Goal: Task Accomplishment & Management: Manage account settings

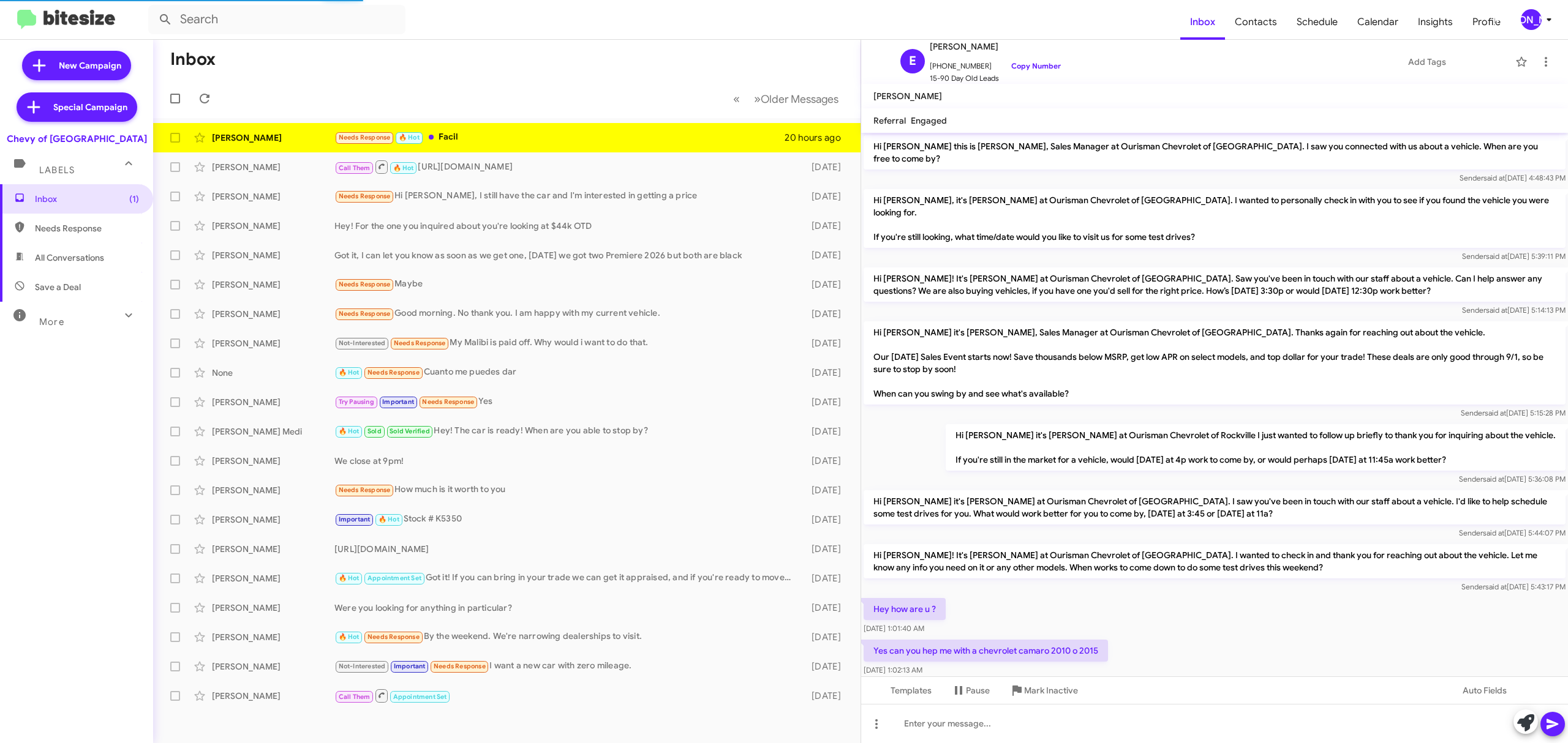
scroll to position [180, 0]
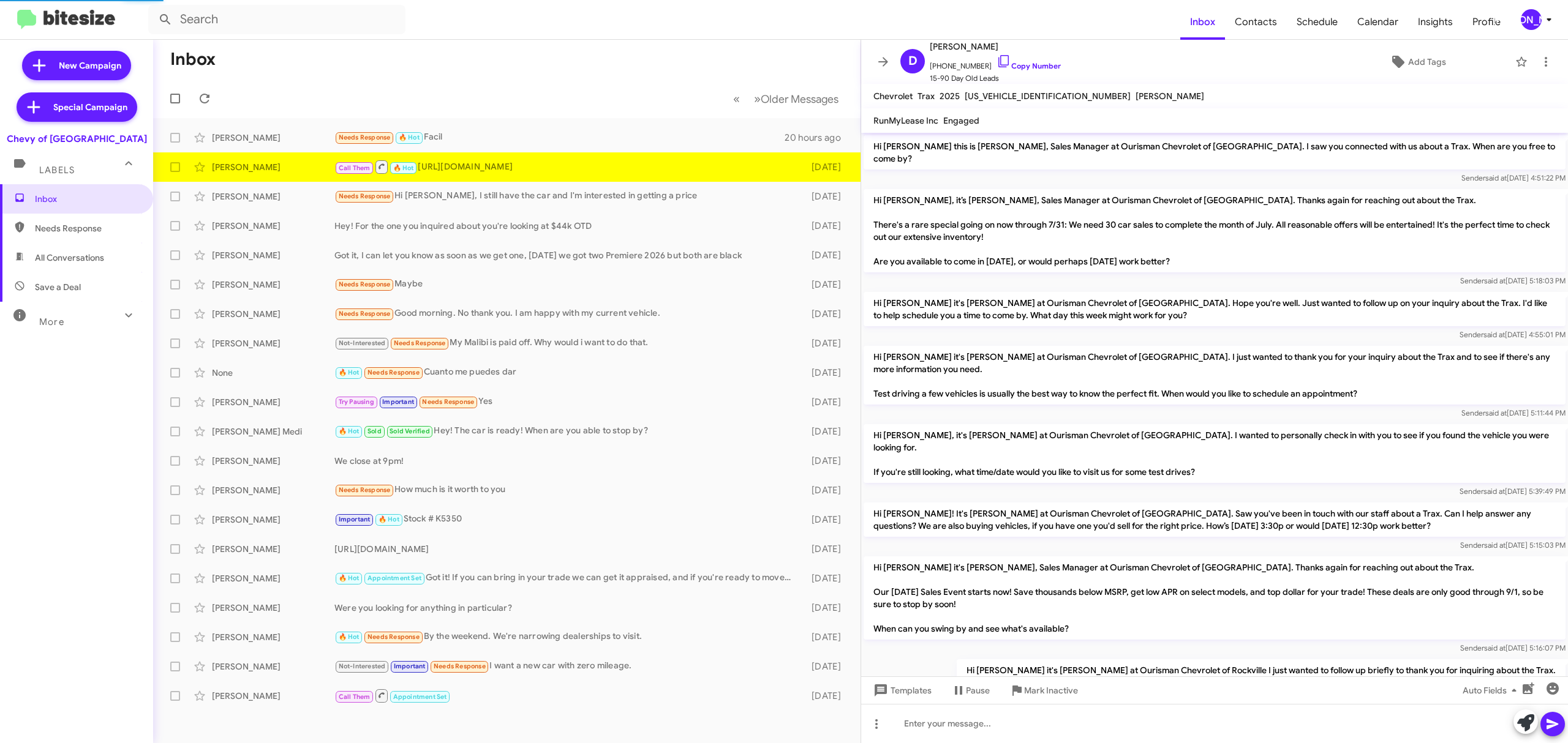
scroll to position [715, 0]
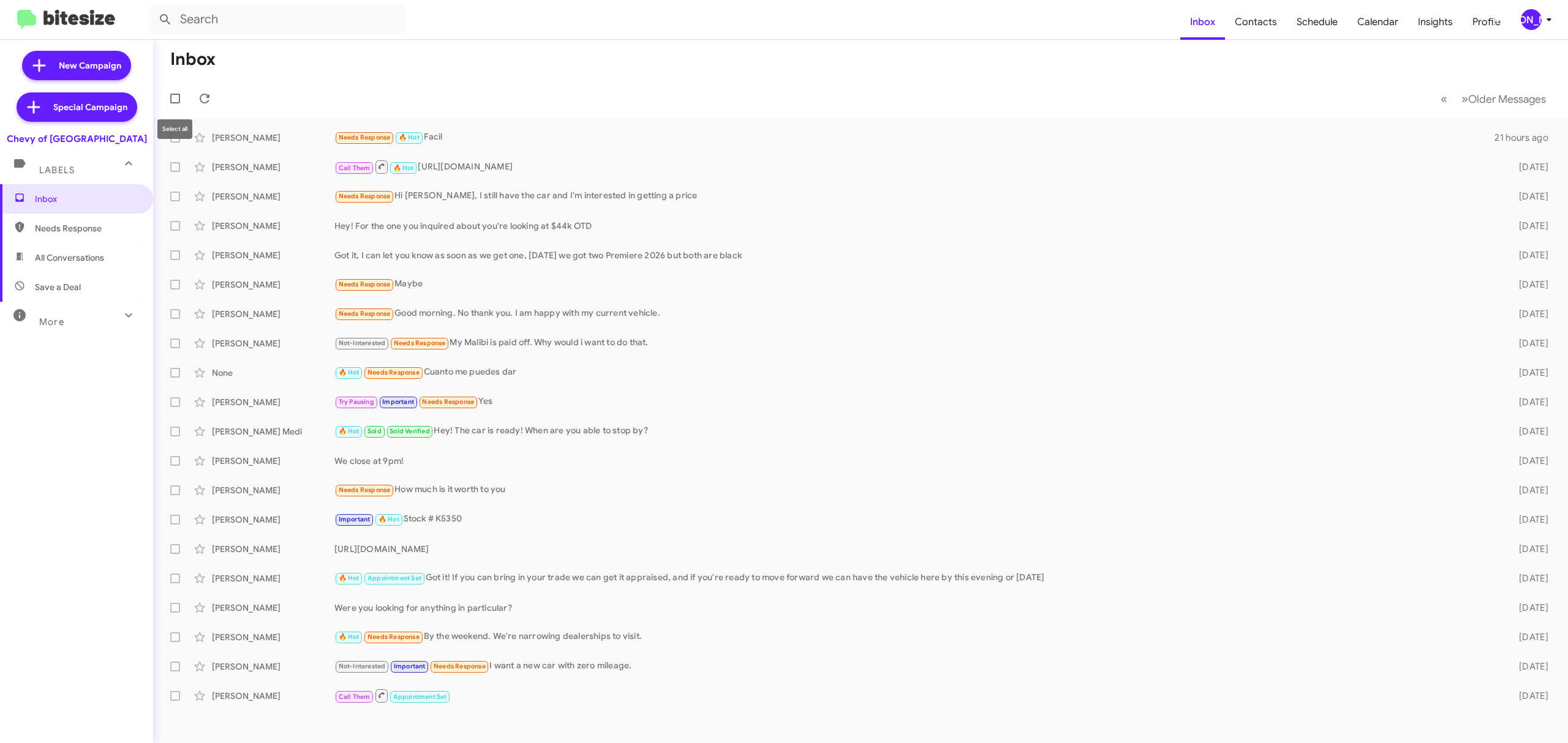
click at [173, 140] on mat-tooltip-component "Select all" at bounding box center [175, 129] width 52 height 37
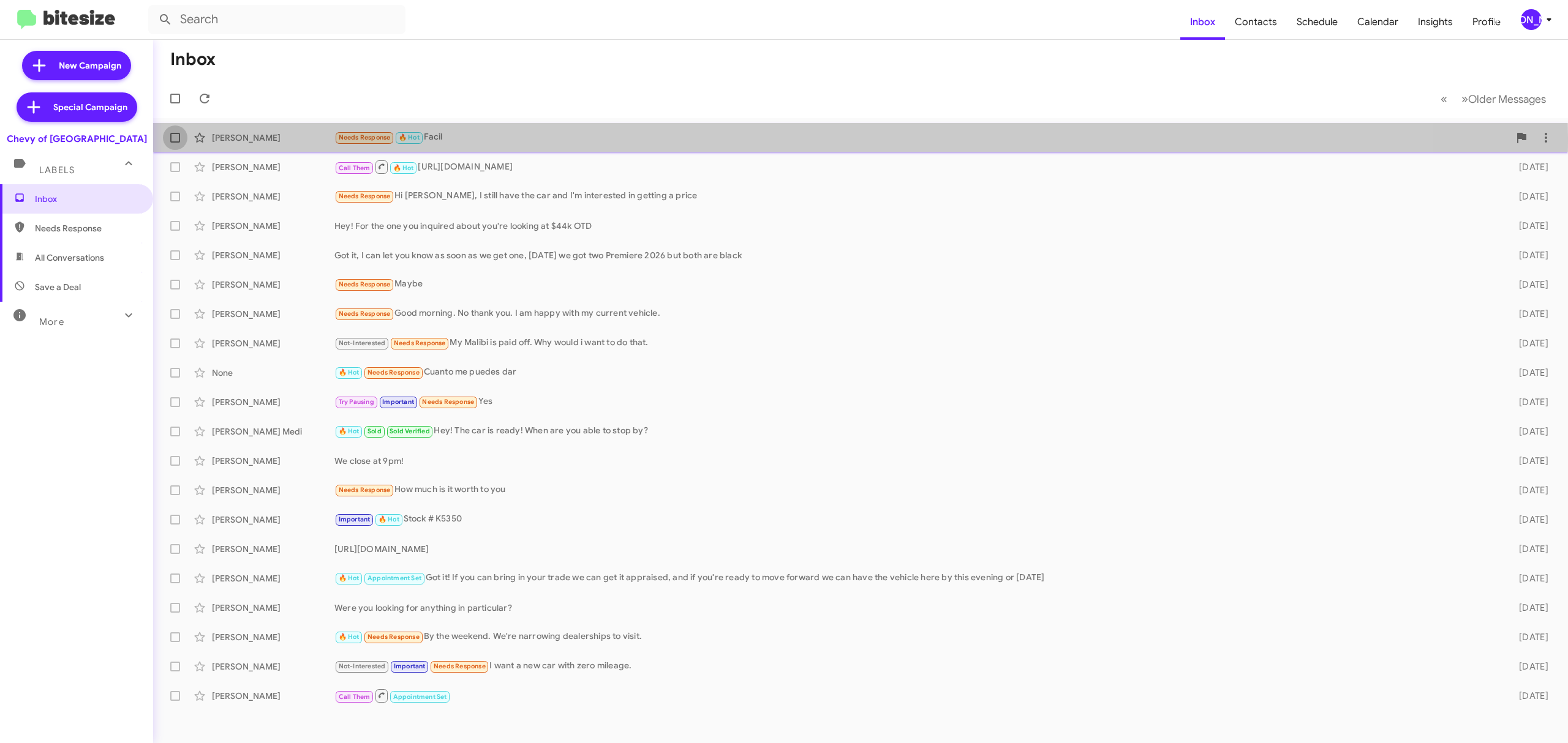
click at [178, 138] on span at bounding box center [175, 138] width 10 height 10
click at [175, 143] on input "checkbox" at bounding box center [175, 143] width 1 height 1
checkbox input "true"
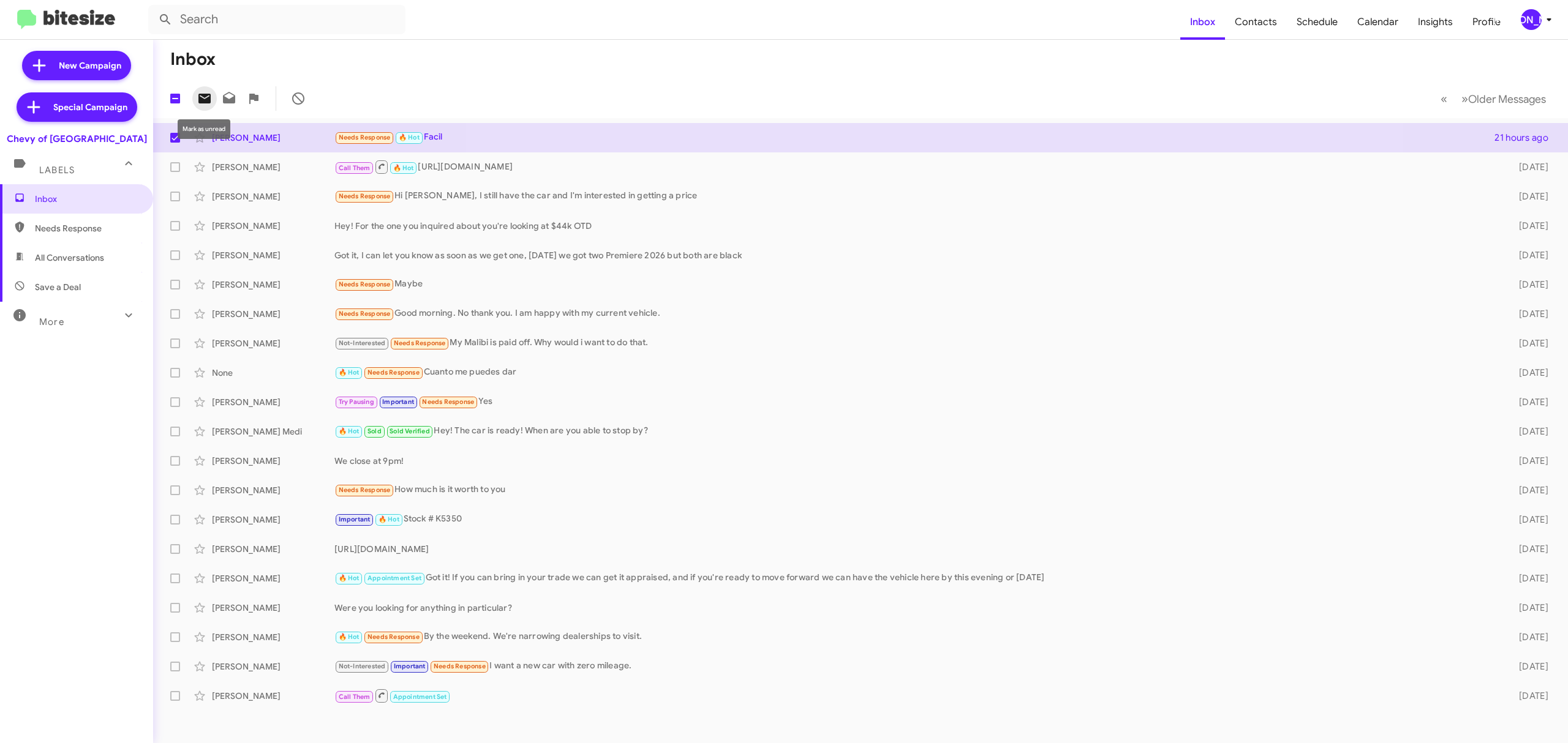
click at [201, 100] on icon at bounding box center [205, 98] width 13 height 10
drag, startPoint x: 1537, startPoint y: 3, endPoint x: 1530, endPoint y: 17, distance: 15.7
click at [1530, 17] on mat-toolbar "Inbox Contacts Schedule Calendar Insights Profile JA" at bounding box center [784, 19] width 1568 height 40
click at [1530, 17] on div "[PERSON_NAME]" at bounding box center [1531, 20] width 21 height 21
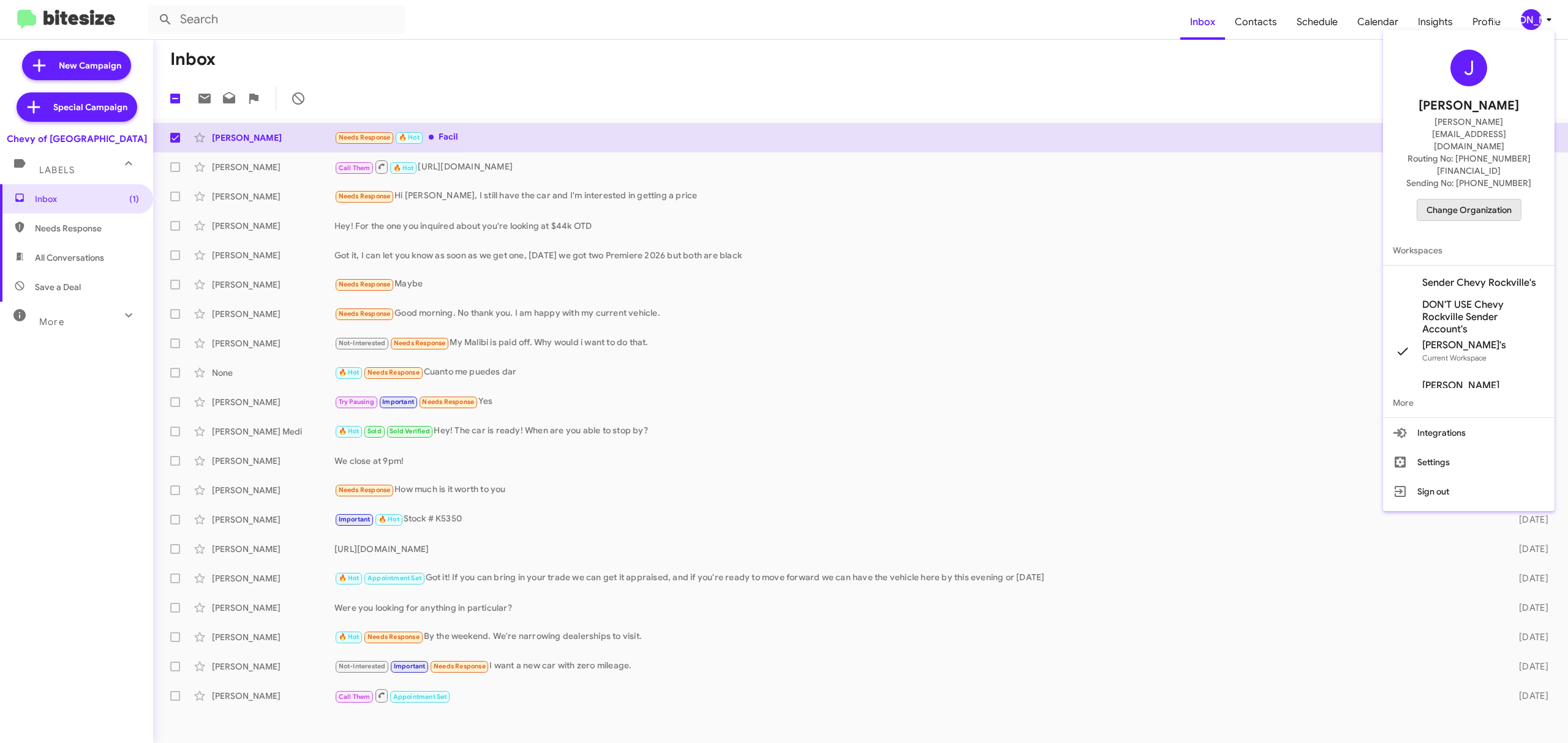
click at [1445, 200] on span "Change Organization" at bounding box center [1470, 210] width 85 height 21
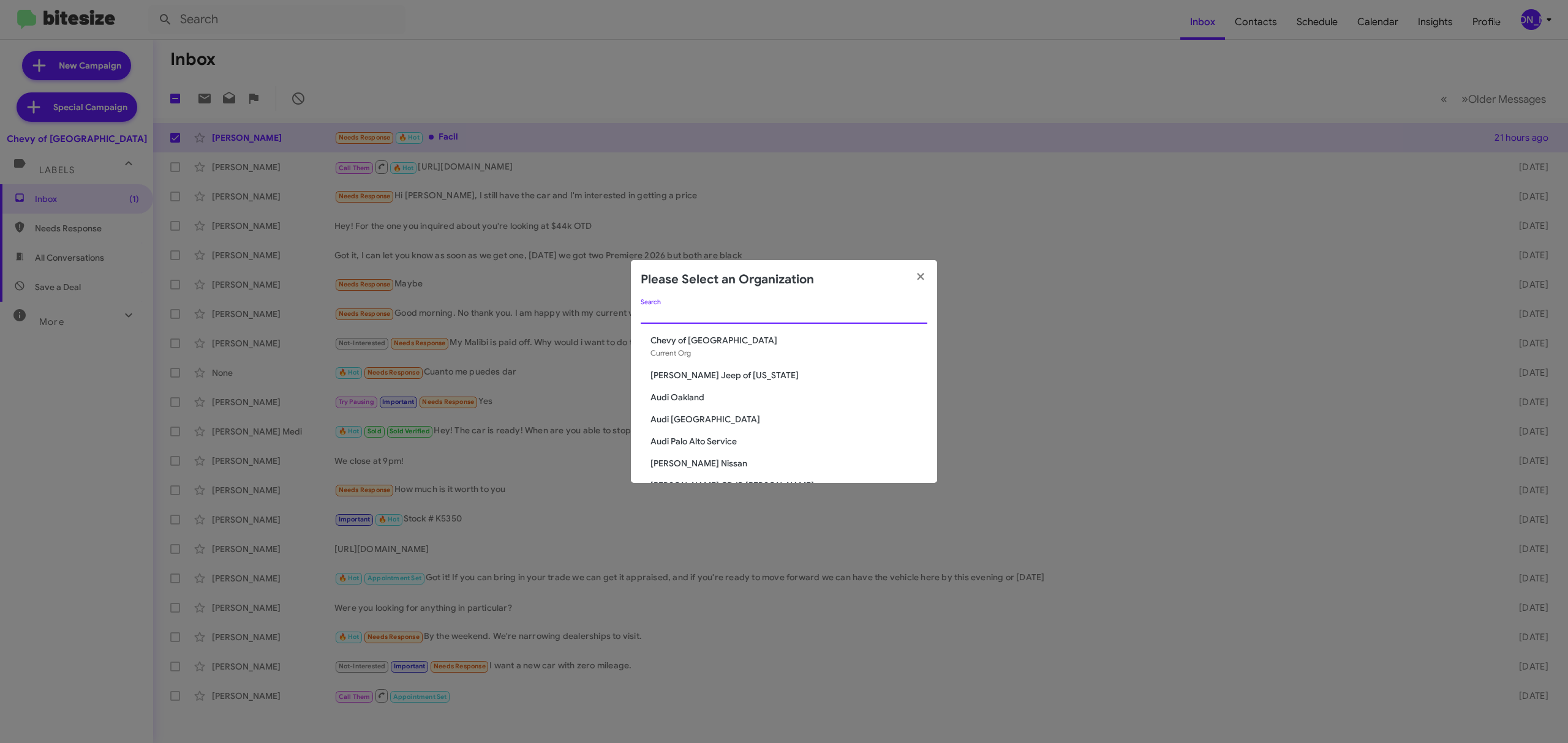
click at [794, 310] on input "Search" at bounding box center [784, 315] width 287 height 10
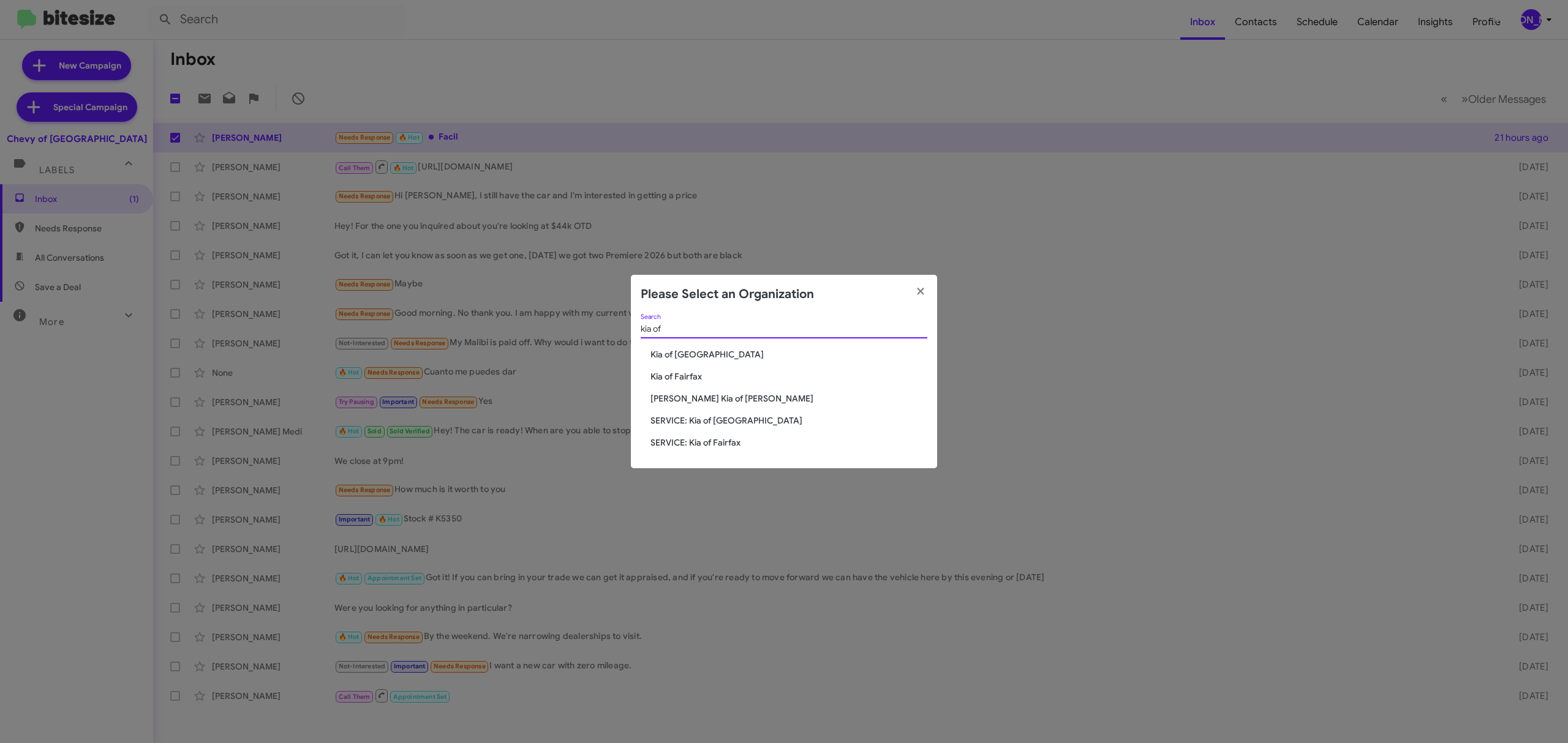
type input "kia of"
click at [677, 376] on span "Kia of Fairfax" at bounding box center [789, 376] width 277 height 13
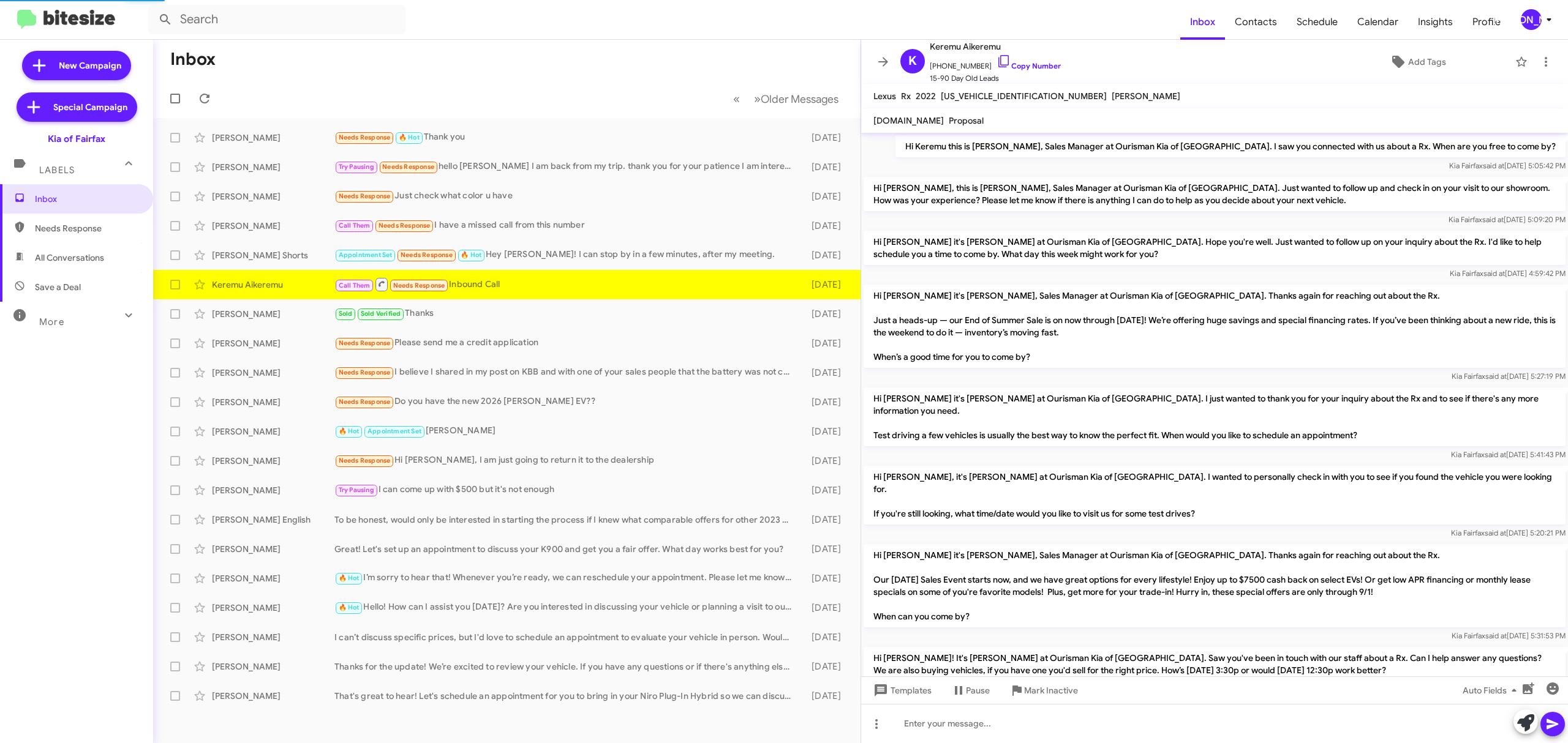
scroll to position [174, 0]
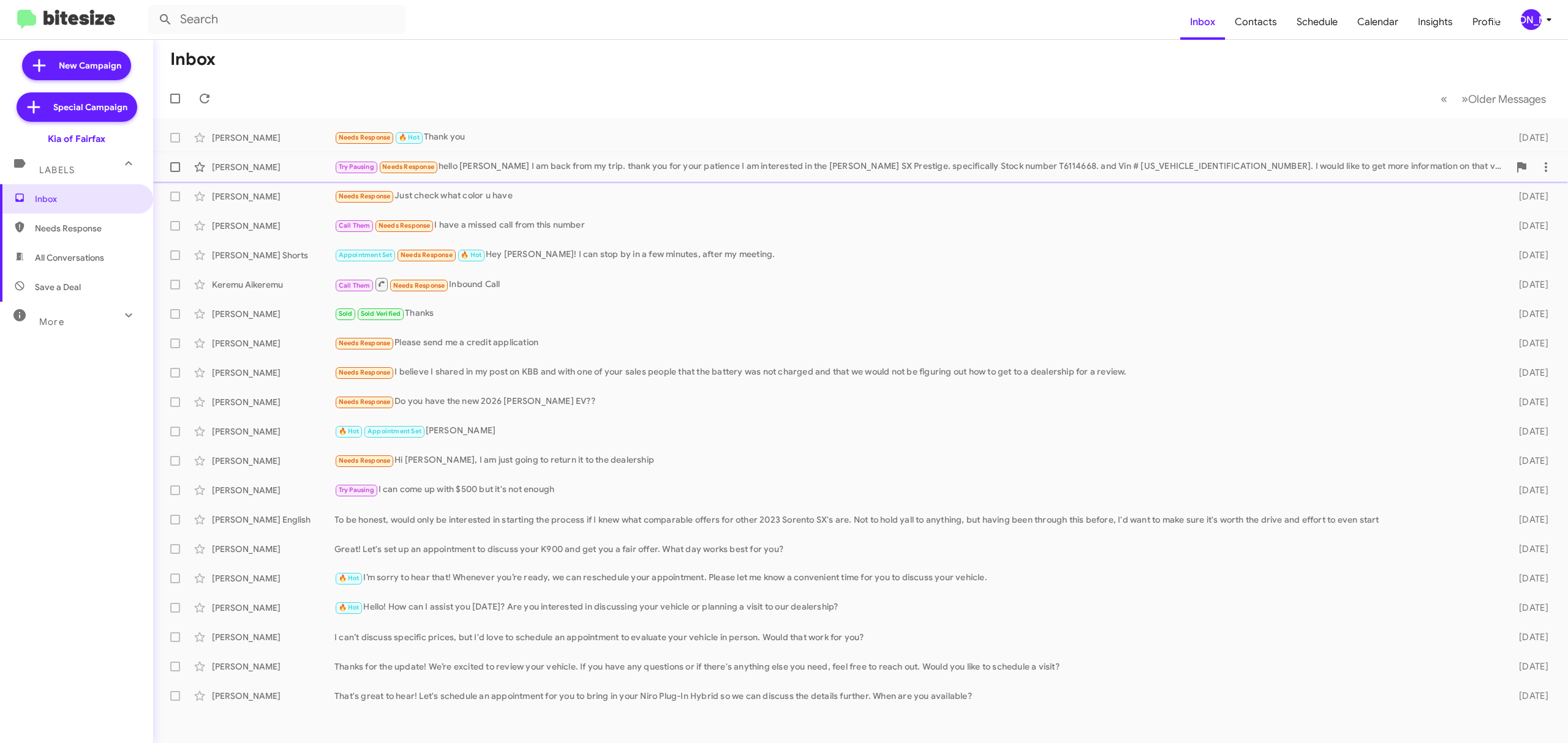
click at [183, 165] on label at bounding box center [175, 167] width 24 height 24
click at [175, 172] on input "checkbox" at bounding box center [175, 172] width 1 height 1
checkbox input "true"
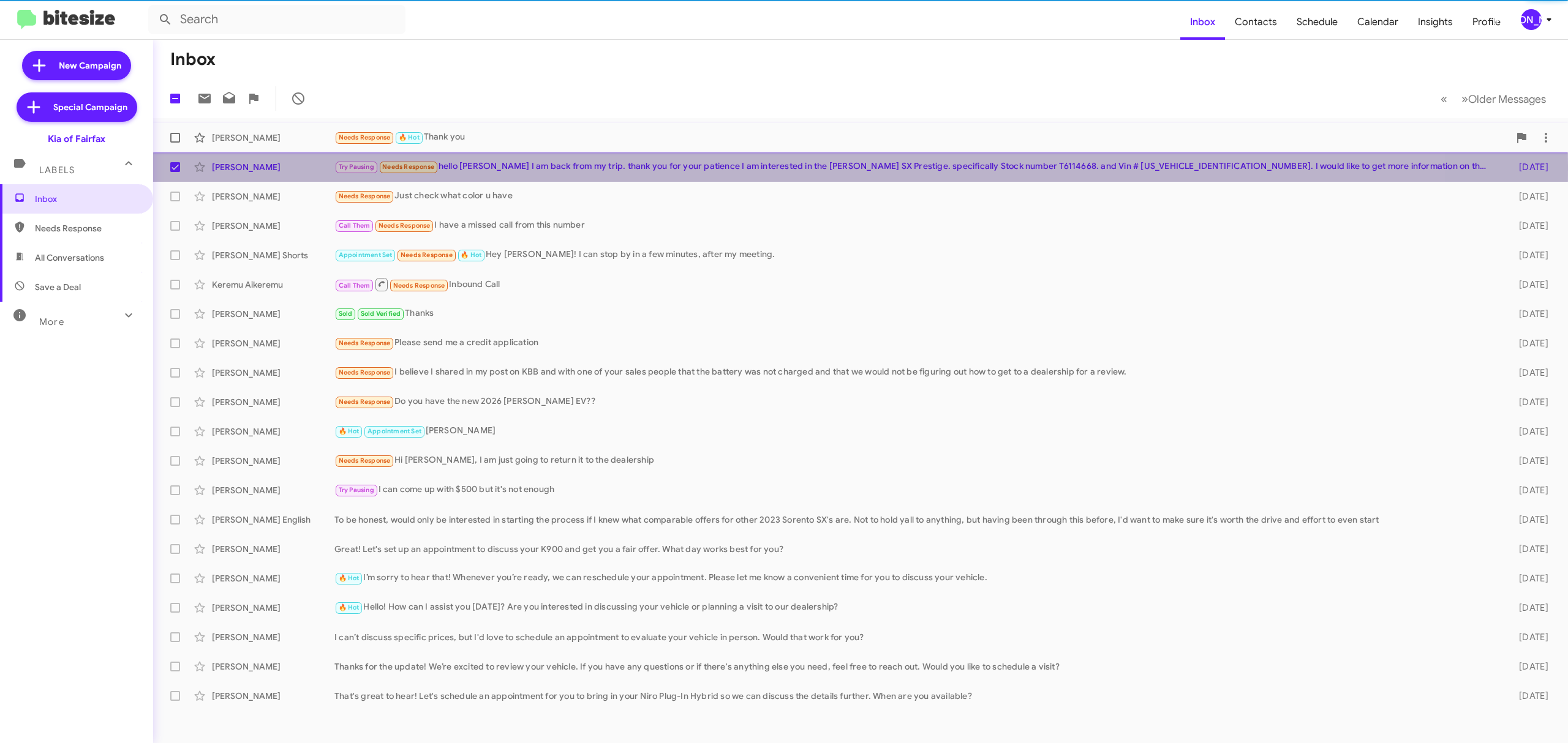
click at [170, 132] on label at bounding box center [175, 137] width 24 height 24
click at [175, 143] on input "checkbox" at bounding box center [175, 143] width 1 height 1
checkbox input "true"
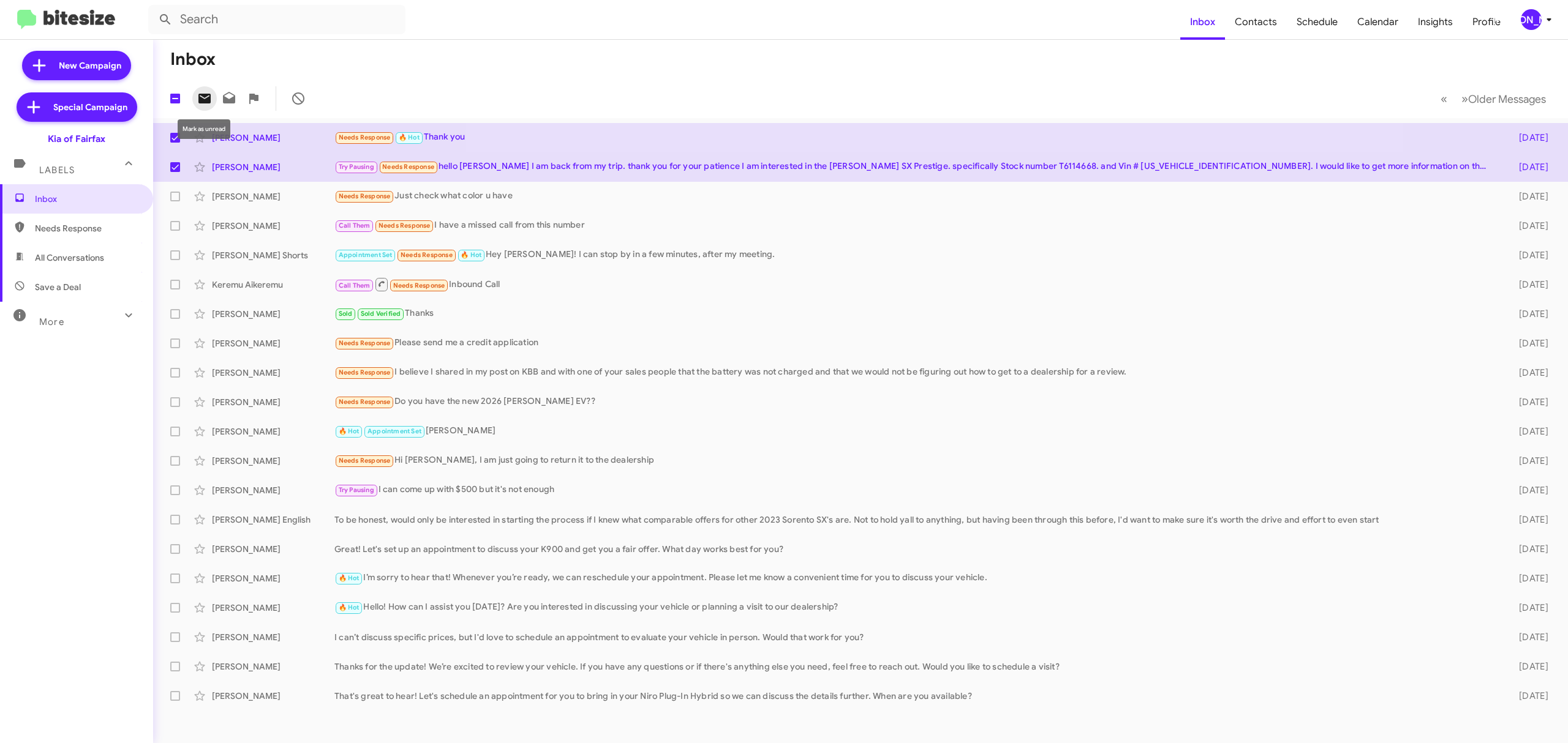
click at [201, 96] on icon at bounding box center [205, 98] width 13 height 10
click at [1526, 21] on div "[PERSON_NAME]" at bounding box center [1531, 20] width 21 height 21
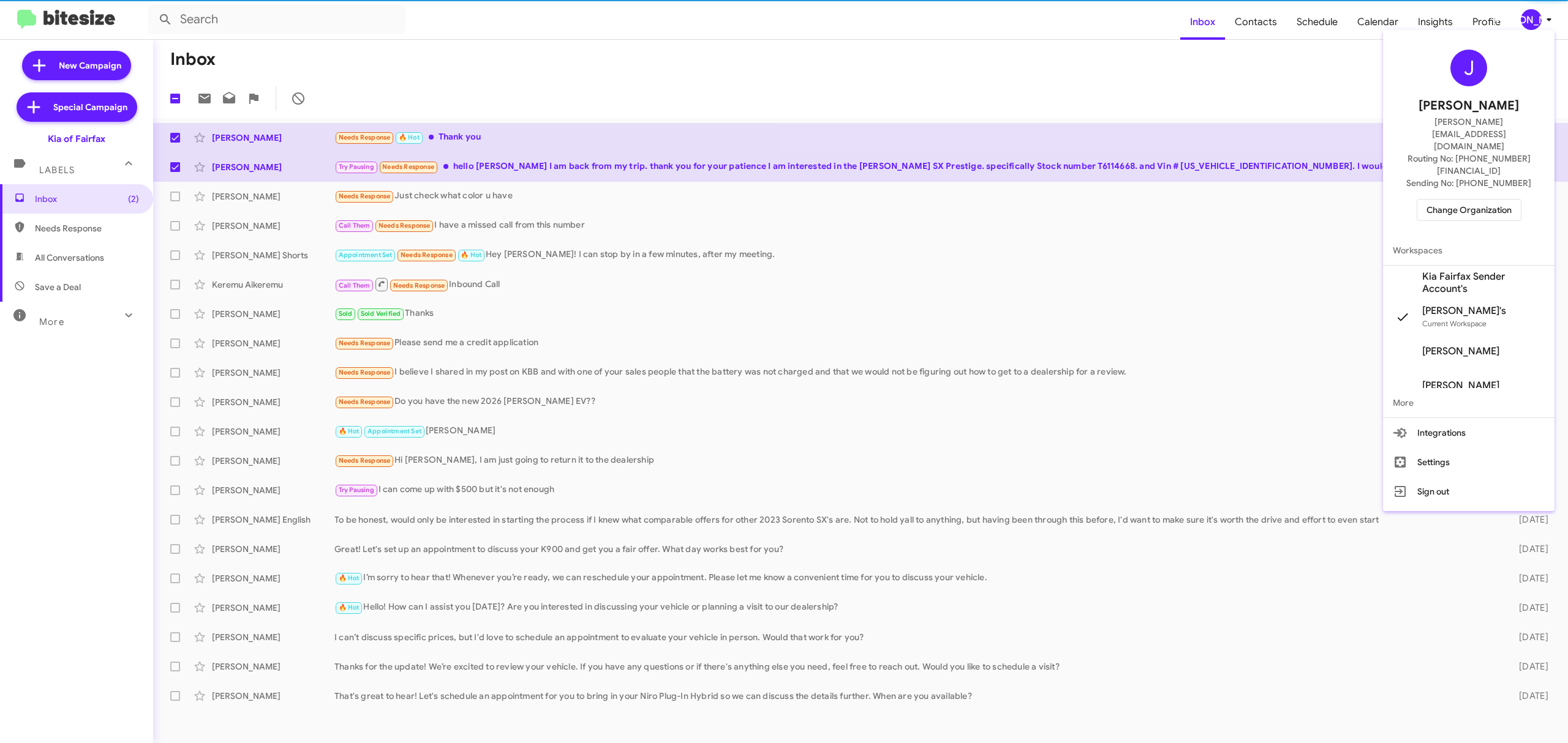
click at [1463, 200] on span "Change Organization" at bounding box center [1470, 210] width 85 height 21
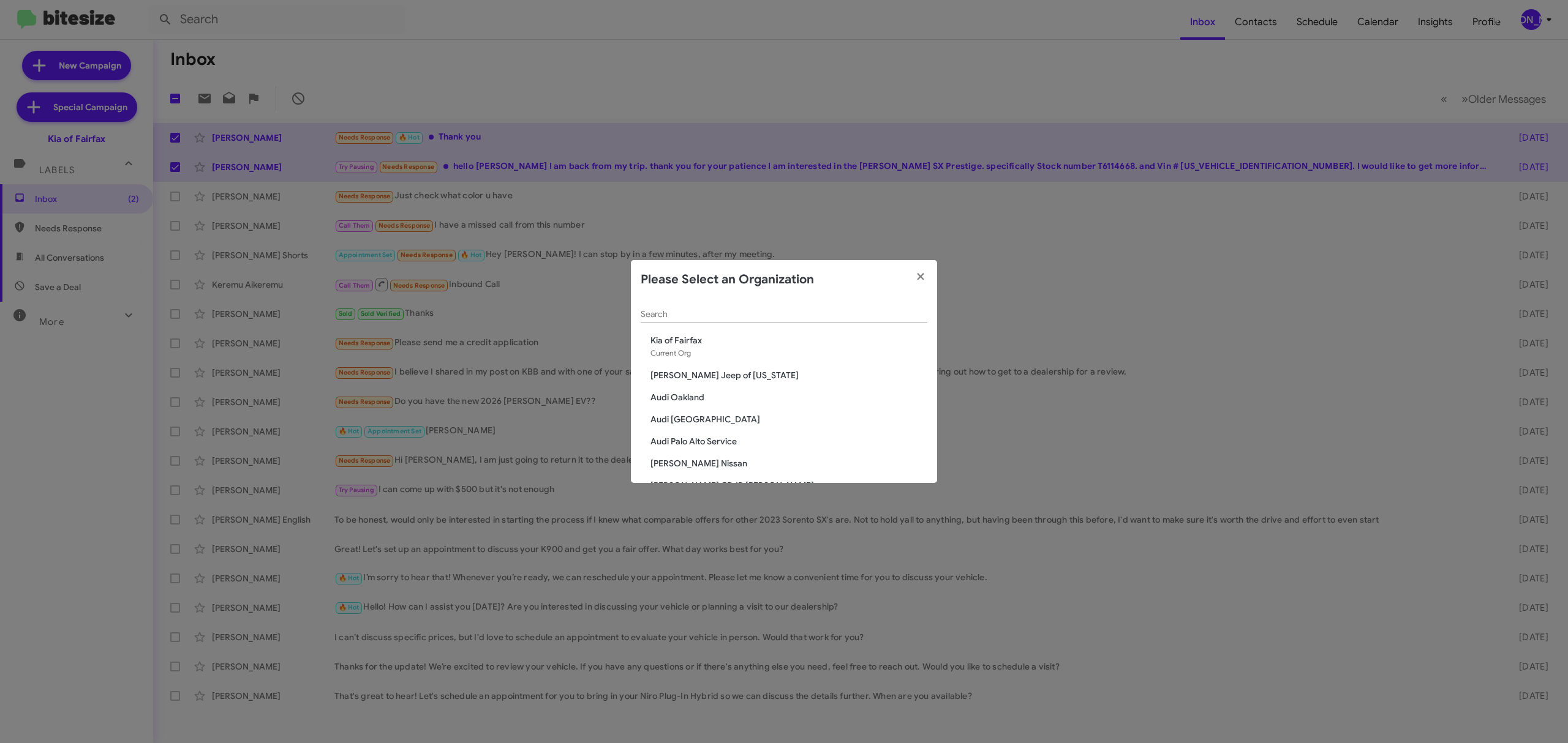
click at [758, 307] on div "Search" at bounding box center [784, 311] width 287 height 24
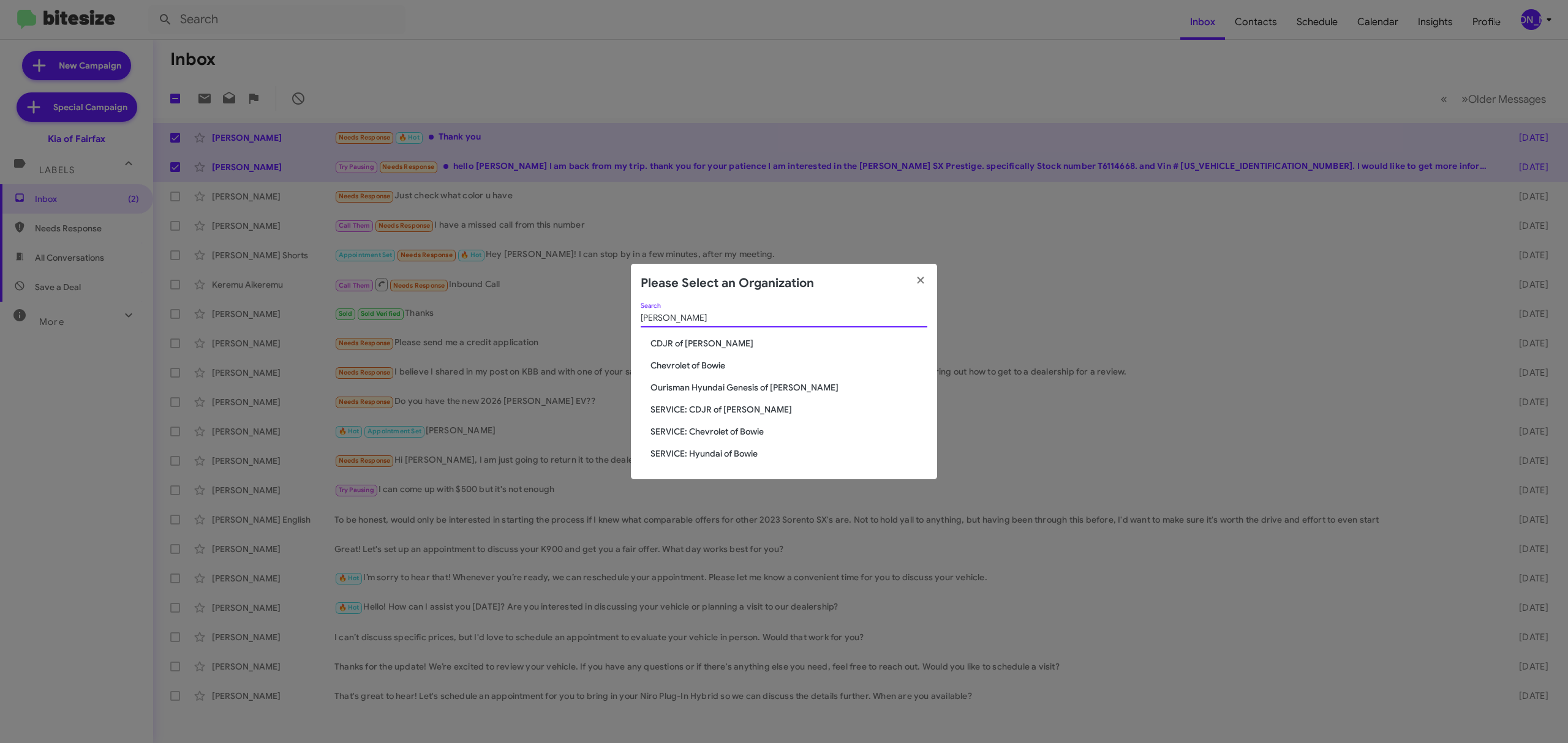
type input "[PERSON_NAME]"
click at [682, 346] on span "CDJR of [PERSON_NAME]" at bounding box center [789, 344] width 277 height 13
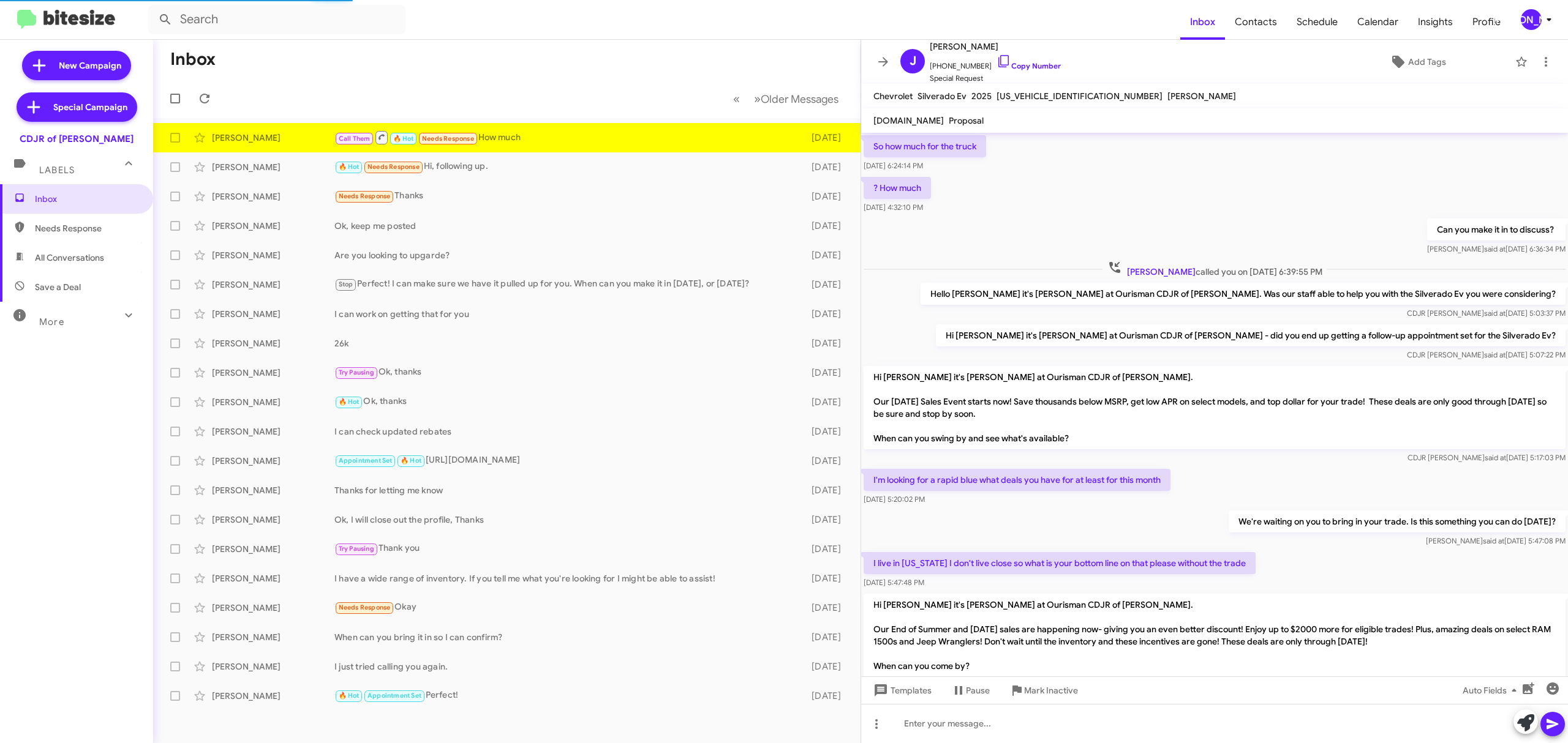
scroll to position [404, 0]
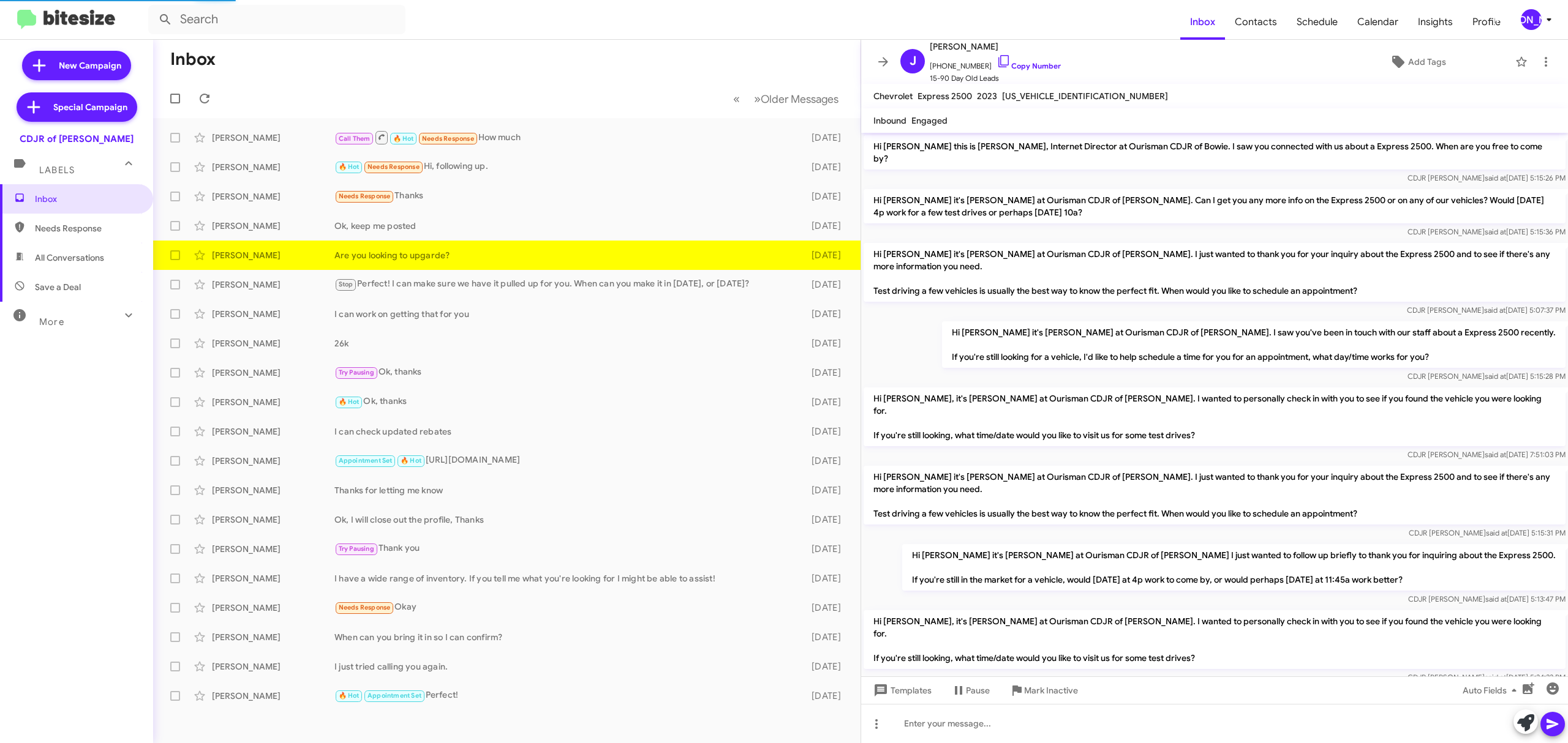
scroll to position [595, 0]
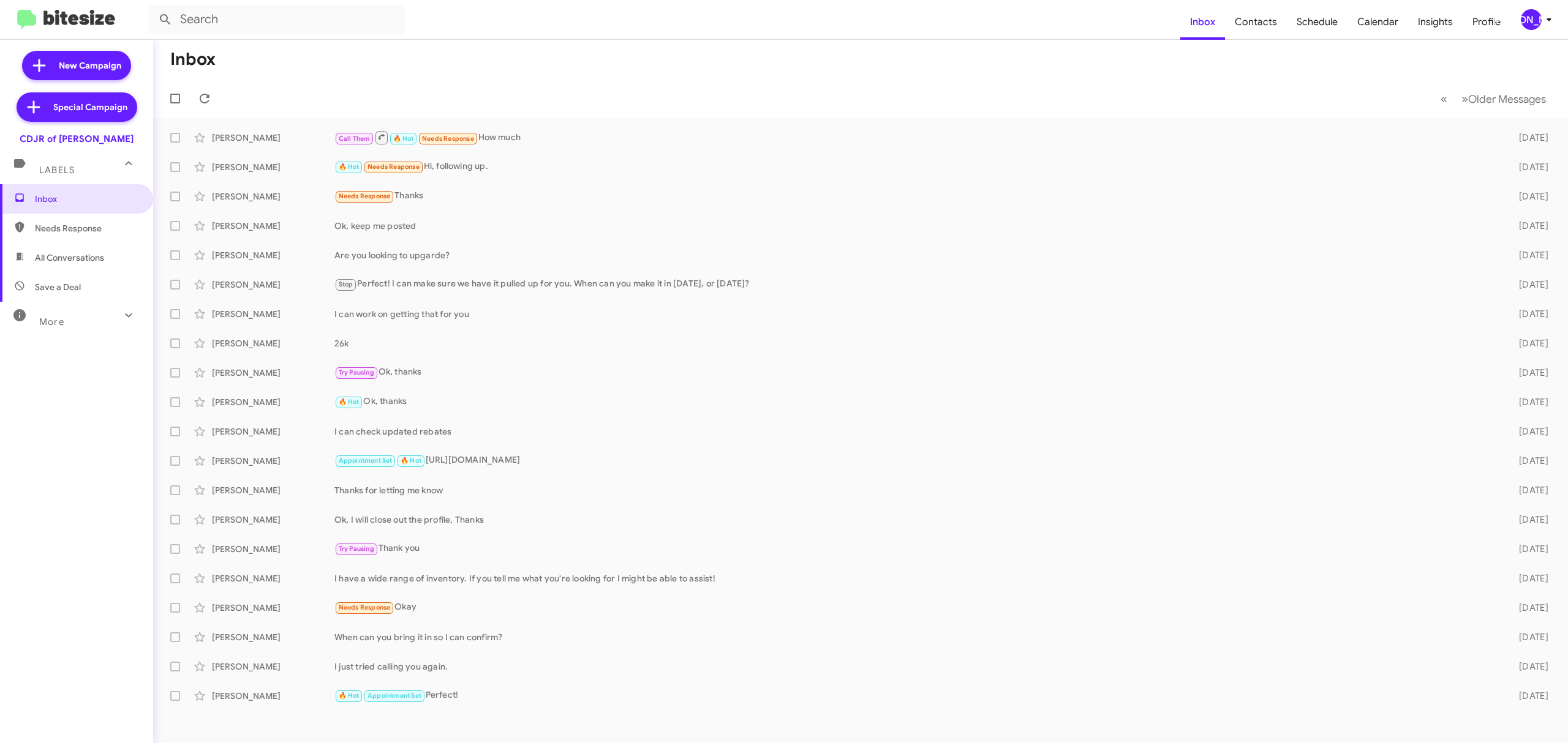
click at [1525, 25] on div "[PERSON_NAME]" at bounding box center [1531, 20] width 21 height 21
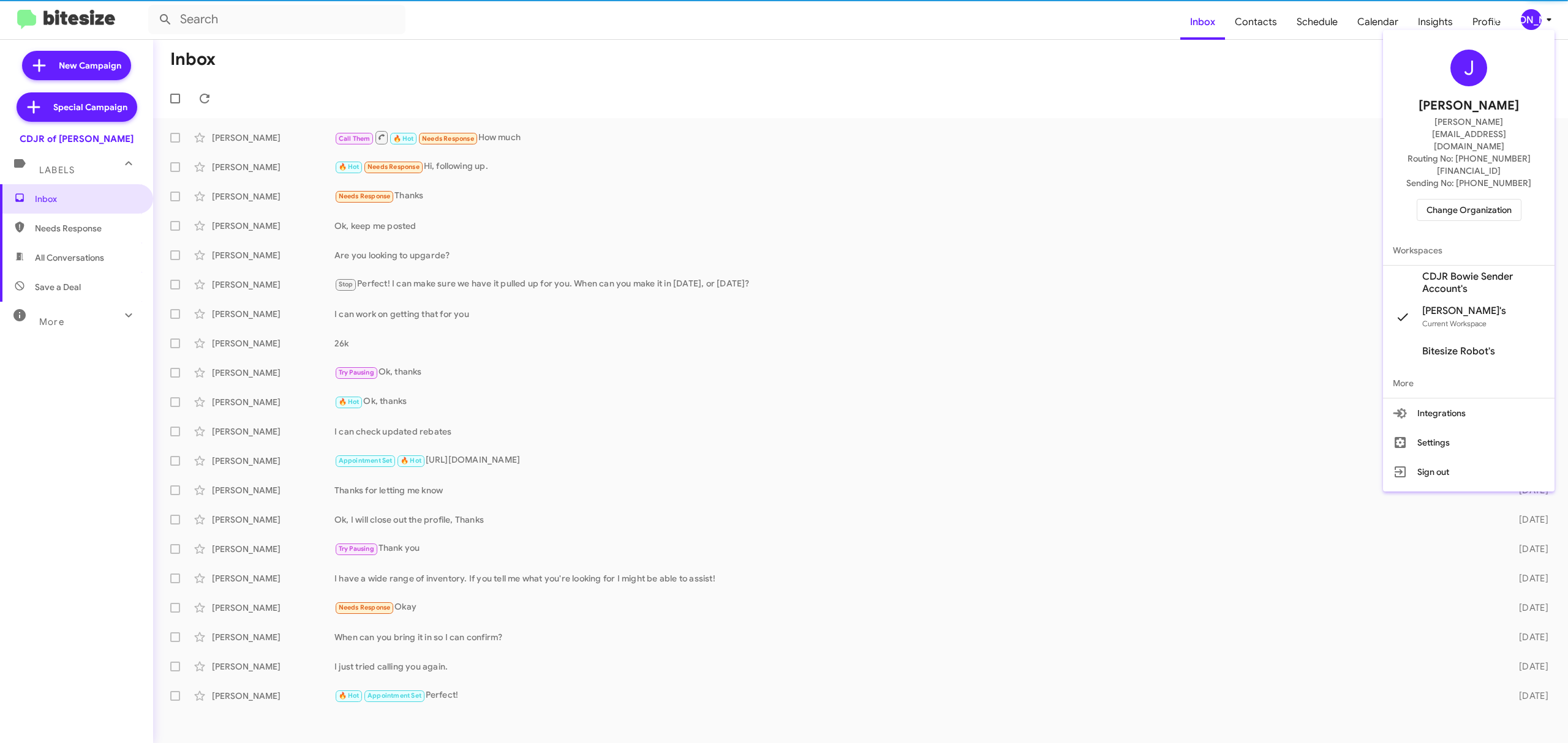
click at [1439, 200] on span "Change Organization" at bounding box center [1470, 210] width 85 height 21
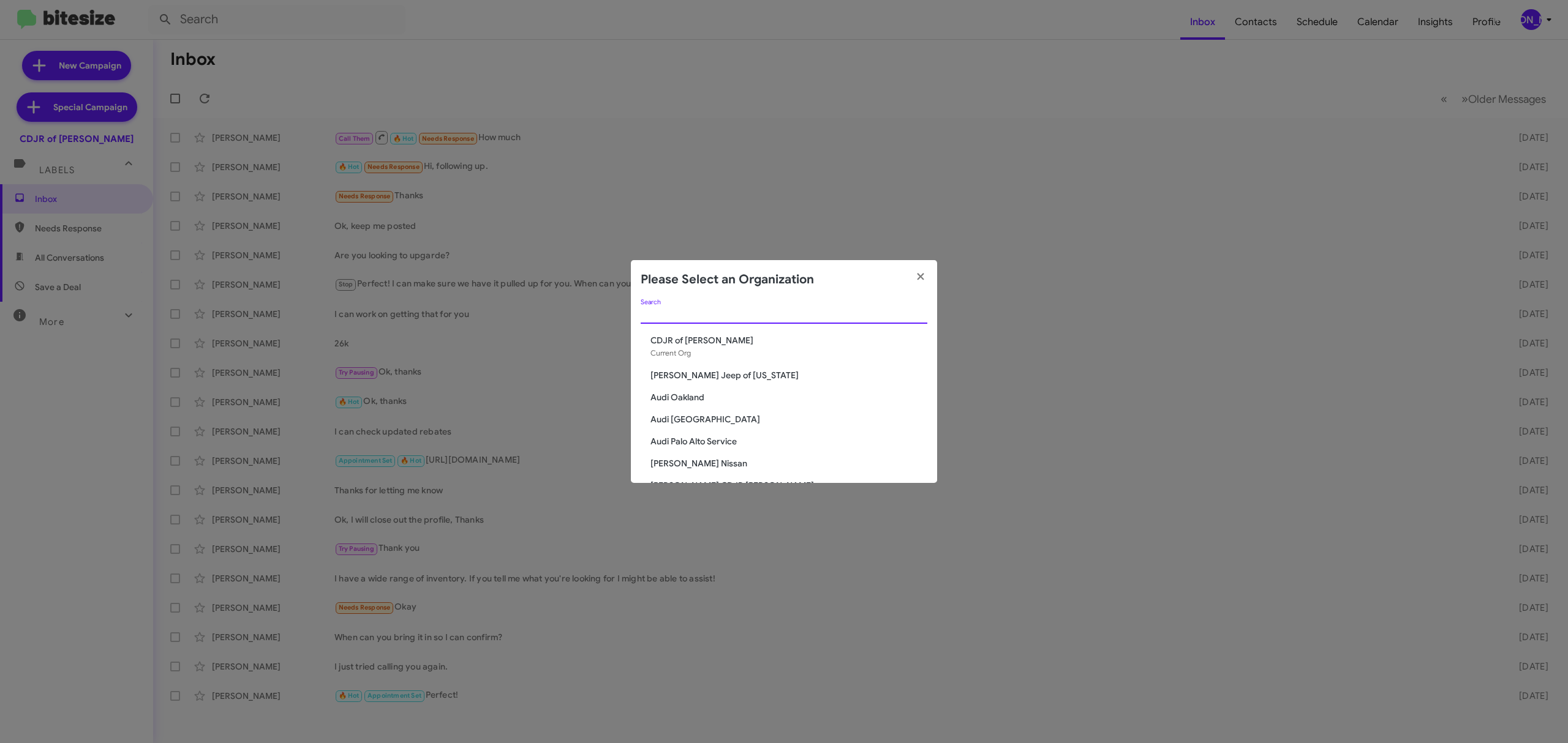
click at [761, 316] on input "Search" at bounding box center [784, 315] width 287 height 10
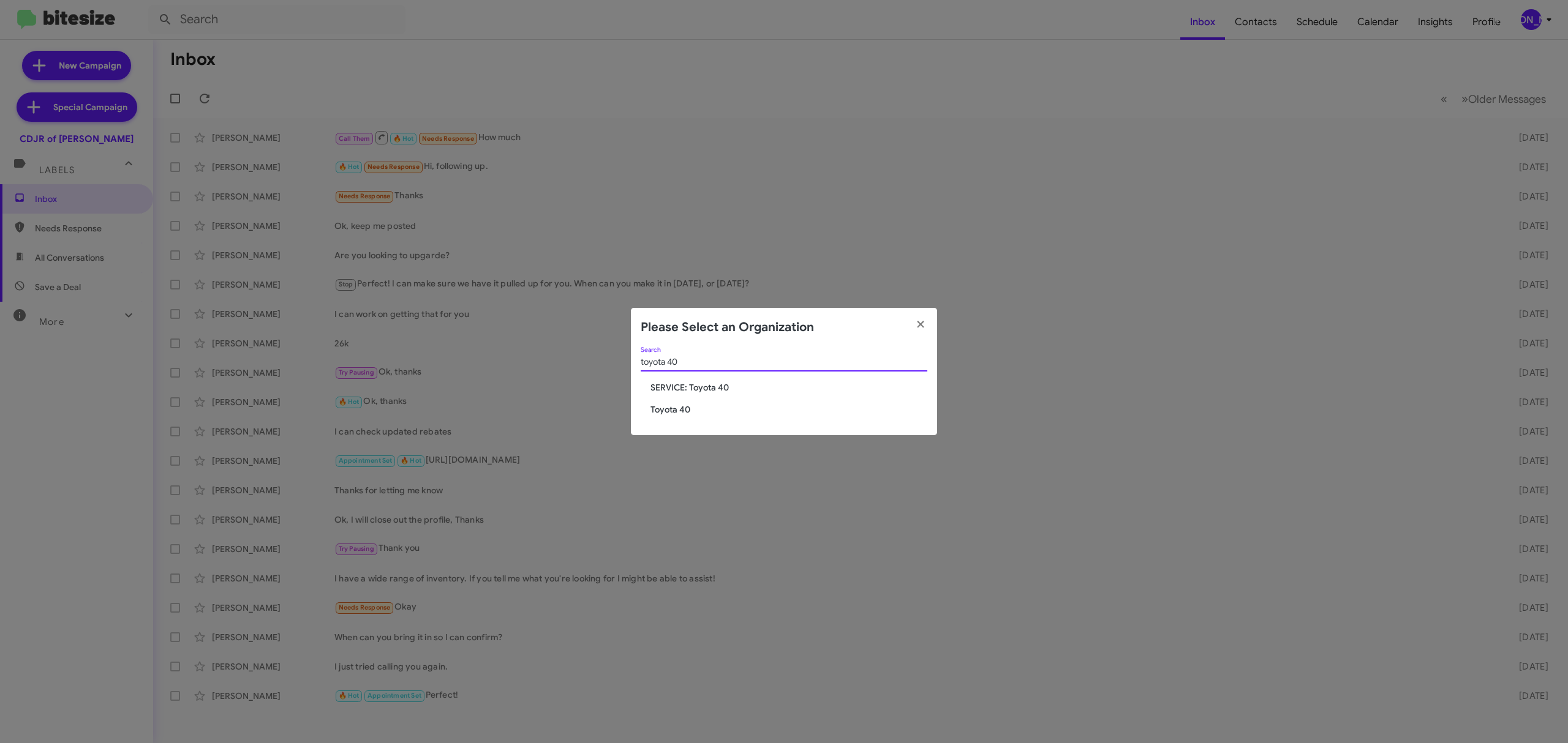
type input "toyota 40"
click at [665, 411] on span "Toyota 40" at bounding box center [789, 409] width 277 height 13
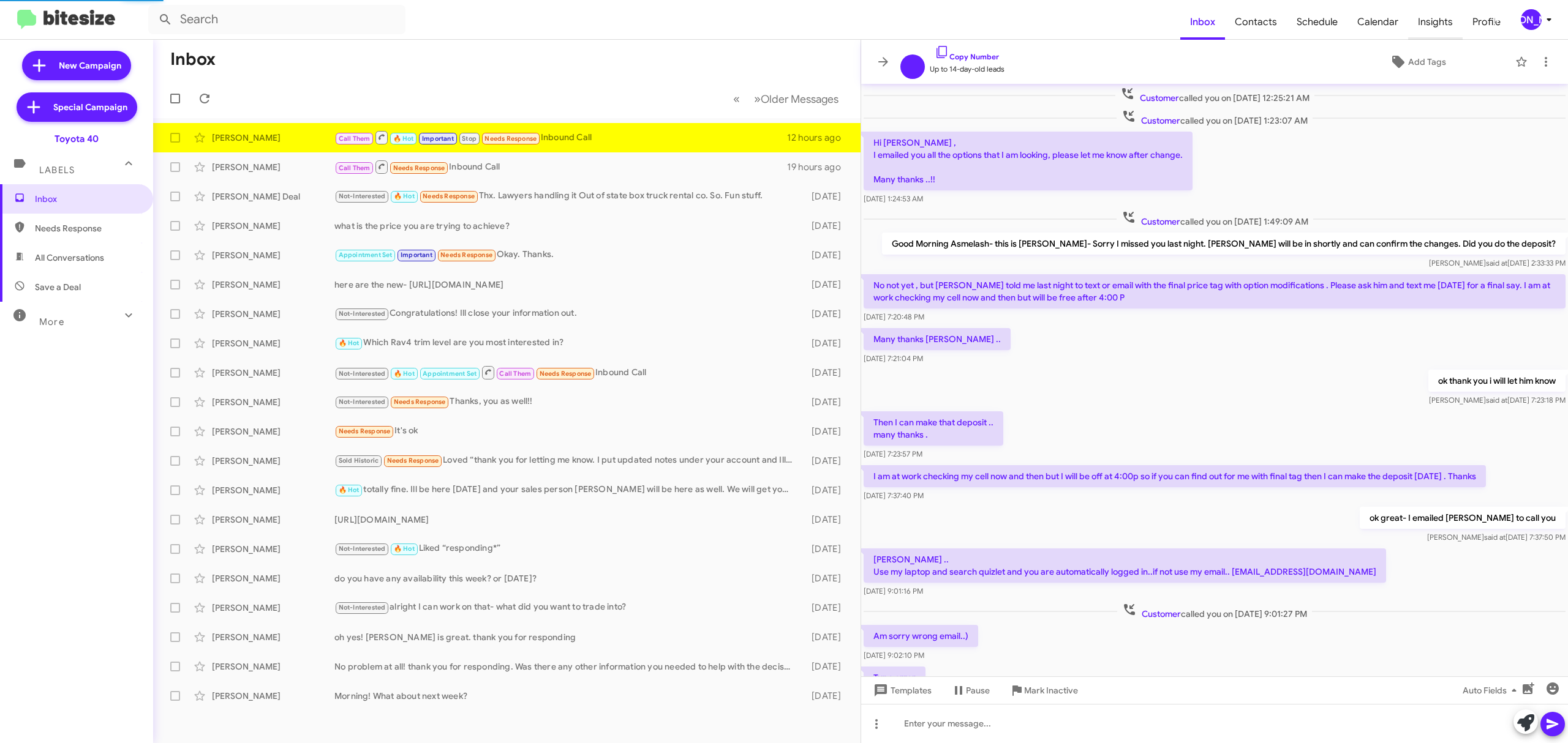
scroll to position [317, 0]
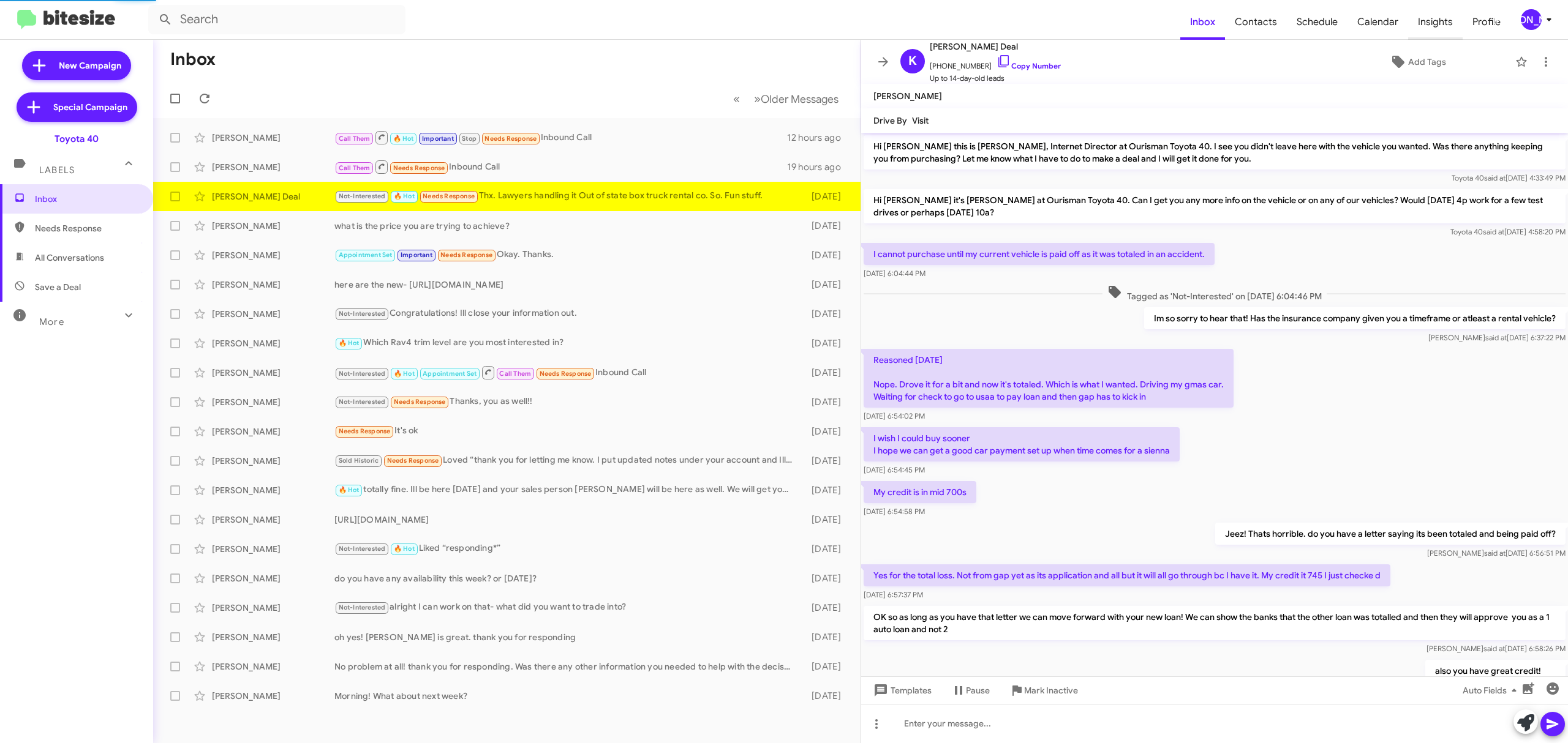
scroll to position [332, 0]
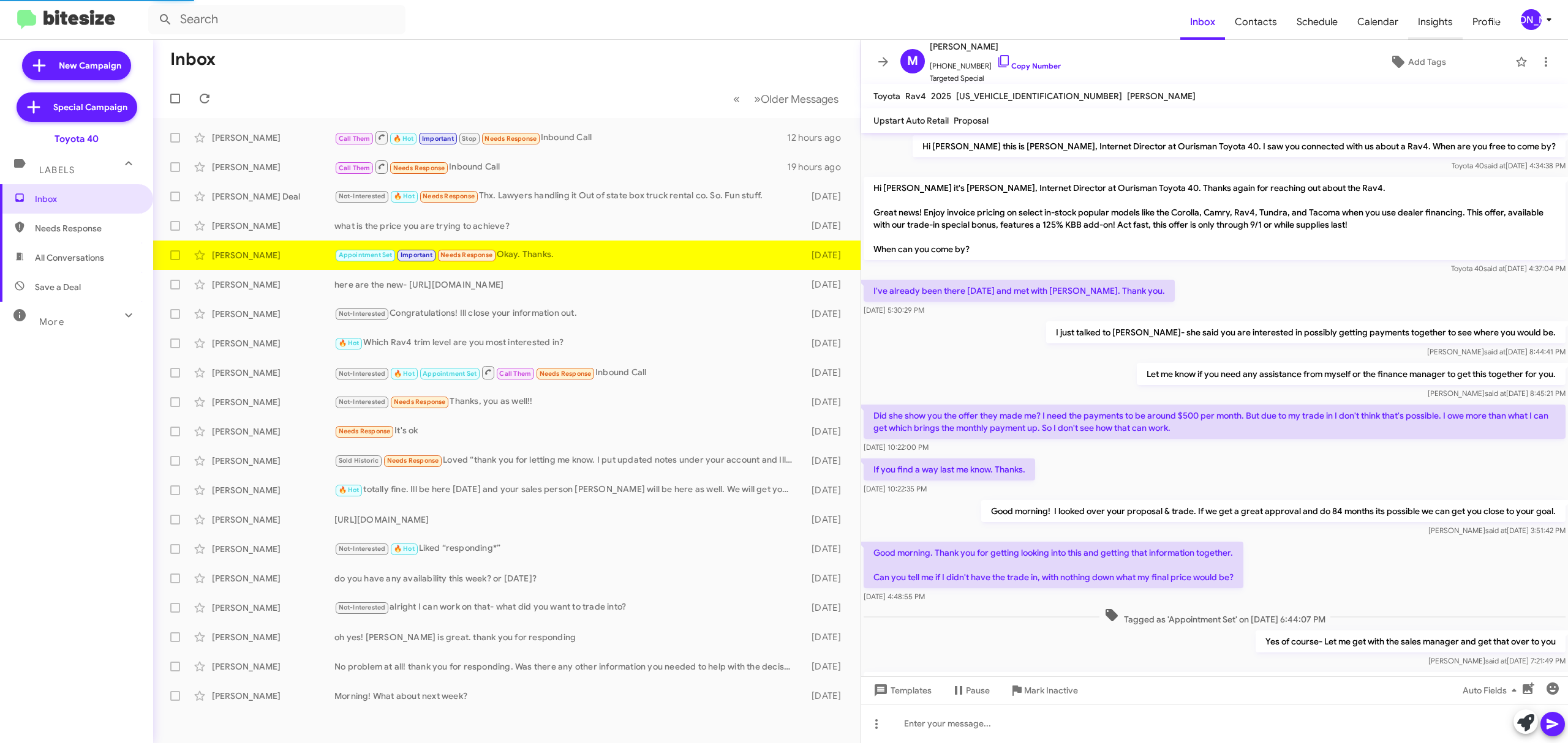
scroll to position [515, 0]
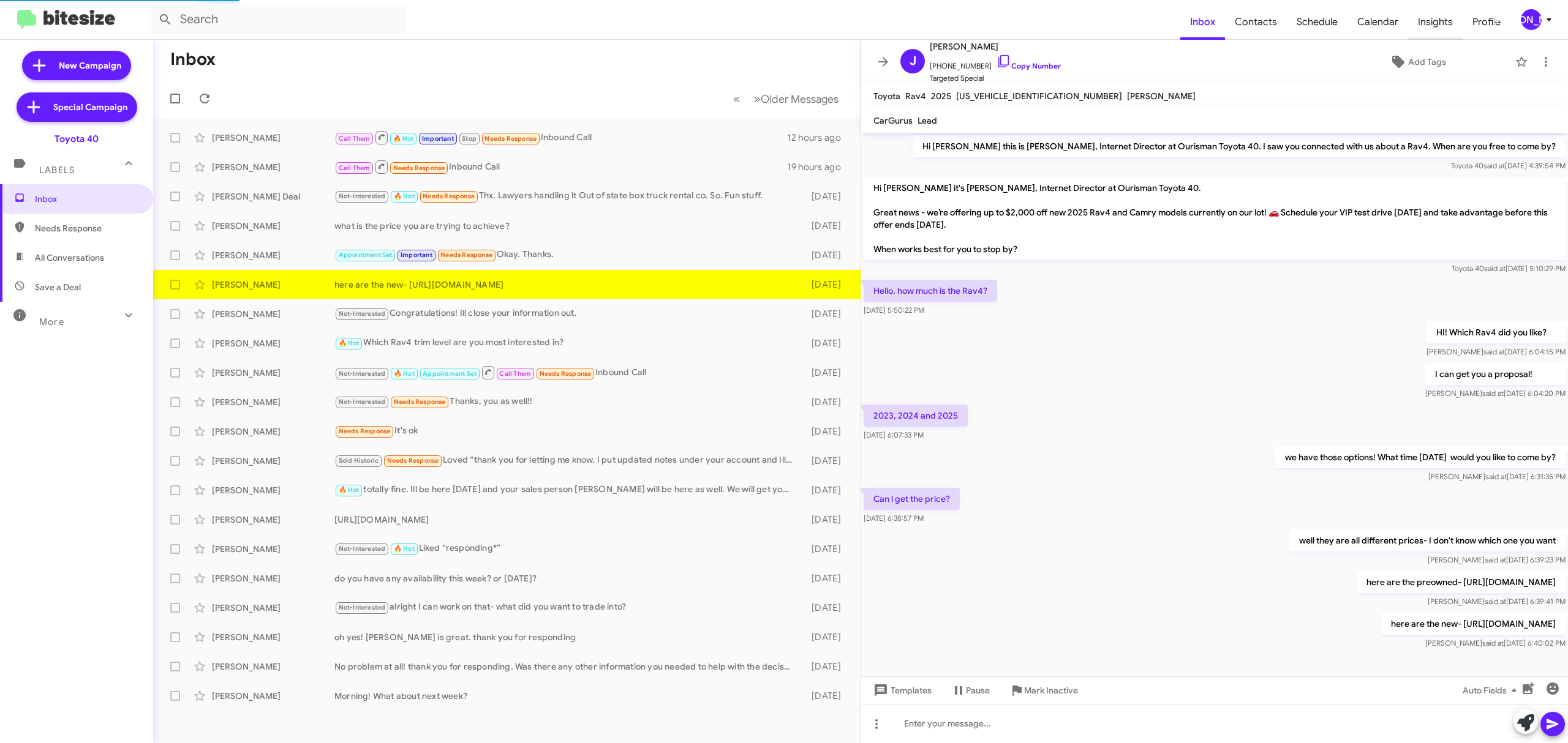
scroll to position [9, 0]
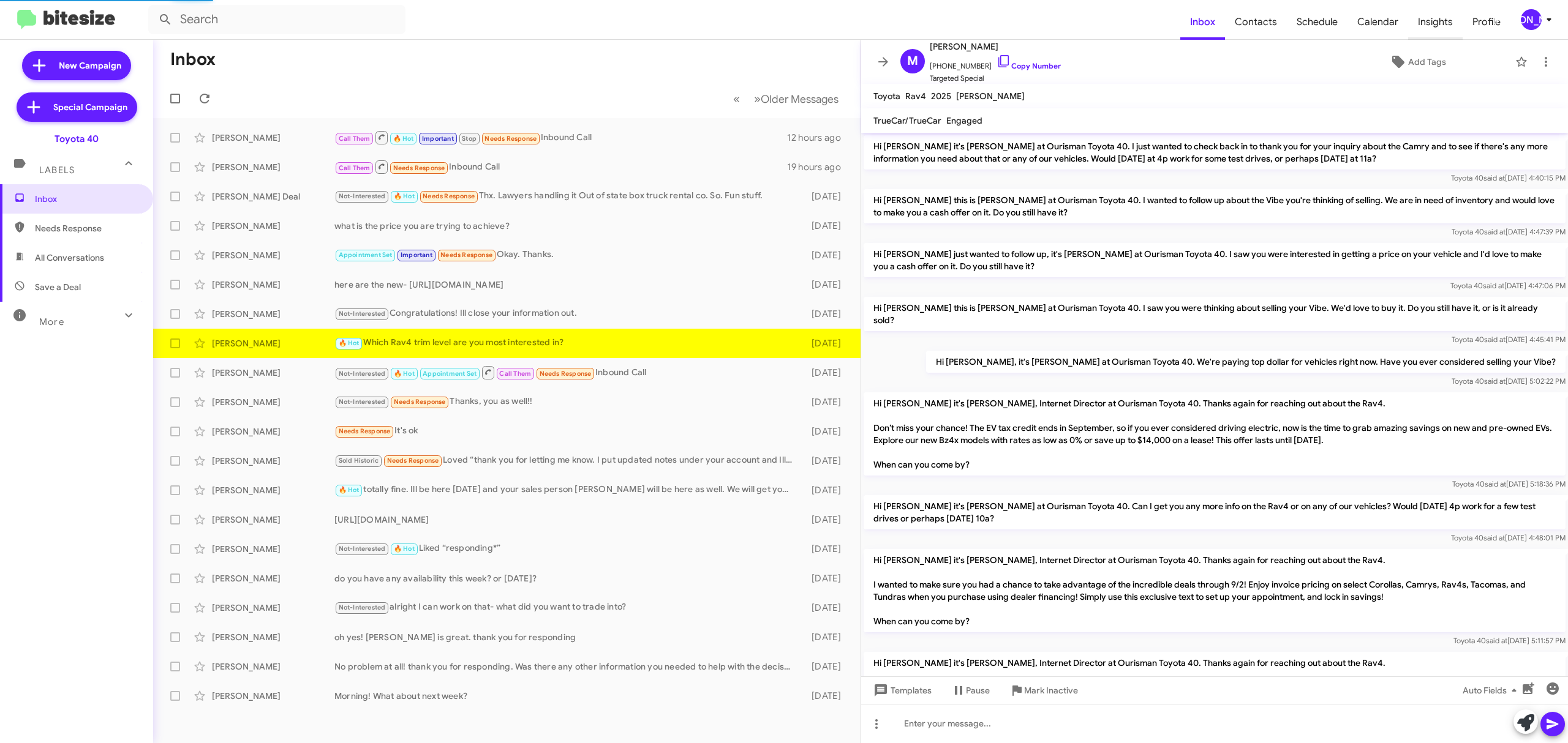
scroll to position [876, 0]
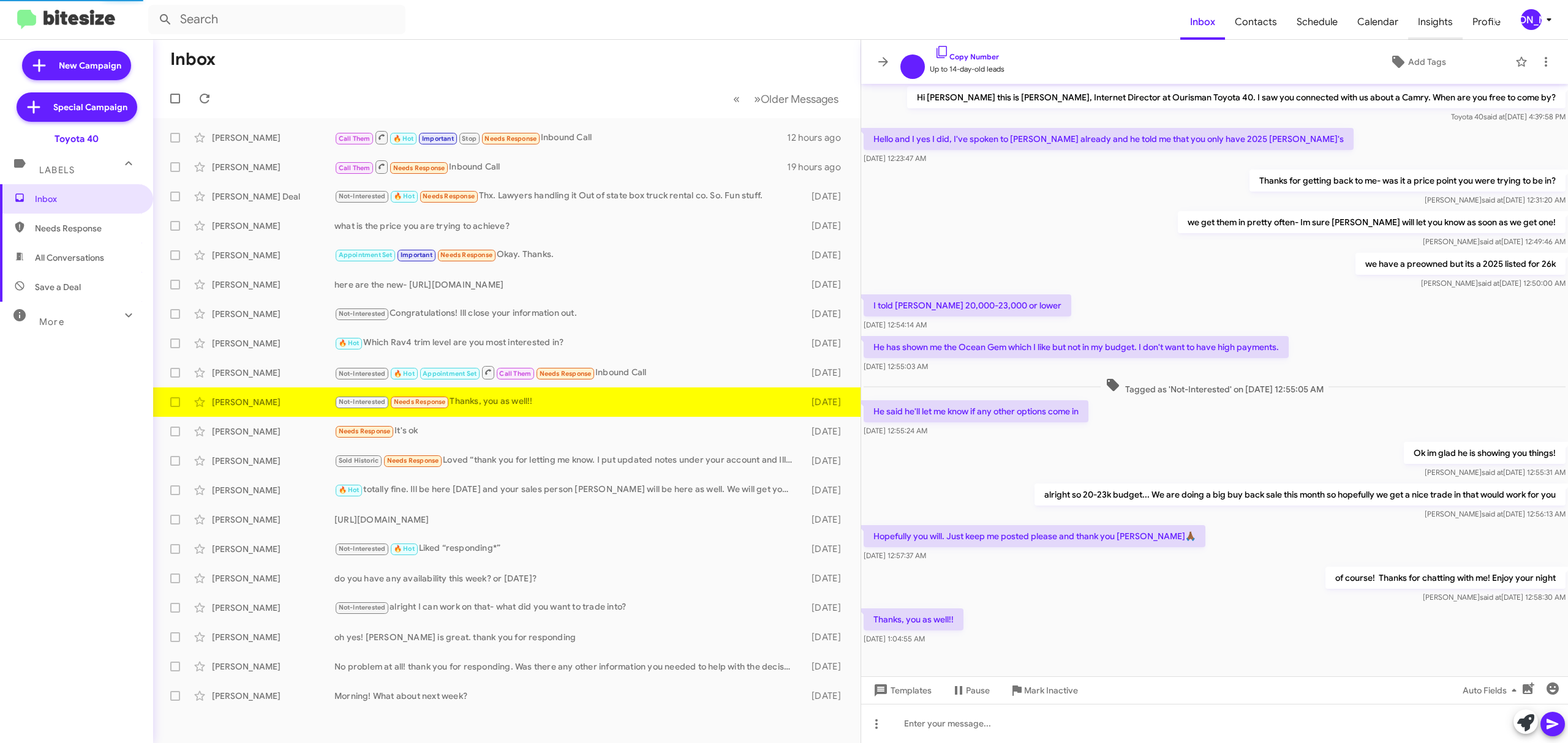
scroll to position [14, 0]
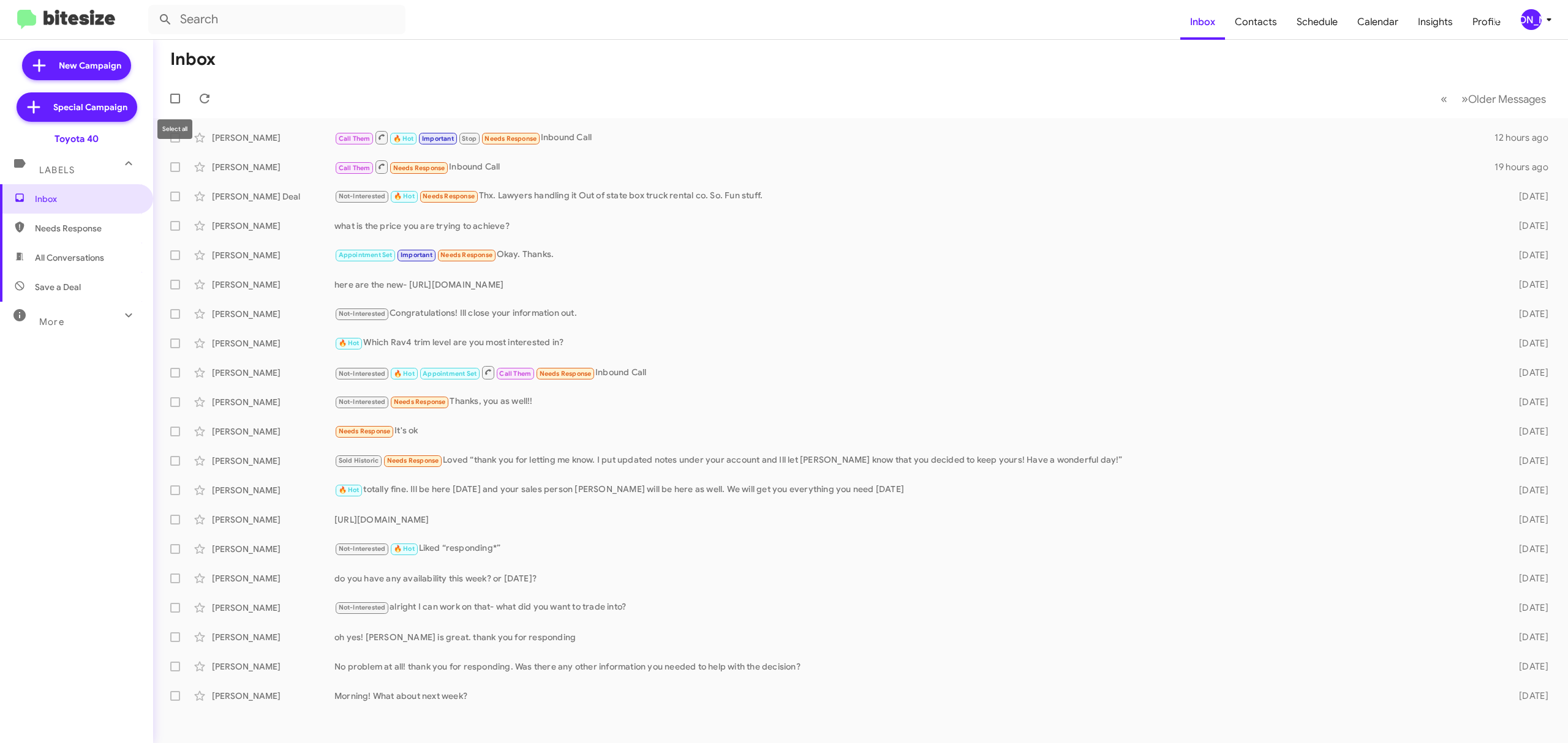
click at [177, 135] on div "Select all" at bounding box center [175, 129] width 35 height 19
click at [175, 138] on div "Select all" at bounding box center [175, 129] width 35 height 19
click at [170, 145] on label at bounding box center [175, 137] width 24 height 24
click at [175, 143] on input "checkbox" at bounding box center [175, 143] width 1 height 1
checkbox input "true"
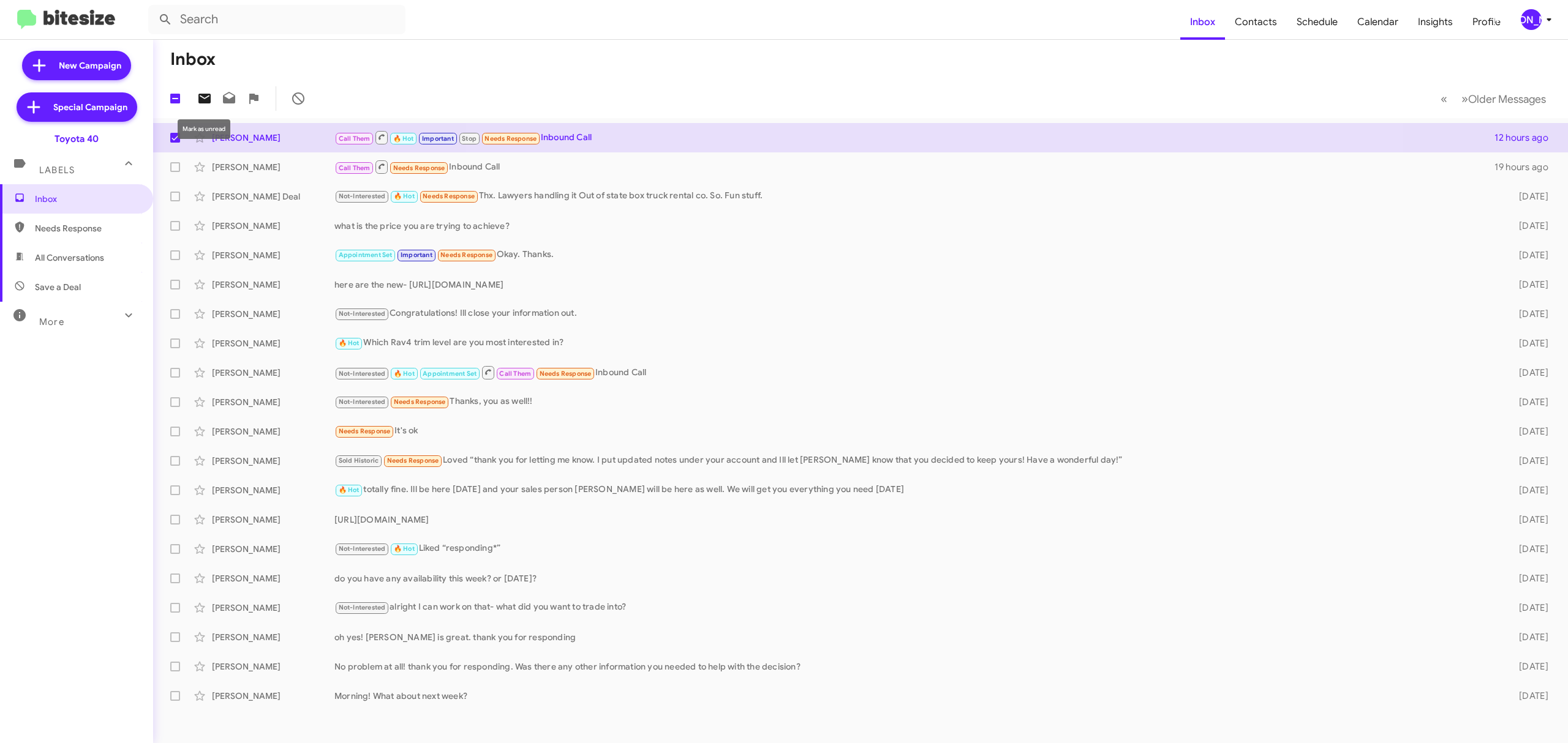
click at [207, 96] on icon at bounding box center [205, 98] width 13 height 10
click at [1525, 14] on div "[PERSON_NAME]" at bounding box center [1531, 20] width 21 height 21
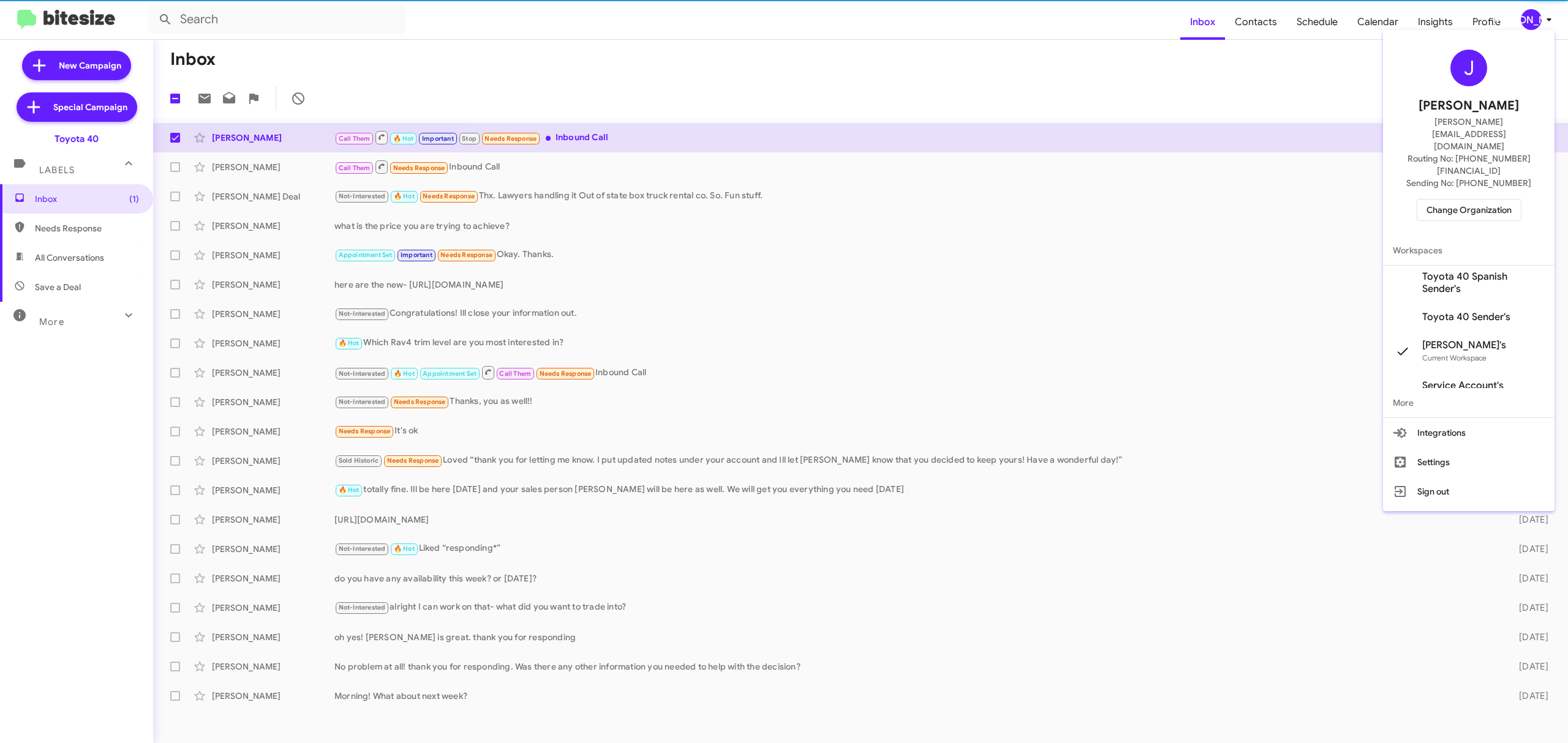
click at [1459, 159] on div "J Jason Apdua jason@bitesize.co Routing No: +1 (410) 679-1500 Sending No: +1 (4…" at bounding box center [1470, 135] width 172 height 201
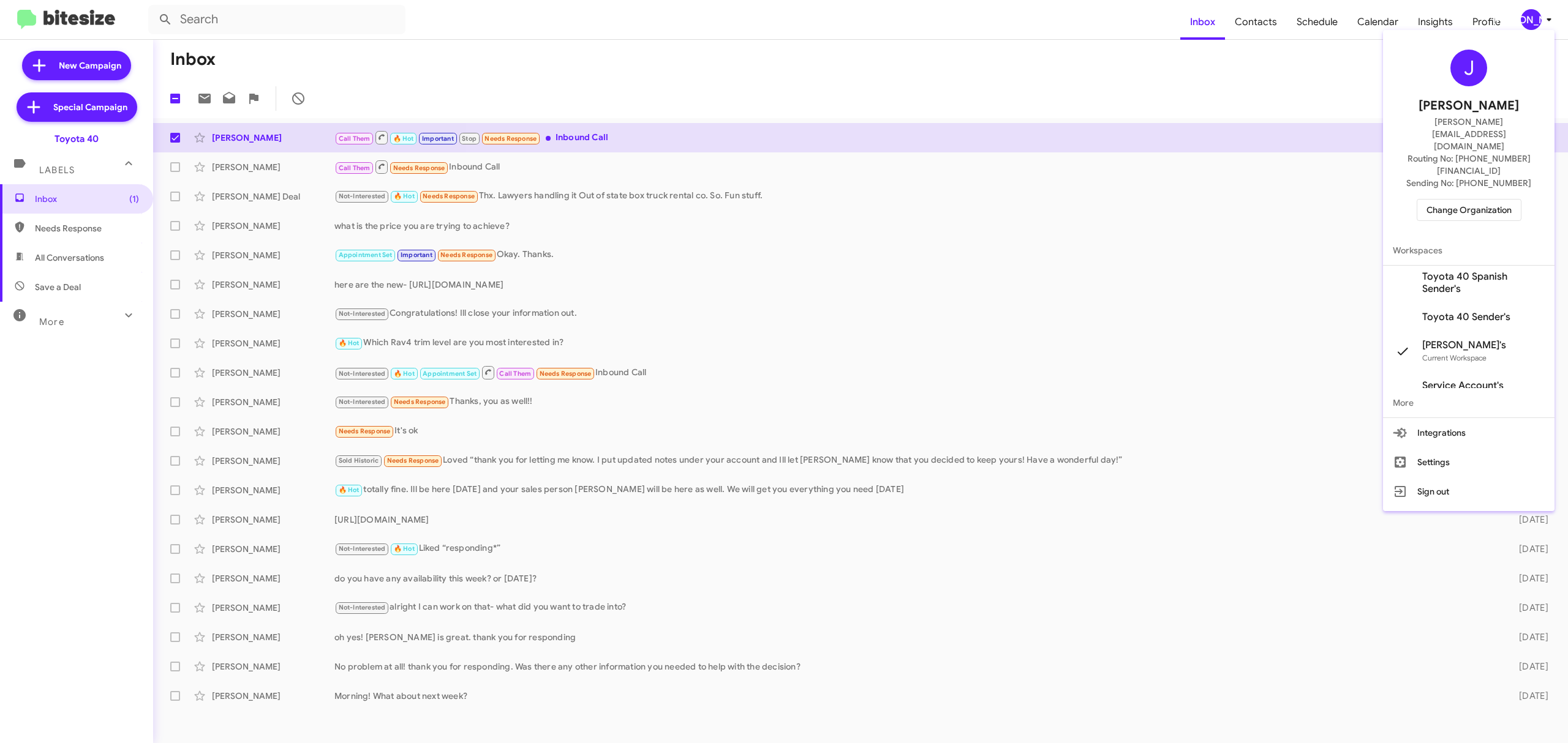
click at [1455, 200] on span "Change Organization" at bounding box center [1470, 210] width 85 height 21
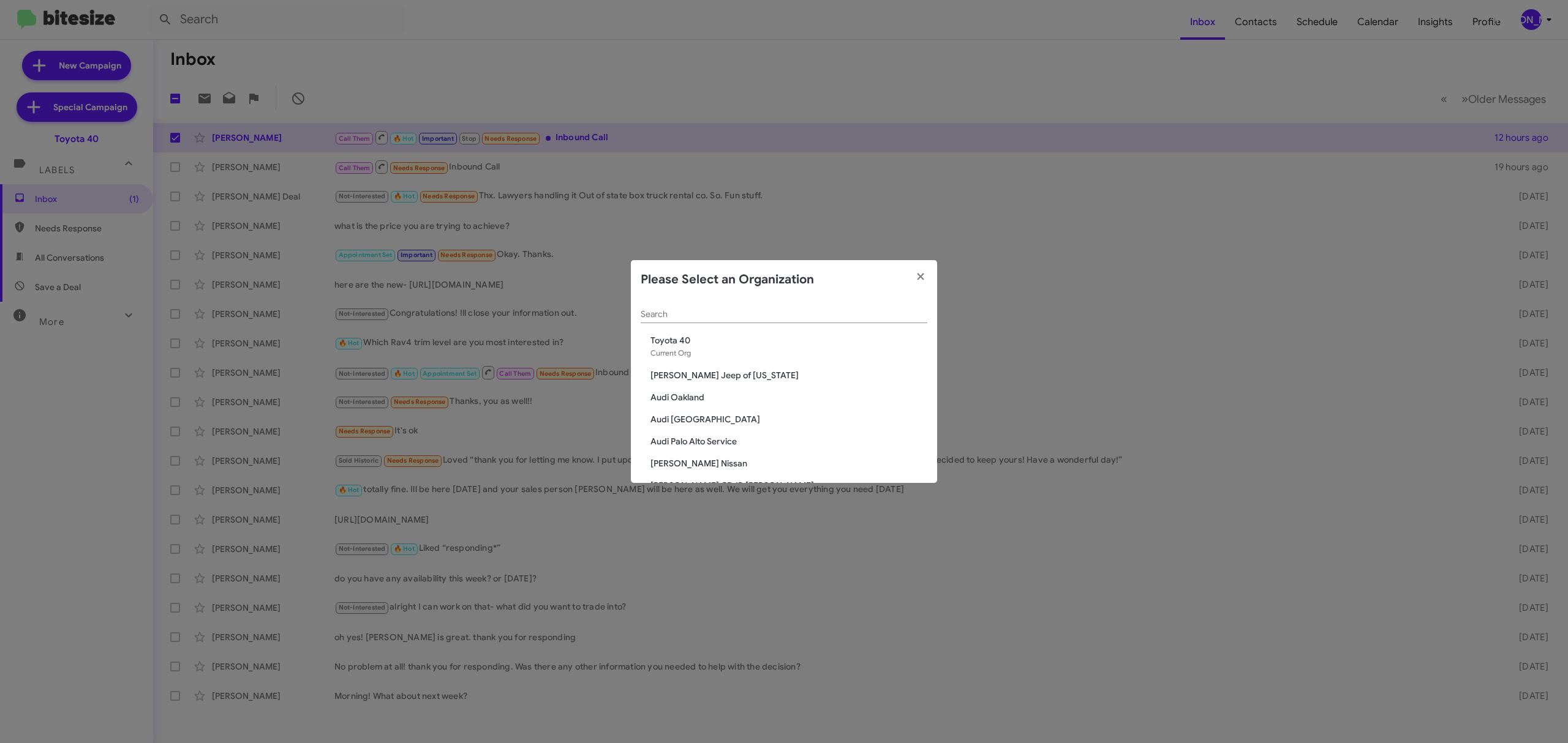
click at [703, 312] on input "Search" at bounding box center [784, 315] width 287 height 10
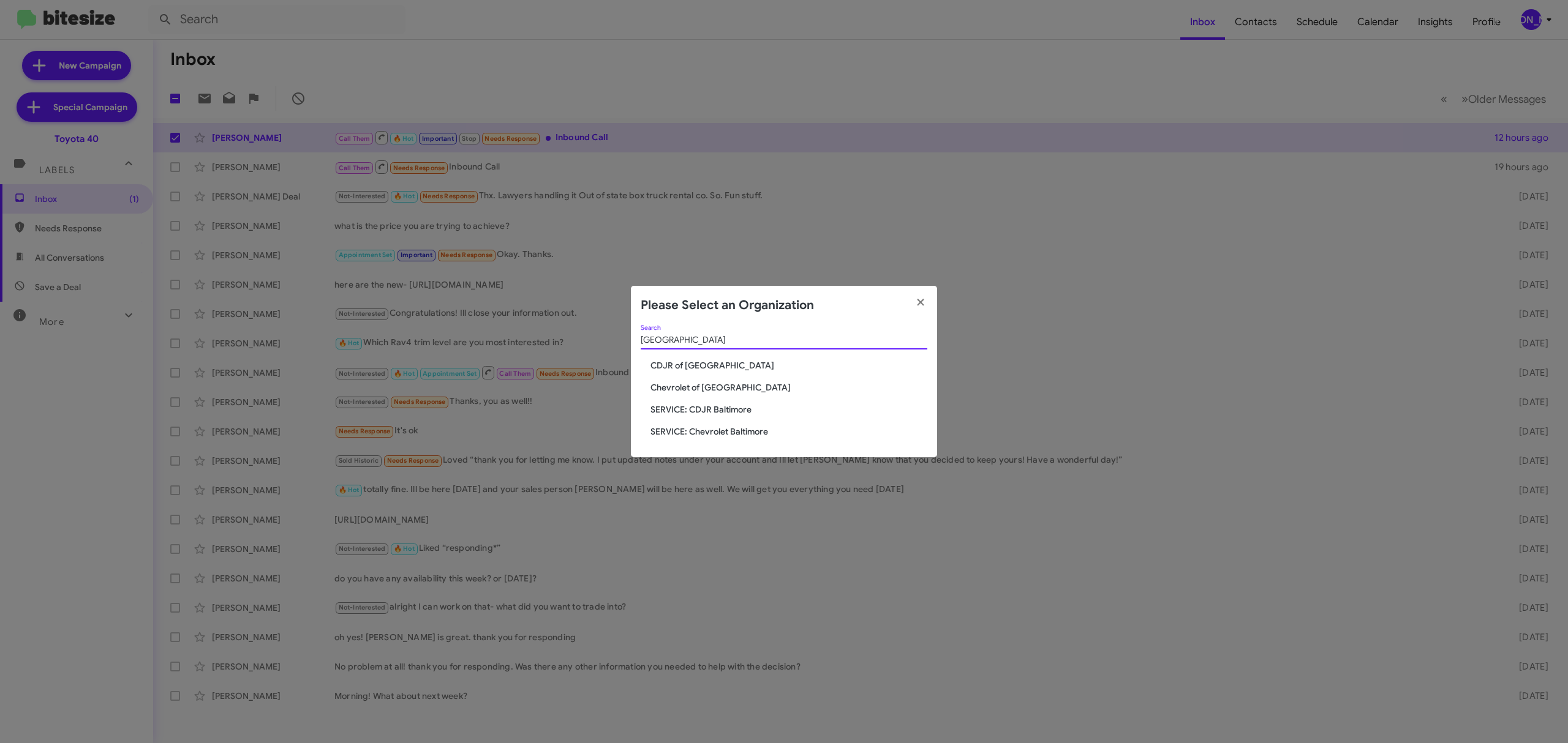
type input "baltimore"
click at [703, 387] on span "Chevrolet of [GEOGRAPHIC_DATA]" at bounding box center [789, 387] width 277 height 13
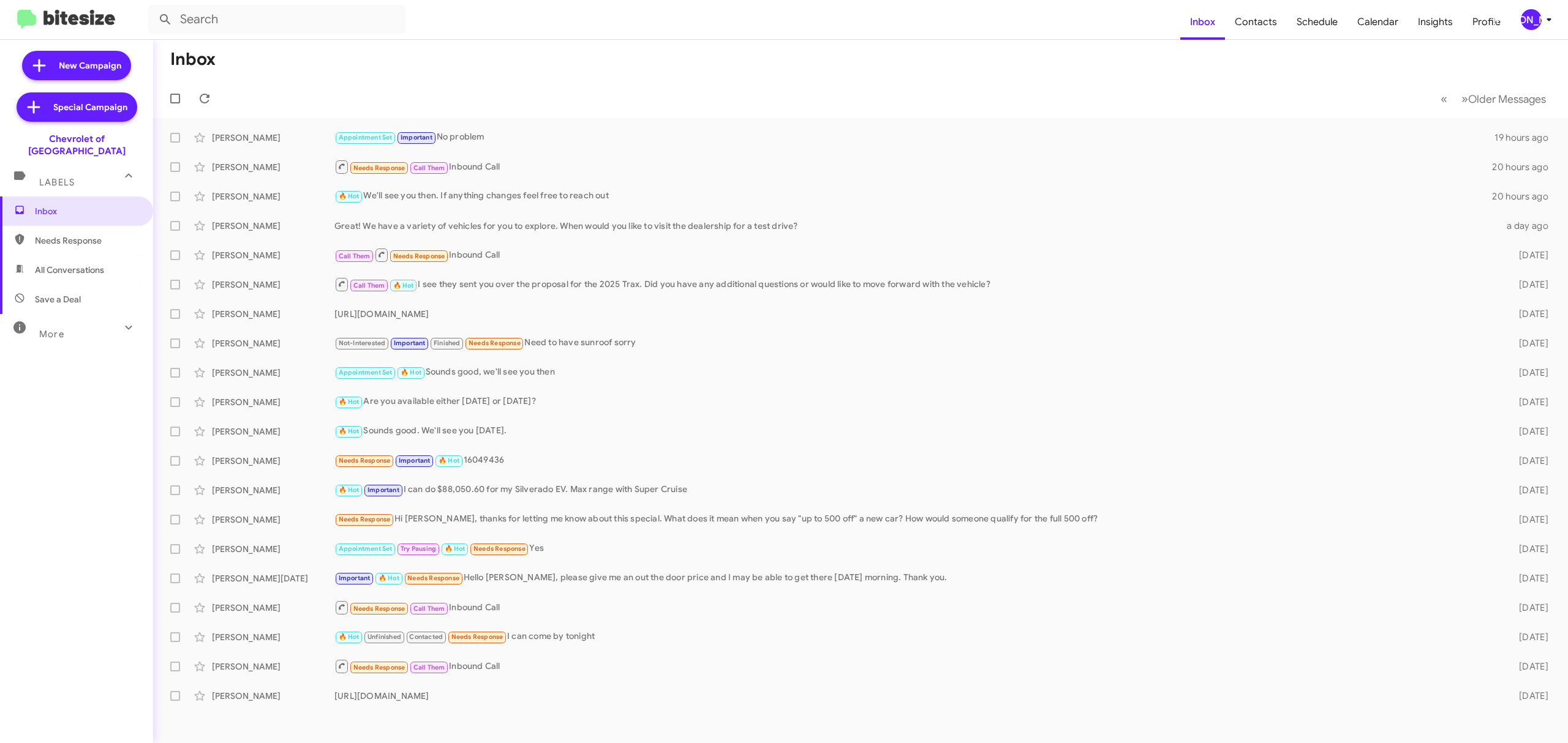
click at [548, 35] on mat-toolbar "Inbox Contacts Schedule Calendar Insights Profile JA" at bounding box center [784, 19] width 1568 height 40
click at [1502, 95] on span "Older Messages" at bounding box center [1507, 99] width 78 height 14
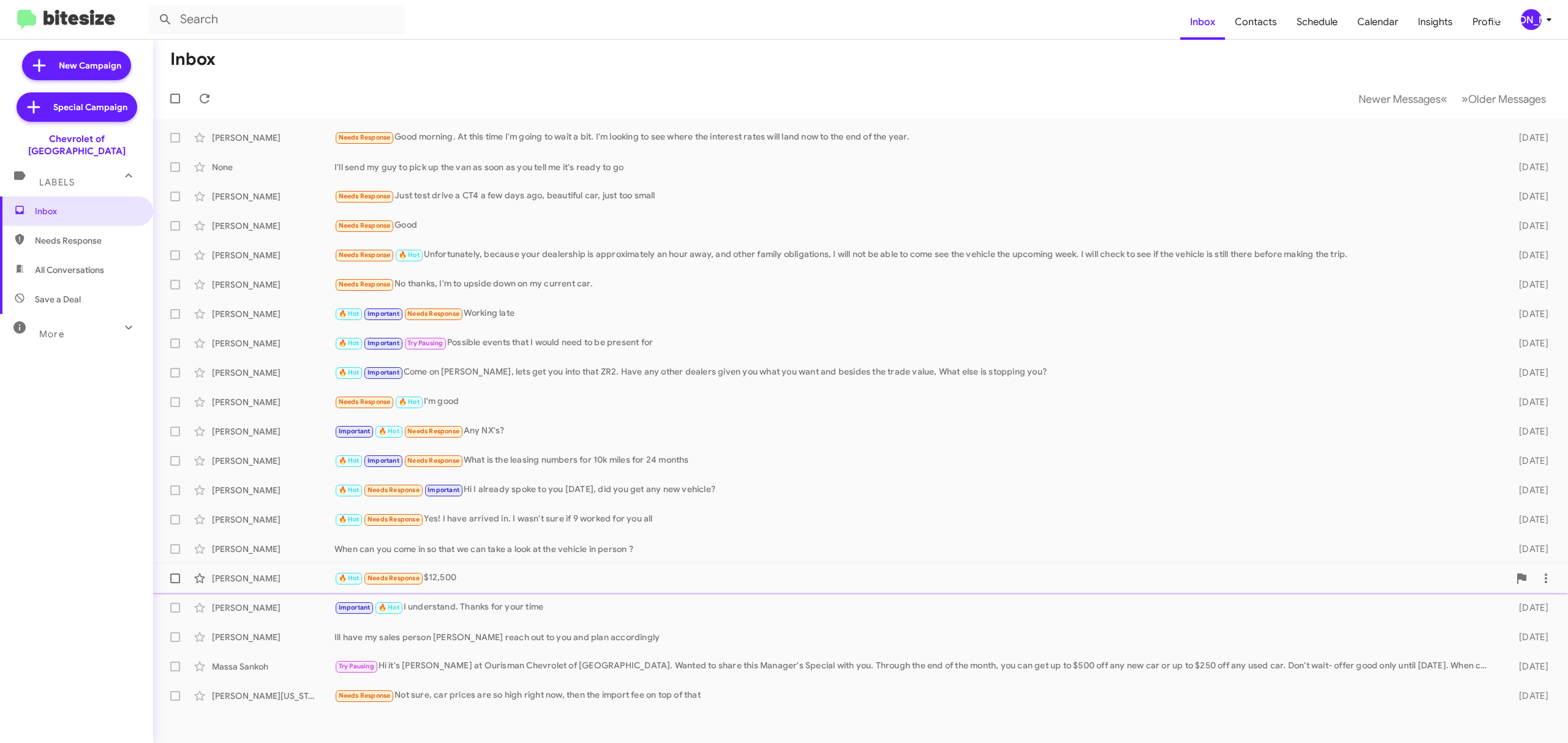
click at [628, 565] on span "Christopher Mcneal 🔥 Hot Needs Response $12,500 3 days ago" at bounding box center [860, 578] width 1414 height 29
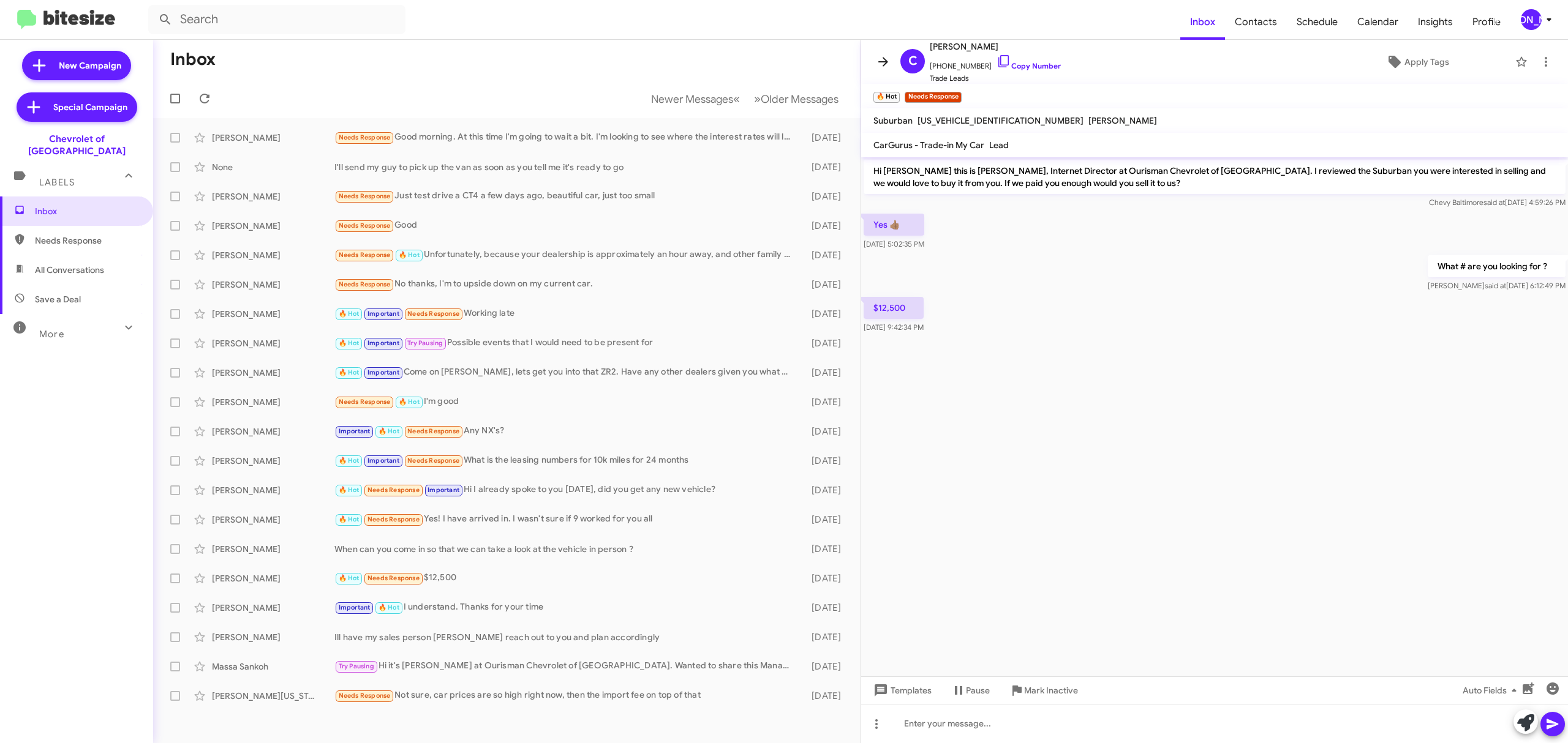
click at [879, 61] on icon at bounding box center [882, 61] width 14 height 14
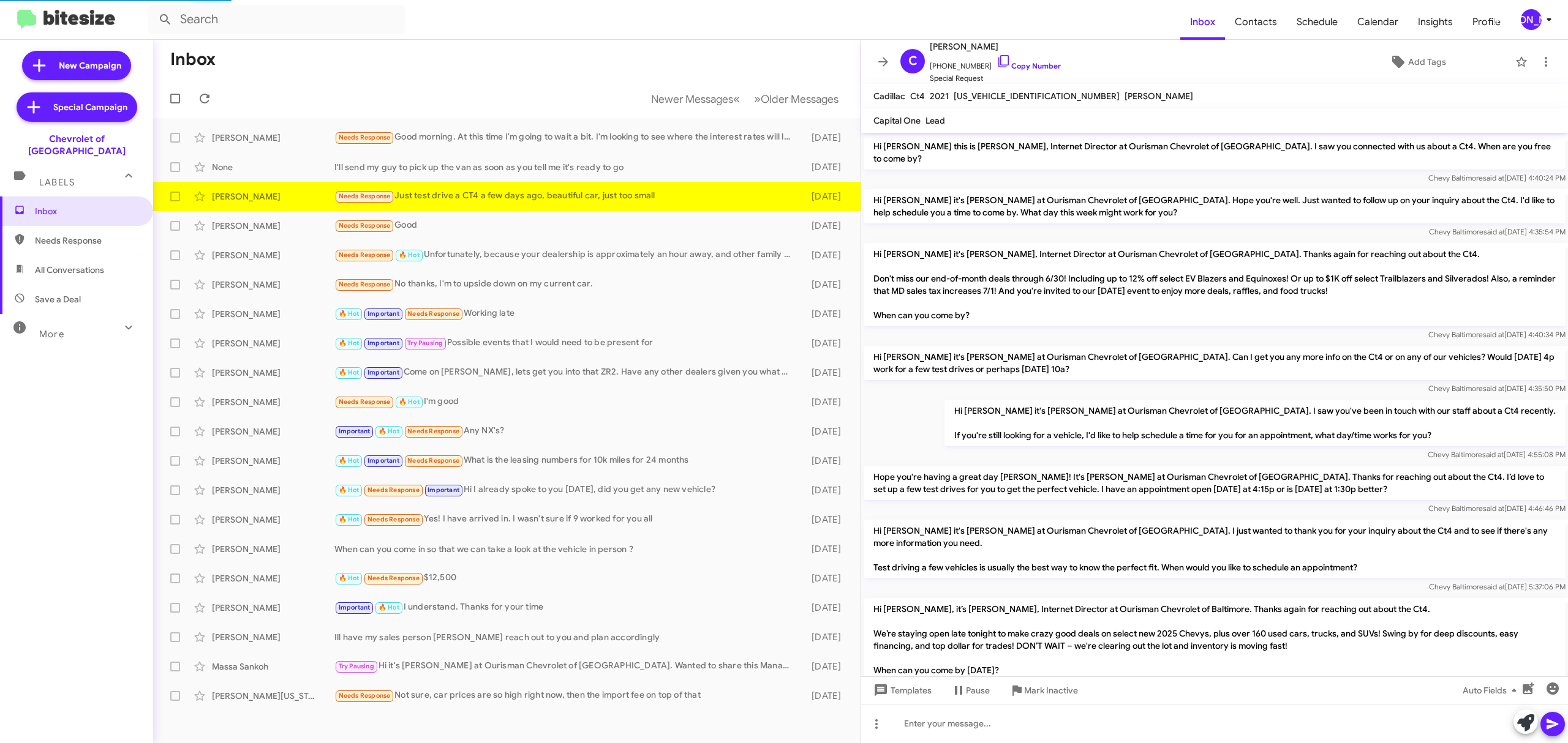
scroll to position [551, 0]
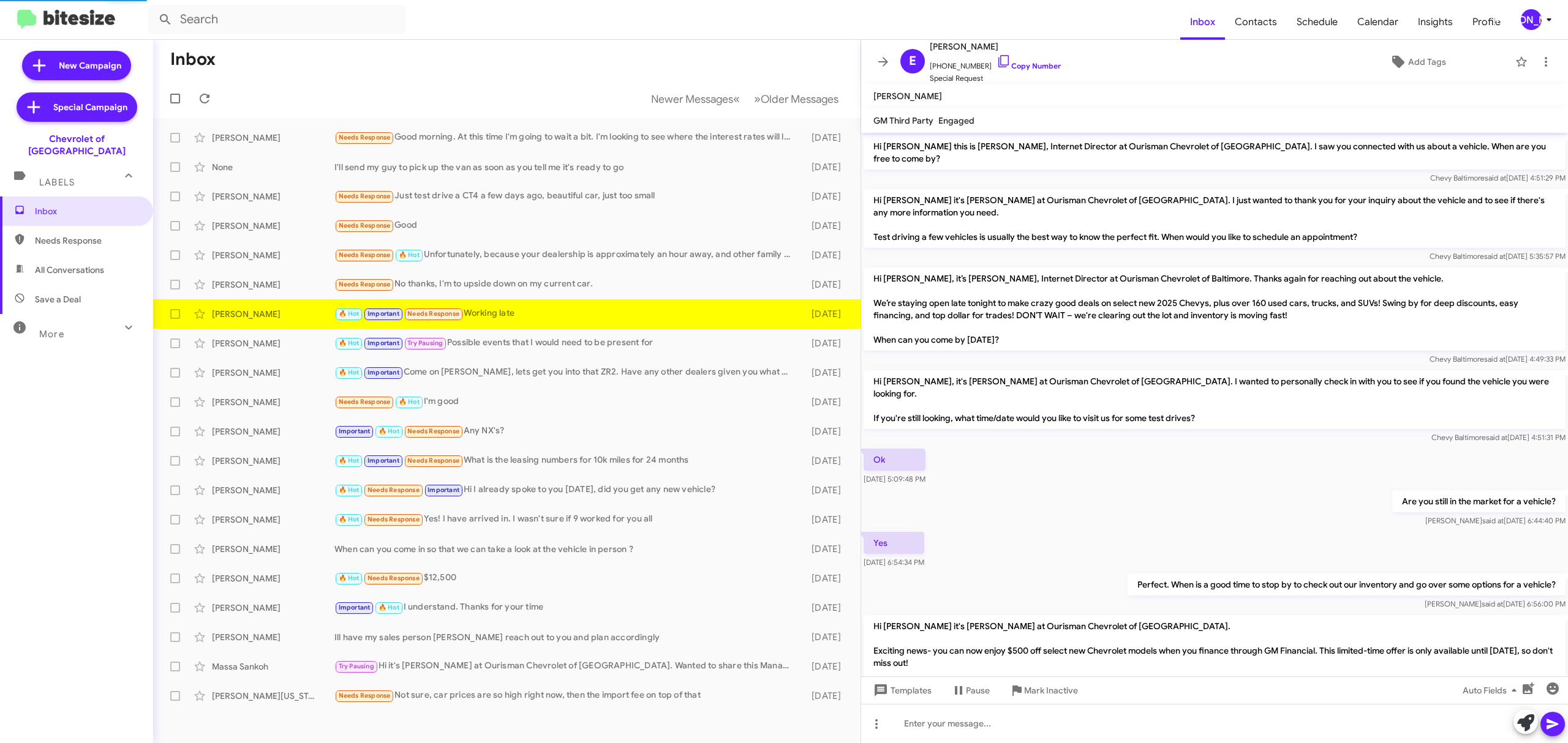
scroll to position [412, 0]
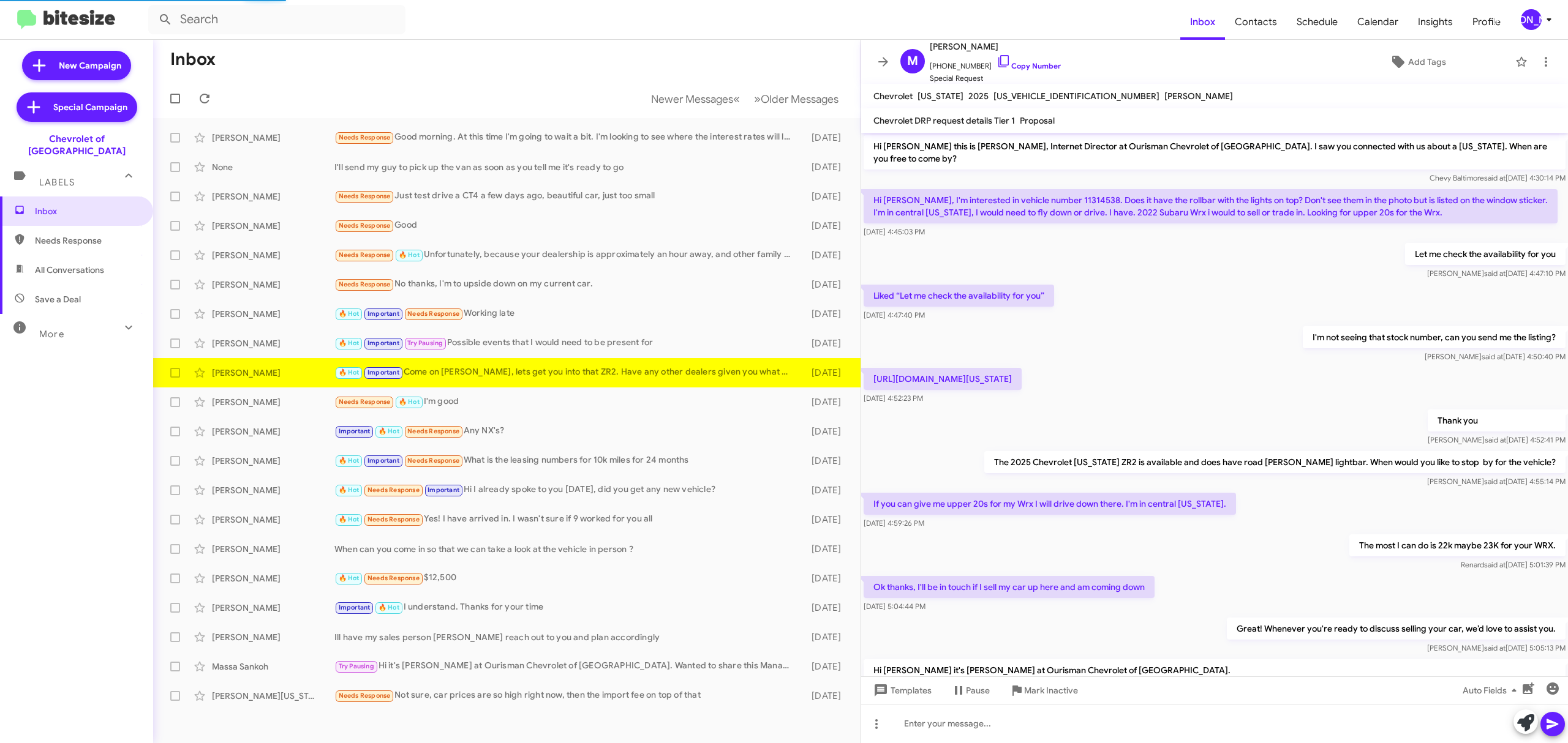
scroll to position [200, 0]
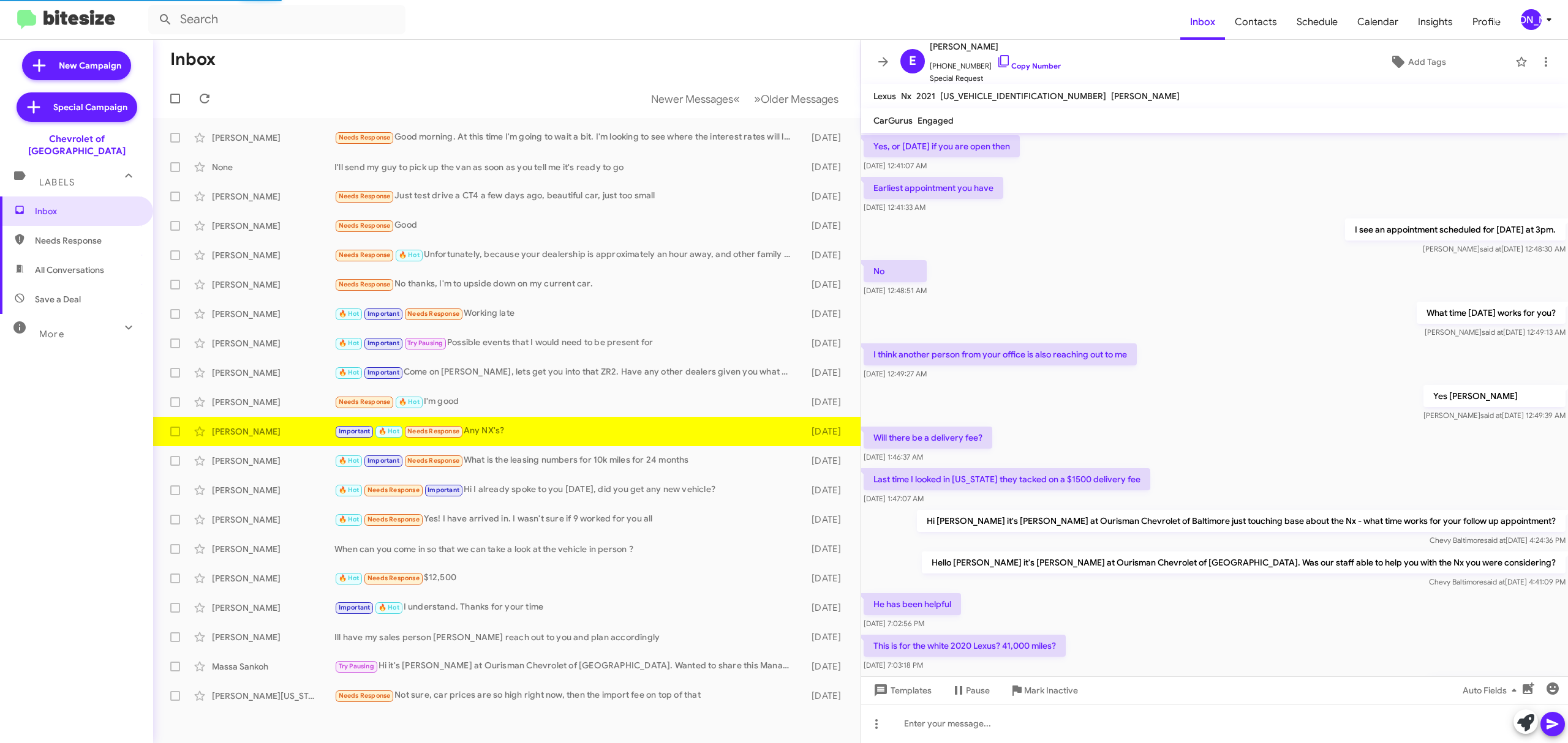
scroll to position [411, 0]
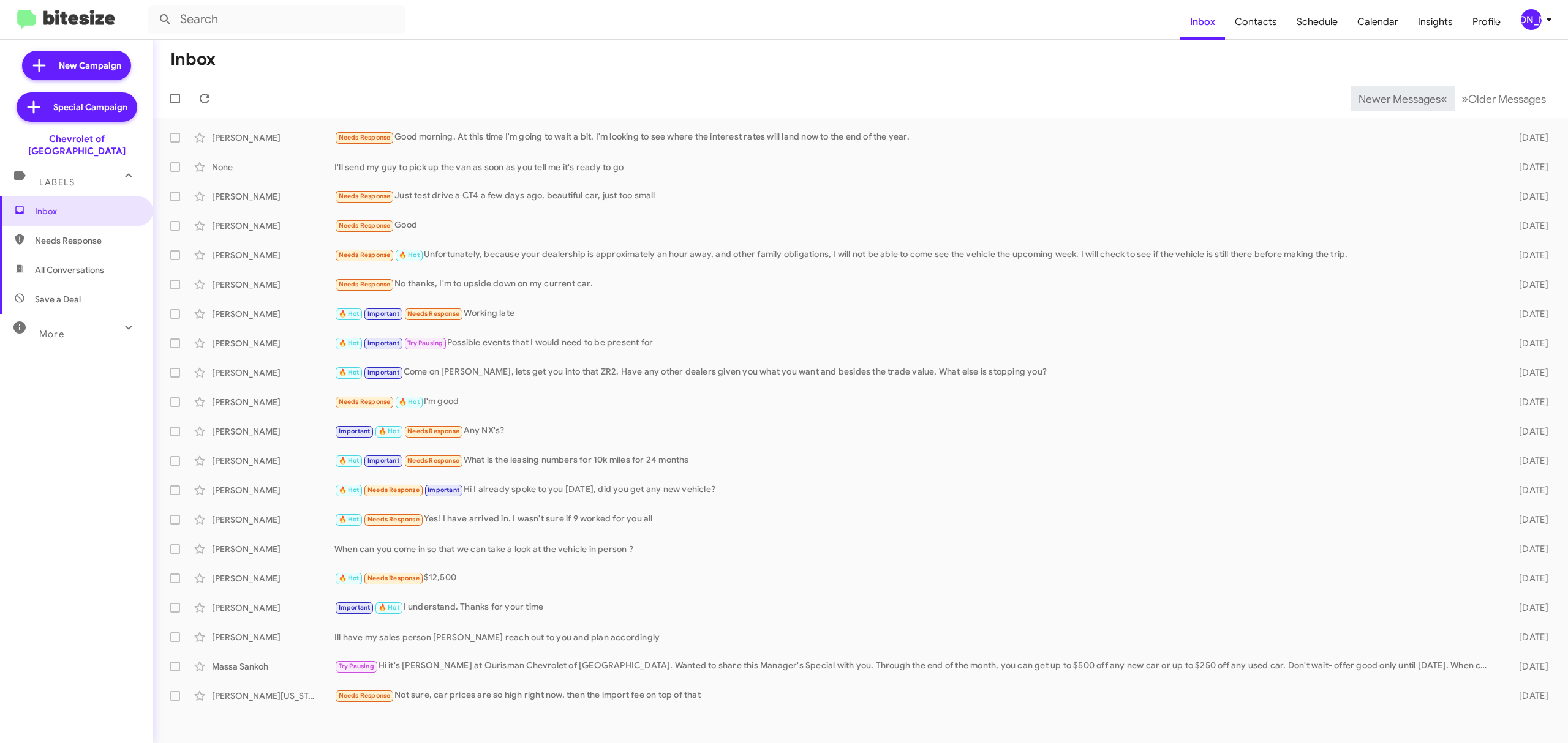
click at [1389, 98] on span "Newer Messages" at bounding box center [1399, 99] width 82 height 14
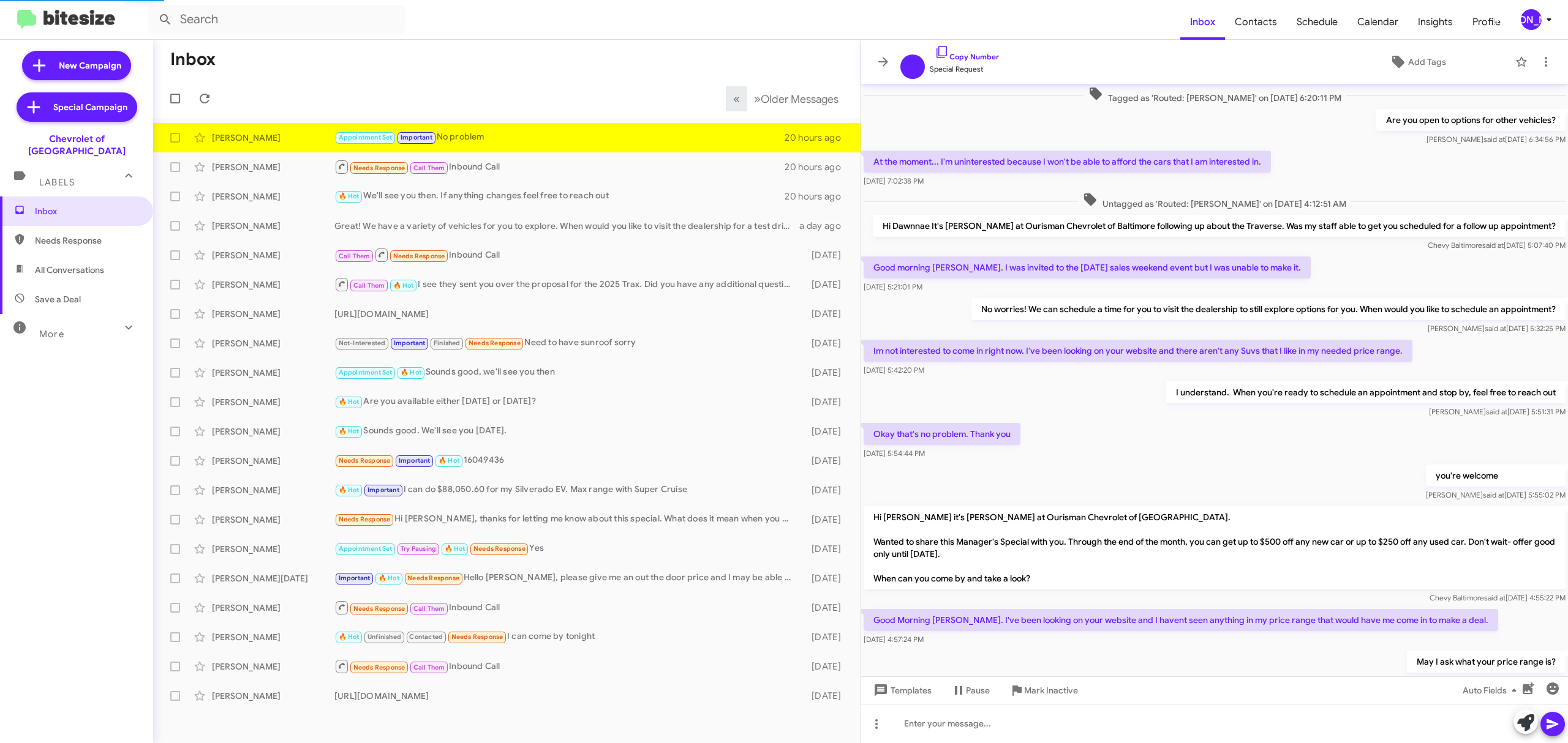
scroll to position [337, 0]
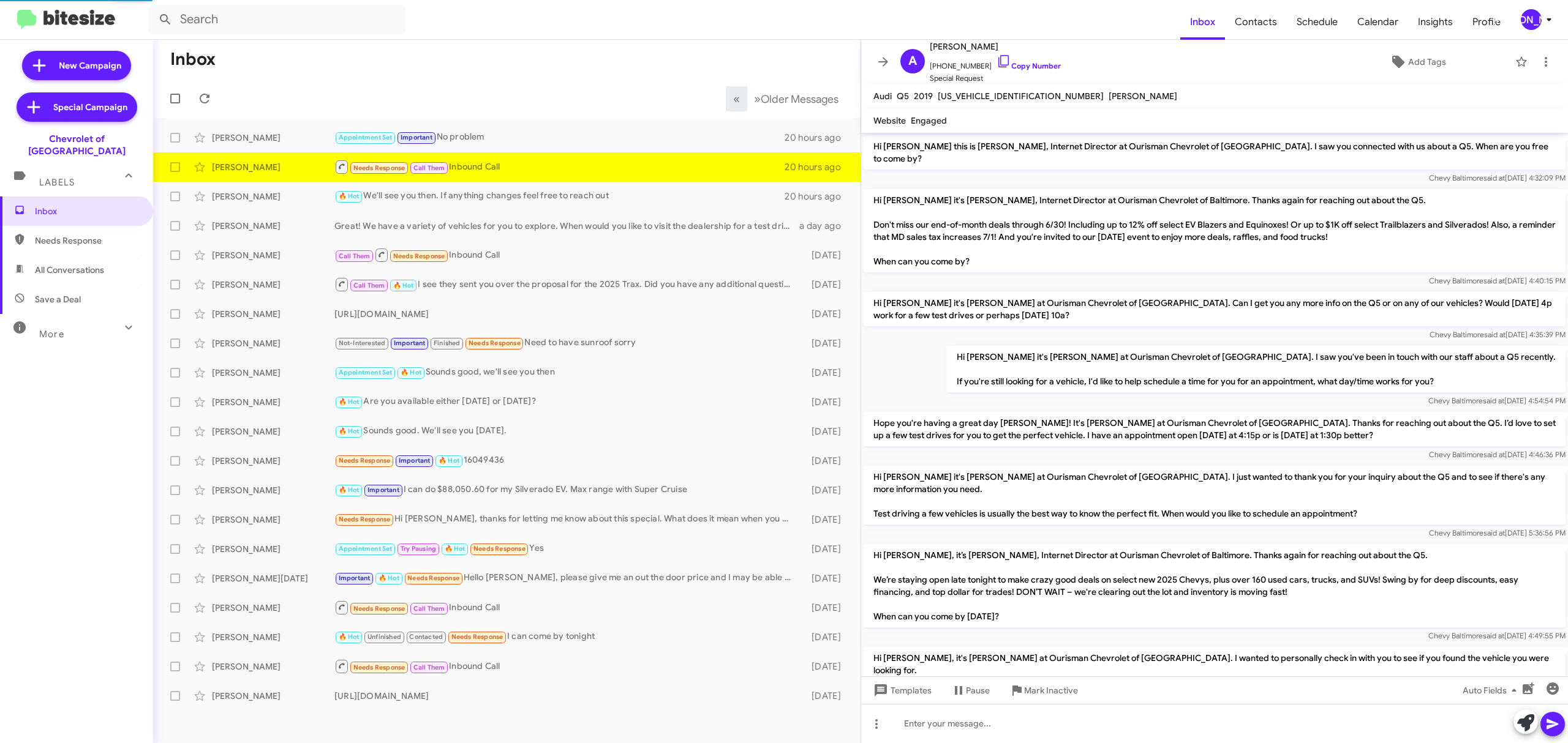
scroll to position [475, 0]
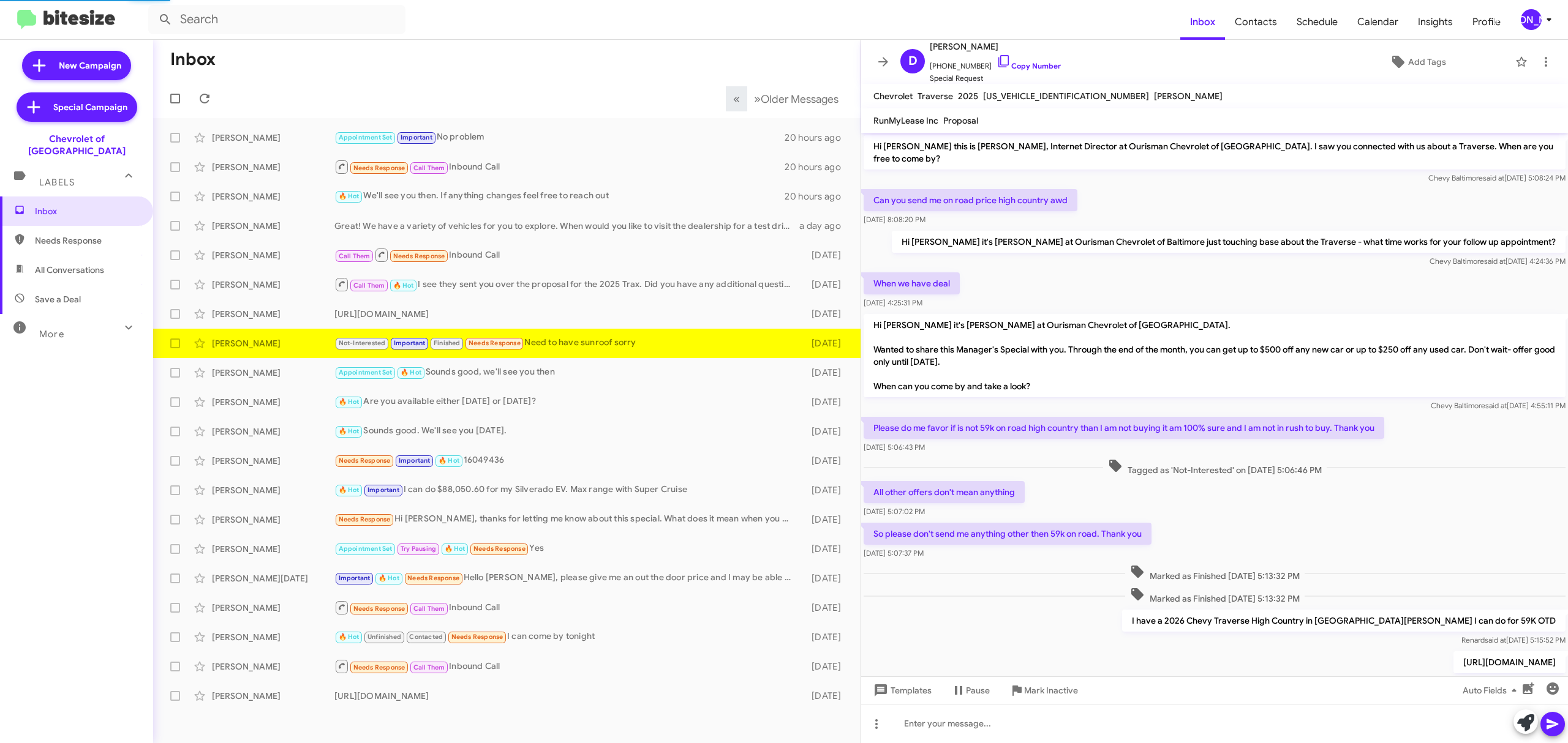
scroll to position [177, 0]
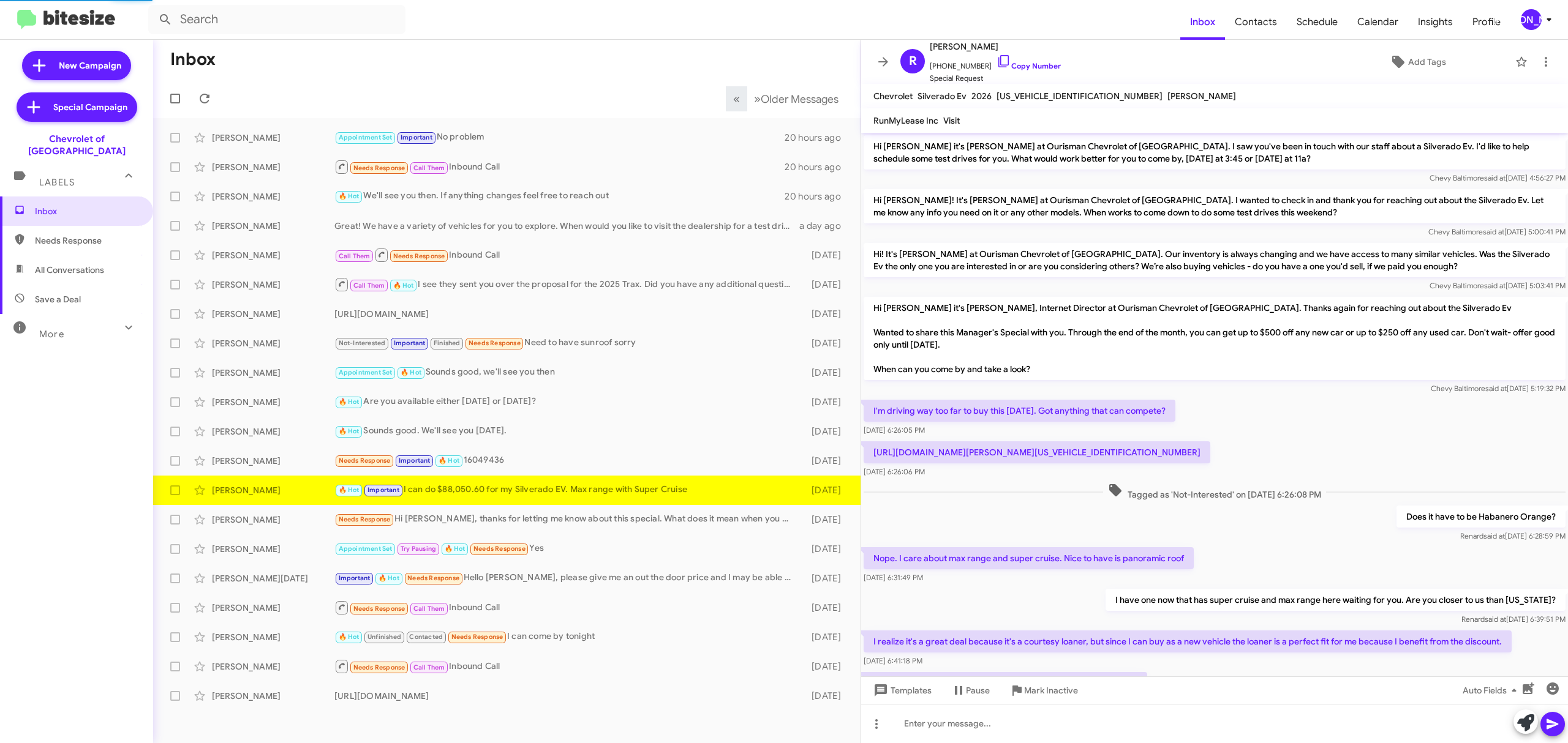
scroll to position [380, 0]
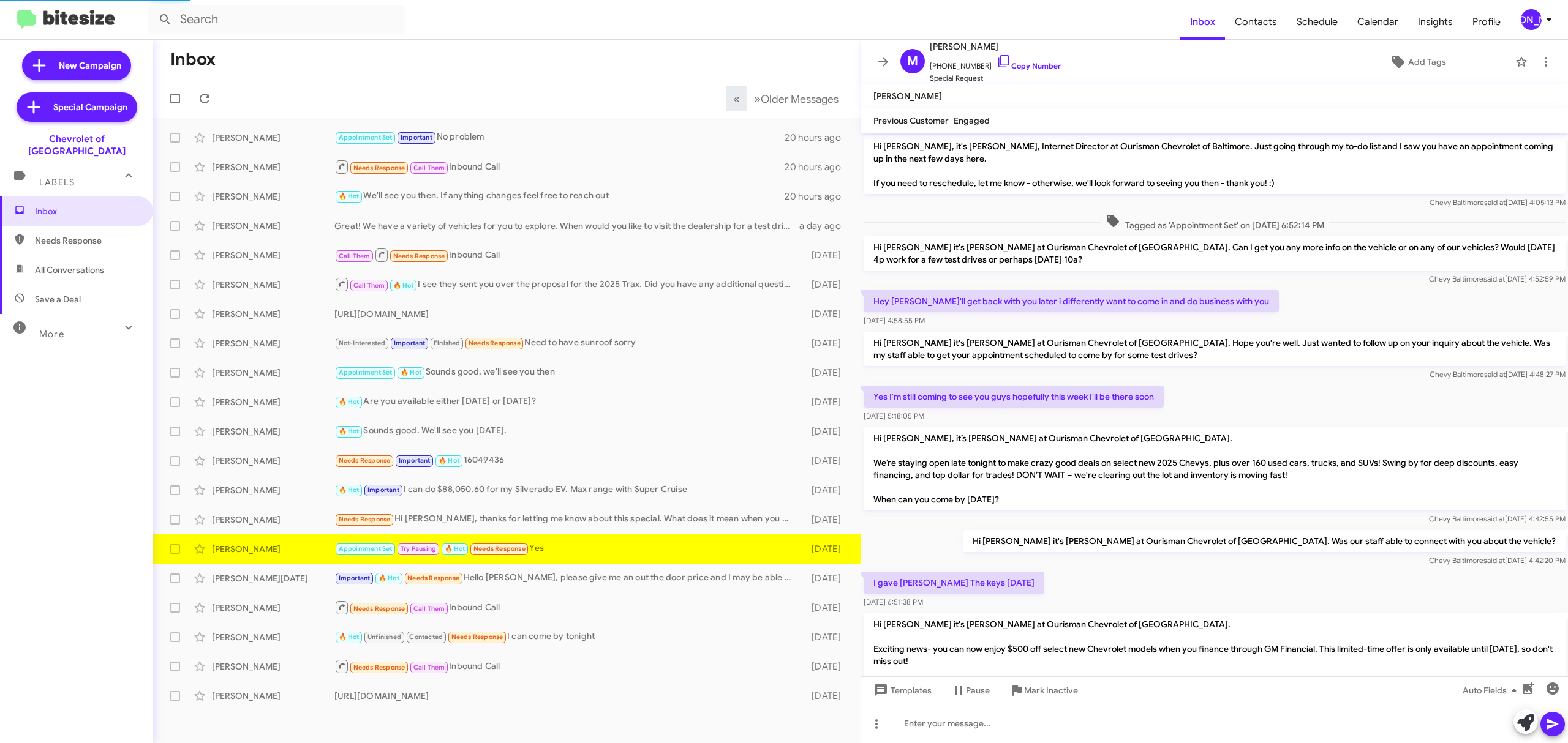
scroll to position [468, 0]
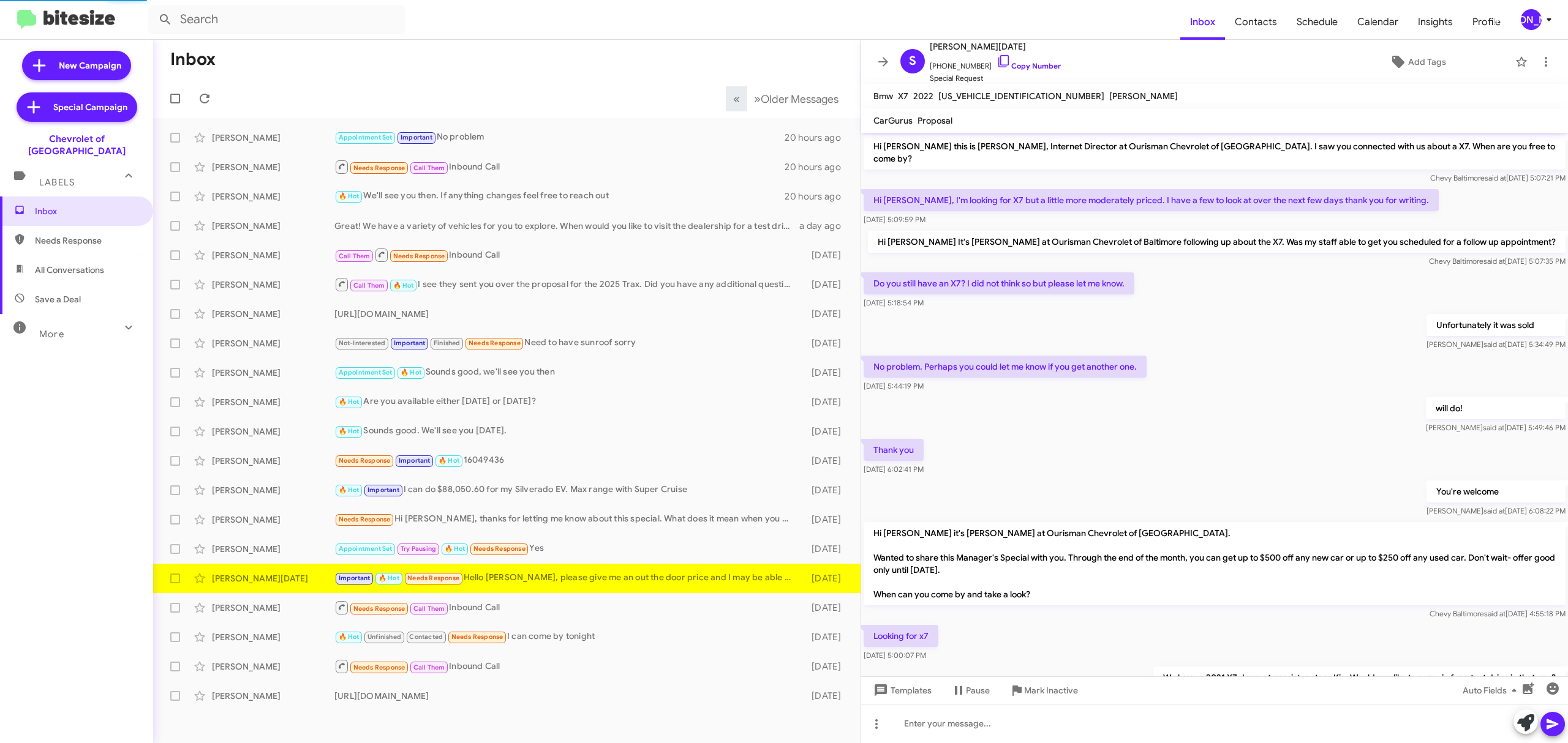
scroll to position [229, 0]
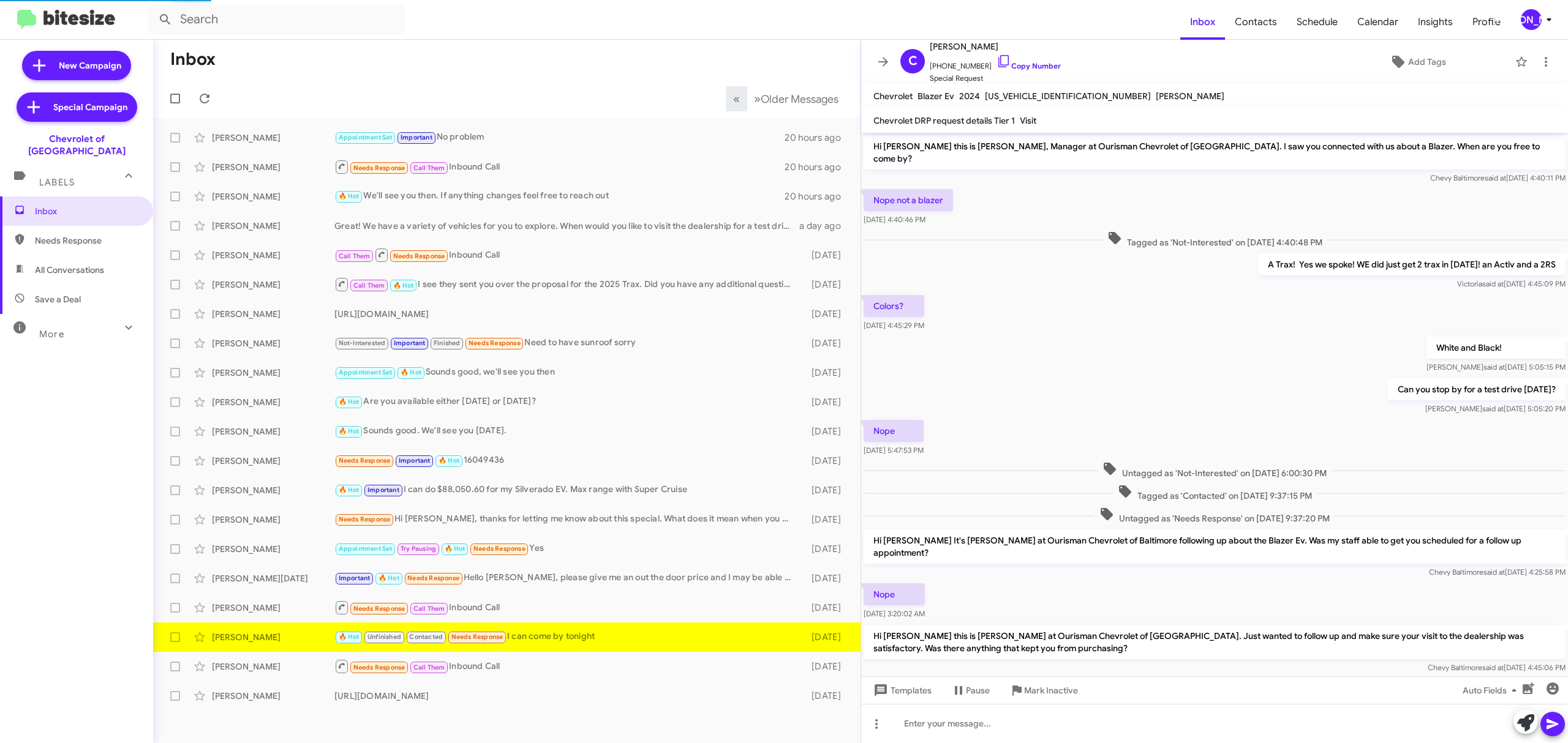
scroll to position [170, 0]
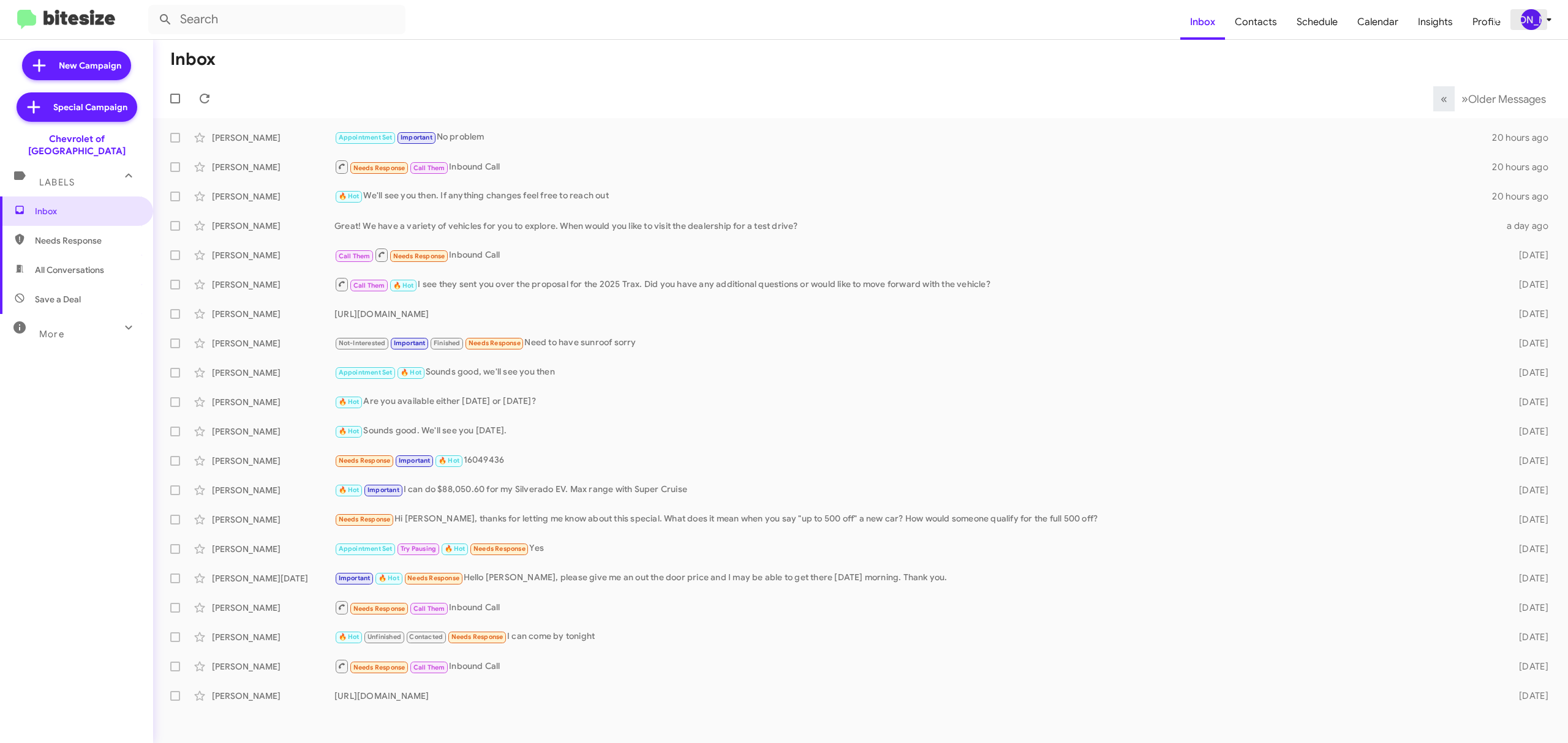
click at [1544, 19] on icon at bounding box center [1549, 19] width 14 height 14
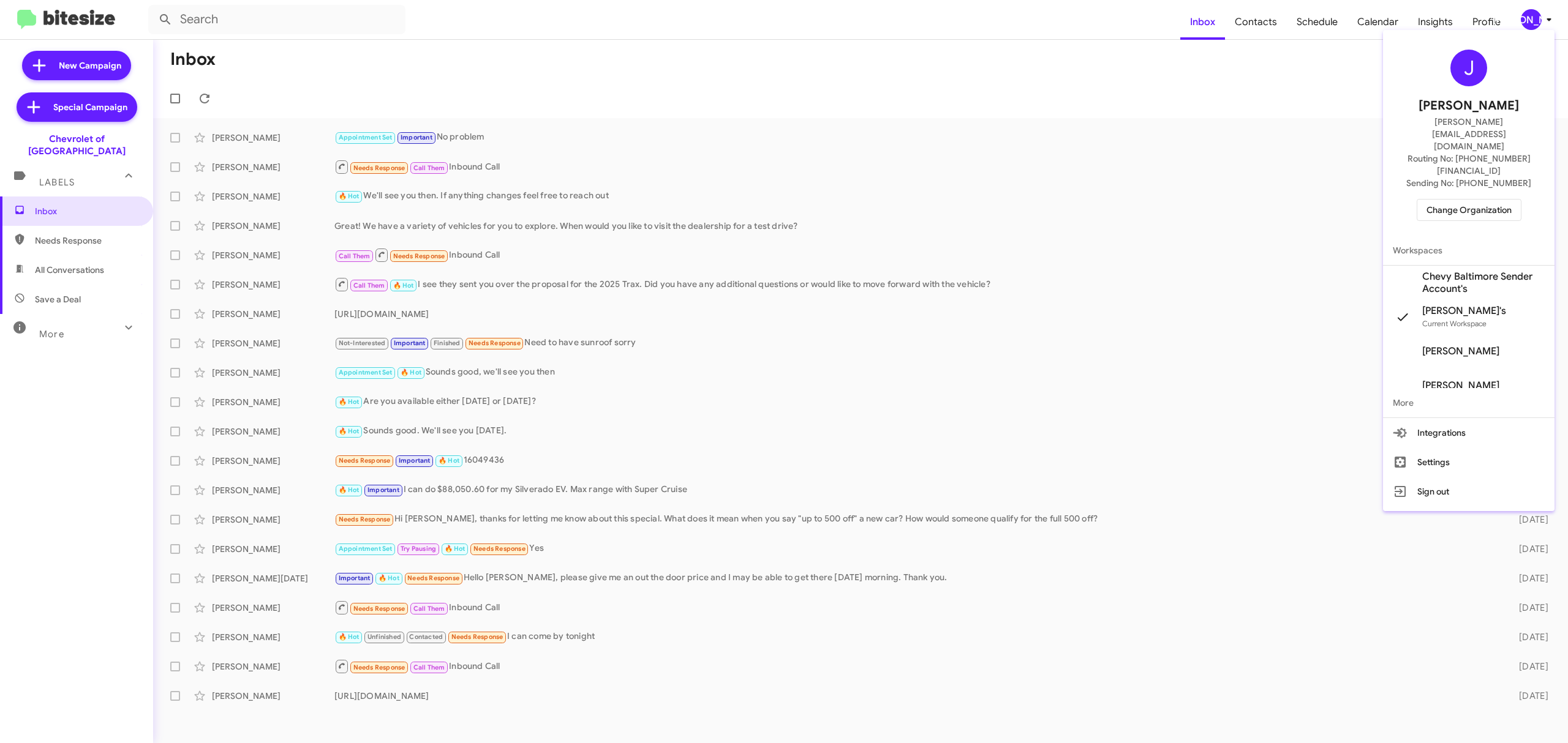
click at [1457, 200] on span "Change Organization" at bounding box center [1470, 210] width 85 height 21
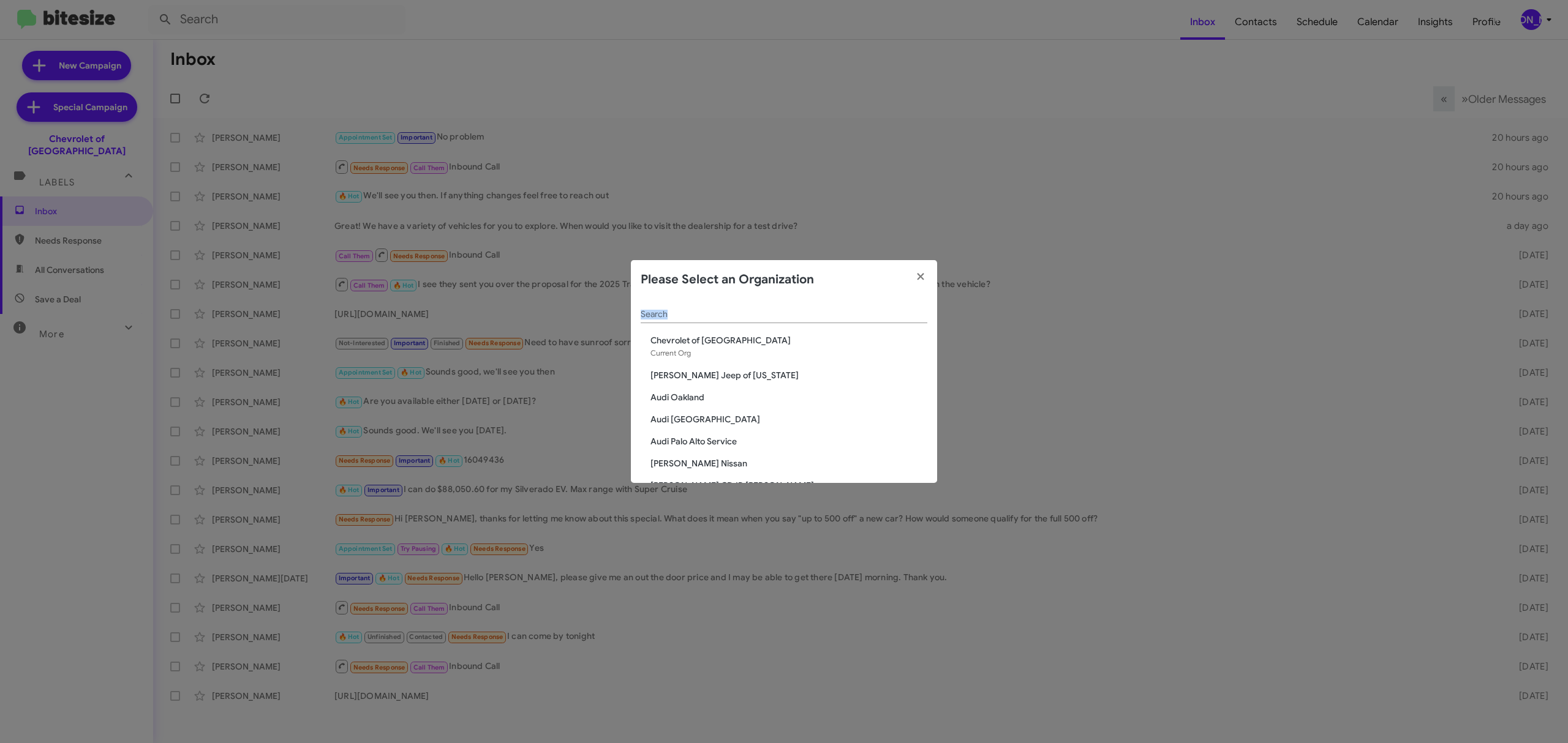
click at [810, 322] on div "Search" at bounding box center [784, 316] width 287 height 35
click at [810, 320] on div "Search" at bounding box center [784, 311] width 287 height 24
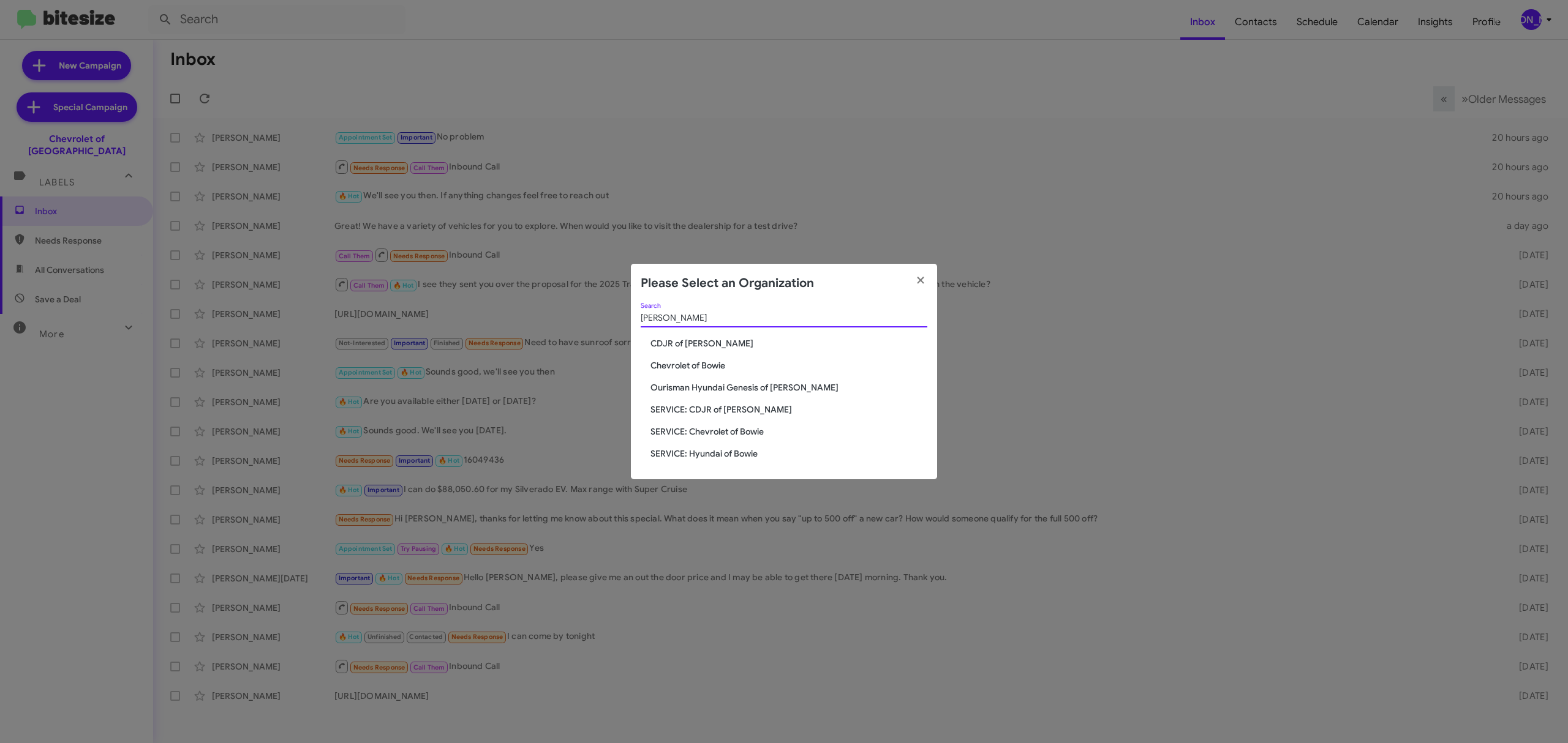
type input "bowie"
click at [709, 371] on span "Chevrolet of Bowie" at bounding box center [789, 365] width 277 height 13
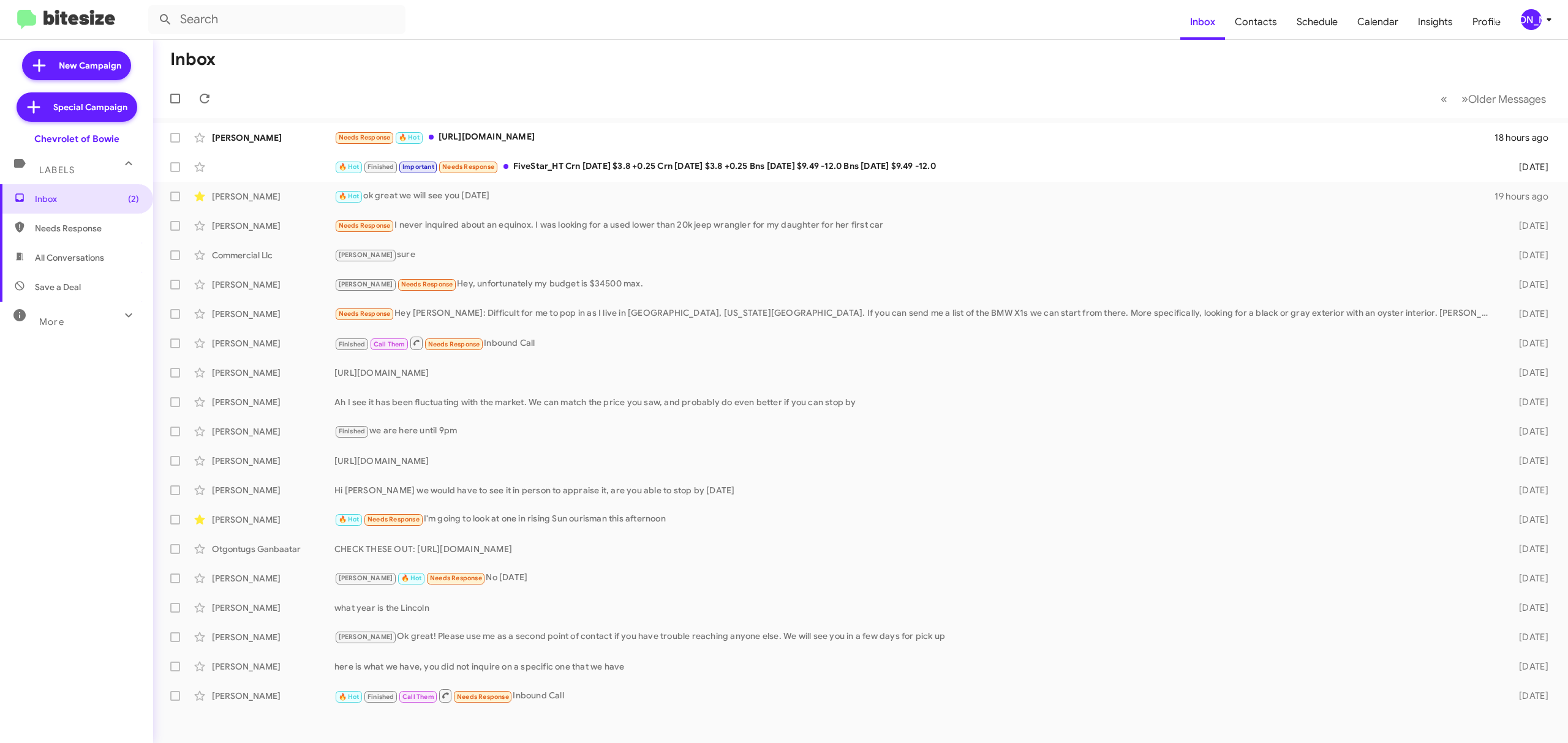
click at [1545, 26] on icon at bounding box center [1549, 19] width 14 height 14
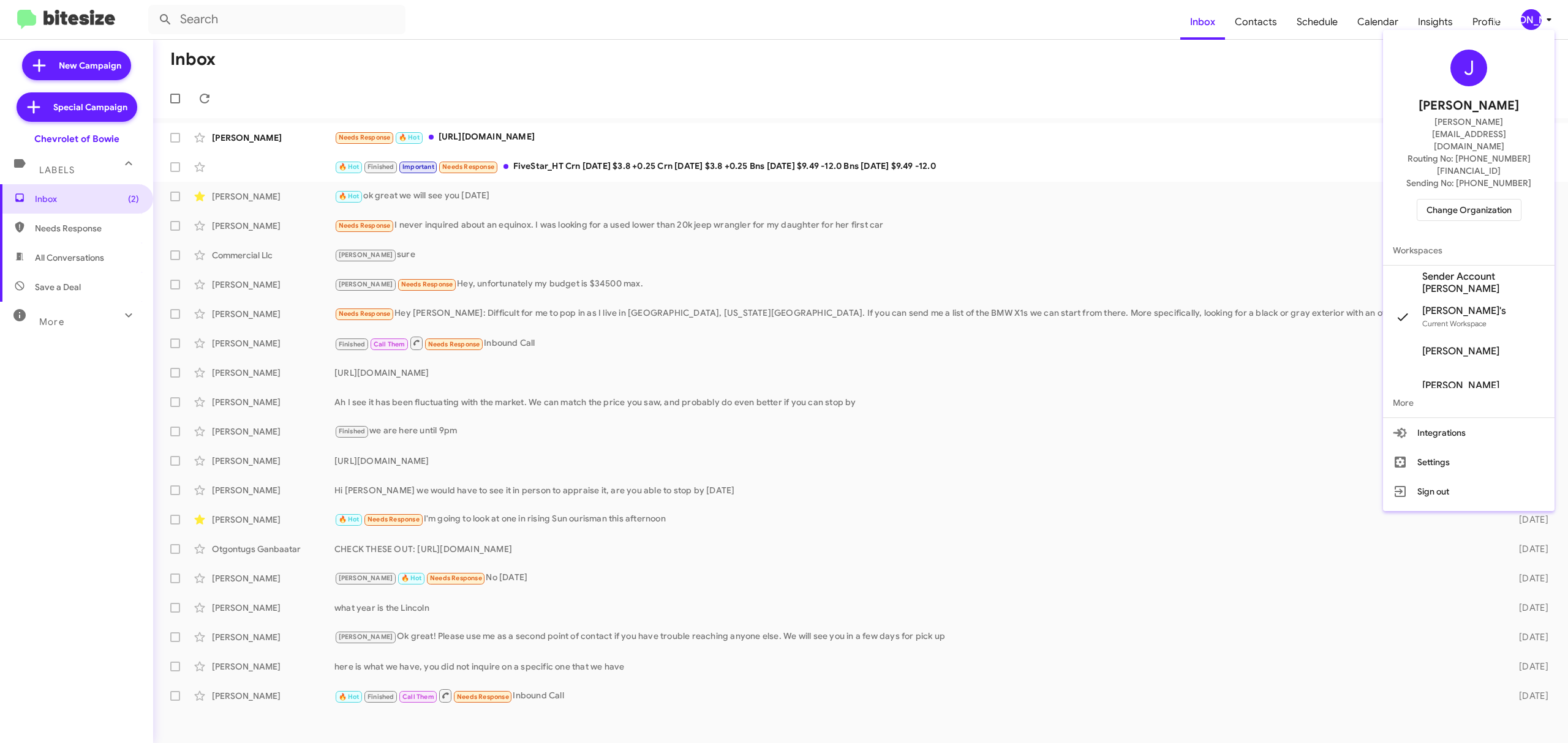
click at [1472, 200] on span "Change Organization" at bounding box center [1470, 210] width 85 height 21
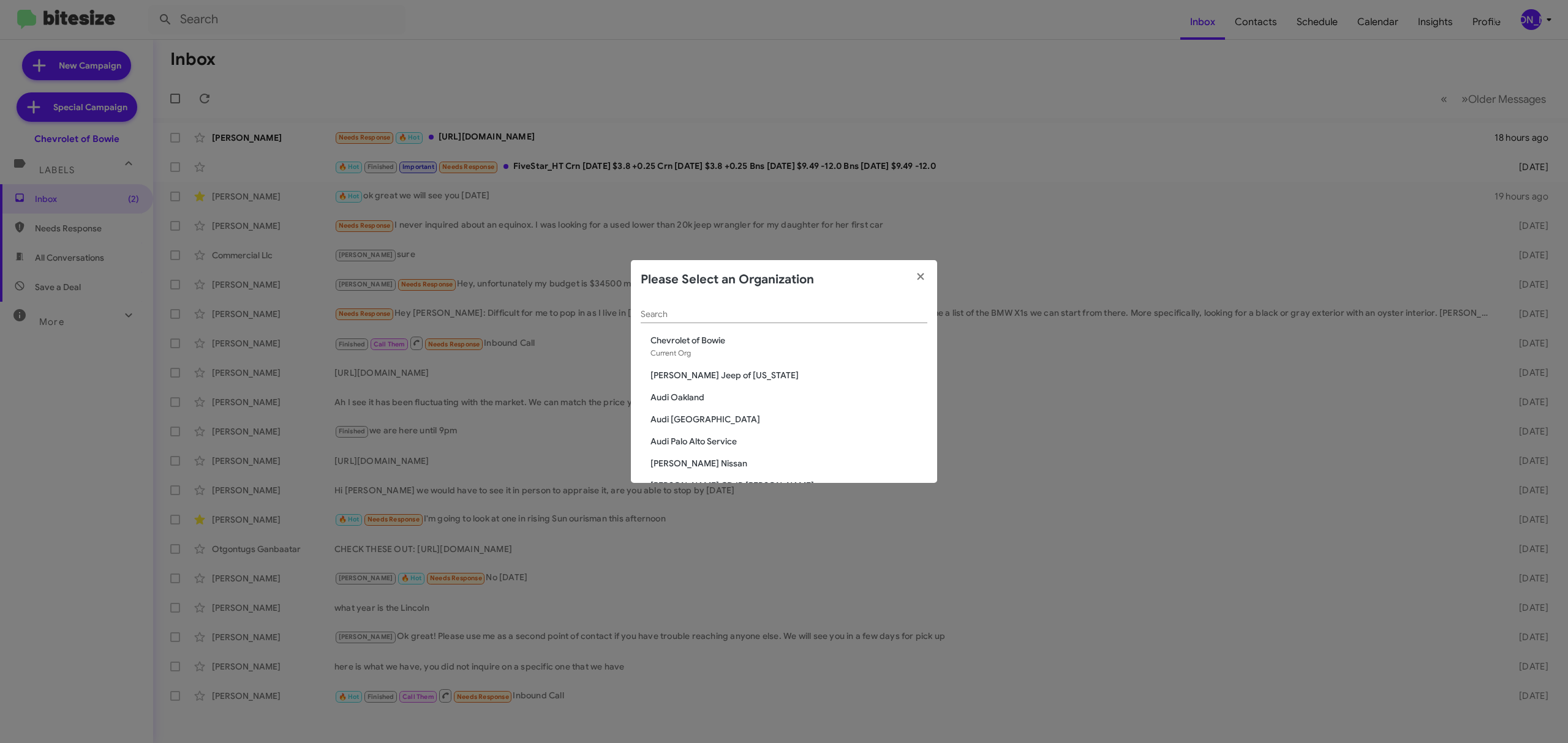
click at [766, 310] on input "Search" at bounding box center [784, 315] width 287 height 10
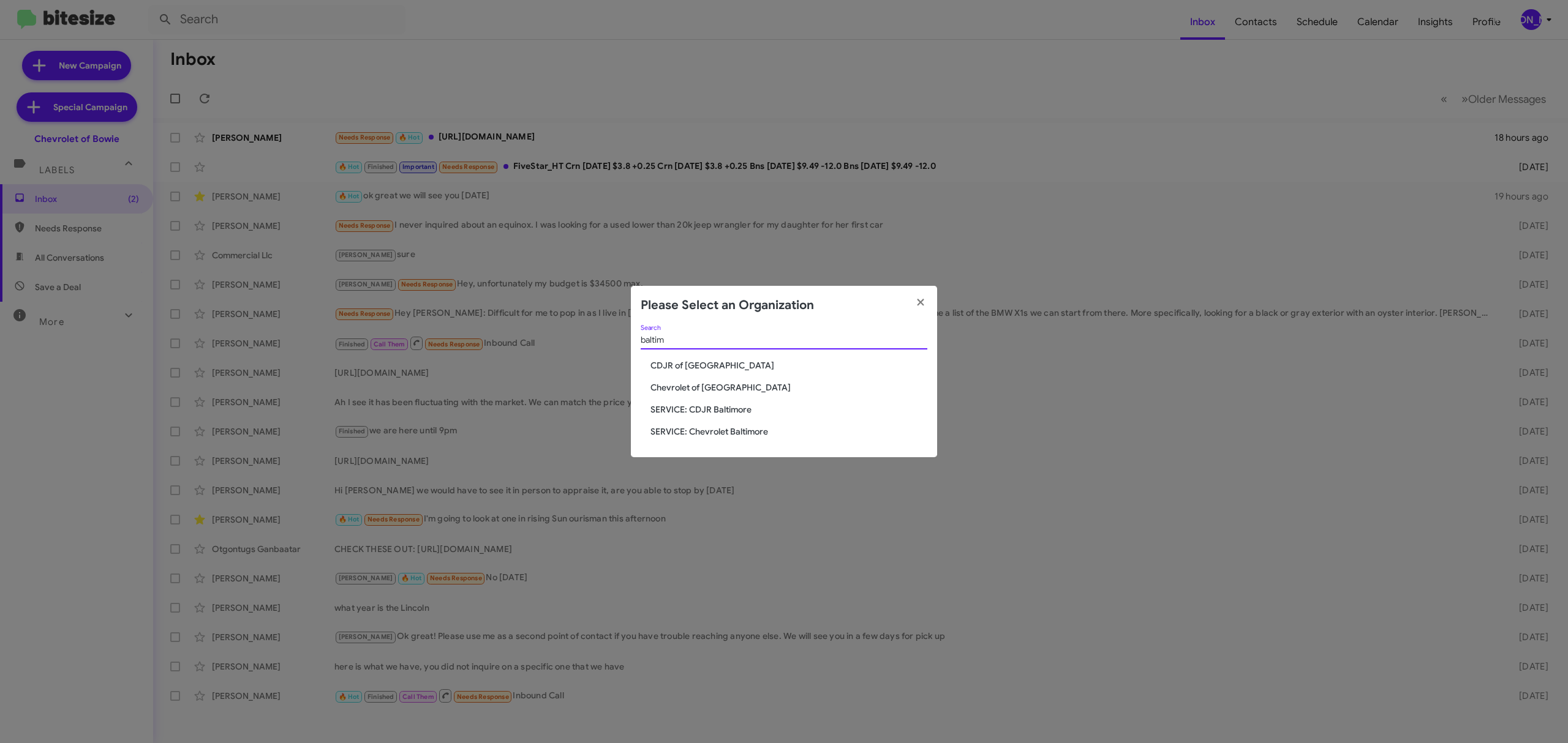
type input "baltim"
click at [705, 387] on span "Chevrolet of [GEOGRAPHIC_DATA]" at bounding box center [789, 387] width 277 height 13
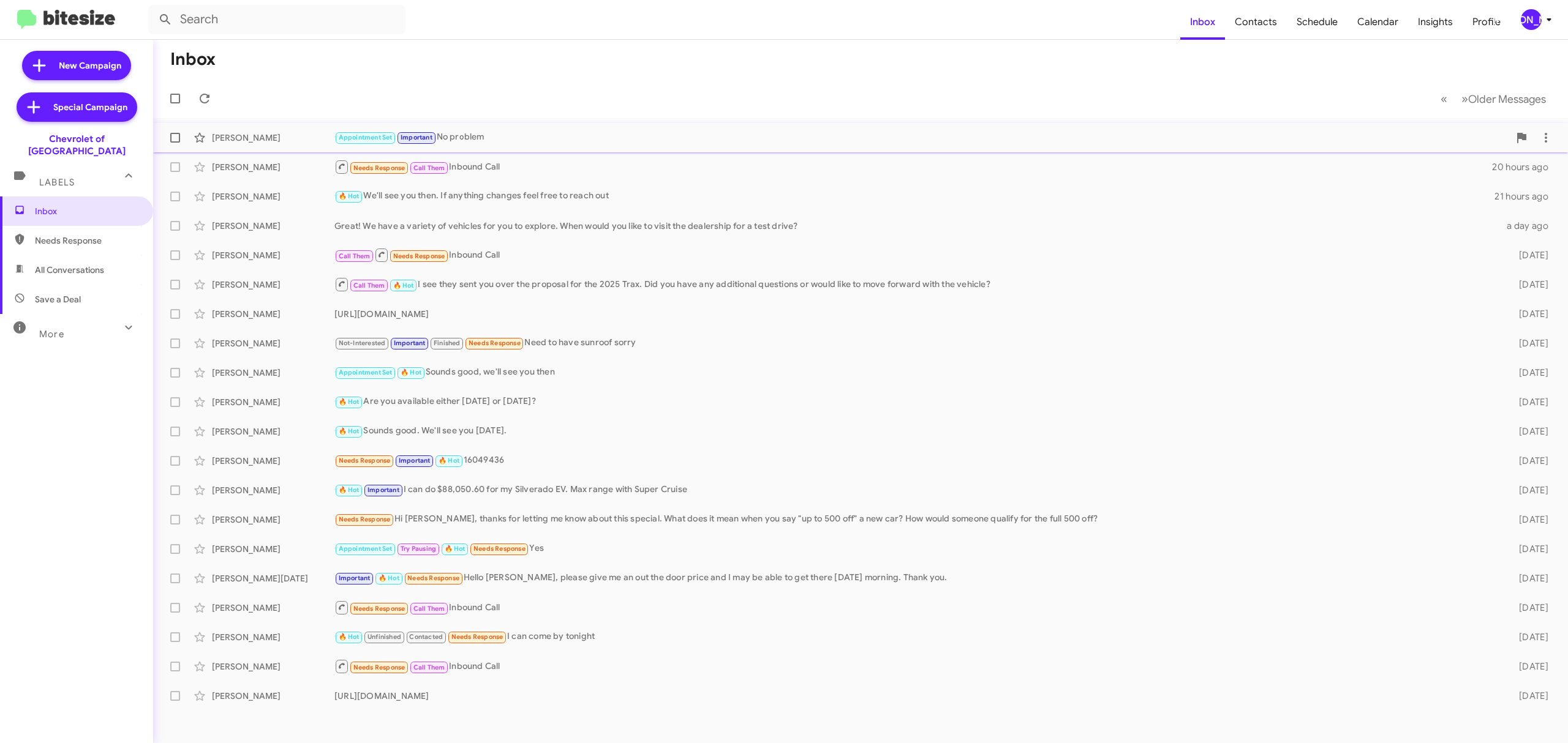
click at [646, 126] on div "[PERSON_NAME] Appointment Set Important No problem 20 hours ago" at bounding box center [860, 137] width 1395 height 24
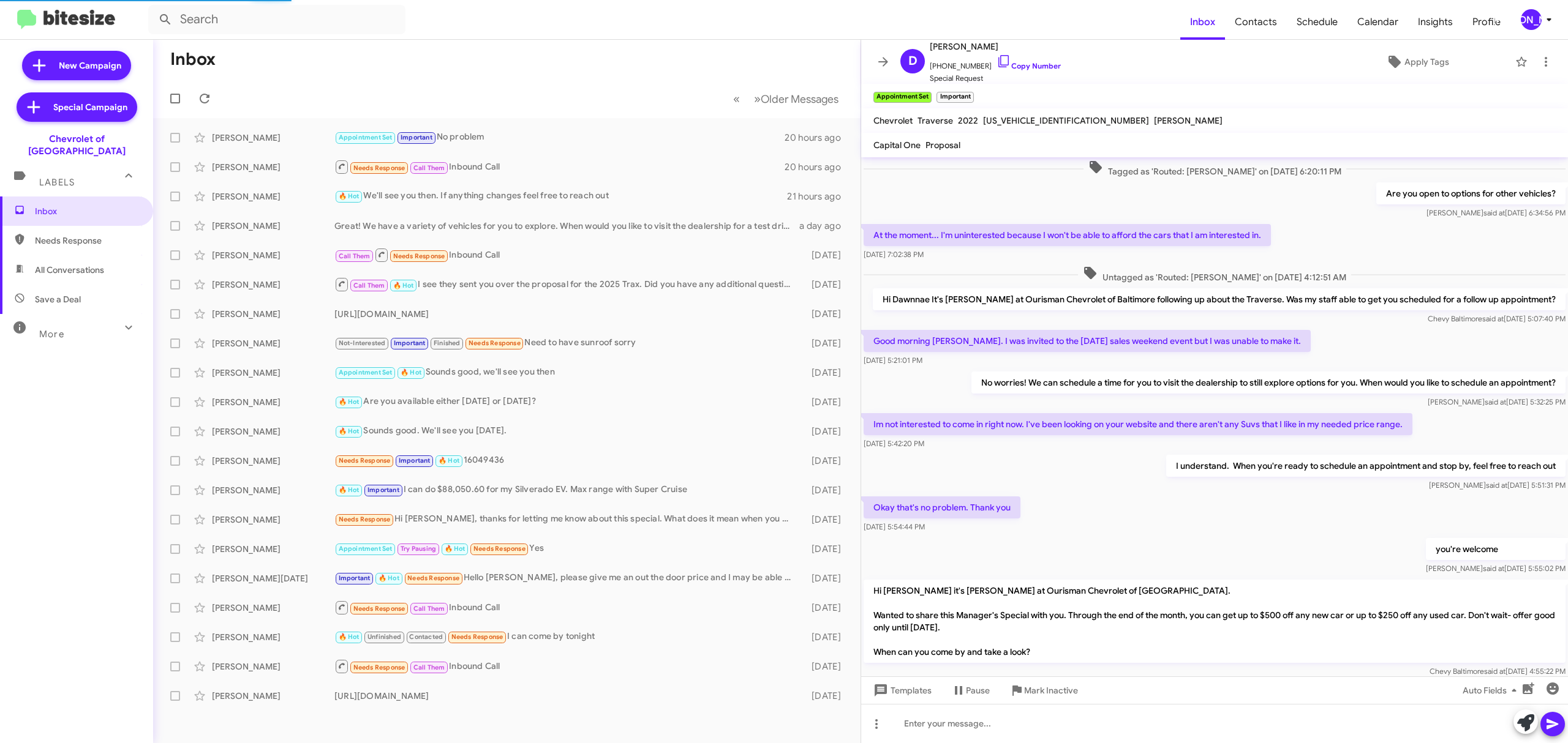
scroll to position [386, 0]
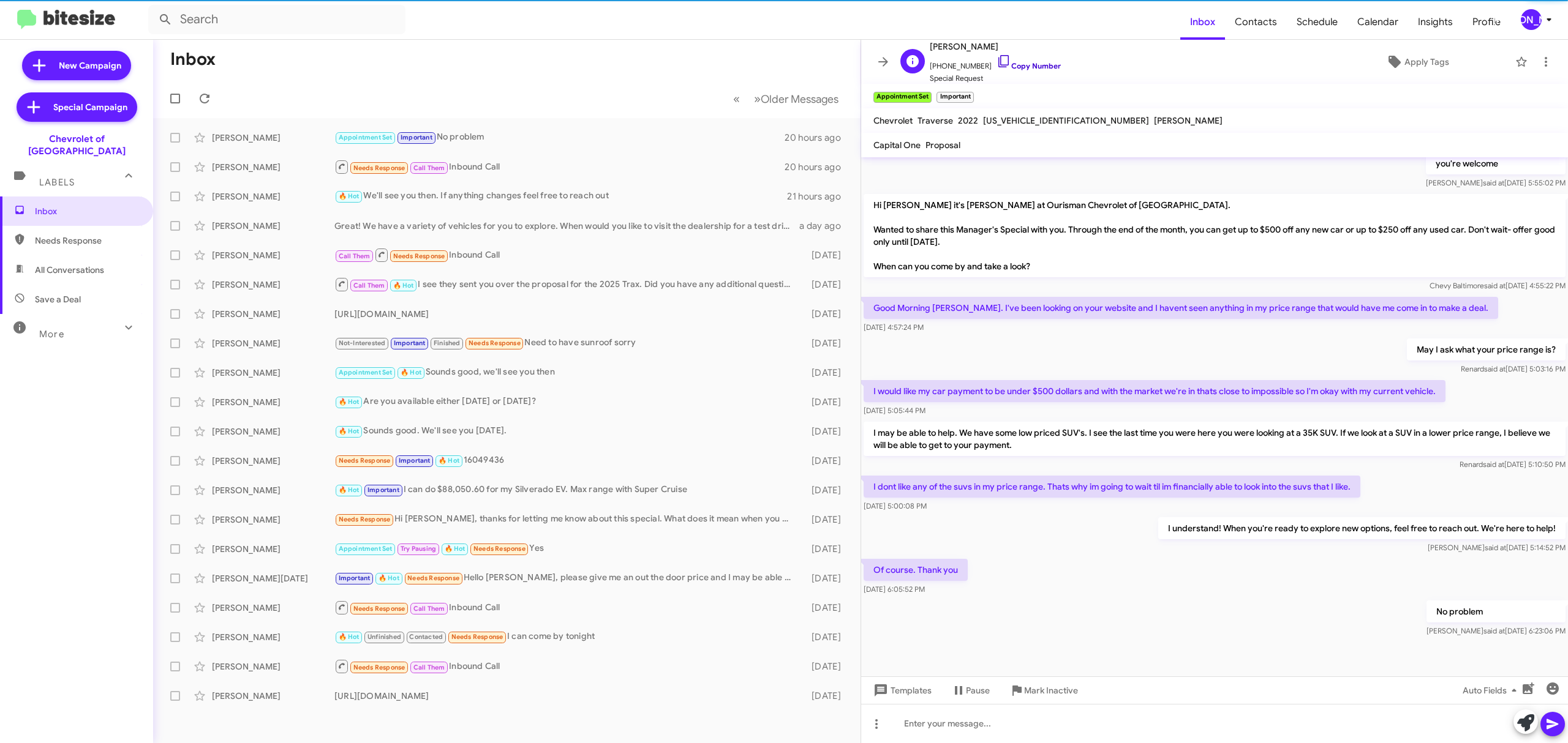
click at [1035, 68] on link "Copy Number" at bounding box center [1028, 66] width 65 height 10
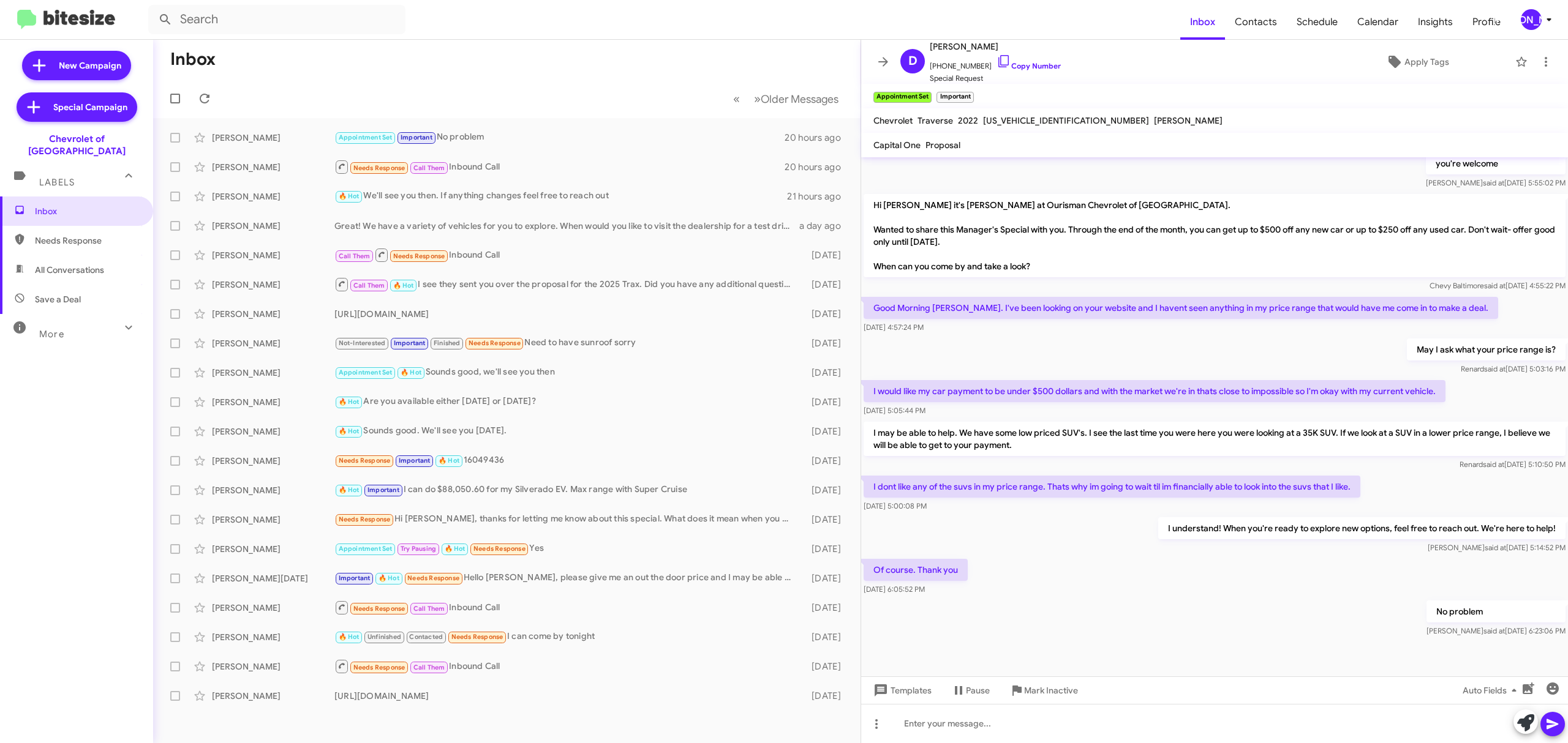
click at [1523, 21] on div "[PERSON_NAME]" at bounding box center [1531, 20] width 21 height 21
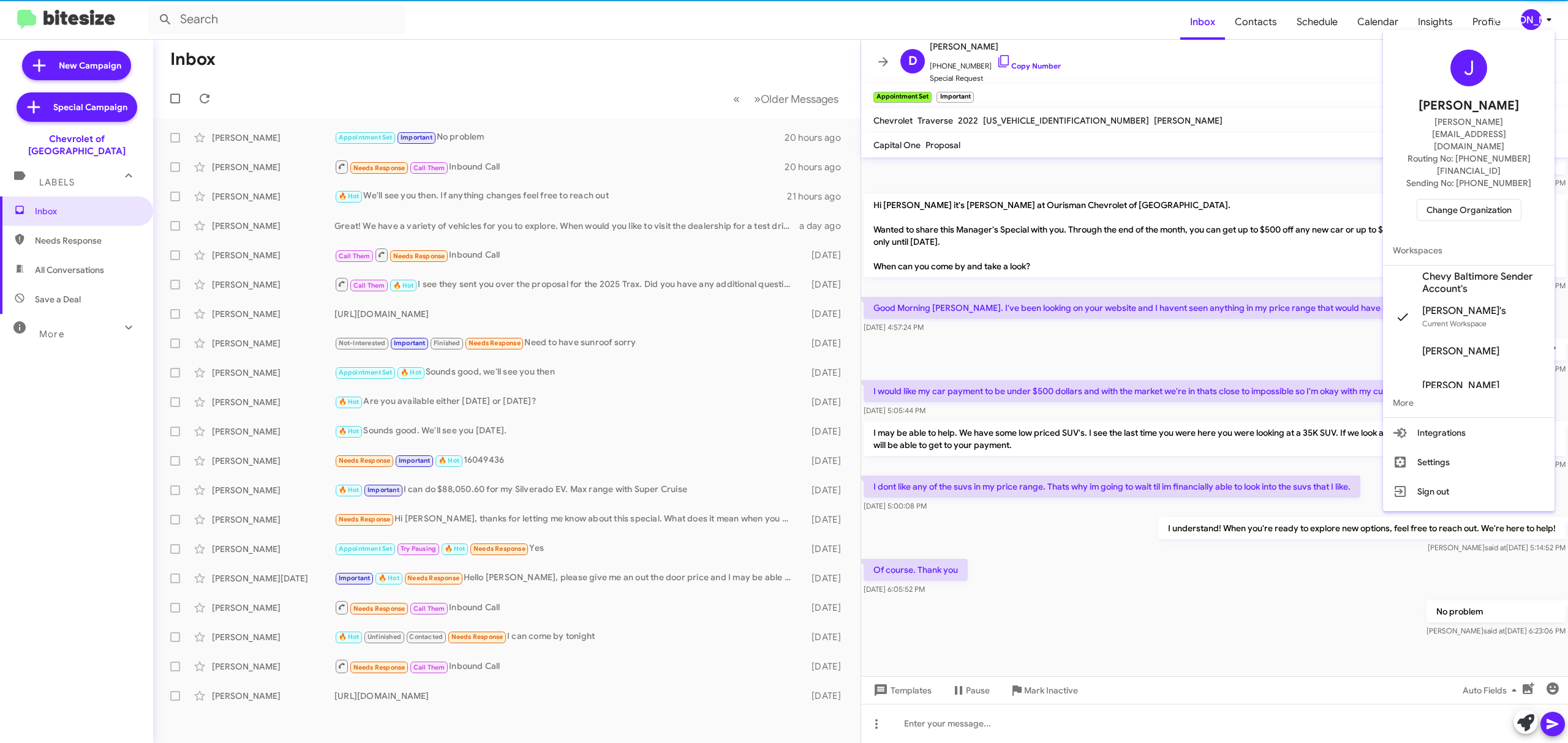
click at [1457, 156] on div "J Jason Apdua jason@bitesize.co Routing No: +1 (410) 265-7777 Sending No: +1 (4…" at bounding box center [1470, 135] width 172 height 201
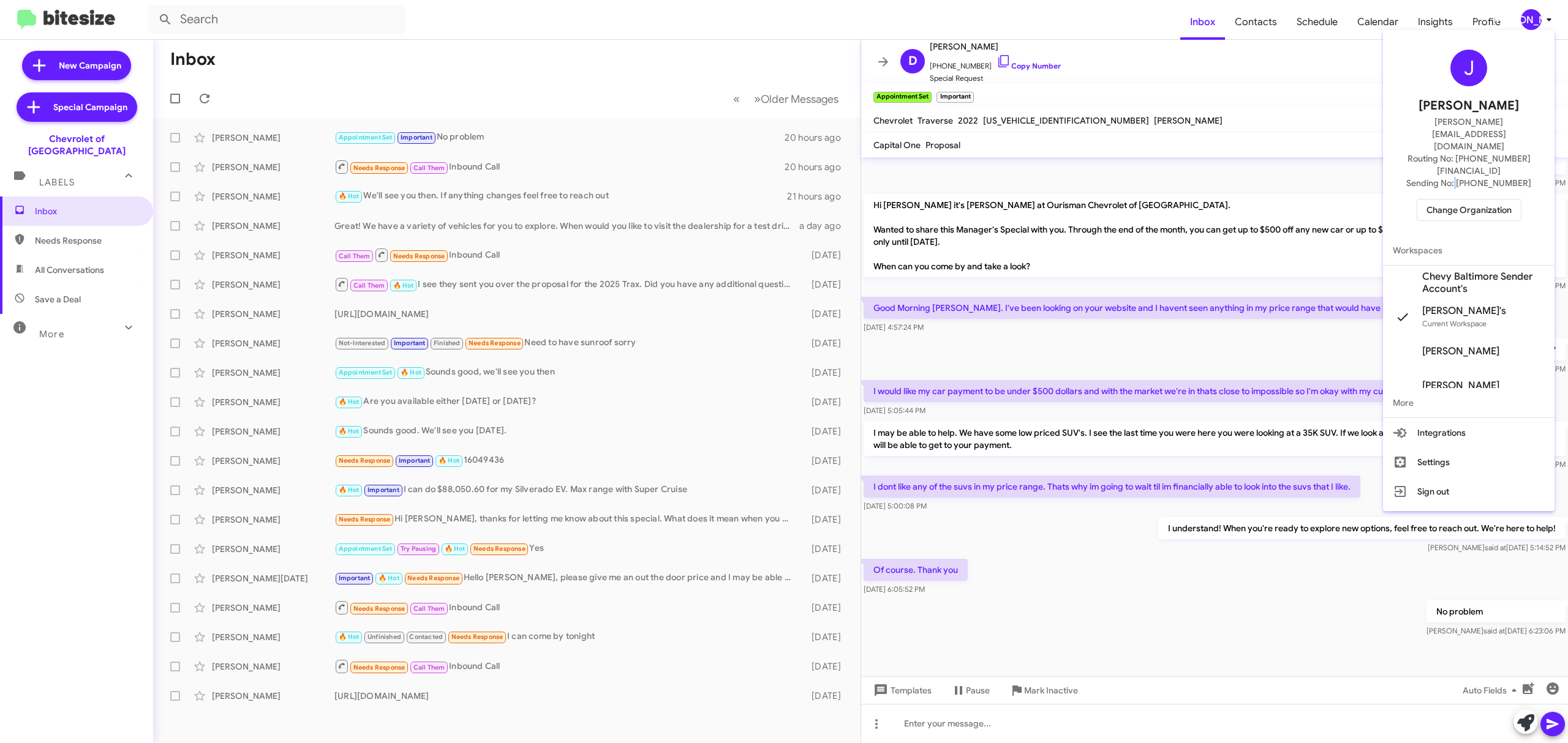
click at [1454, 200] on span "Change Organization" at bounding box center [1470, 210] width 85 height 21
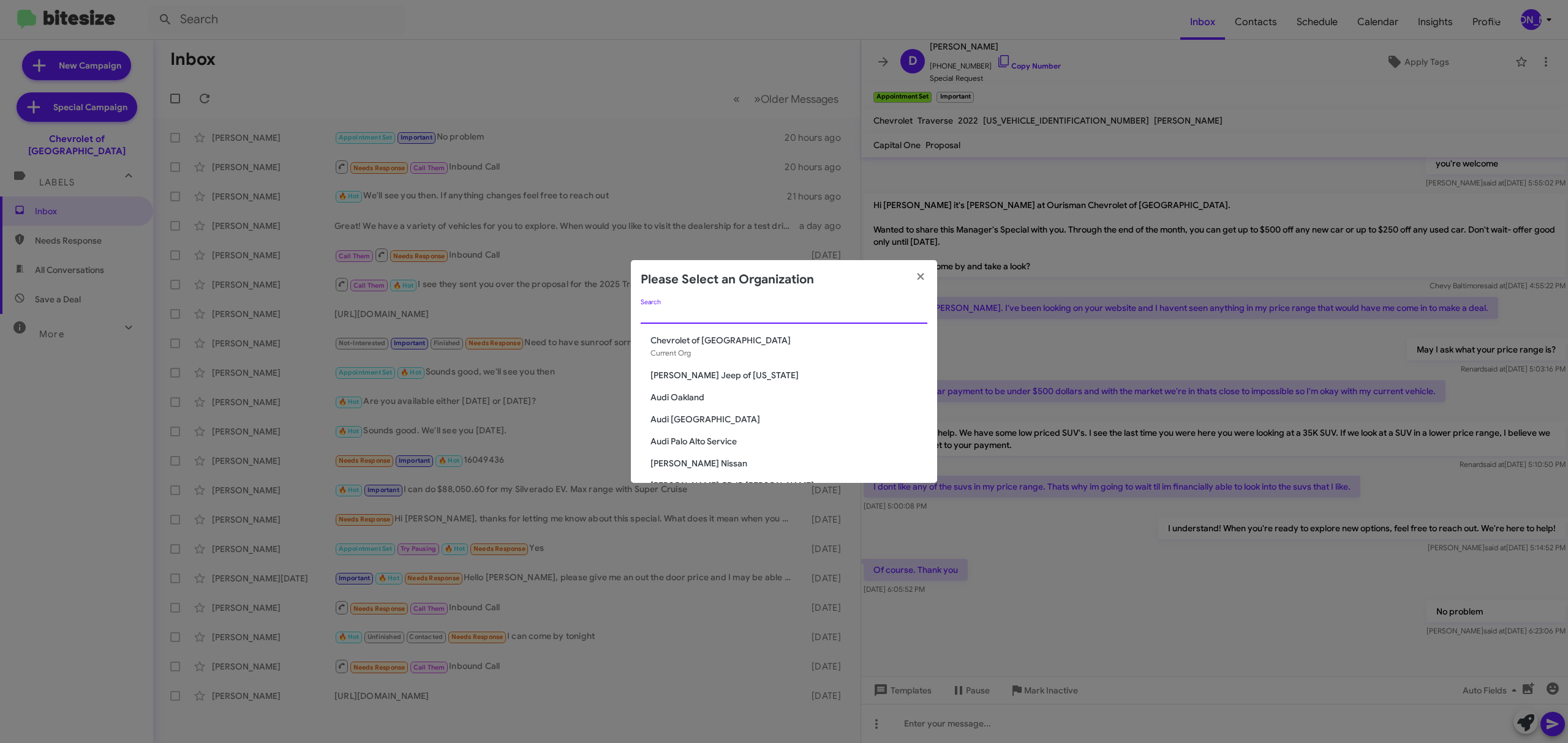
click at [724, 310] on input "Search" at bounding box center [784, 315] width 287 height 10
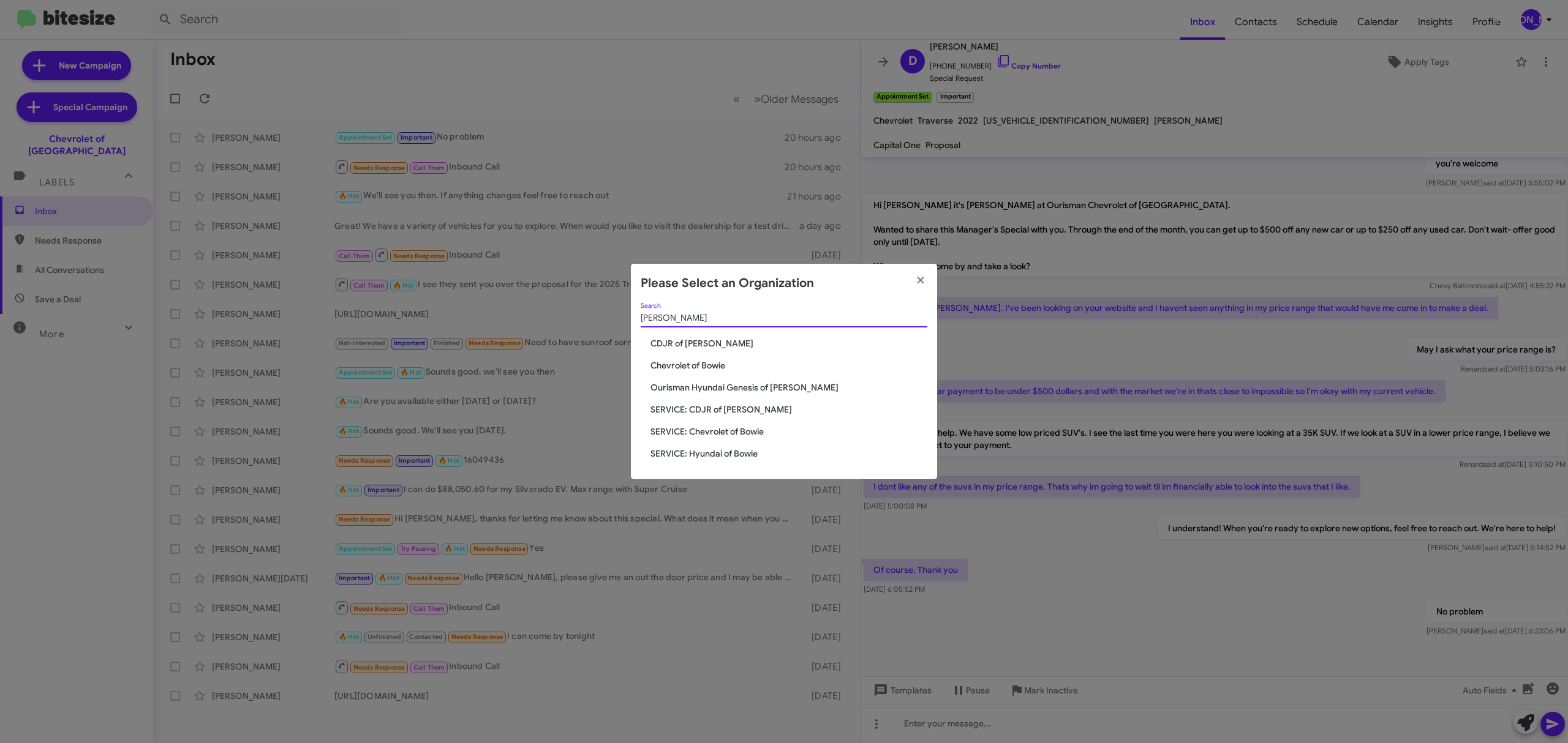
type input "bowie"
click at [693, 366] on span "Chevrolet of Bowie" at bounding box center [789, 365] width 277 height 13
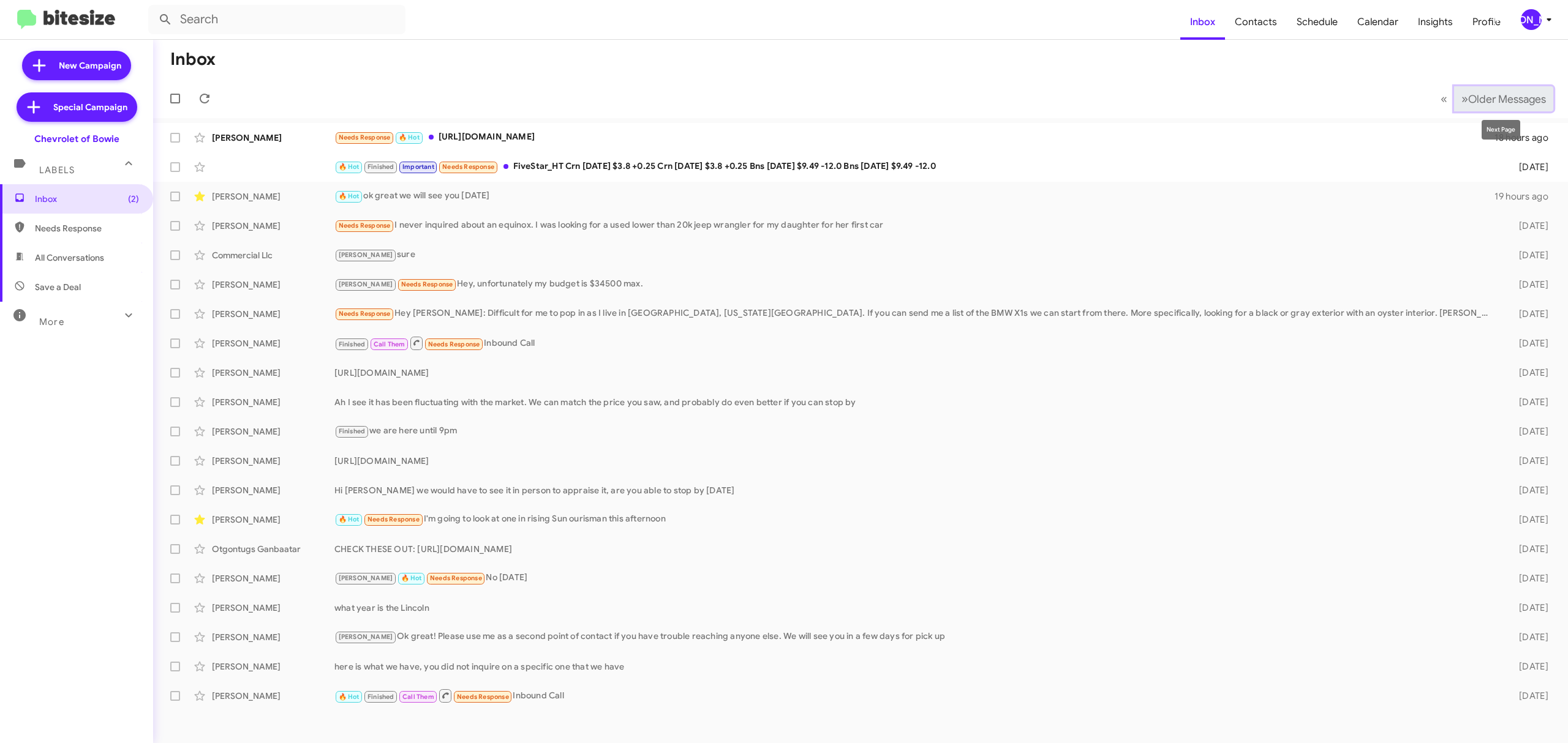
click at [1482, 96] on span "Older Messages" at bounding box center [1507, 99] width 78 height 14
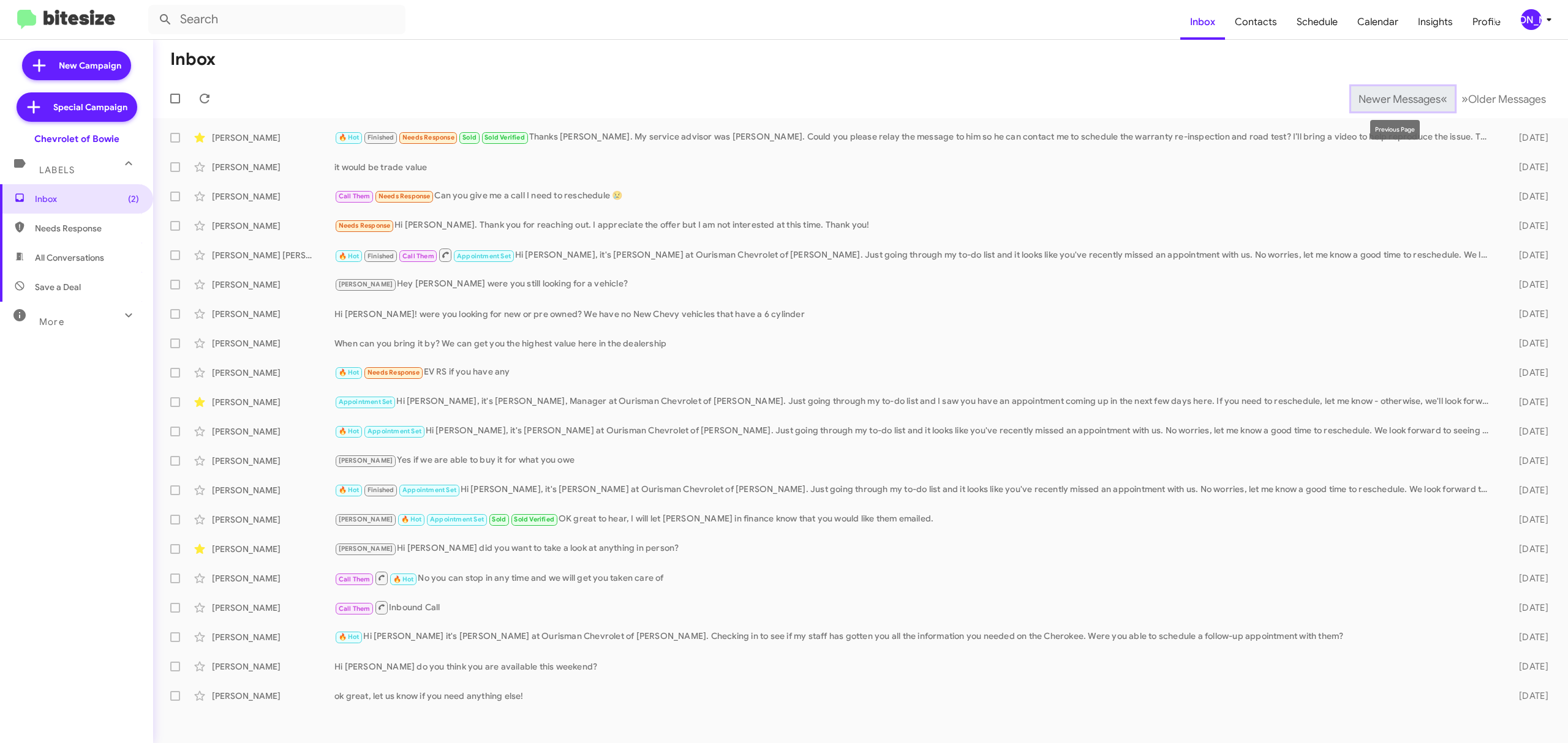
click at [1421, 93] on span "Newer Messages" at bounding box center [1399, 99] width 82 height 14
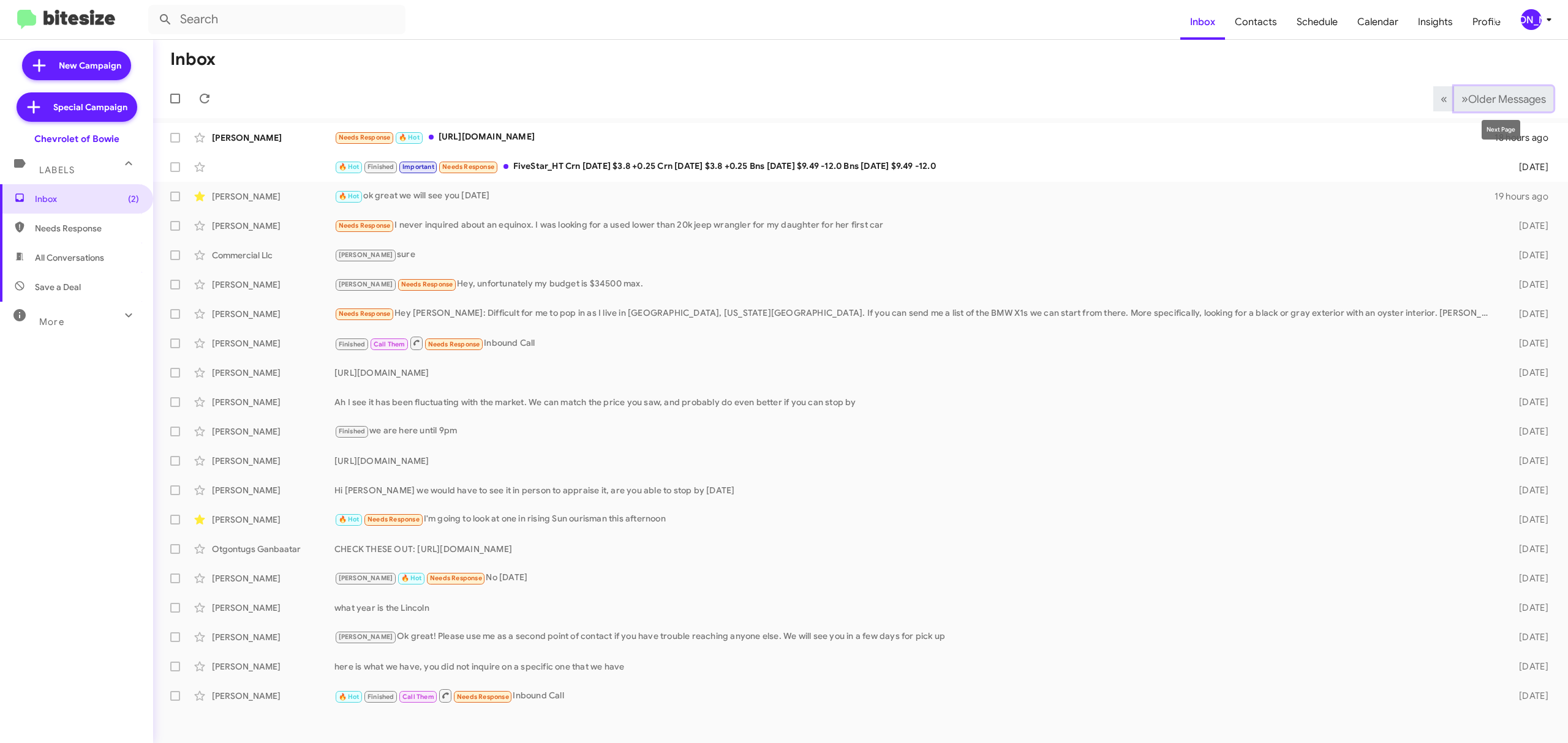
click at [1469, 96] on span "Older Messages" at bounding box center [1507, 99] width 78 height 14
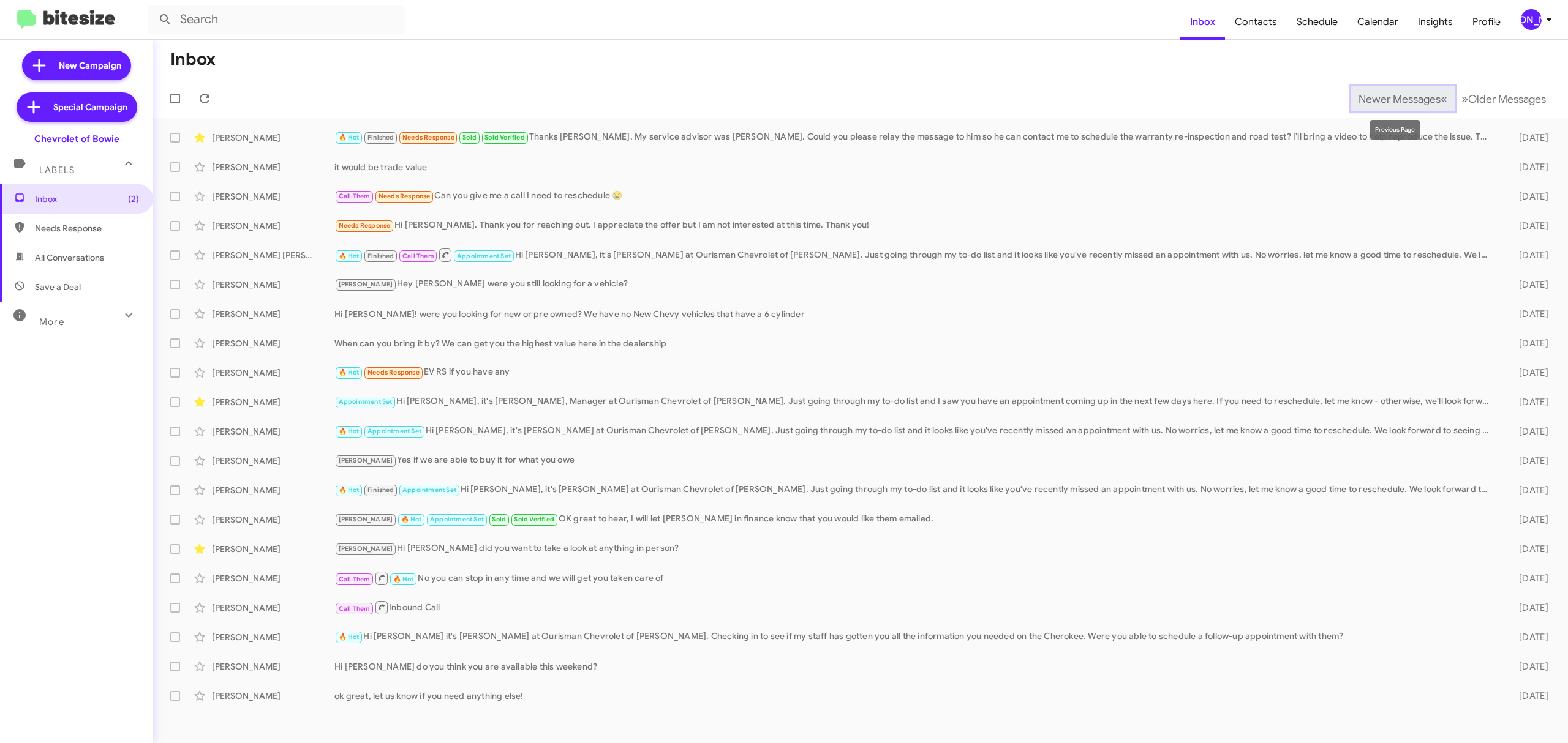
click at [1394, 100] on span "Newer Messages" at bounding box center [1399, 99] width 82 height 14
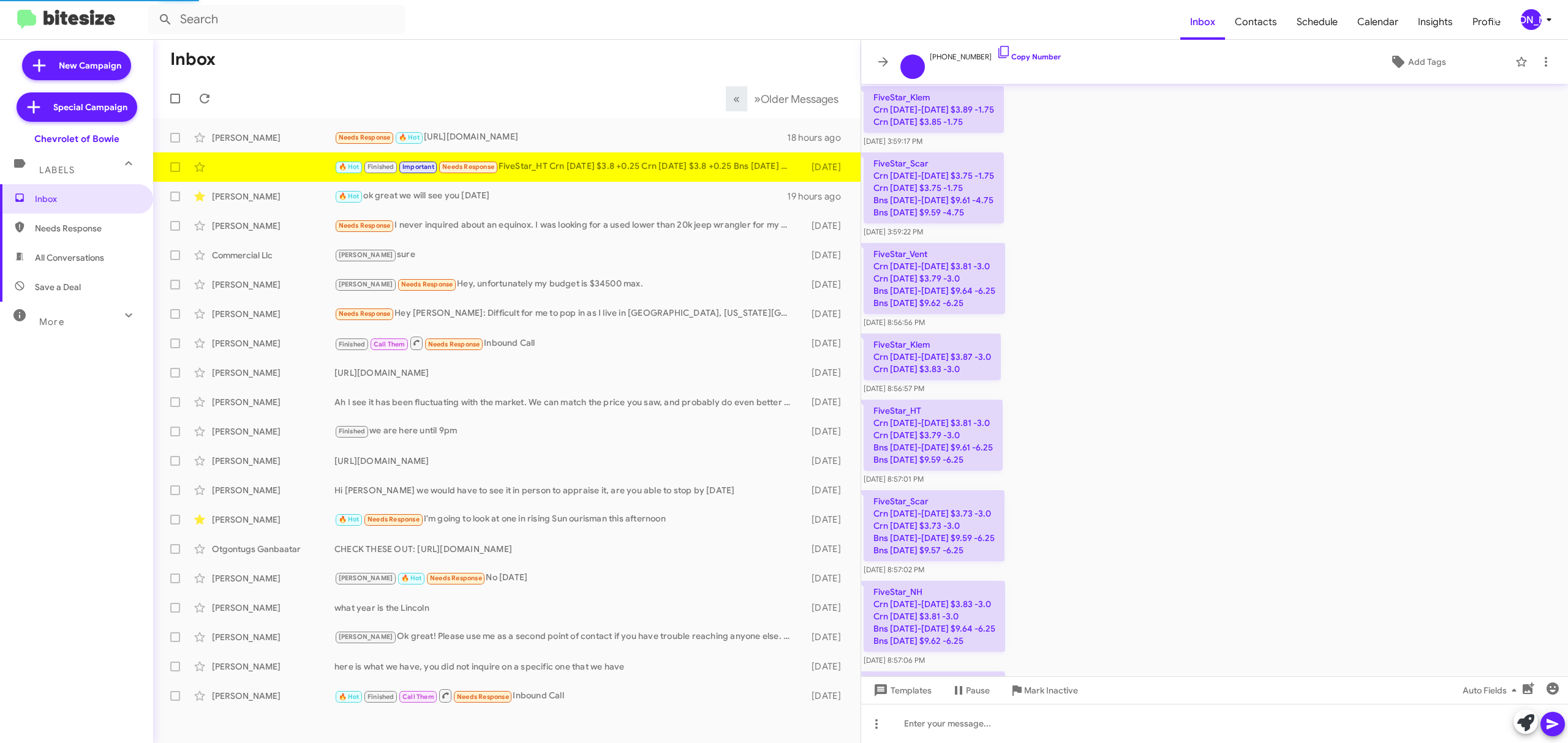
scroll to position [1183, 0]
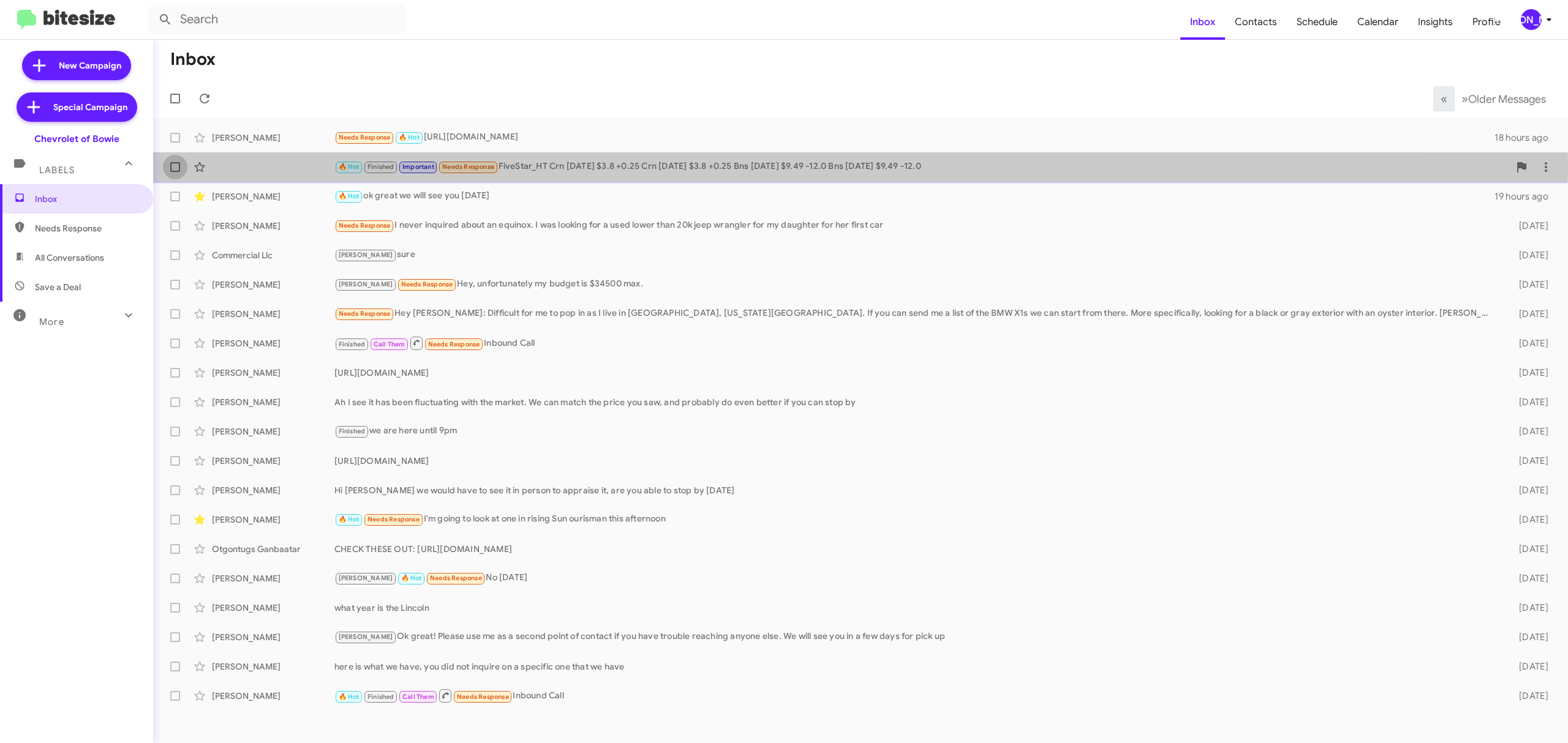
click at [175, 167] on span at bounding box center [175, 167] width 10 height 10
click at [175, 172] on input "checkbox" at bounding box center [175, 172] width 1 height 1
checkbox input "true"
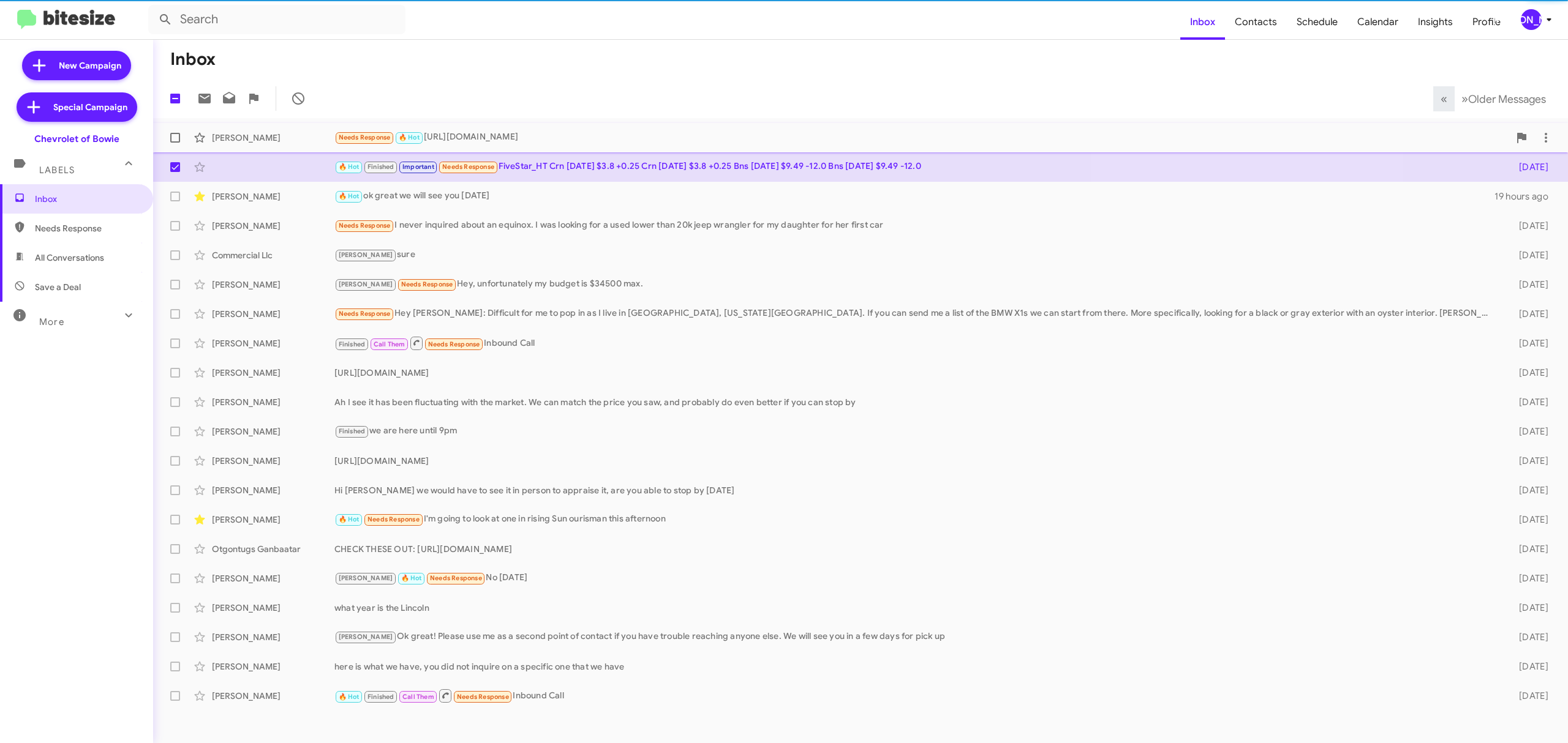
click at [184, 135] on label at bounding box center [175, 137] width 24 height 24
click at [175, 143] on input "checkbox" at bounding box center [175, 143] width 1 height 1
checkbox input "true"
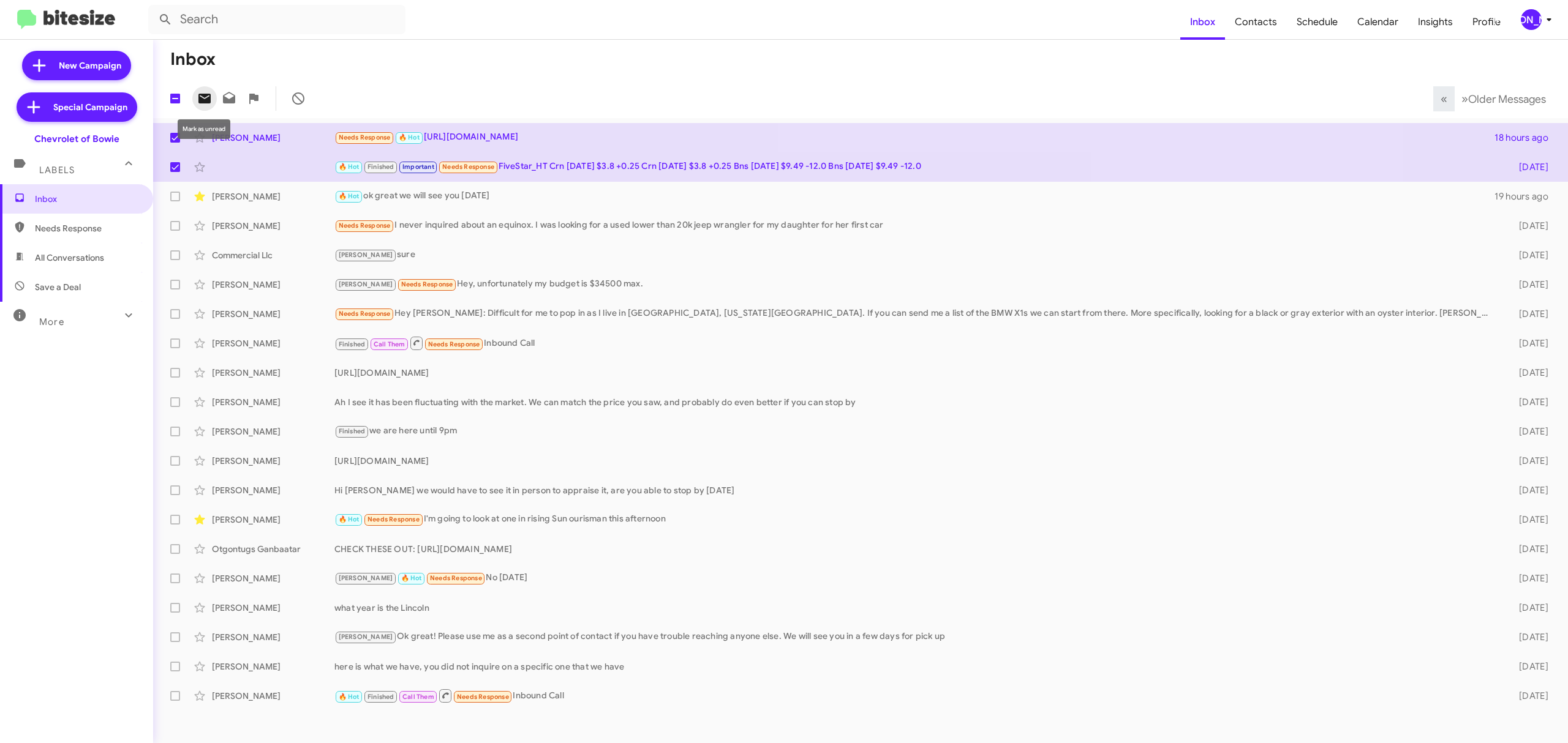
click at [201, 96] on icon at bounding box center [204, 98] width 14 height 14
click at [1544, 33] on mat-toolbar "Inbox Contacts Schedule Calendar Insights Profile JA" at bounding box center [784, 19] width 1568 height 40
click at [1528, 22] on div "[PERSON_NAME]" at bounding box center [1531, 20] width 21 height 21
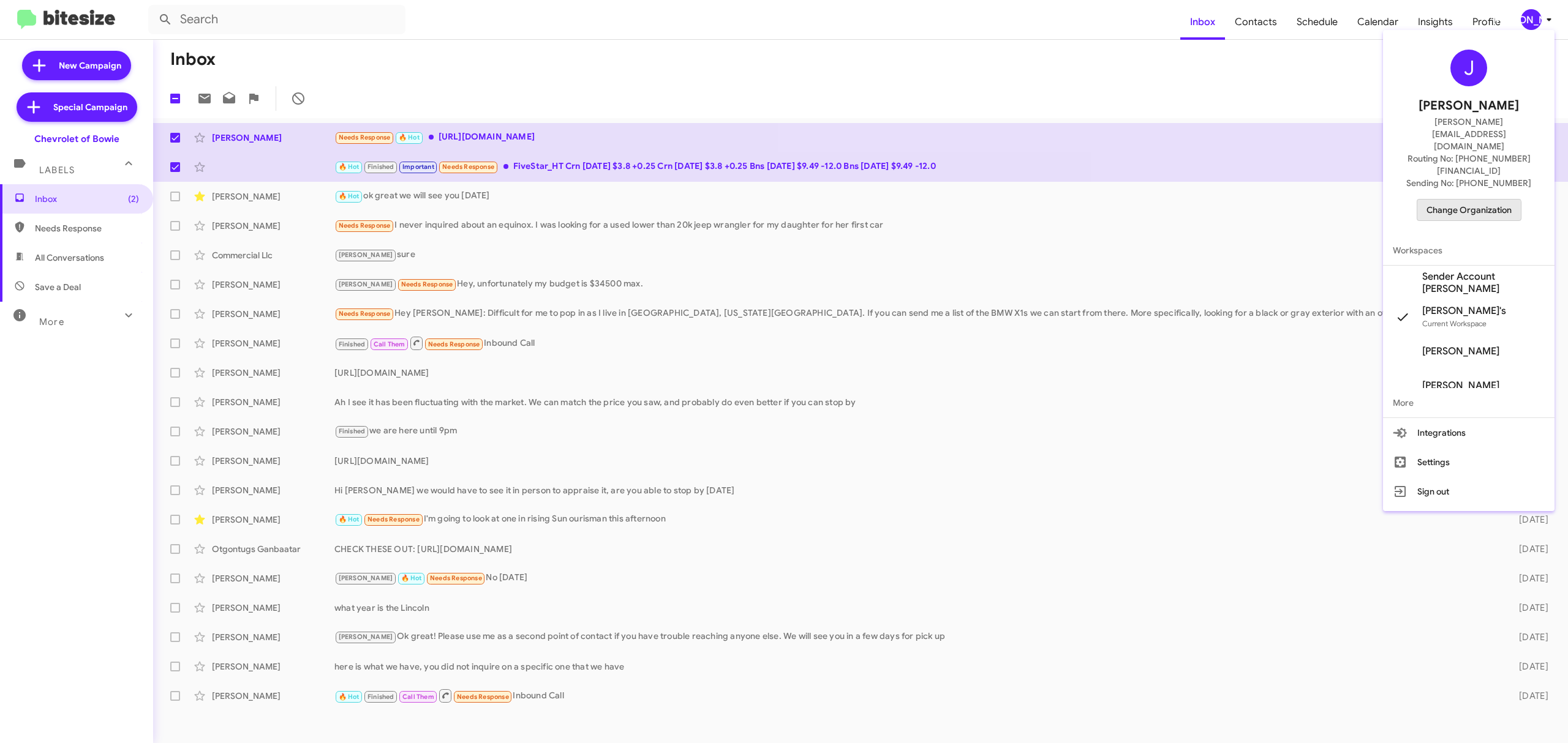
click at [1467, 199] on button "Change Organization" at bounding box center [1469, 209] width 104 height 22
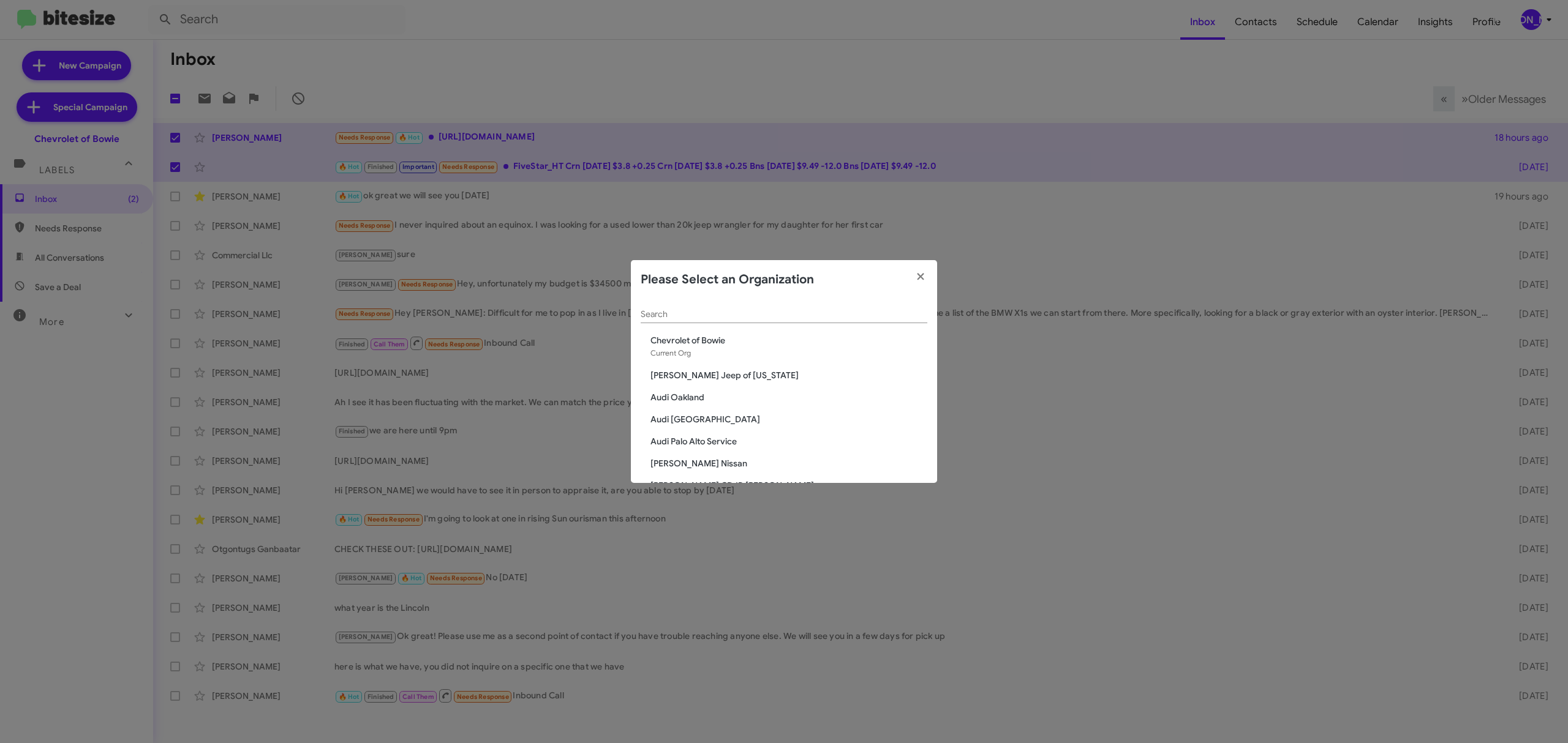
click at [687, 323] on div "Search" at bounding box center [784, 311] width 287 height 24
click at [696, 313] on input "Search" at bounding box center [784, 315] width 287 height 10
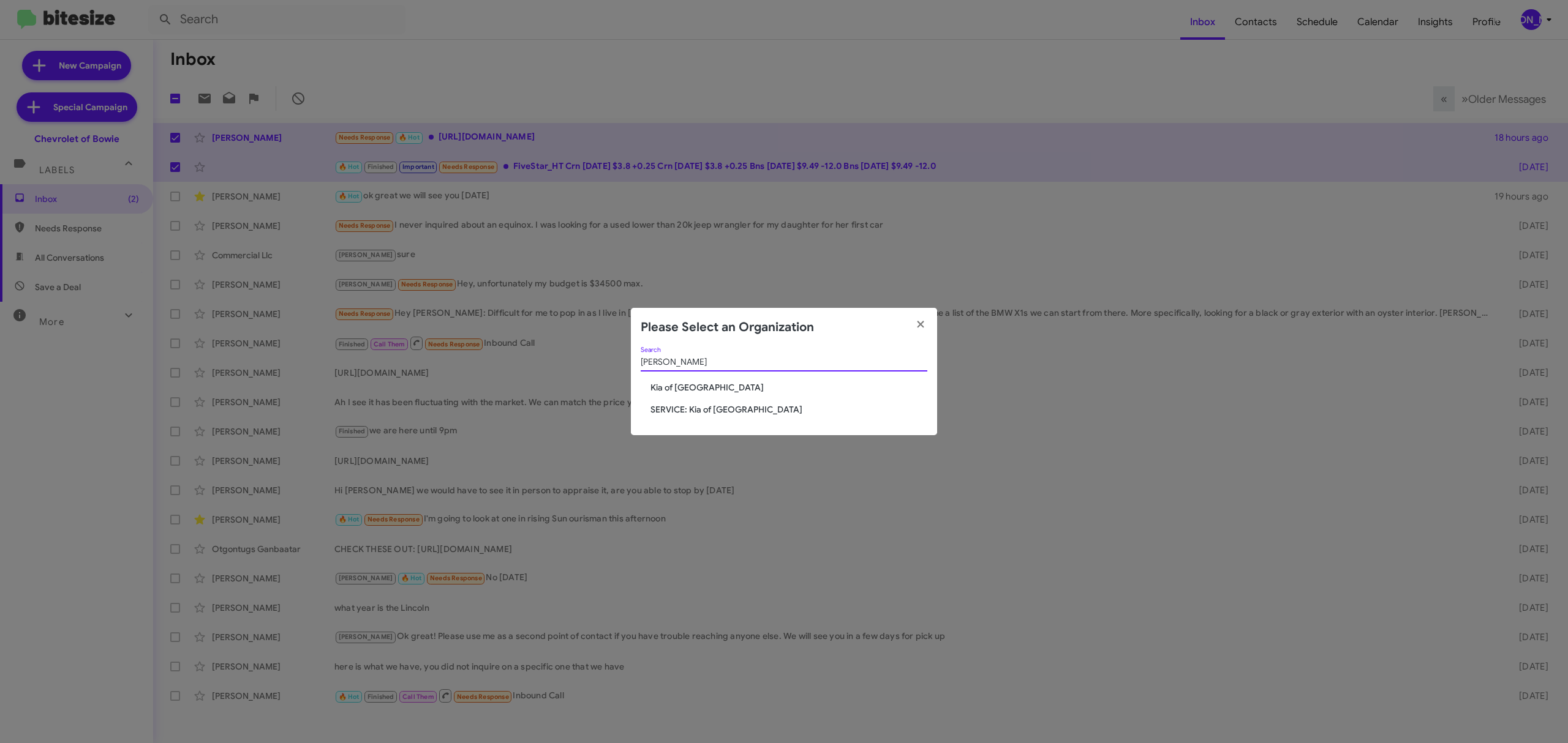
type input "caton"
click at [676, 383] on span "Kia of [GEOGRAPHIC_DATA]" at bounding box center [789, 387] width 277 height 13
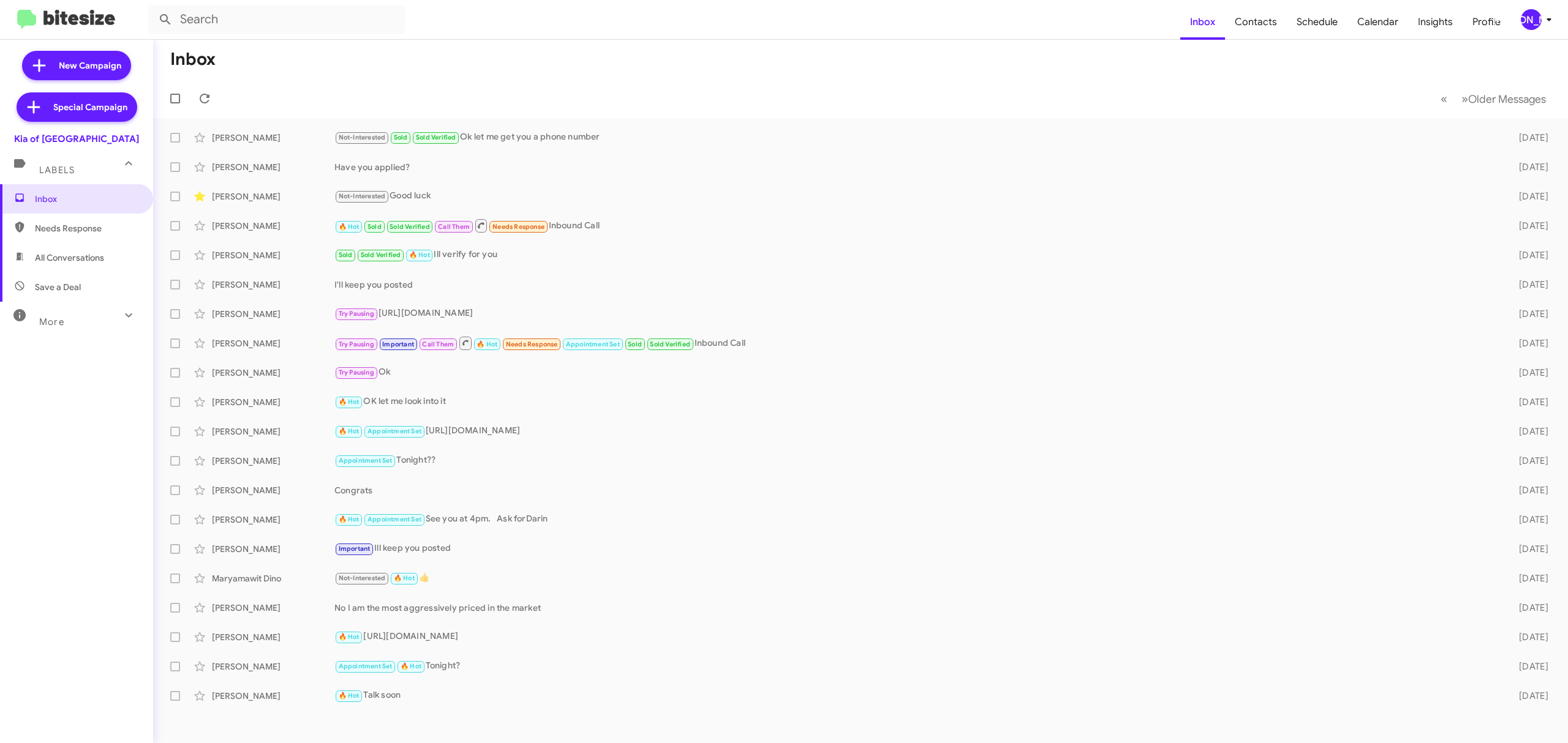
click at [1534, 22] on div "[PERSON_NAME]" at bounding box center [1531, 20] width 21 height 21
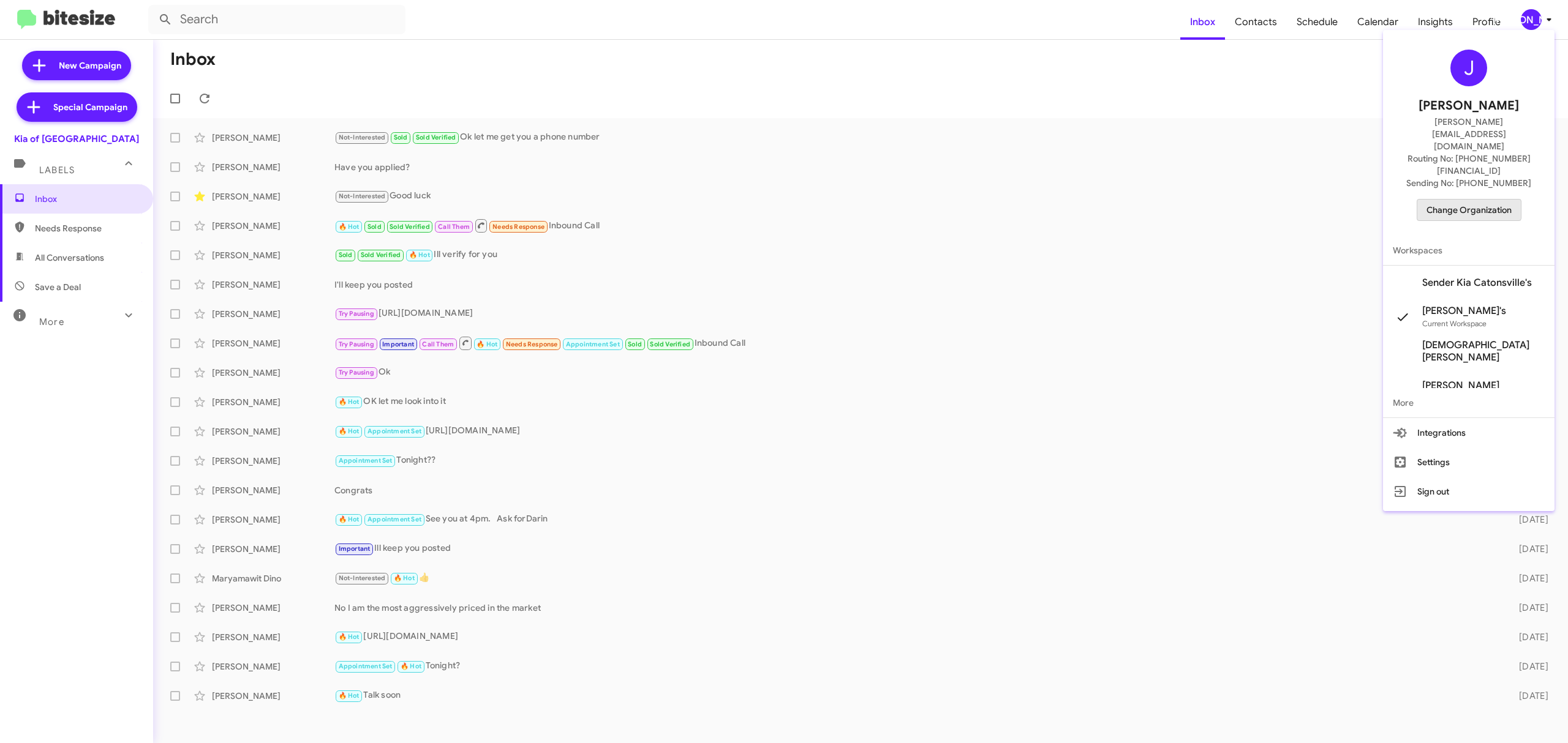
click at [1445, 200] on span "Change Organization" at bounding box center [1470, 210] width 85 height 21
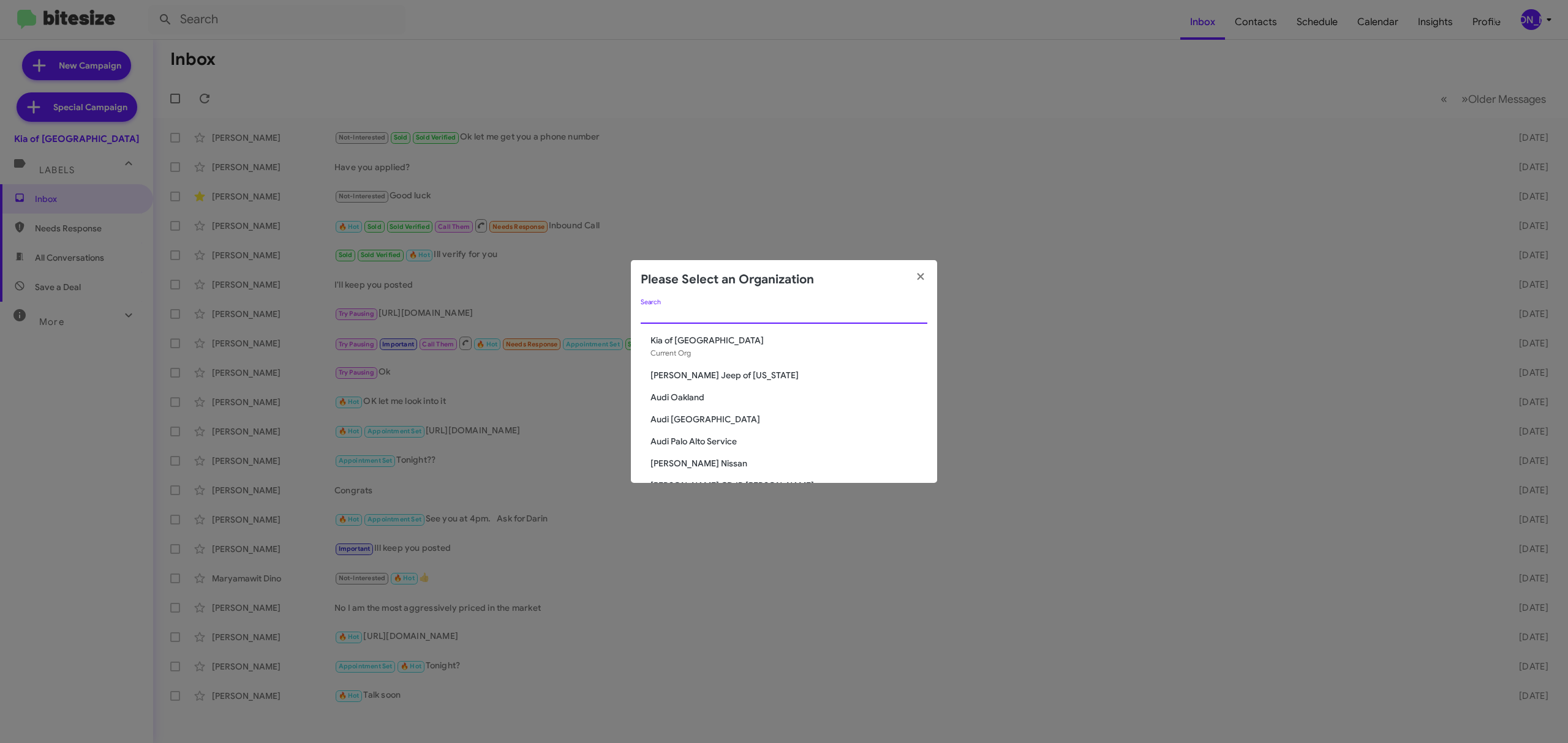
click at [724, 316] on input "Search" at bounding box center [784, 315] width 287 height 10
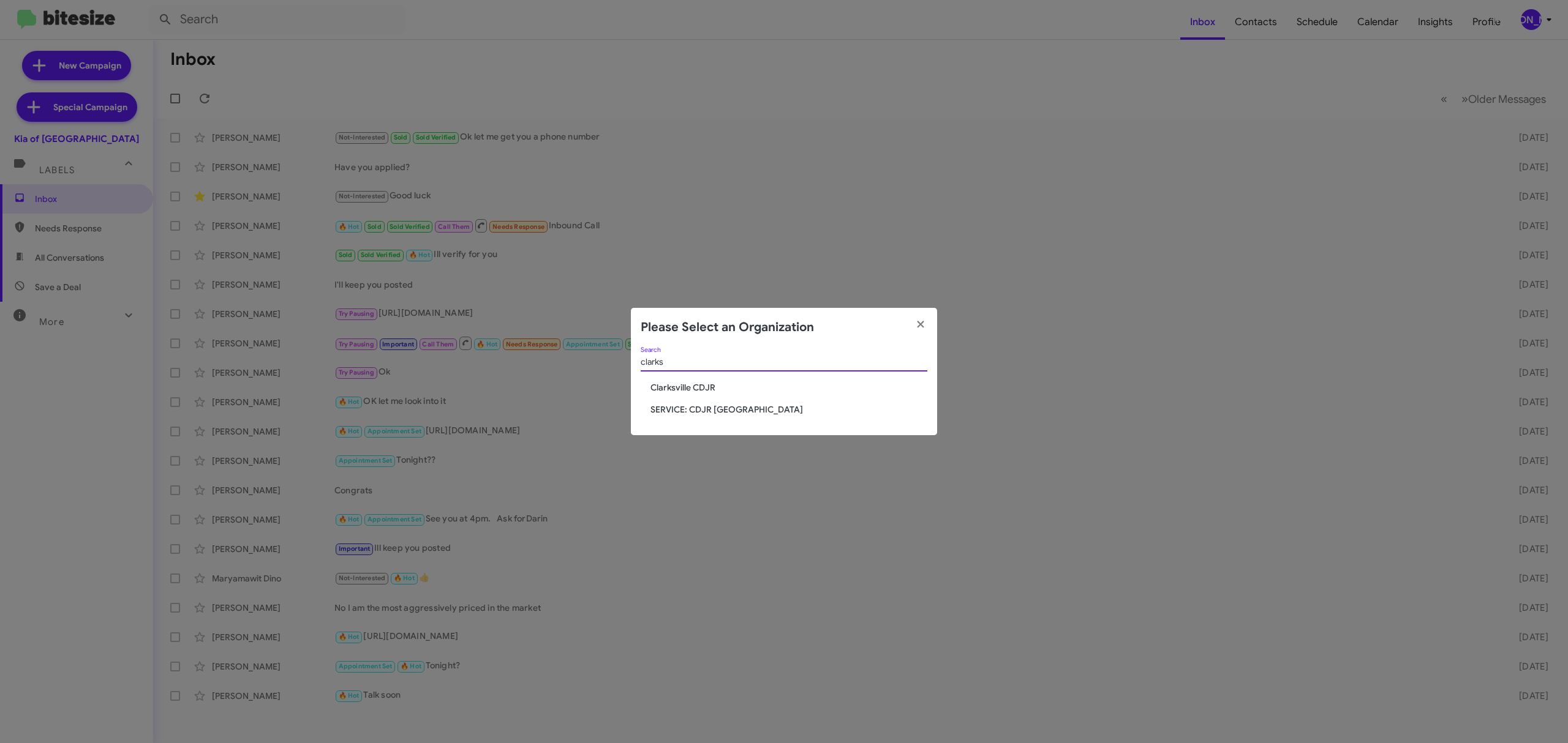
type input "clarks"
click at [696, 377] on div "clarks Search" at bounding box center [784, 365] width 287 height 35
click at [696, 388] on span "Clarksville CDJR" at bounding box center [789, 387] width 277 height 13
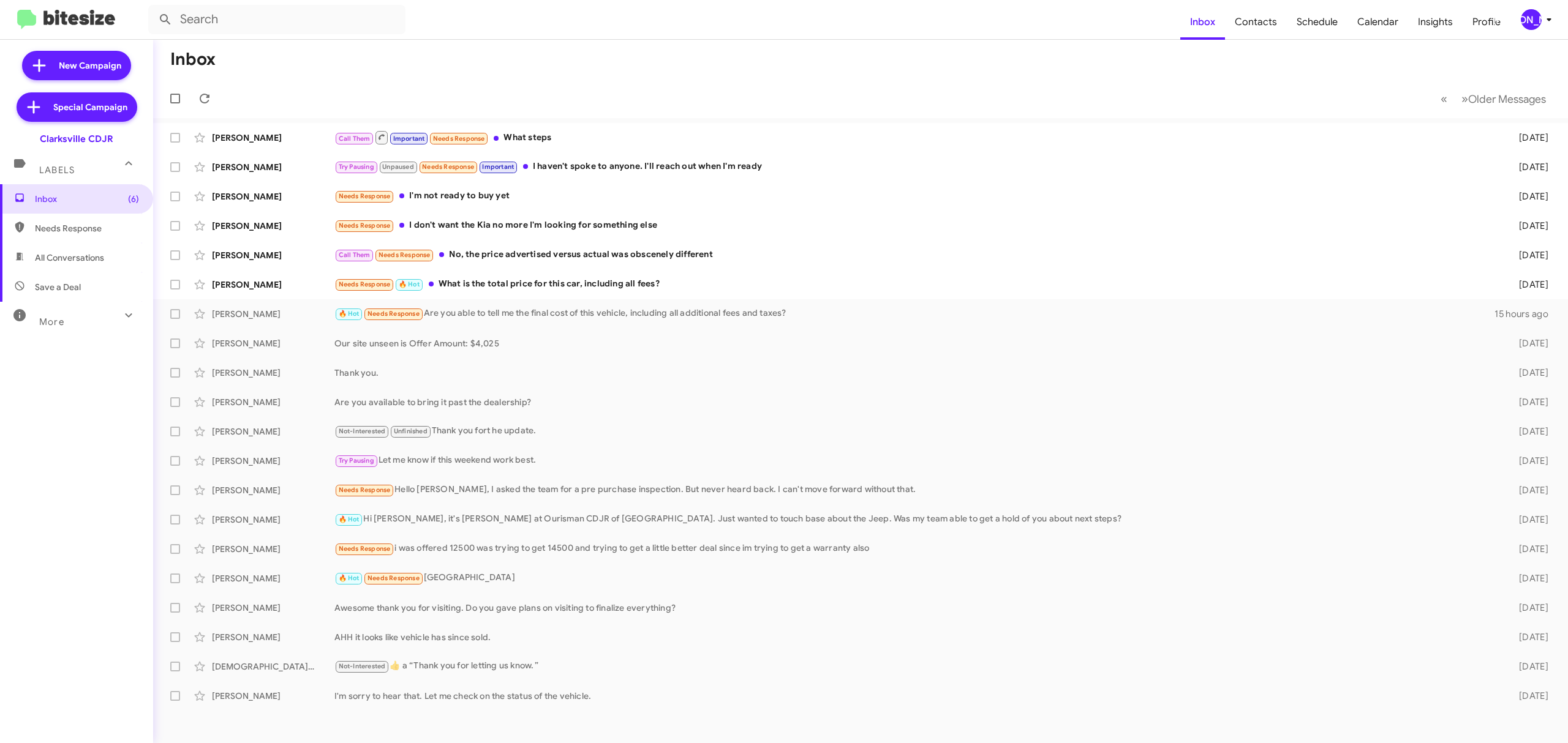
click at [47, 515] on div "Inbox (6) Needs Response All Conversations Save a Deal More Important 🔥 Hot App…" at bounding box center [76, 407] width 154 height 446
click at [941, 65] on mat-toolbar-row "Inbox" at bounding box center [860, 59] width 1414 height 40
click at [774, 54] on mat-toolbar-row "Inbox" at bounding box center [860, 59] width 1414 height 40
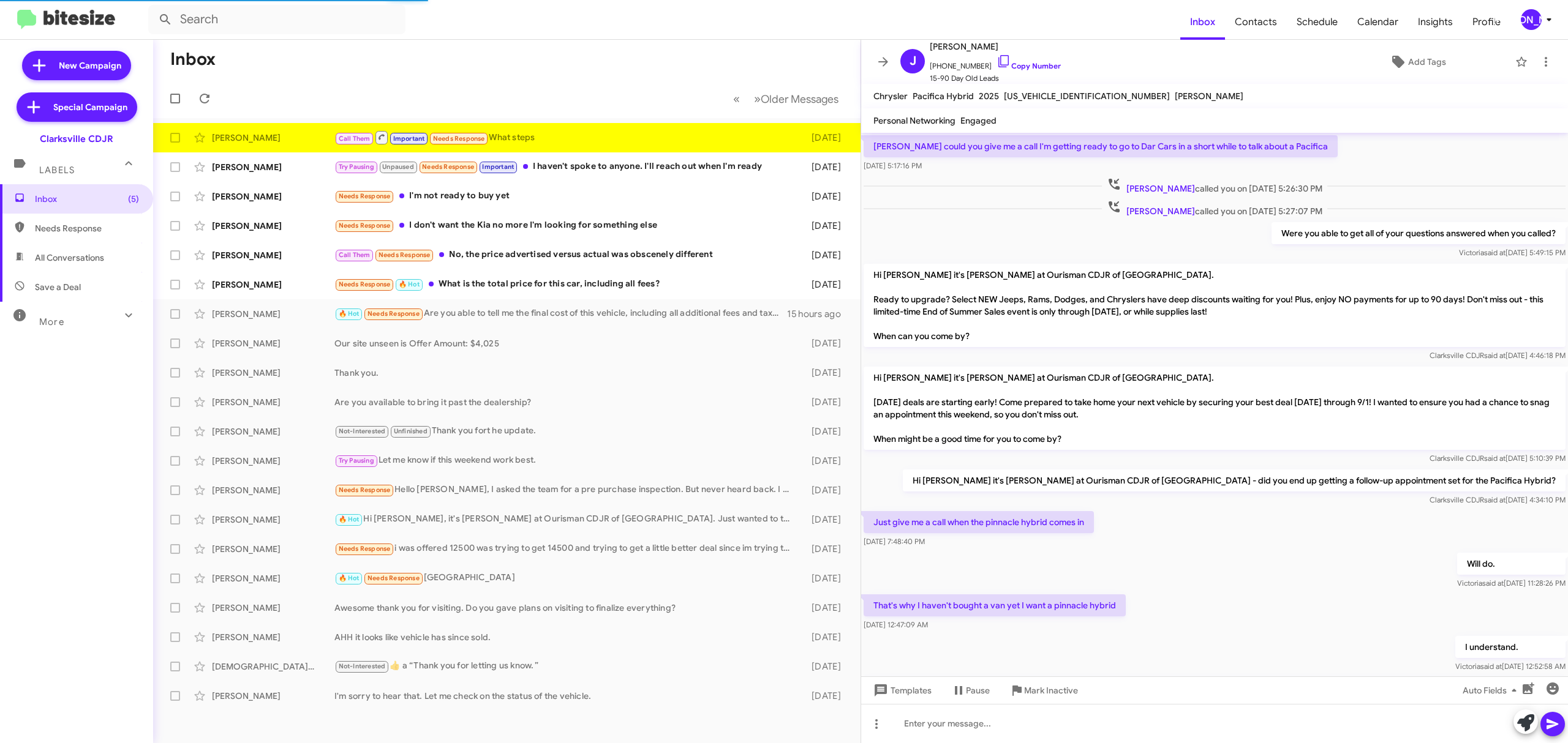
scroll to position [496, 0]
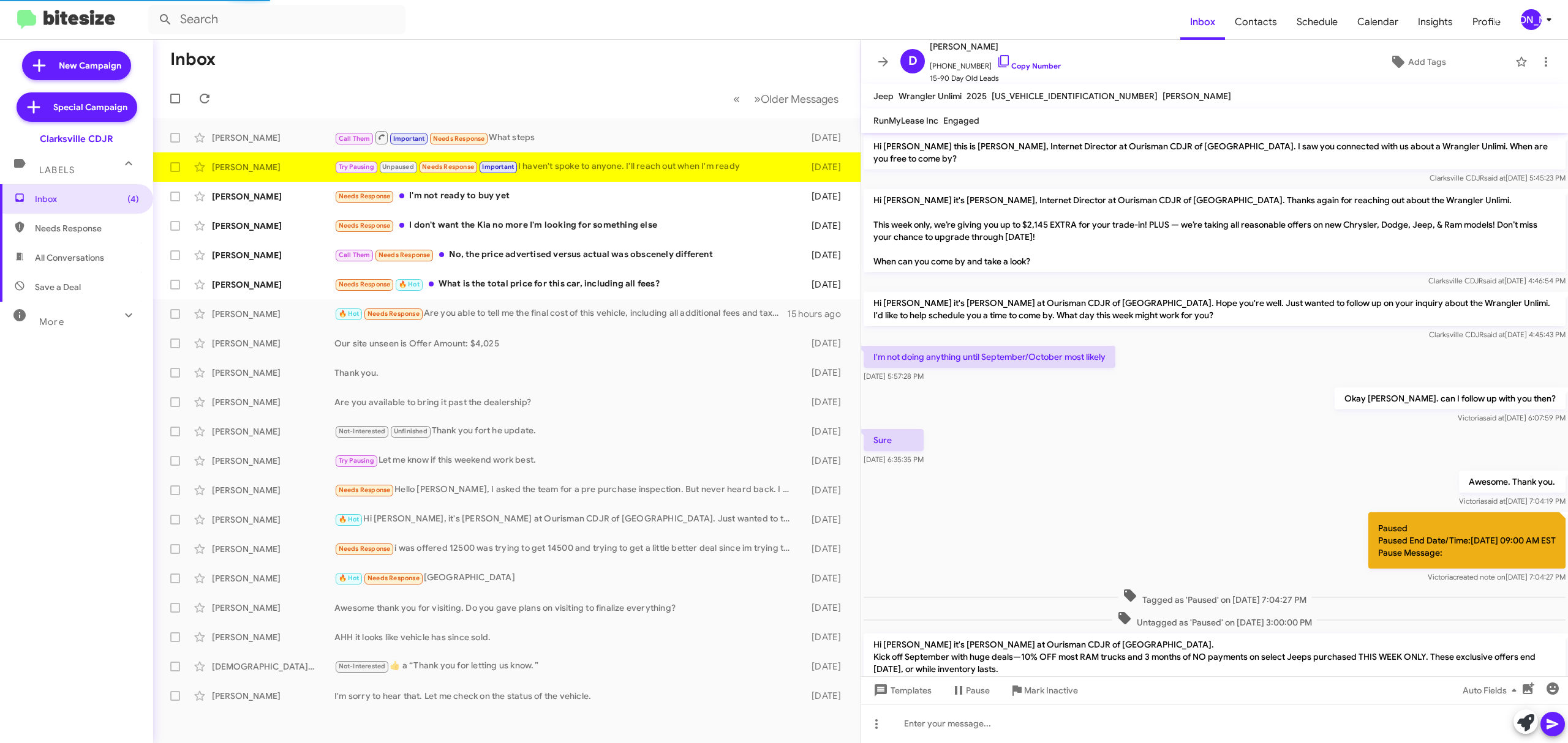
scroll to position [262, 0]
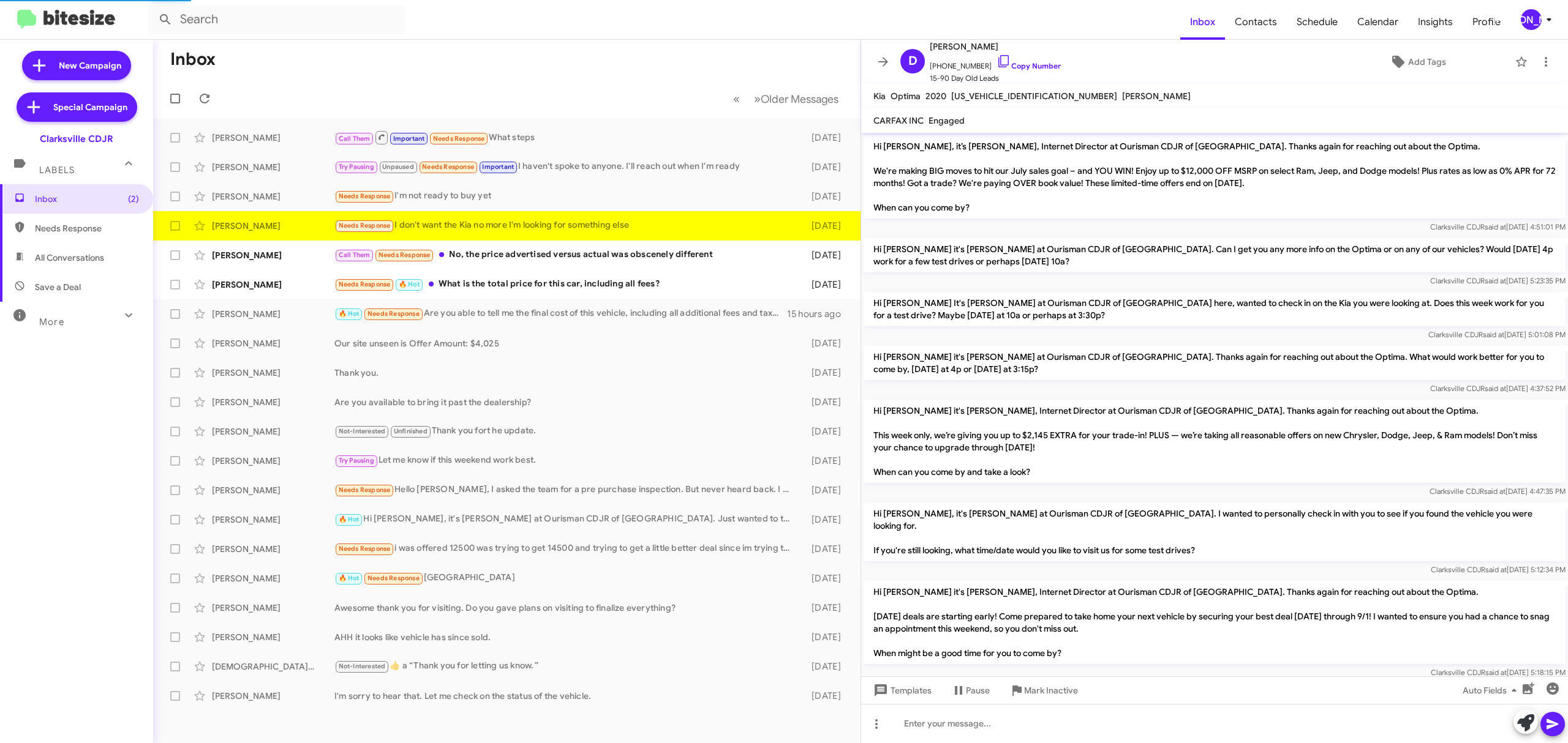
scroll to position [356, 0]
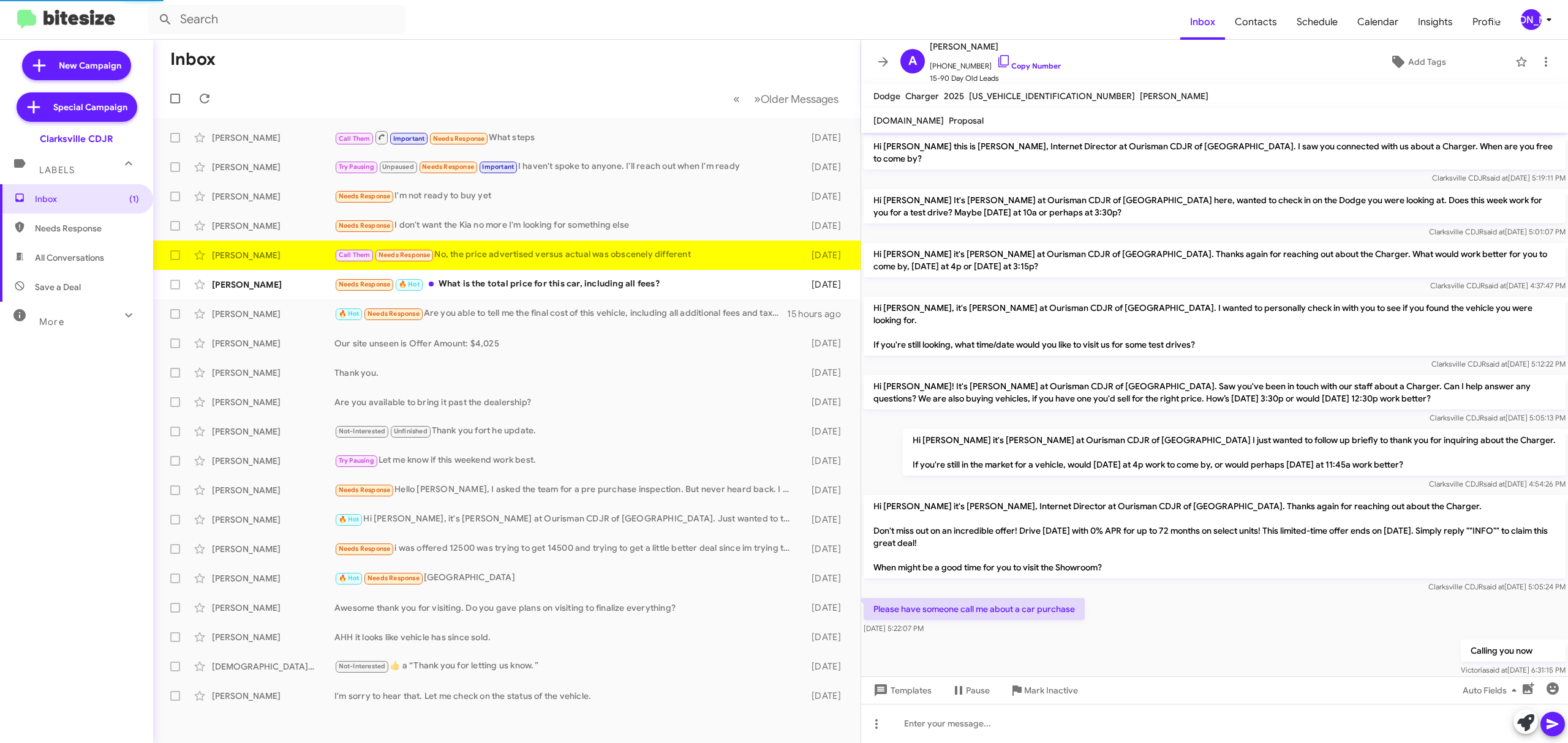
scroll to position [45, 0]
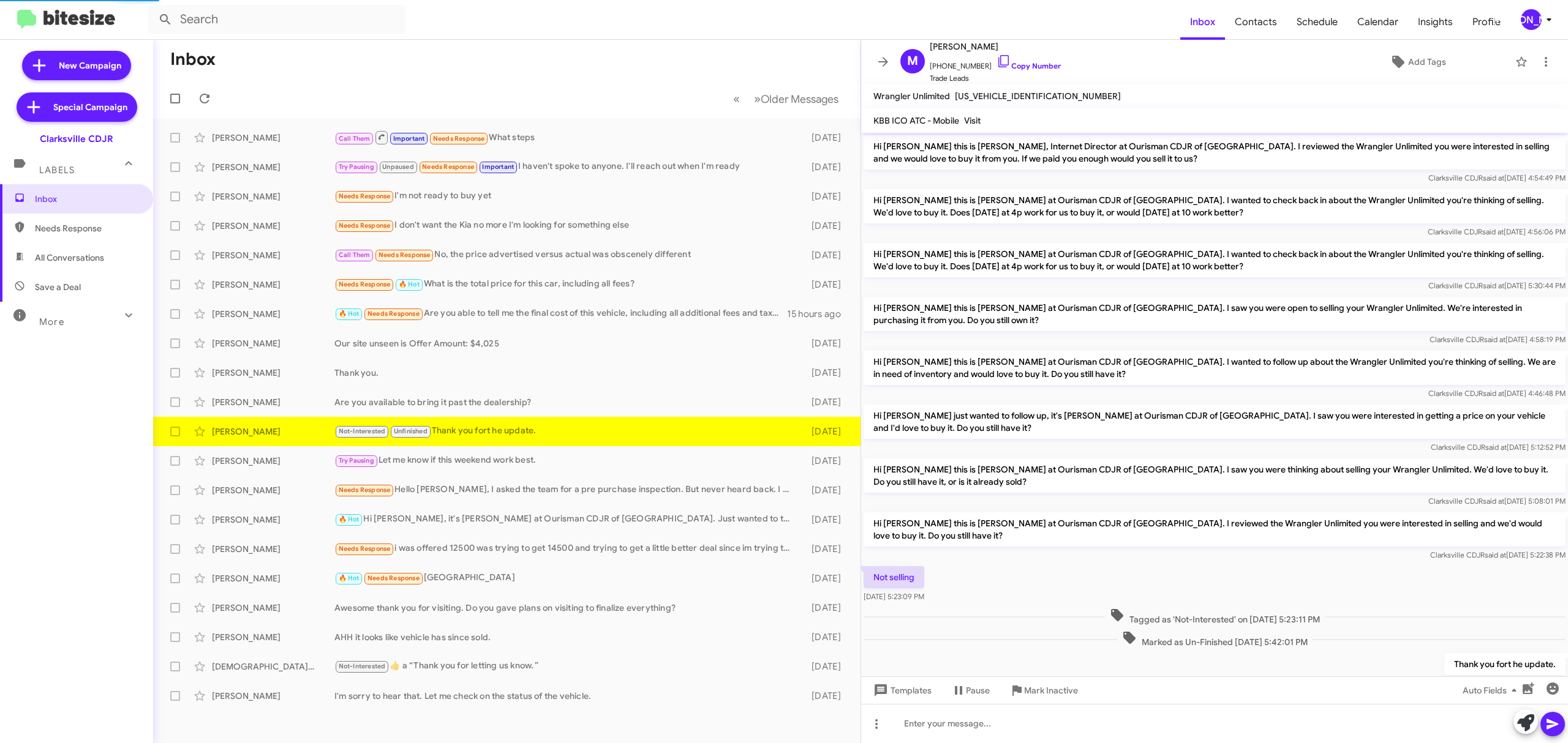
scroll to position [53, 0]
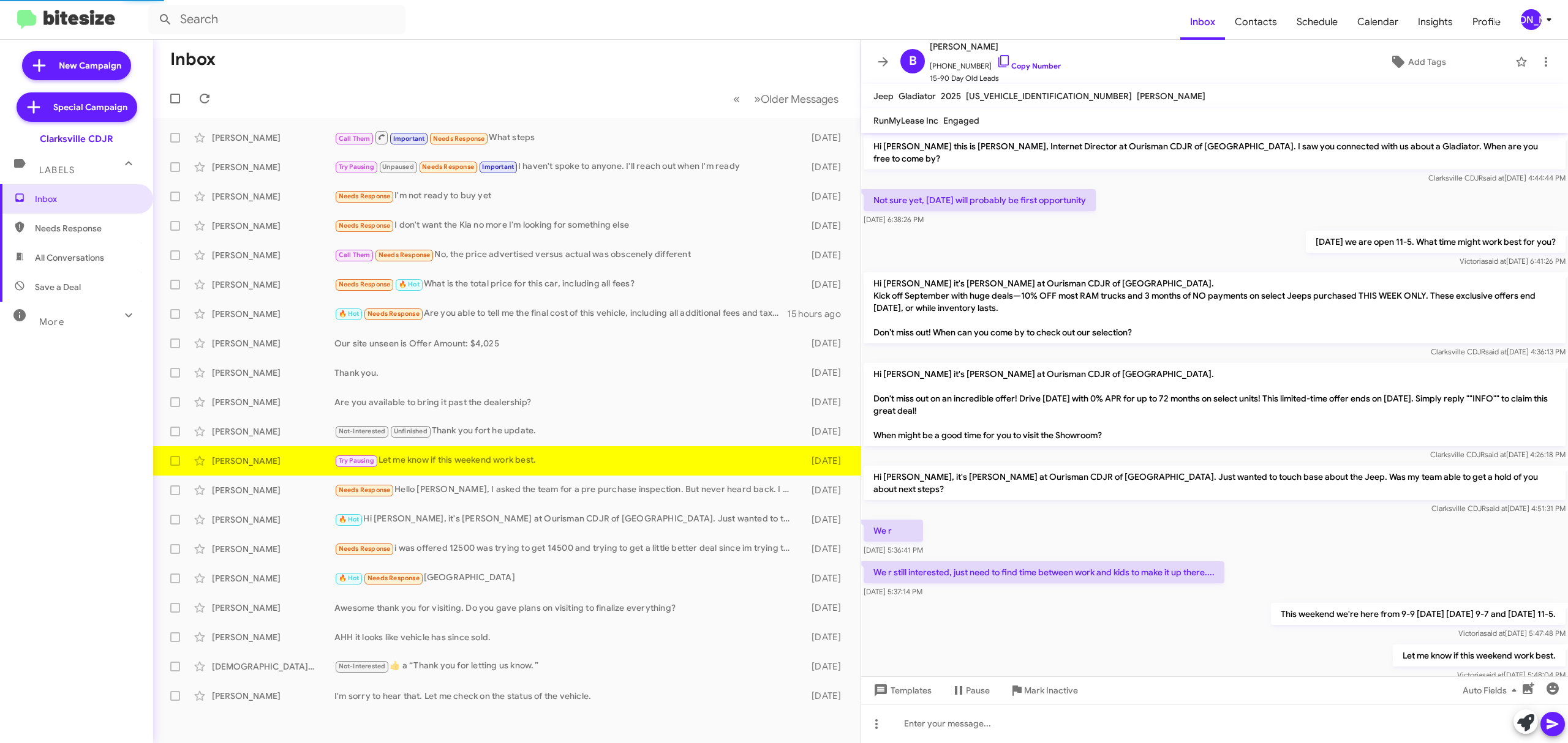
scroll to position [14, 0]
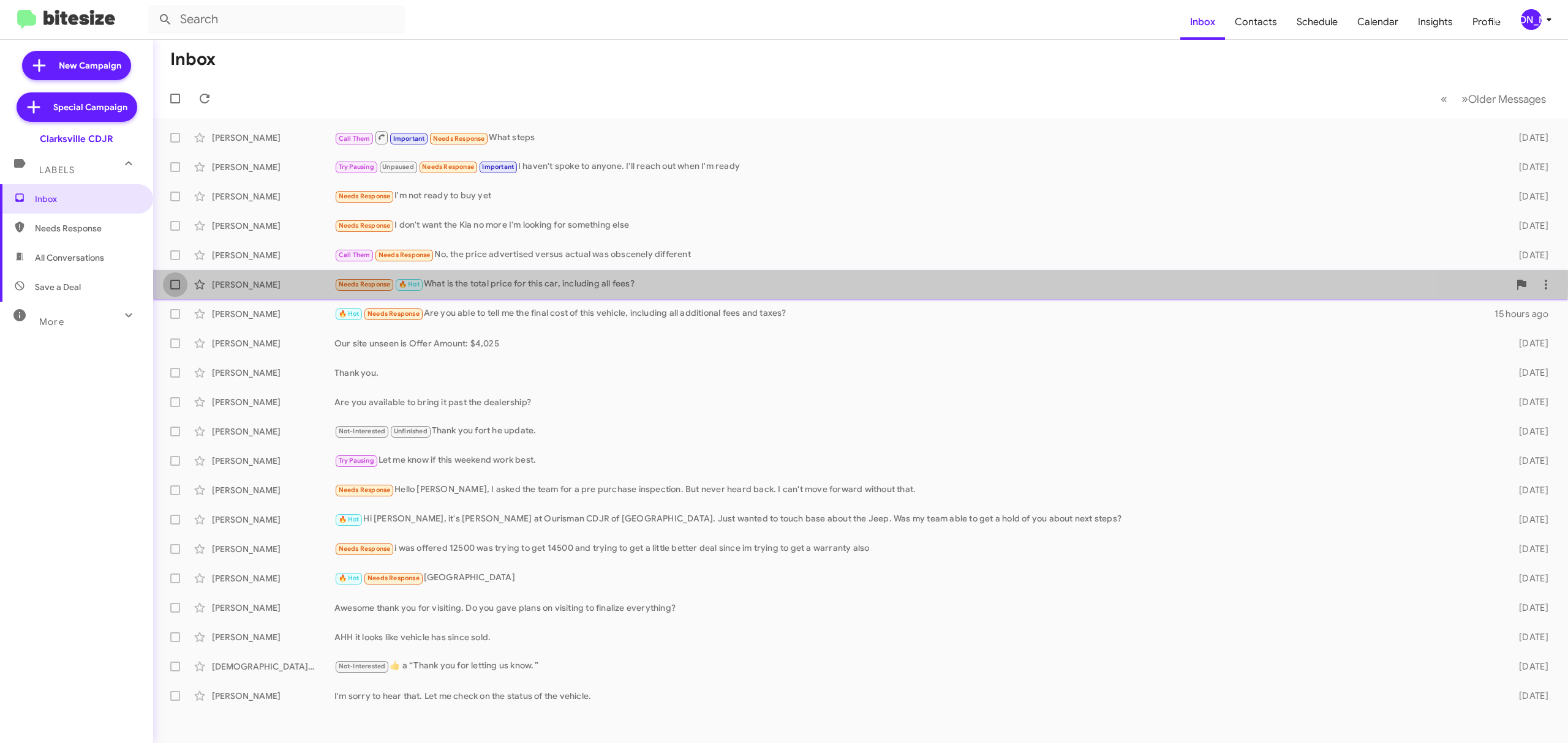
click at [181, 281] on label at bounding box center [175, 284] width 24 height 24
click at [175, 289] on input "checkbox" at bounding box center [175, 289] width 1 height 1
checkbox input "true"
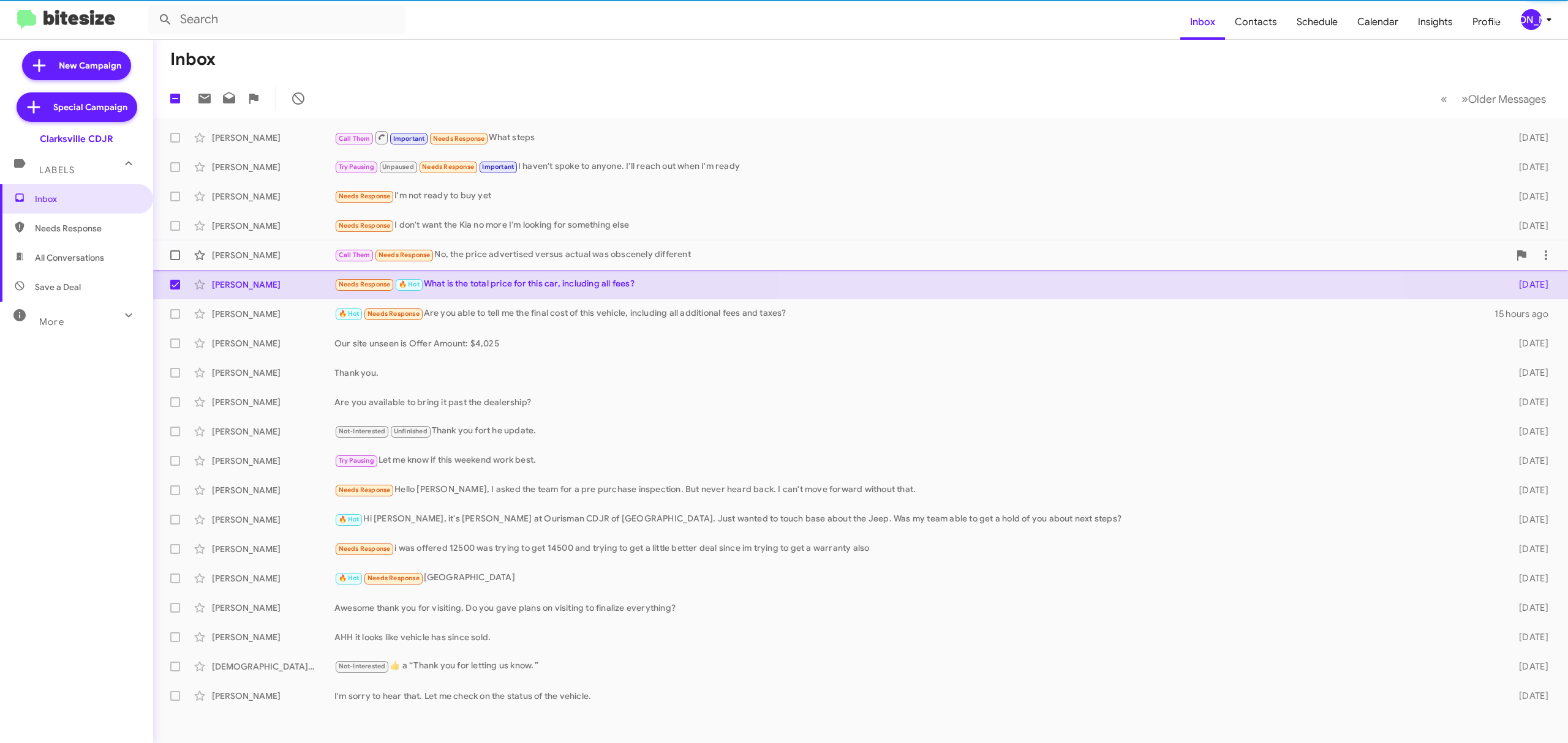
click at [182, 255] on label at bounding box center [175, 255] width 24 height 24
click at [175, 261] on input "checkbox" at bounding box center [175, 261] width 1 height 1
checkbox input "true"
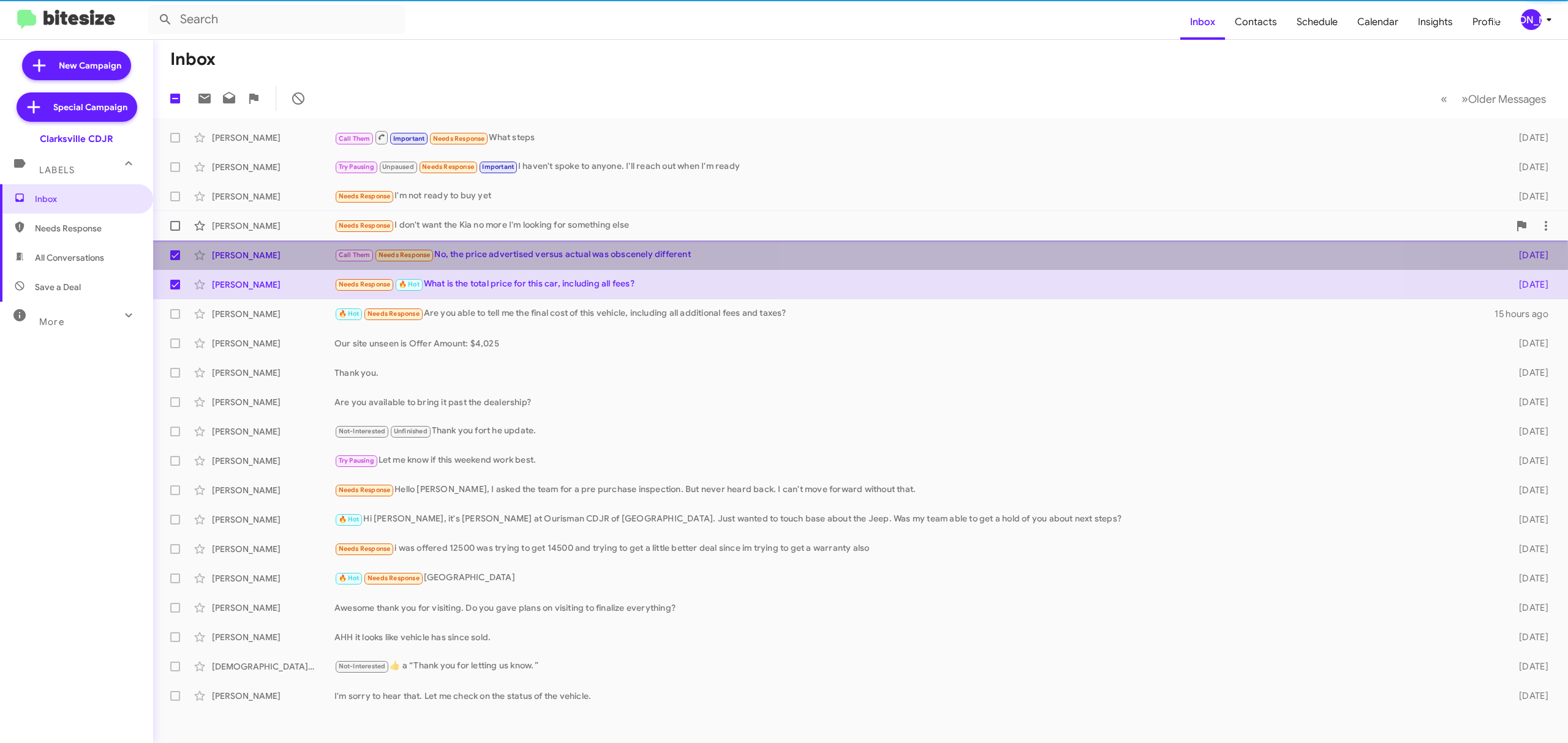
click at [180, 224] on span at bounding box center [175, 226] width 10 height 10
click at [175, 231] on input "checkbox" at bounding box center [175, 231] width 1 height 1
checkbox input "true"
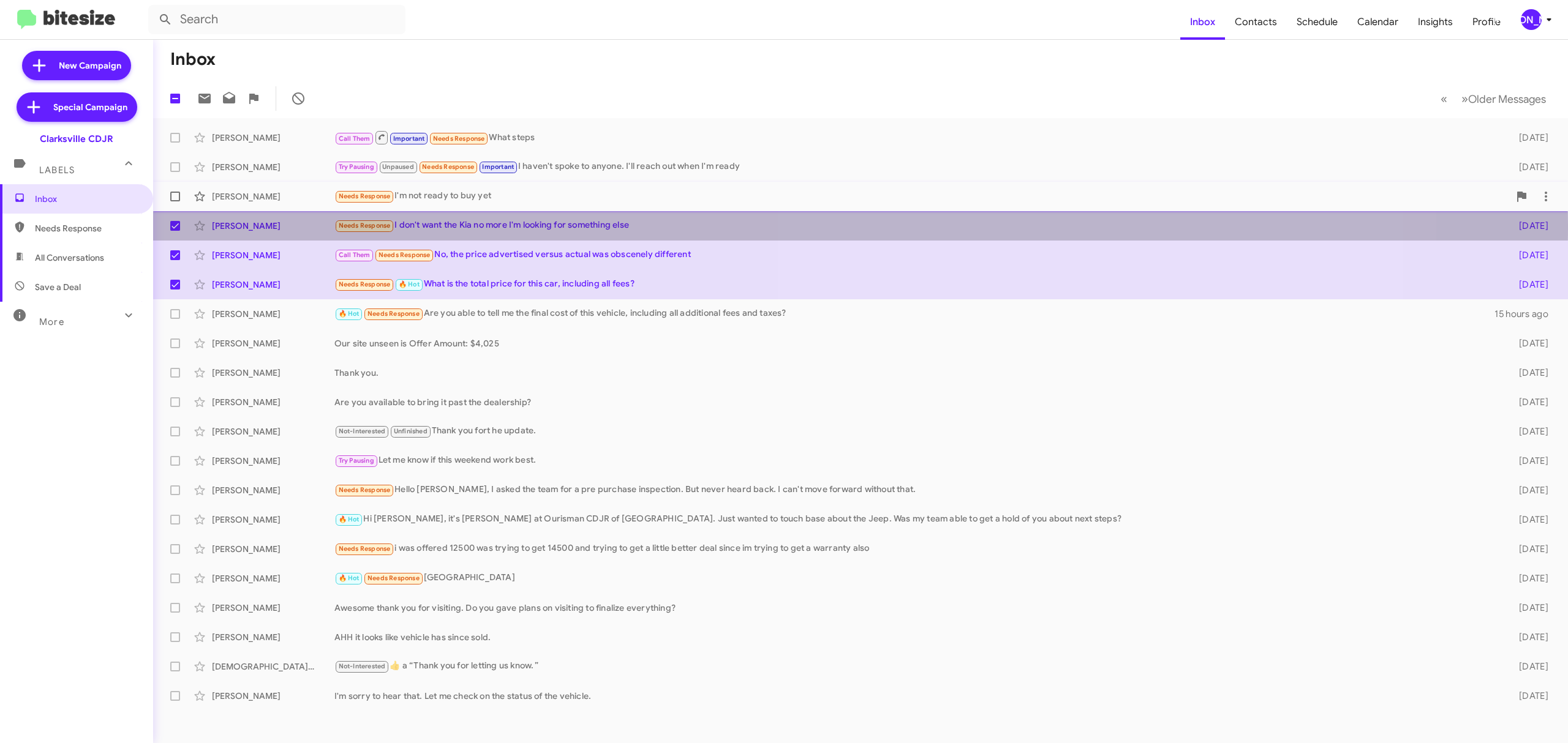
click at [168, 185] on label at bounding box center [175, 196] width 24 height 24
click at [175, 202] on input "checkbox" at bounding box center [175, 202] width 1 height 1
checkbox input "true"
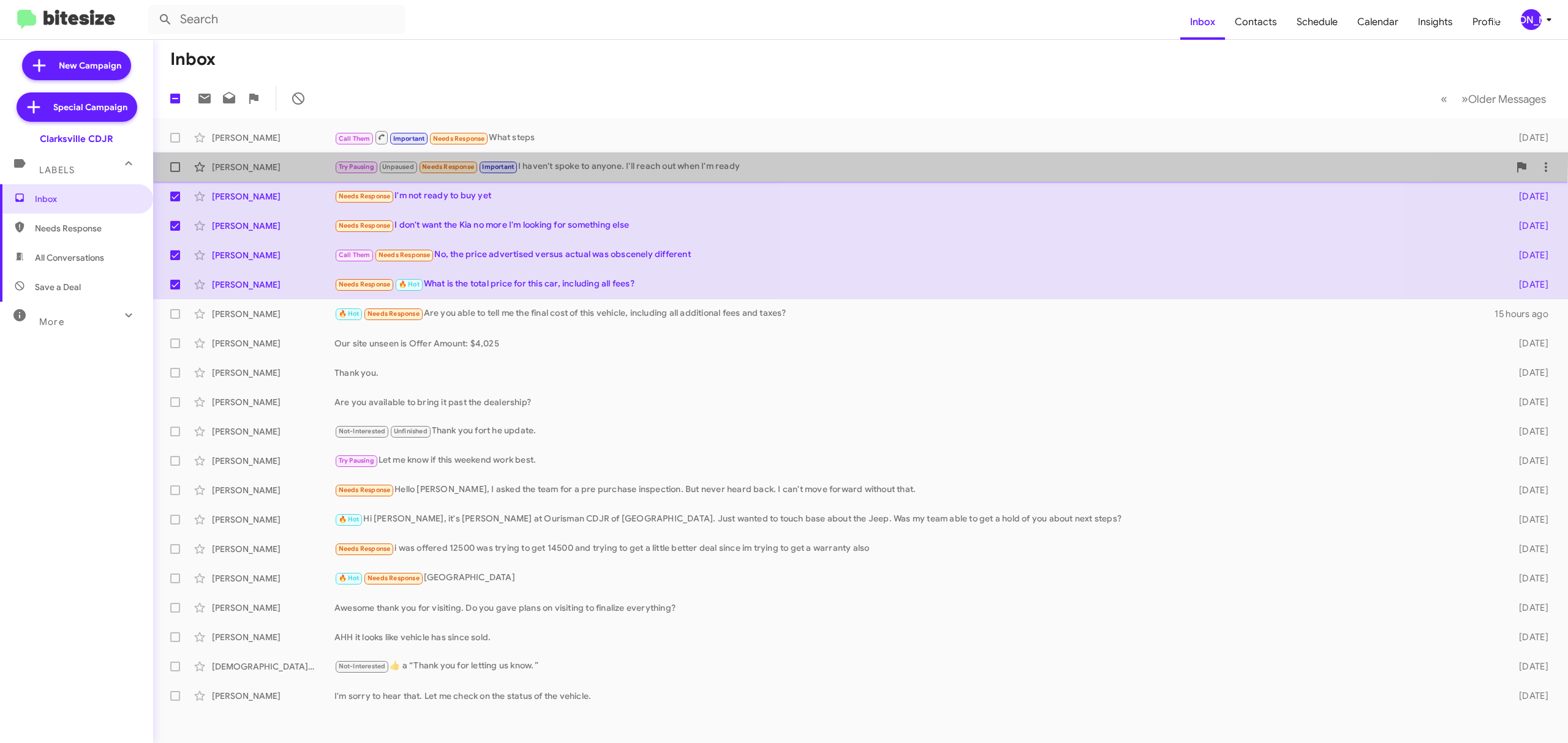
click at [178, 154] on span "Diane Taylor Try Pausing Unpaused Needs Response Important I haven't spoke to a…" at bounding box center [860, 167] width 1414 height 29
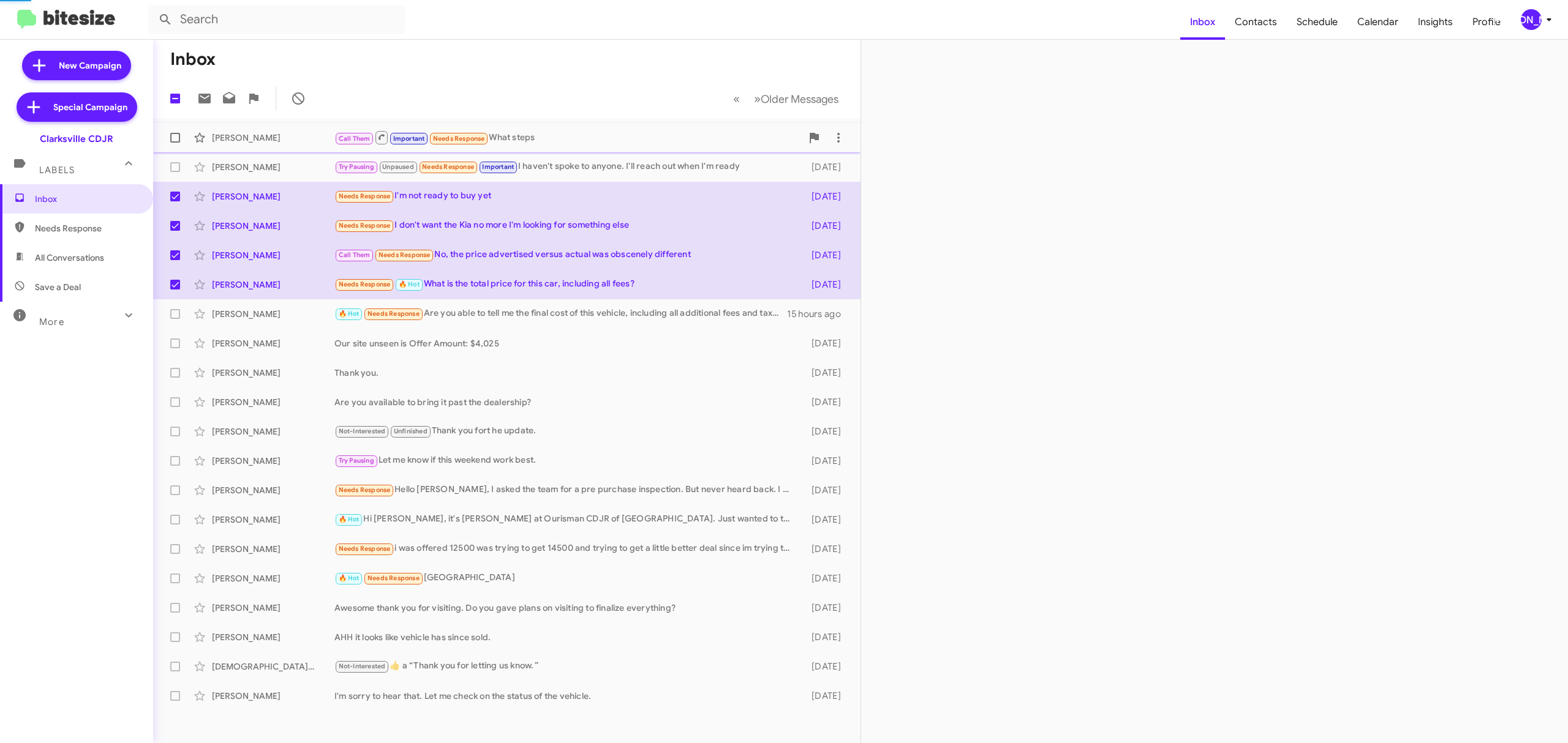
click at [177, 132] on label at bounding box center [175, 137] width 24 height 24
click at [175, 143] on input "checkbox" at bounding box center [175, 143] width 1 height 1
checkbox input "true"
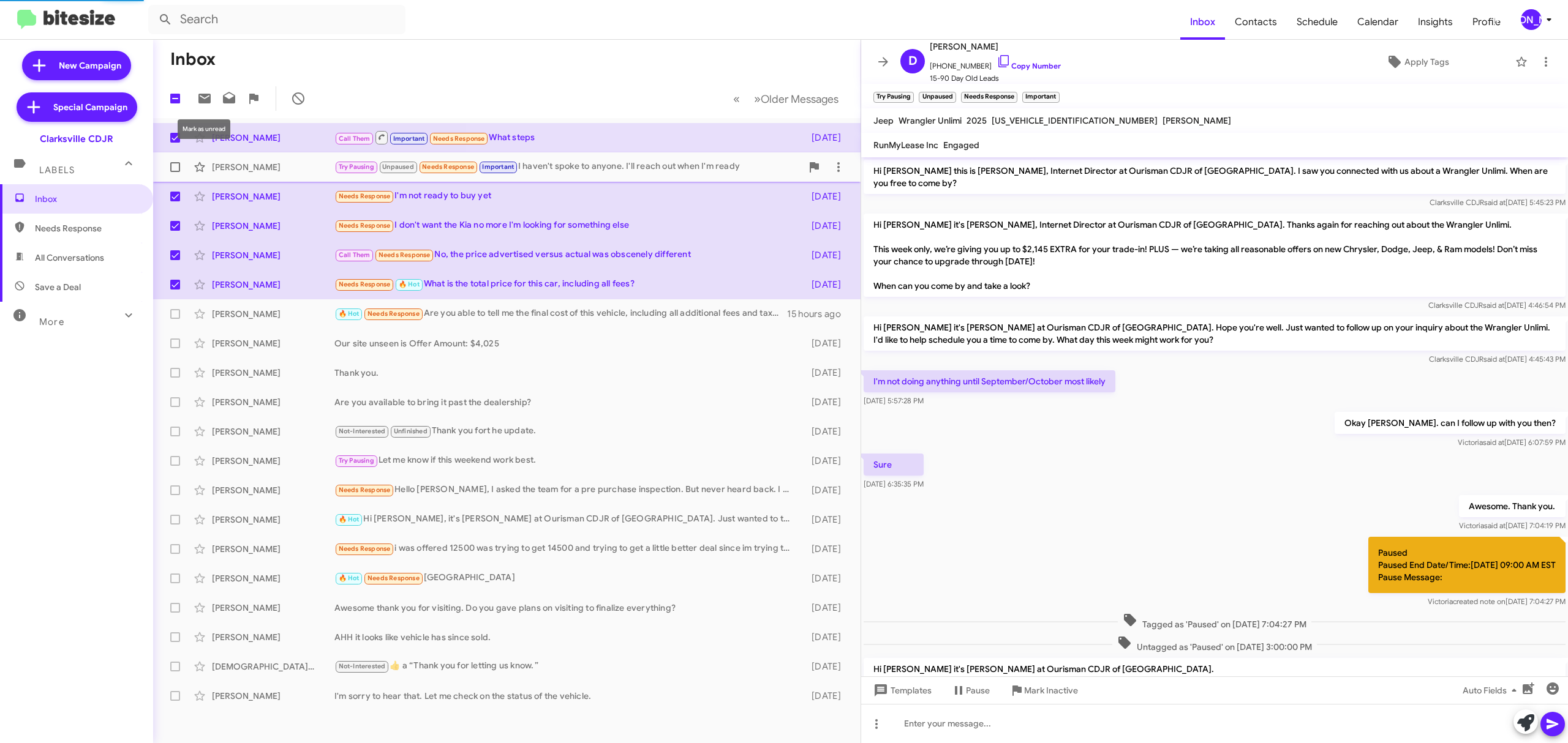
scroll to position [288, 0]
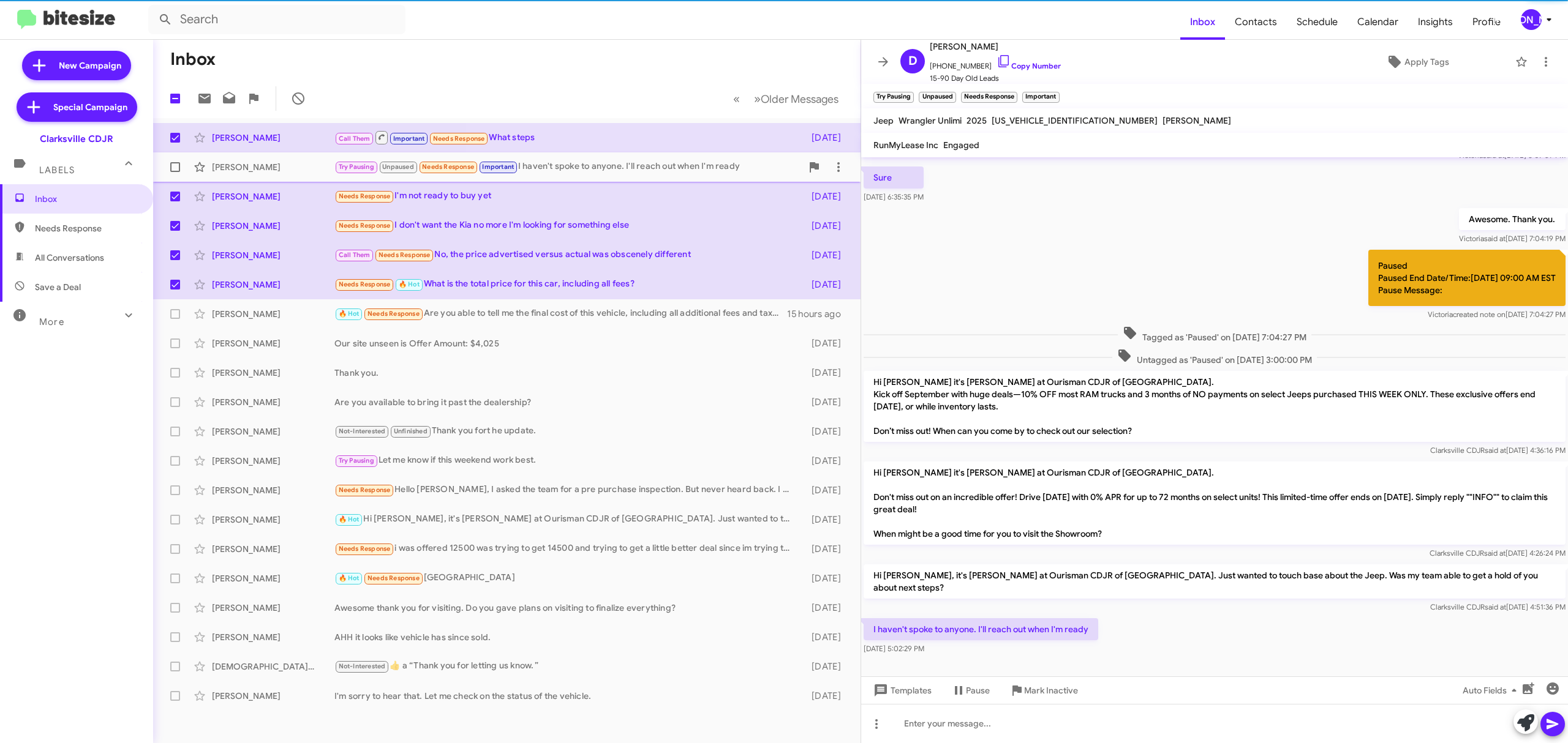
click at [170, 170] on span at bounding box center [175, 167] width 10 height 10
click at [175, 172] on input "checkbox" at bounding box center [175, 172] width 1 height 1
checkbox input "true"
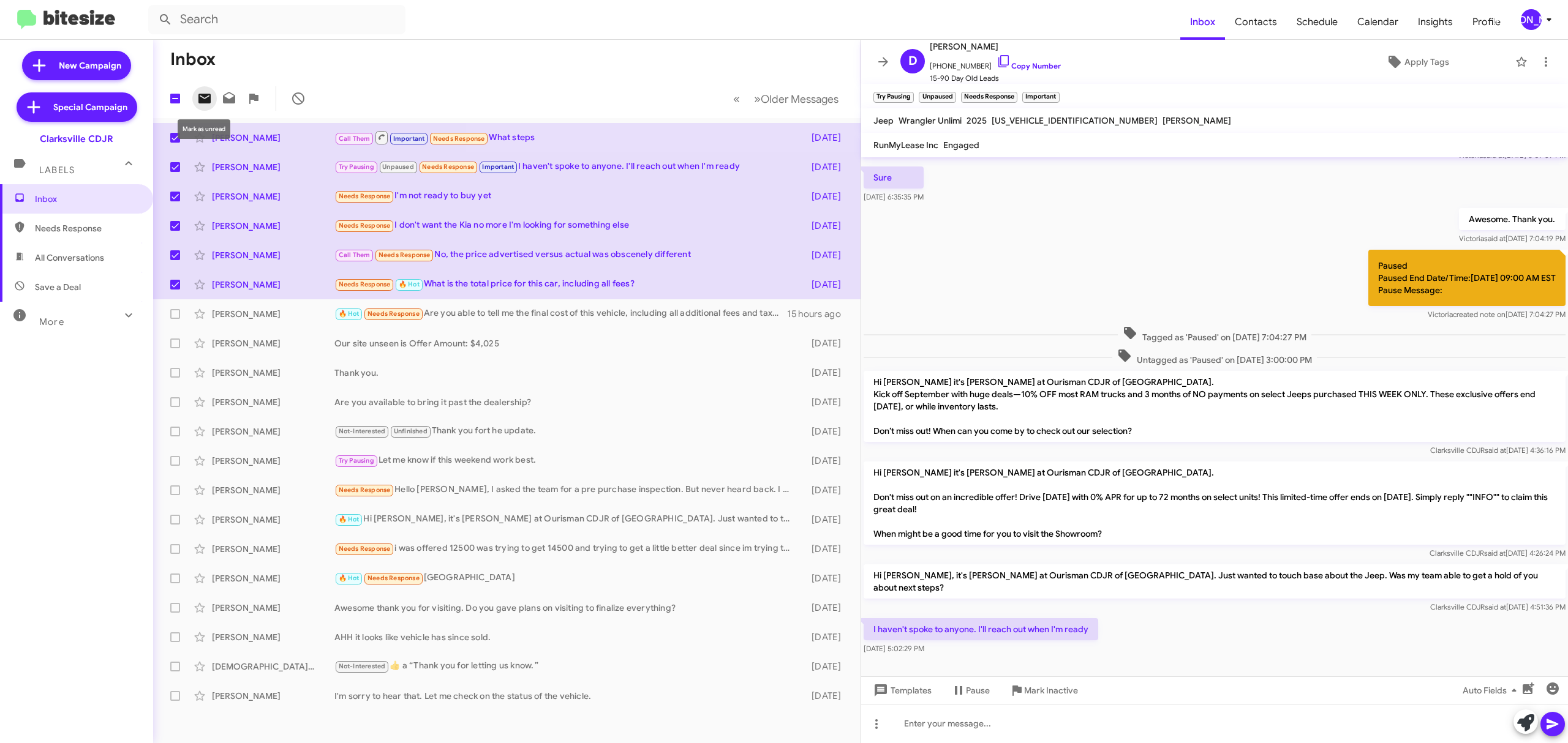
click at [209, 108] on button at bounding box center [204, 97] width 24 height 24
click at [1534, 15] on div "[PERSON_NAME]" at bounding box center [1531, 20] width 21 height 21
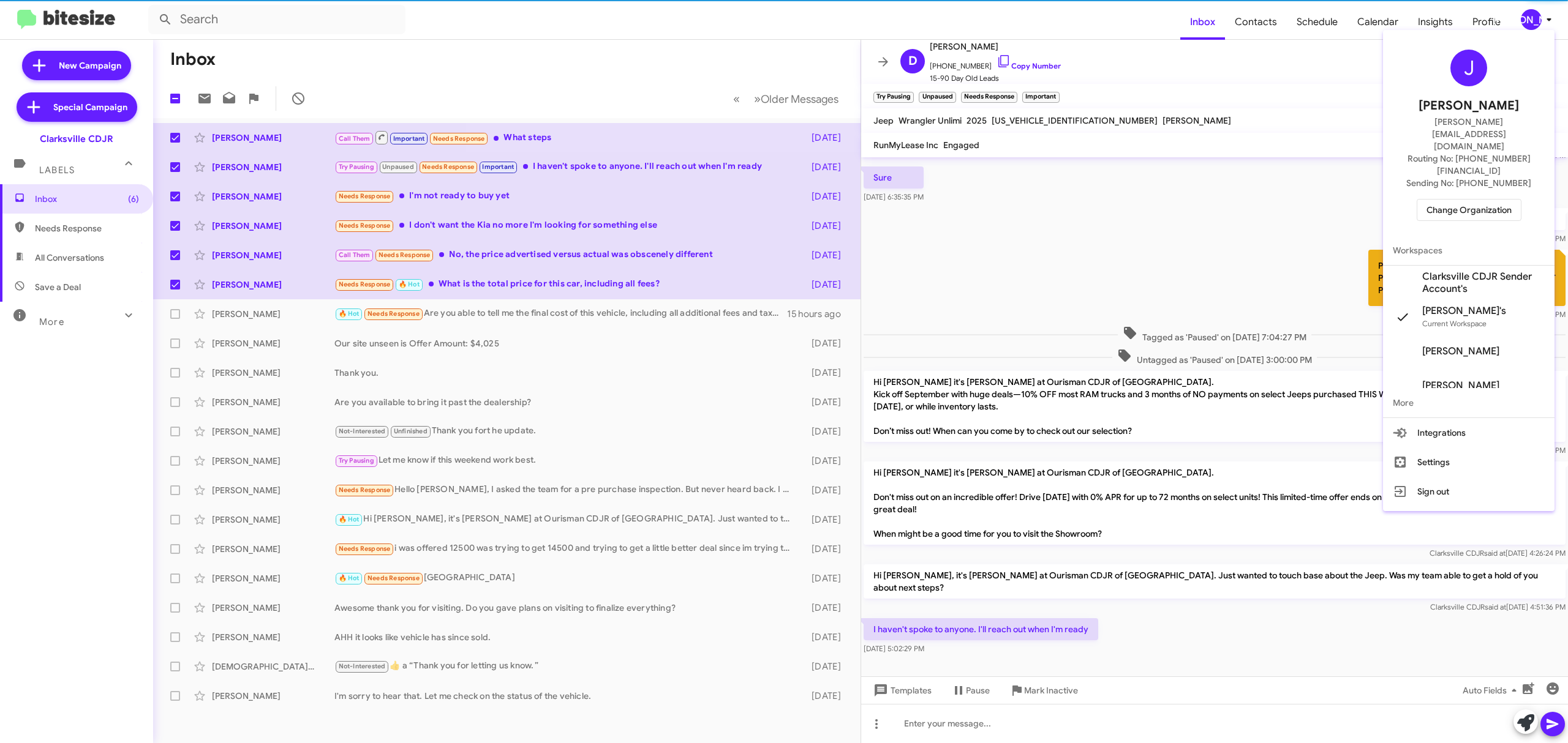
click at [1445, 200] on span "Change Organization" at bounding box center [1470, 210] width 85 height 21
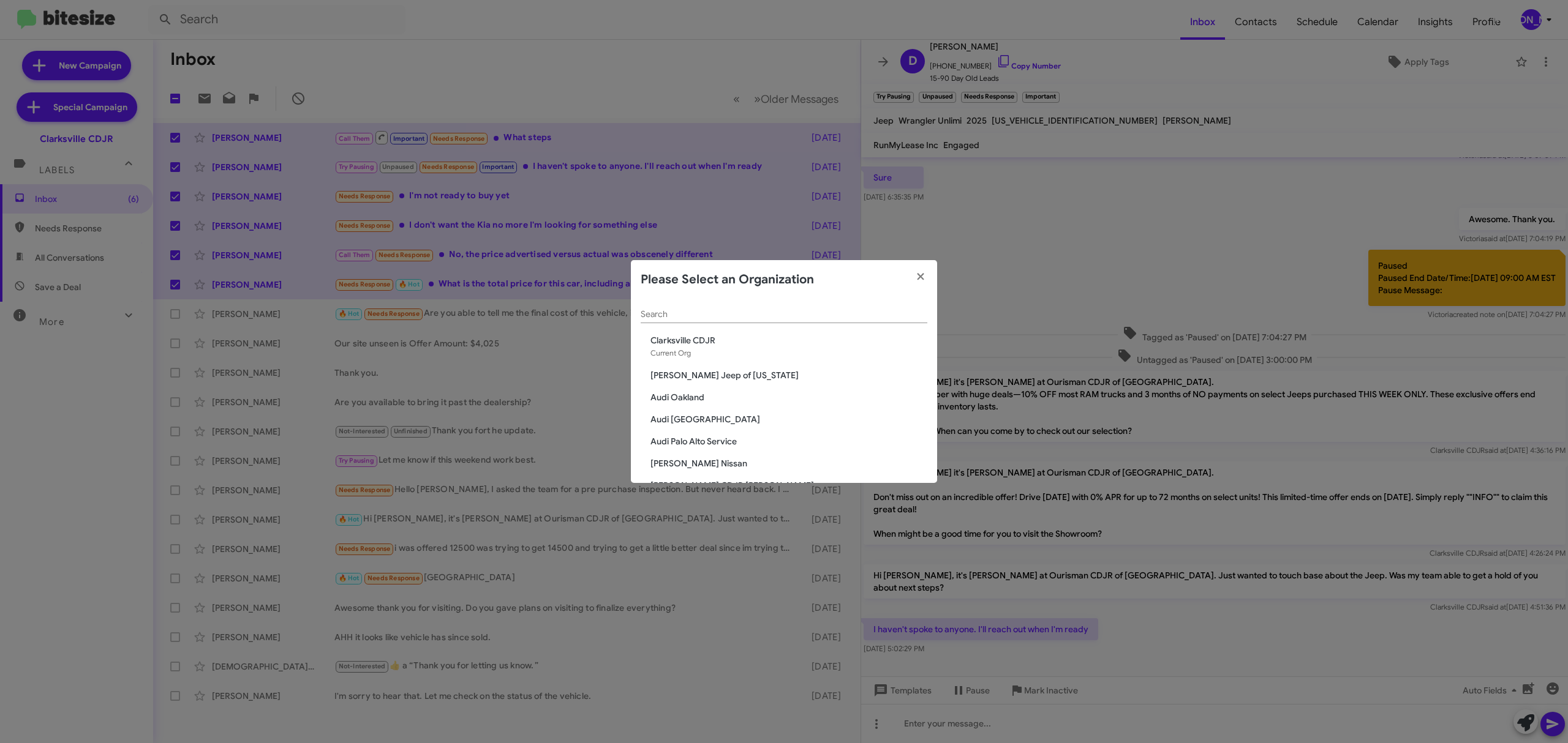
click at [736, 317] on input "Search" at bounding box center [784, 315] width 287 height 10
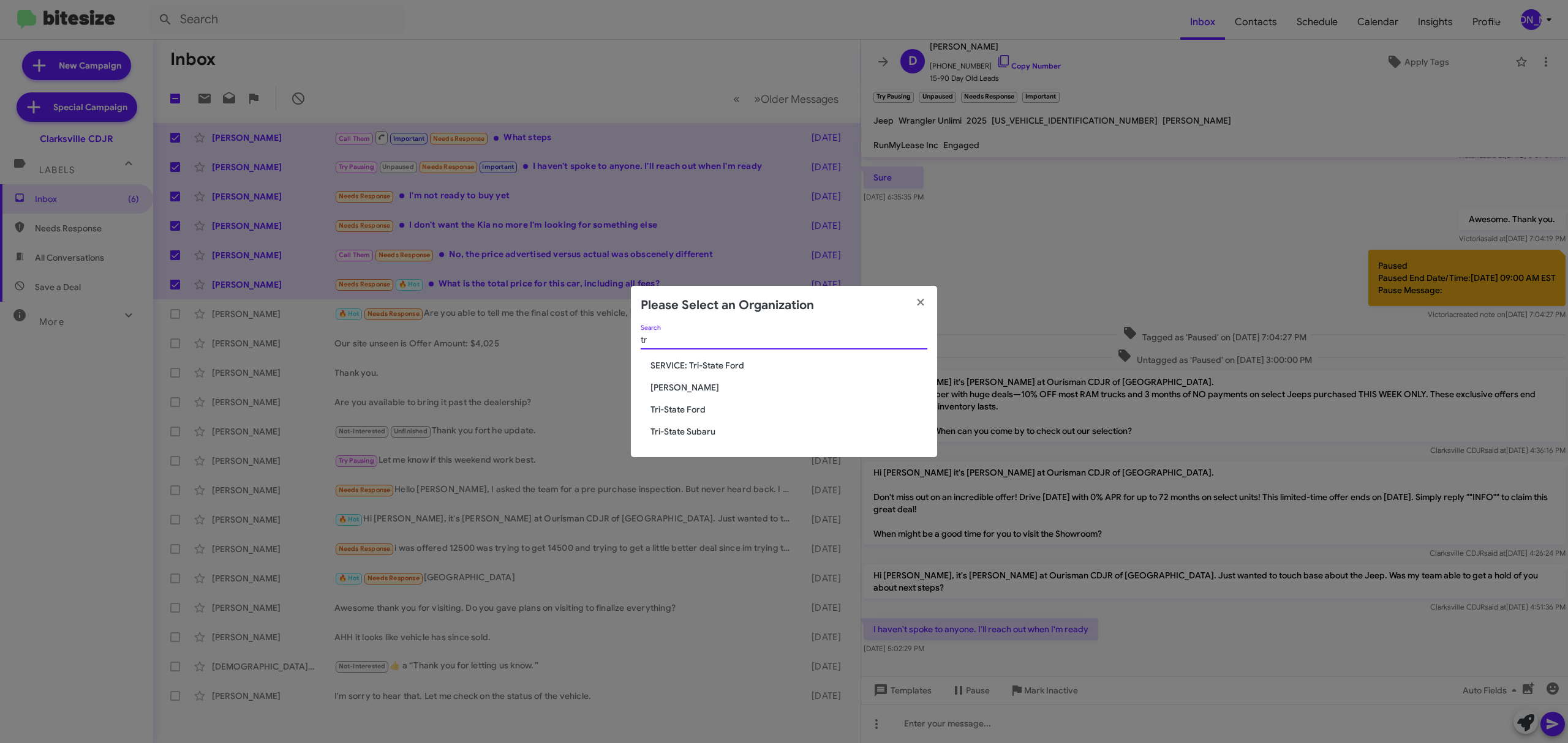
type input "tr"
click at [693, 429] on span "Tri-State Subaru" at bounding box center [789, 431] width 277 height 13
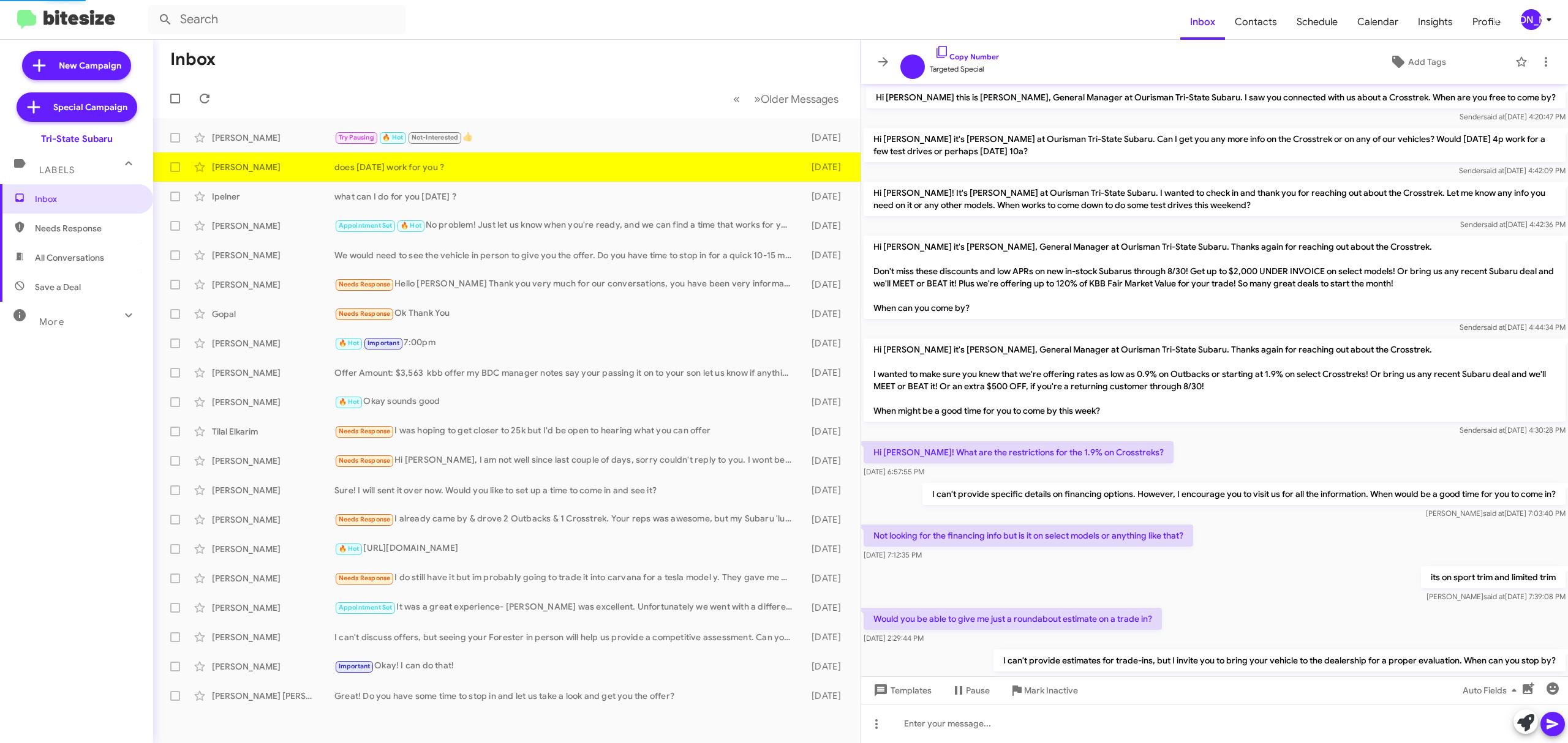
scroll to position [632, 0]
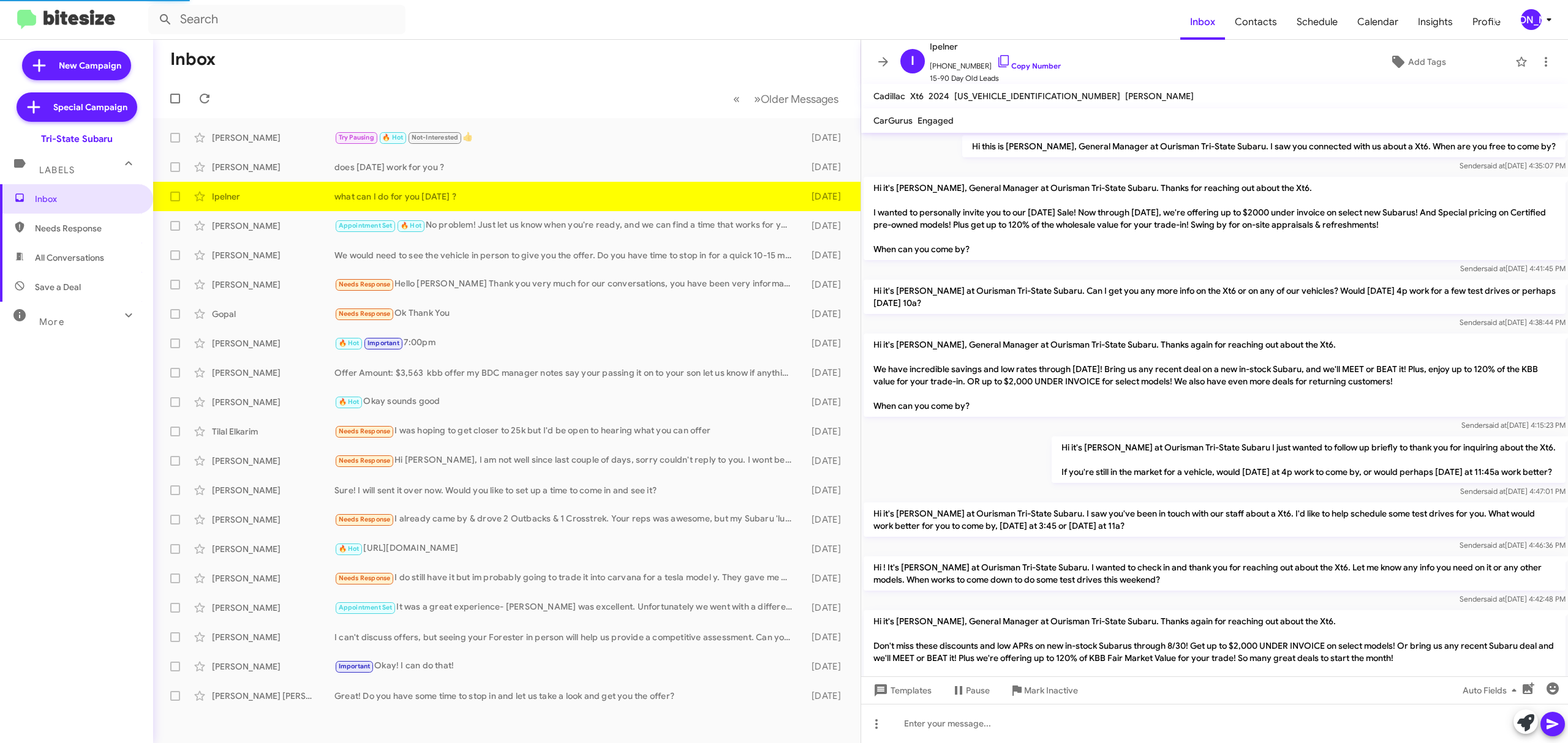
scroll to position [868, 0]
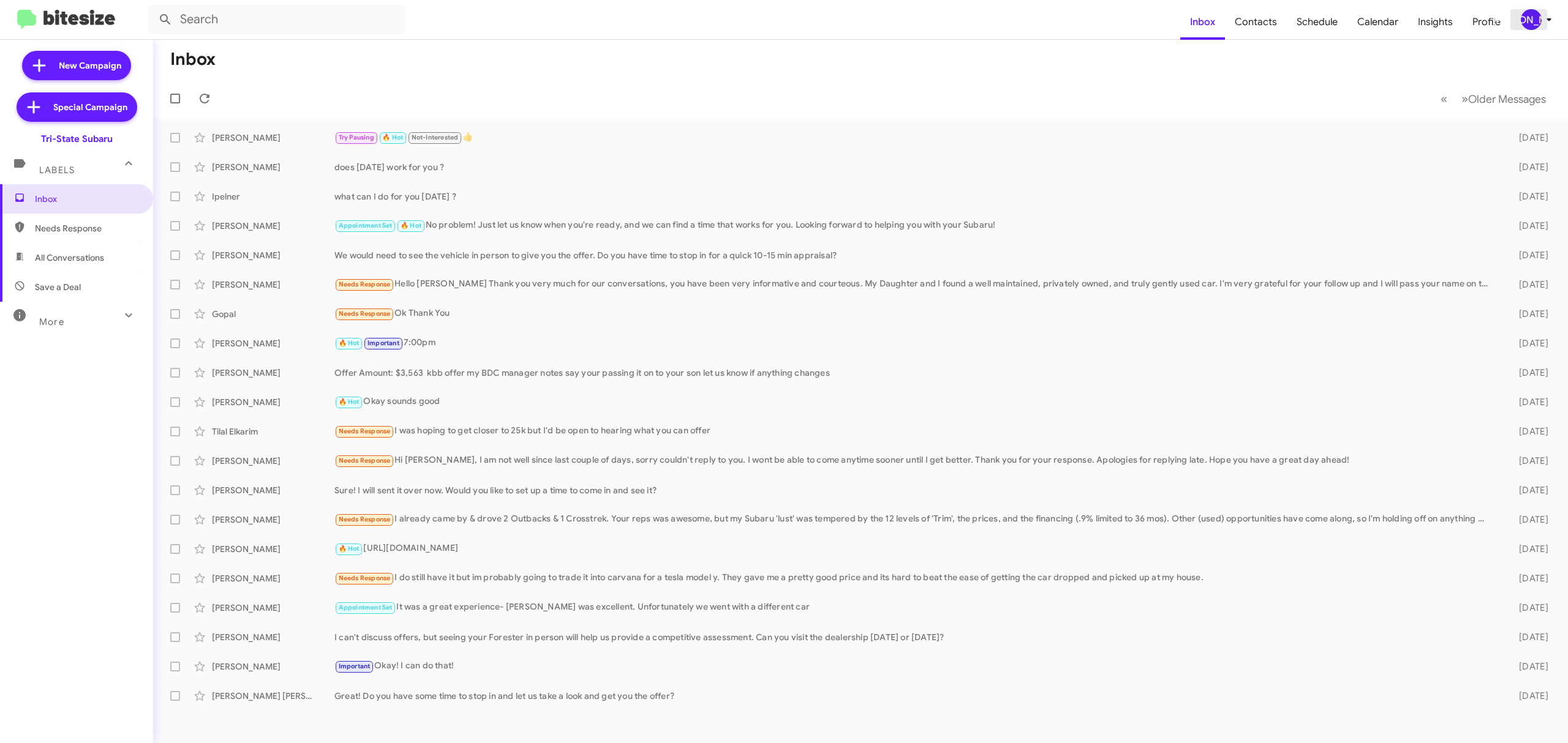
click at [1549, 22] on icon at bounding box center [1549, 19] width 14 height 14
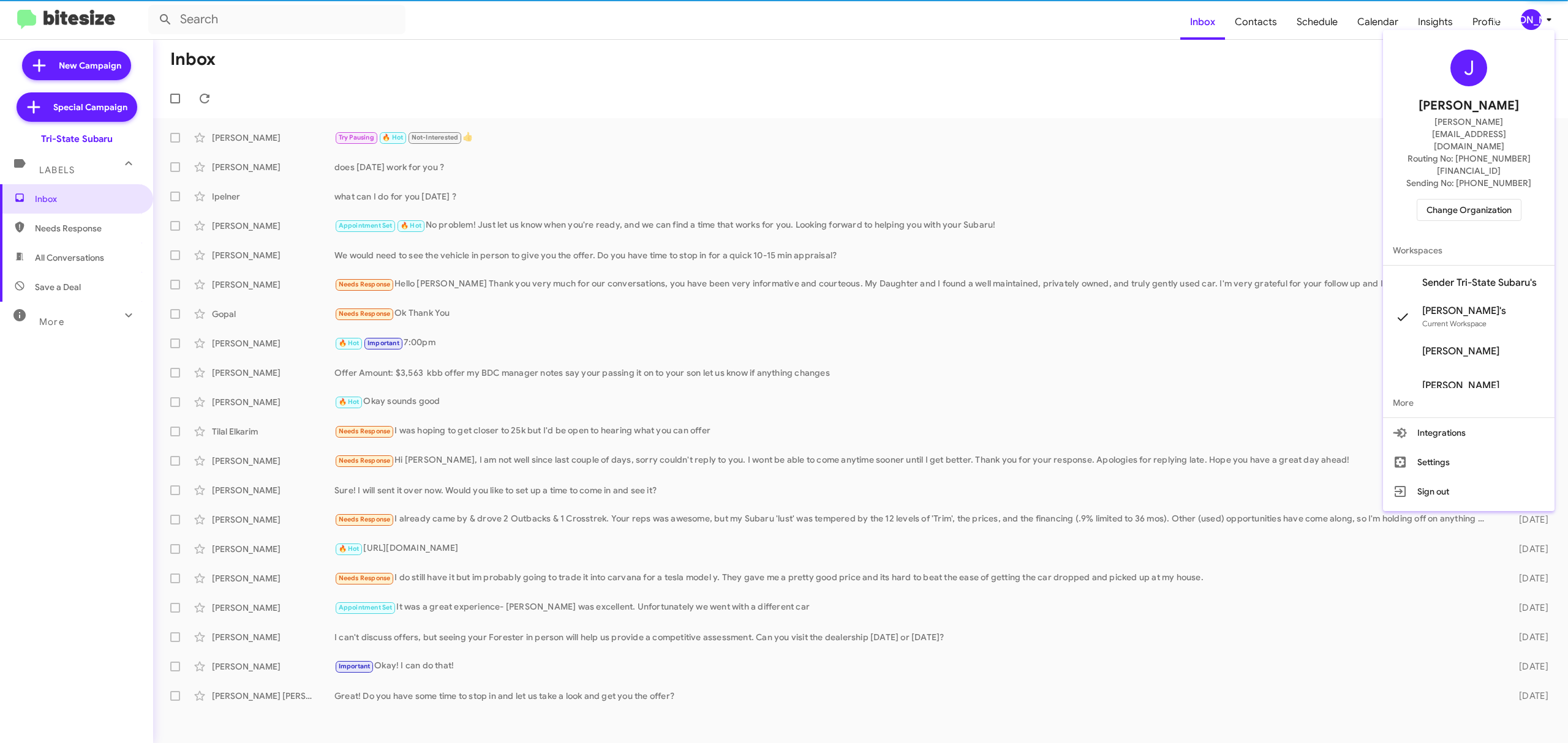
click at [1453, 200] on span "Change Organization" at bounding box center [1470, 210] width 85 height 21
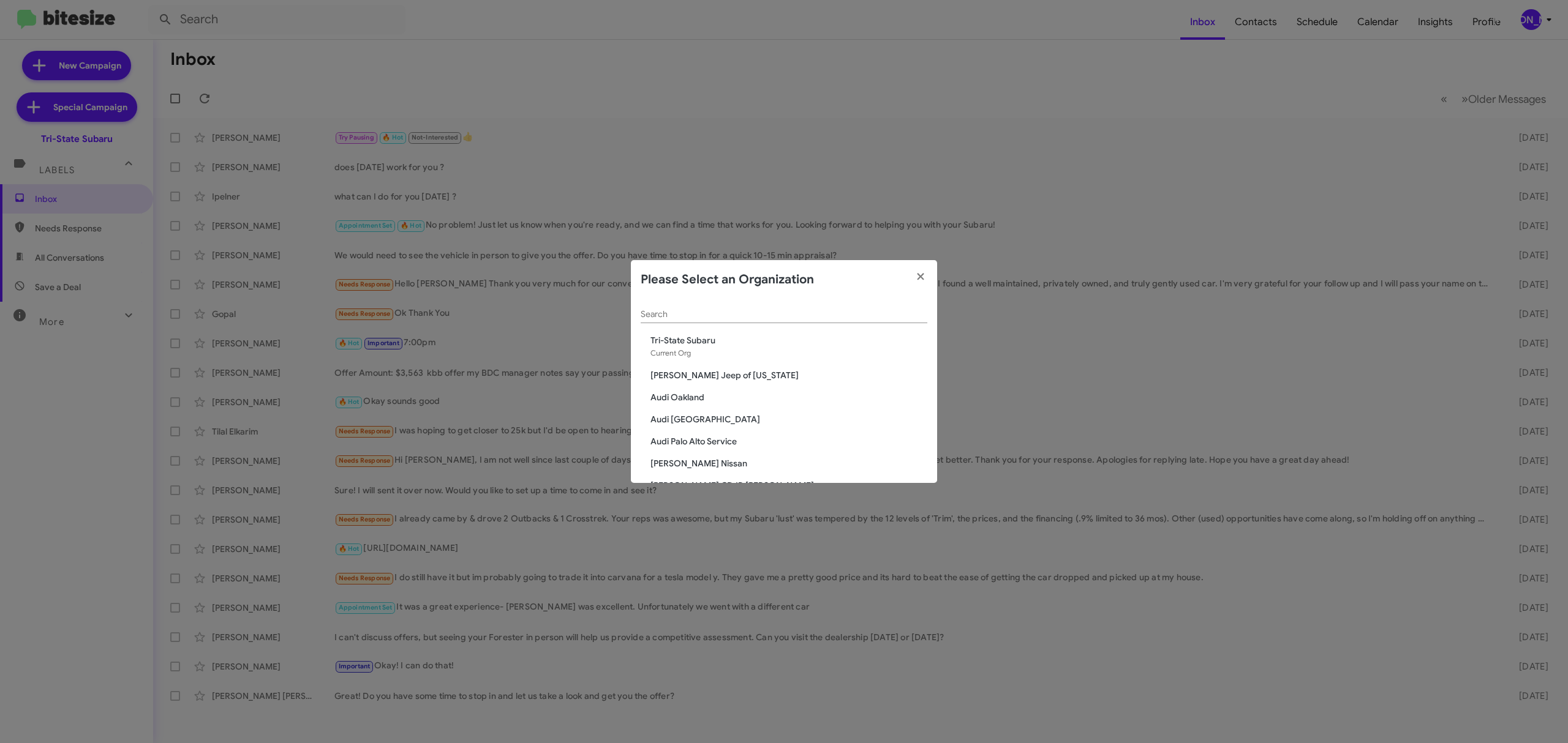
click at [743, 307] on div "Search" at bounding box center [784, 311] width 287 height 24
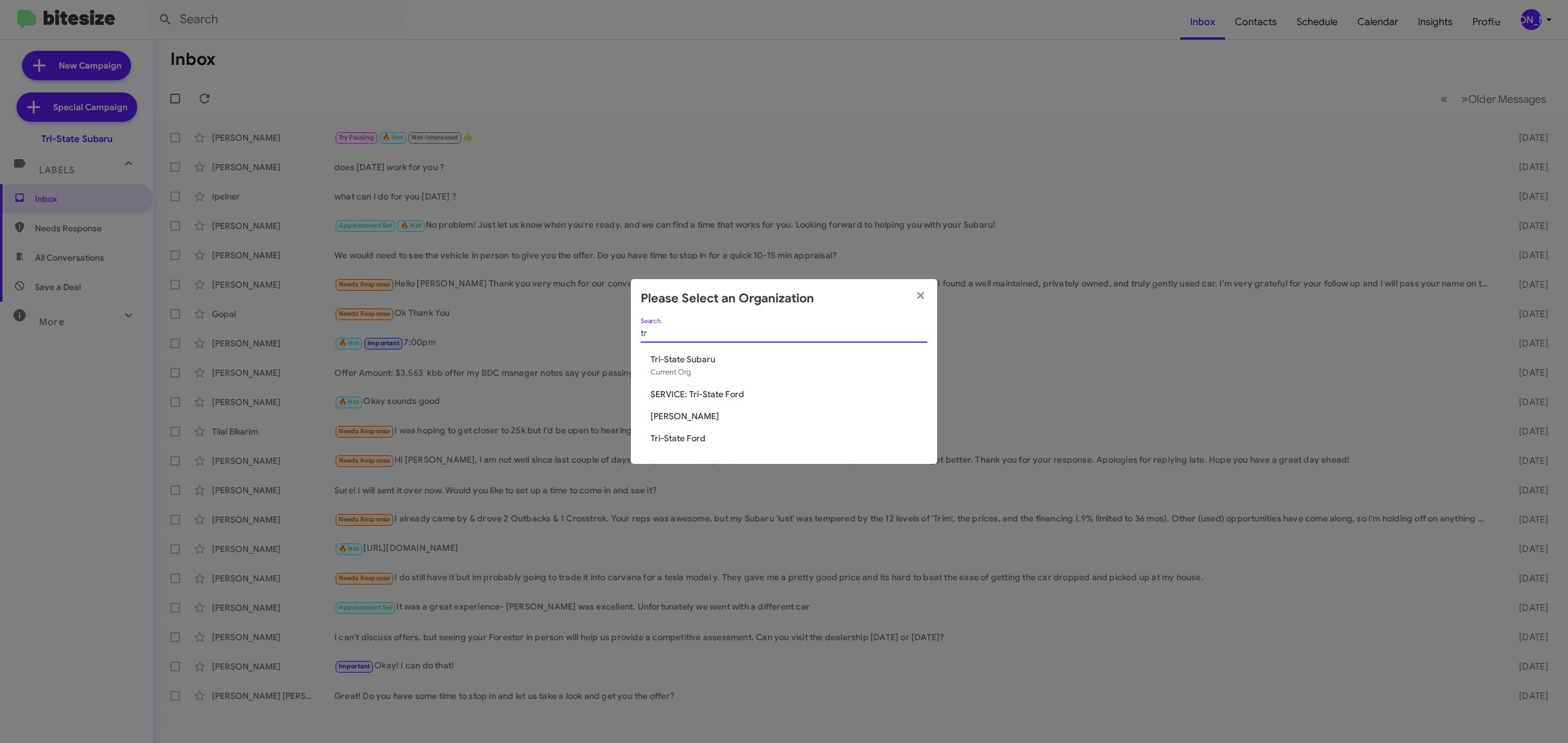
type input "tr"
click at [691, 436] on span "Tri-State Ford" at bounding box center [789, 438] width 277 height 13
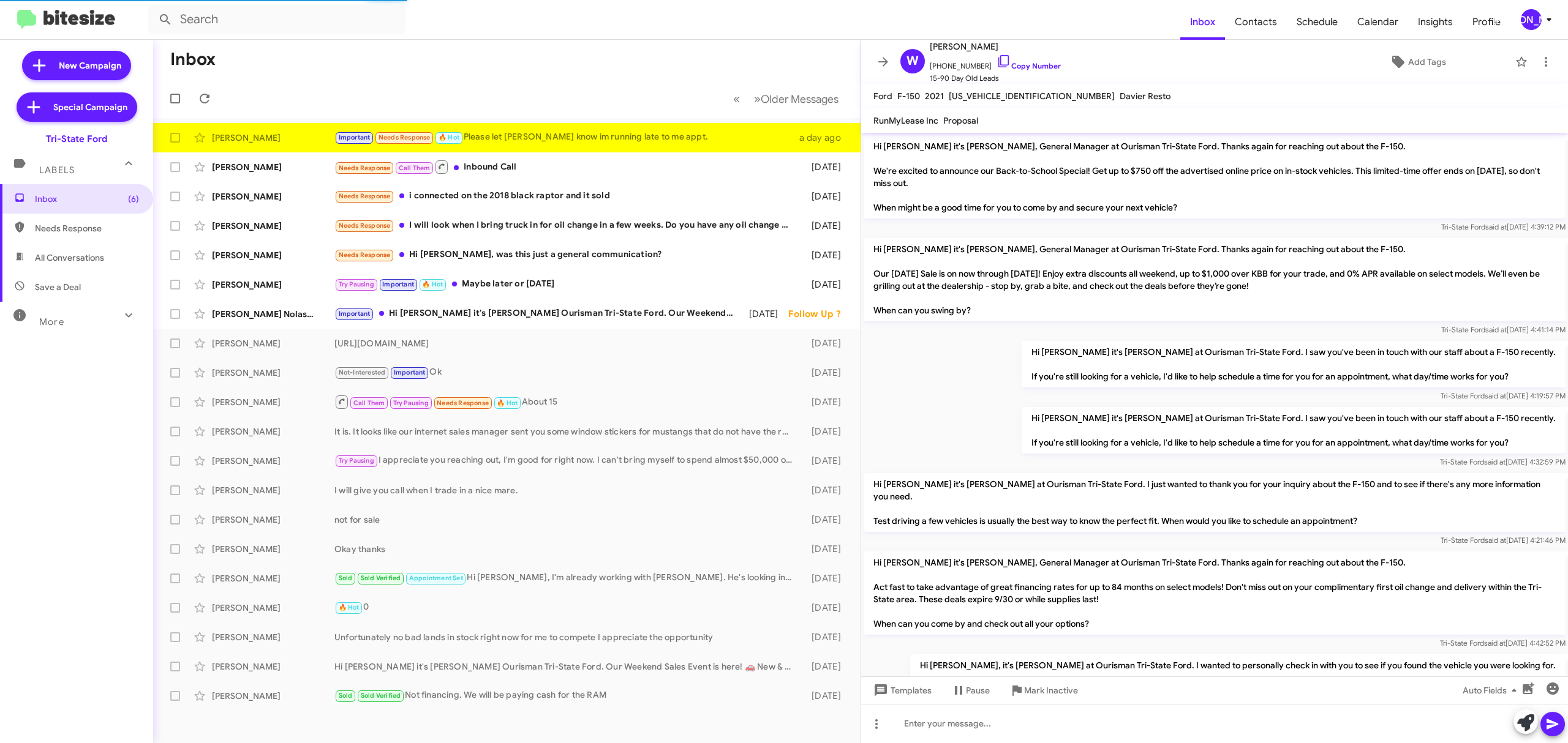
scroll to position [420, 0]
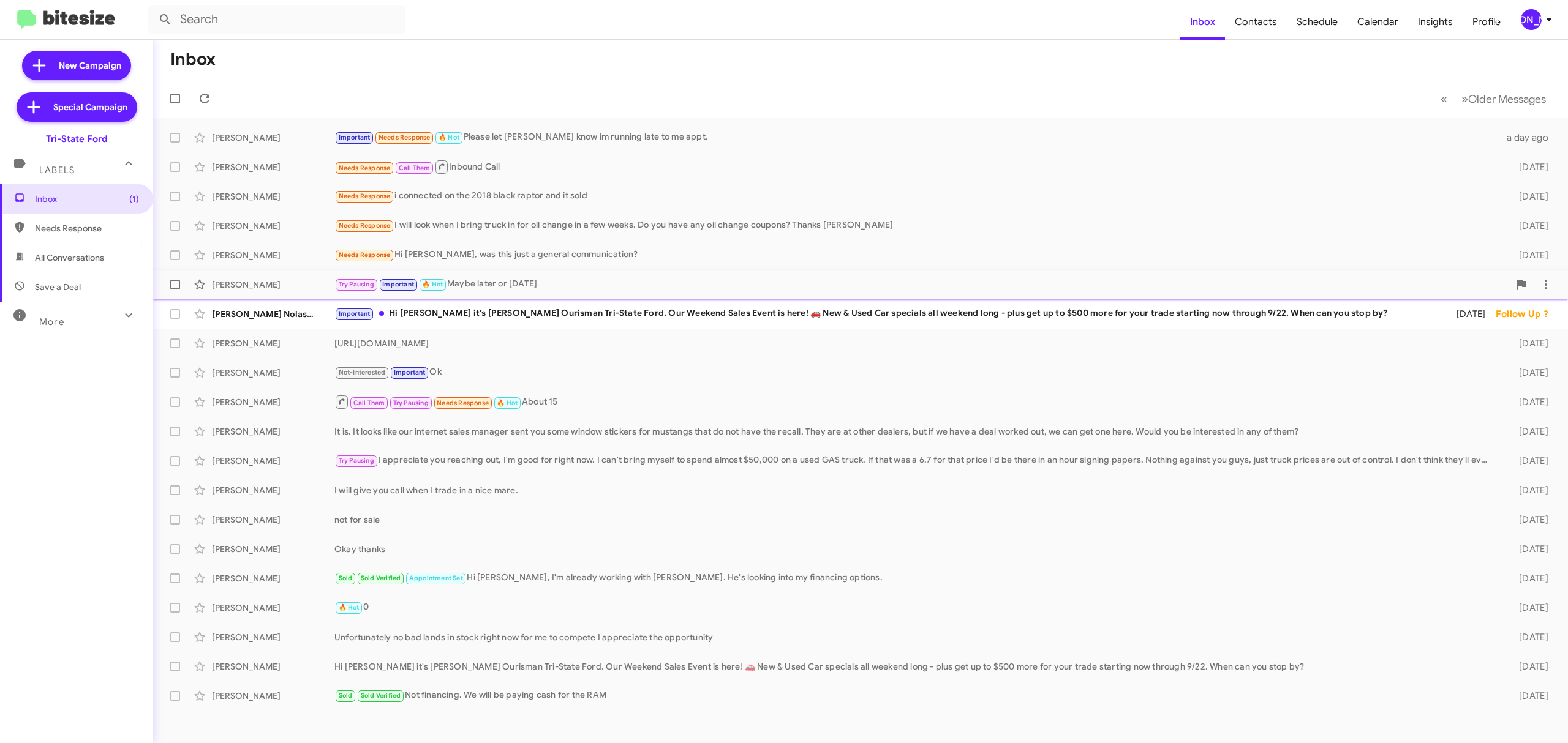
click at [178, 283] on span at bounding box center [175, 285] width 10 height 10
click at [175, 289] on input "checkbox" at bounding box center [175, 289] width 1 height 1
checkbox input "true"
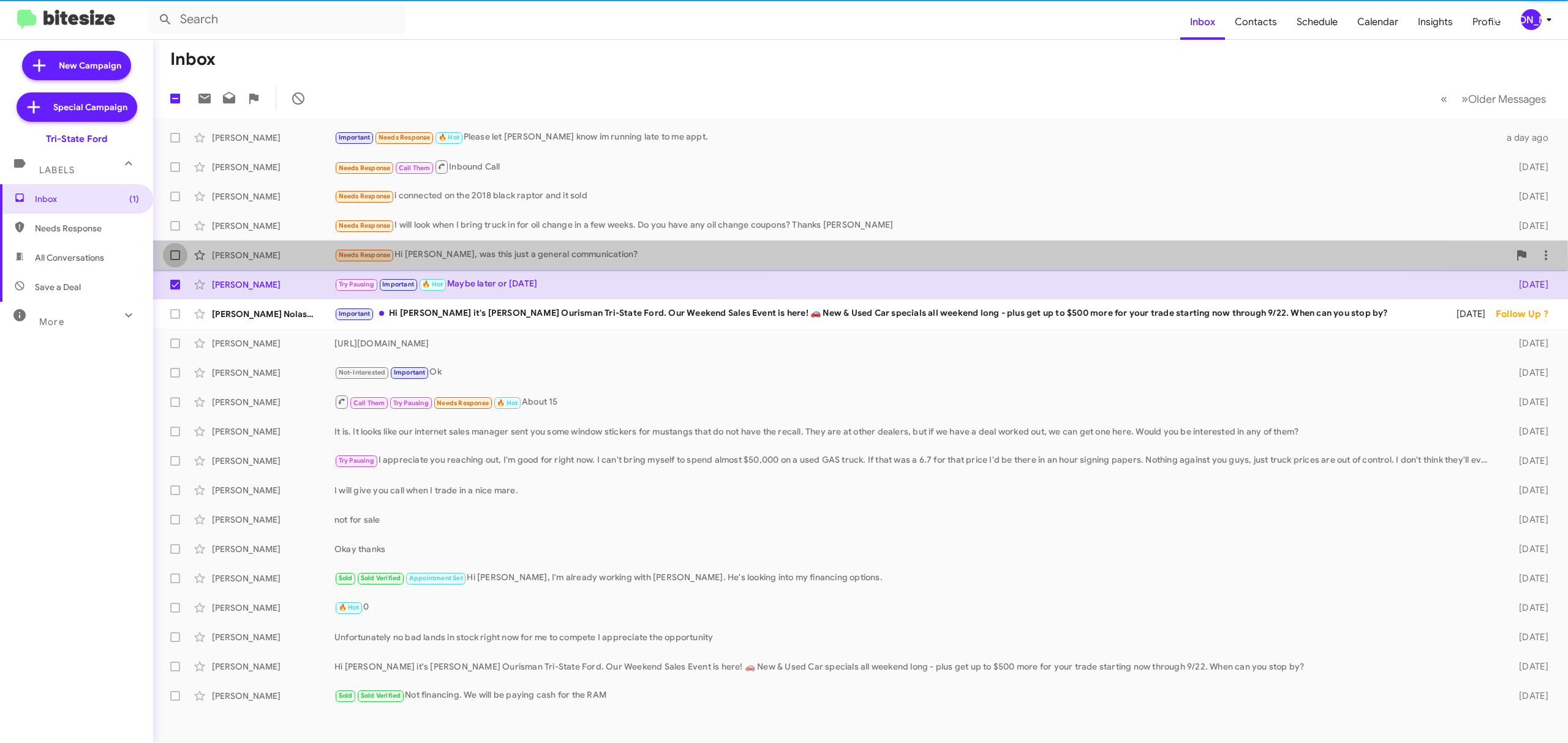
click at [182, 267] on label at bounding box center [175, 255] width 24 height 24
click at [175, 261] on input "checkbox" at bounding box center [175, 261] width 1 height 1
checkbox input "true"
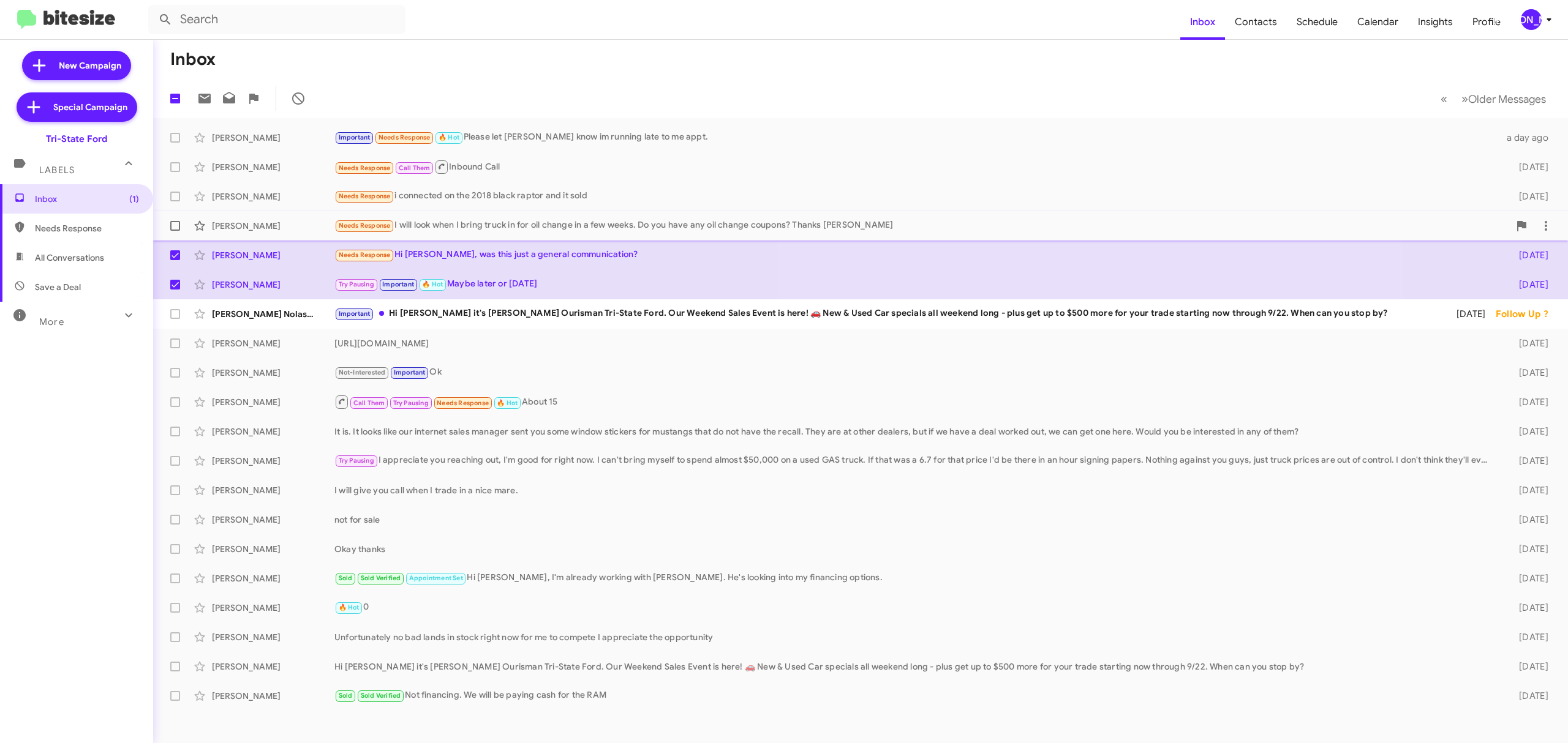
click at [182, 235] on span "Michael Baker Needs Response I will look when I bring truck in for oil change i…" at bounding box center [860, 226] width 1414 height 29
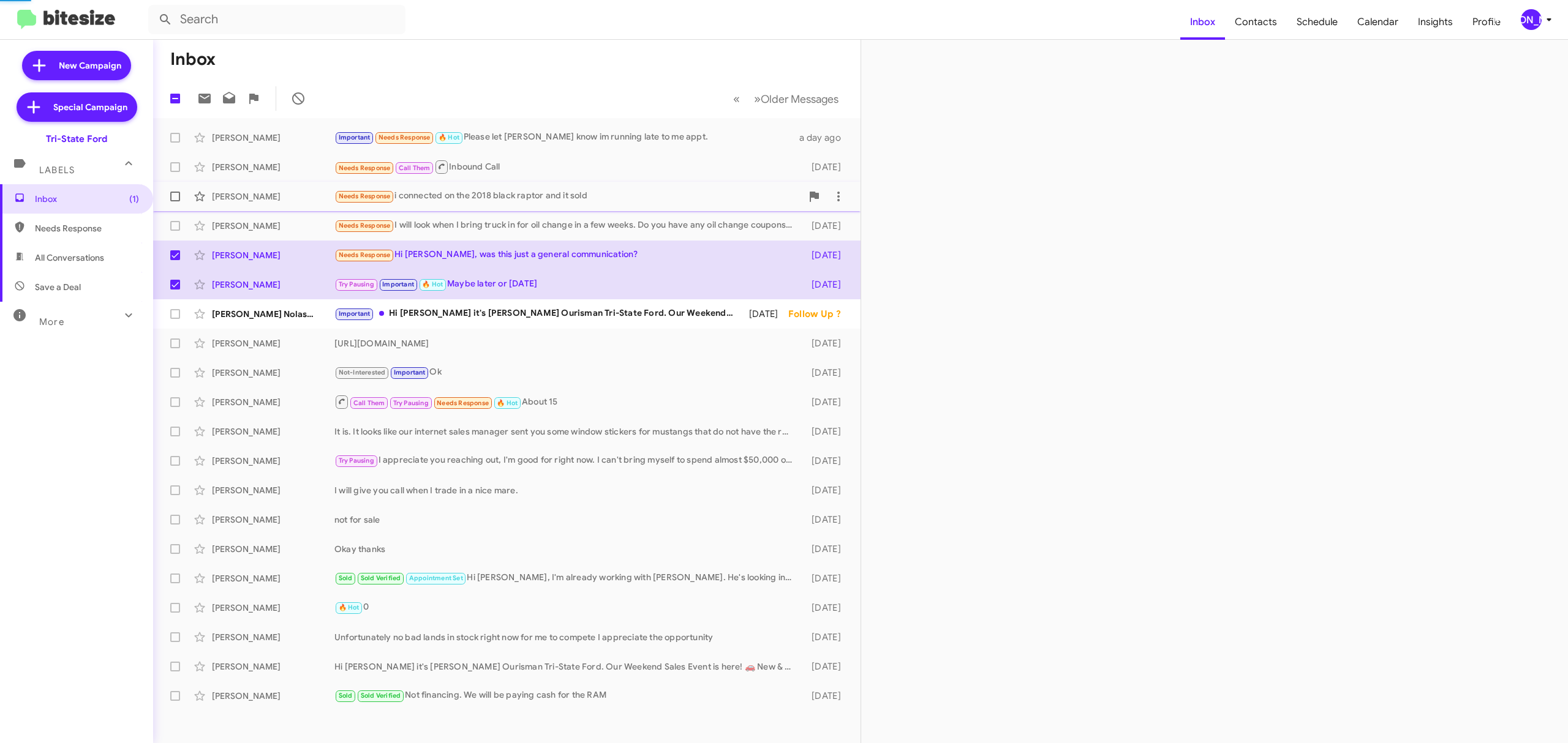
click at [177, 189] on label at bounding box center [175, 196] width 24 height 24
click at [175, 202] on input "checkbox" at bounding box center [175, 202] width 1 height 1
checkbox input "true"
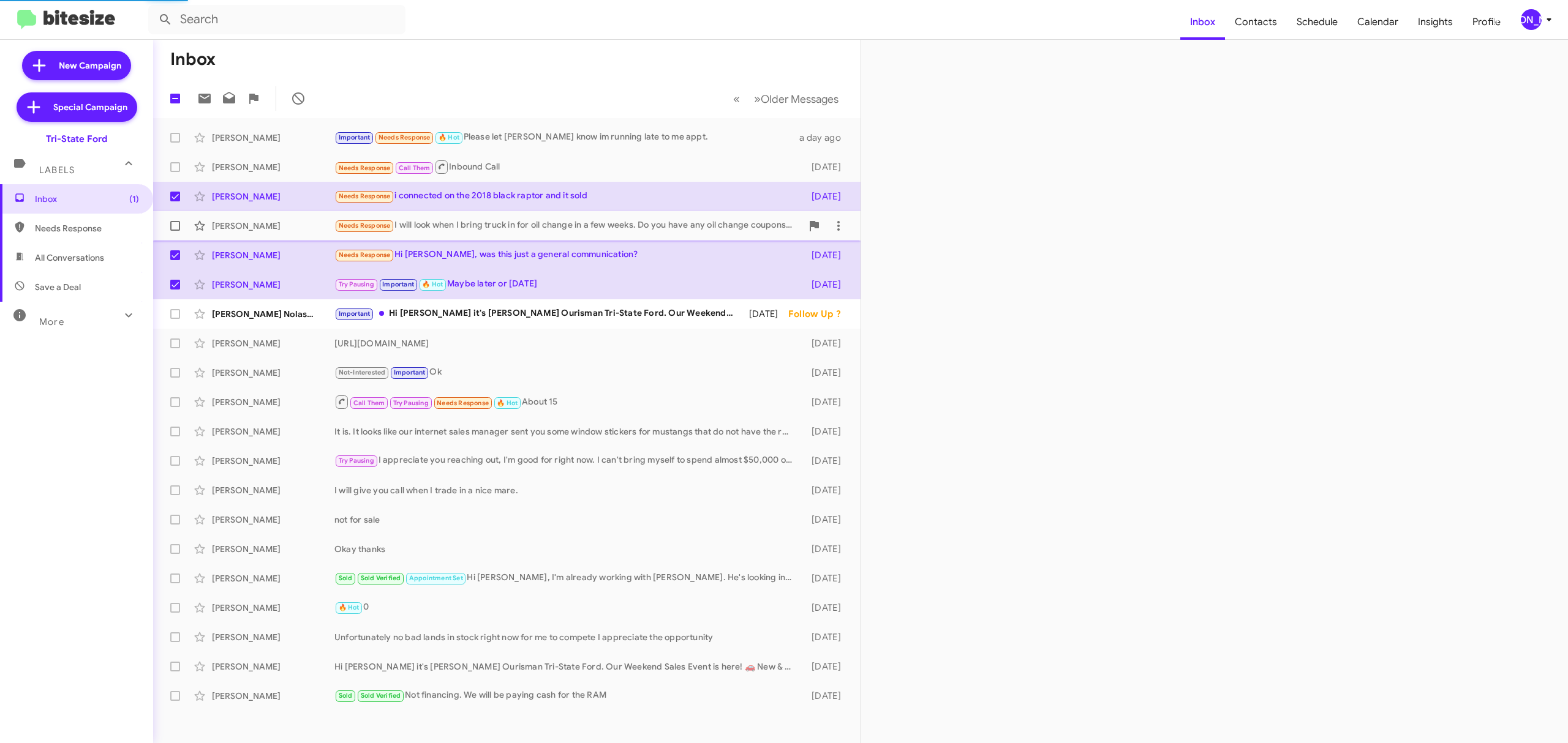
click at [172, 227] on span at bounding box center [175, 226] width 10 height 10
click at [175, 231] on input "checkbox" at bounding box center [175, 231] width 1 height 1
checkbox input "true"
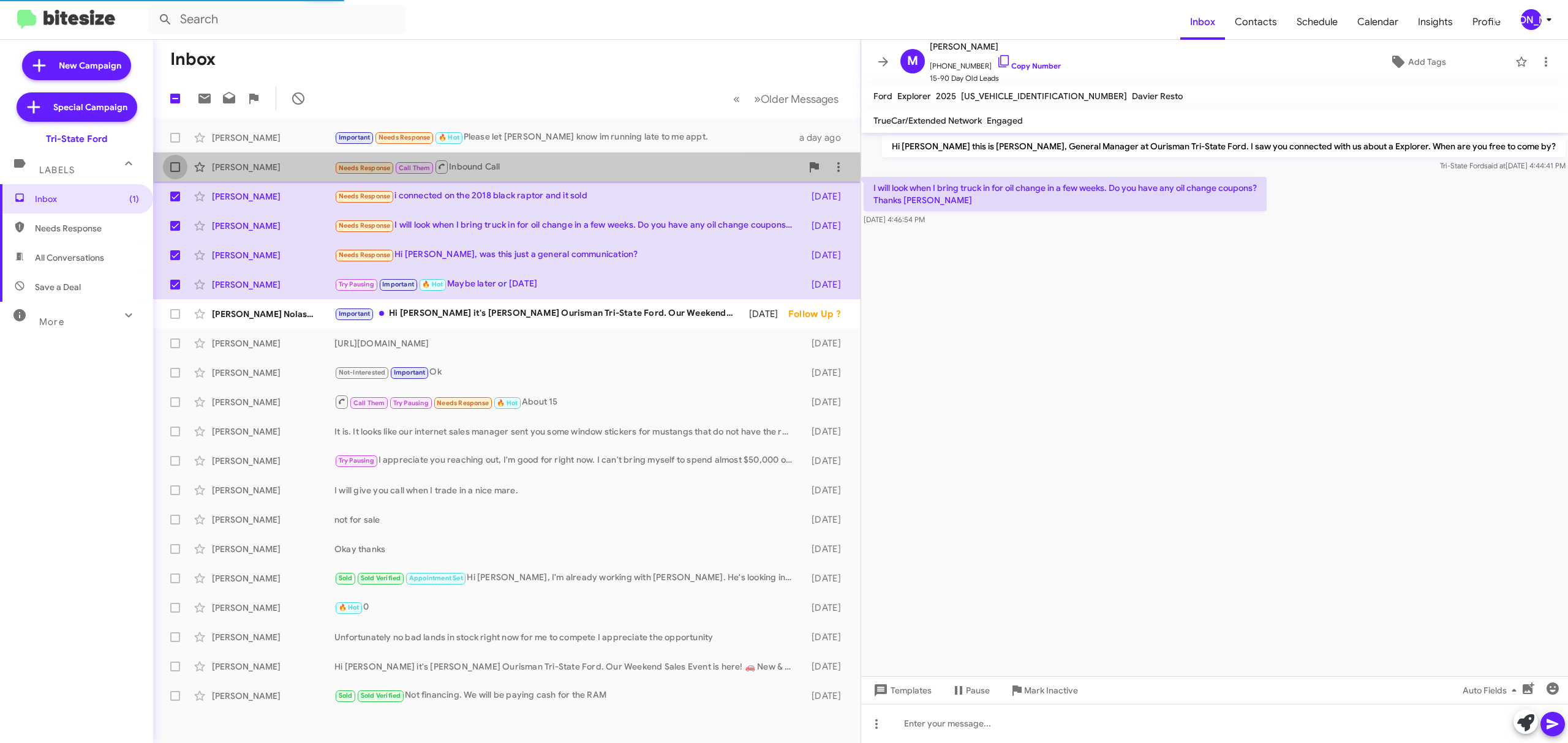
click at [182, 170] on label at bounding box center [175, 167] width 24 height 24
click at [175, 172] on input "checkbox" at bounding box center [175, 172] width 1 height 1
checkbox input "true"
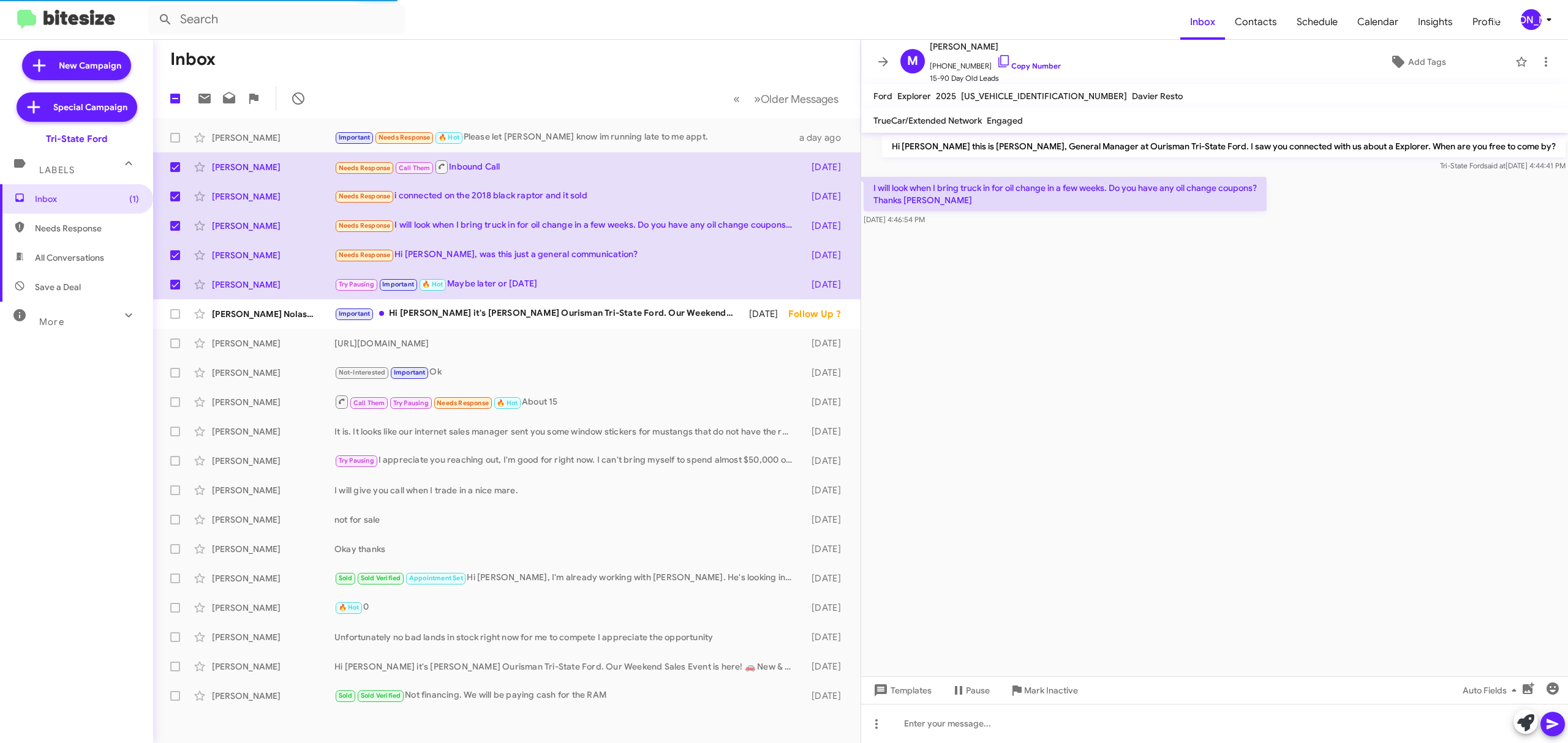
click at [173, 121] on mat-action-list "William Souders Important Needs Response 🔥 Hot Please let Alex know im running …" at bounding box center [507, 414] width 708 height 592
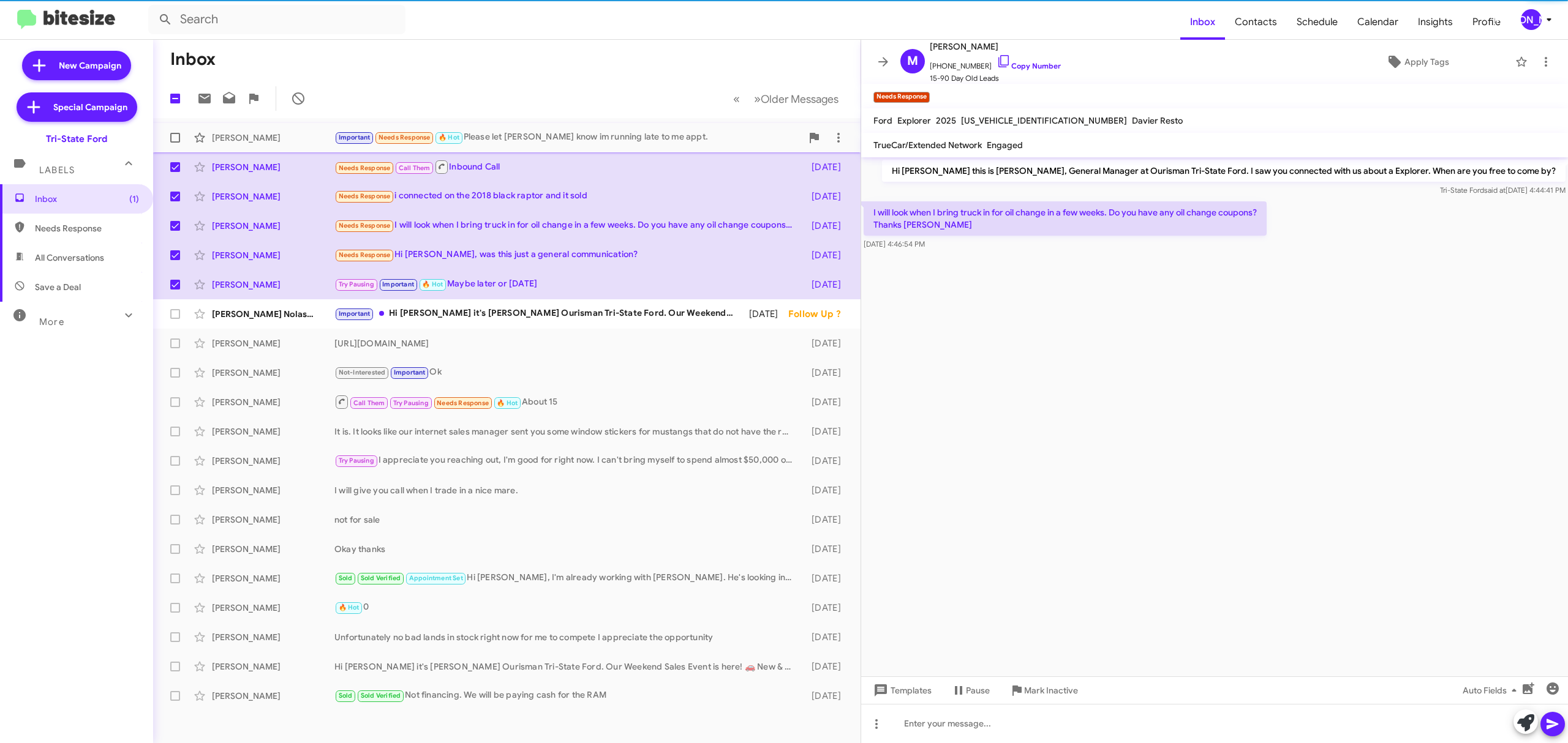
click at [177, 135] on span at bounding box center [175, 138] width 10 height 10
click at [175, 143] on input "checkbox" at bounding box center [175, 143] width 1 height 1
checkbox input "true"
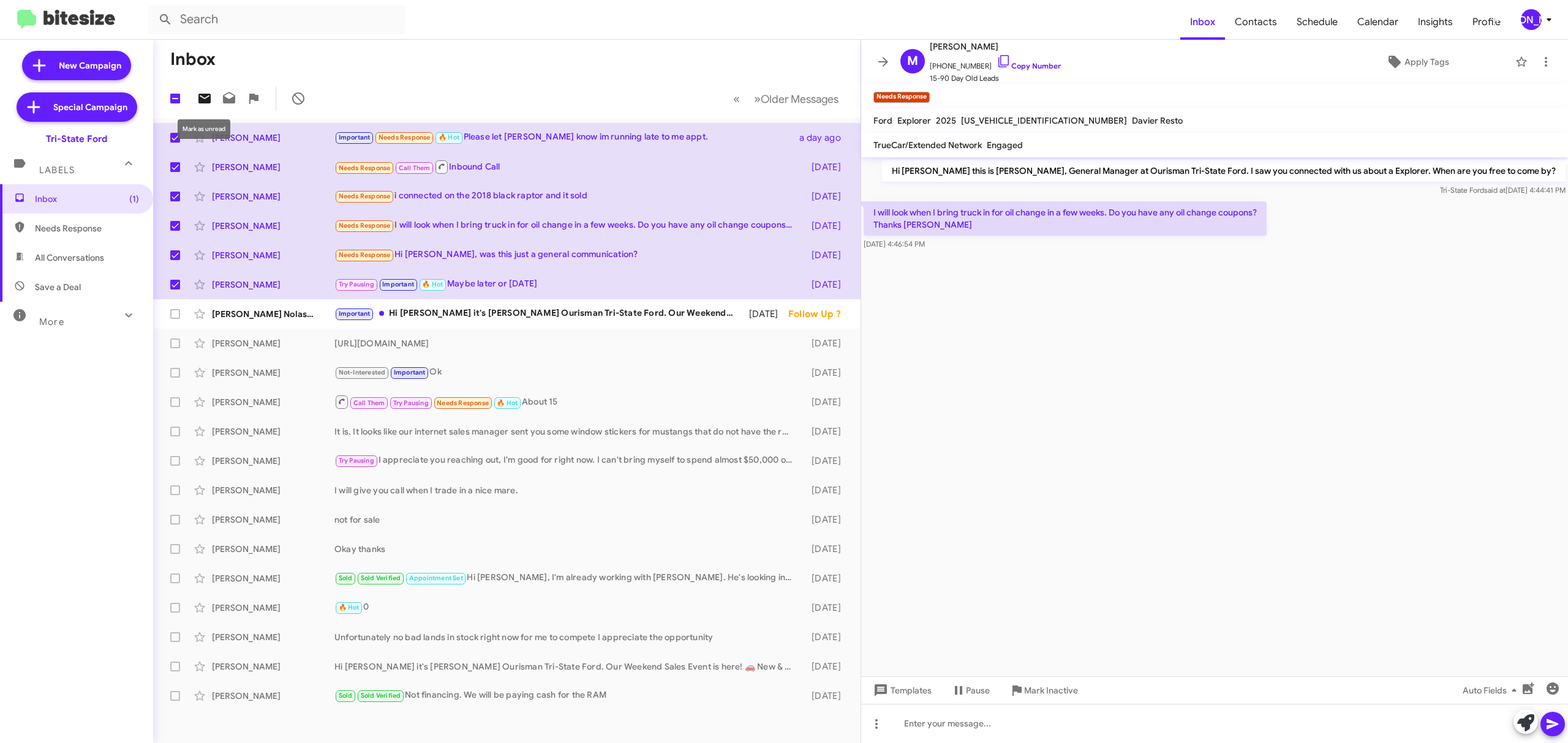
click at [211, 95] on icon at bounding box center [204, 98] width 14 height 14
click at [1539, 10] on span "[PERSON_NAME]" at bounding box center [1539, 20] width 37 height 21
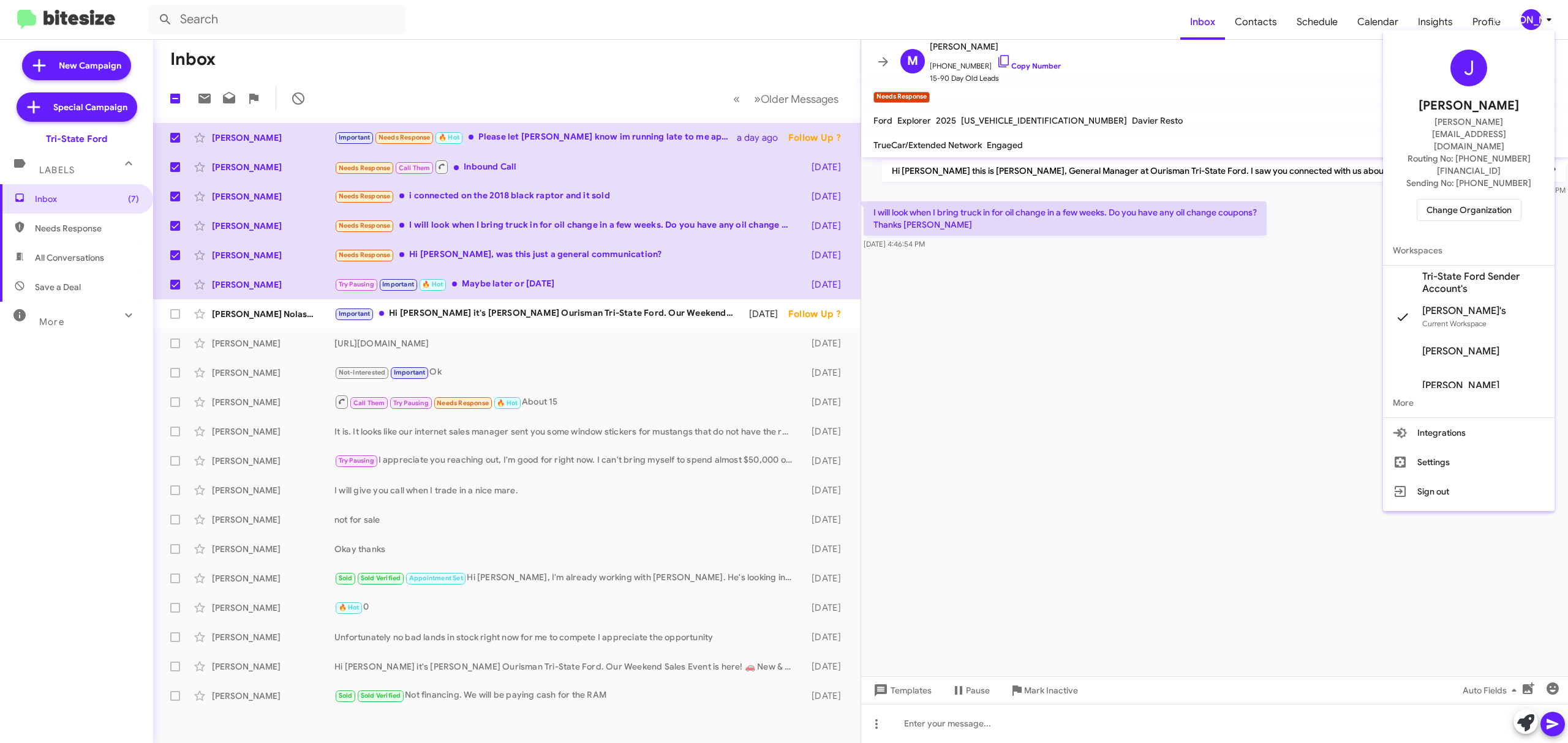
click at [1455, 200] on span "Change Organization" at bounding box center [1470, 210] width 85 height 21
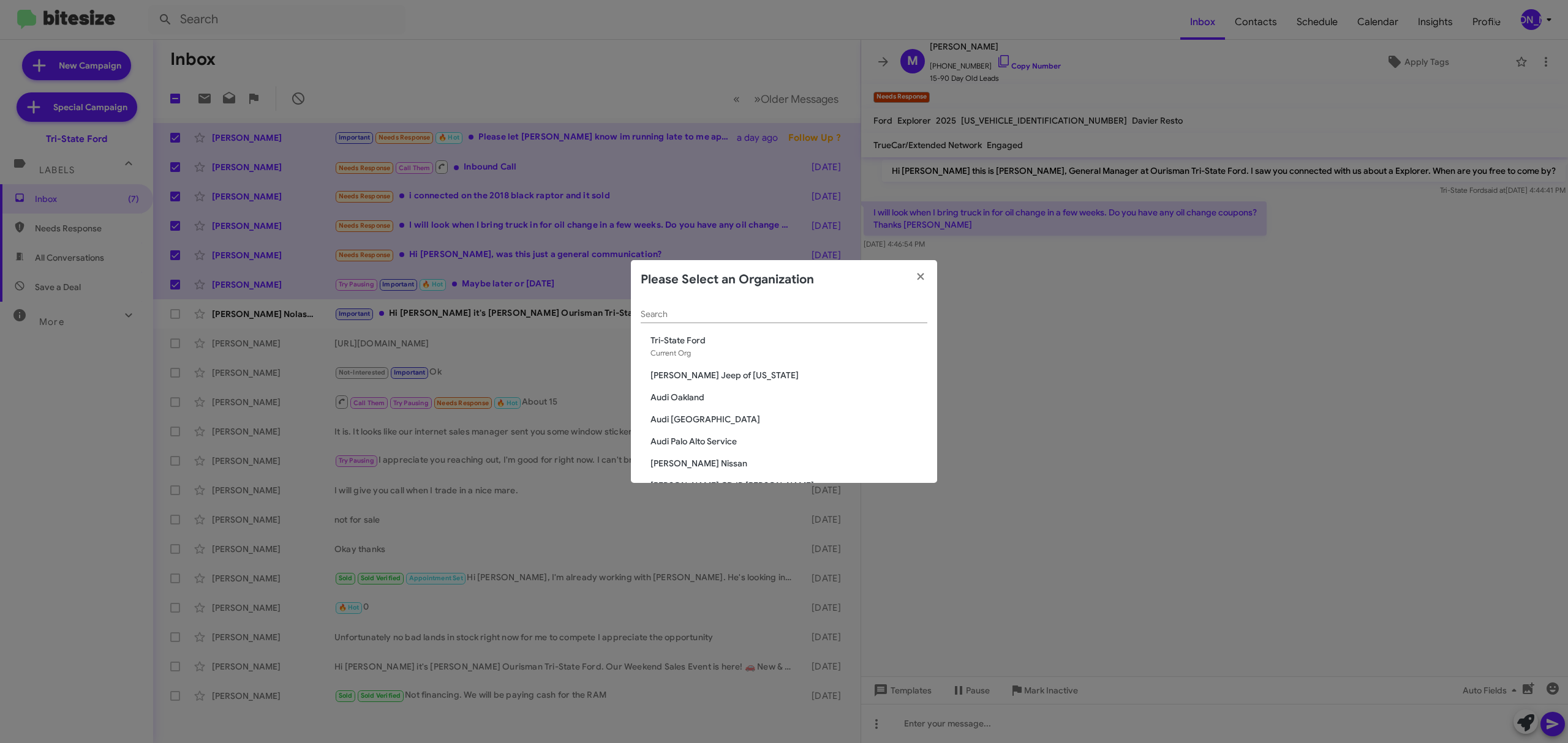
click at [751, 314] on input "Search" at bounding box center [784, 315] width 287 height 10
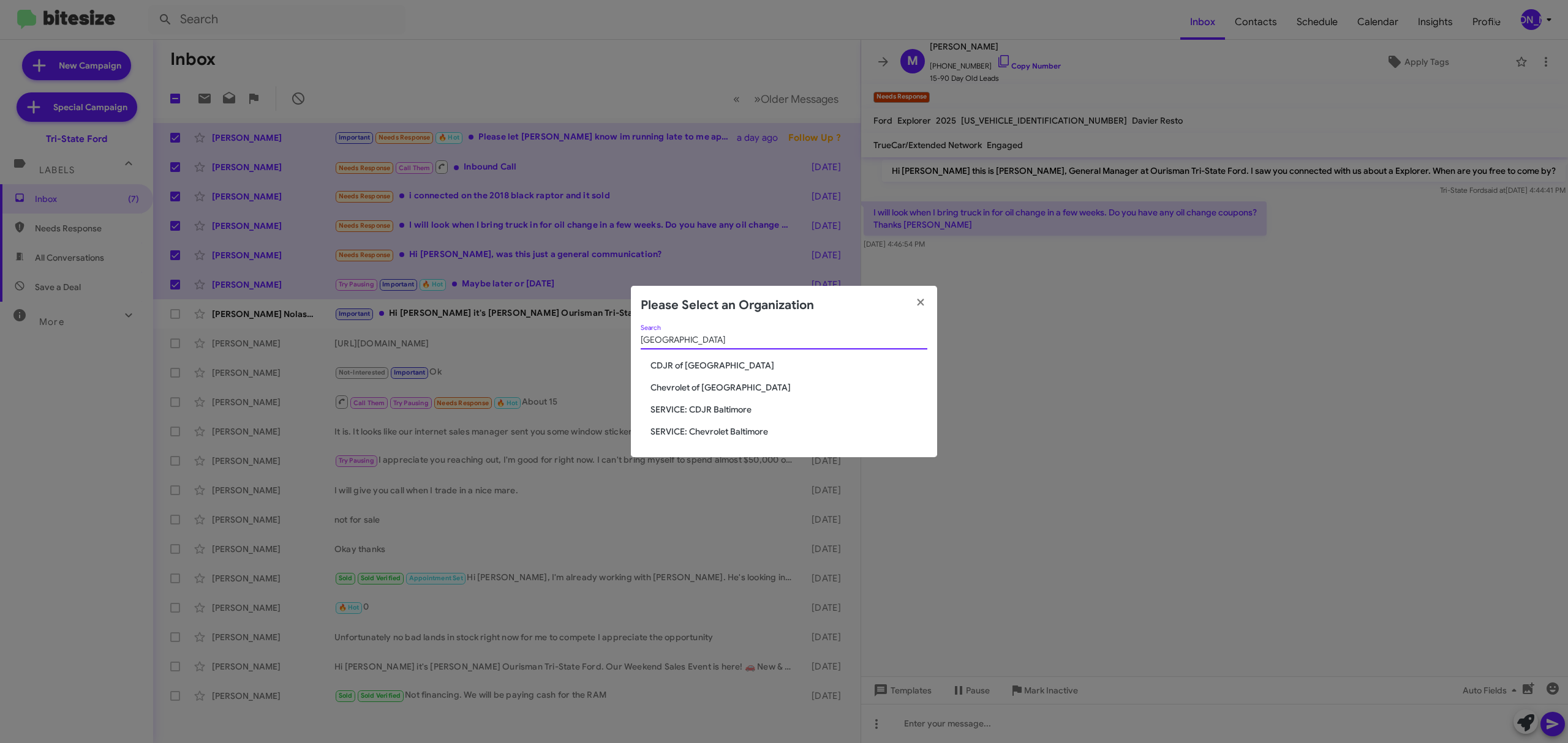
type input "baltimore"
click at [689, 363] on span "CDJR of [GEOGRAPHIC_DATA]" at bounding box center [789, 365] width 277 height 13
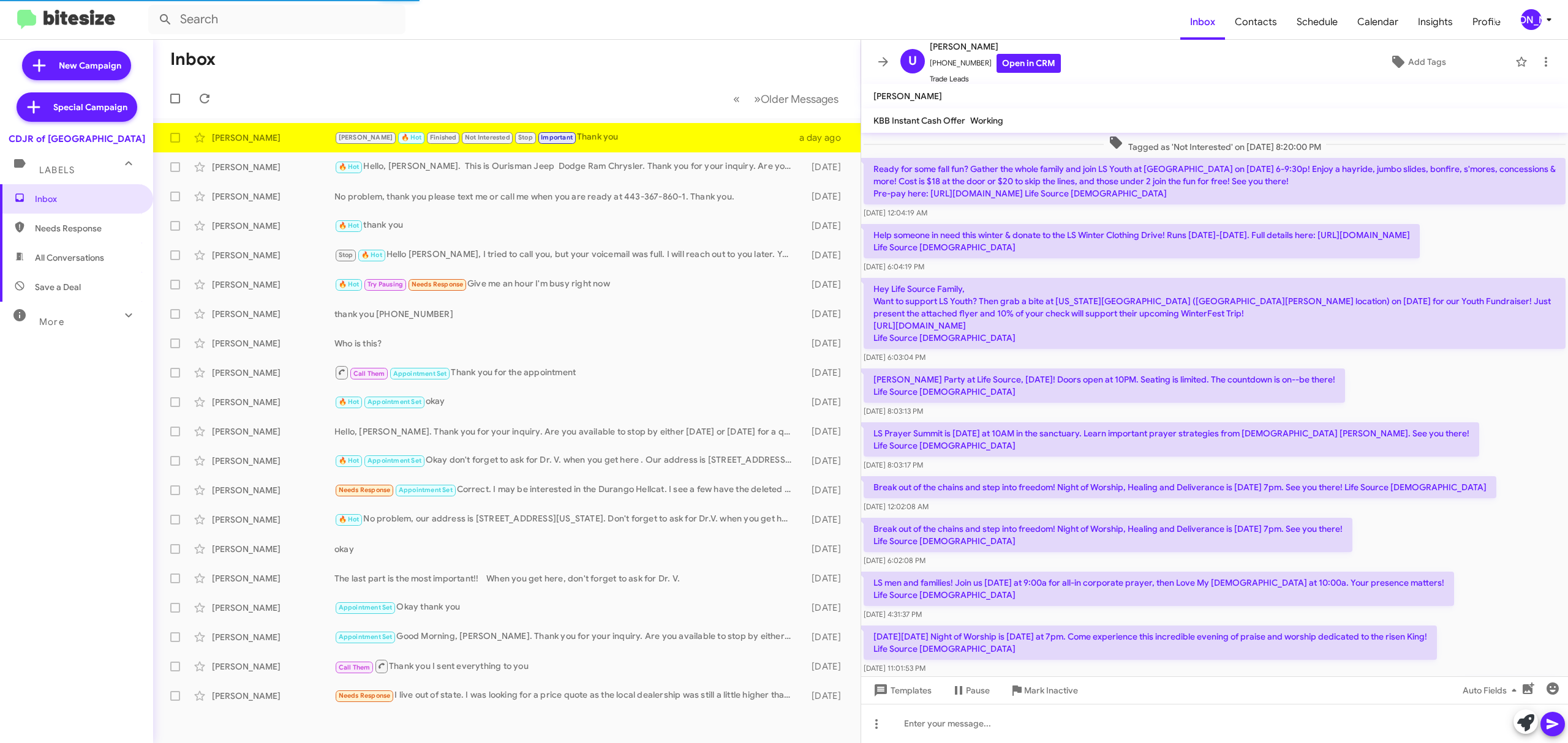
scroll to position [533, 0]
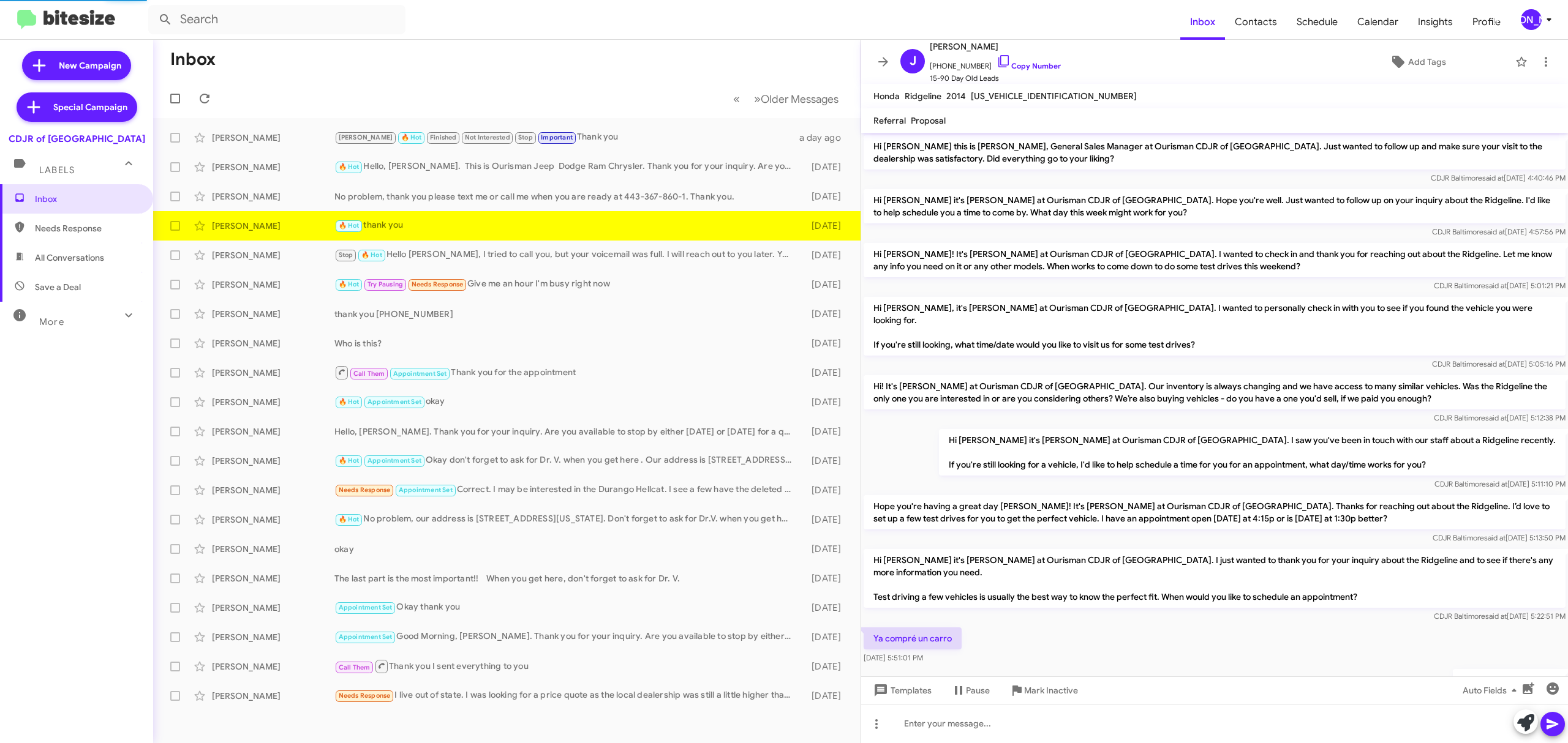
scroll to position [95, 0]
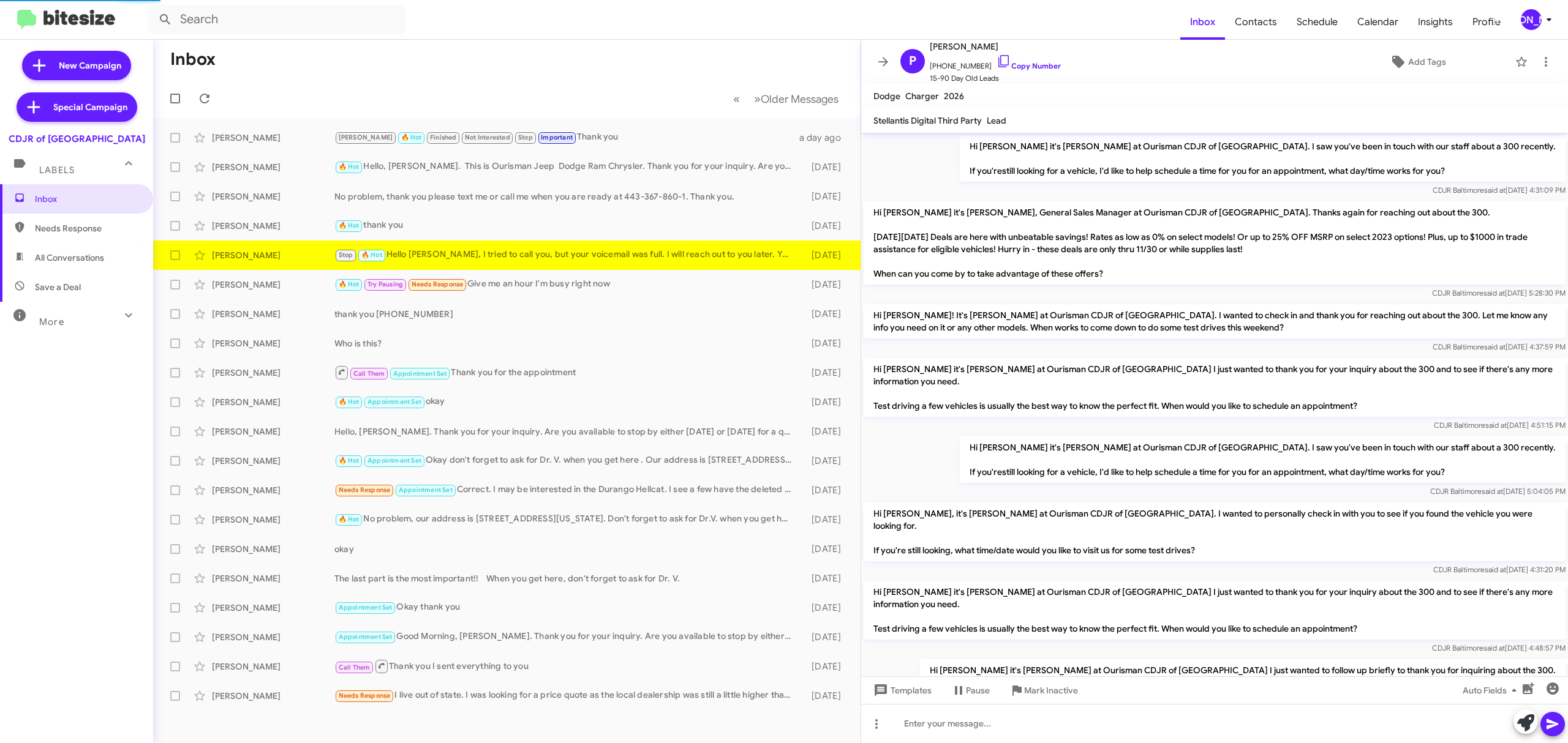
scroll to position [729, 0]
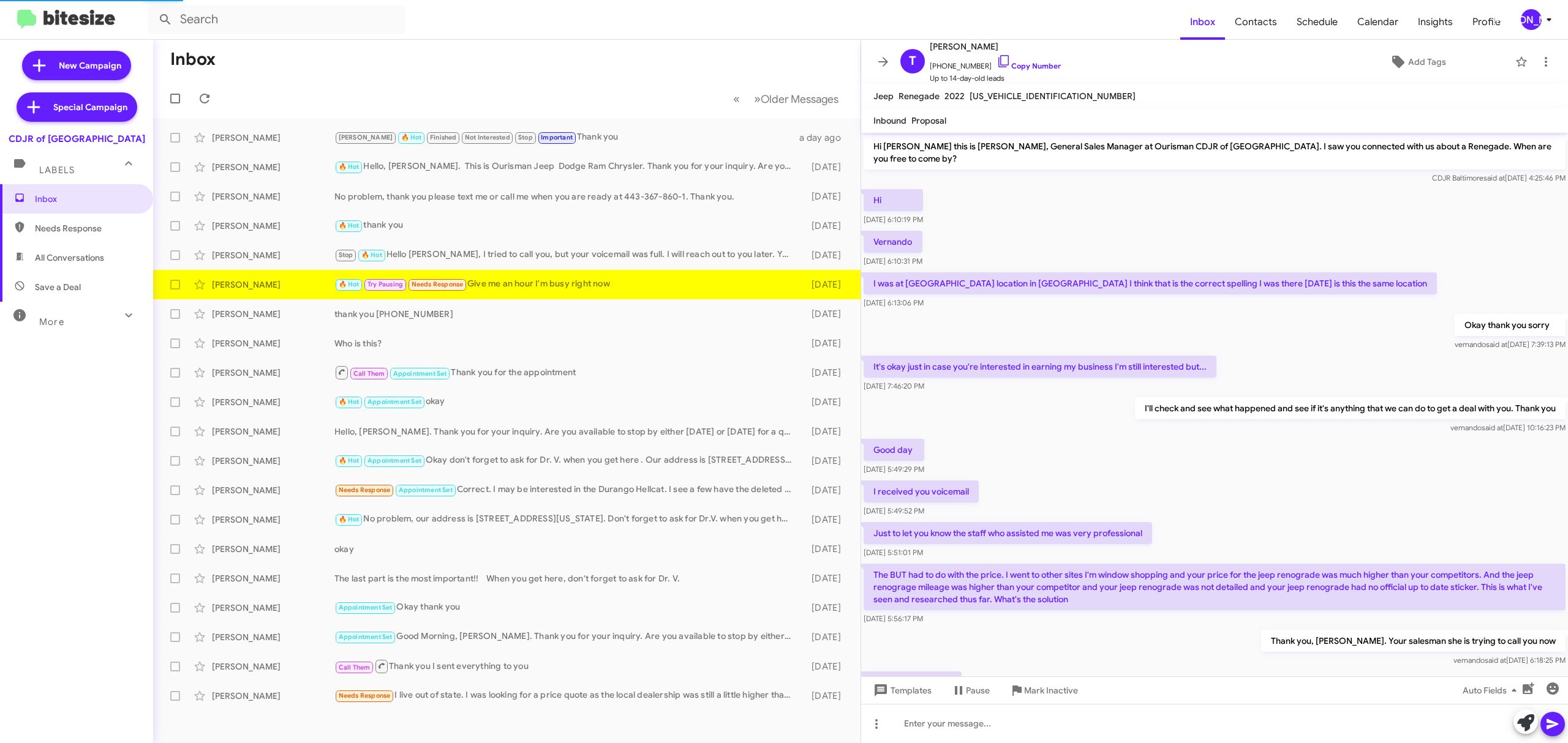
scroll to position [106, 0]
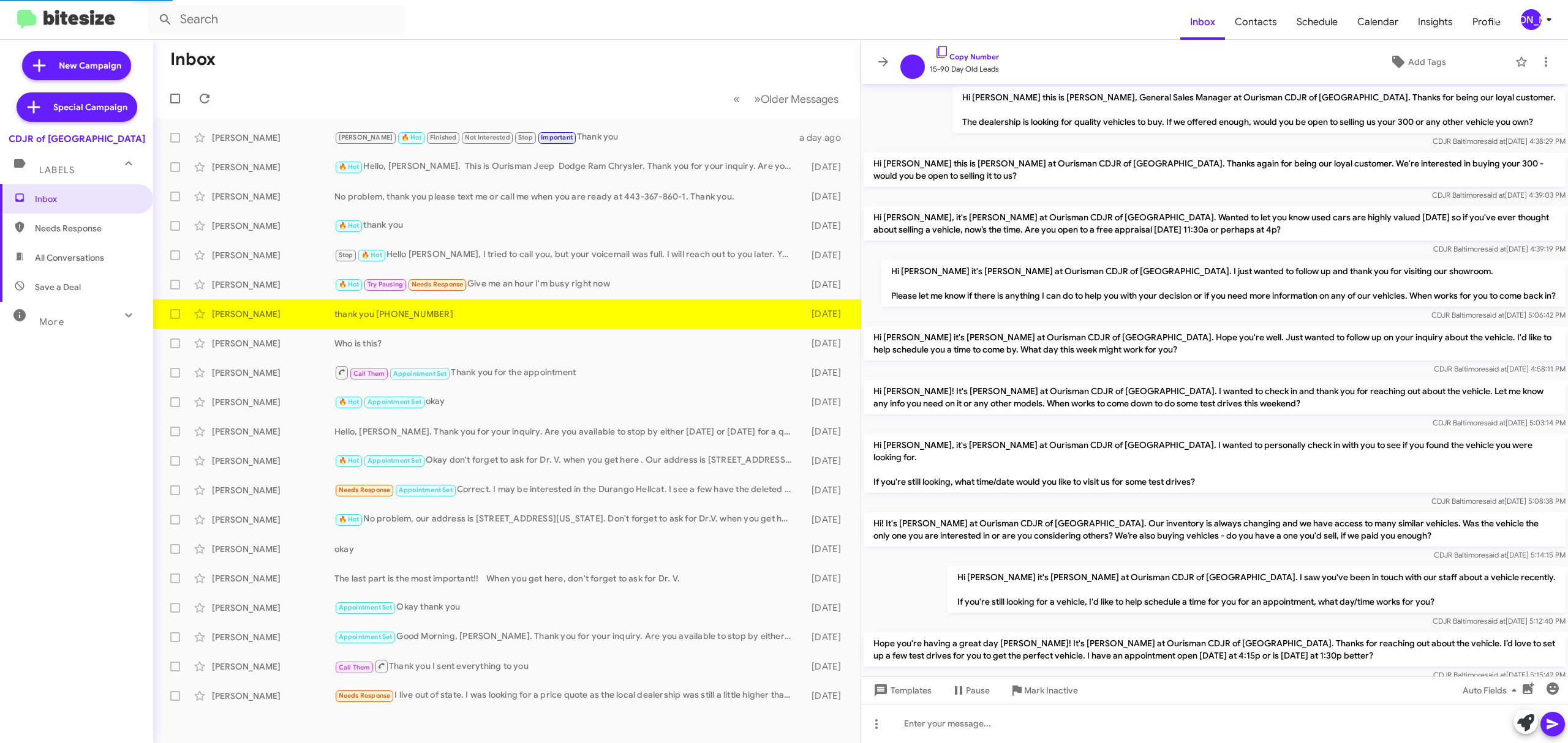
scroll to position [254, 0]
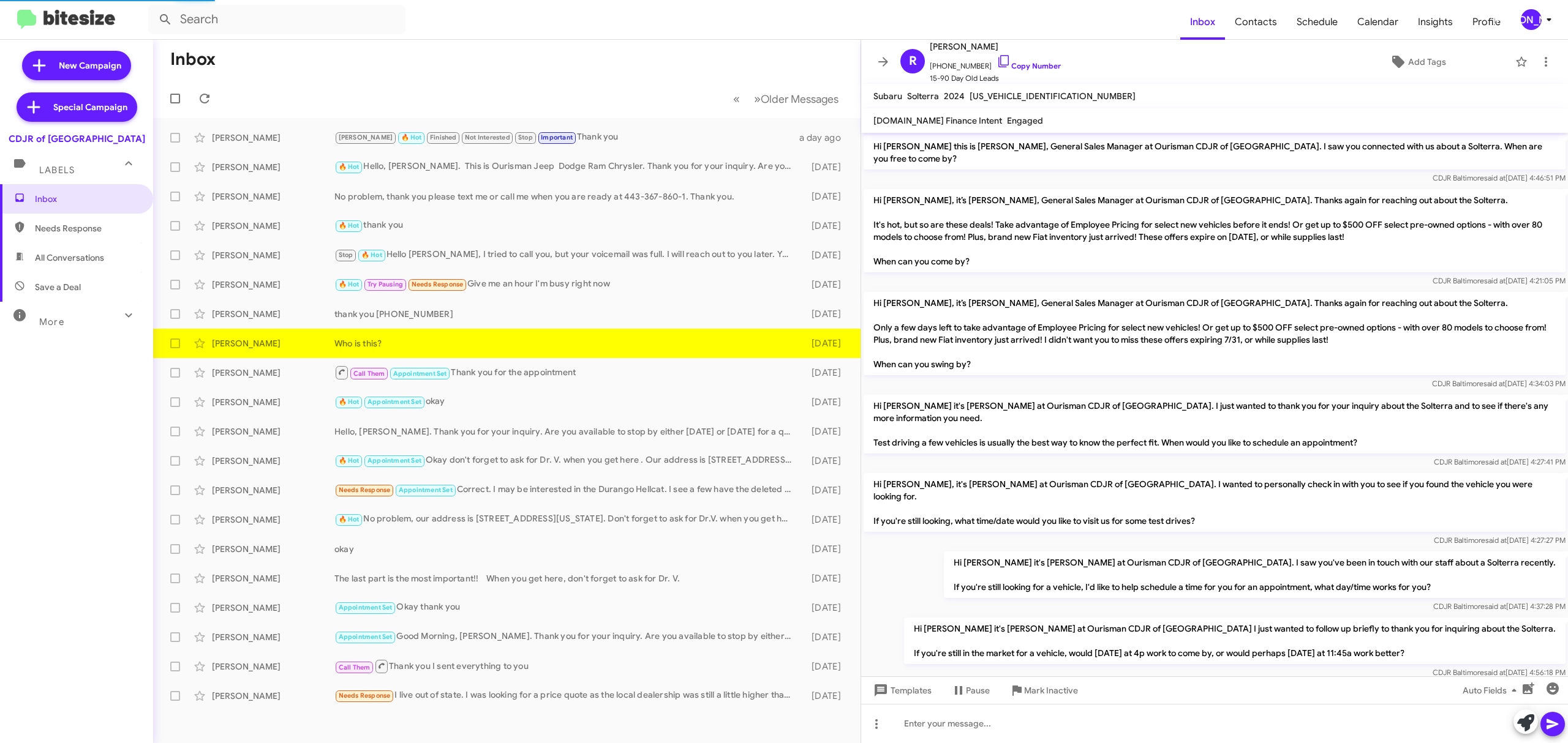
scroll to position [437, 0]
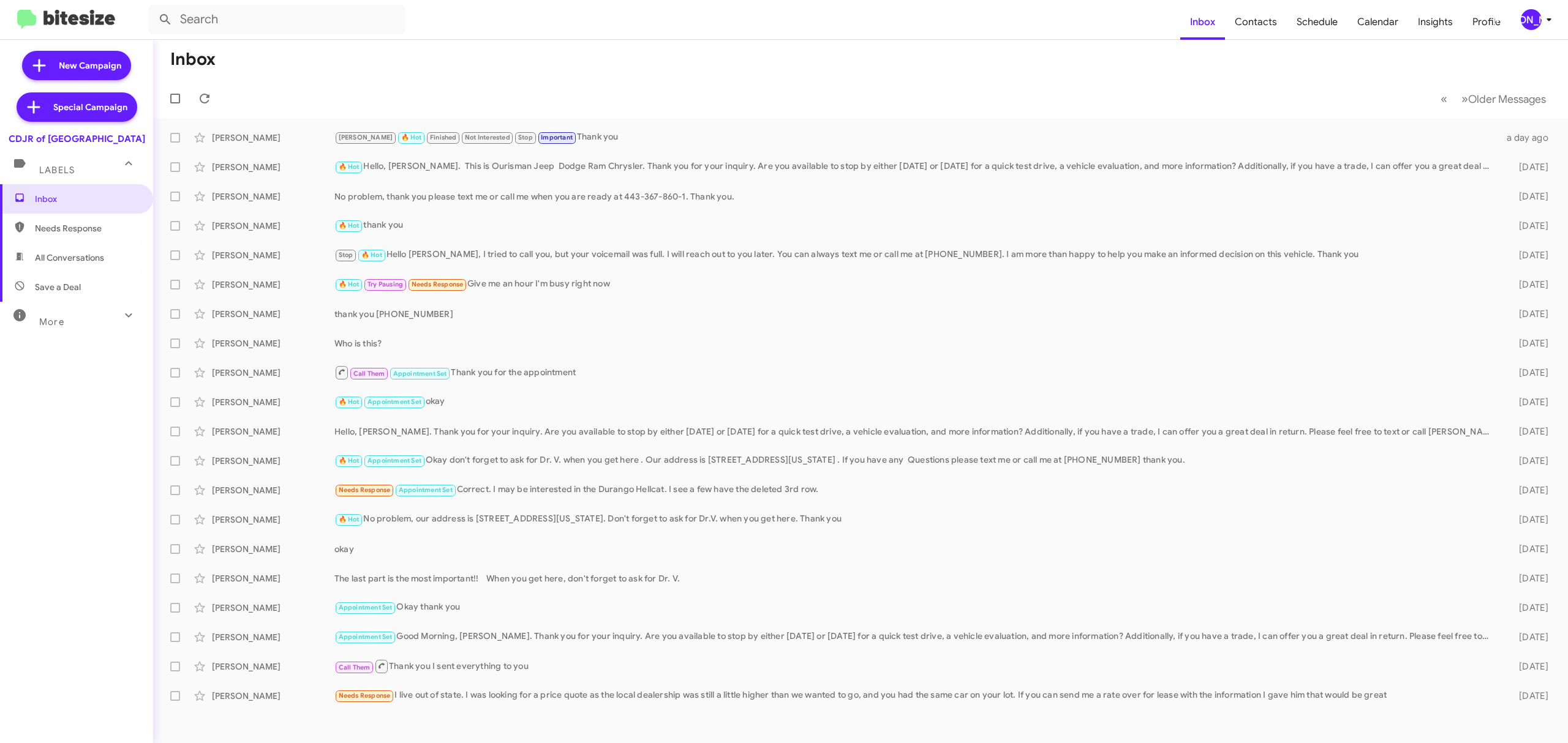
click at [1521, 14] on span "[PERSON_NAME]" at bounding box center [1539, 20] width 37 height 21
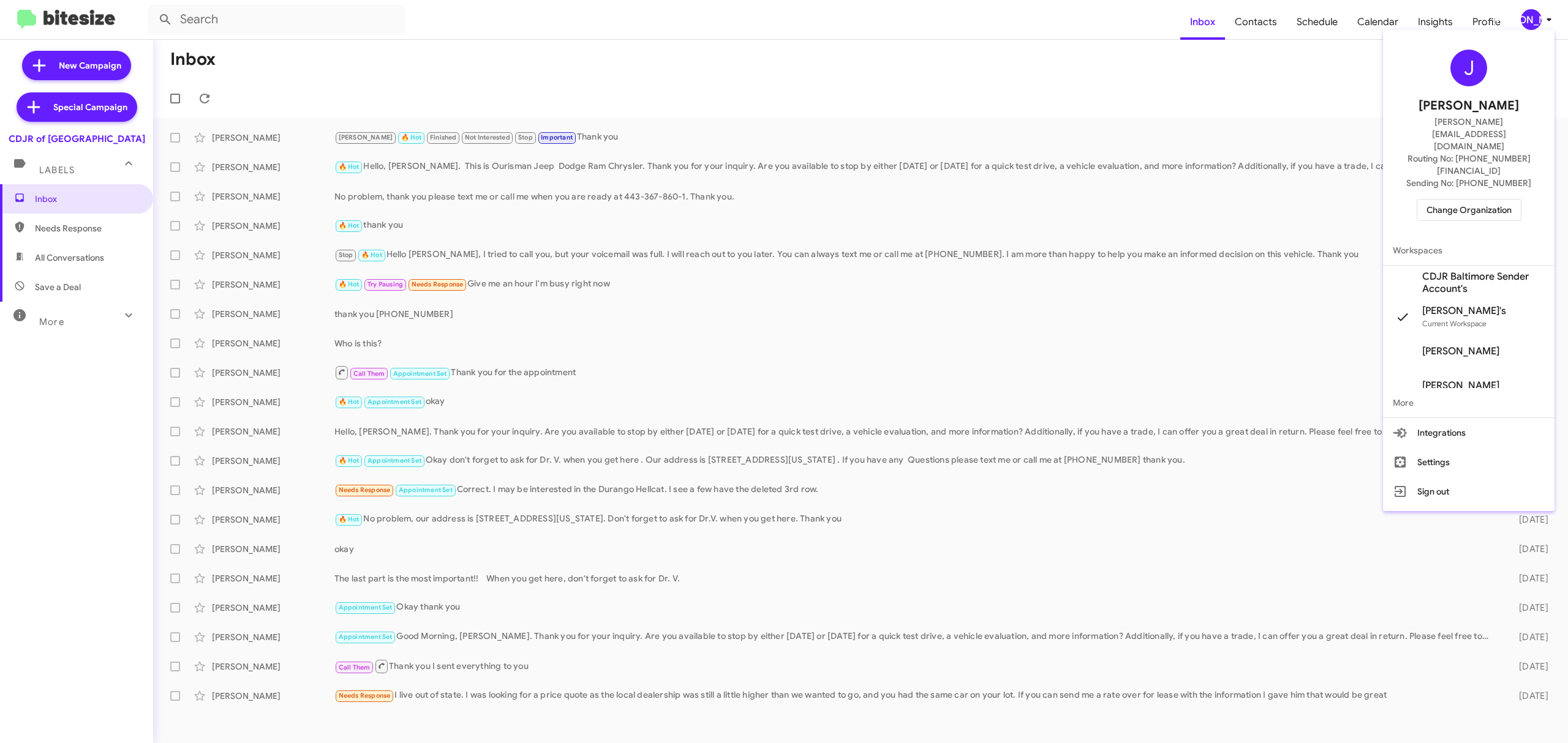
click at [1449, 197] on div "J Jason Apdua jason@bitesize.co Routing No: +1 (410) 288-3100 Sending No: +1 (4…" at bounding box center [1470, 135] width 172 height 201
click at [1452, 200] on span "Change Organization" at bounding box center [1470, 210] width 85 height 21
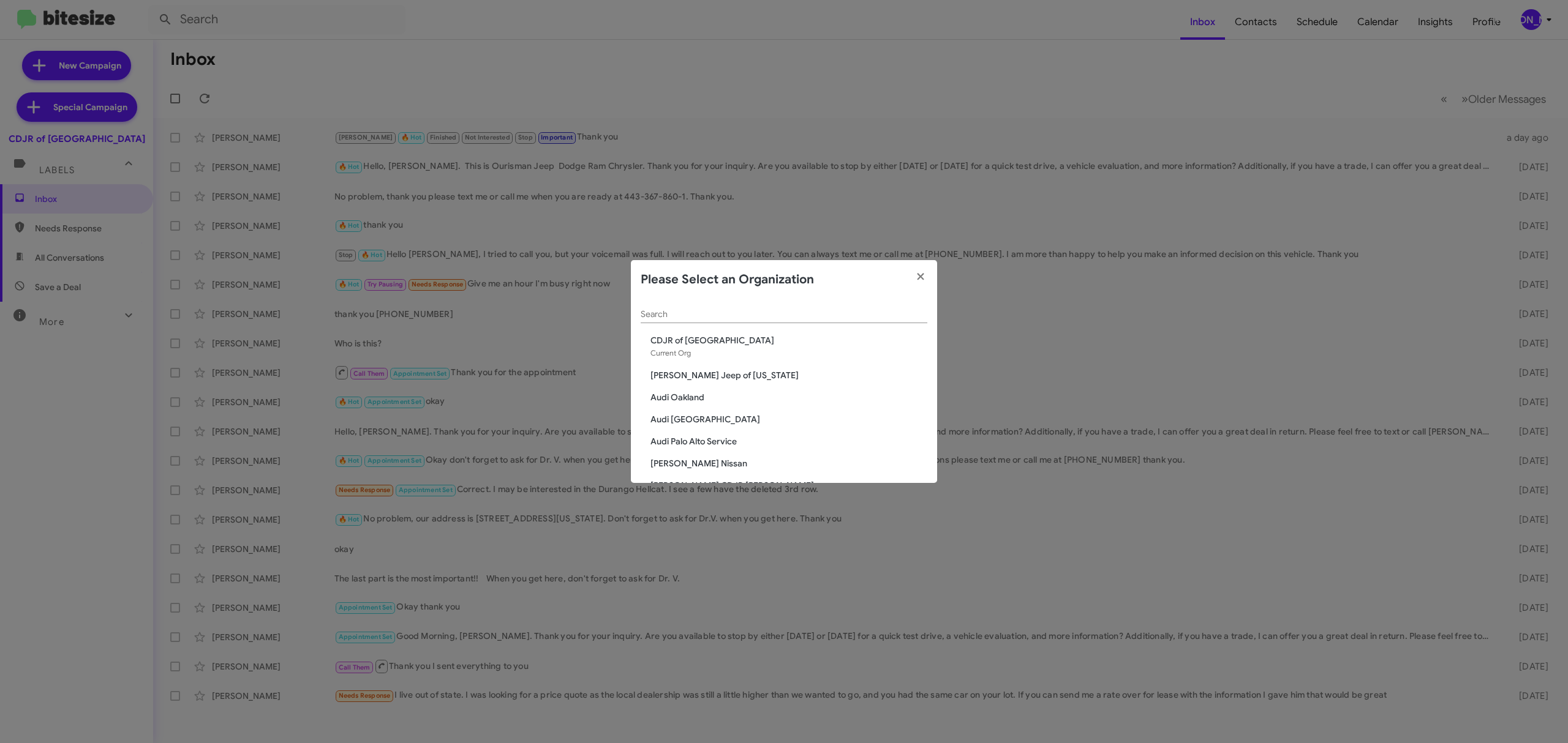
click at [833, 319] on div "Search" at bounding box center [784, 311] width 287 height 24
type input "o"
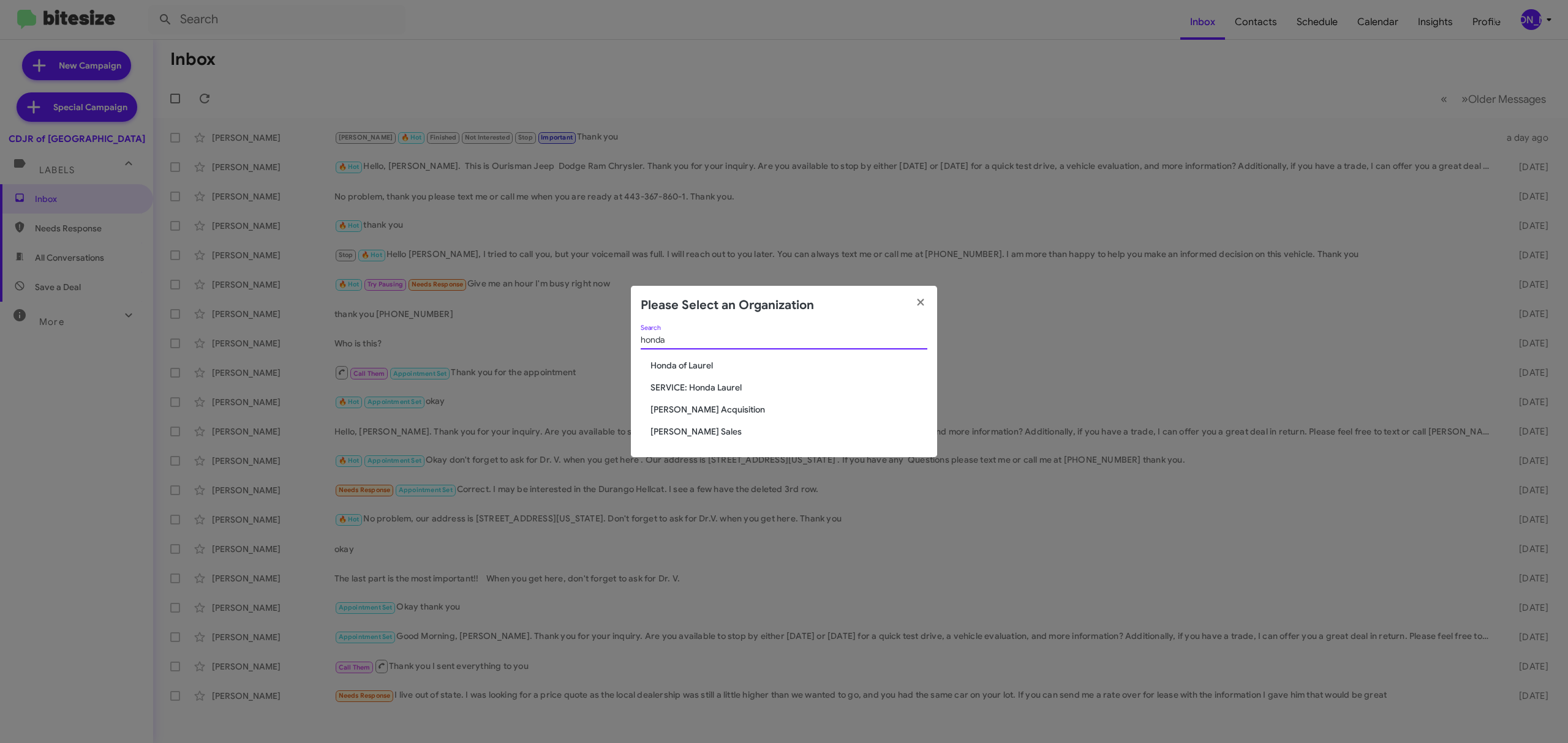
type input "honda"
click at [686, 361] on span "Honda of Laurel" at bounding box center [789, 365] width 277 height 13
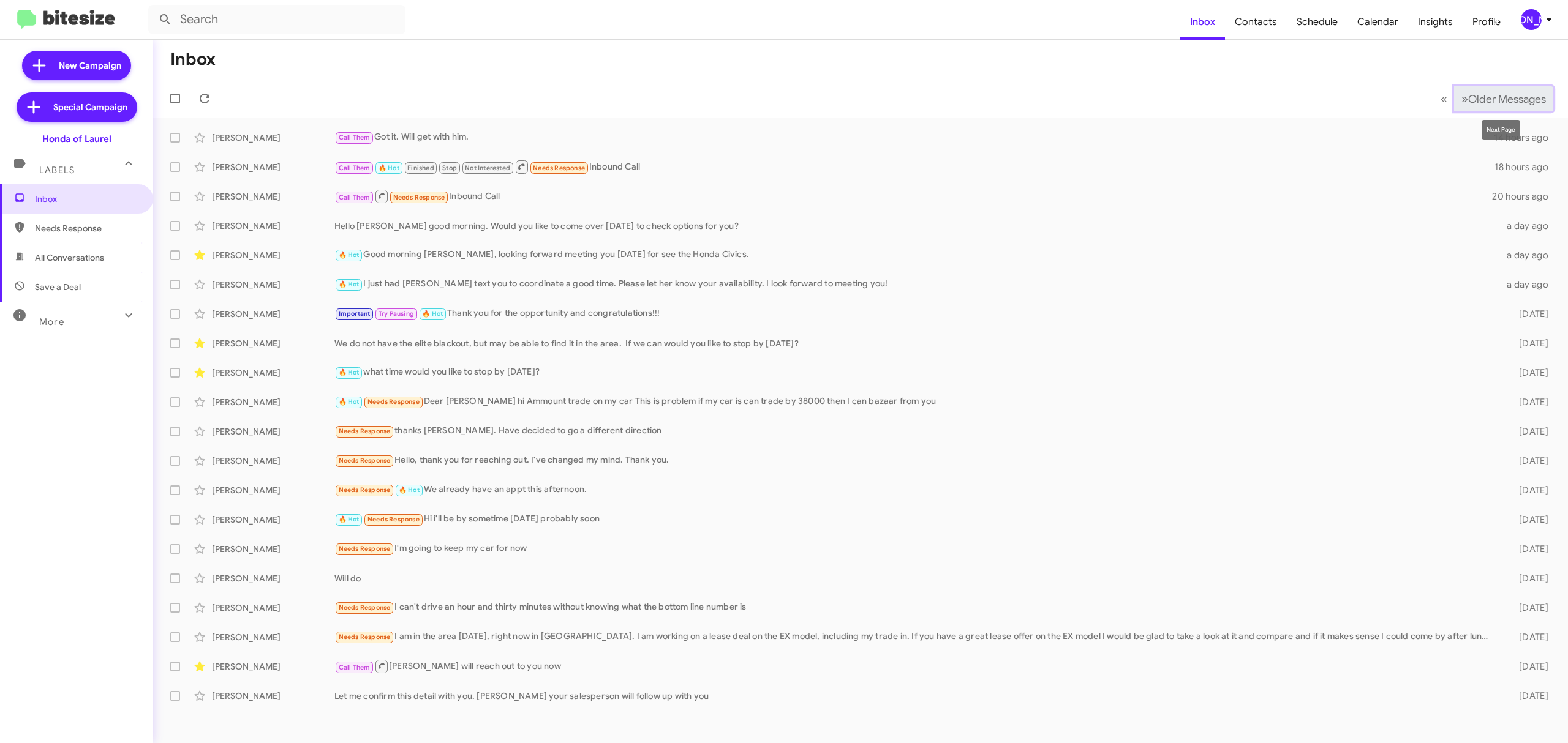
click at [1499, 99] on span "Older Messages" at bounding box center [1507, 99] width 78 height 14
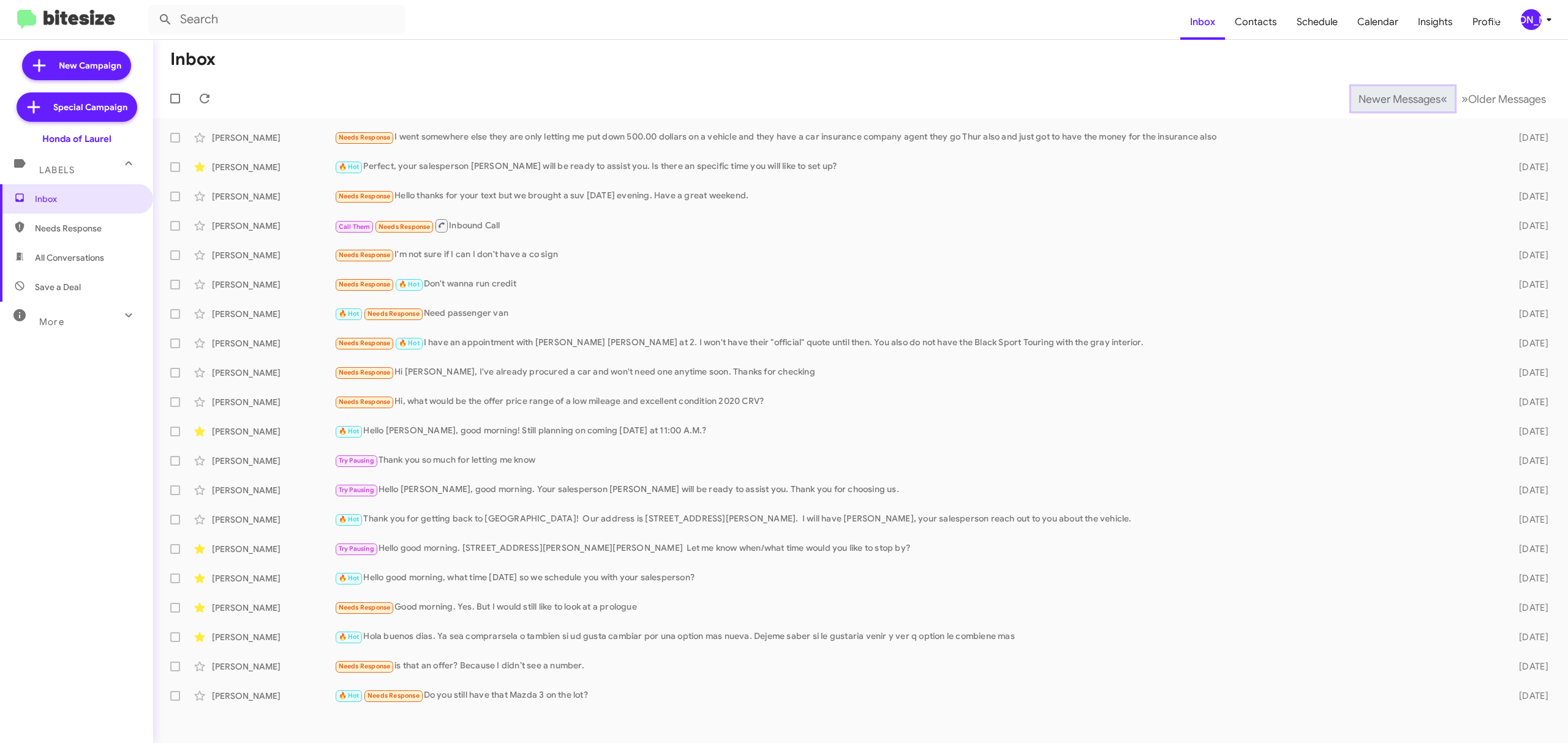
click at [1389, 98] on span "Newer Messages" at bounding box center [1399, 99] width 82 height 14
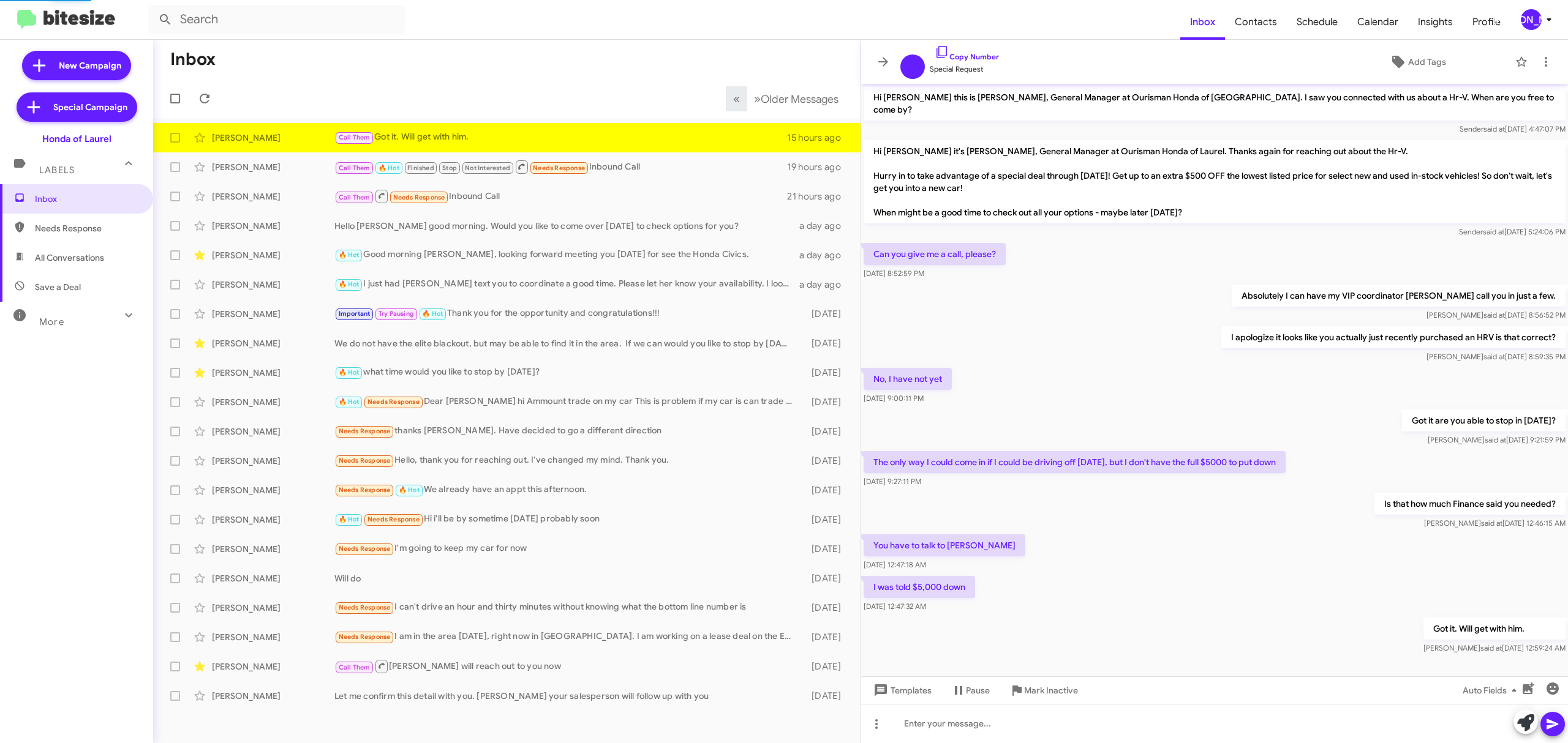
scroll to position [5, 0]
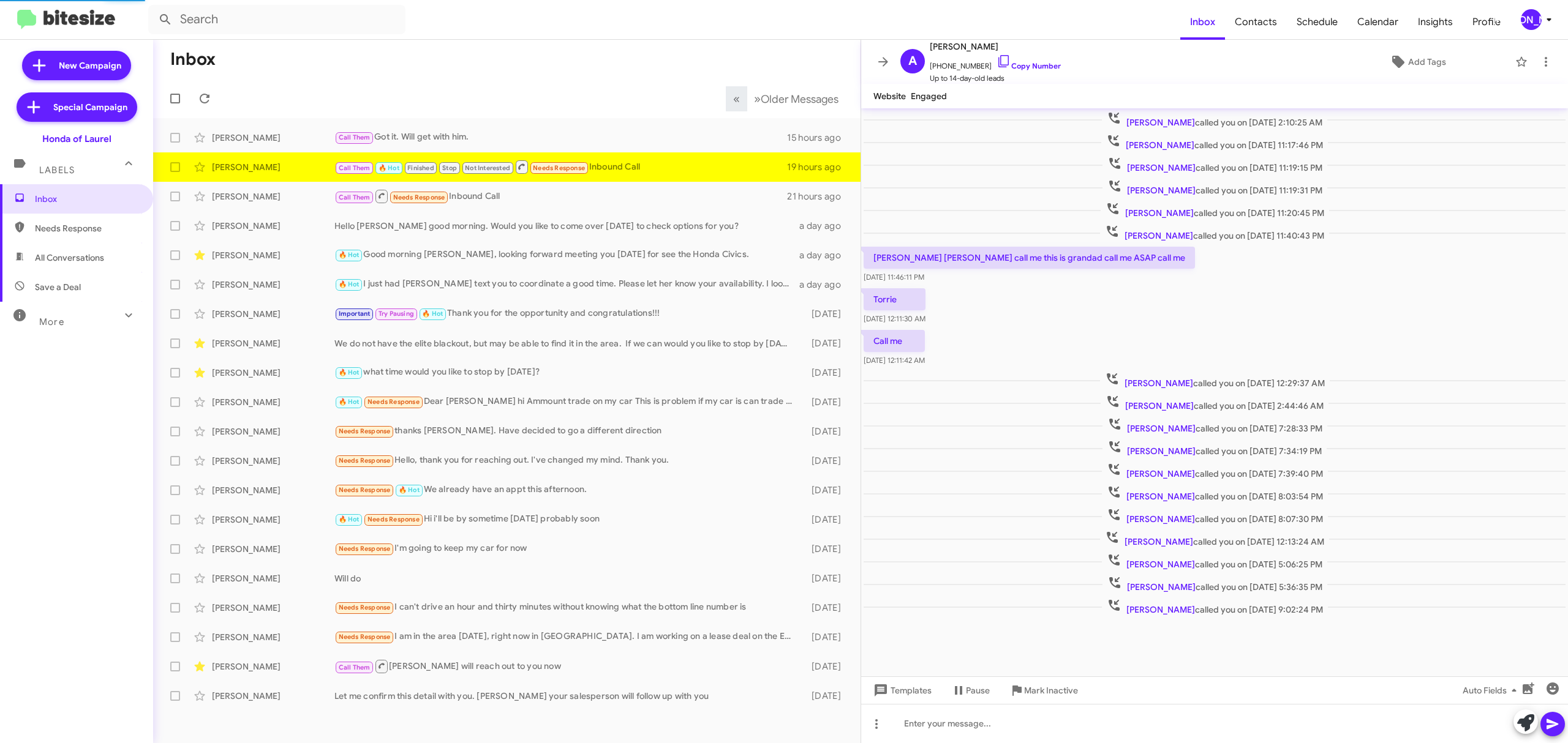
scroll to position [6, 0]
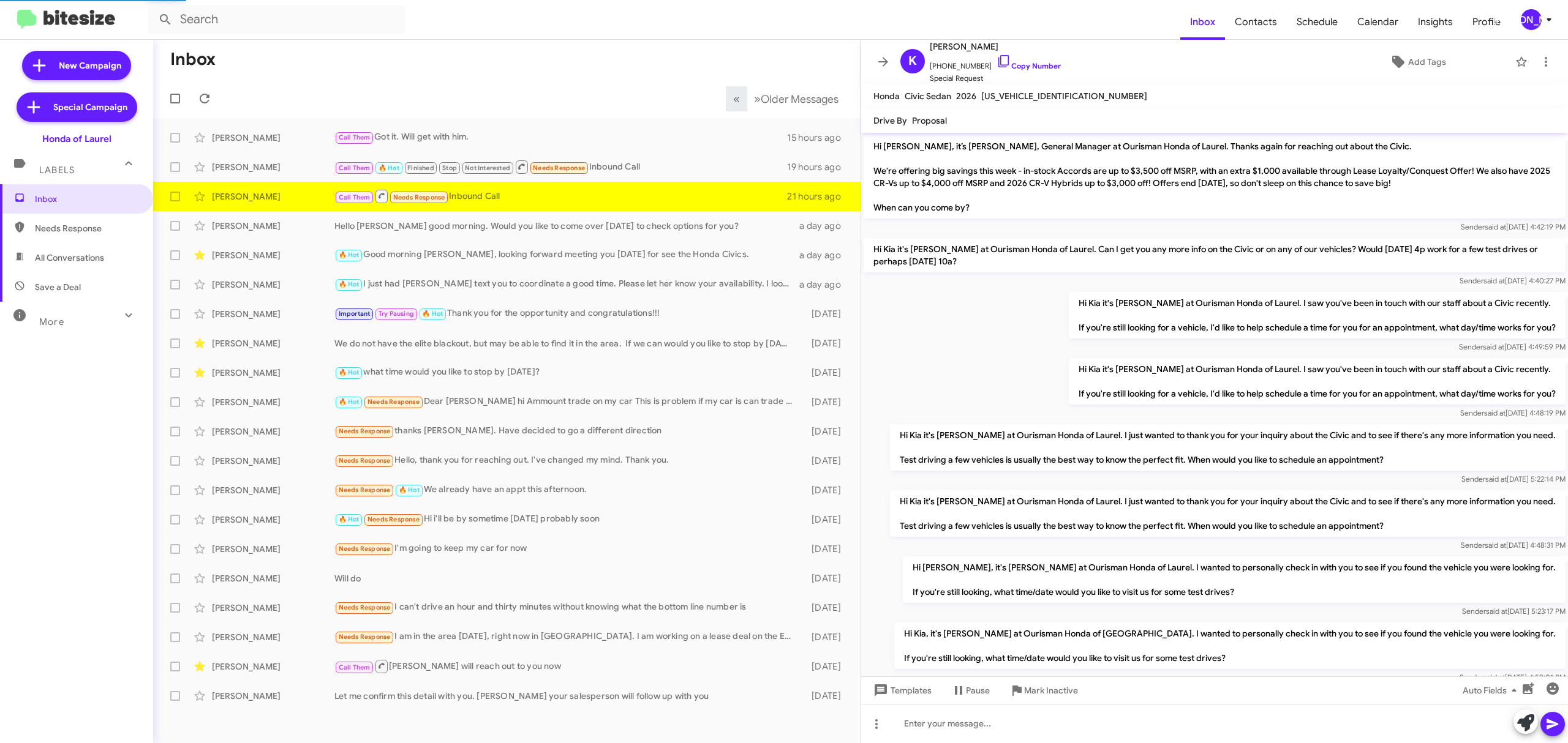
scroll to position [398, 0]
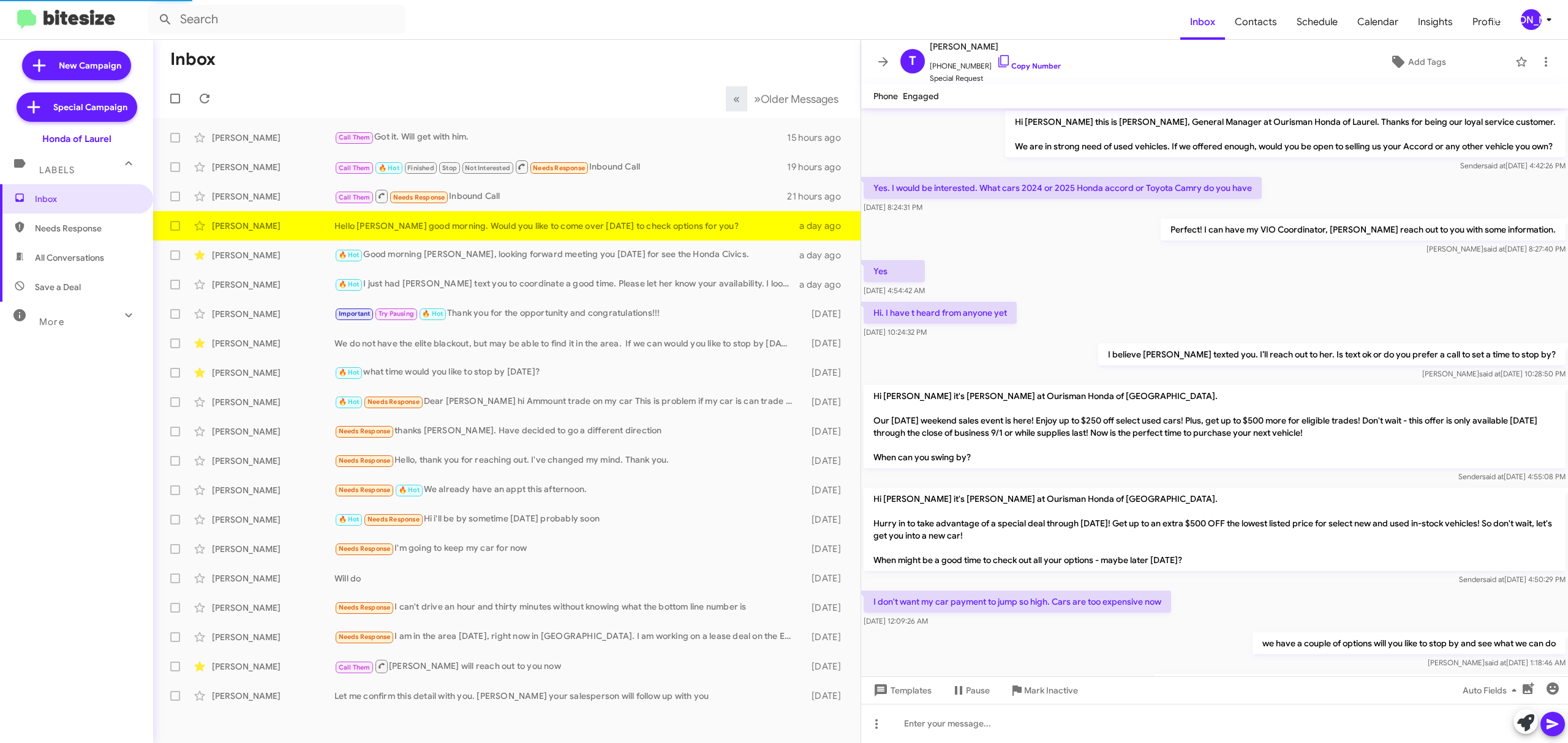
scroll to position [69, 0]
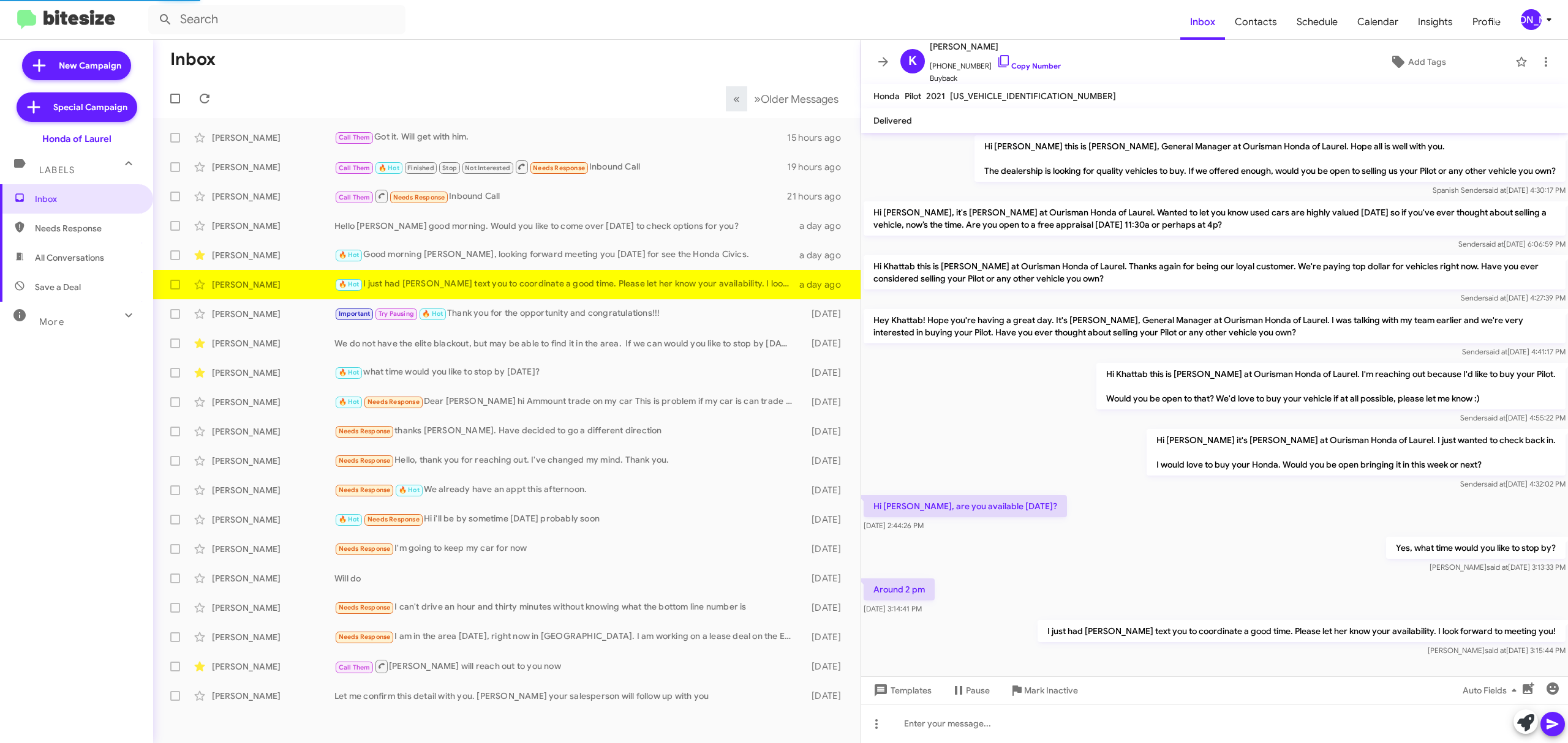
scroll to position [14, 0]
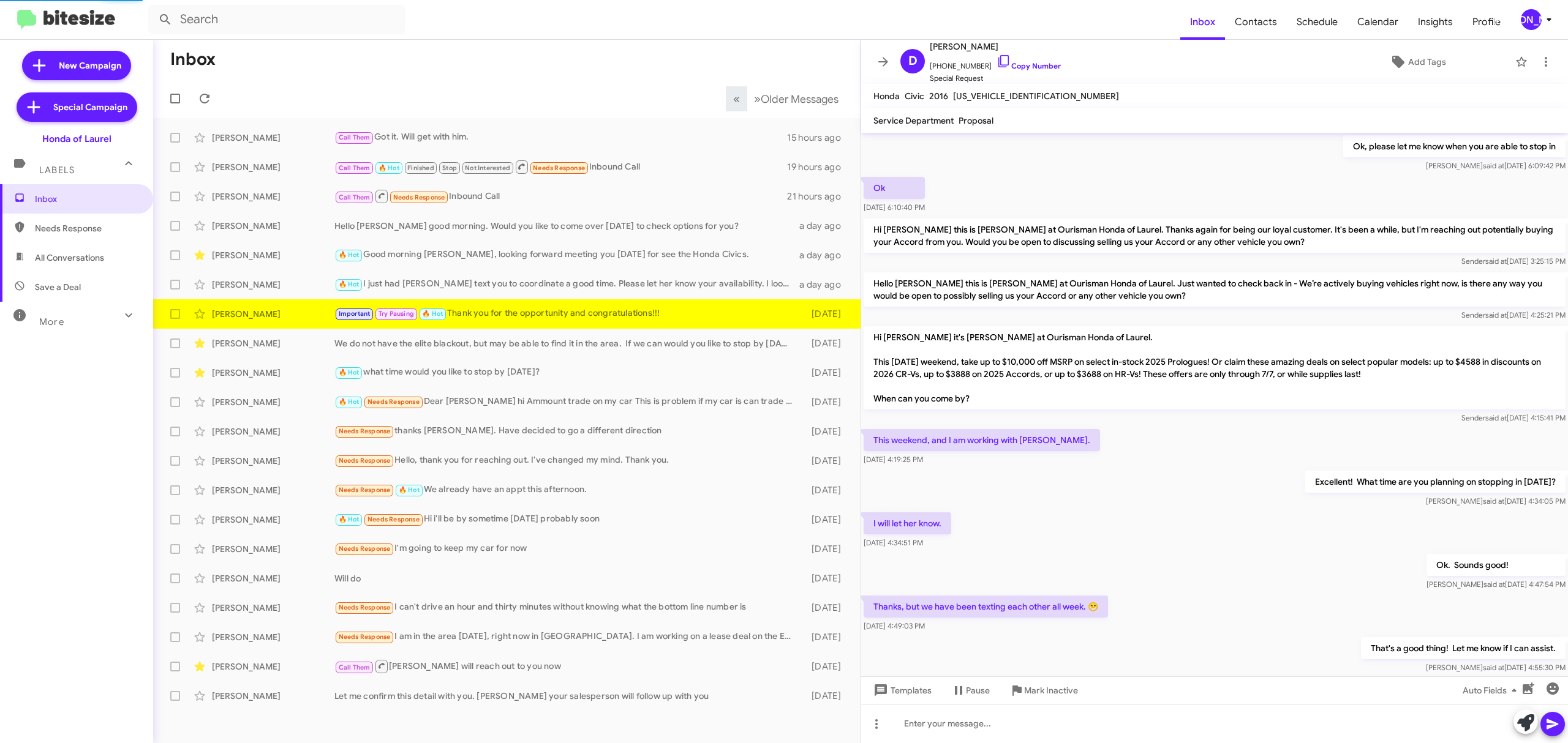
scroll to position [583, 0]
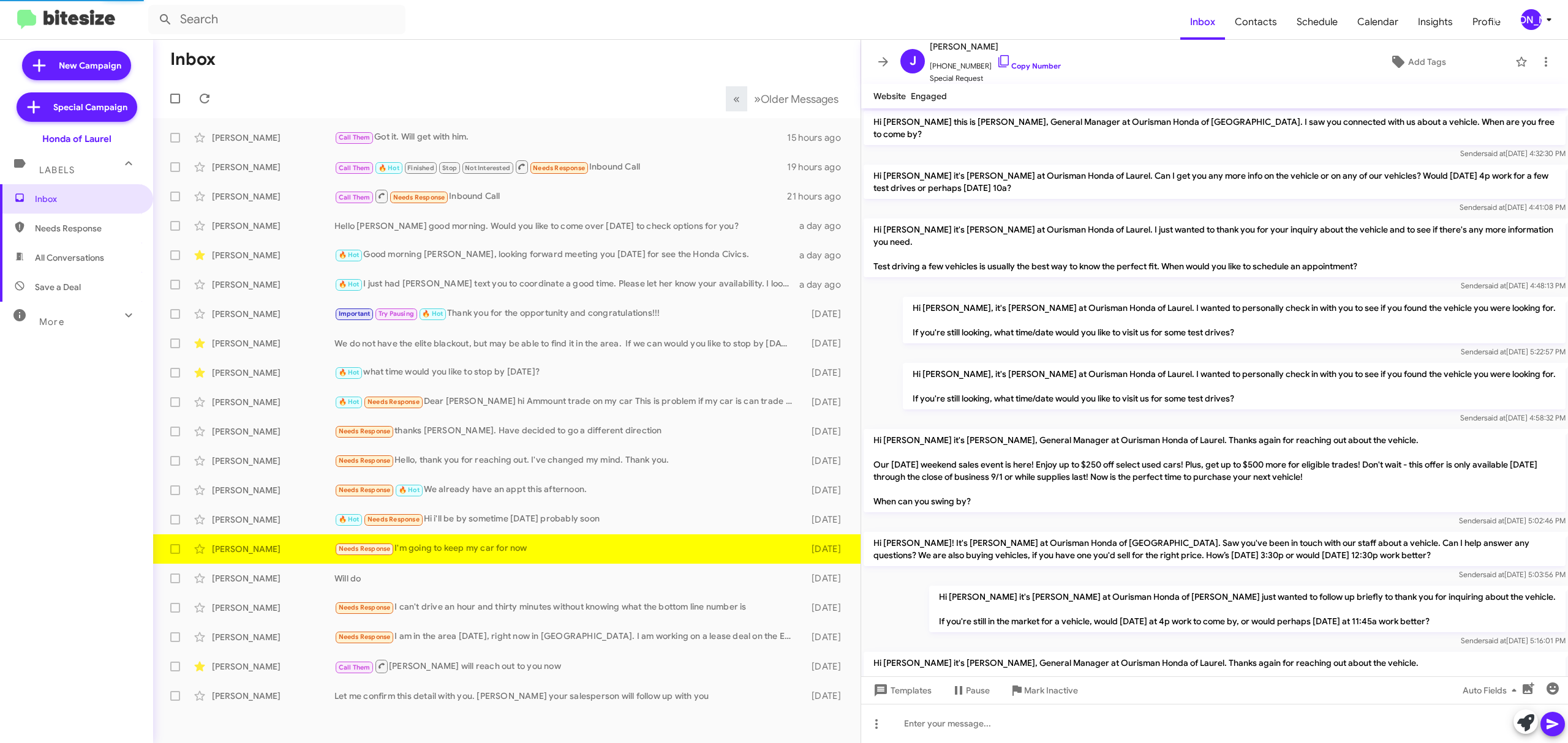
scroll to position [124, 0]
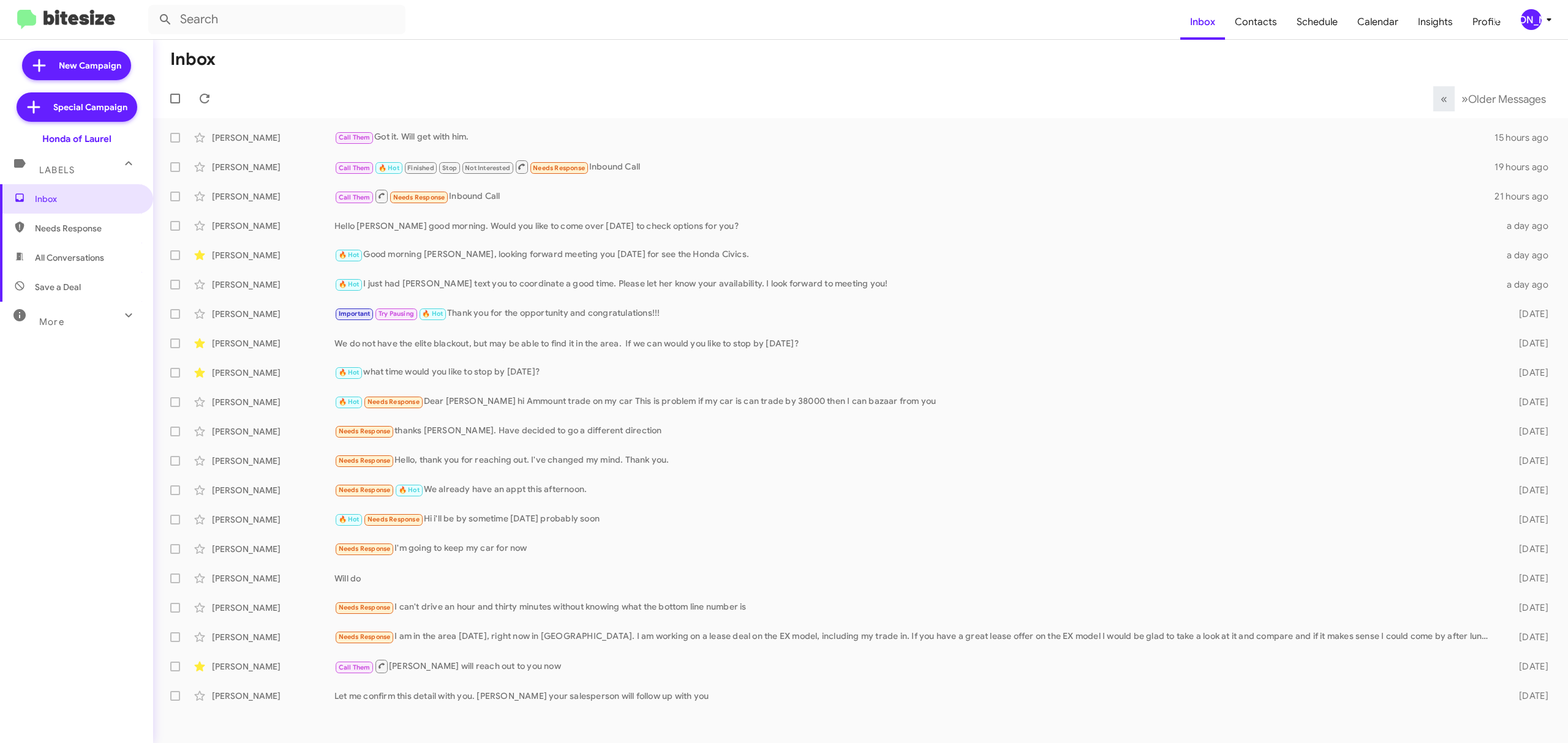
click at [1512, 19] on button "[PERSON_NAME]" at bounding box center [1532, 20] width 44 height 21
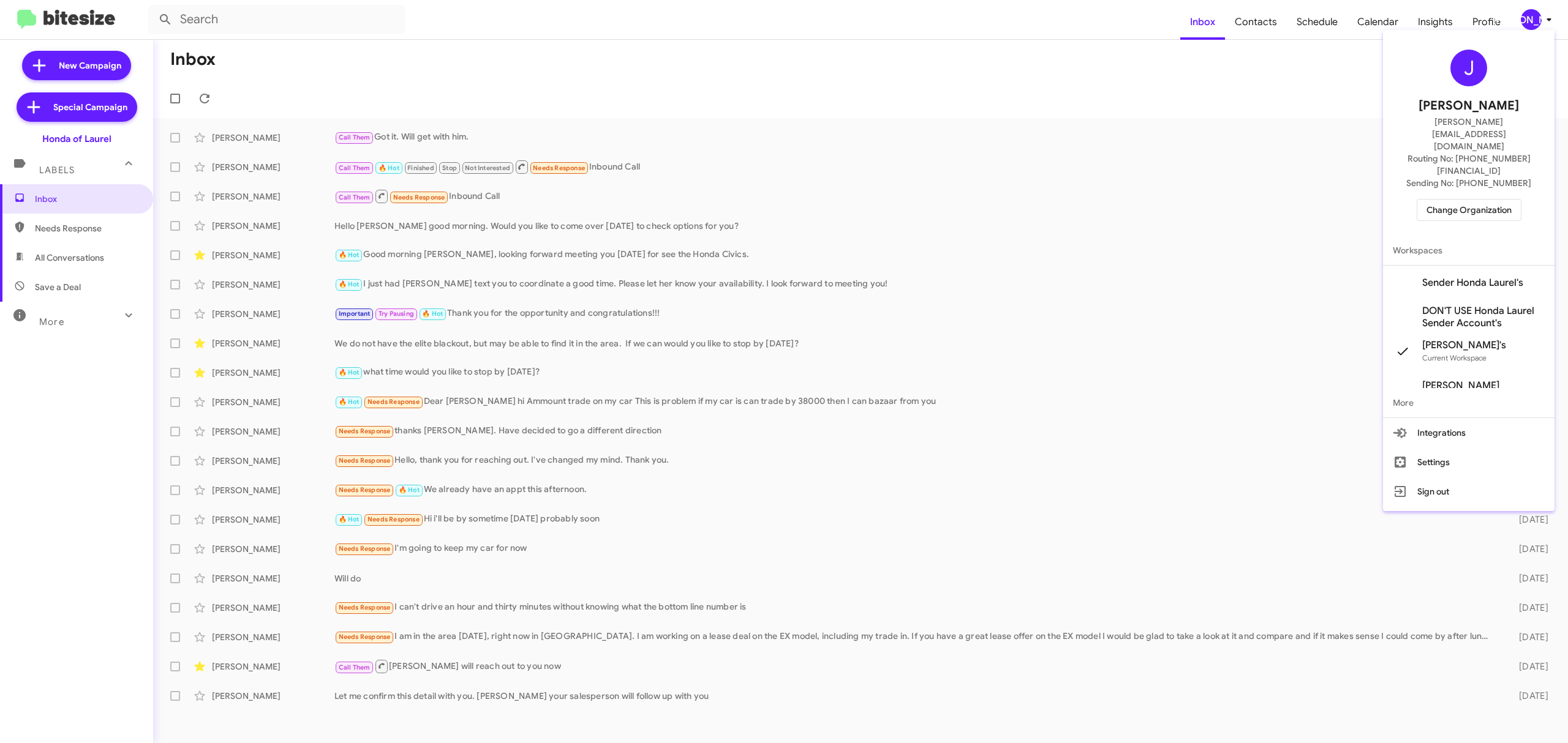
click at [1416, 235] on span "Workspaces" at bounding box center [1470, 250] width 172 height 29
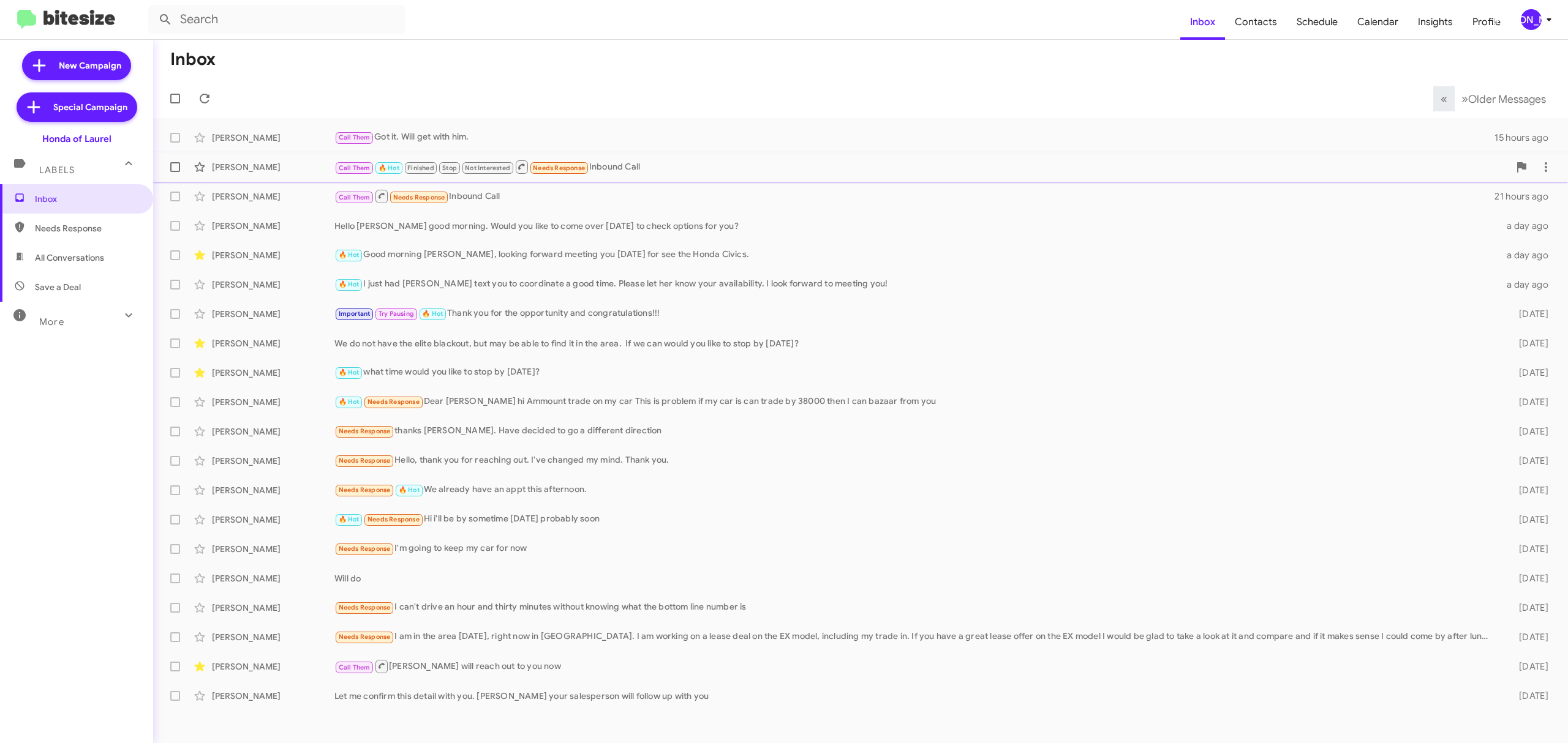
click at [1434, 177] on div "Agathus Griffin Call Them 🔥 Hot Finished Stop Not Interested Needs Response Inb…" at bounding box center [860, 167] width 1395 height 24
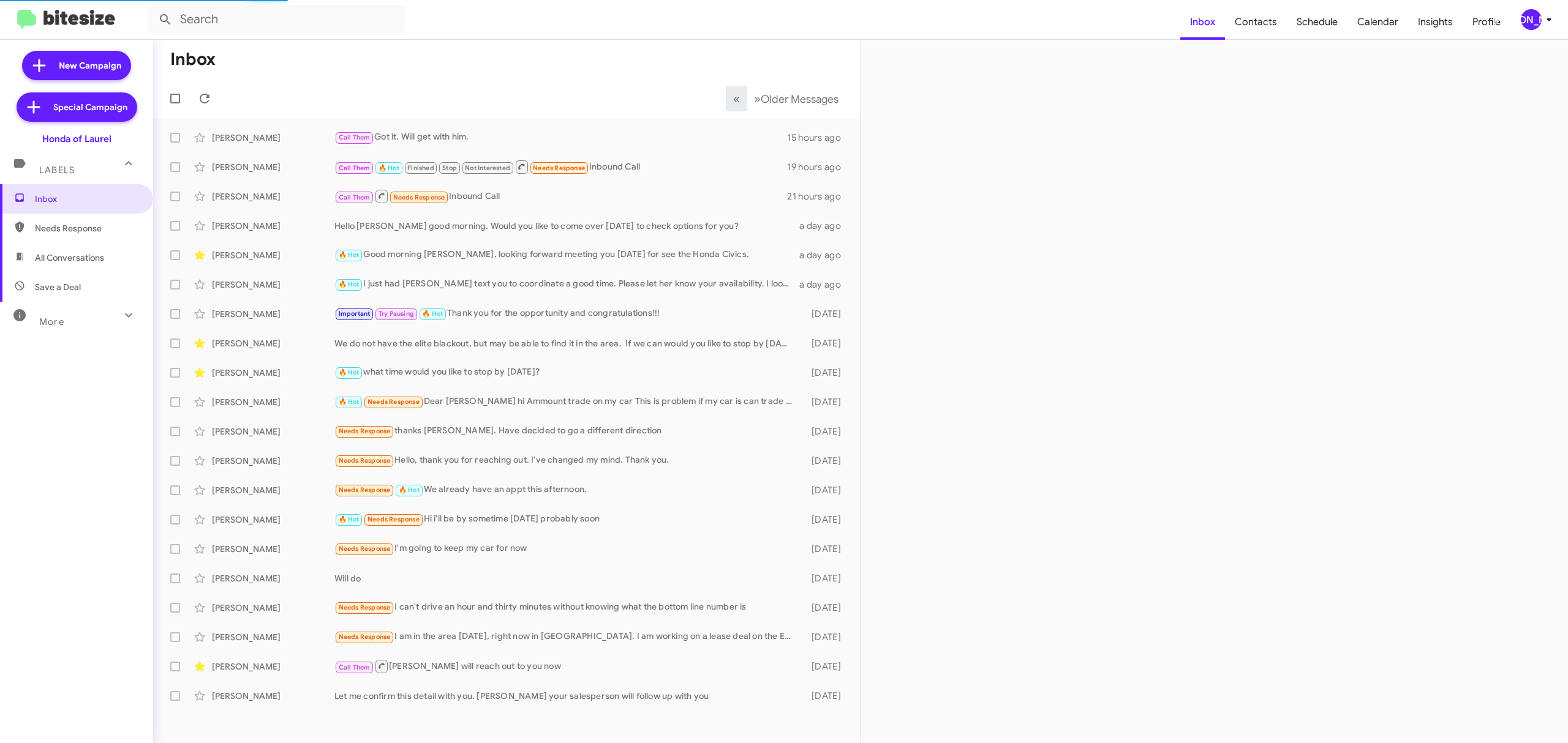
click at [1546, 19] on icon at bounding box center [1549, 19] width 14 height 14
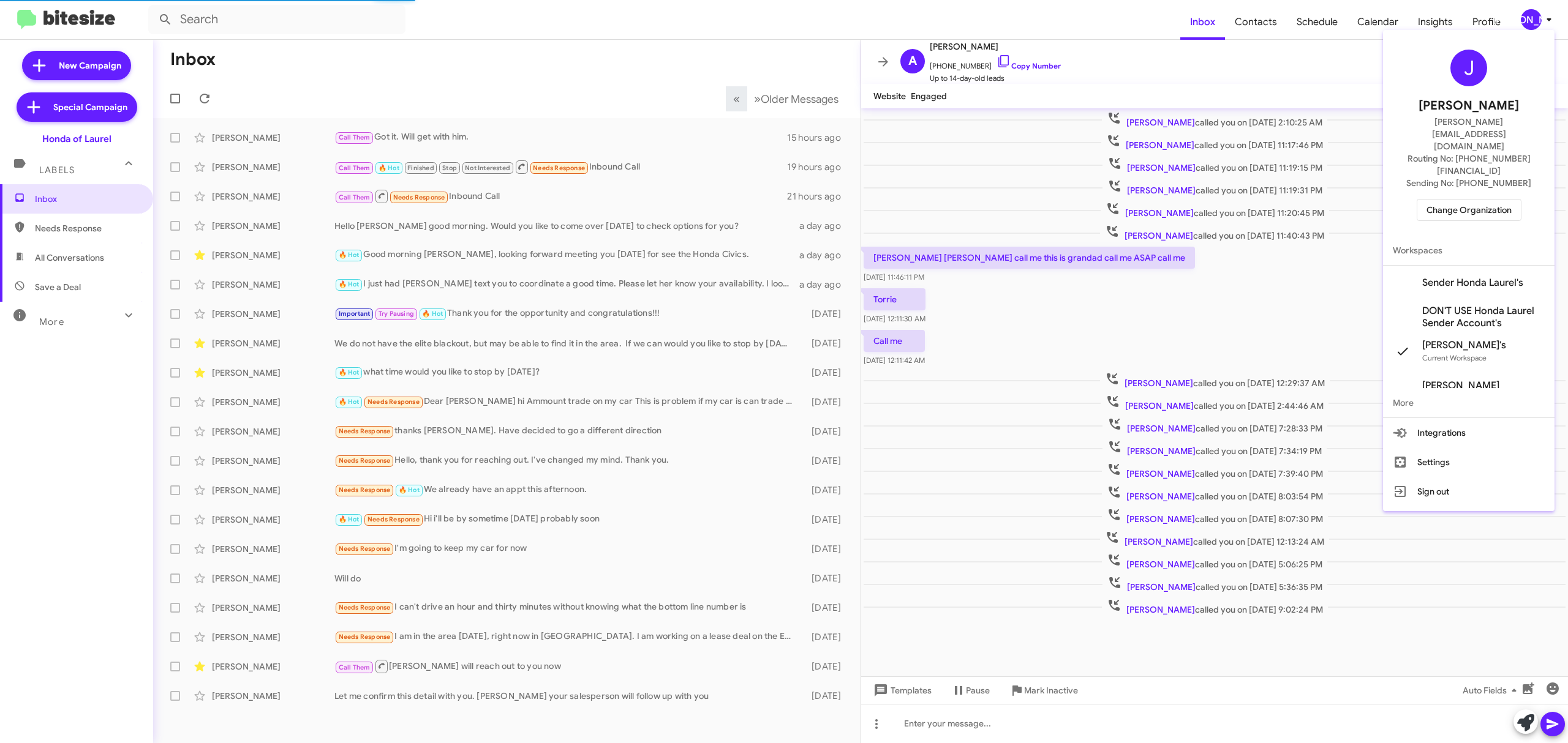
scroll to position [6, 0]
click at [1467, 200] on span "Change Organization" at bounding box center [1470, 210] width 85 height 21
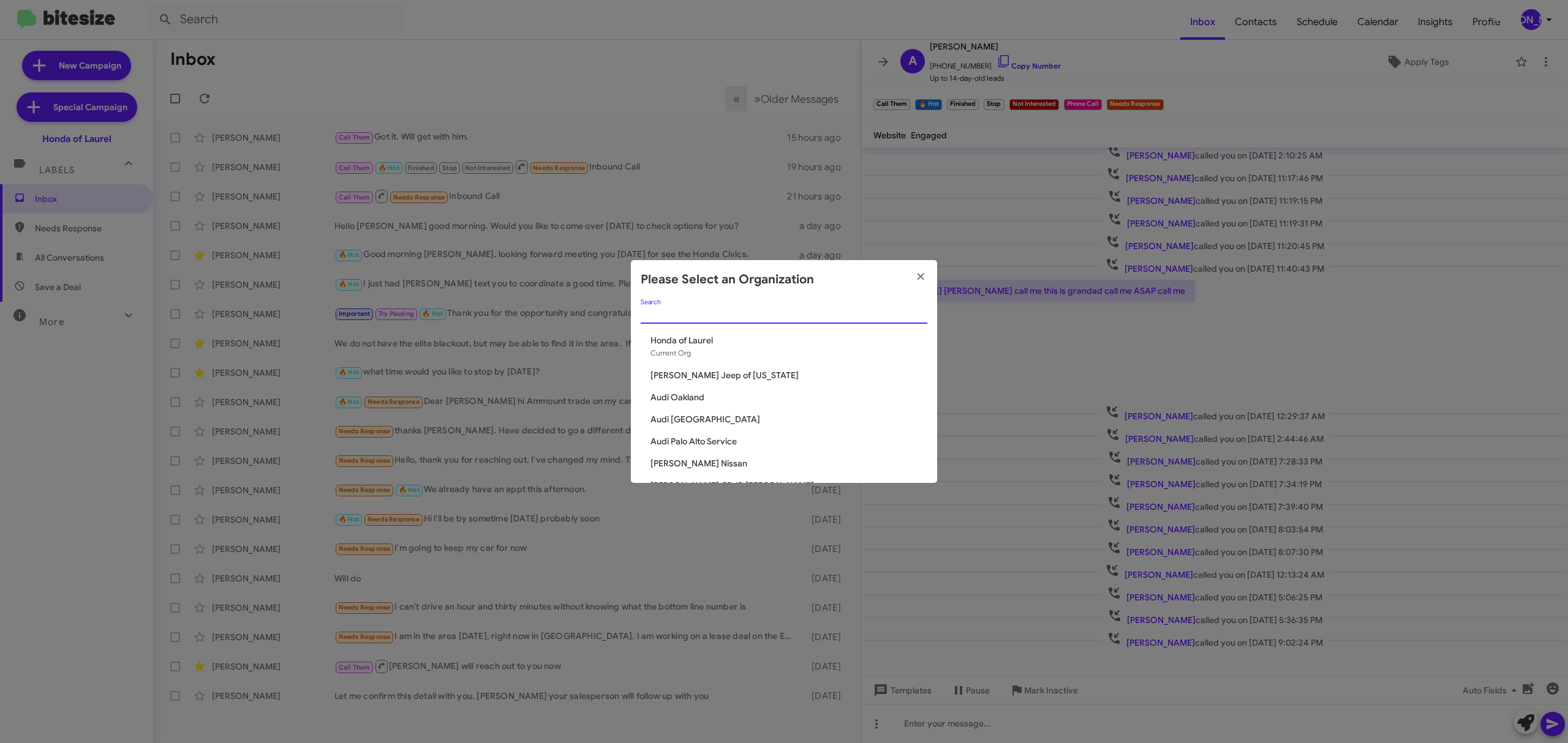
click at [783, 313] on input "Search" at bounding box center [784, 315] width 287 height 10
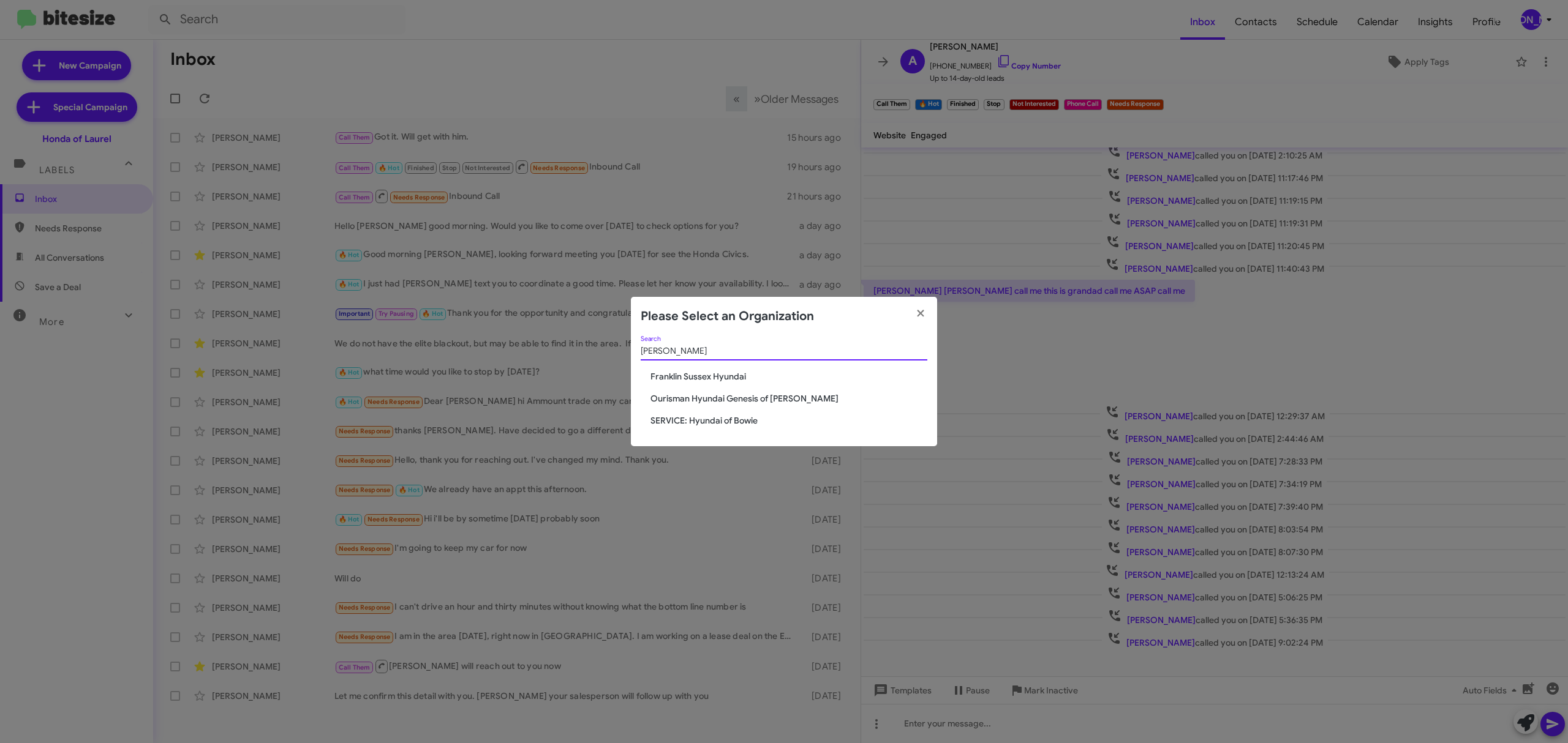
type input "hyunda"
click at [766, 395] on span "Ourisman Hyundai Genesis of Bowie" at bounding box center [789, 399] width 277 height 13
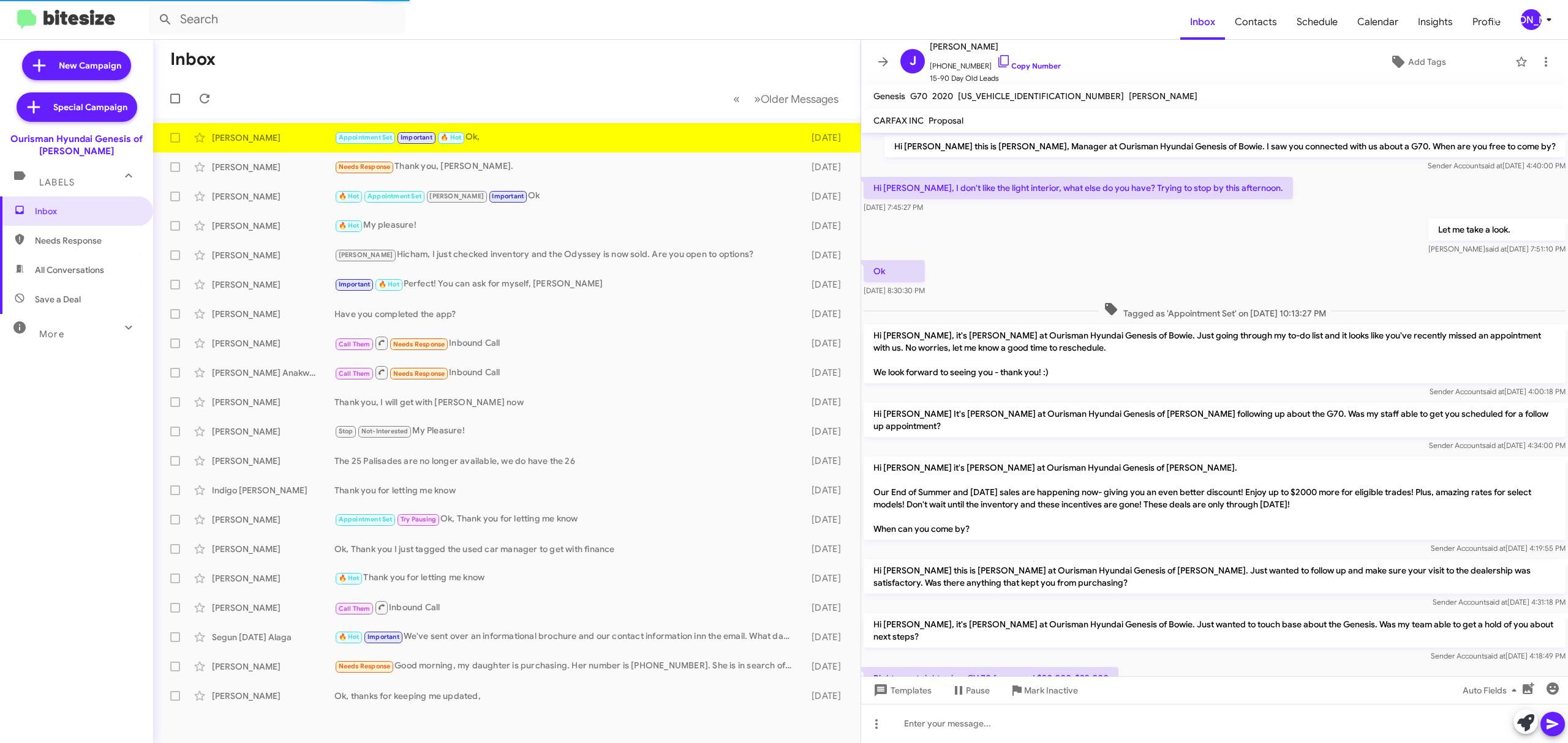
scroll to position [262, 0]
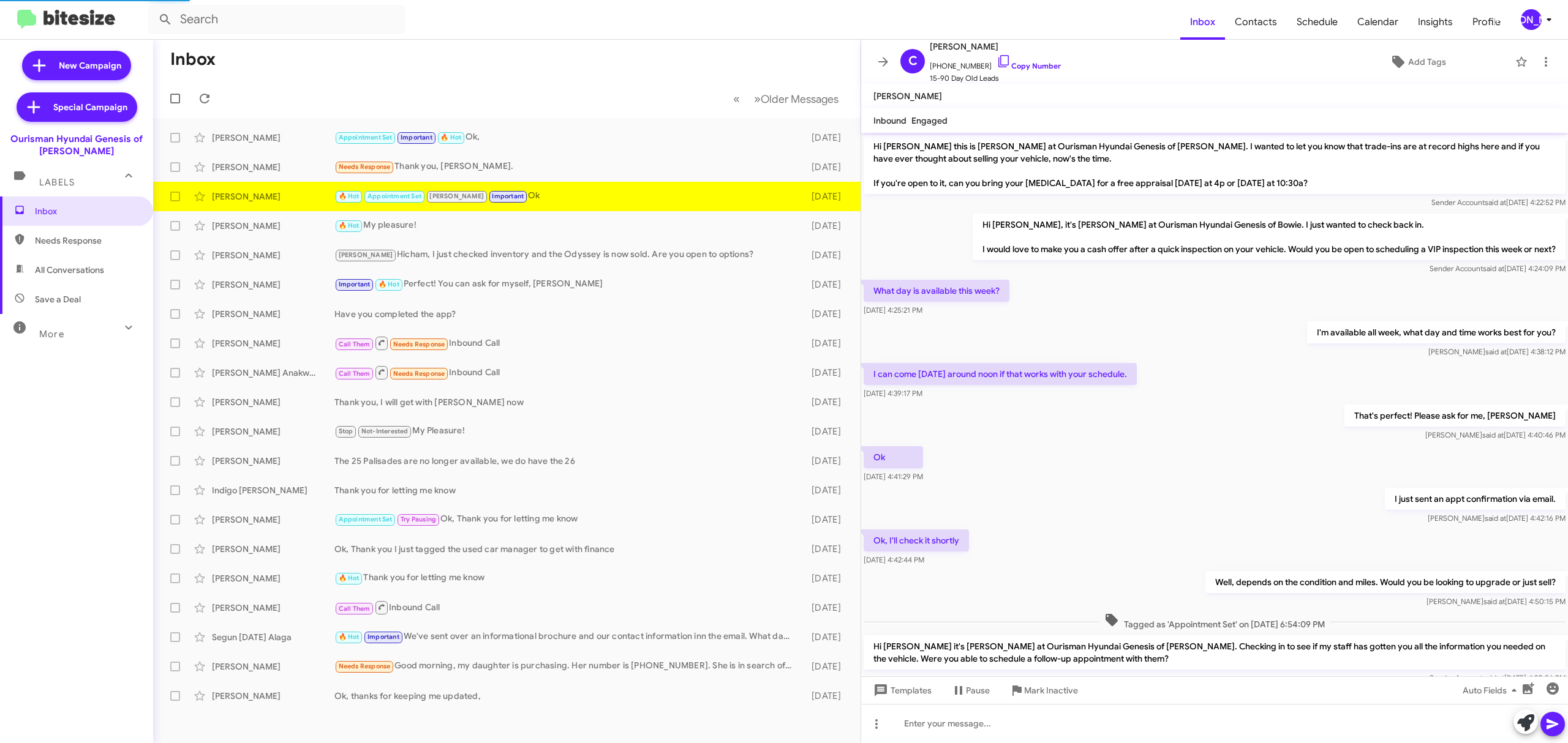
scroll to position [349, 0]
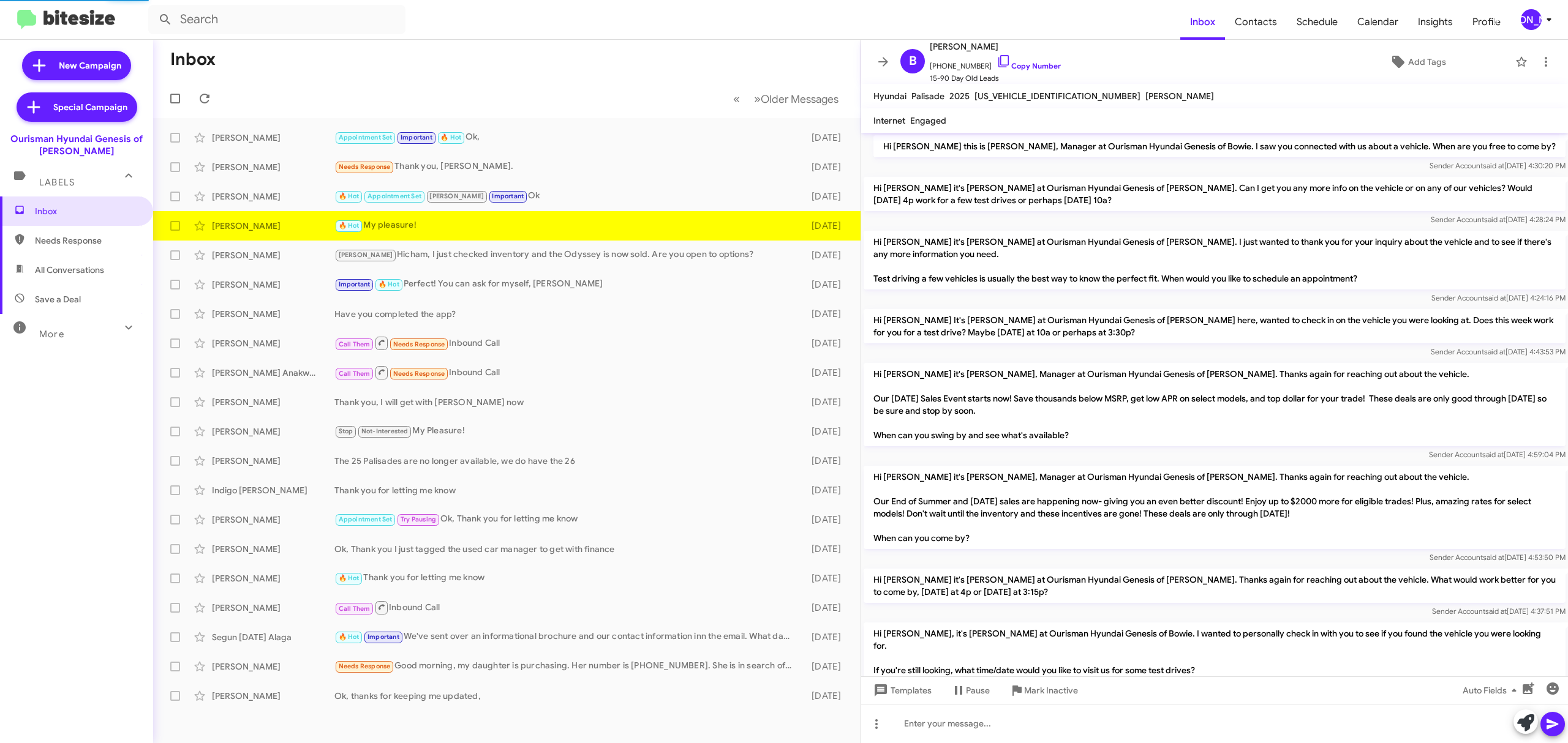
scroll to position [428, 0]
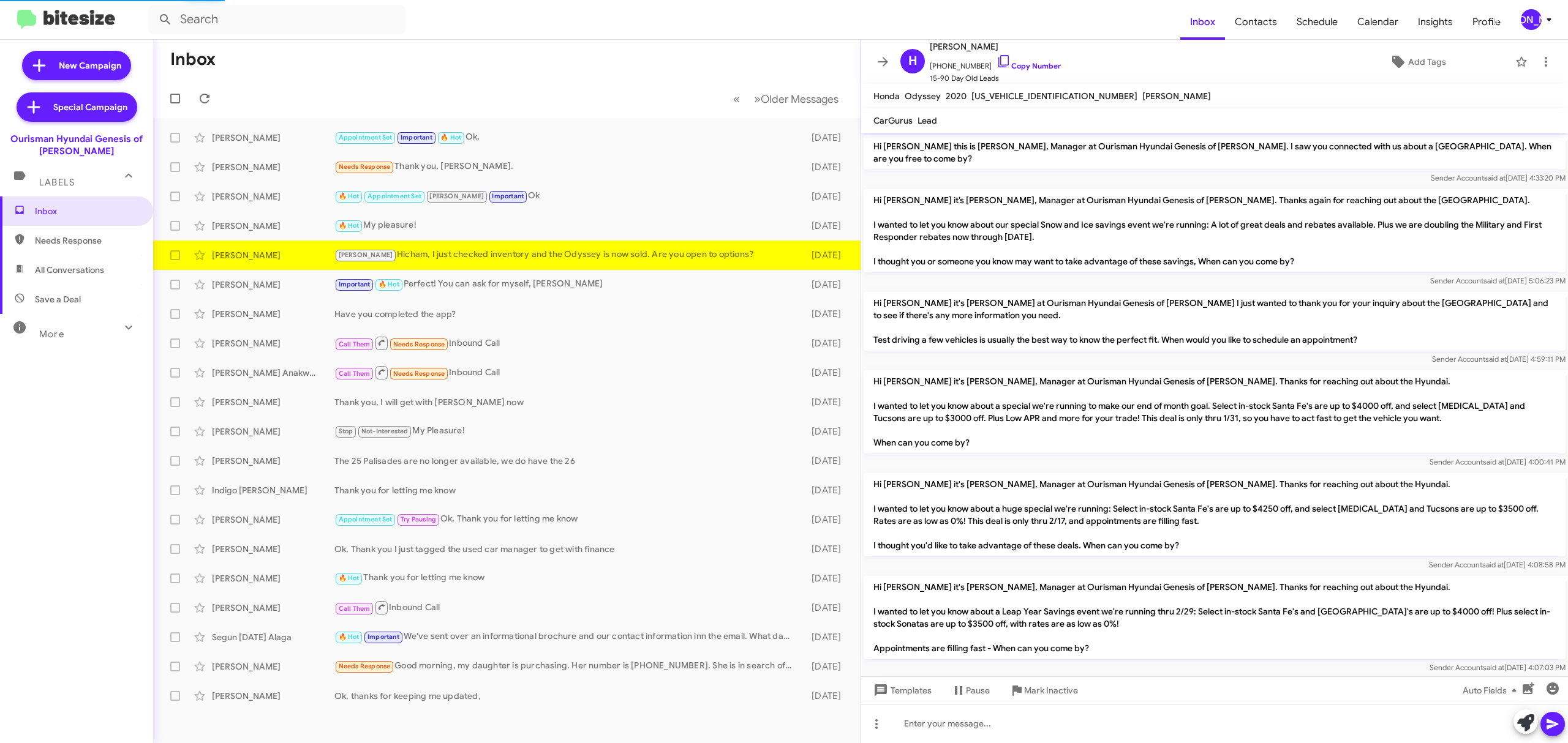
scroll to position [736, 0]
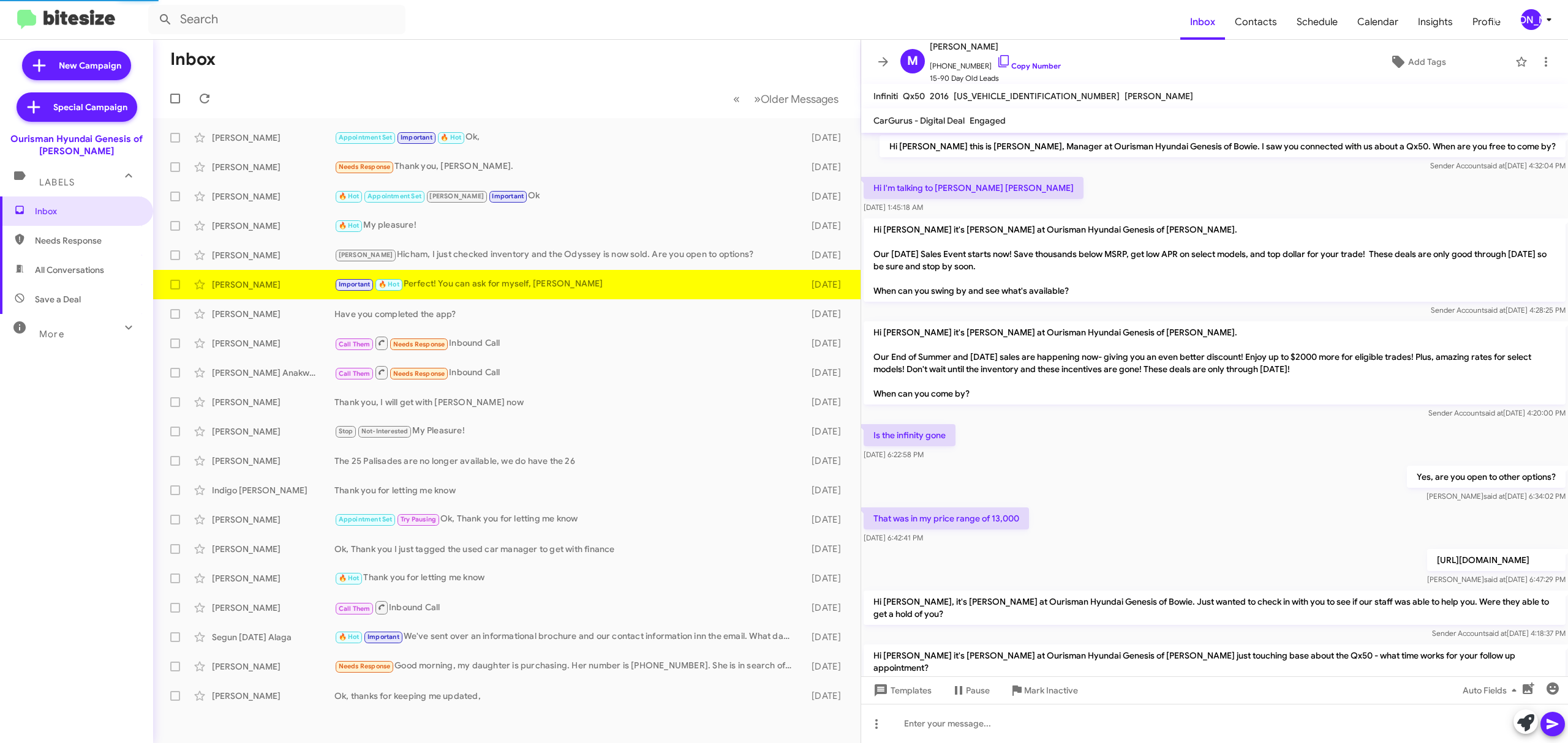
scroll to position [127, 0]
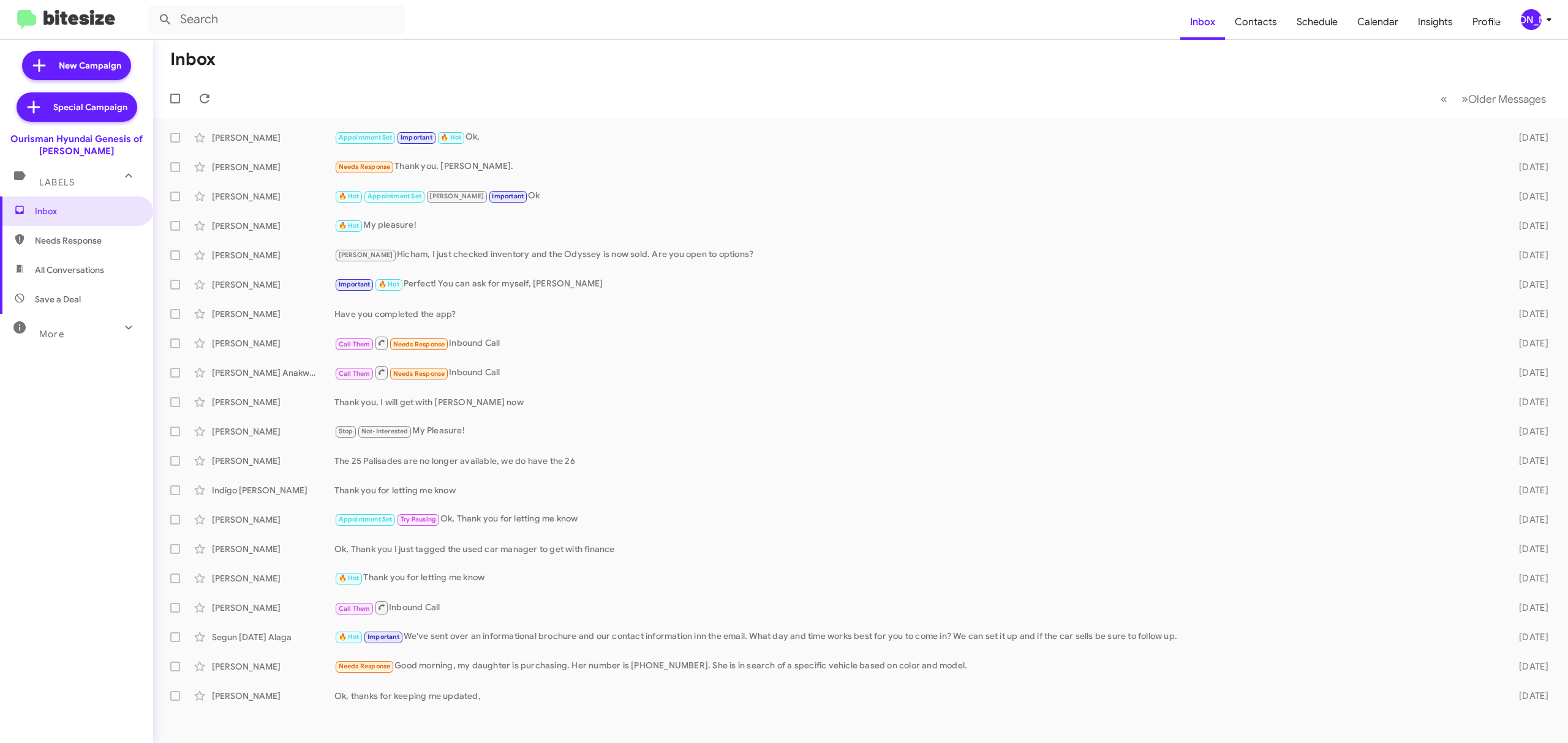
click at [1527, 15] on div "[PERSON_NAME]" at bounding box center [1531, 20] width 21 height 21
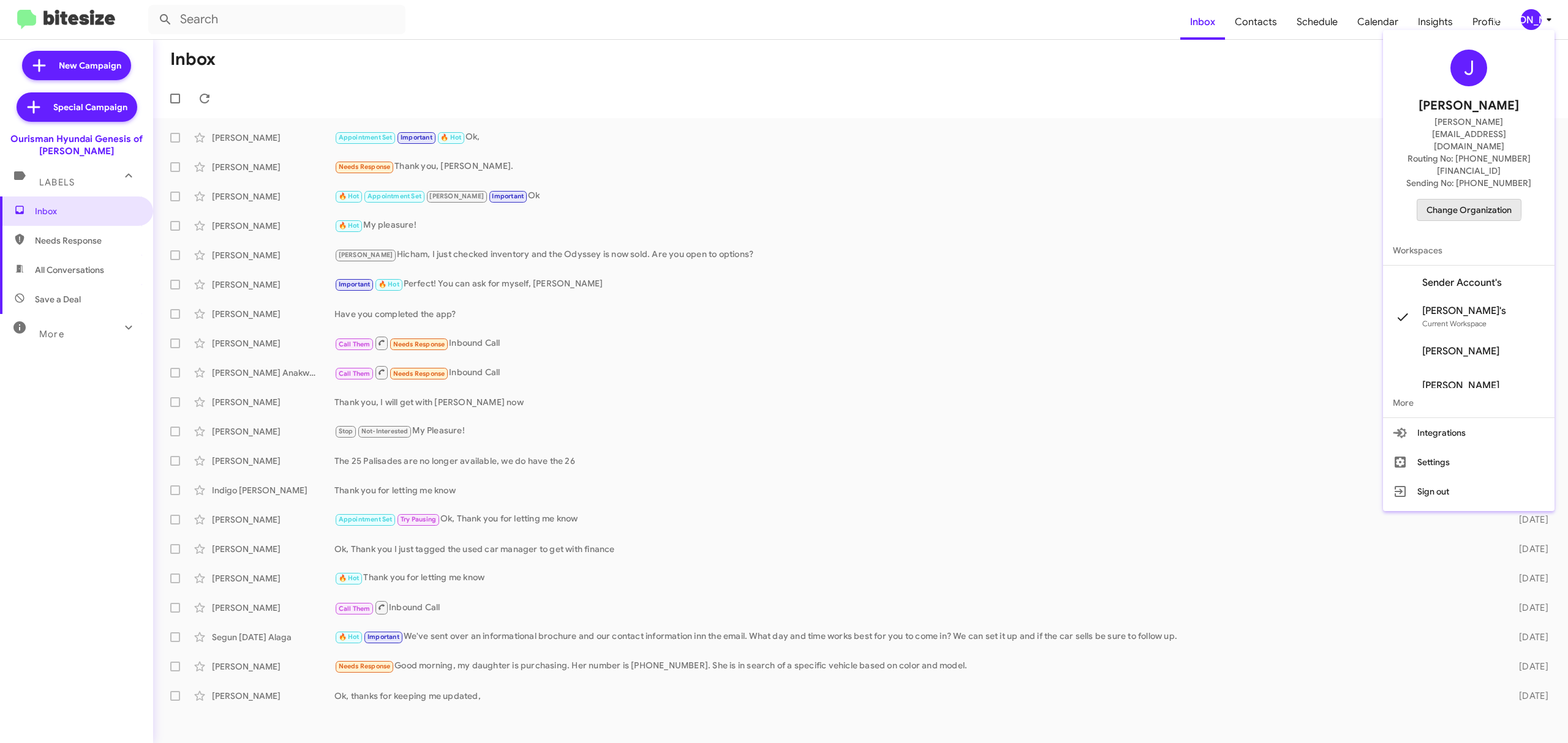
click at [1455, 200] on span "Change Organization" at bounding box center [1470, 210] width 85 height 21
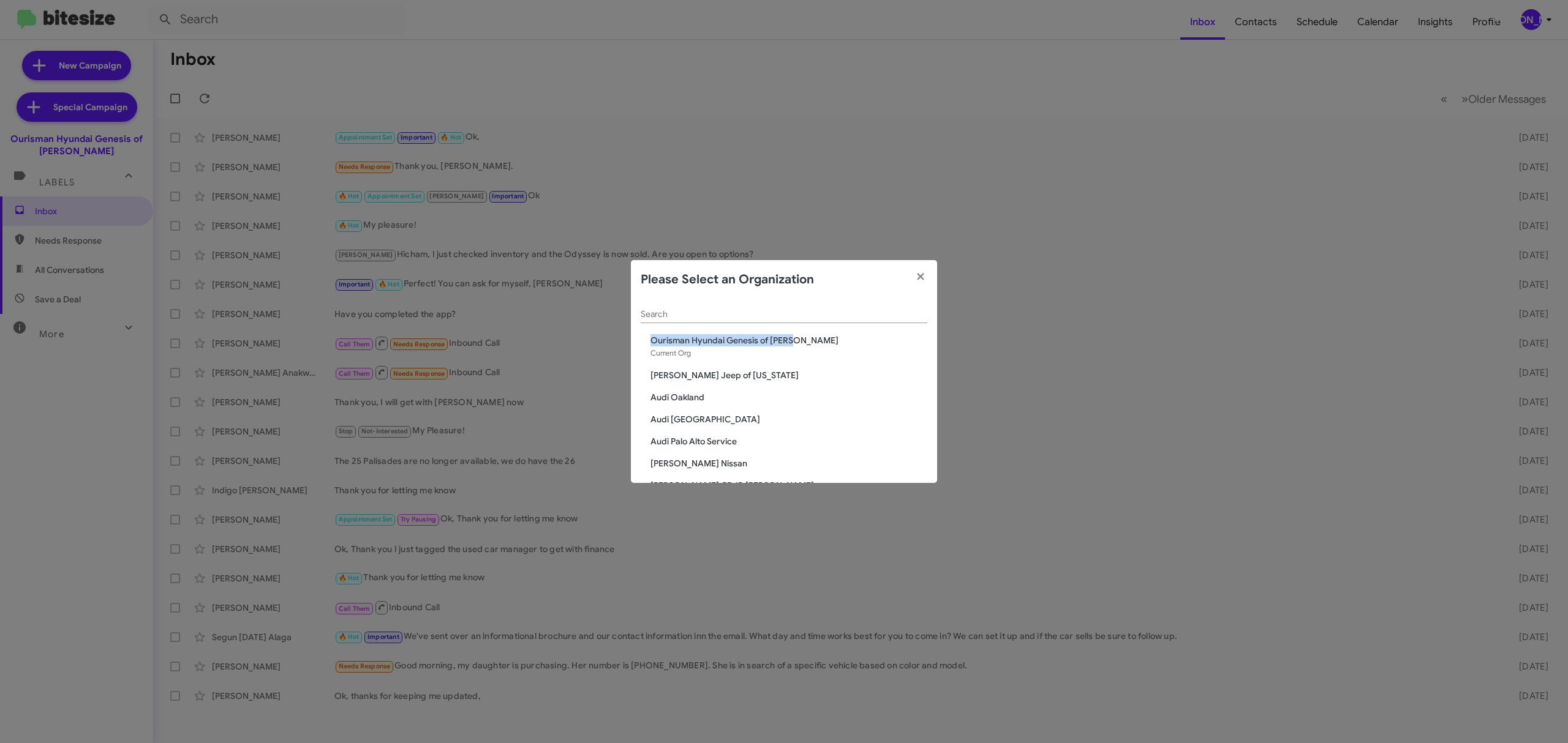
click at [858, 334] on div "Search Ourisman Hyundai Genesis of Bowie Current Org [PERSON_NAME] Jeep of [US_…" at bounding box center [783, 391] width 306 height 183
click at [865, 314] on input "Search" at bounding box center [784, 315] width 287 height 10
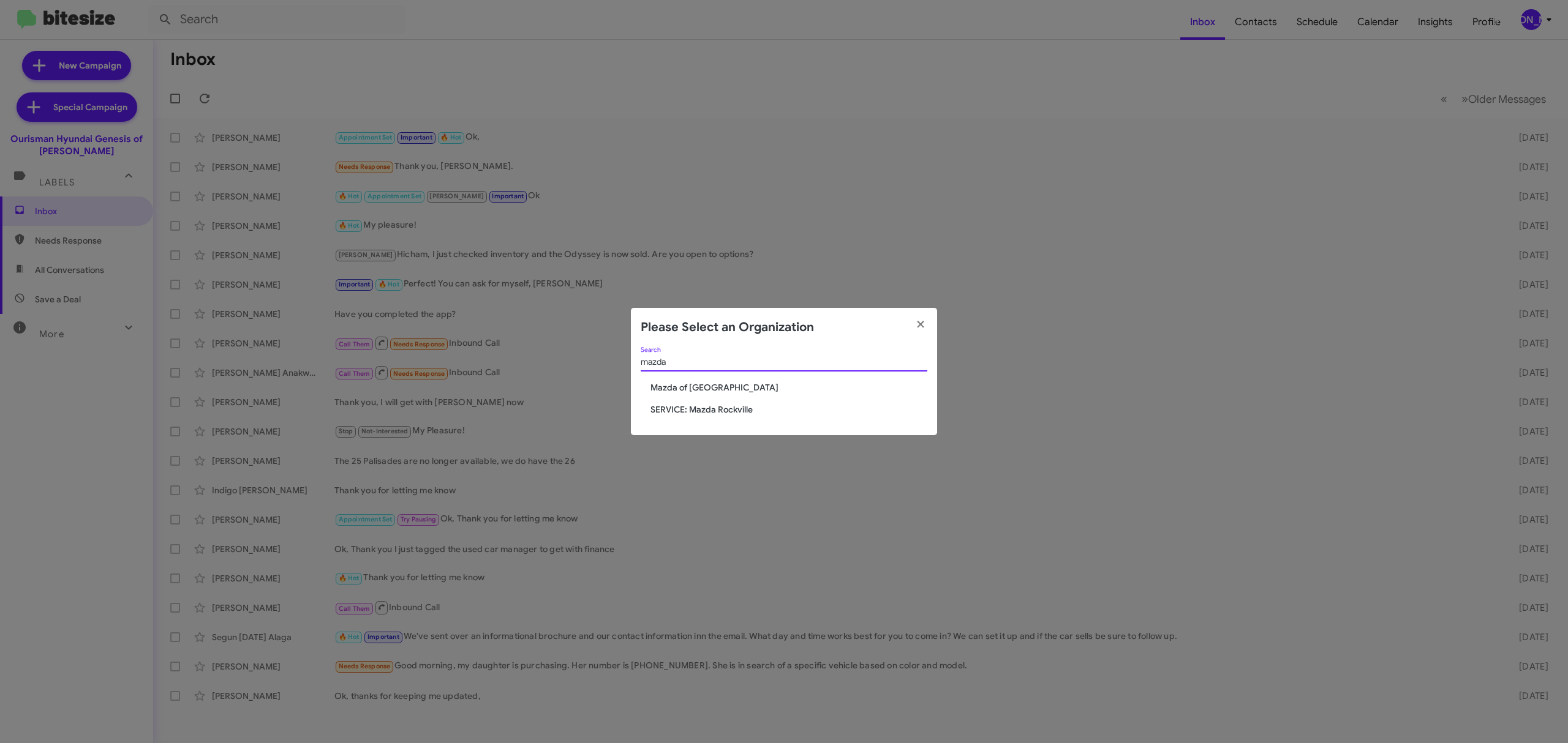
type input "mazda"
click at [696, 389] on span "Mazda of [GEOGRAPHIC_DATA]" at bounding box center [789, 387] width 277 height 13
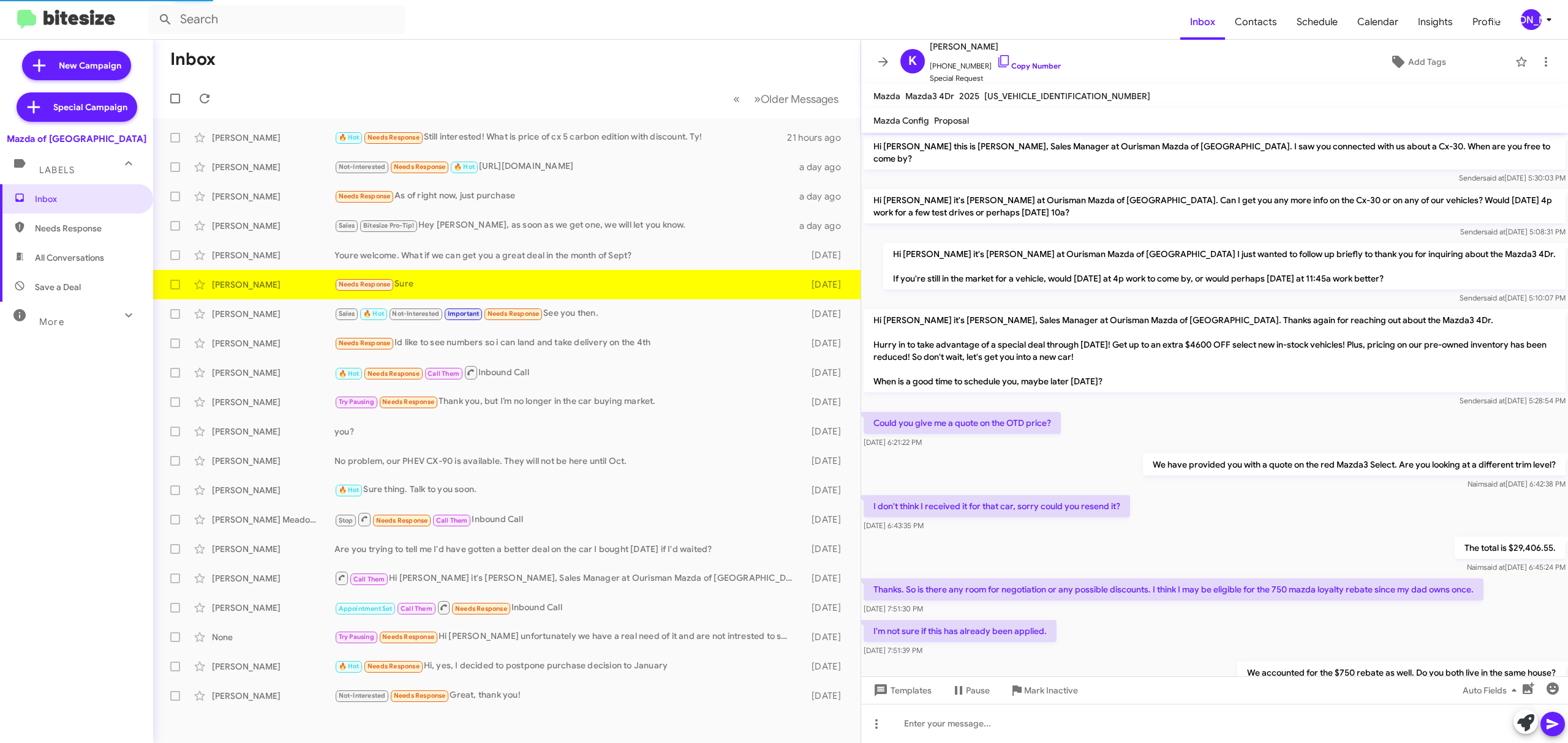
scroll to position [135, 0]
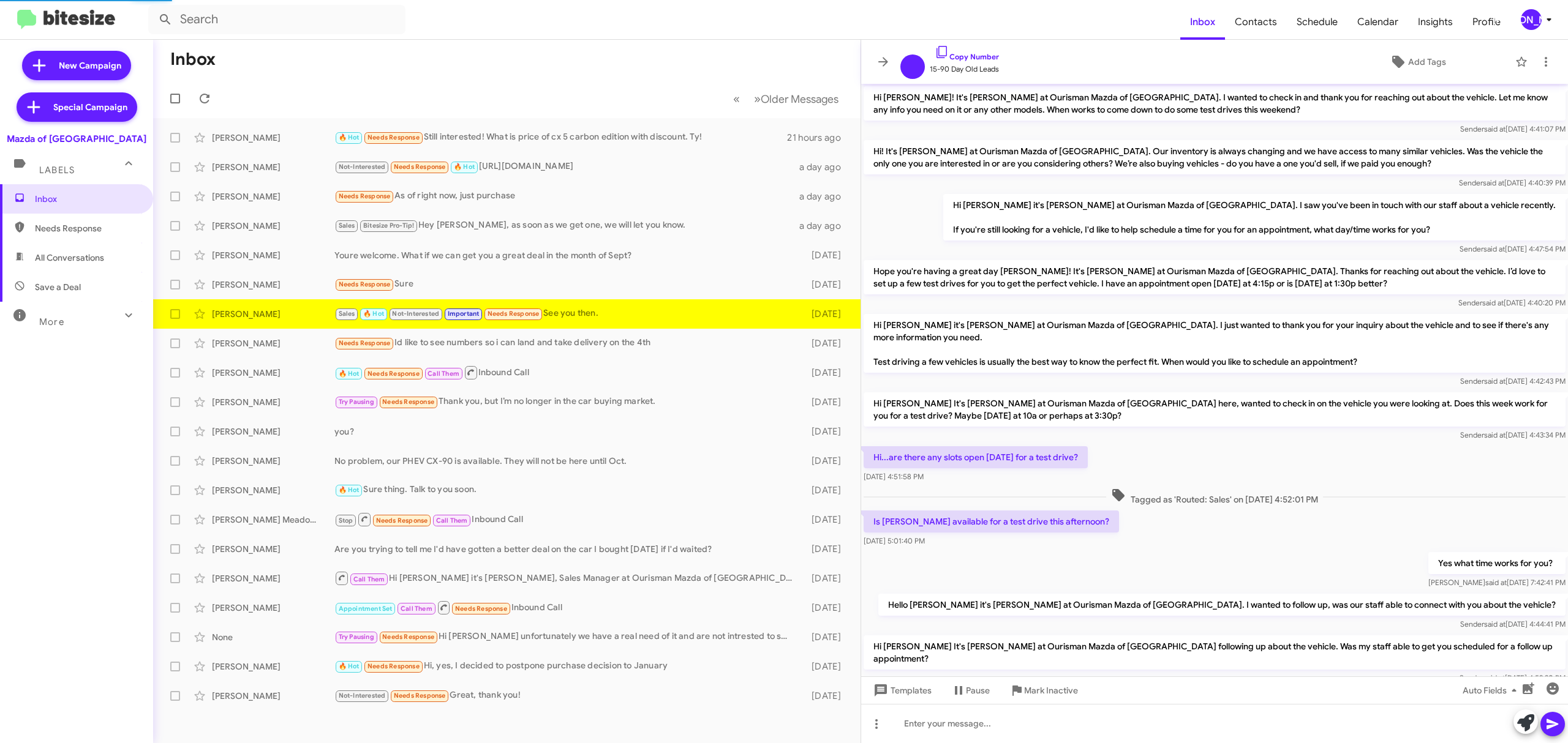
scroll to position [373, 0]
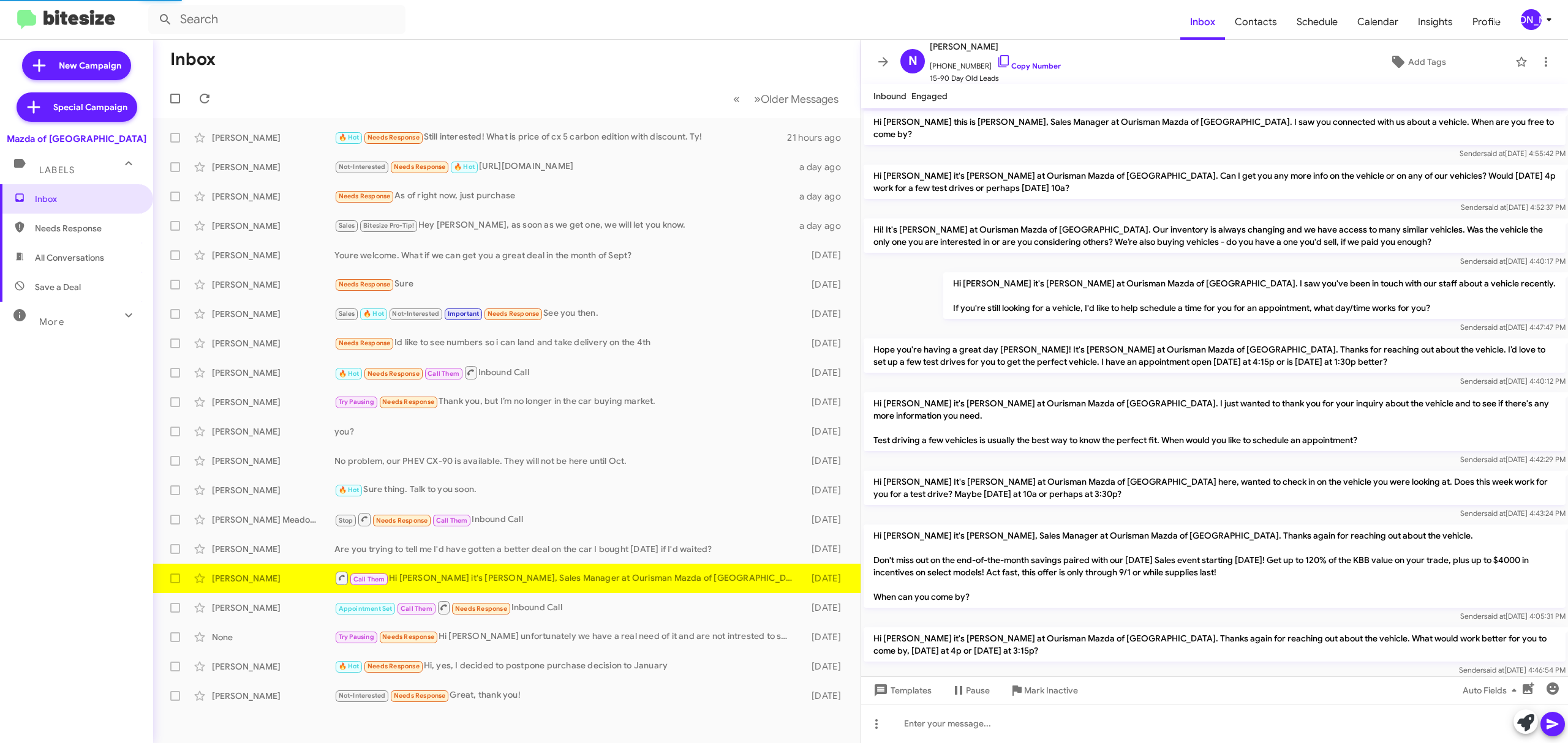
scroll to position [344, 0]
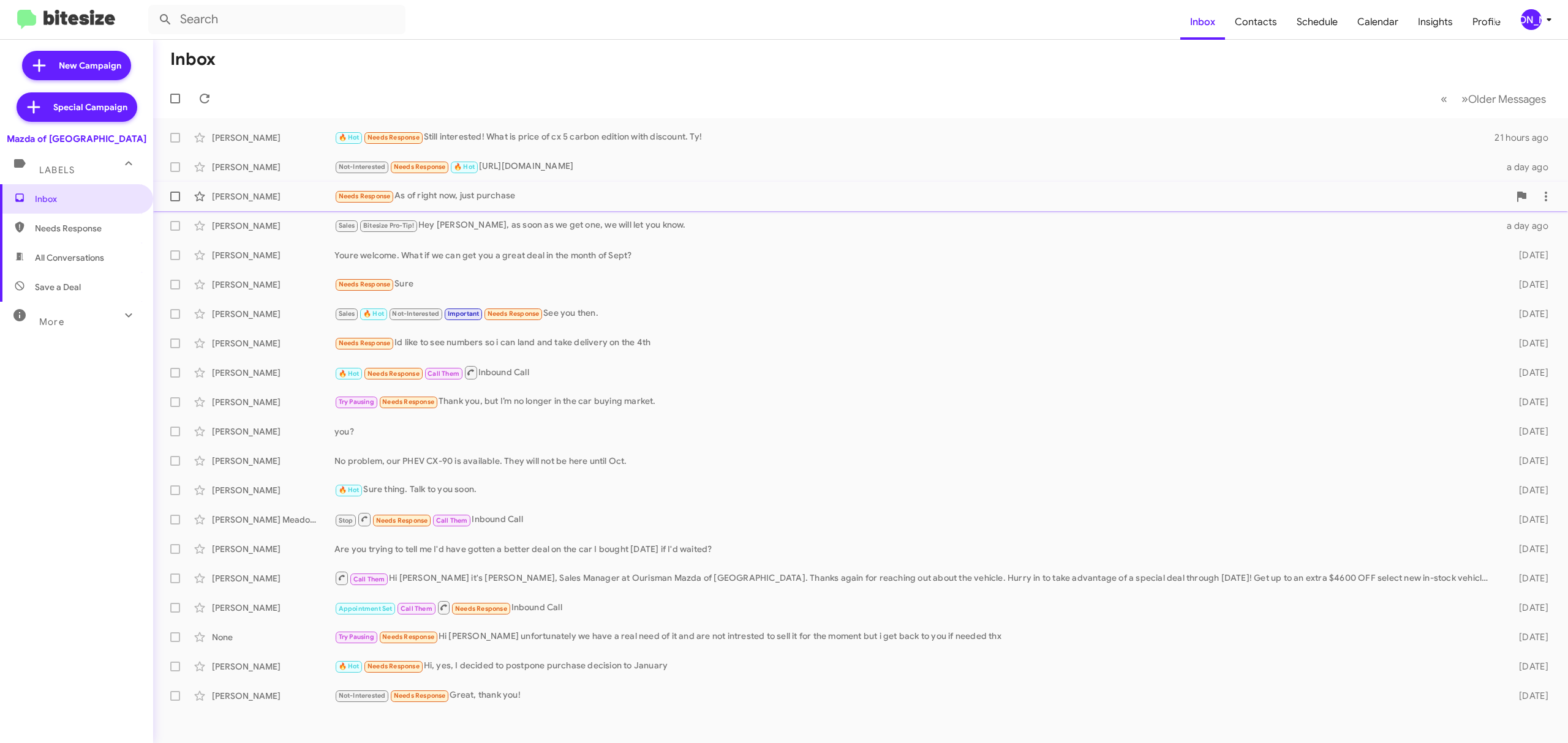
click at [175, 196] on span at bounding box center [175, 197] width 10 height 10
click at [175, 202] on input "checkbox" at bounding box center [175, 202] width 1 height 1
checkbox input "true"
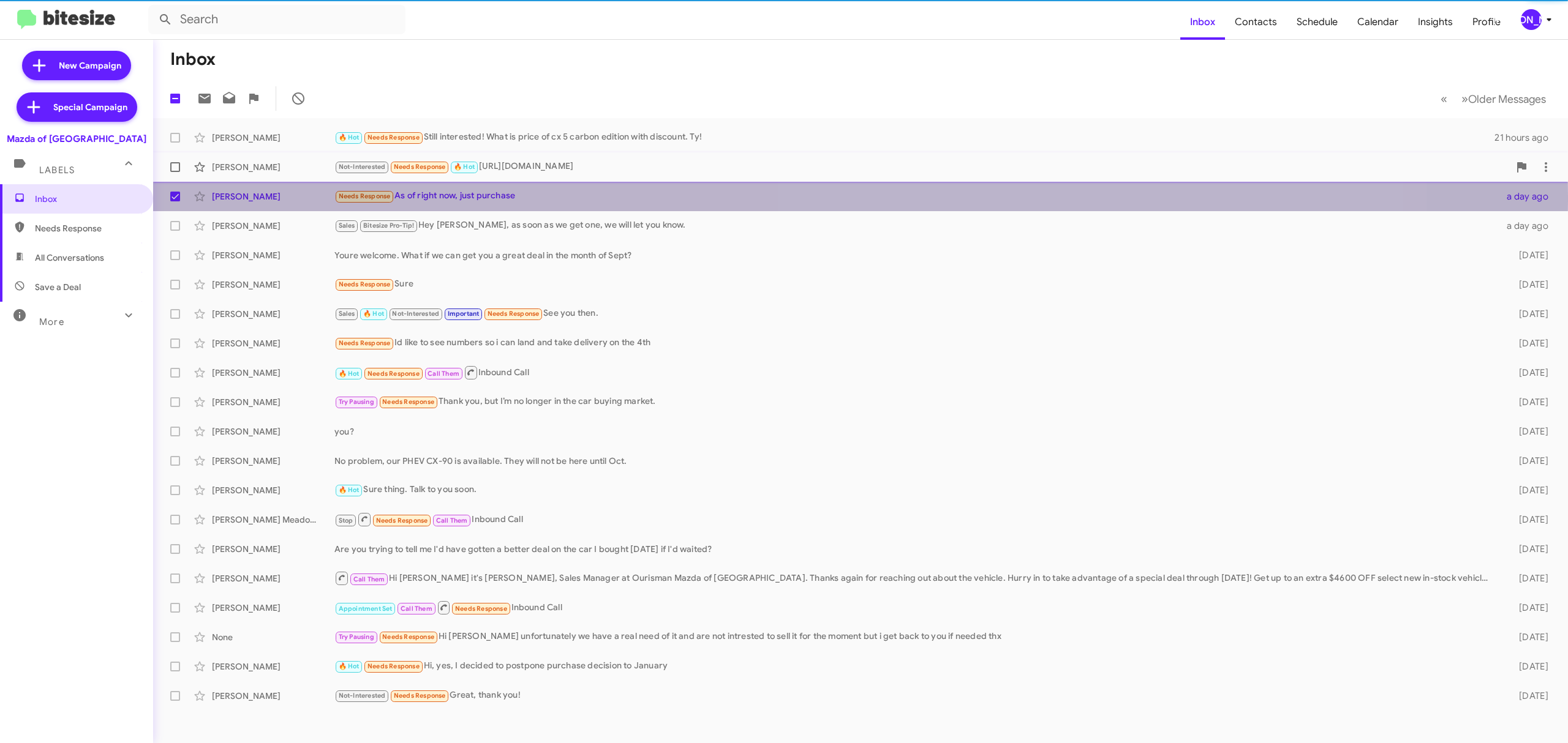
click at [172, 168] on span at bounding box center [175, 167] width 10 height 10
click at [175, 172] on input "checkbox" at bounding box center [175, 172] width 1 height 1
checkbox input "true"
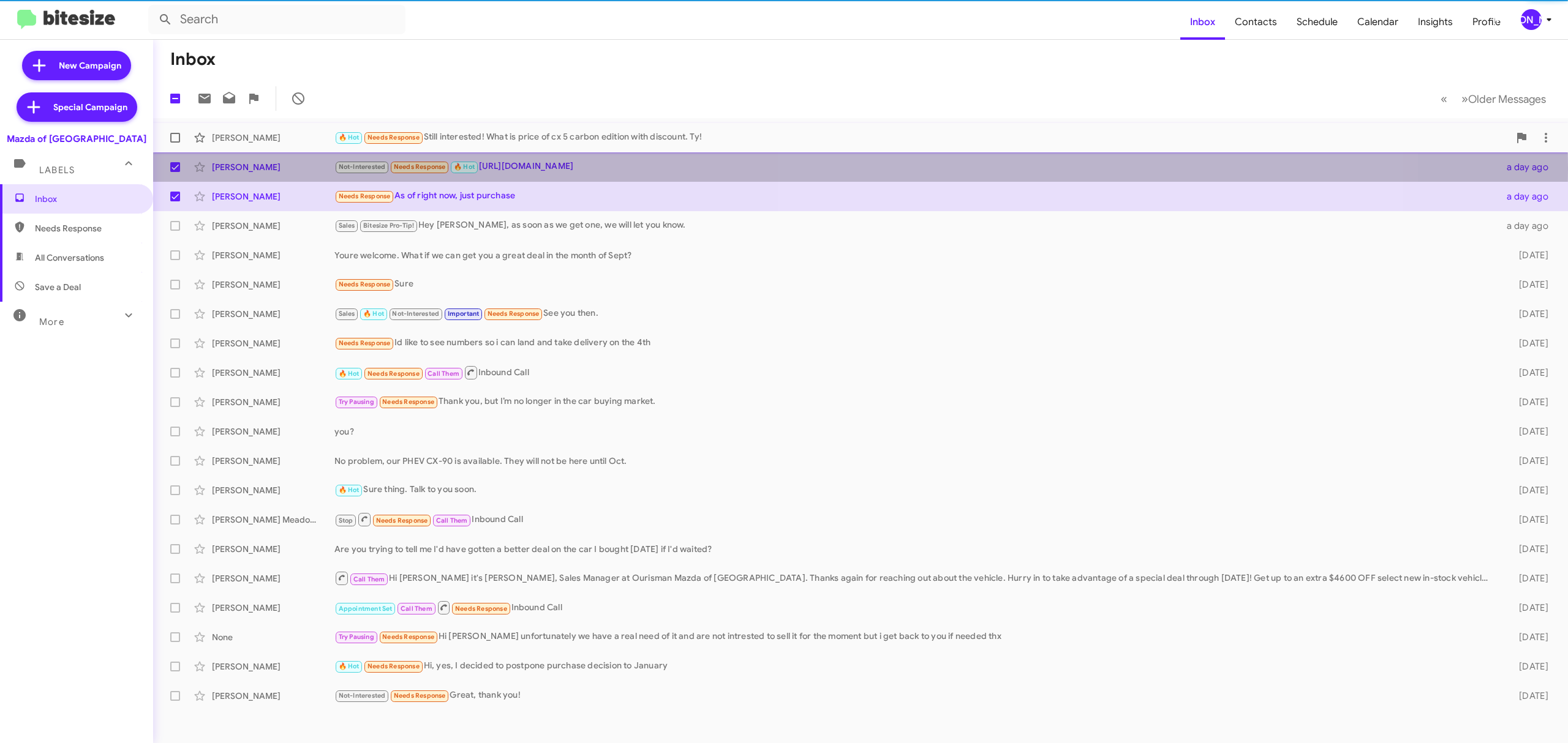
click at [178, 143] on label at bounding box center [175, 137] width 24 height 24
click at [175, 143] on input "checkbox" at bounding box center [175, 143] width 1 height 1
checkbox input "true"
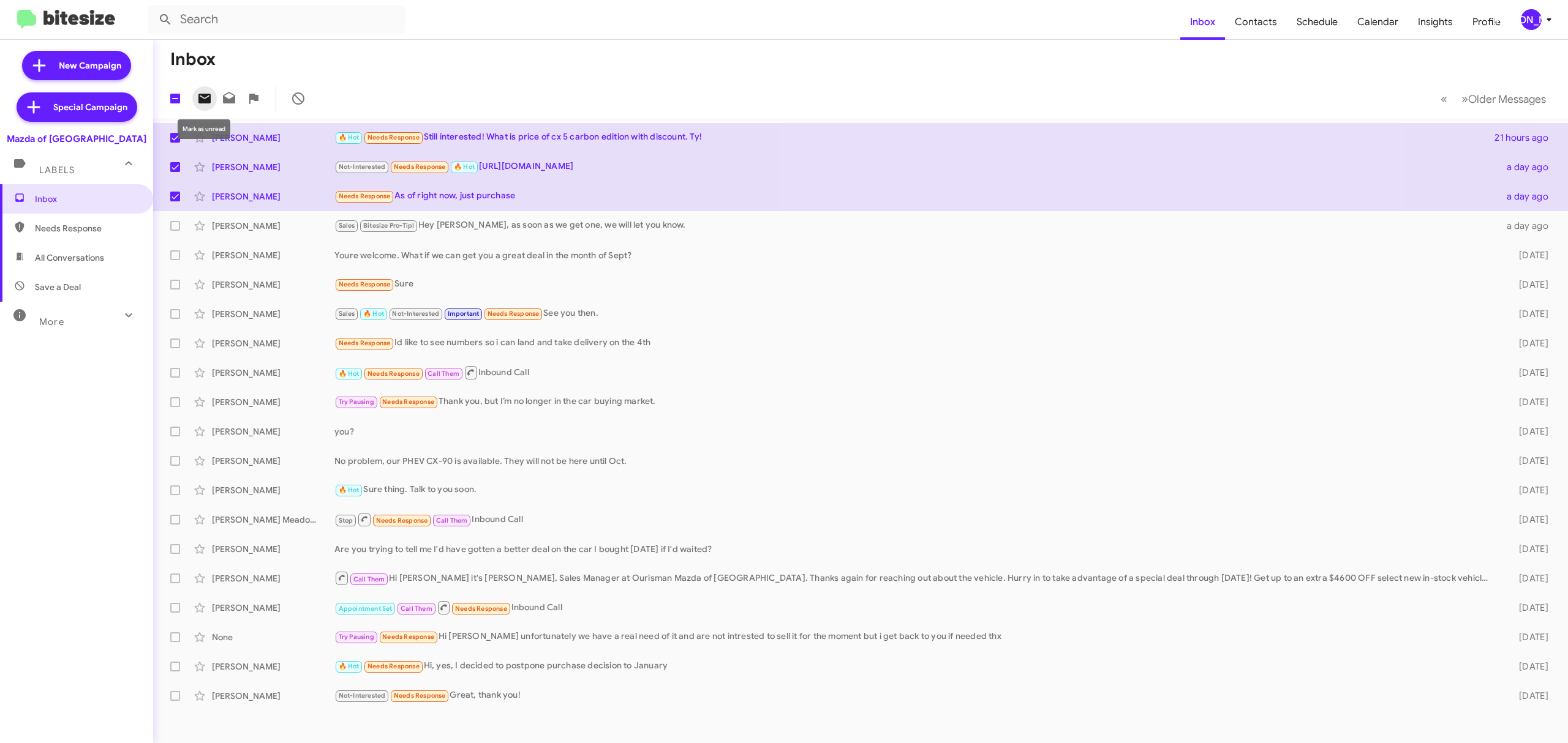
click at [202, 96] on icon at bounding box center [205, 98] width 13 height 10
click at [1534, 22] on div "[PERSON_NAME]" at bounding box center [1531, 20] width 21 height 21
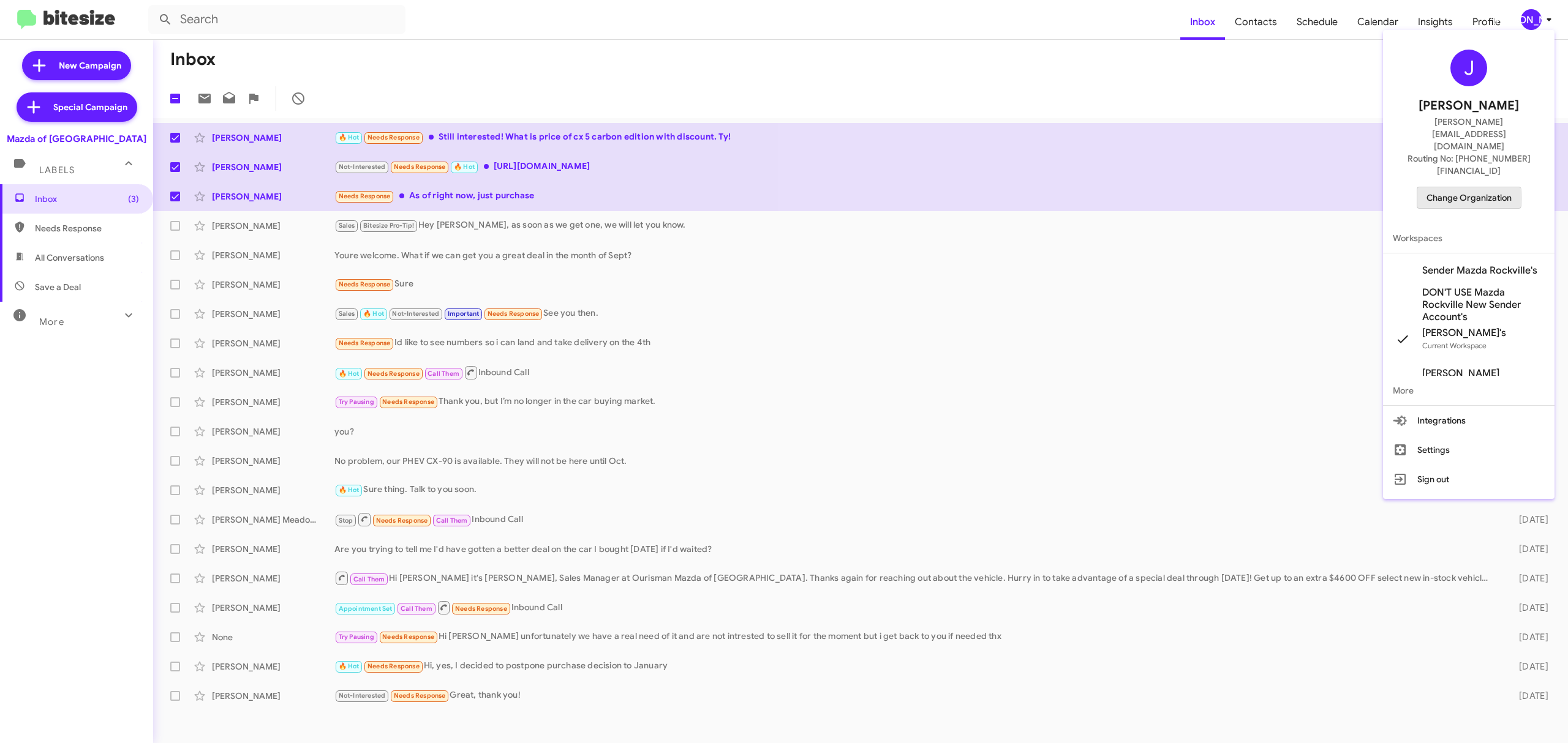
click at [1451, 187] on span "Change Organization" at bounding box center [1470, 198] width 85 height 21
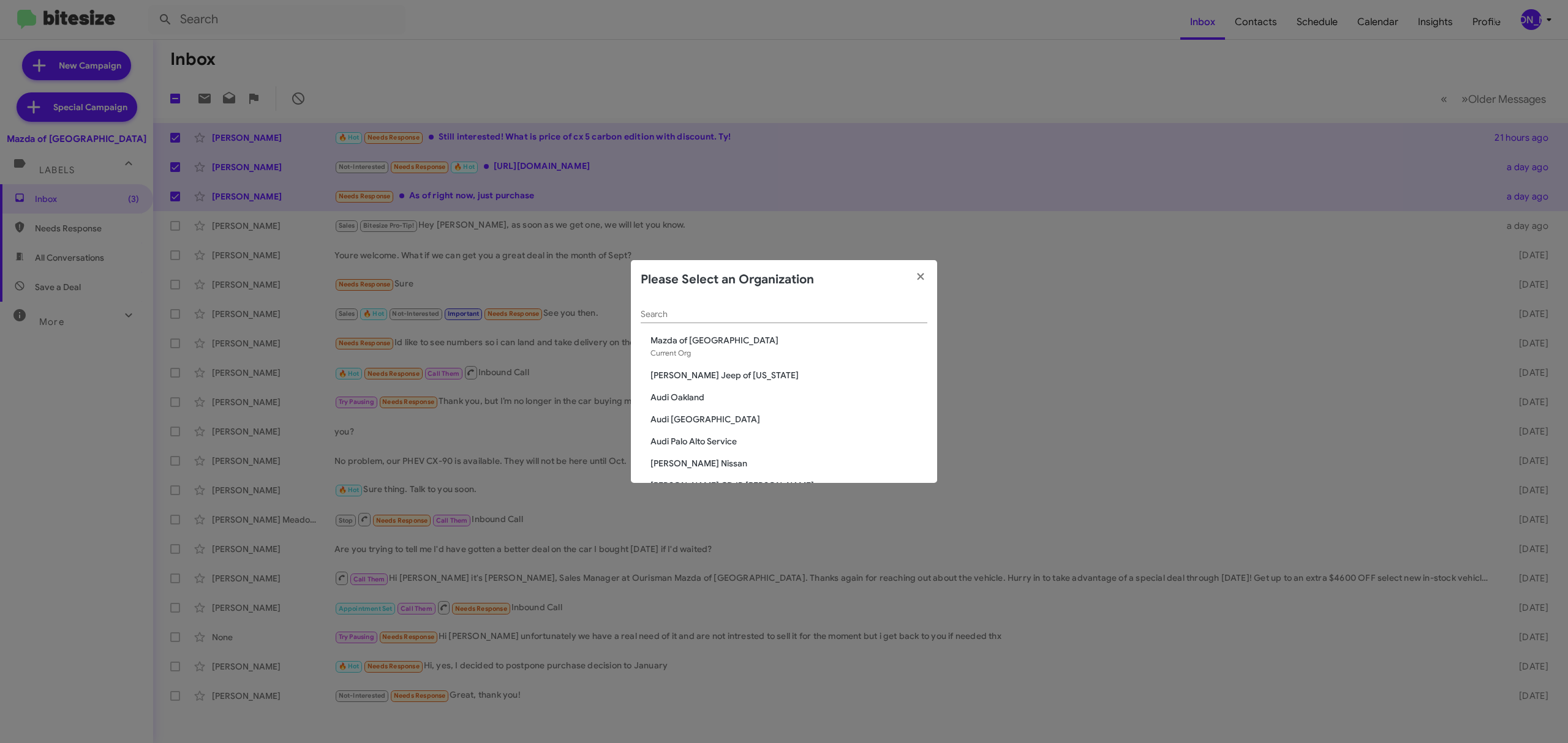
click at [788, 321] on div "Search" at bounding box center [784, 311] width 287 height 24
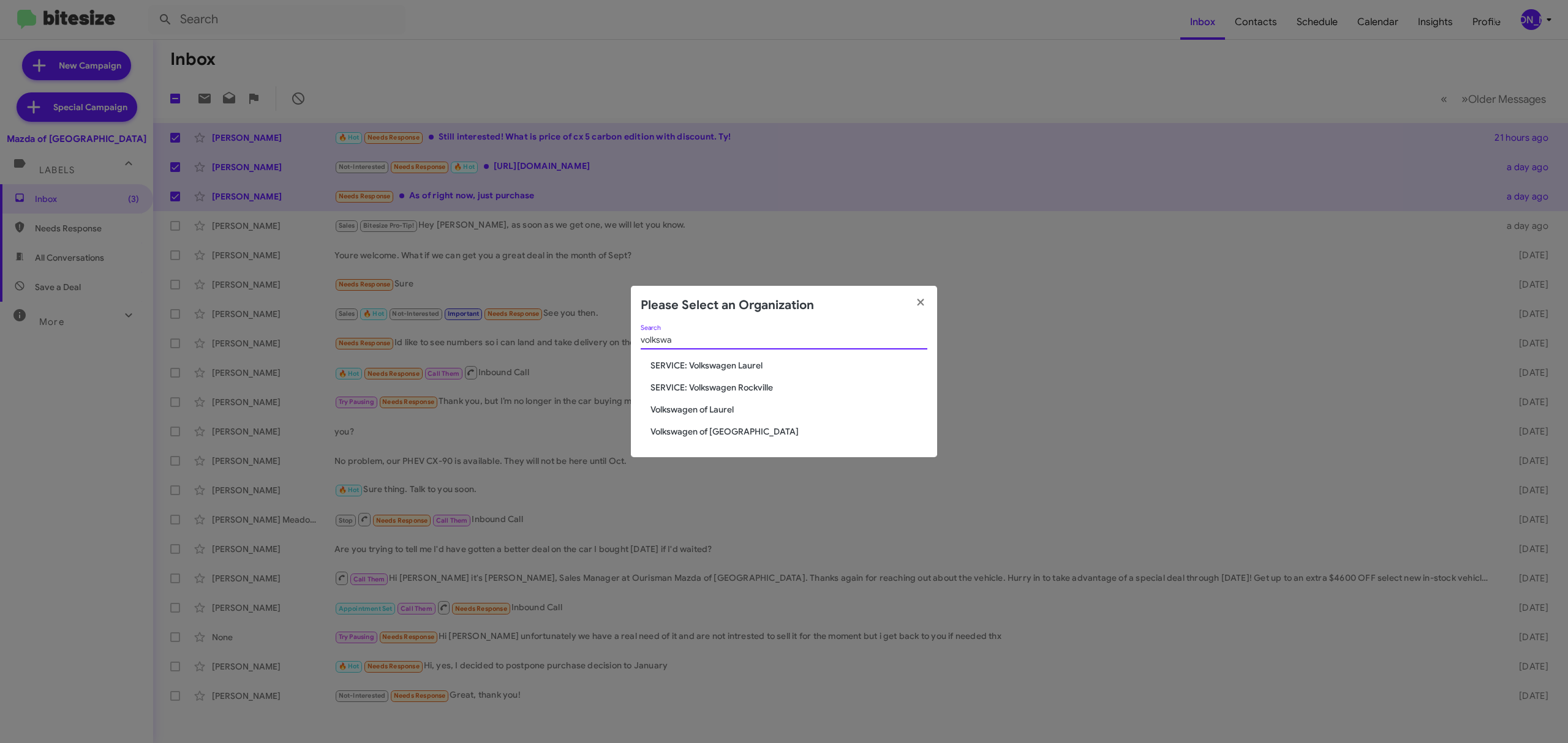
type input "volkswa"
click at [692, 407] on span "Volkswagen of Laurel" at bounding box center [789, 409] width 277 height 13
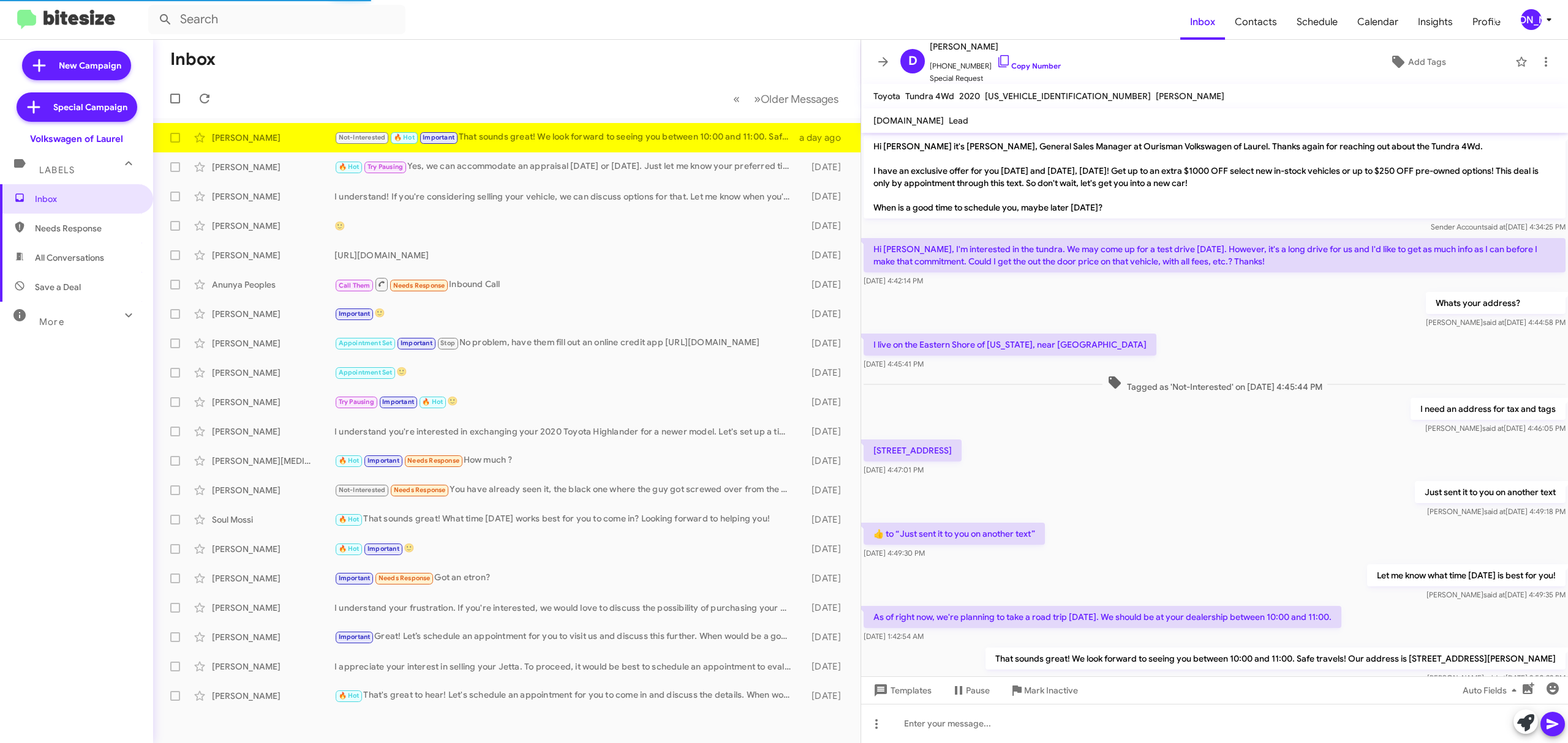
scroll to position [47, 0]
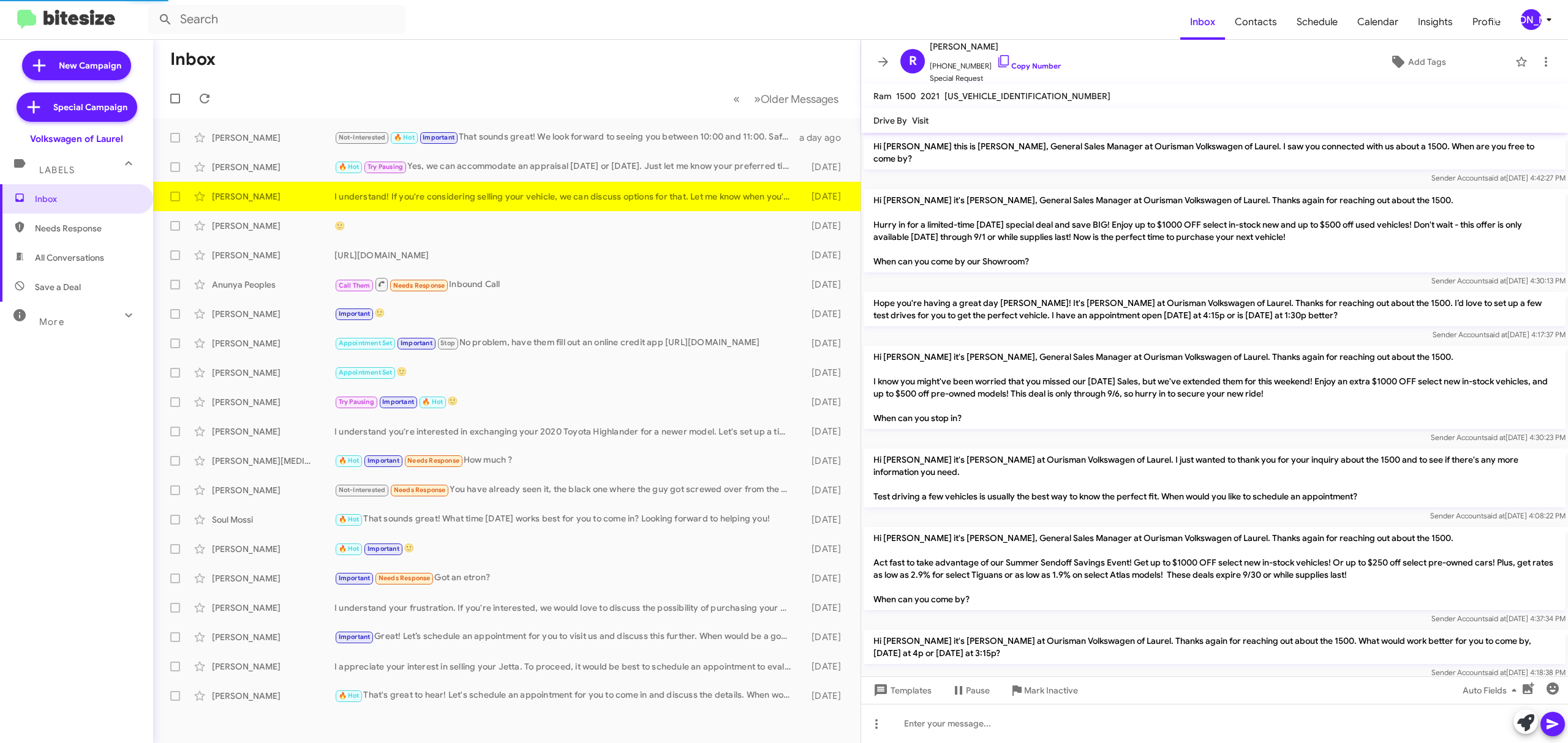
scroll to position [209, 0]
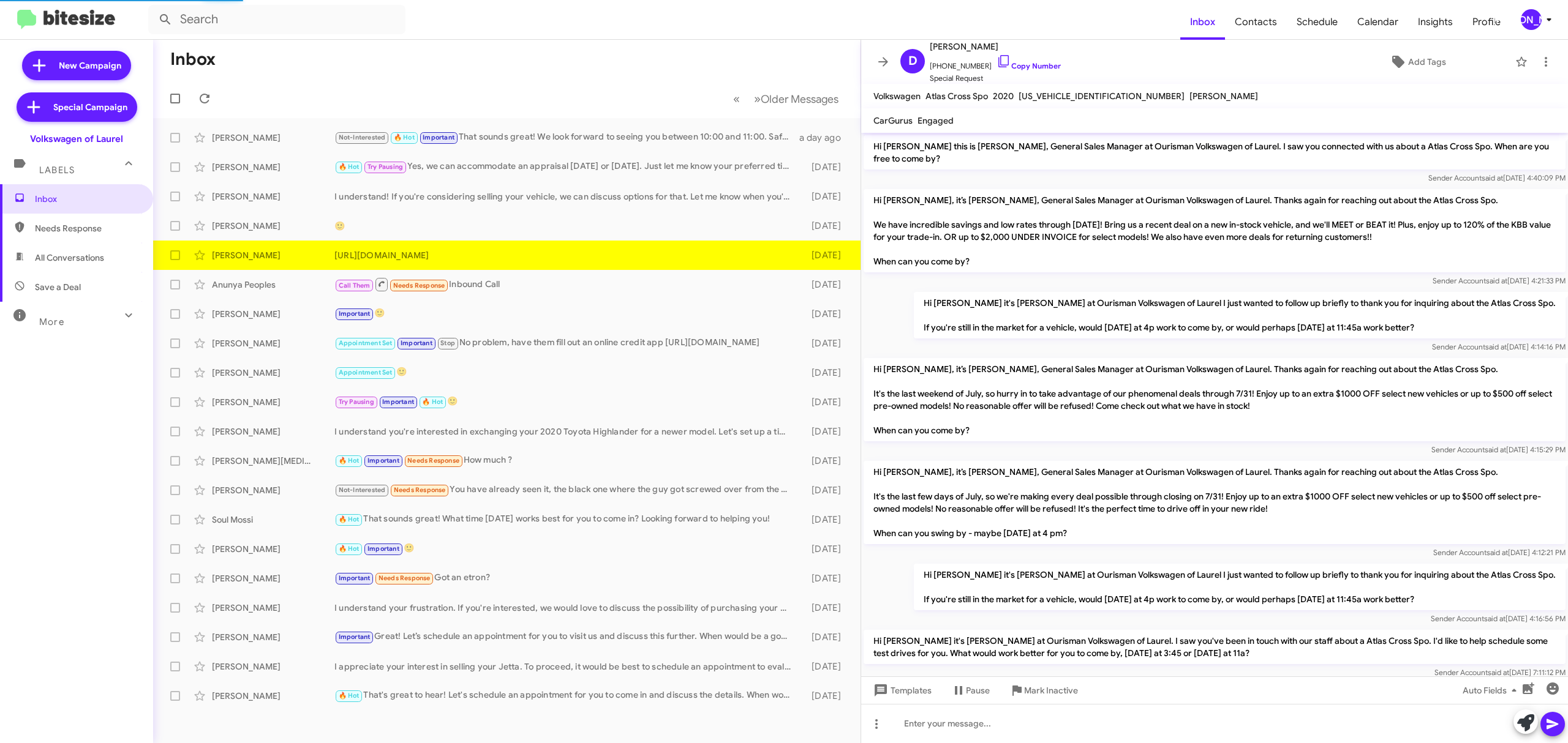
scroll to position [808, 0]
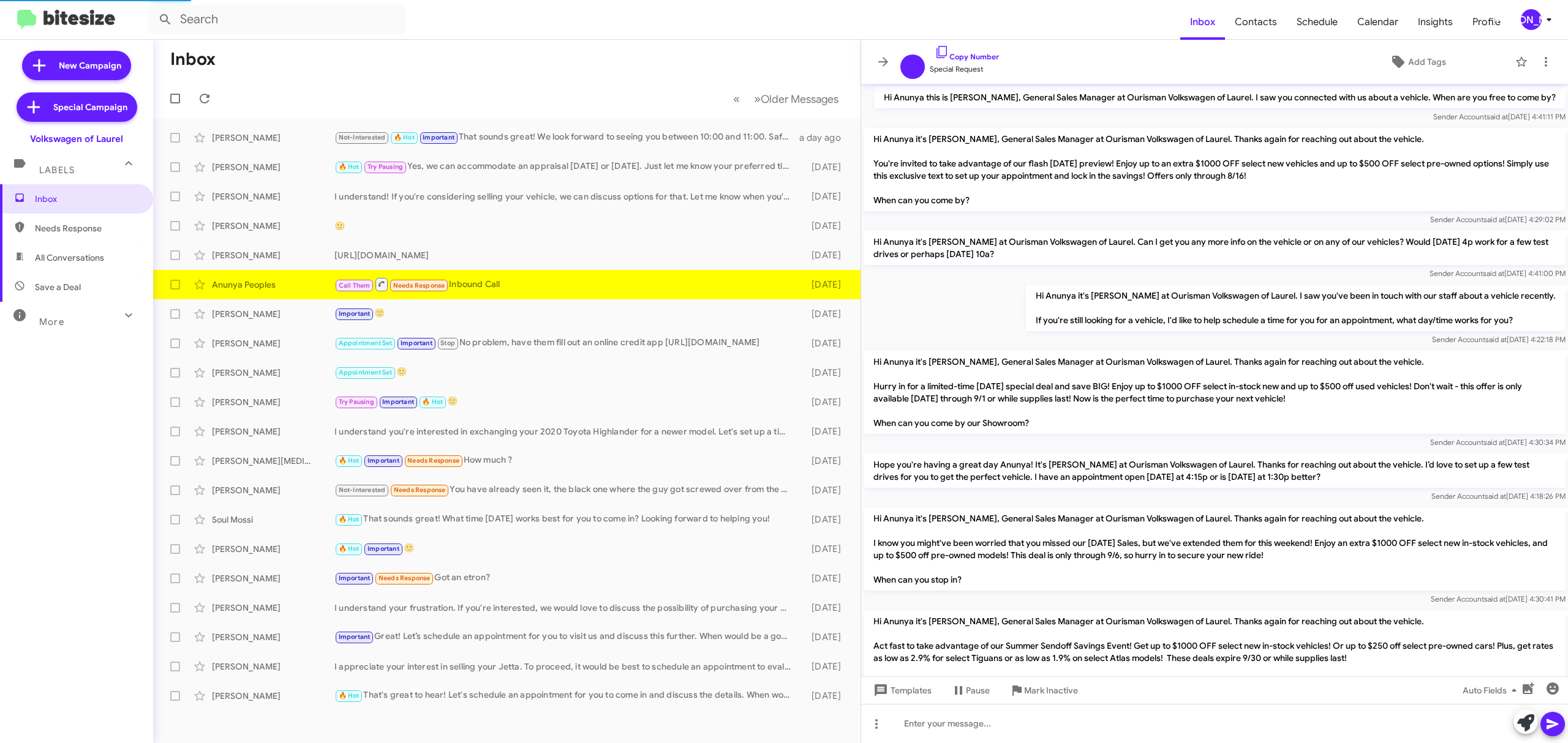
scroll to position [190, 0]
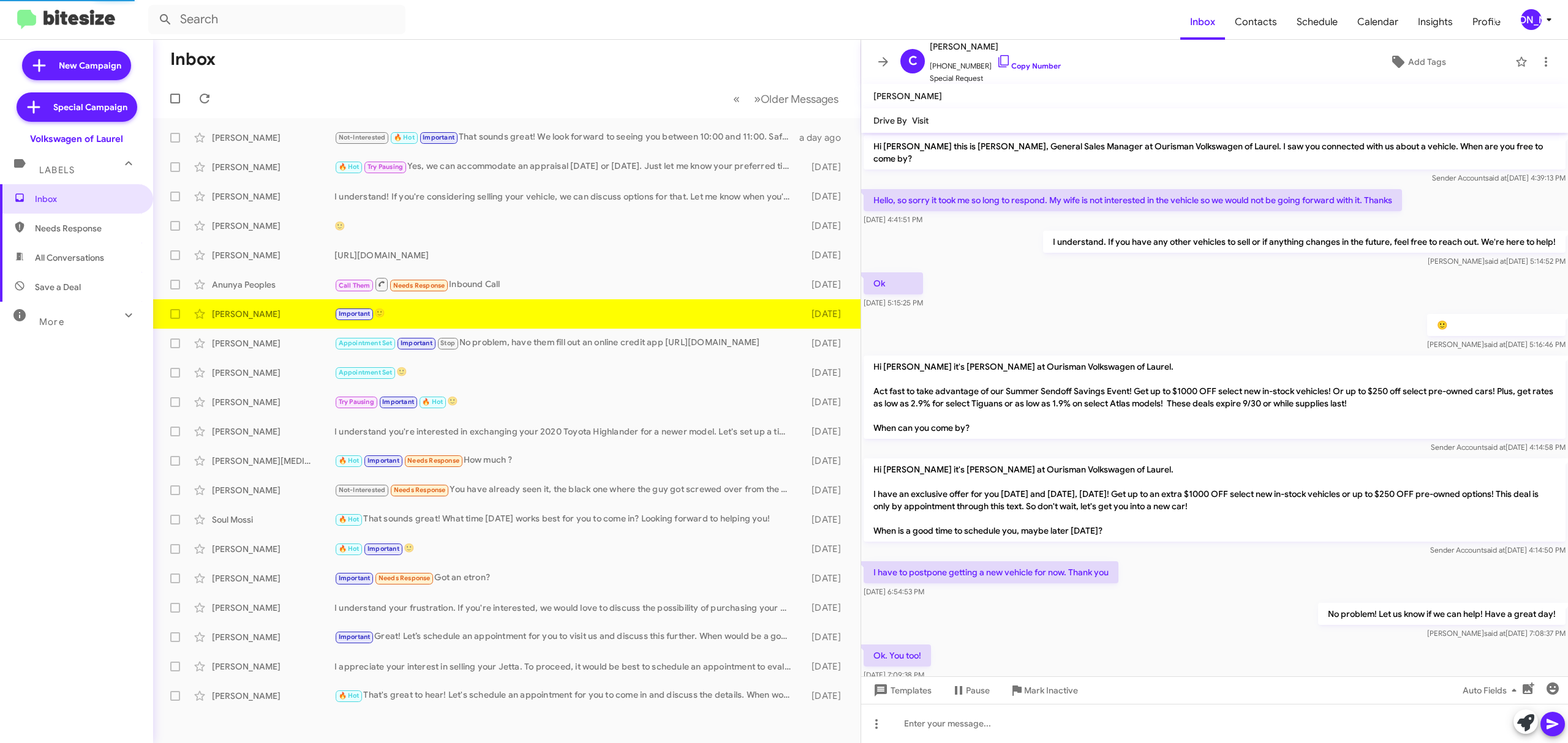
scroll to position [69, 0]
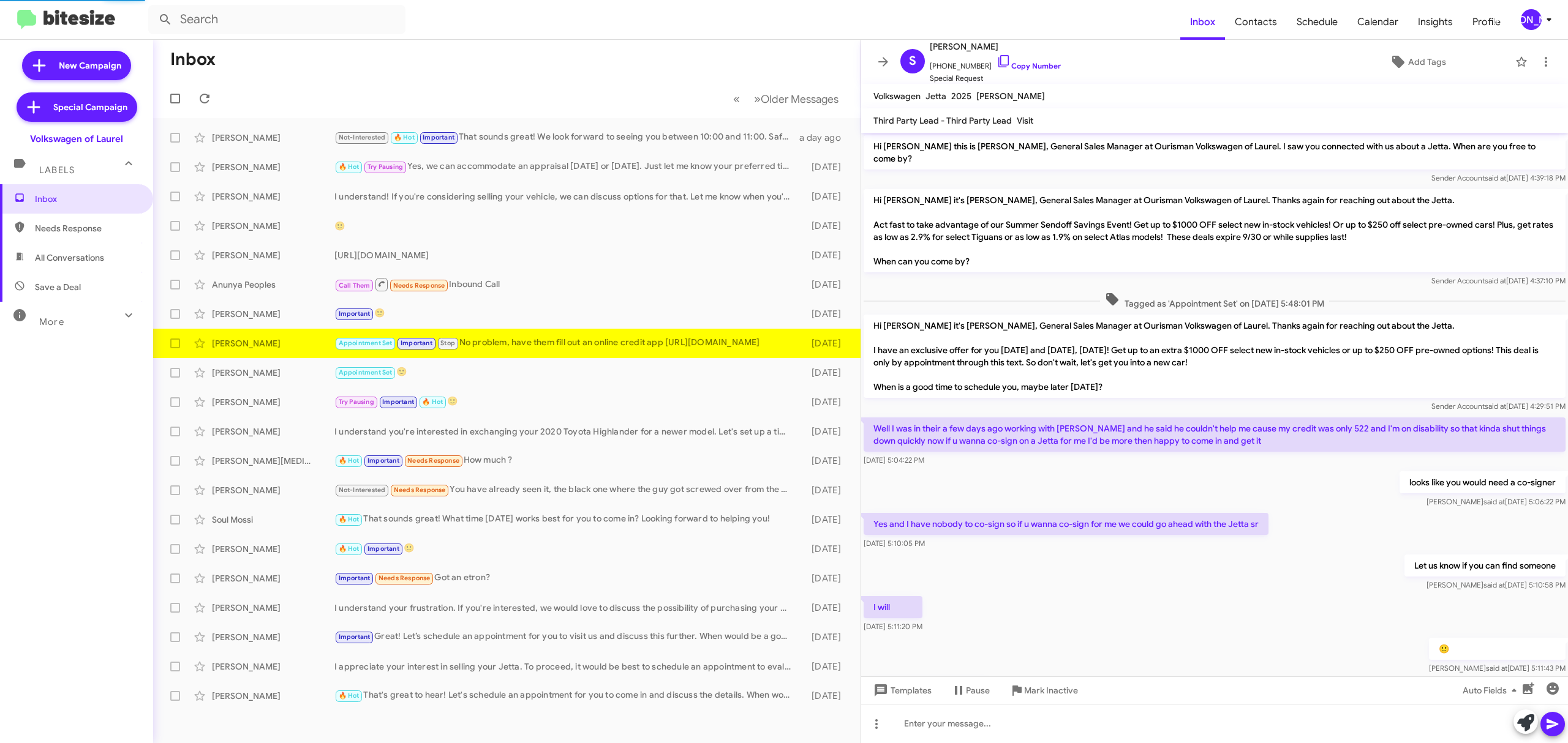
scroll to position [421, 0]
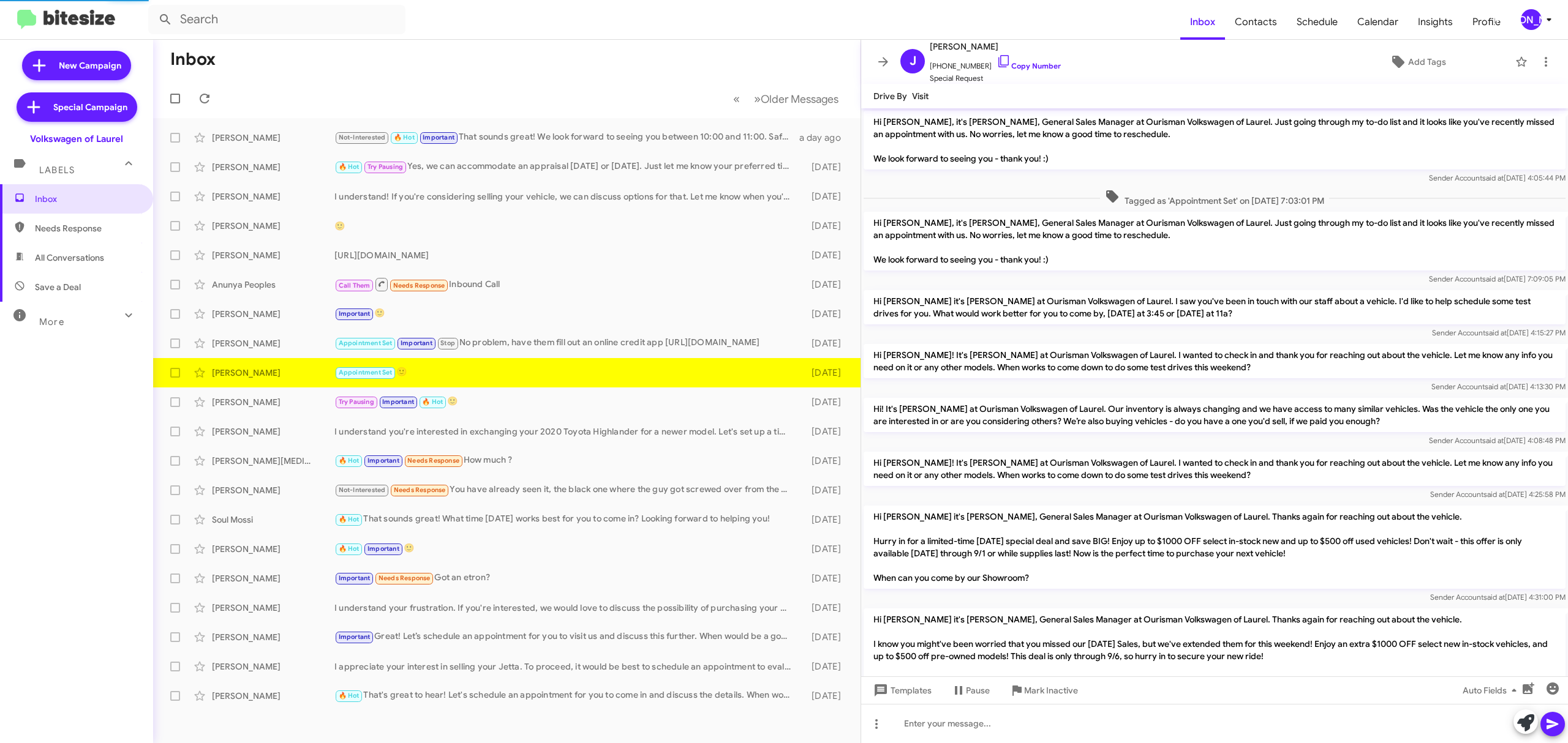
scroll to position [451, 0]
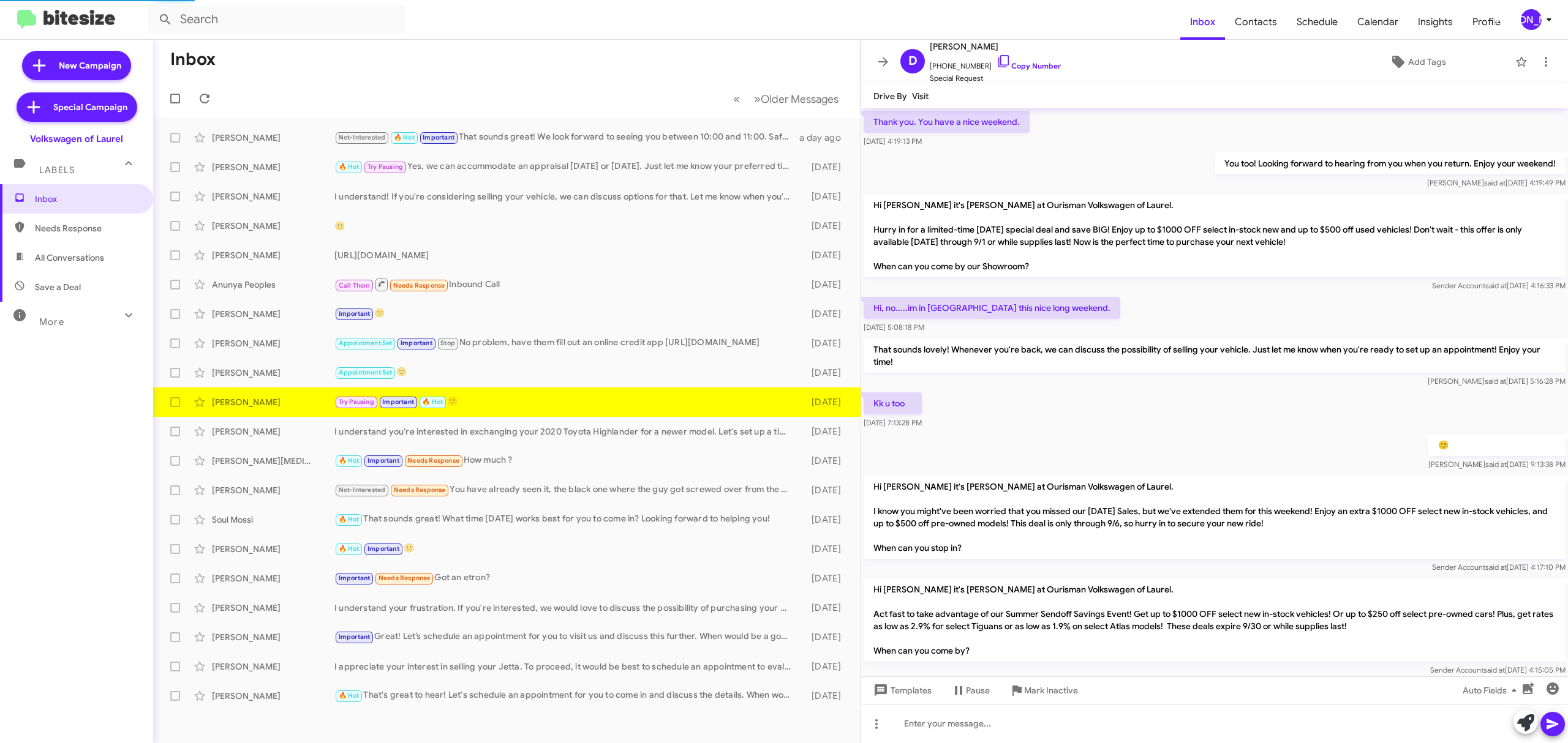
scroll to position [583, 0]
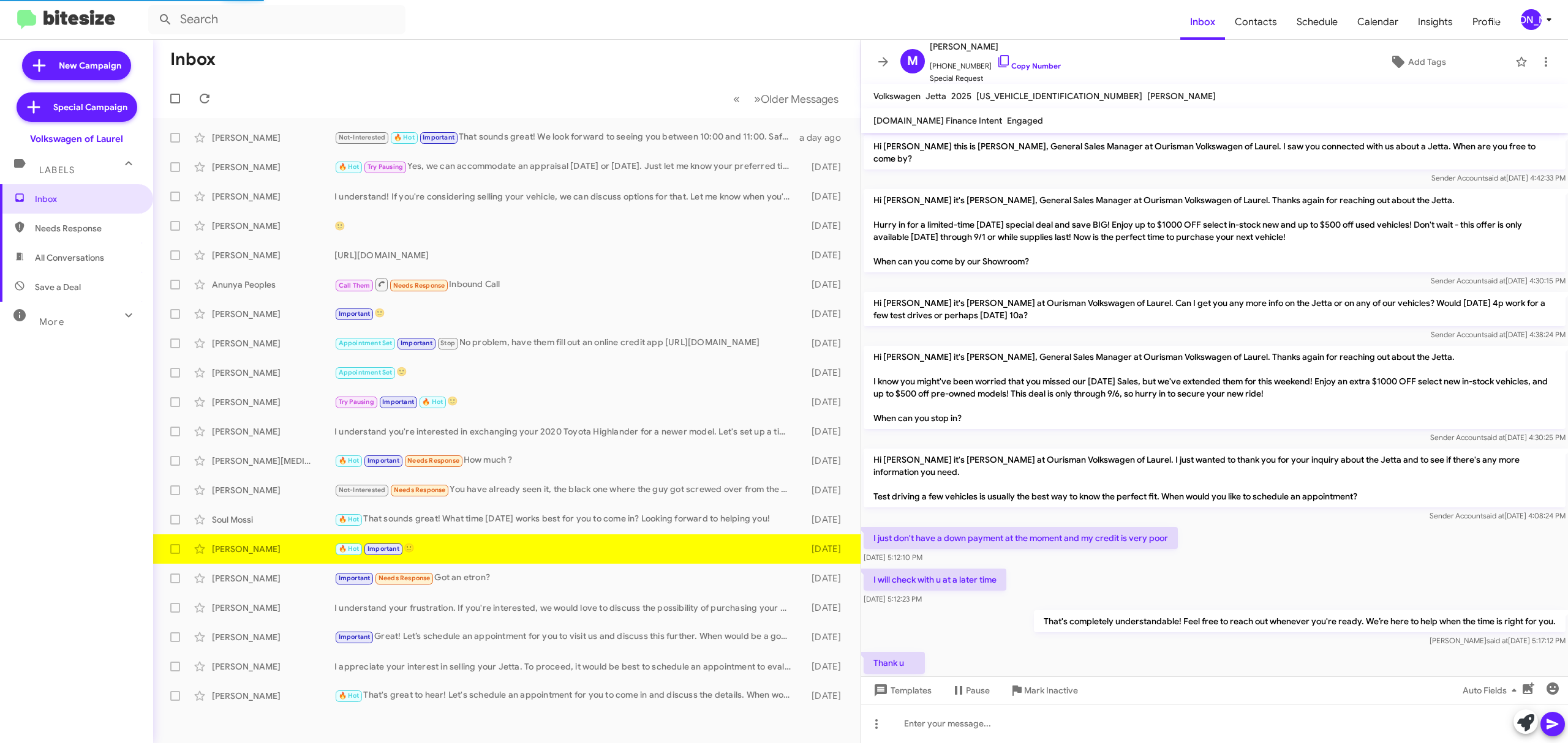
scroll to position [644, 0]
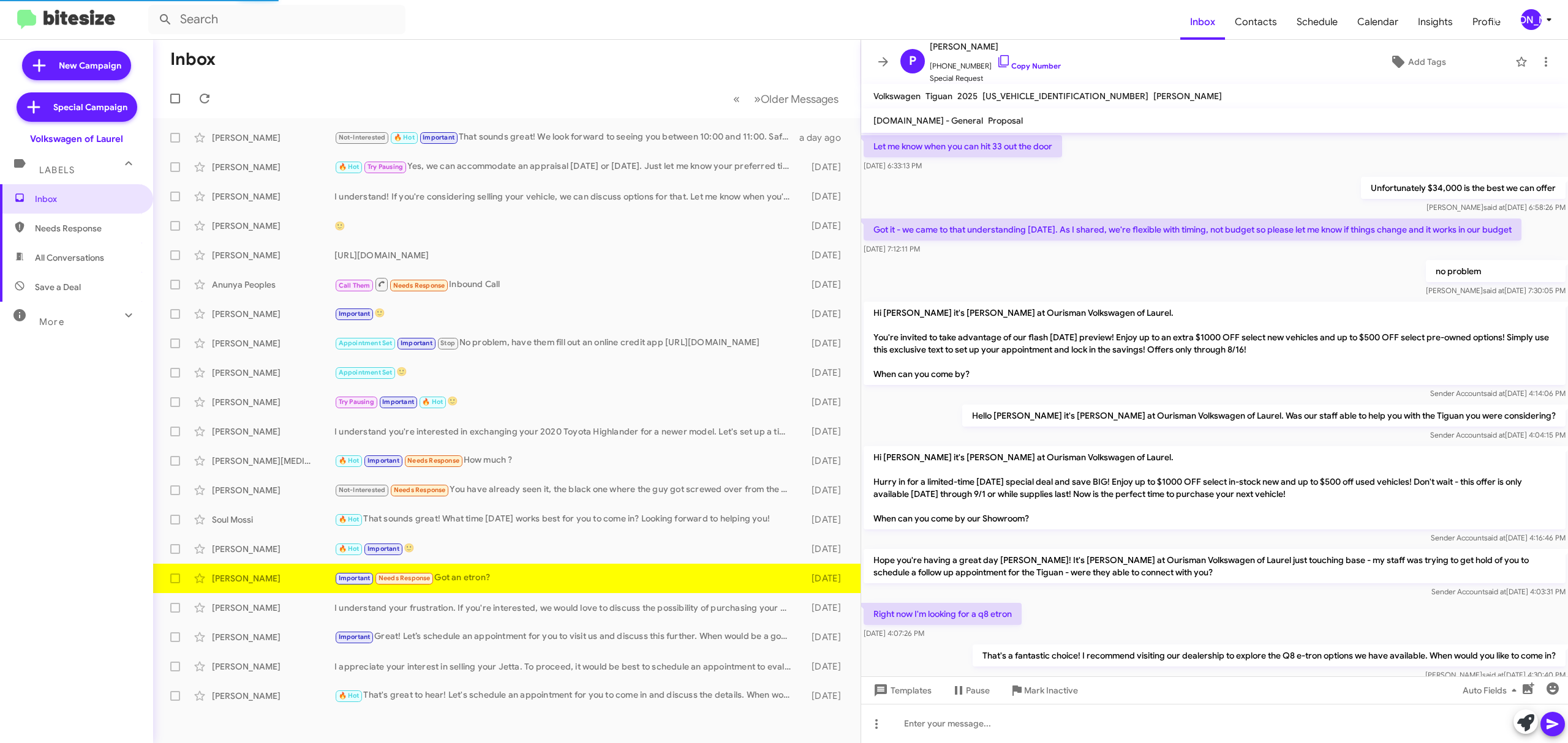
scroll to position [669, 0]
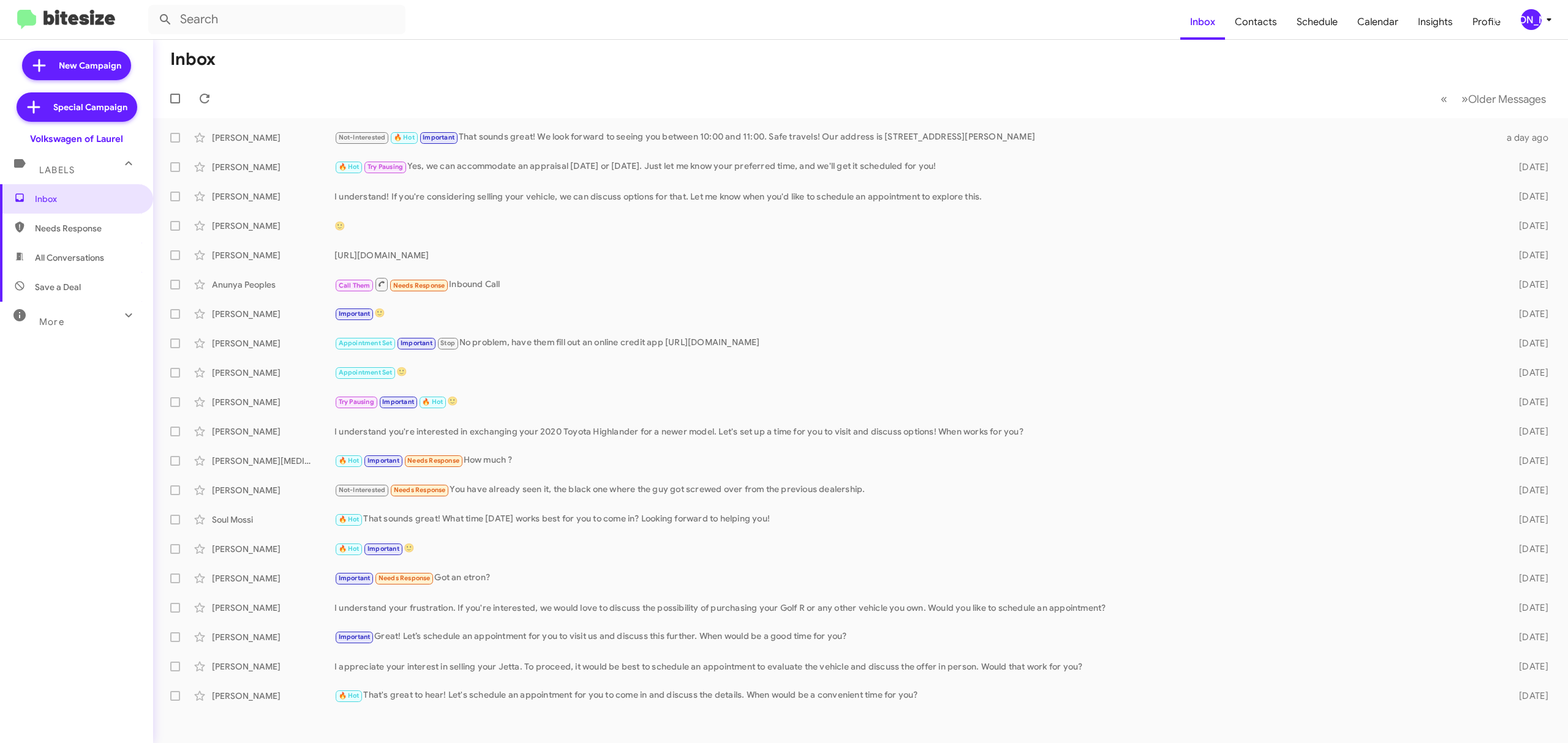
click at [1534, 21] on div "[PERSON_NAME]" at bounding box center [1531, 20] width 21 height 21
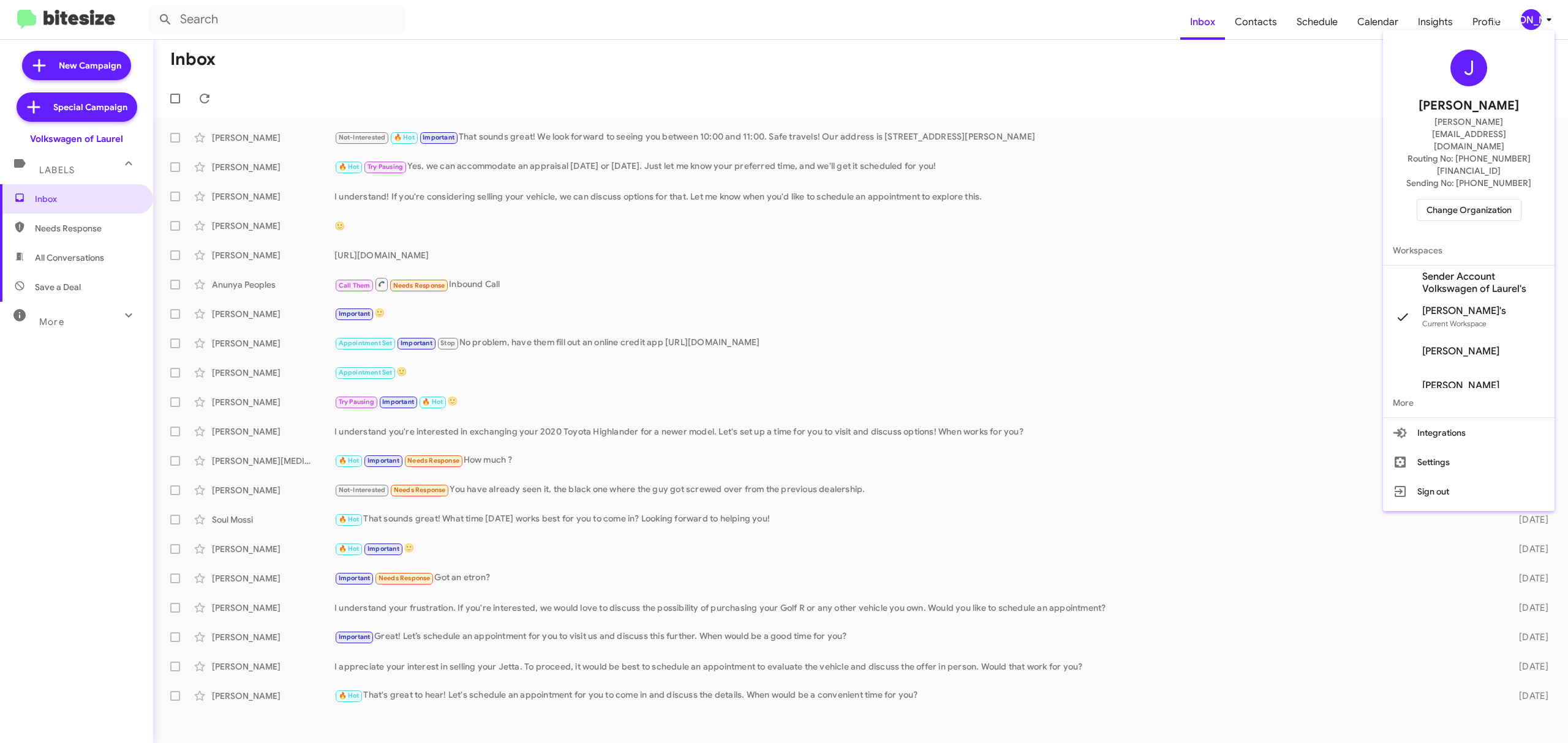
click at [1457, 200] on span "Change Organization" at bounding box center [1470, 210] width 85 height 21
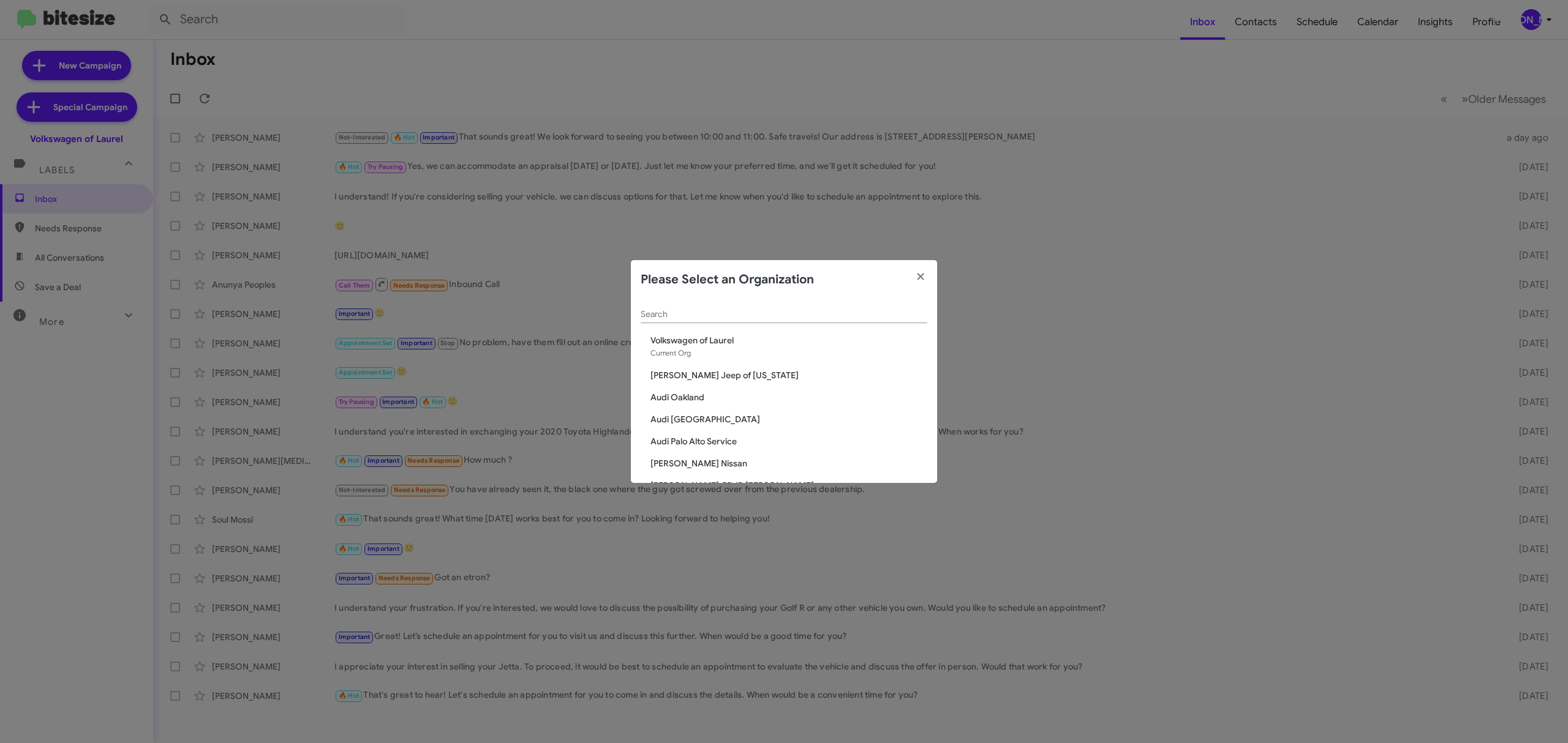
click at [853, 310] on input "Search" at bounding box center [784, 315] width 287 height 10
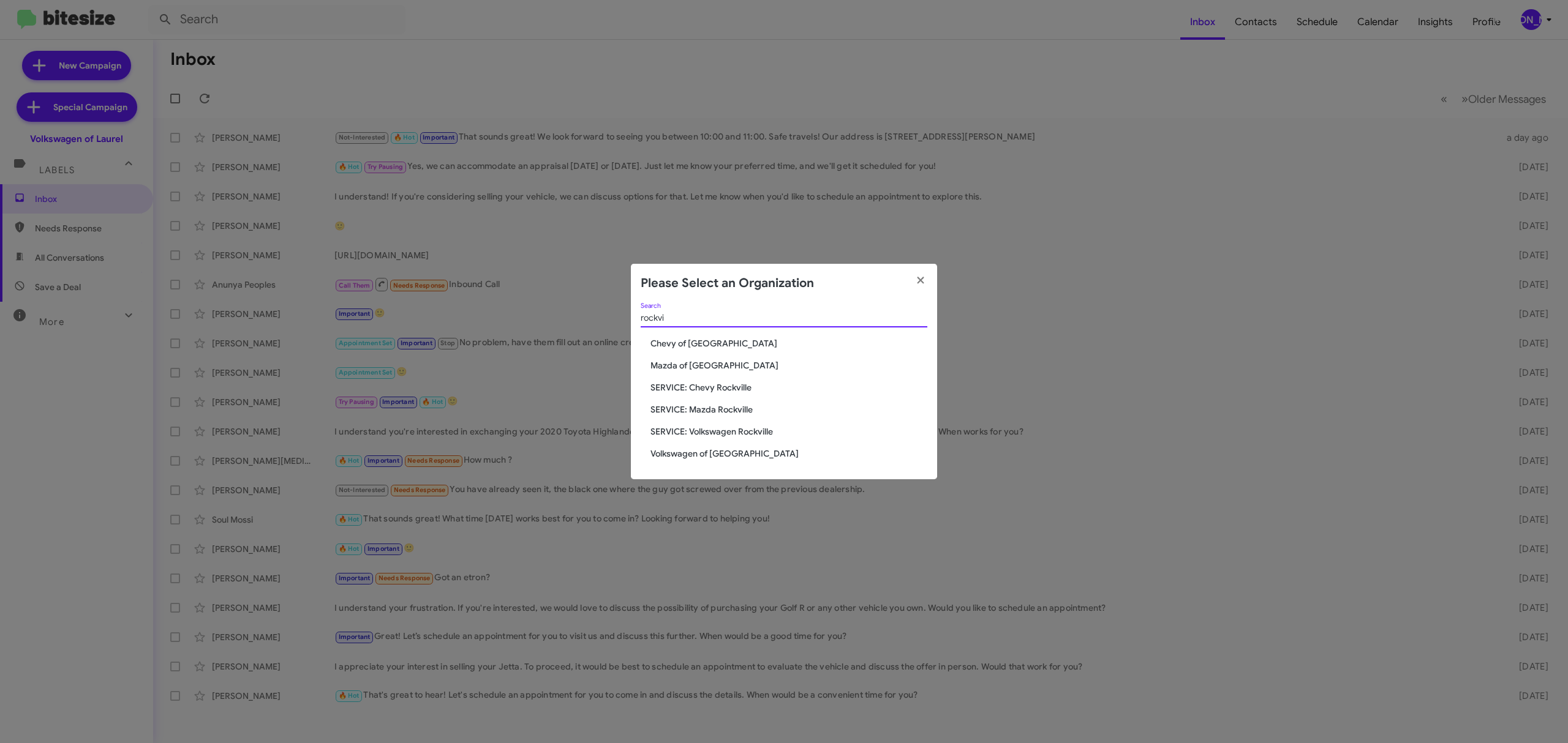
type input "rockvi"
click at [721, 449] on span "Volkswagen of [GEOGRAPHIC_DATA]" at bounding box center [789, 454] width 277 height 13
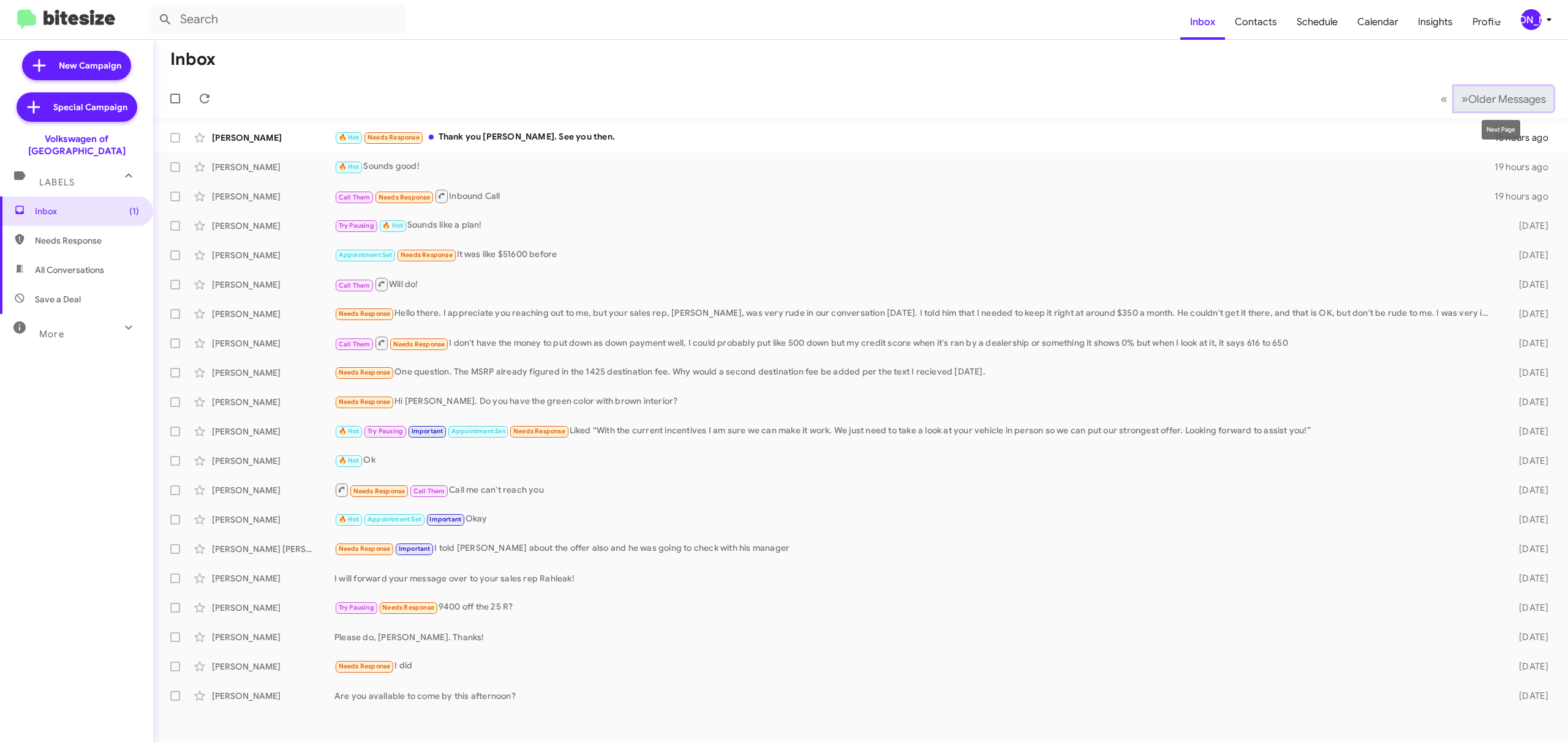
click at [1491, 106] on button "» Next Older Messages" at bounding box center [1503, 98] width 99 height 25
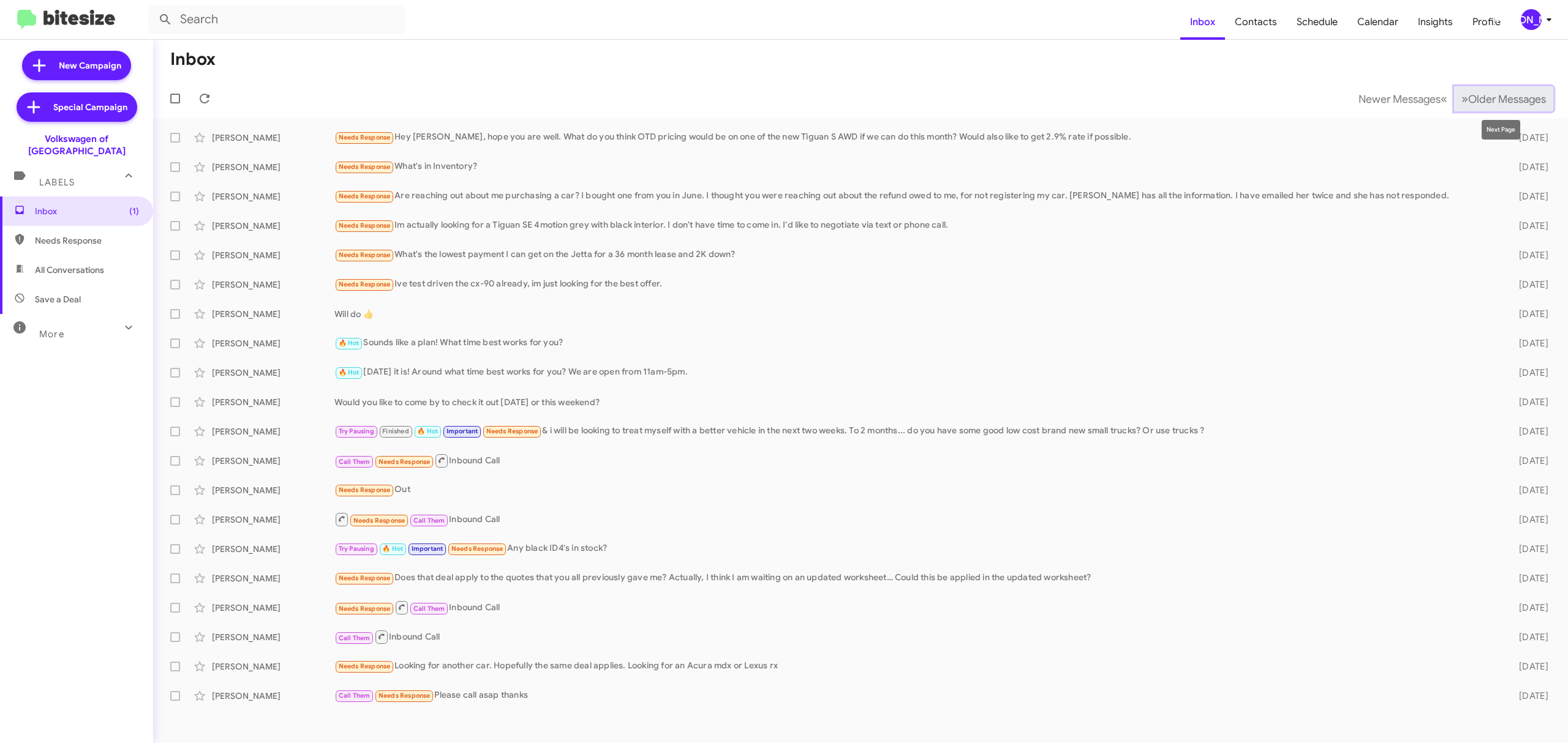
click at [1492, 104] on span "Older Messages" at bounding box center [1507, 99] width 78 height 14
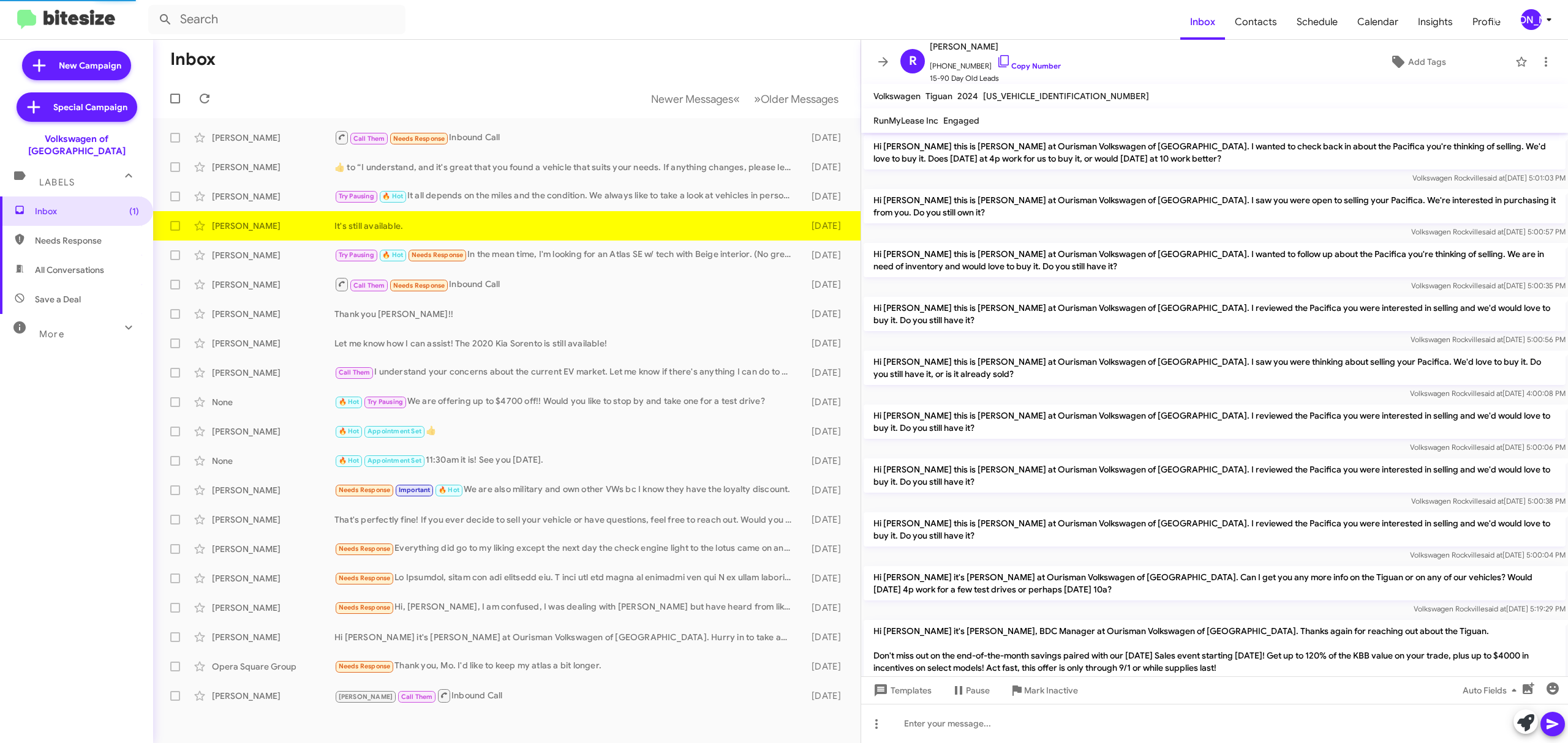
scroll to position [583, 0]
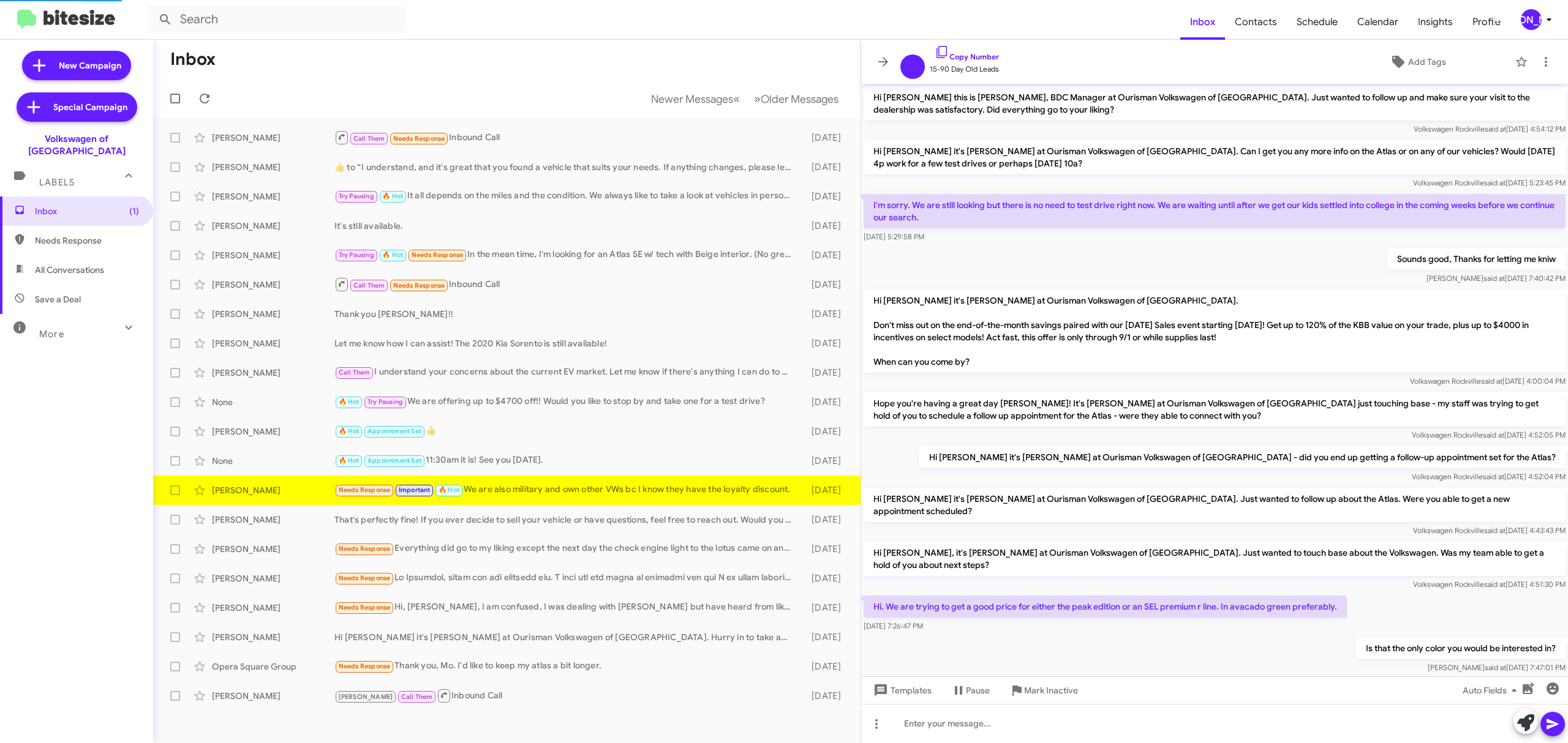
scroll to position [168, 0]
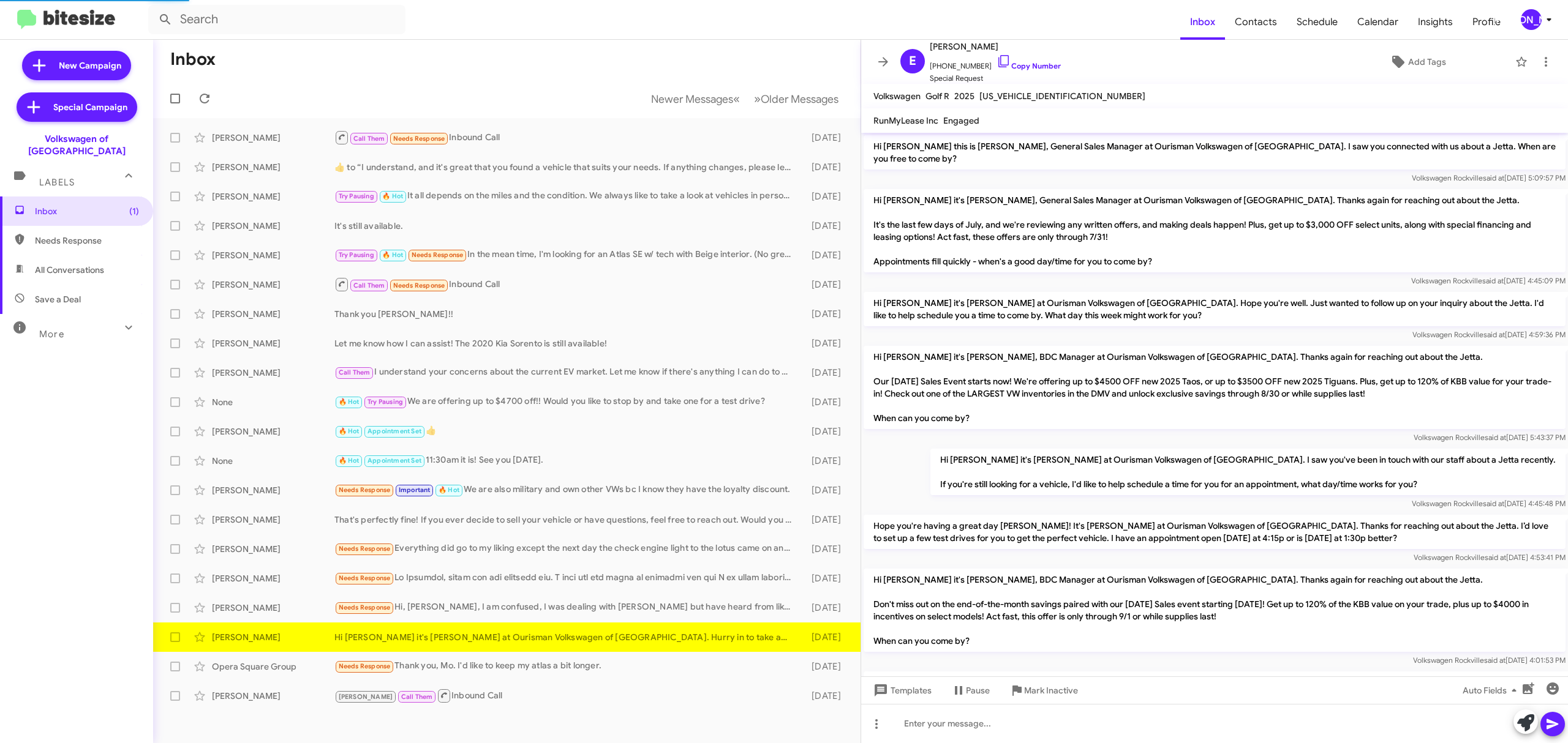
scroll to position [368, 0]
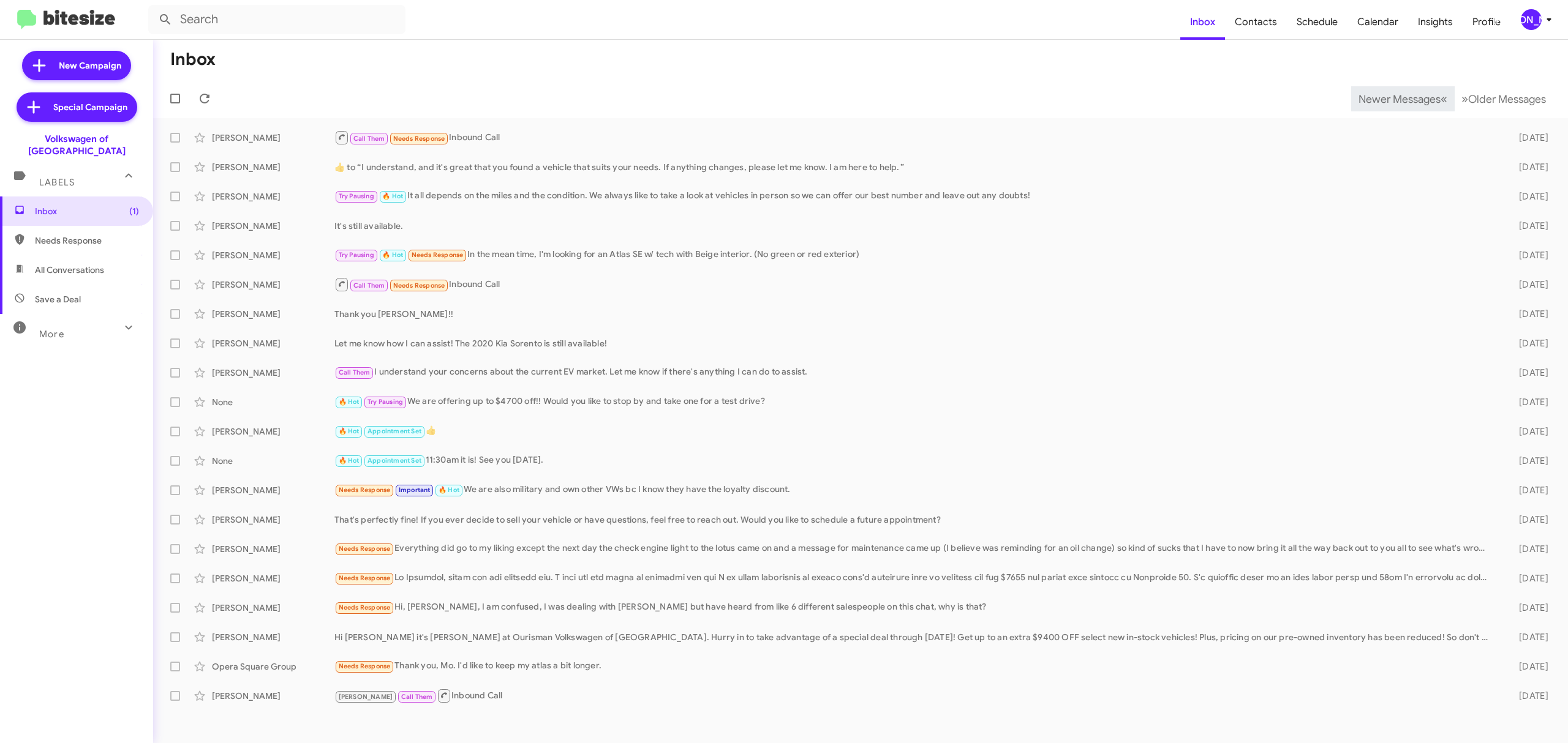
click at [1389, 98] on span "Newer Messages" at bounding box center [1399, 99] width 82 height 14
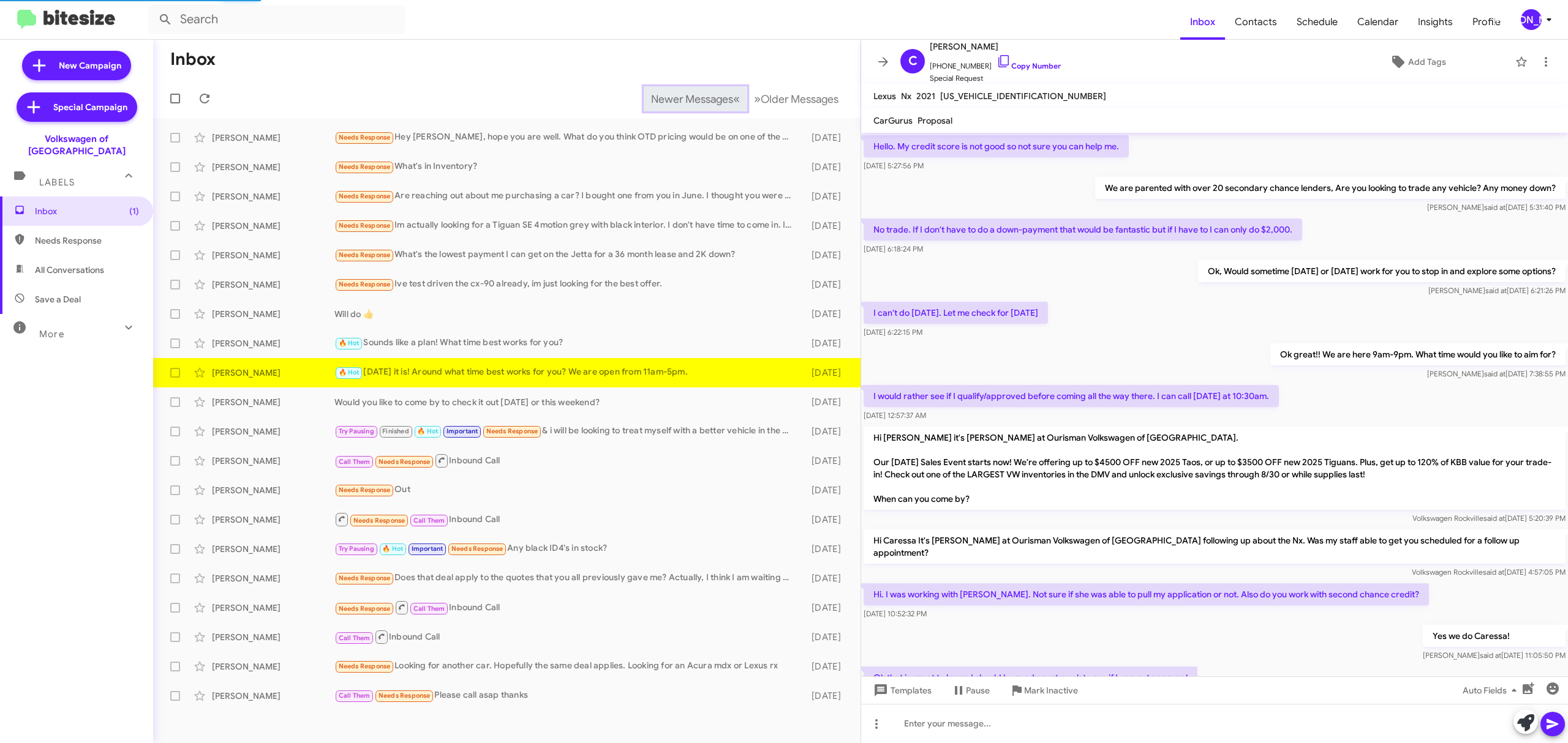
scroll to position [436, 0]
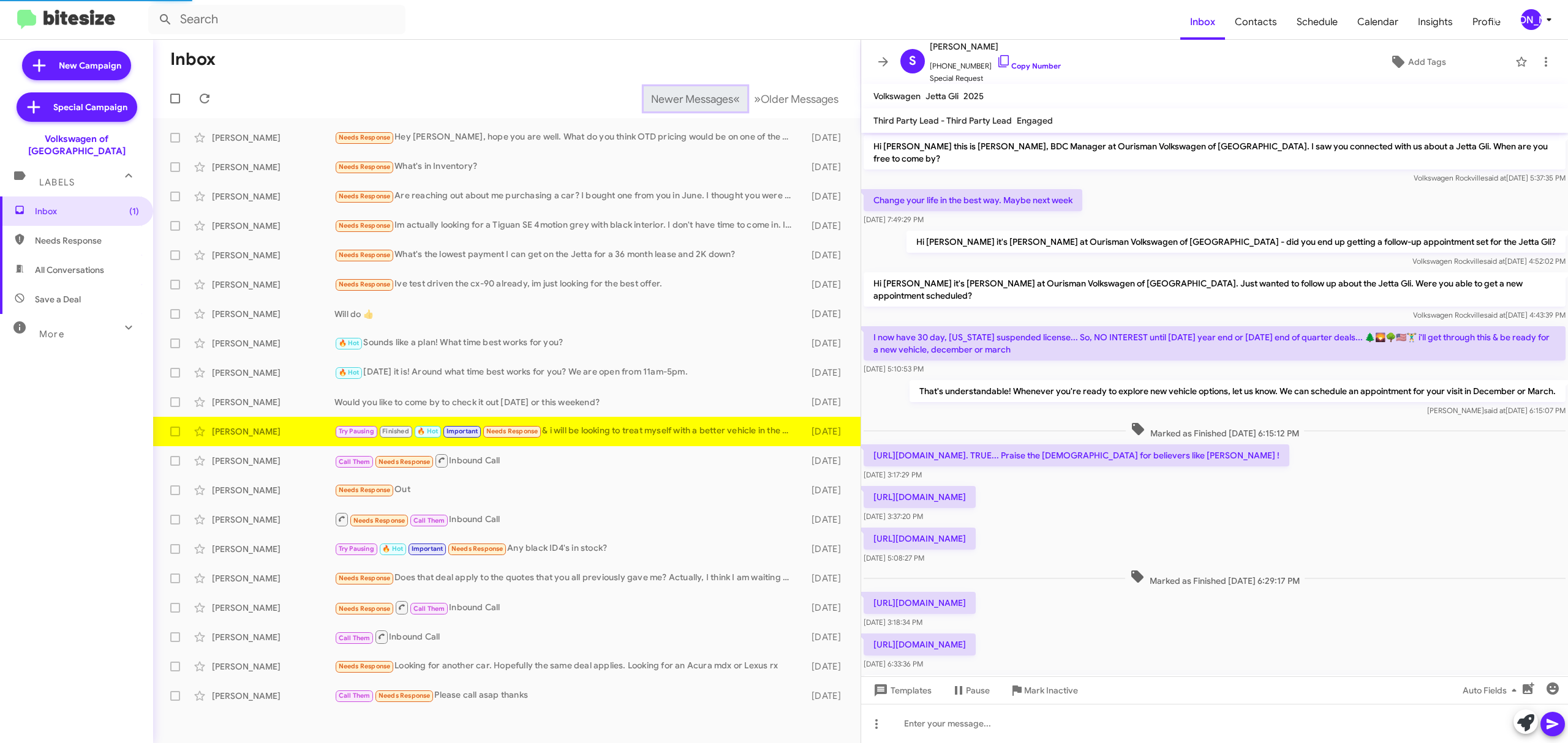
scroll to position [272, 0]
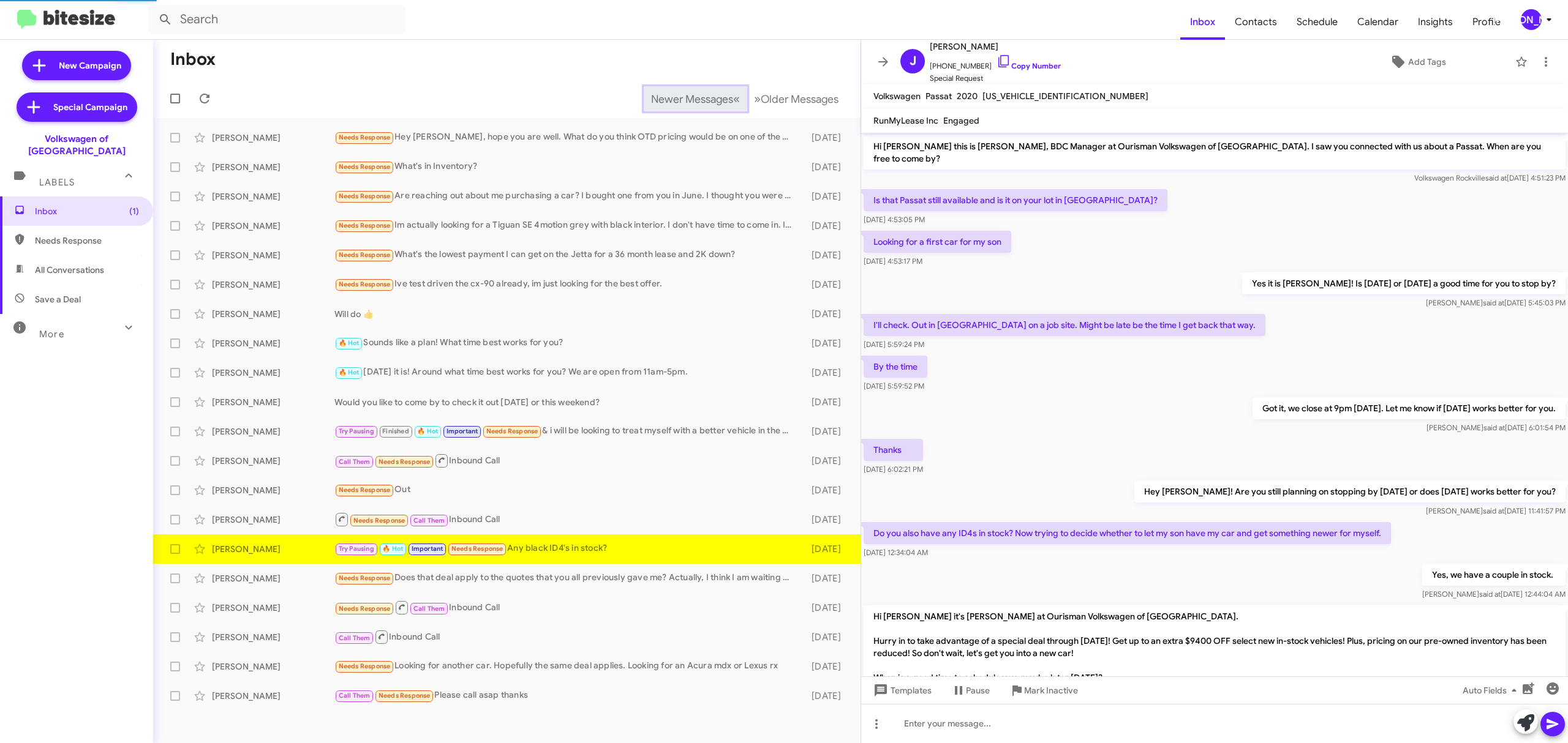
scroll to position [49, 0]
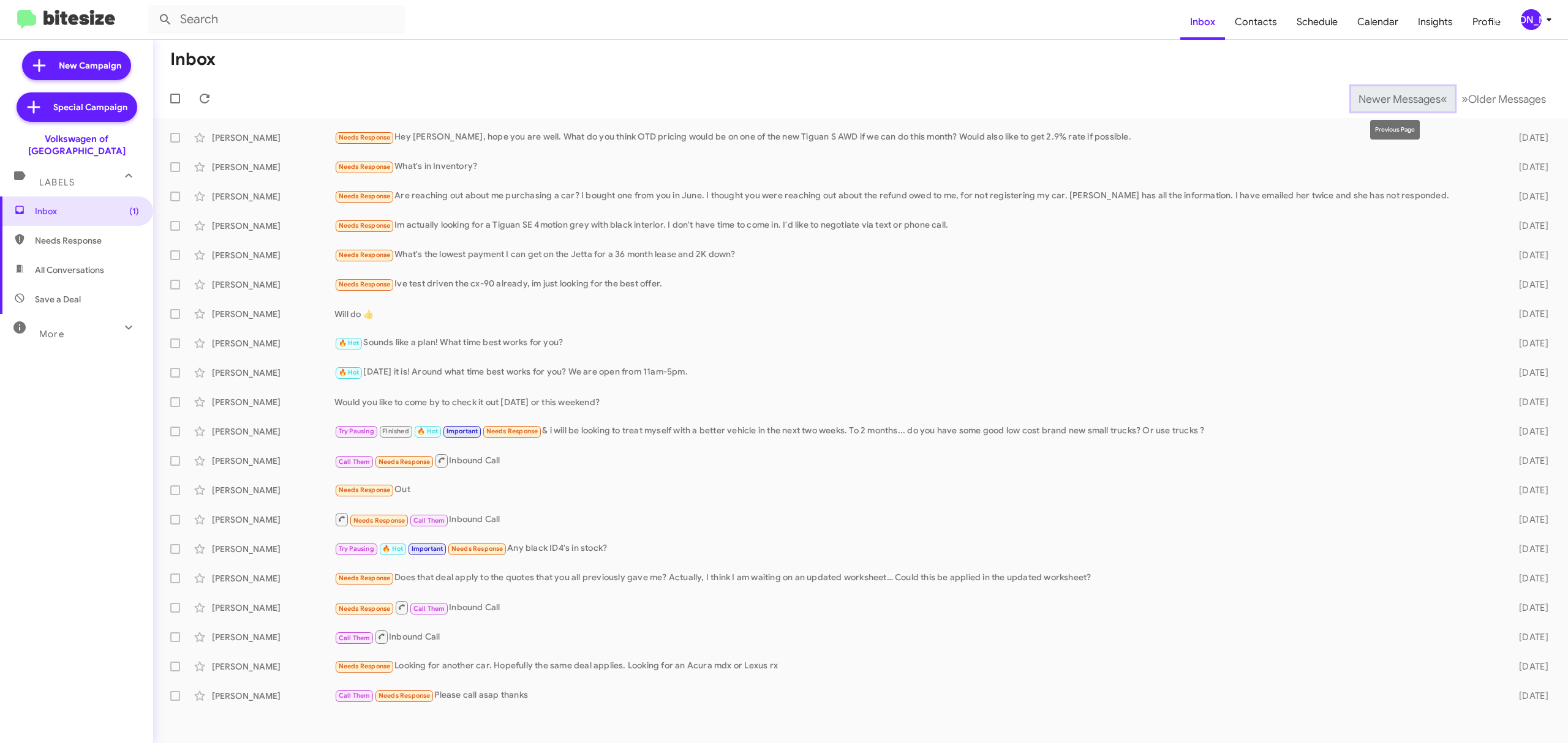
click at [1389, 98] on span "Newer Messages" at bounding box center [1399, 99] width 82 height 14
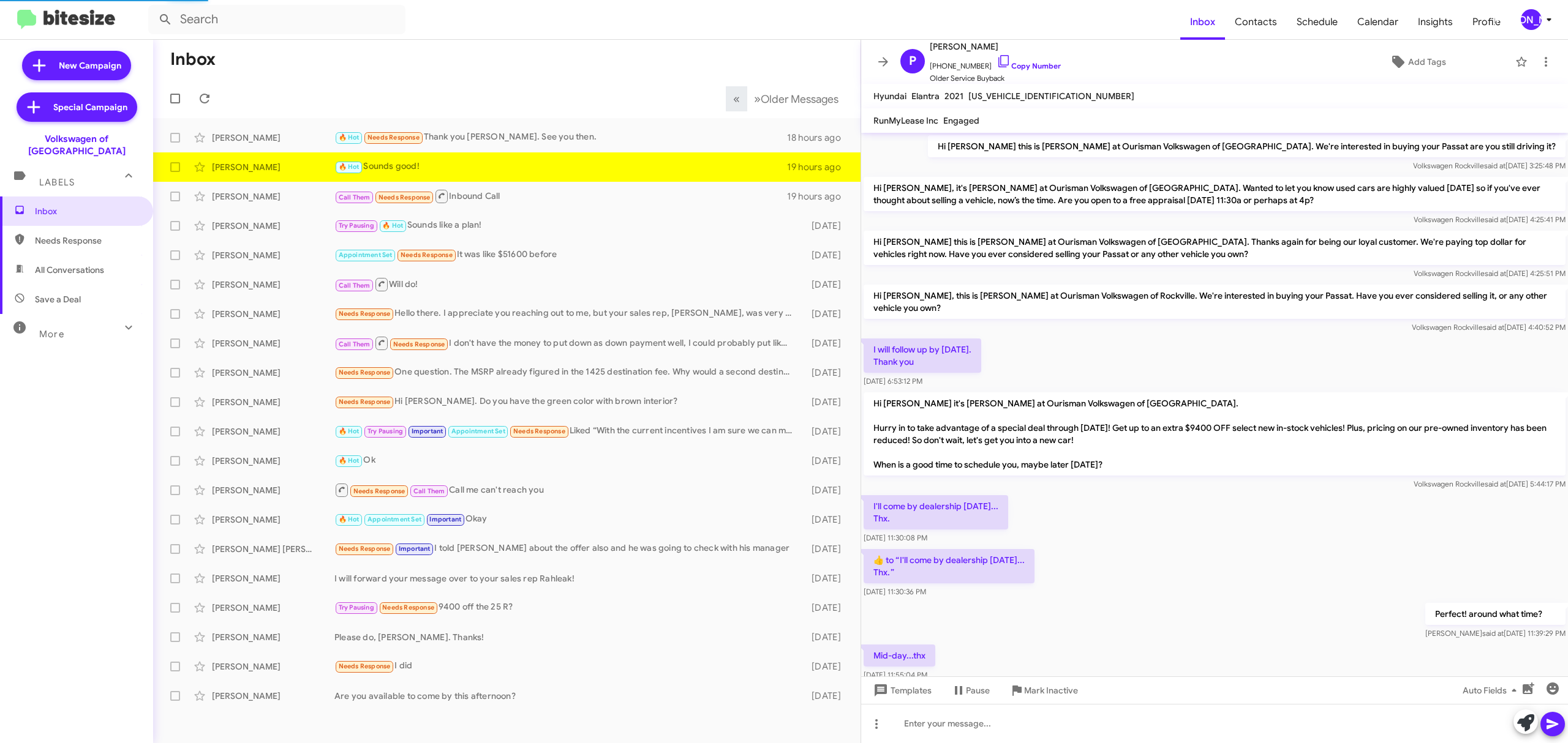
scroll to position [534, 0]
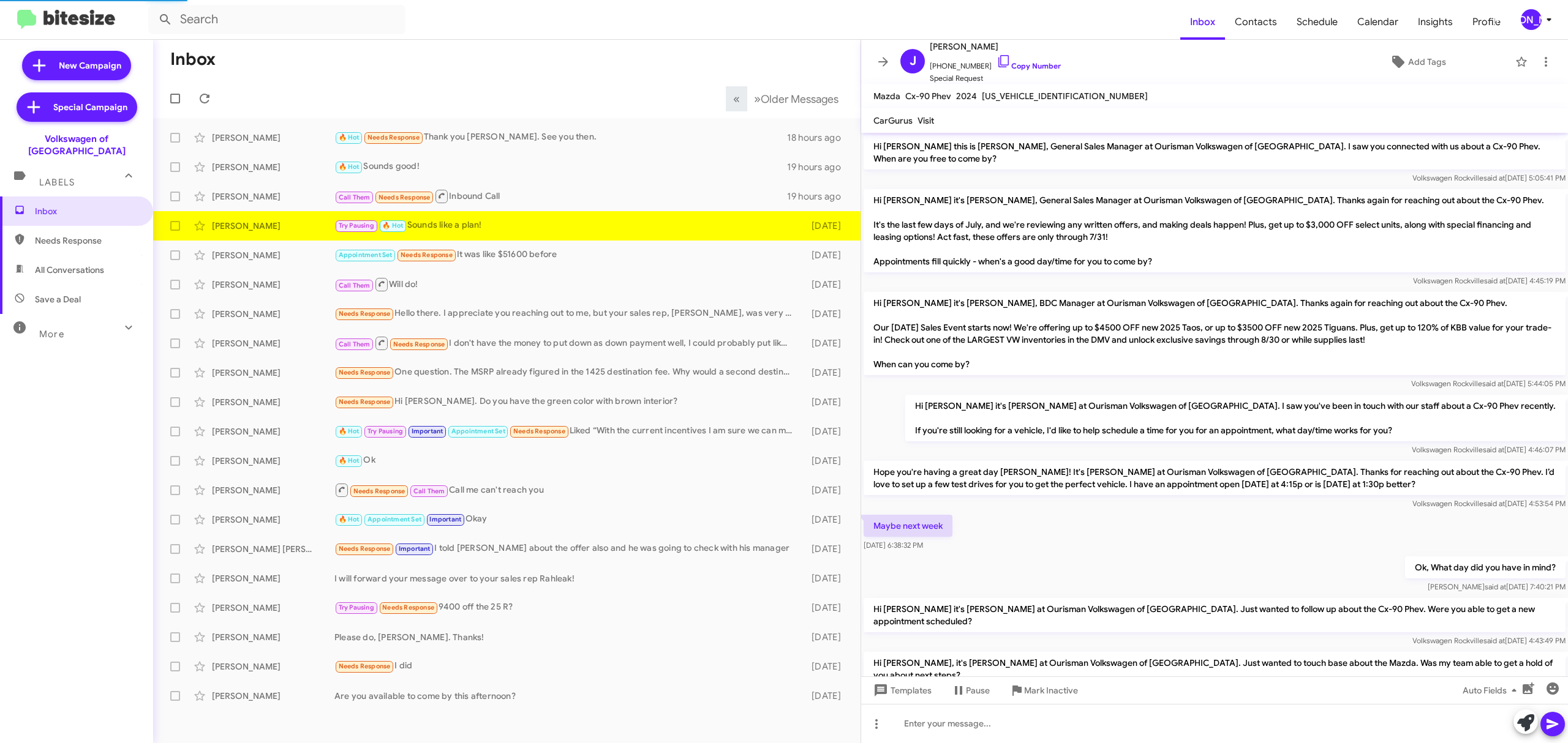
scroll to position [250, 0]
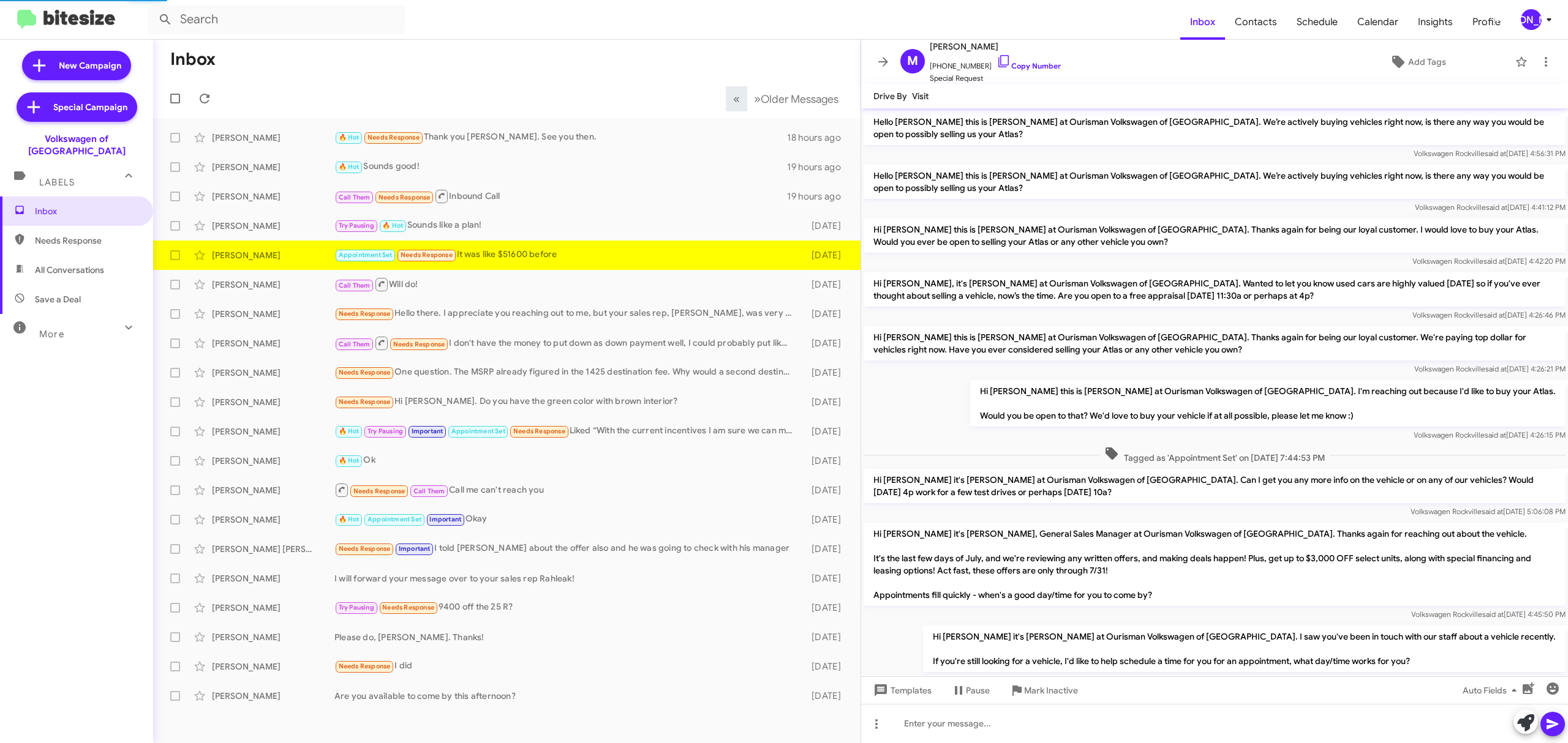
scroll to position [723, 0]
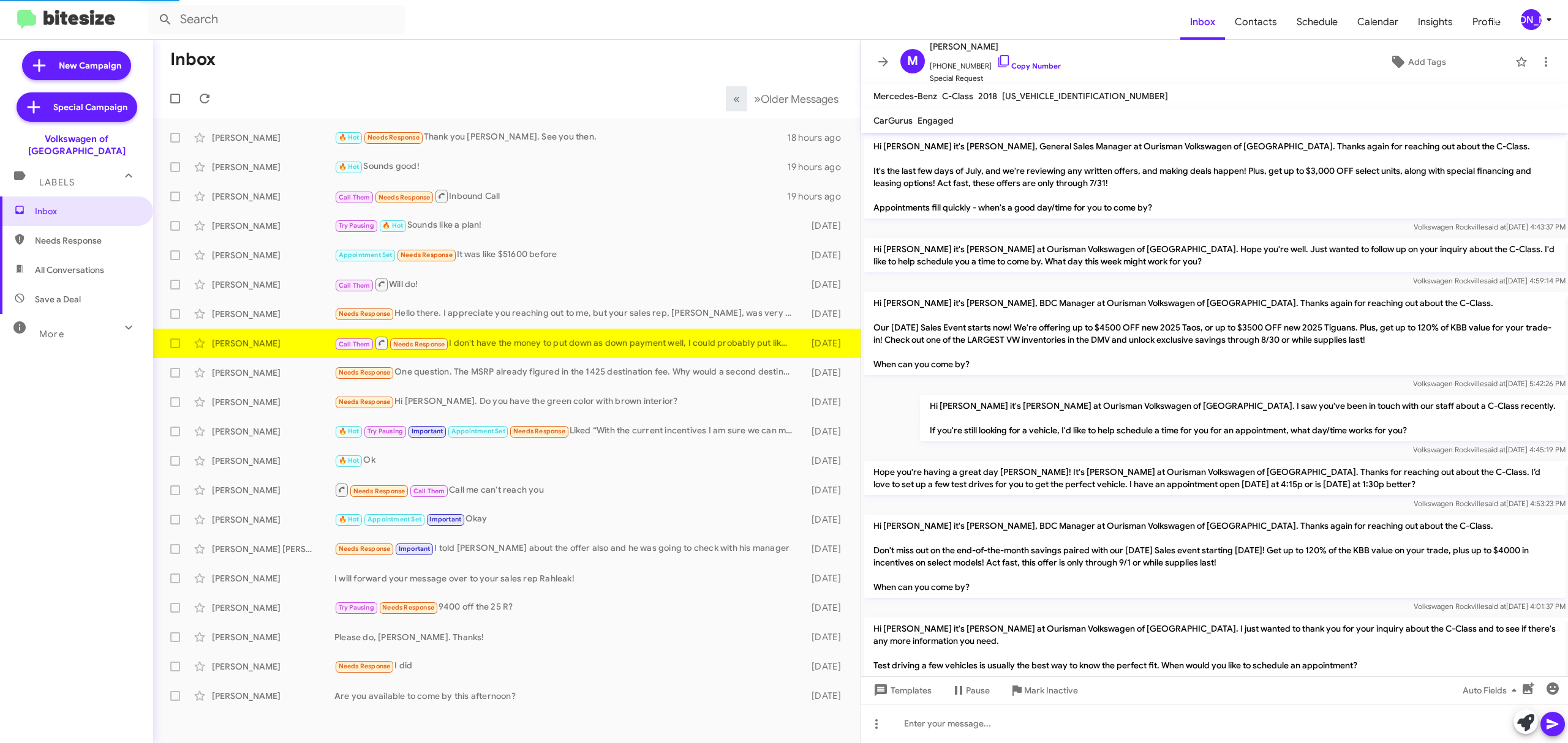
scroll to position [500, 0]
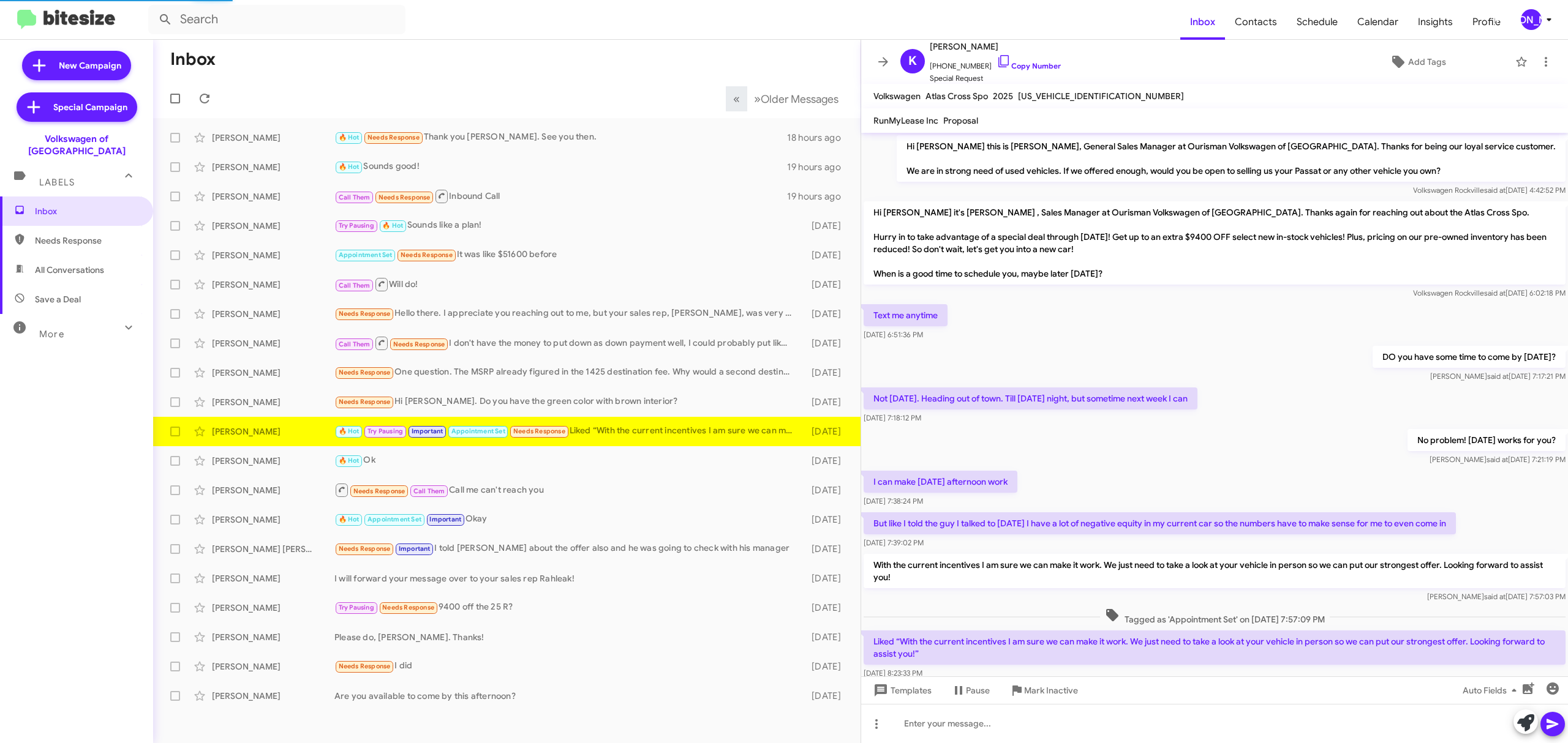
scroll to position [40, 0]
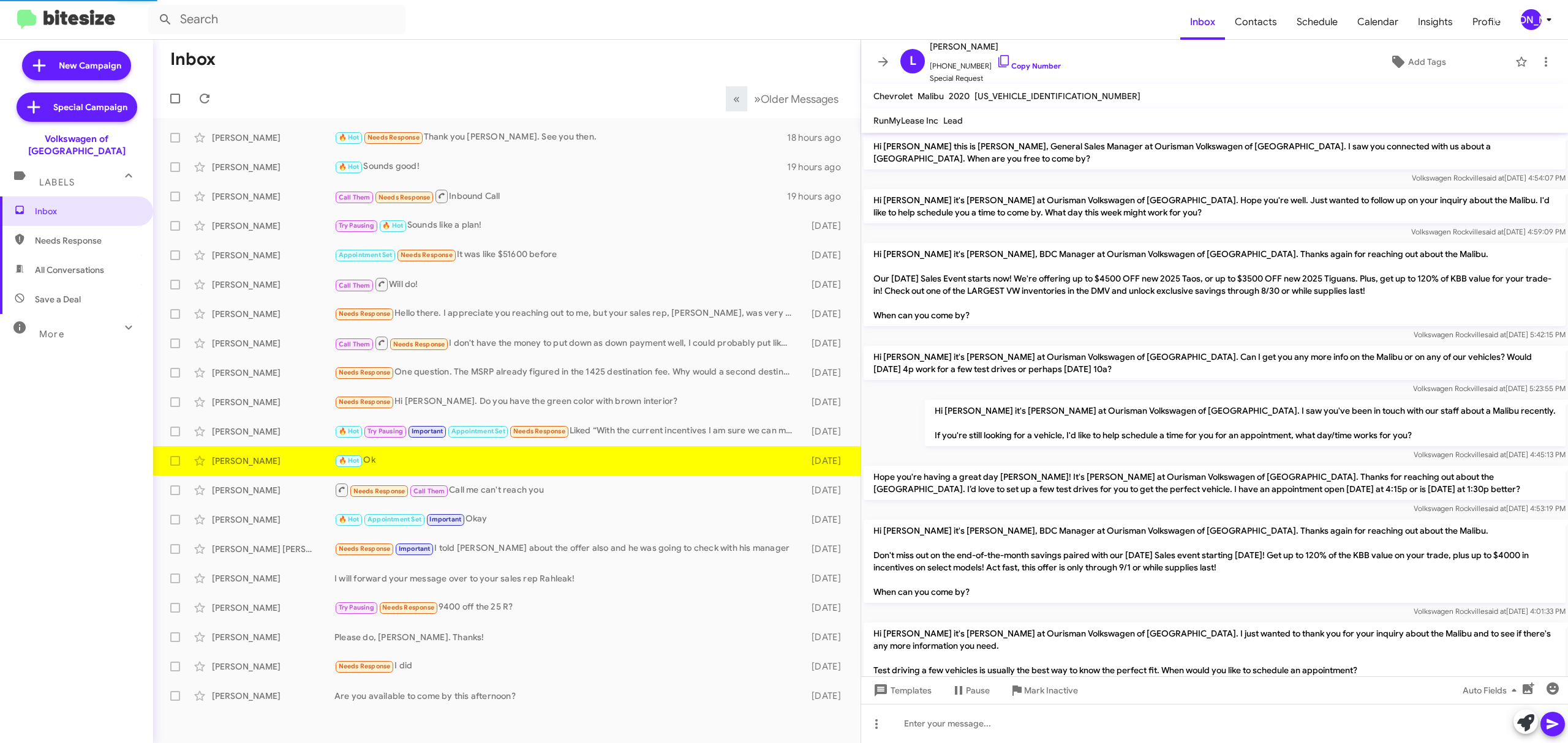
scroll to position [547, 0]
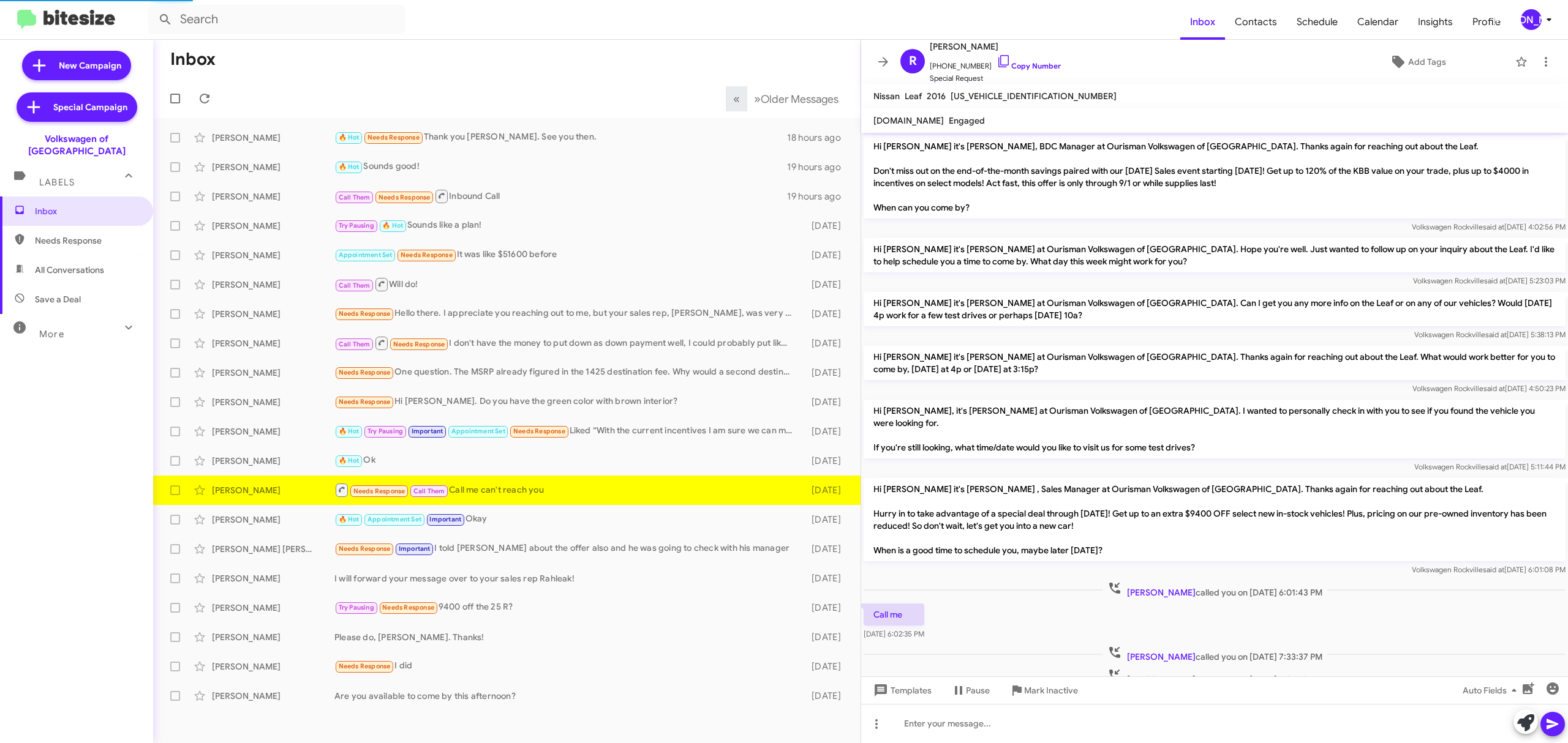
scroll to position [52, 0]
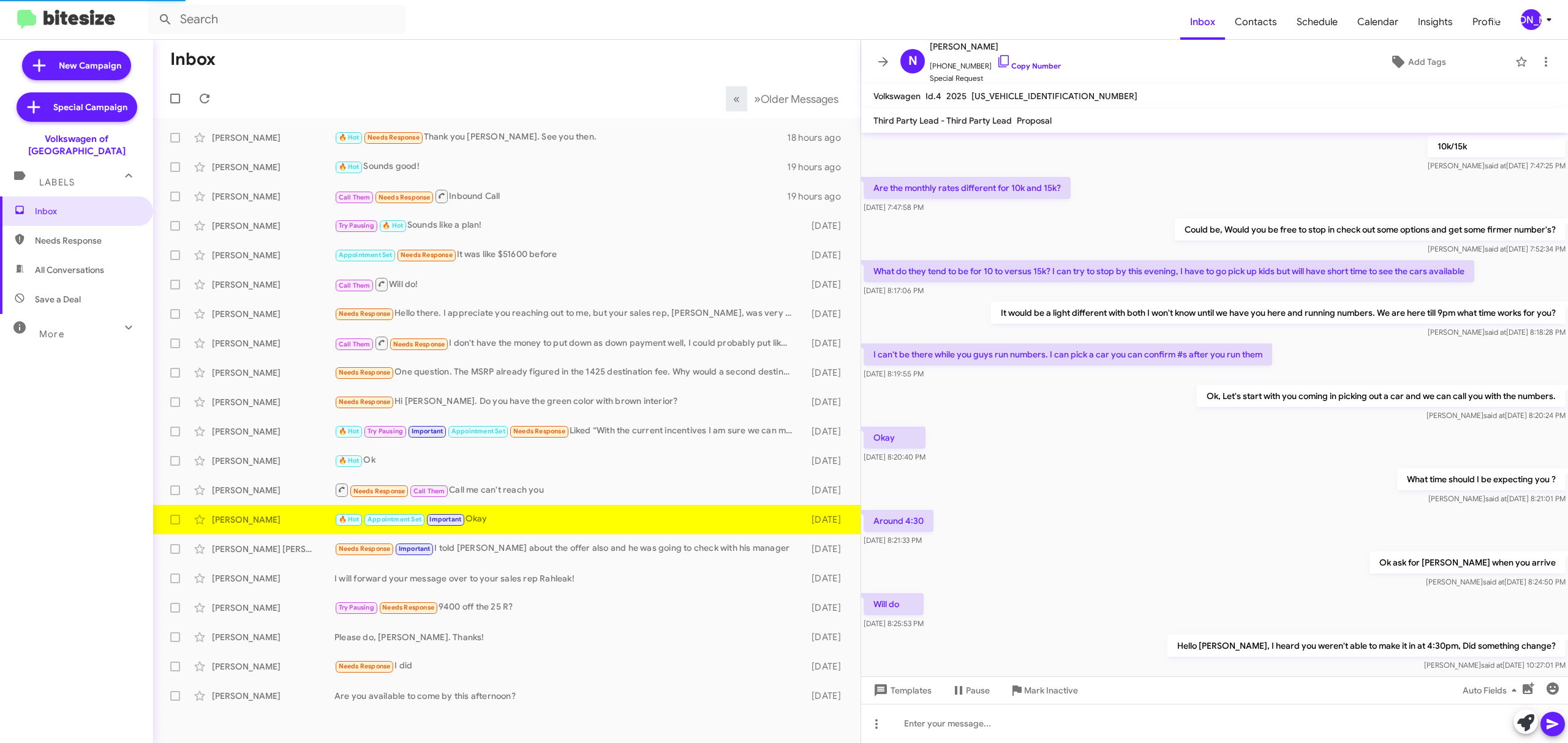
scroll to position [344, 0]
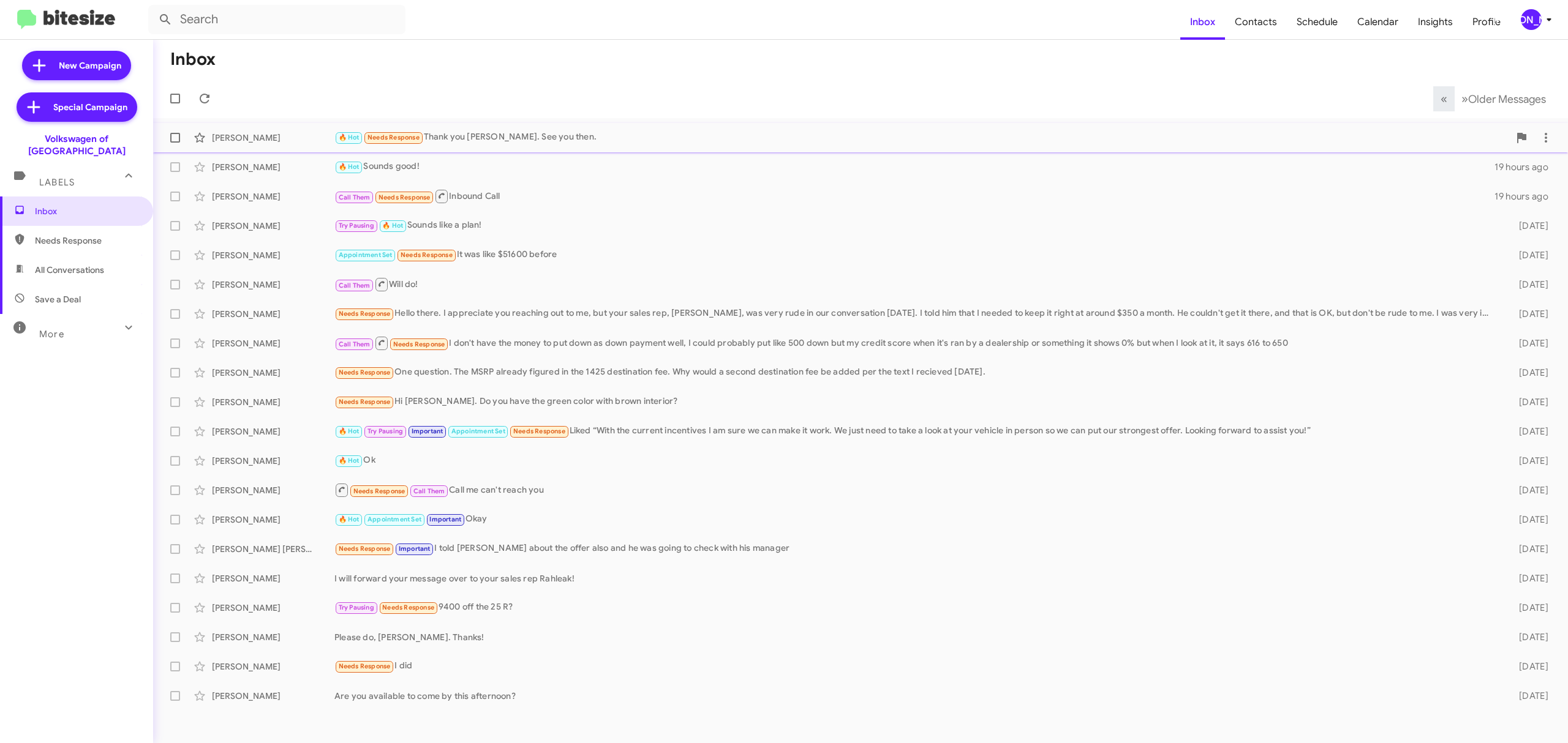
click at [180, 135] on span at bounding box center [175, 138] width 10 height 10
click at [175, 143] on input "checkbox" at bounding box center [175, 143] width 1 height 1
checkbox input "true"
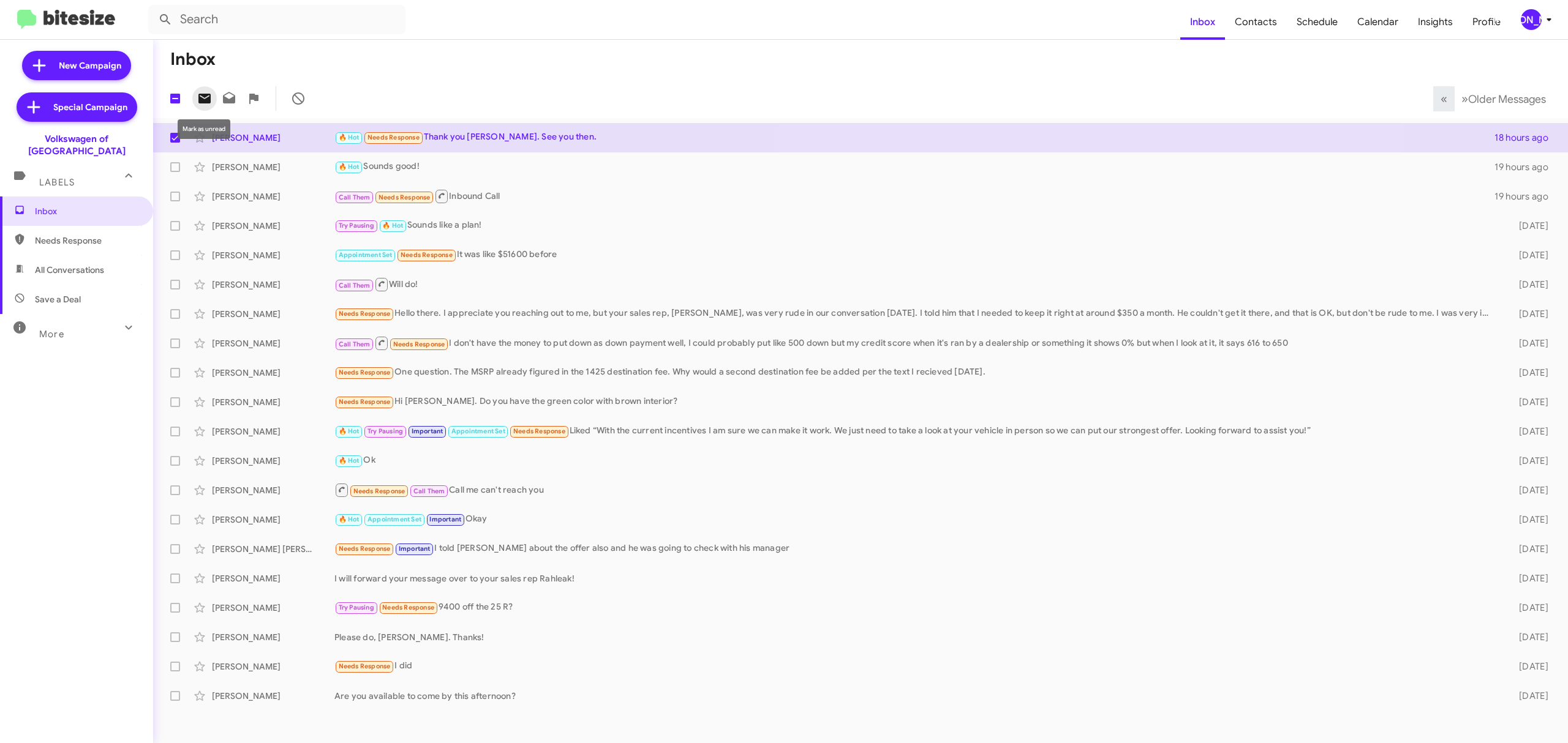
click at [211, 98] on icon at bounding box center [204, 98] width 14 height 14
click at [1534, 26] on div "[PERSON_NAME]" at bounding box center [1531, 20] width 21 height 21
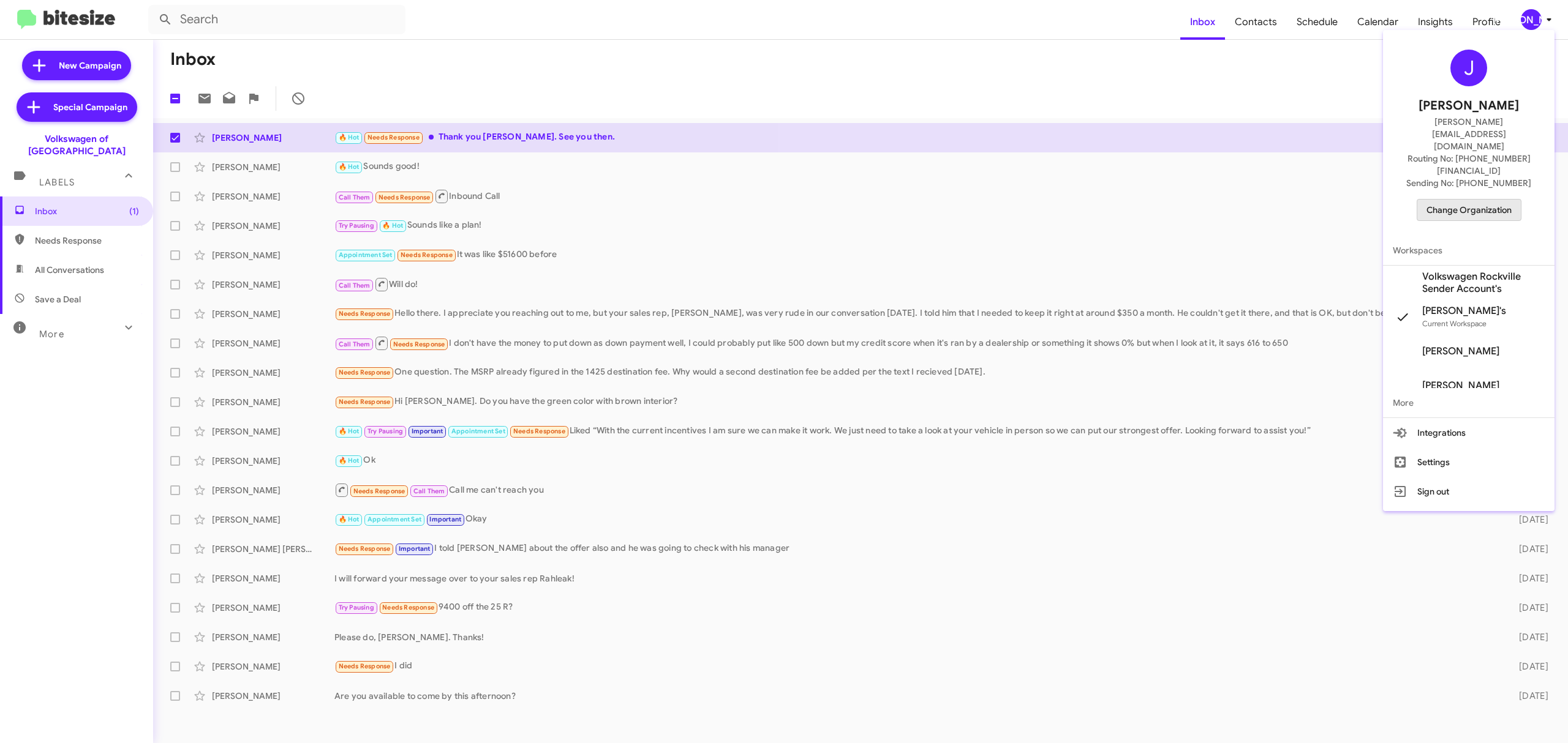
click at [1486, 200] on span "Change Organization" at bounding box center [1470, 210] width 85 height 21
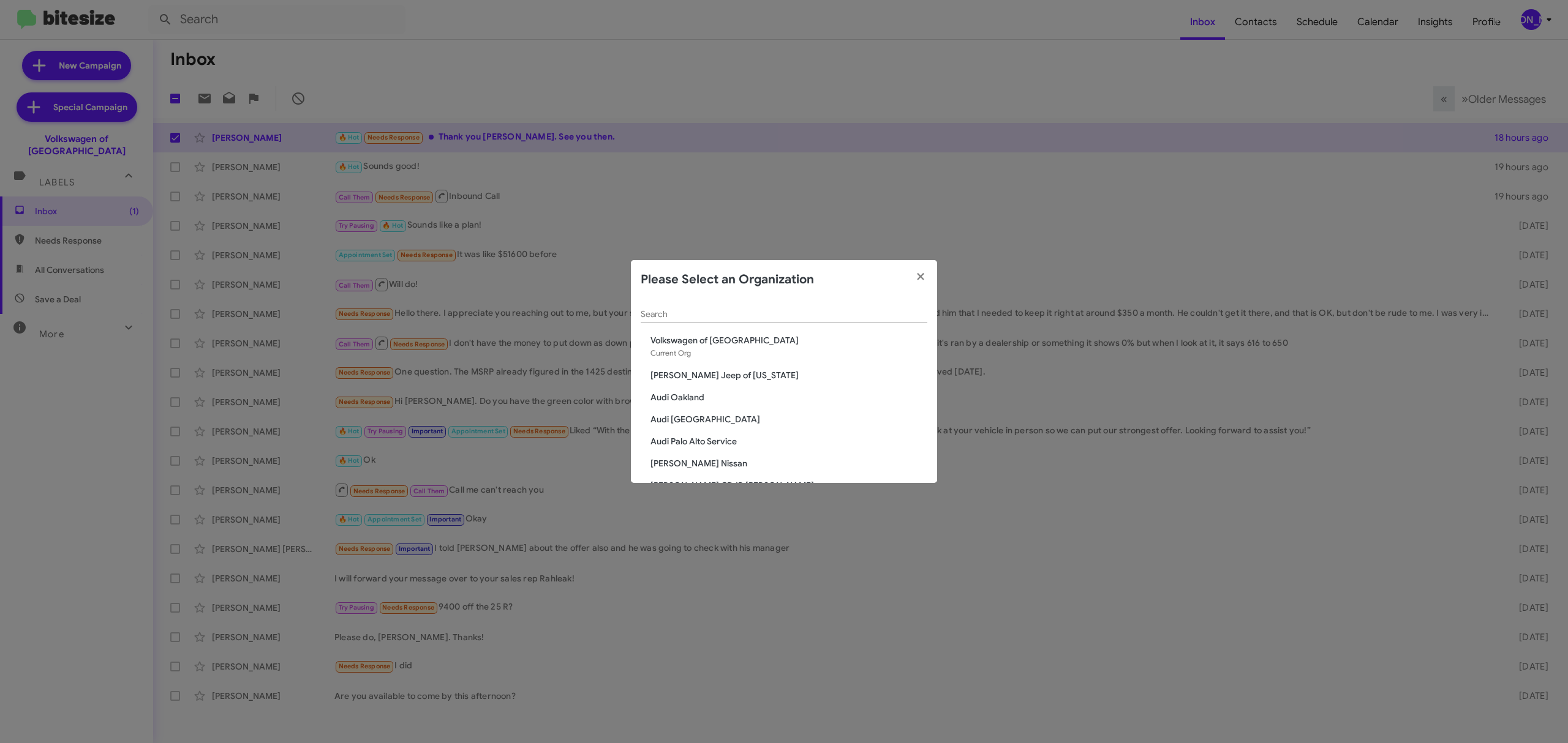
click at [806, 310] on input "Search" at bounding box center [784, 315] width 287 height 10
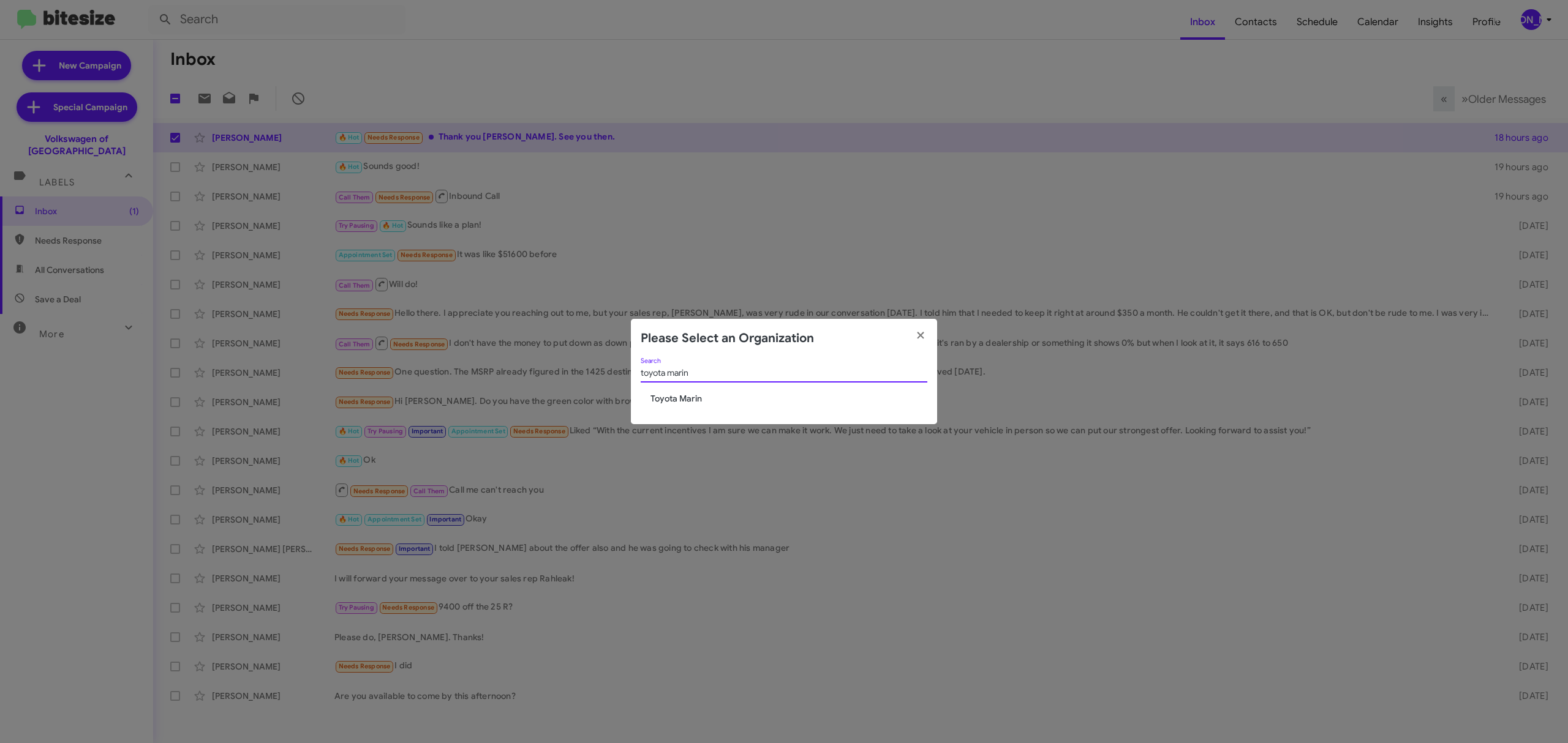
type input "toyota marin"
click at [680, 401] on span "Toyota Marin" at bounding box center [789, 399] width 277 height 13
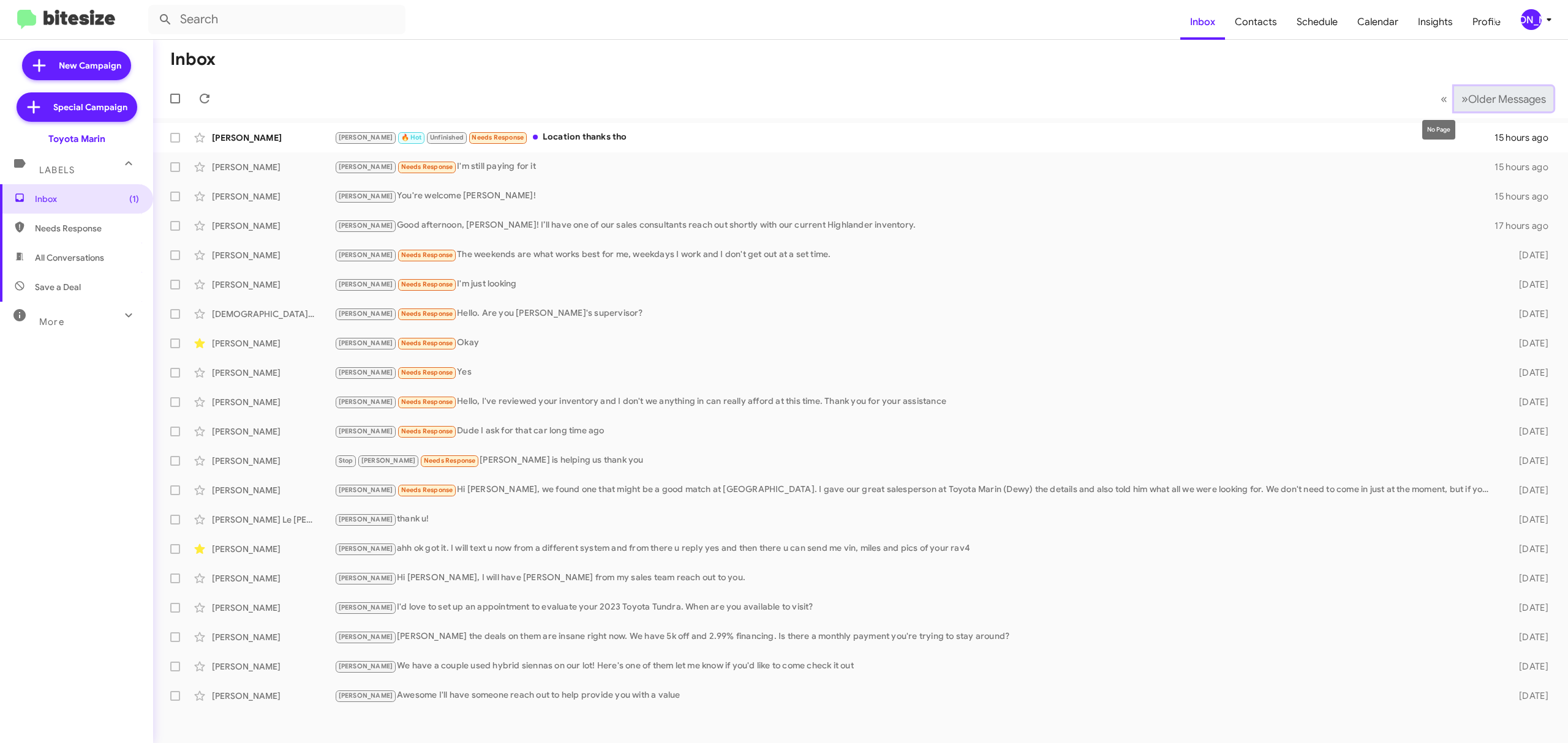
click at [1462, 100] on span "»" at bounding box center [1465, 99] width 7 height 15
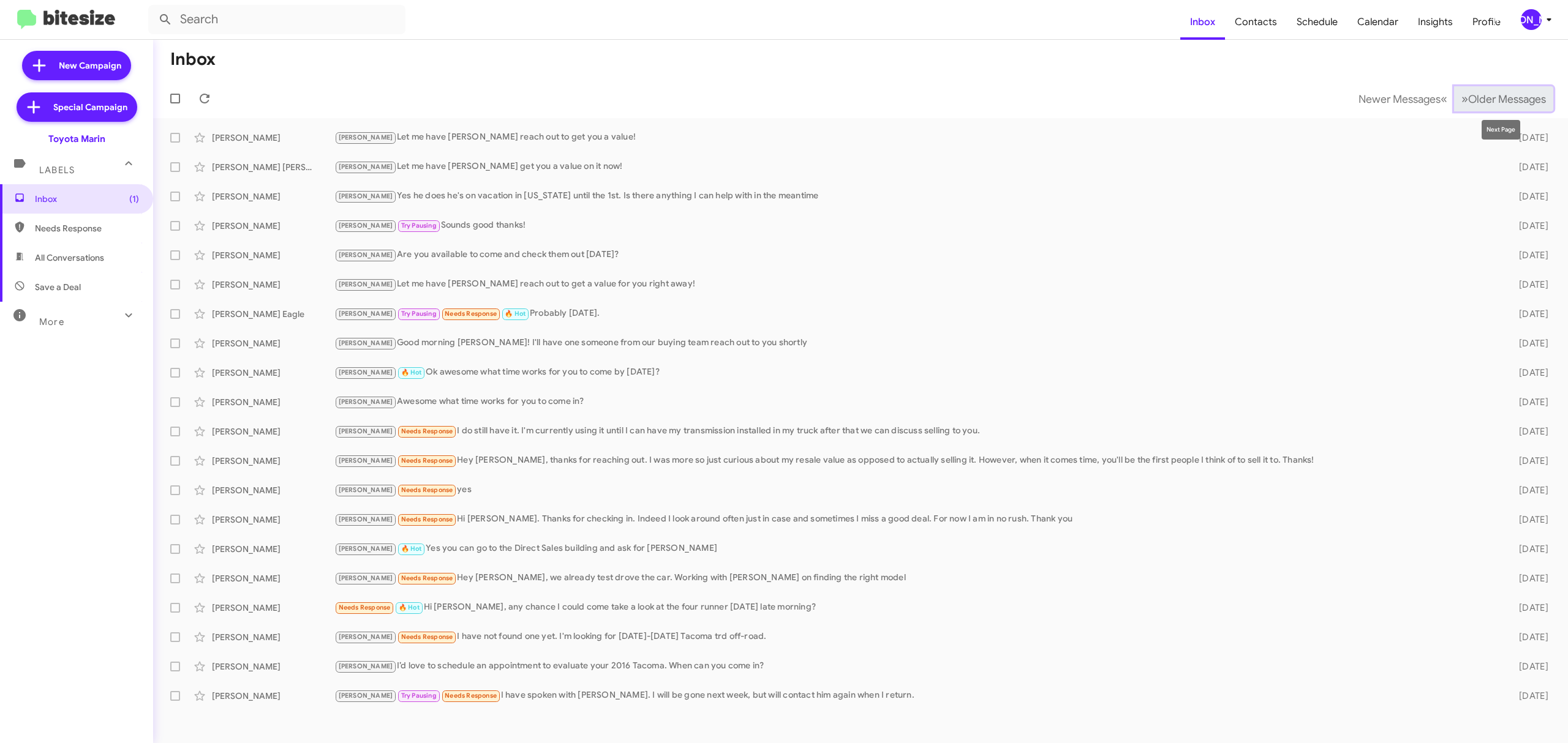
click at [1494, 95] on span "Older Messages" at bounding box center [1507, 99] width 78 height 14
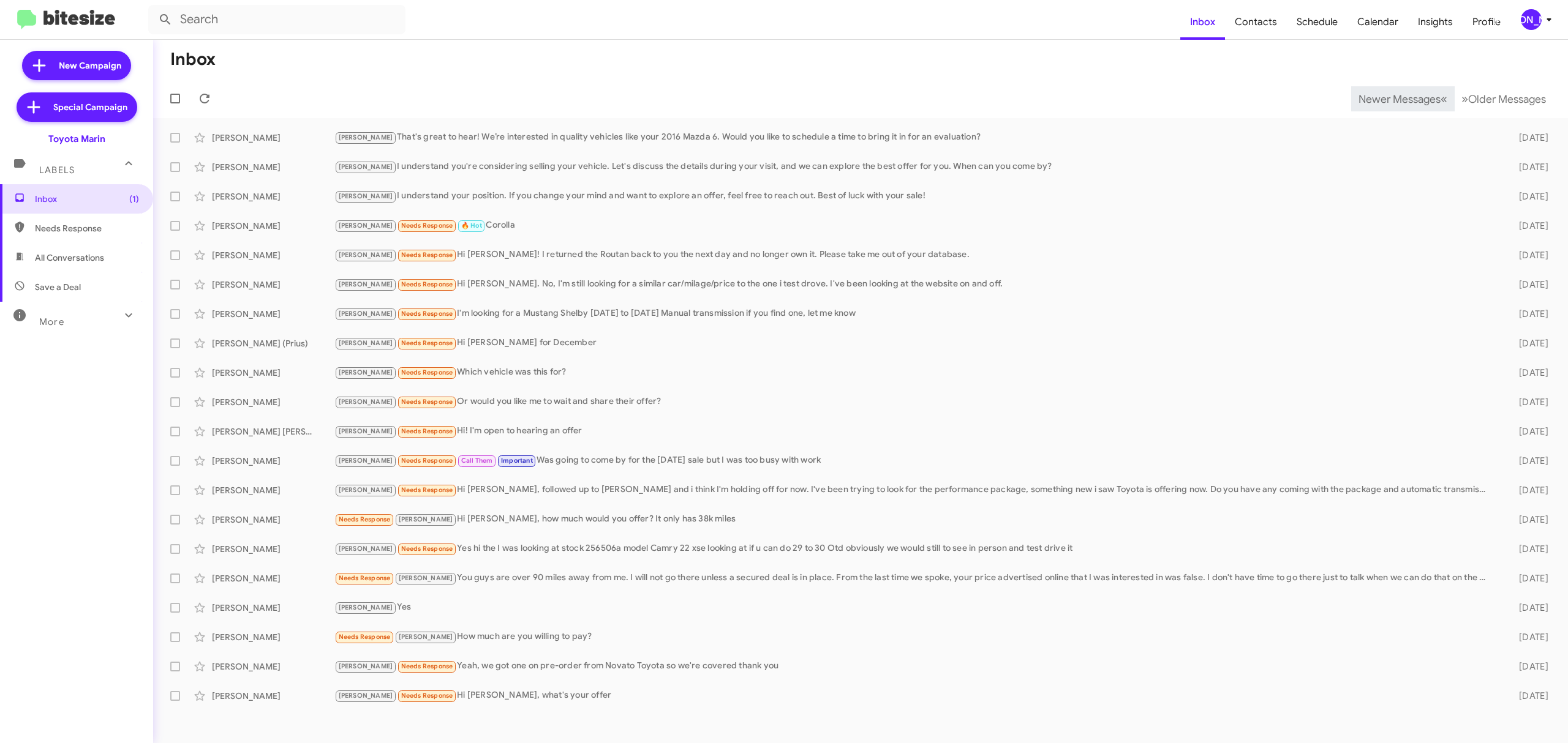
click at [1389, 98] on span "Newer Messages" at bounding box center [1399, 99] width 82 height 14
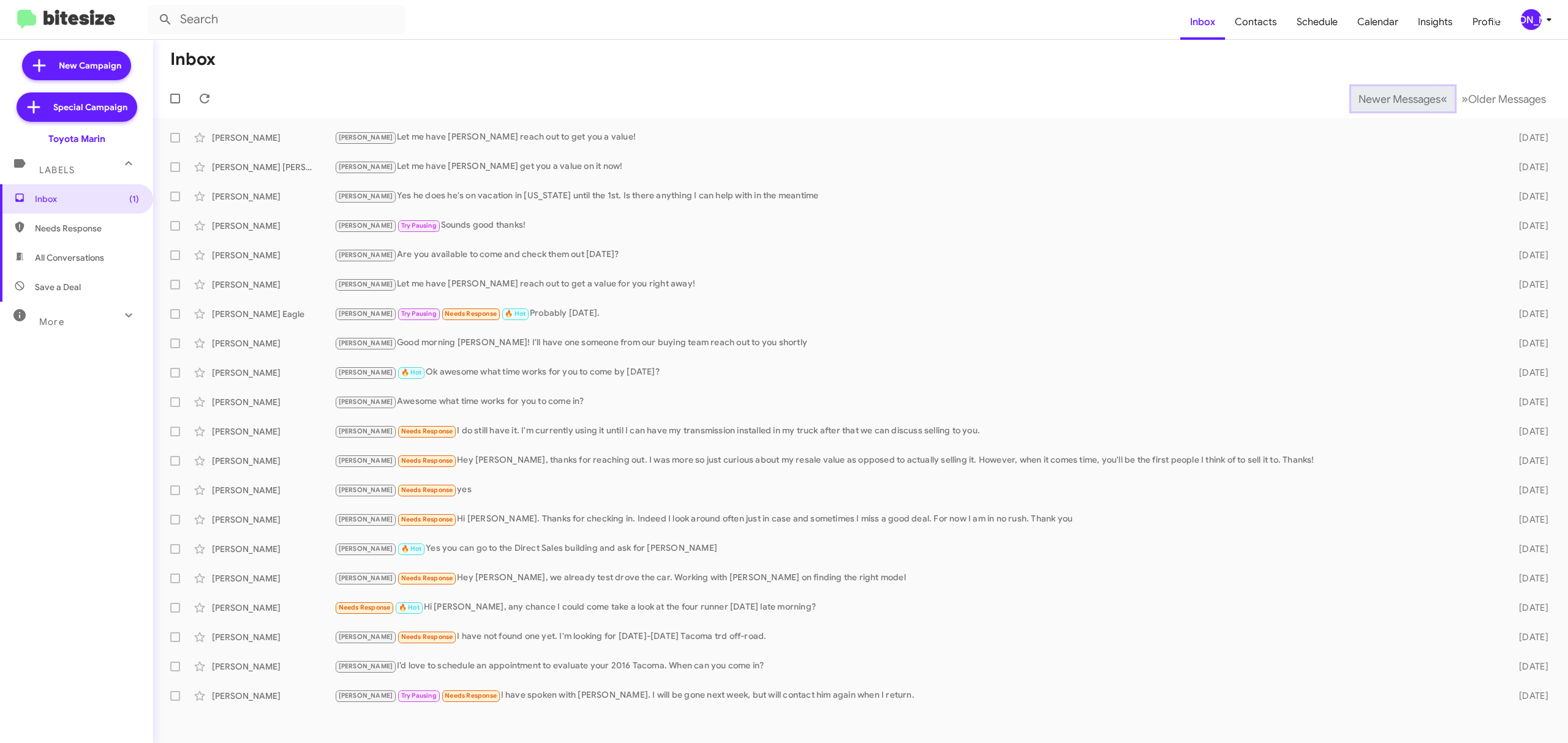
click at [1389, 98] on span "Newer Messages" at bounding box center [1399, 99] width 82 height 14
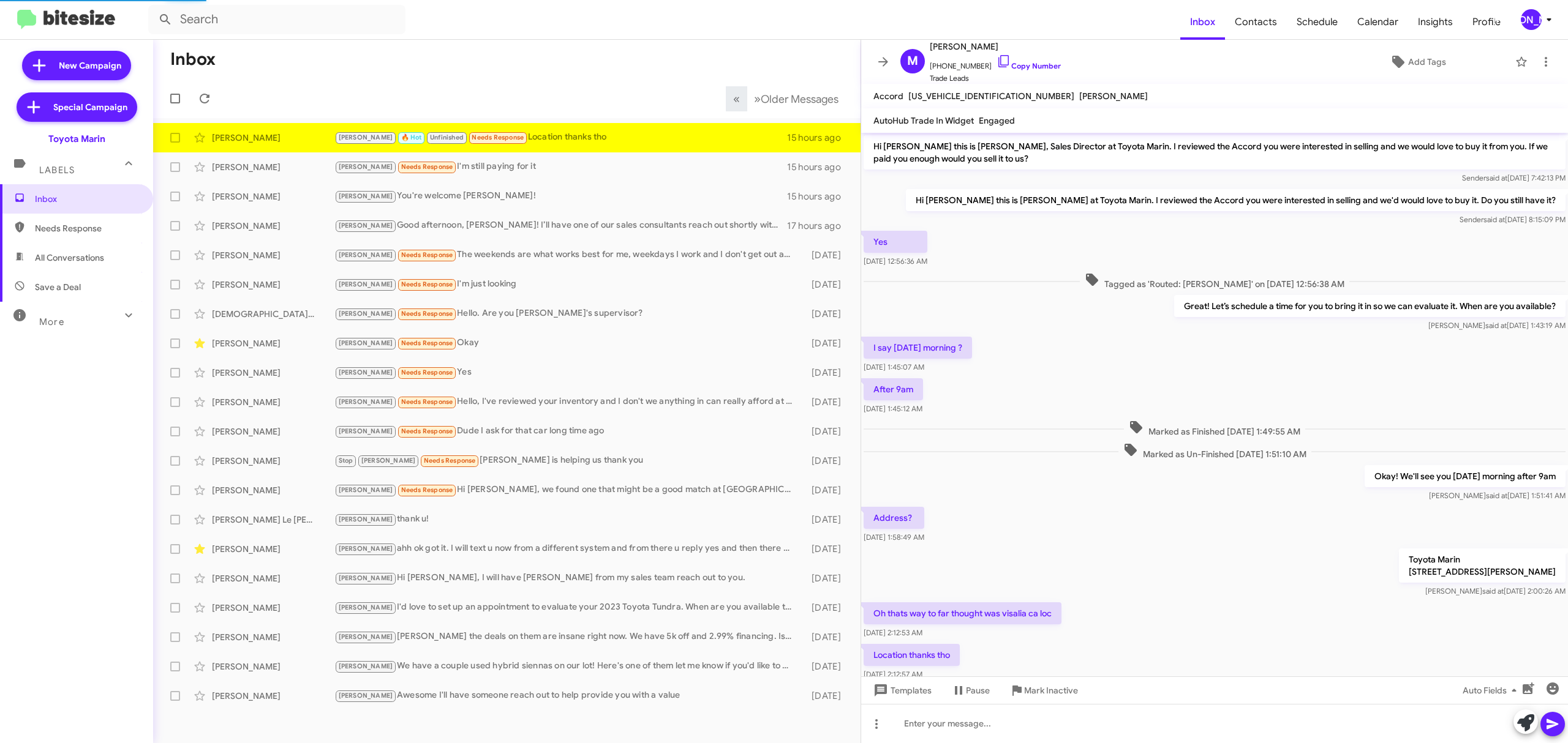
scroll to position [63, 0]
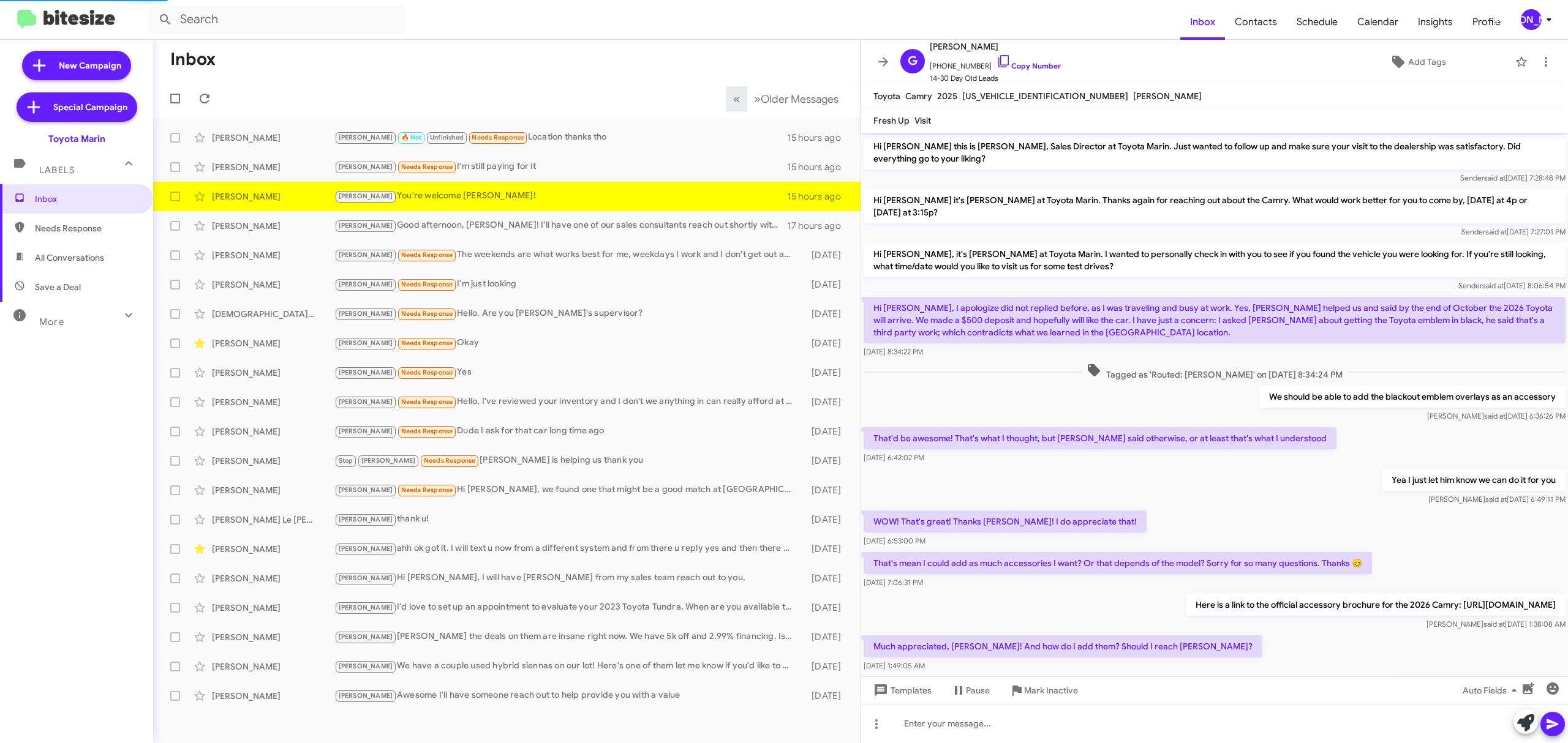
scroll to position [265, 0]
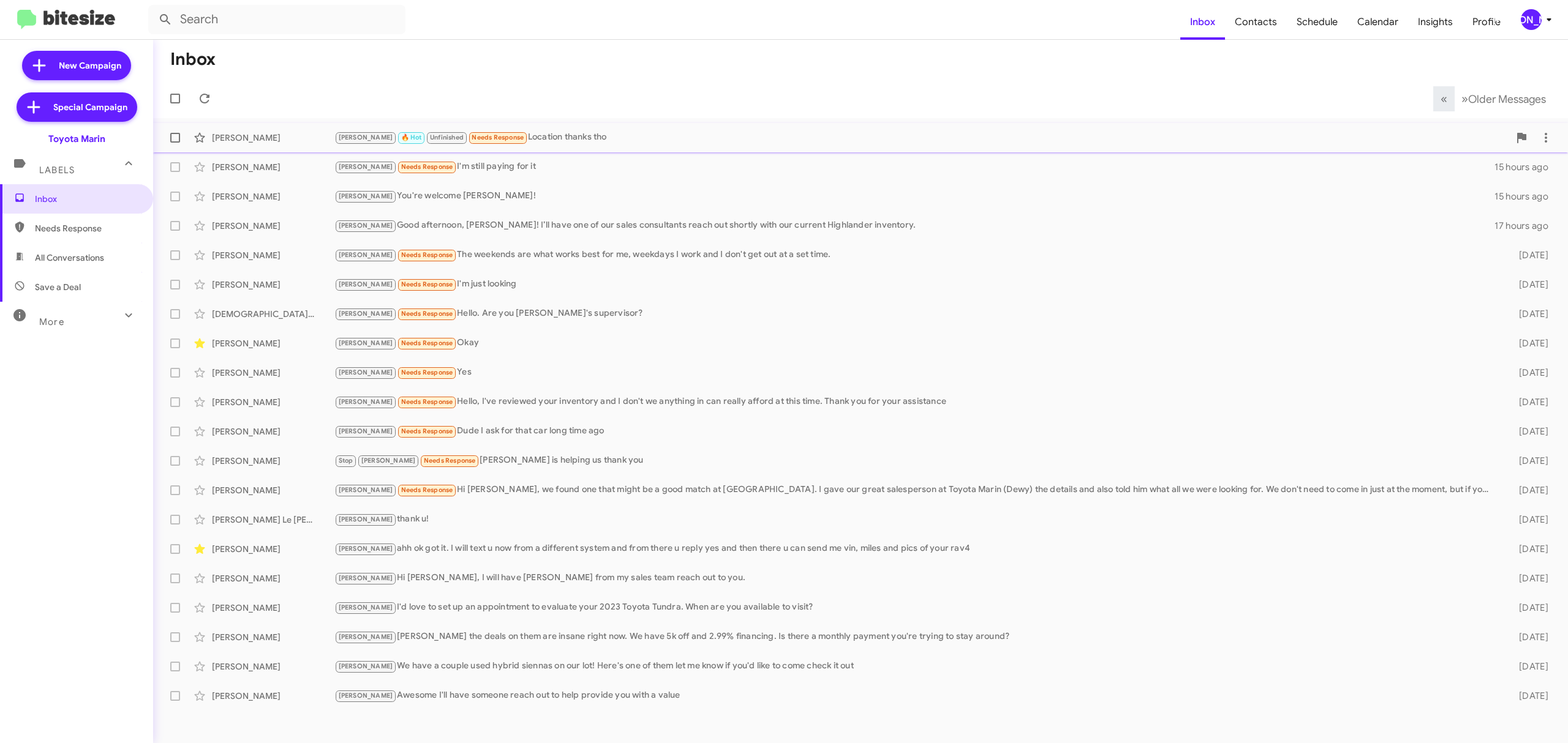
click at [169, 141] on label at bounding box center [175, 137] width 24 height 24
click at [175, 143] on input "checkbox" at bounding box center [175, 143] width 1 height 1
checkbox input "true"
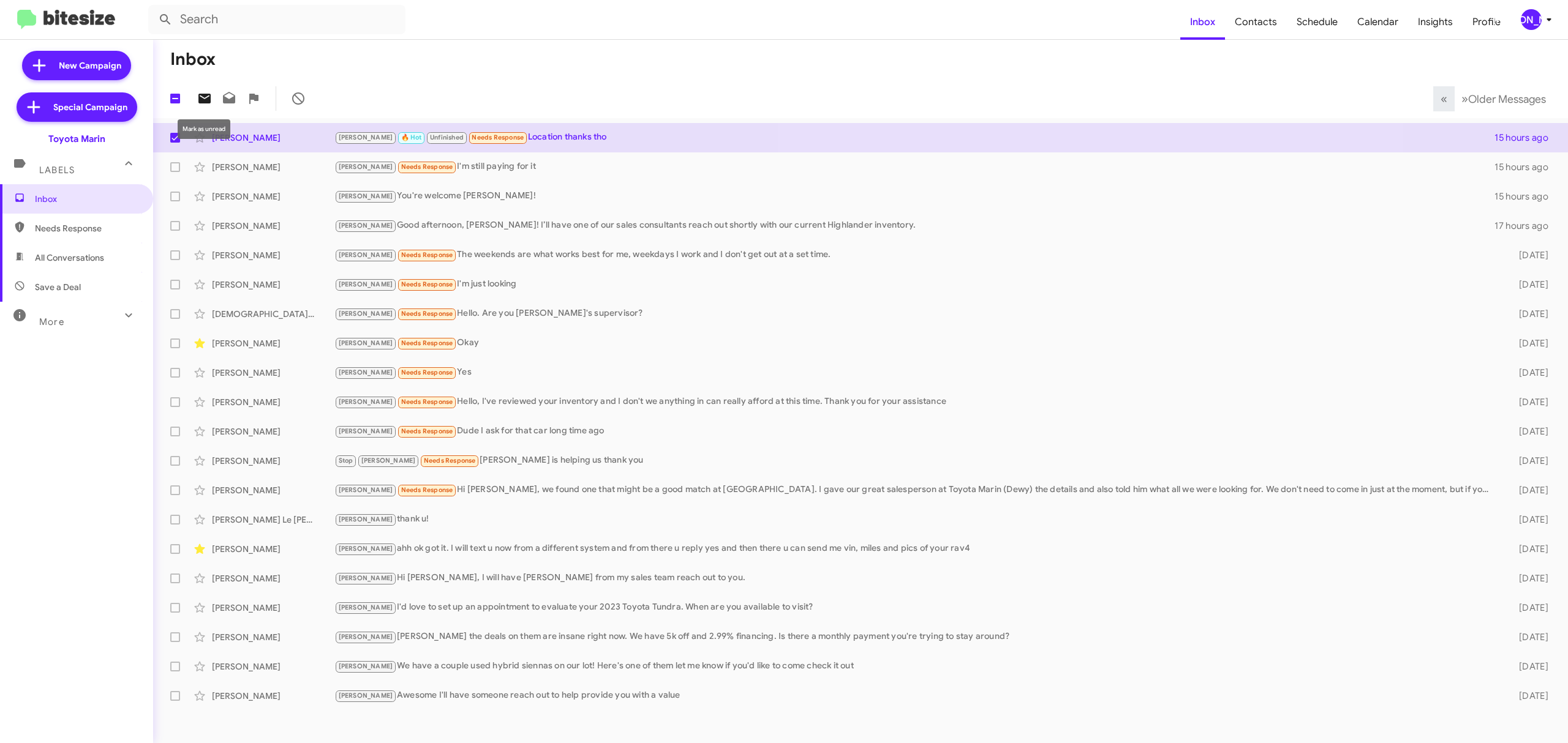
click at [204, 100] on icon at bounding box center [205, 98] width 13 height 10
click at [1537, 21] on div "[PERSON_NAME]" at bounding box center [1531, 20] width 21 height 21
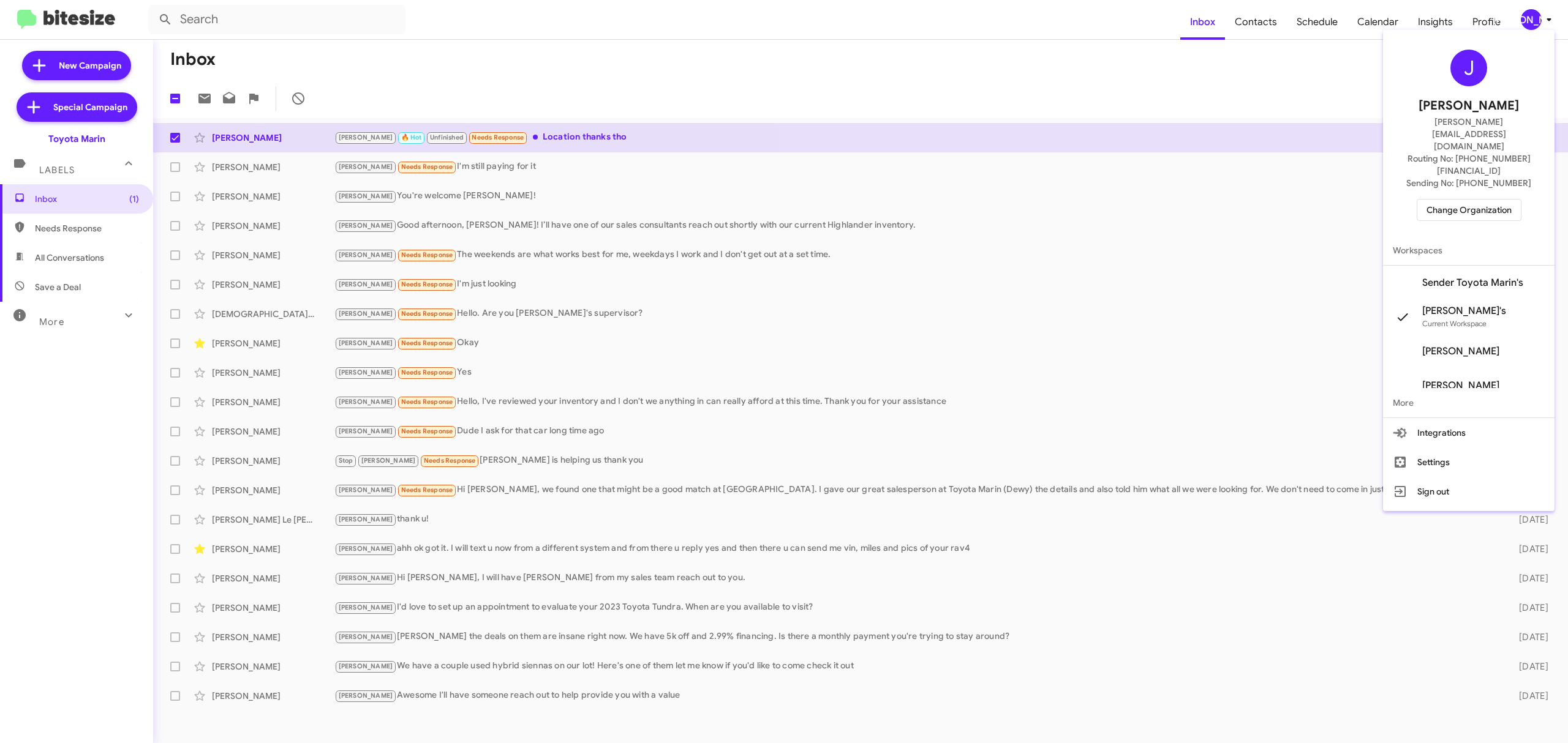
click at [1478, 200] on span "Change Organization" at bounding box center [1470, 210] width 85 height 21
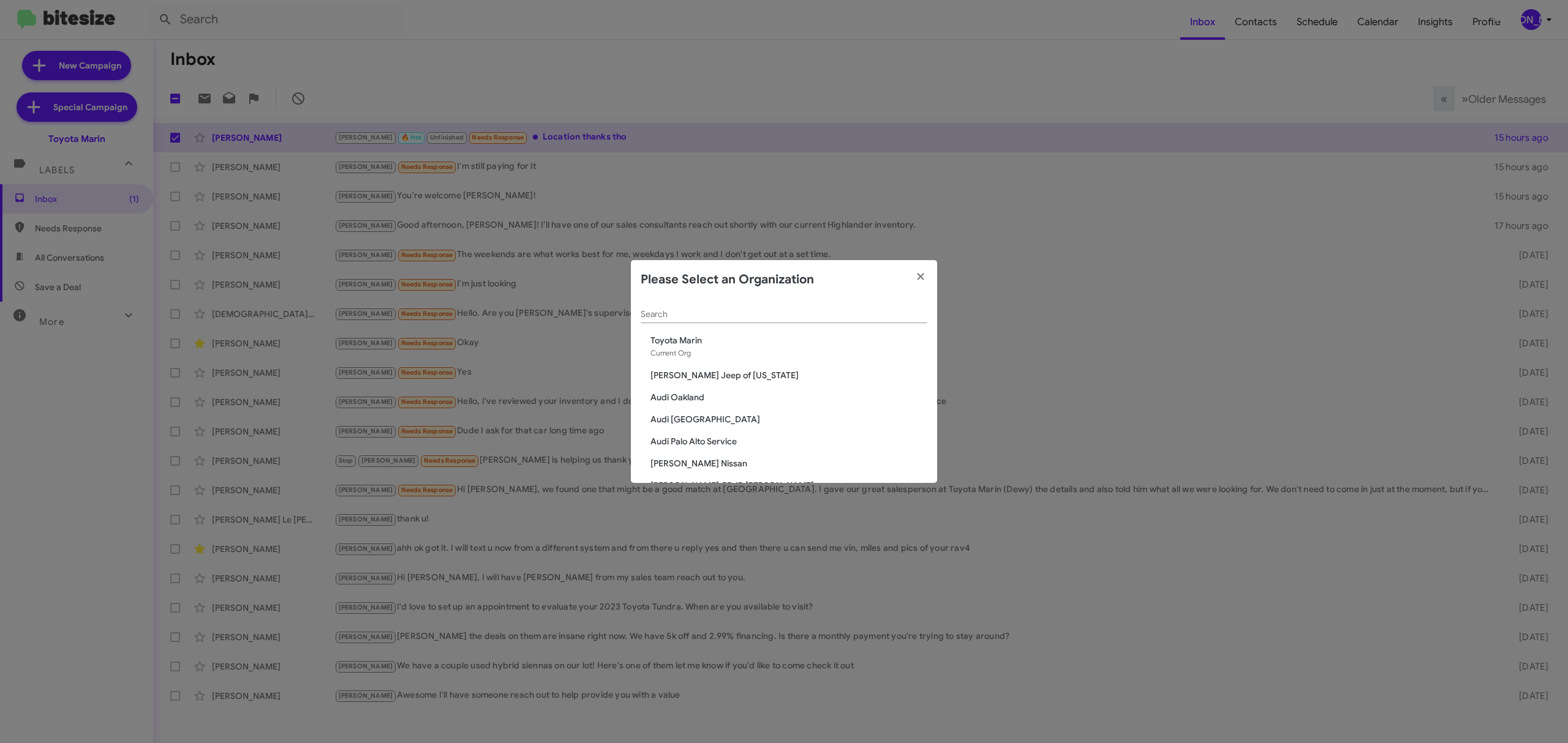
click at [825, 314] on input "Search" at bounding box center [784, 315] width 287 height 10
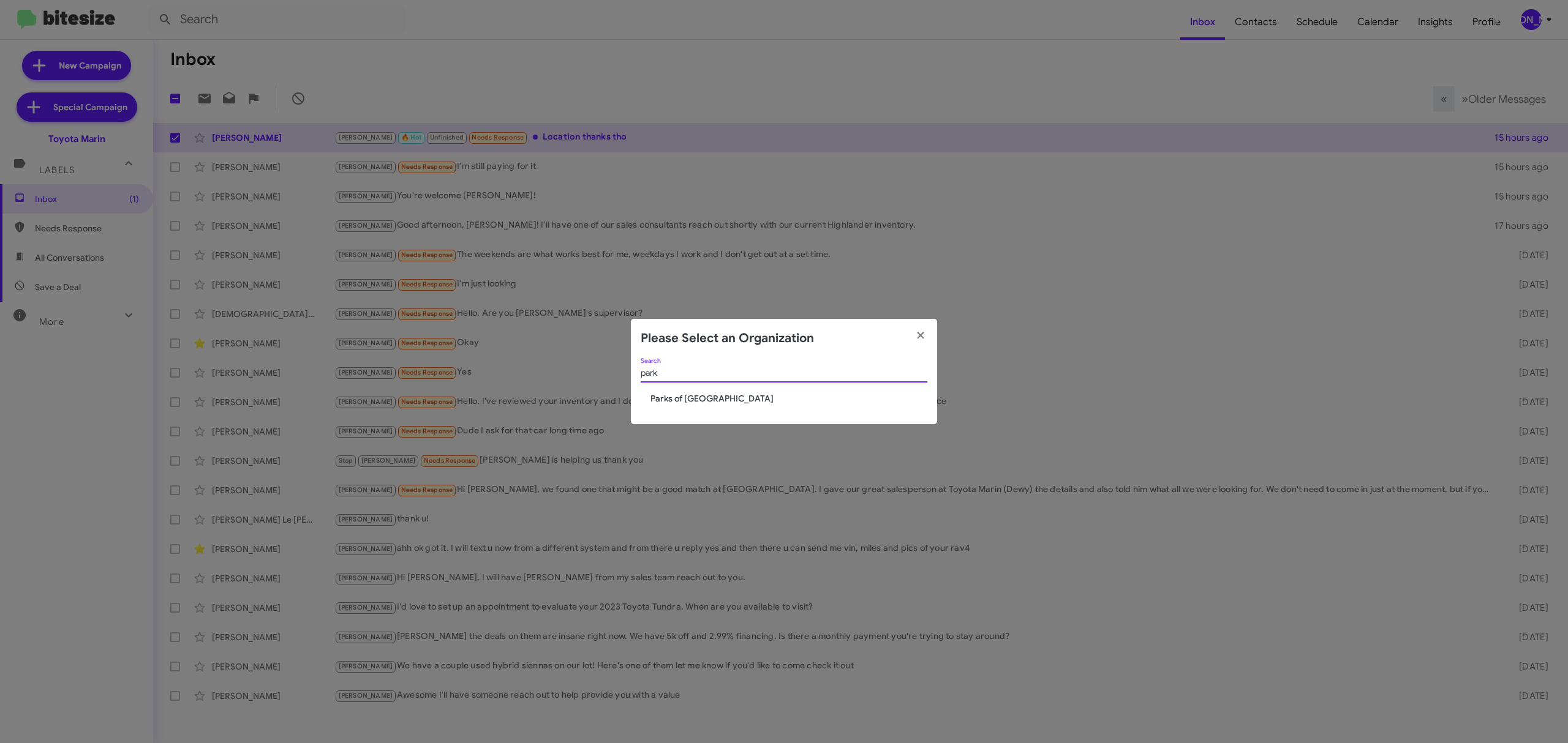
type input "park"
click at [696, 398] on span "Parks of [GEOGRAPHIC_DATA]" at bounding box center [789, 399] width 277 height 13
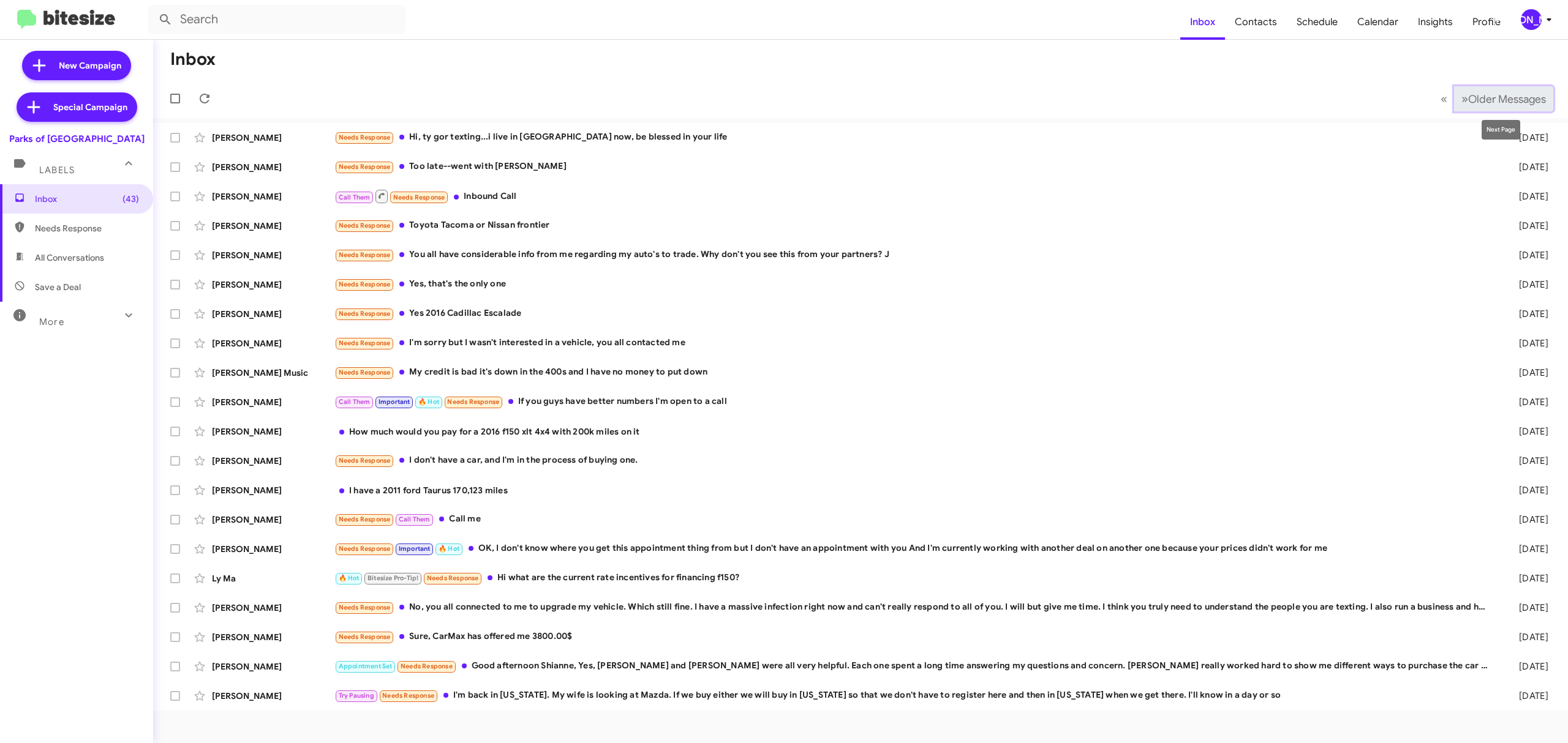
click at [1488, 103] on span "Older Messages" at bounding box center [1507, 99] width 78 height 14
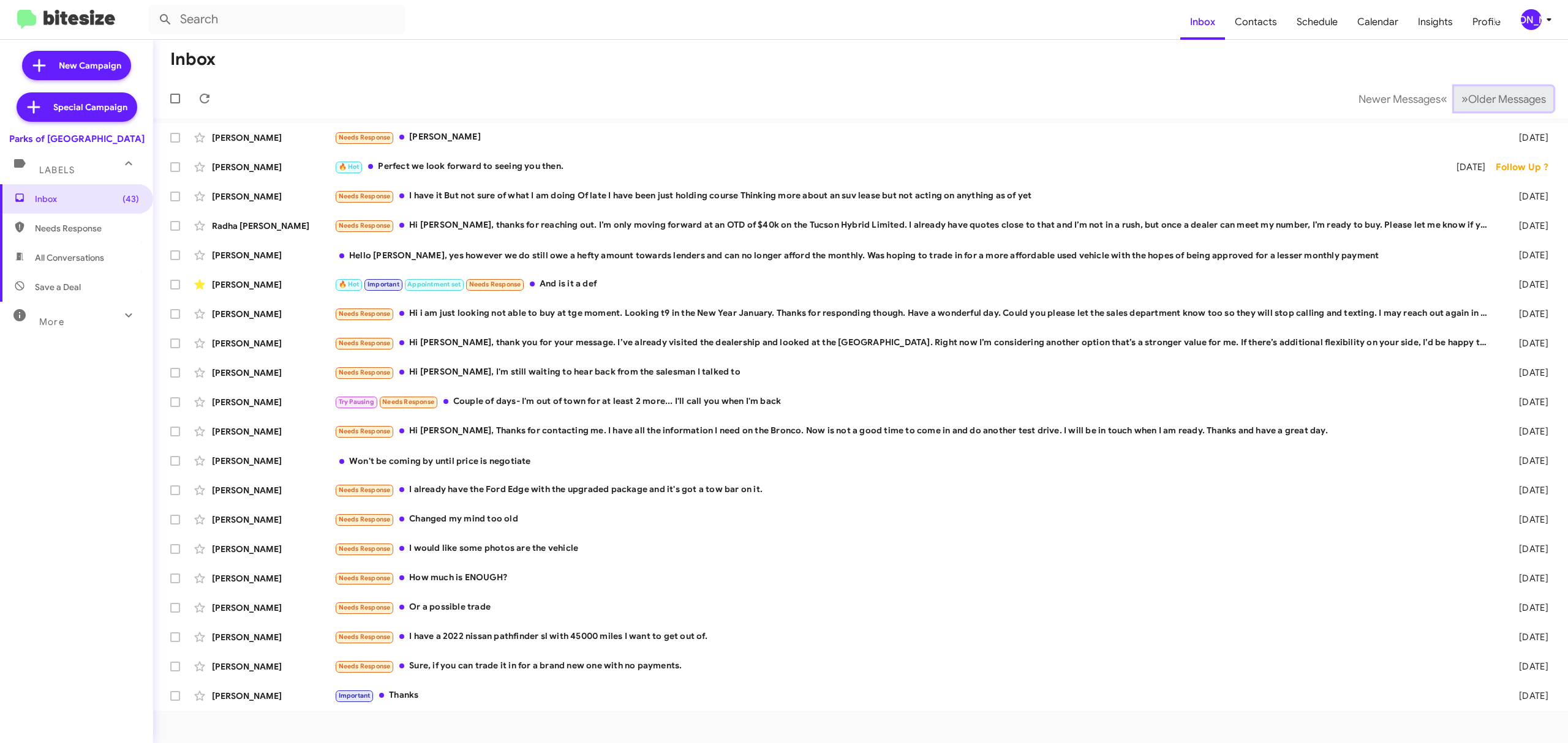
click at [1505, 96] on span "Older Messages" at bounding box center [1507, 99] width 78 height 14
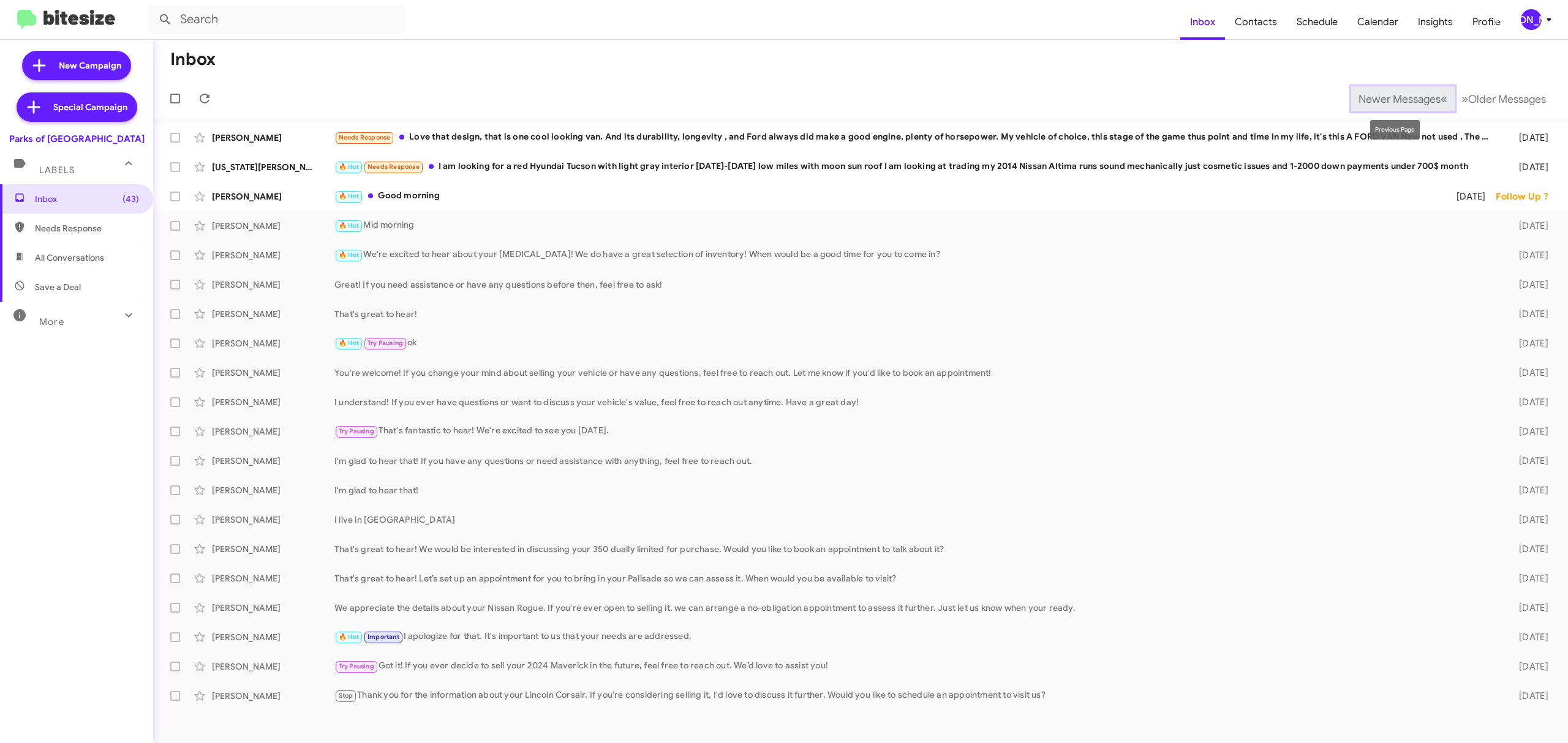
click at [1389, 93] on span "Newer Messages" at bounding box center [1399, 99] width 82 height 14
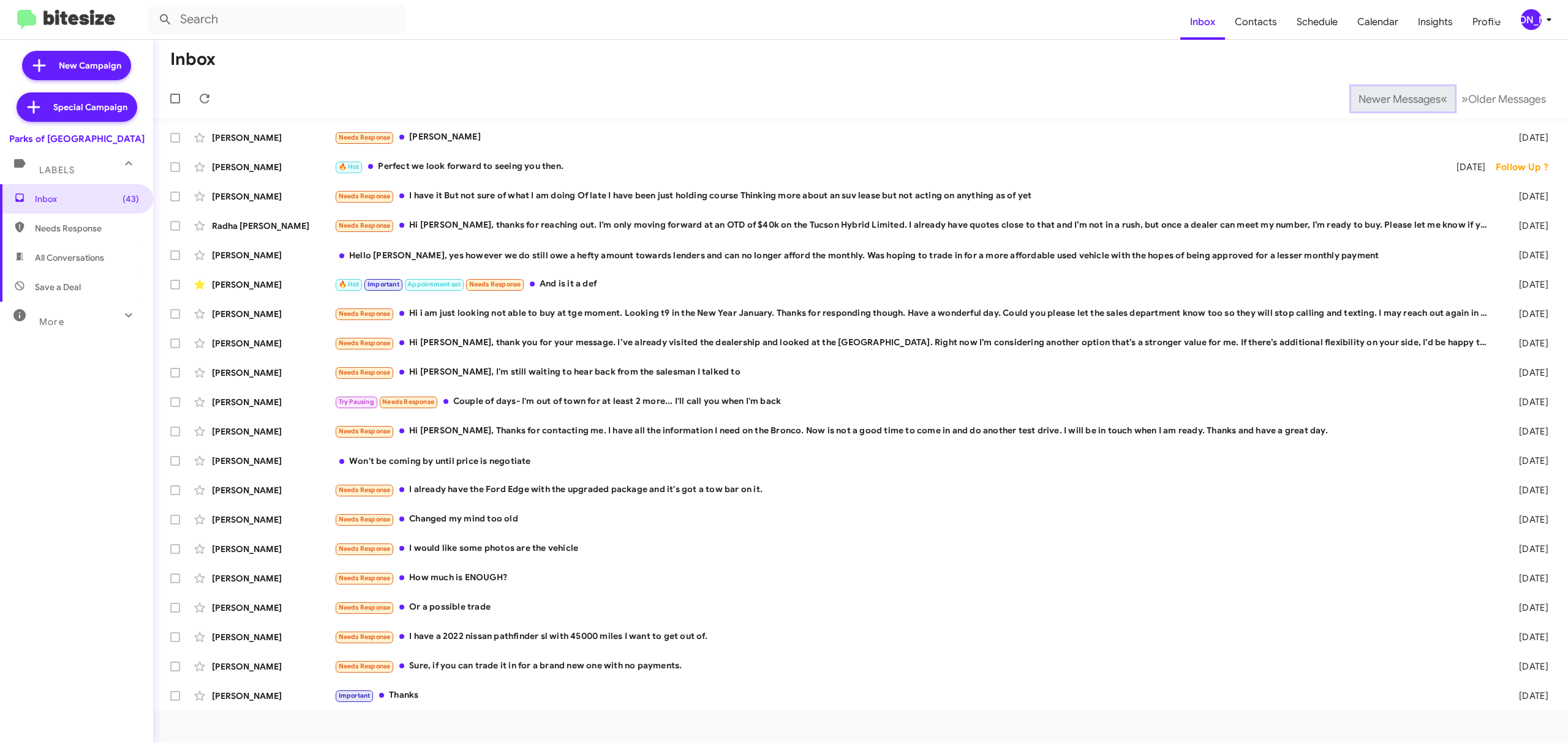
click at [1375, 93] on span "Newer Messages" at bounding box center [1399, 99] width 82 height 14
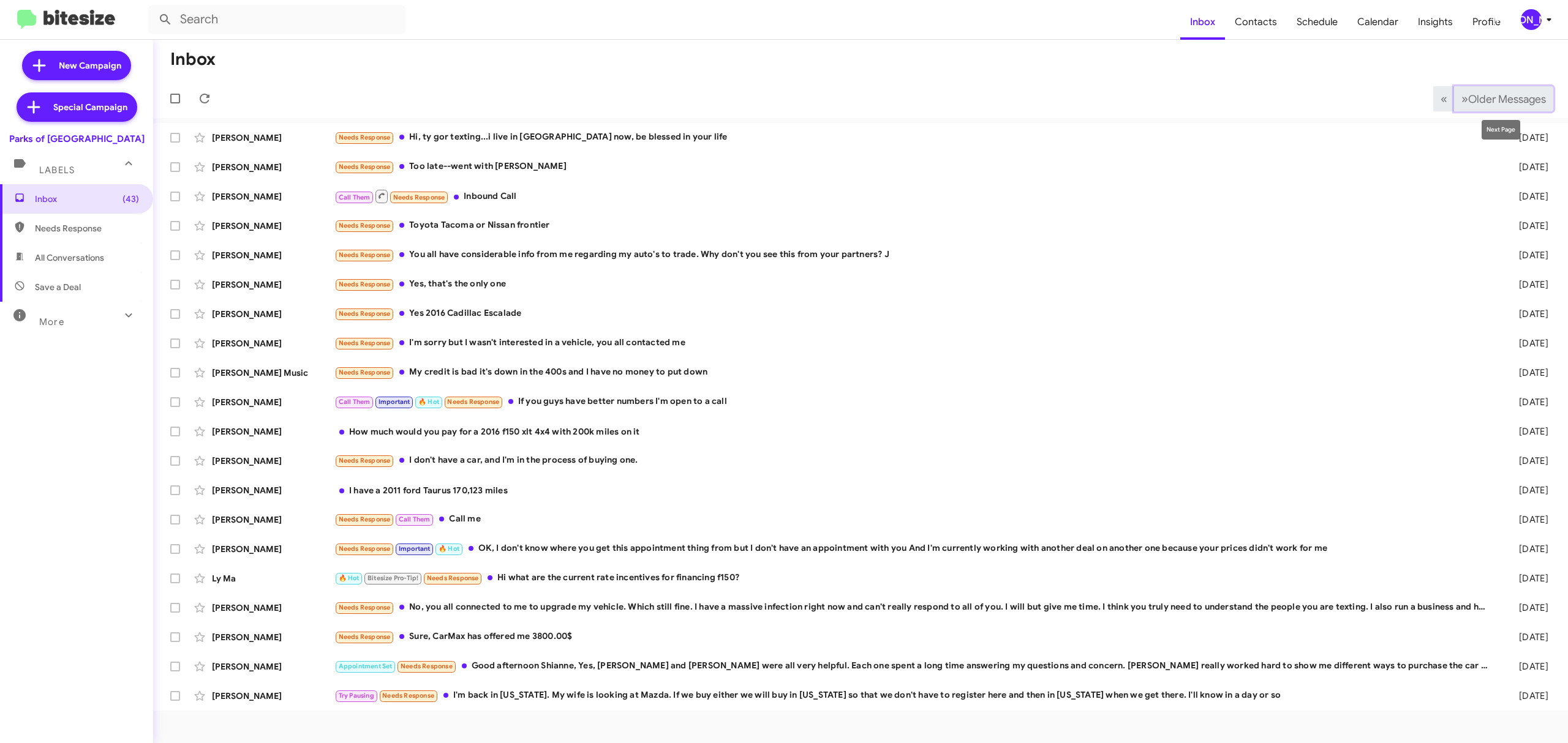
click at [1481, 93] on span "Older Messages" at bounding box center [1507, 99] width 78 height 14
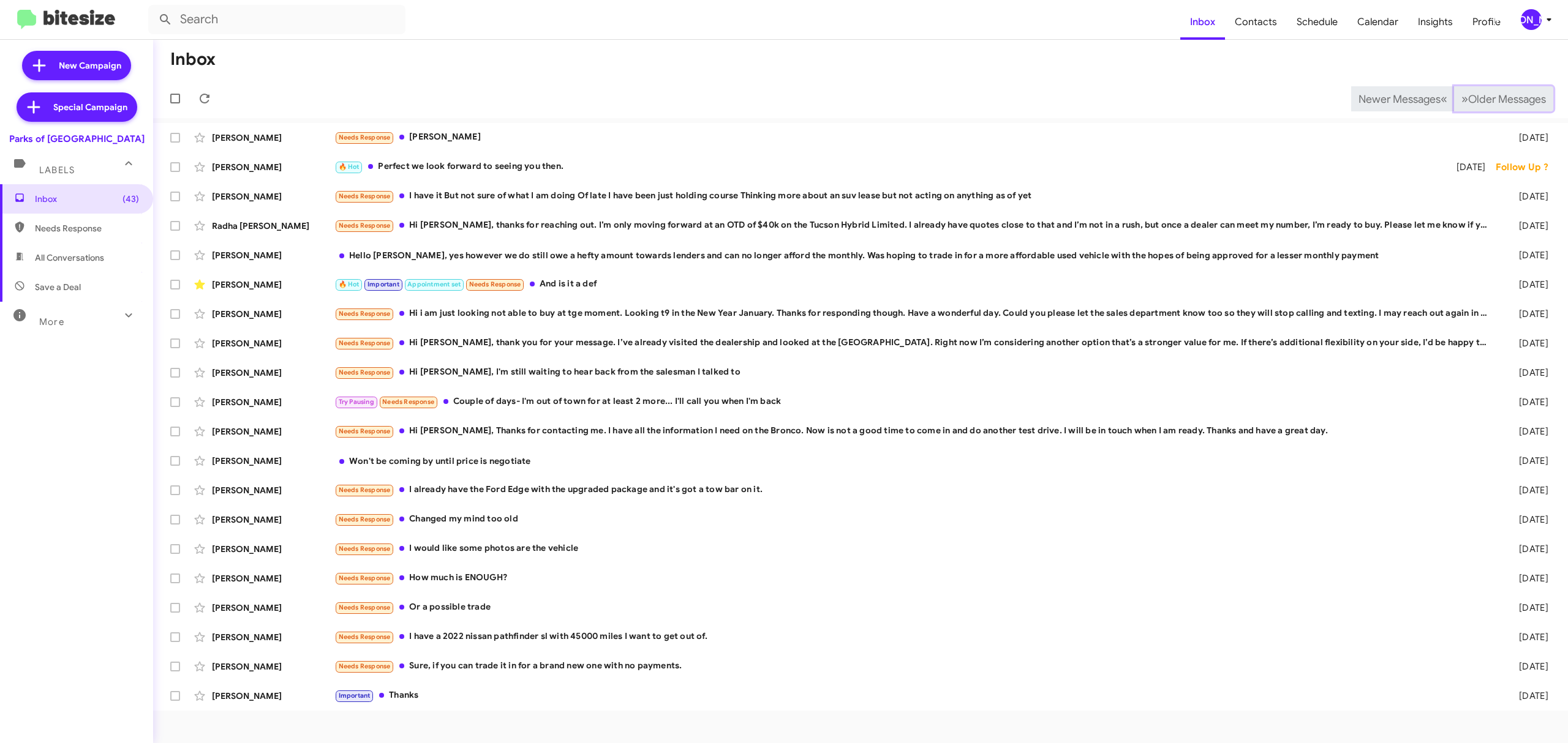
click at [1485, 104] on span "Older Messages" at bounding box center [1507, 99] width 78 height 14
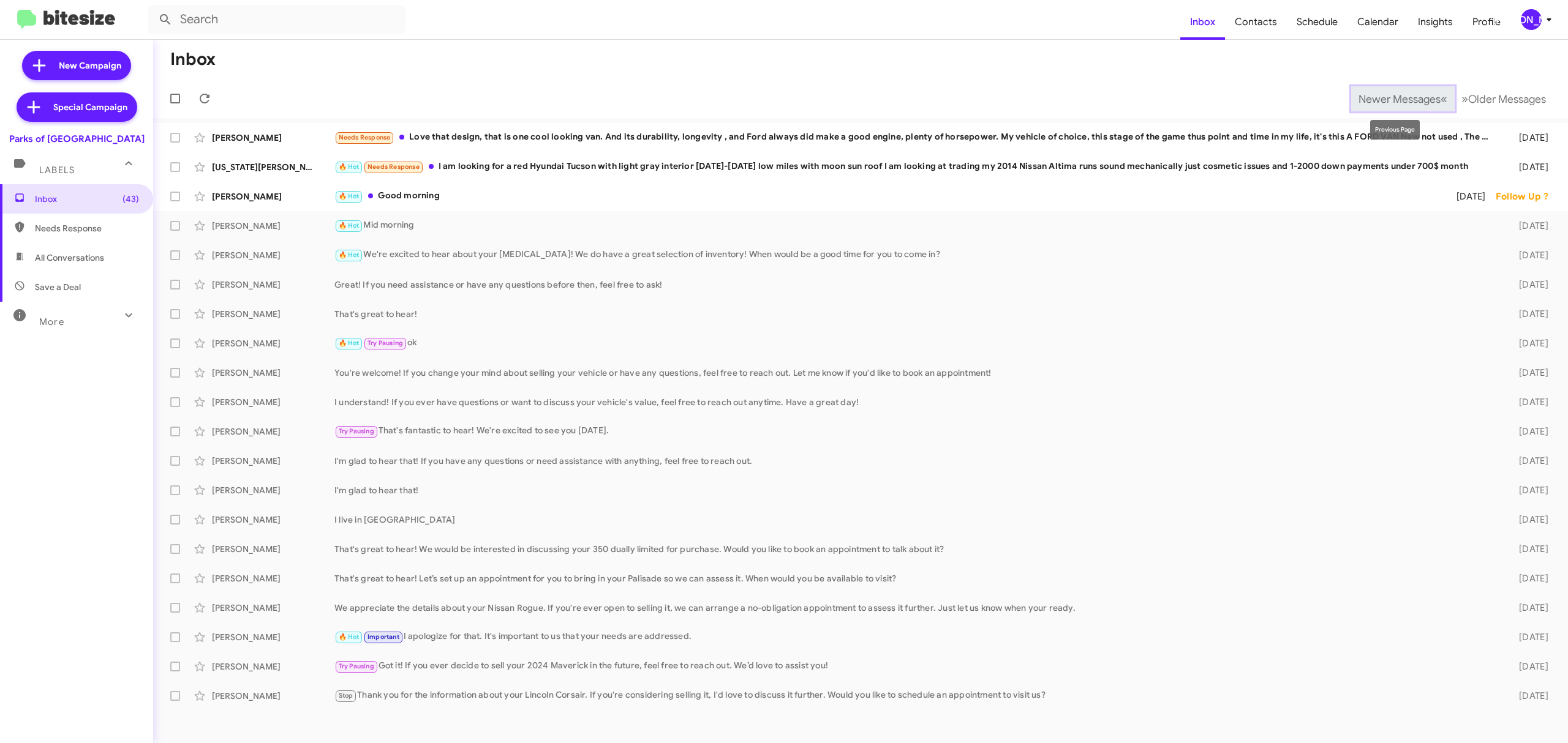
click at [1378, 96] on span "Newer Messages" at bounding box center [1399, 99] width 82 height 14
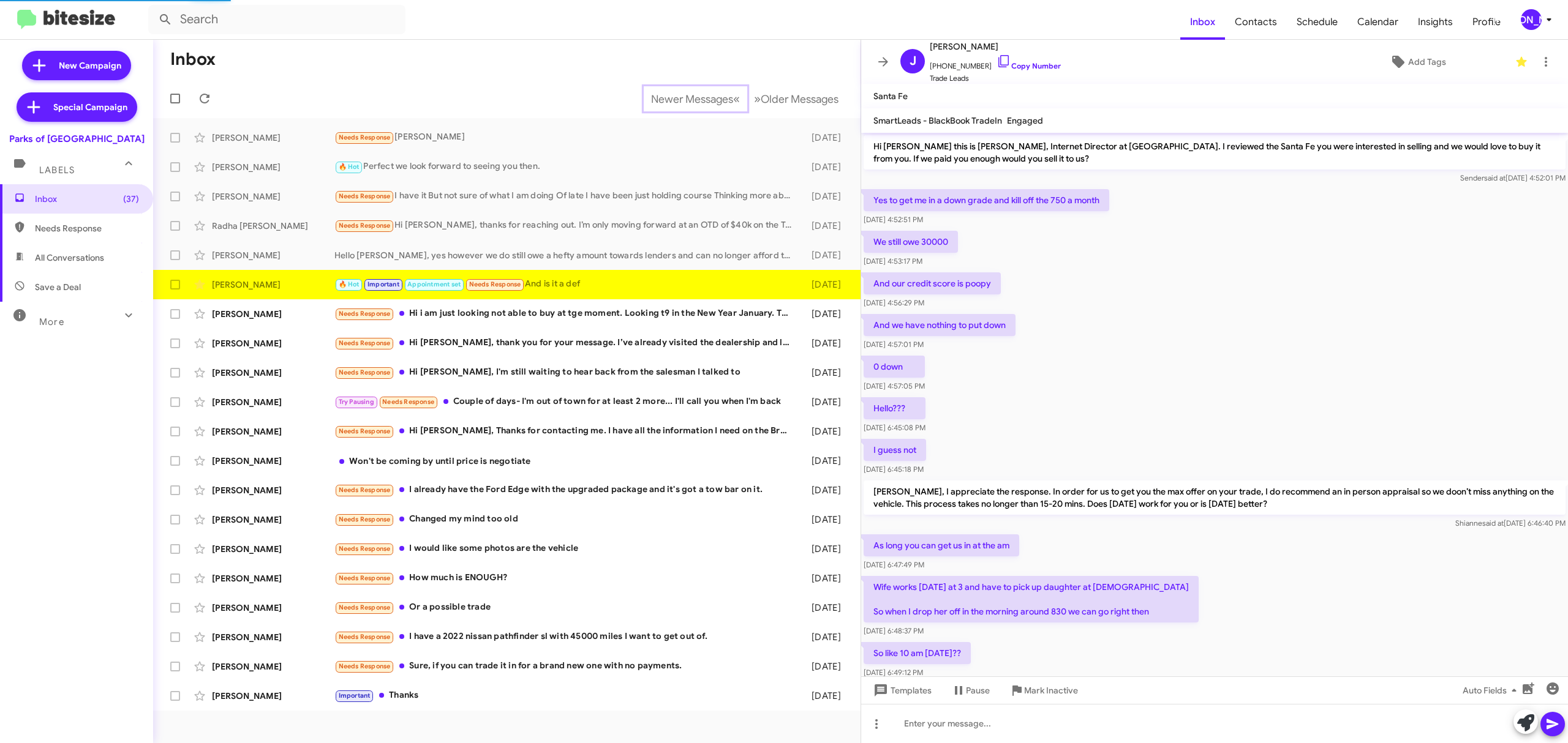
scroll to position [343, 0]
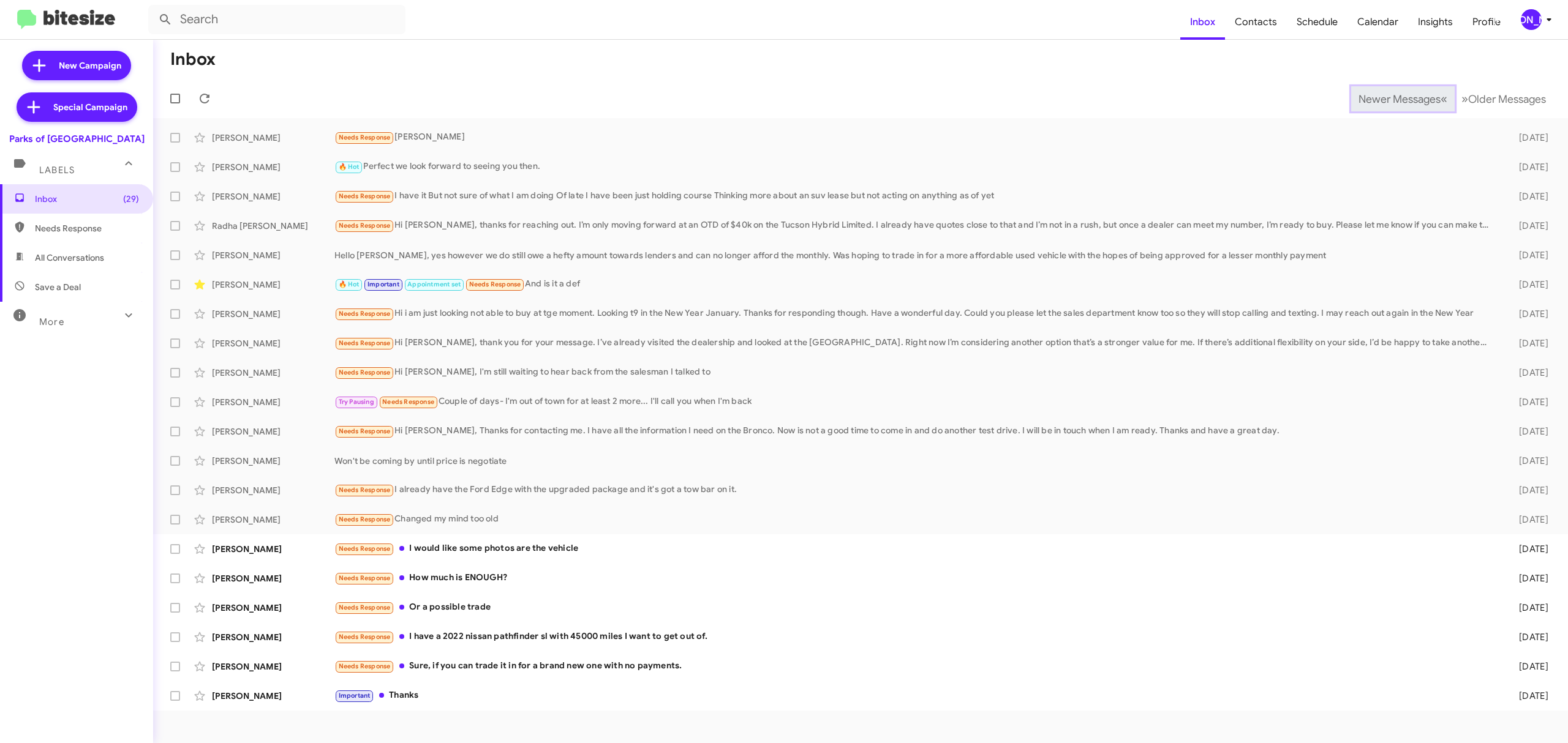
click at [1389, 98] on span "Newer Messages" at bounding box center [1399, 99] width 82 height 14
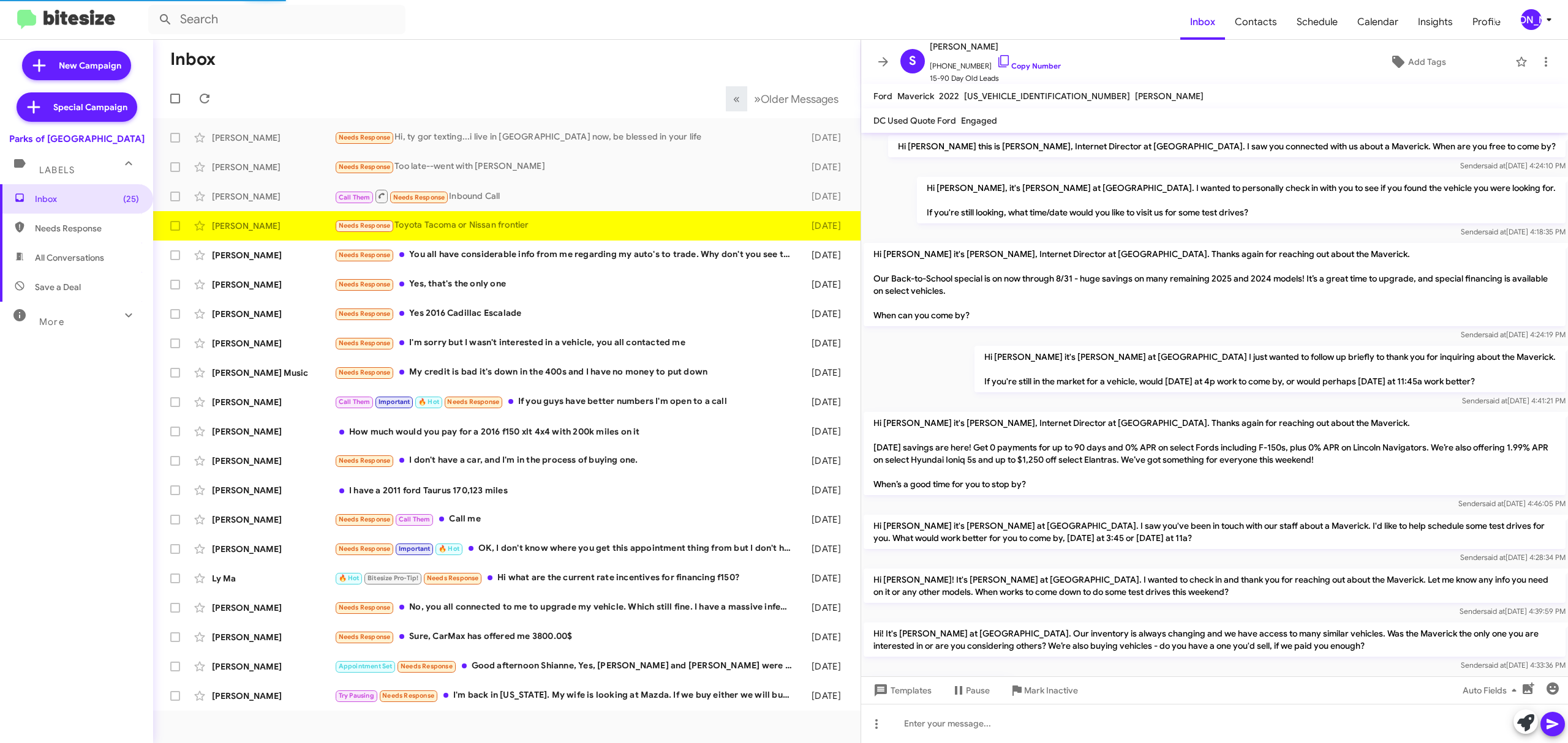
scroll to position [17, 0]
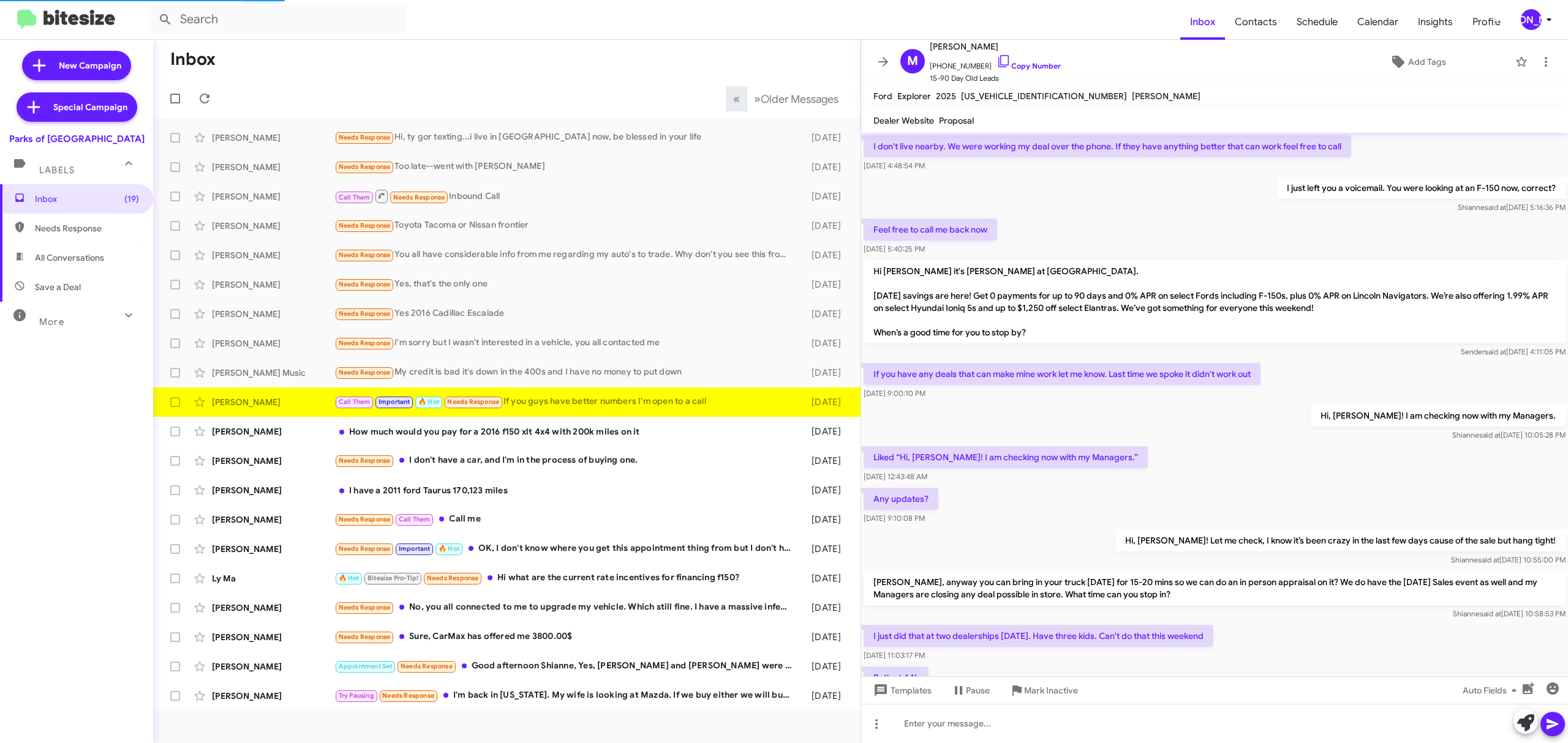
scroll to position [424, 0]
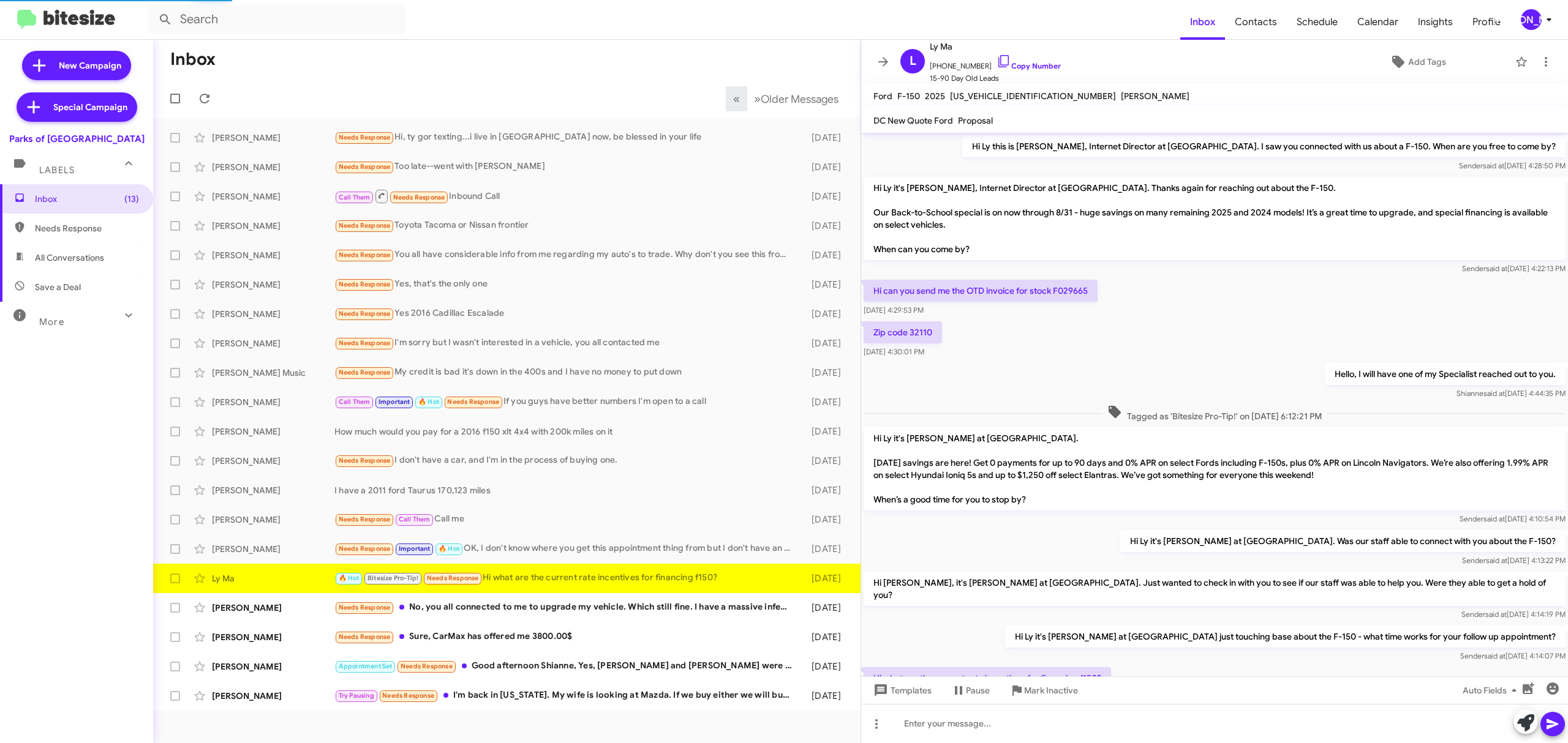
scroll to position [51, 0]
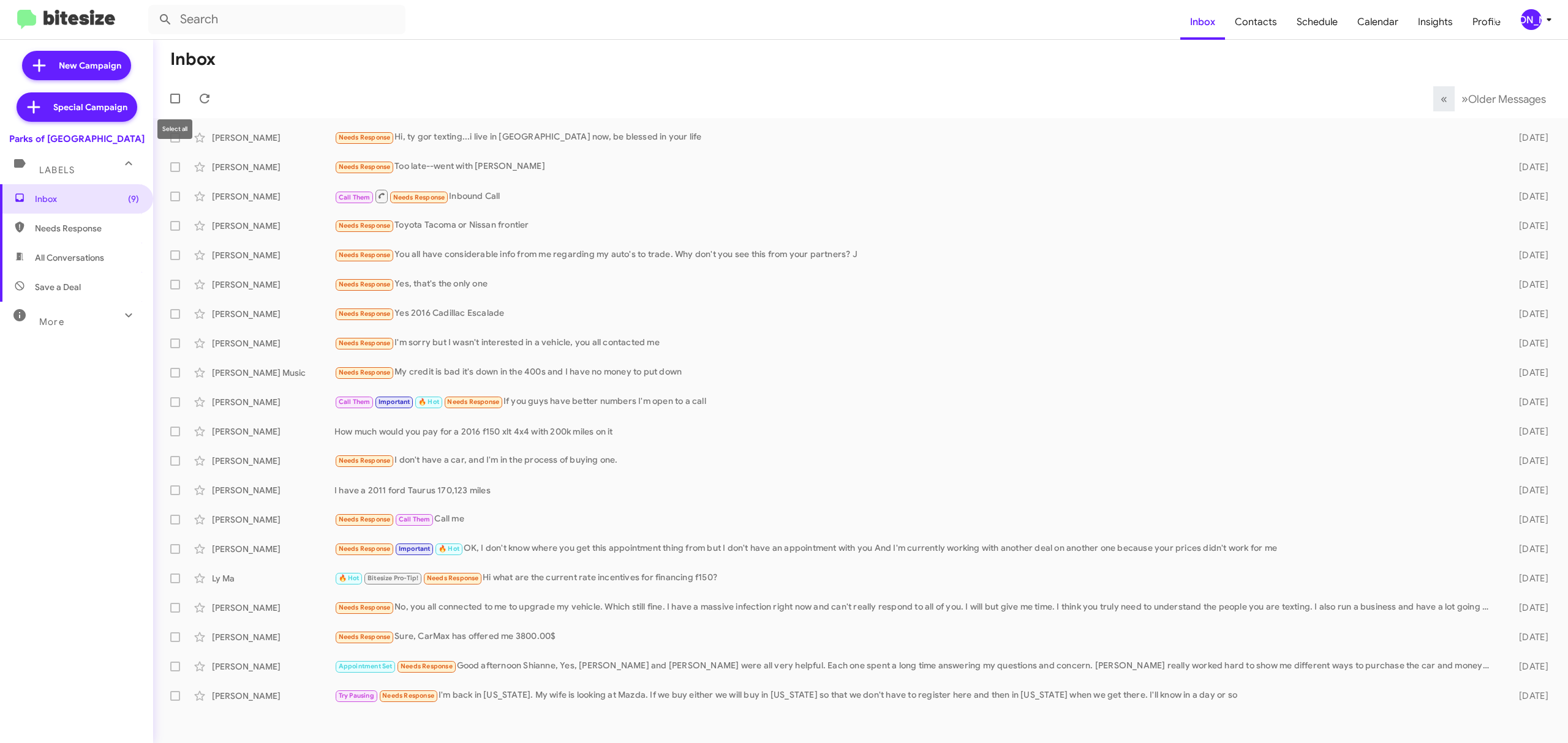
click at [173, 96] on span at bounding box center [175, 98] width 10 height 10
click at [175, 103] on input "checkbox" at bounding box center [175, 103] width 1 height 1
checkbox input "true"
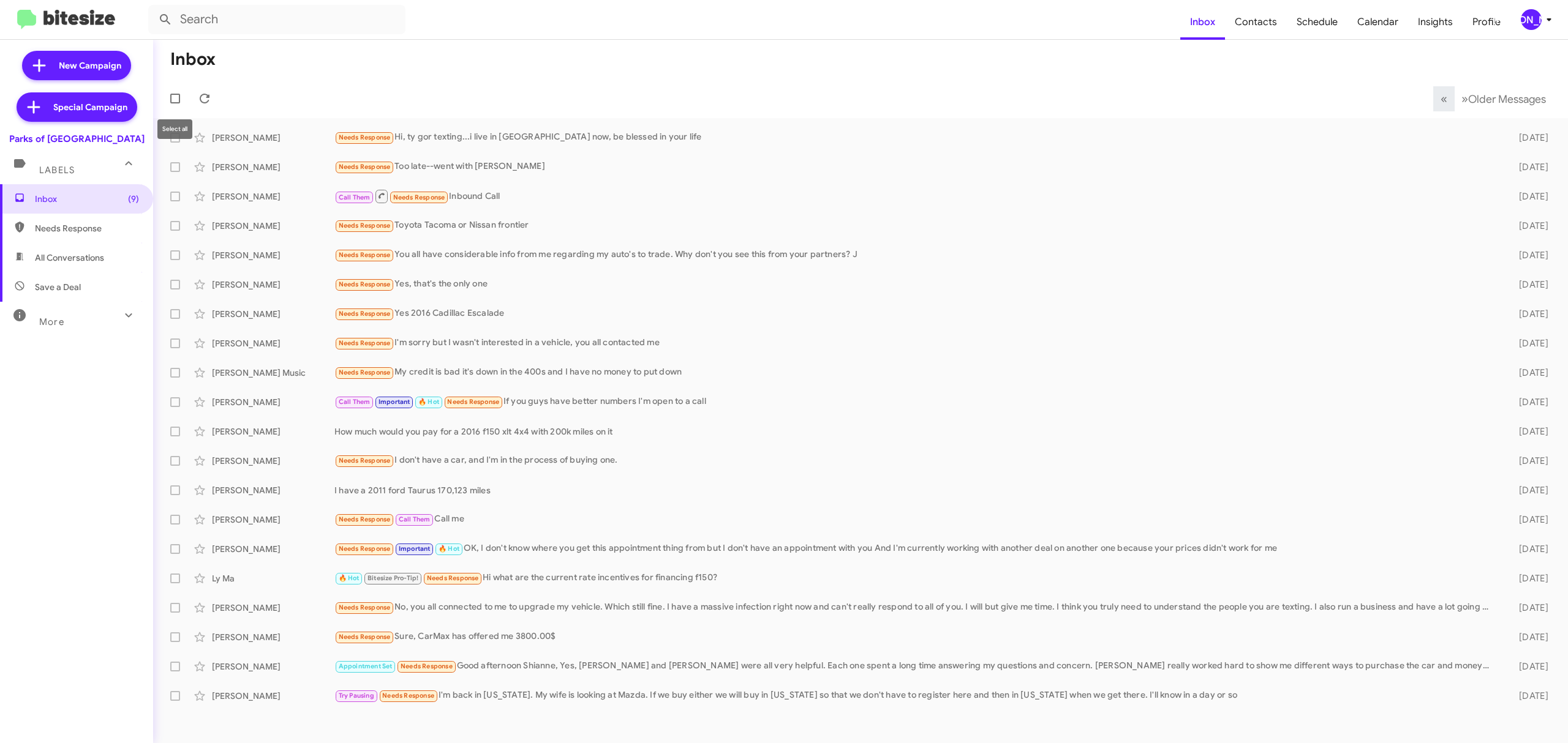
checkbox input "true"
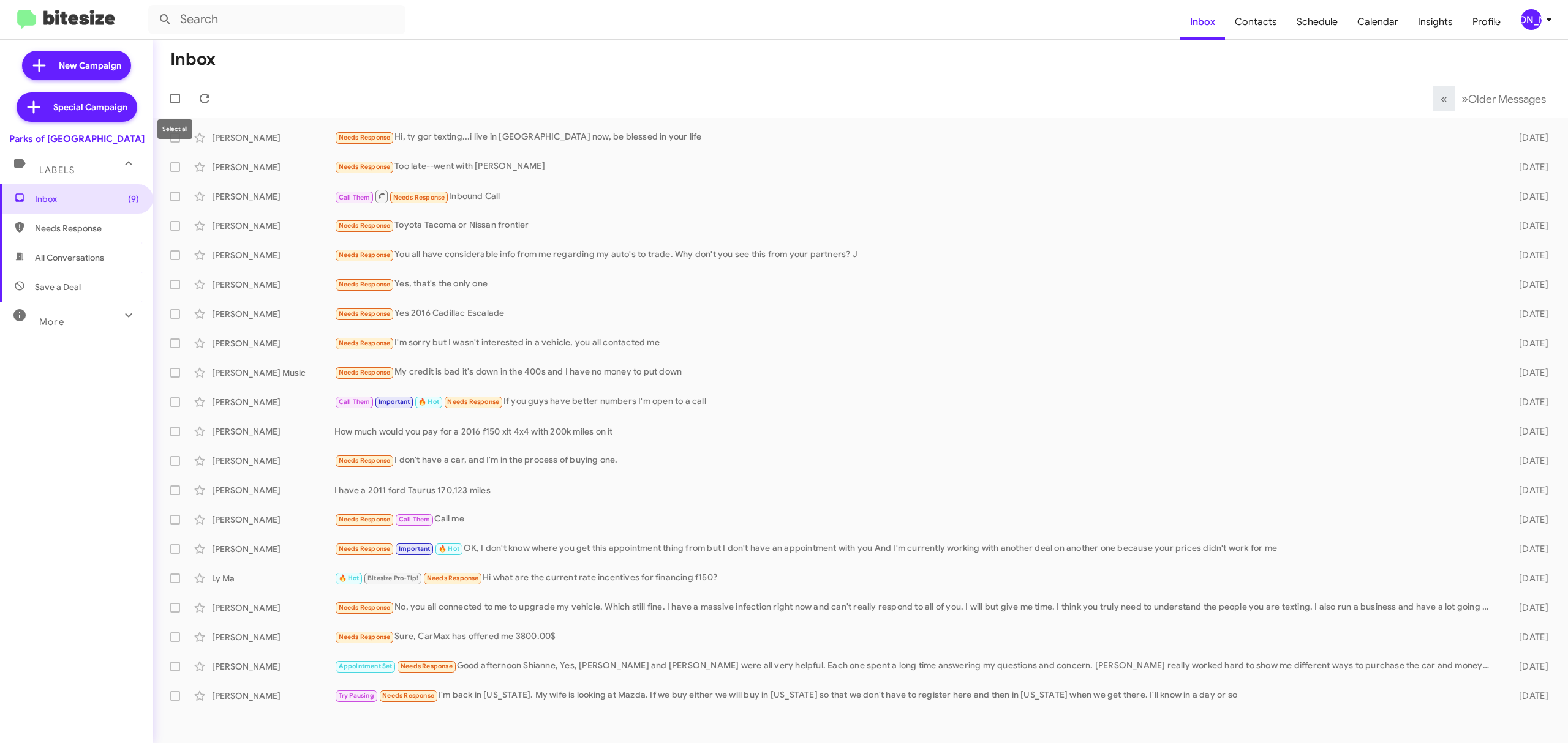
checkbox input "true"
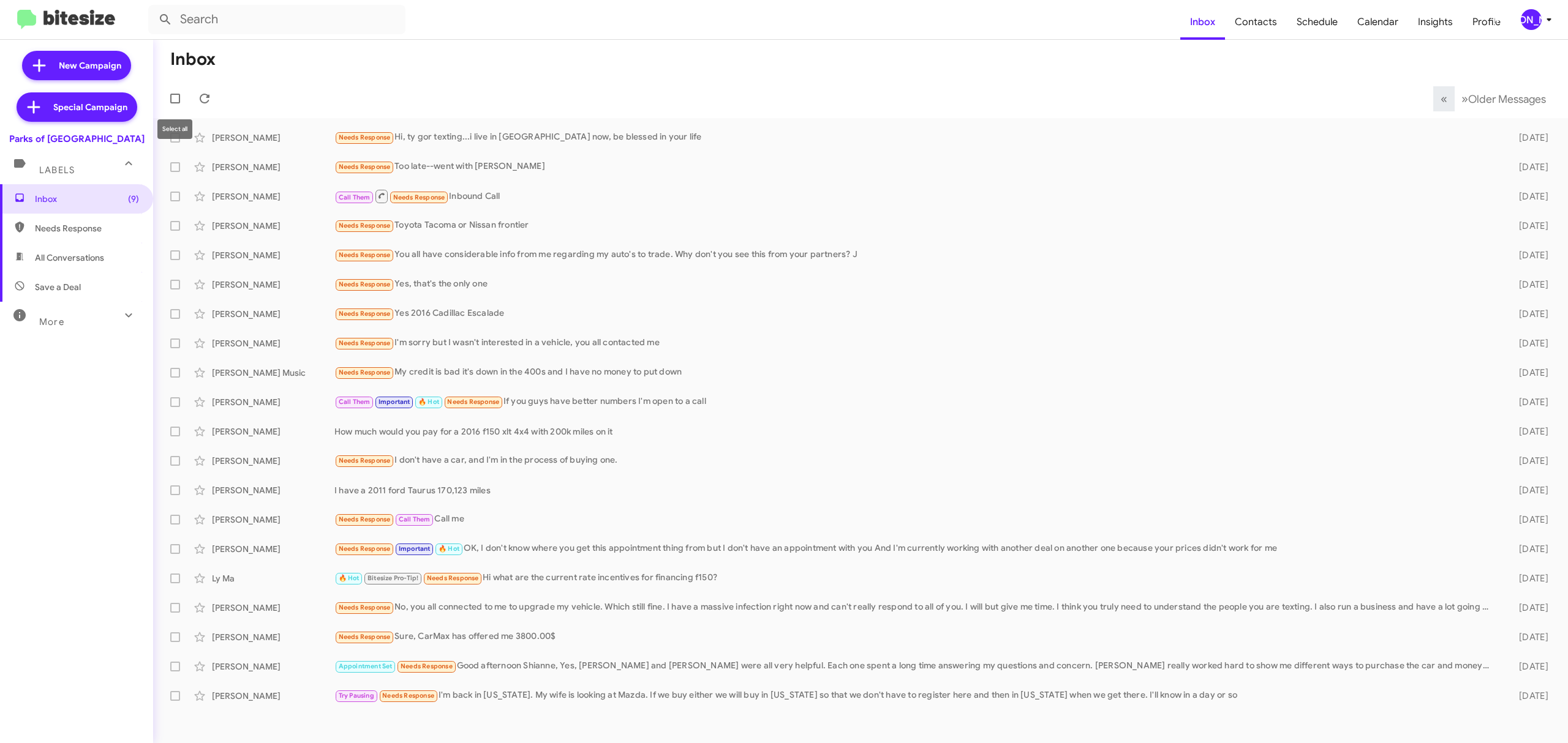
checkbox input "true"
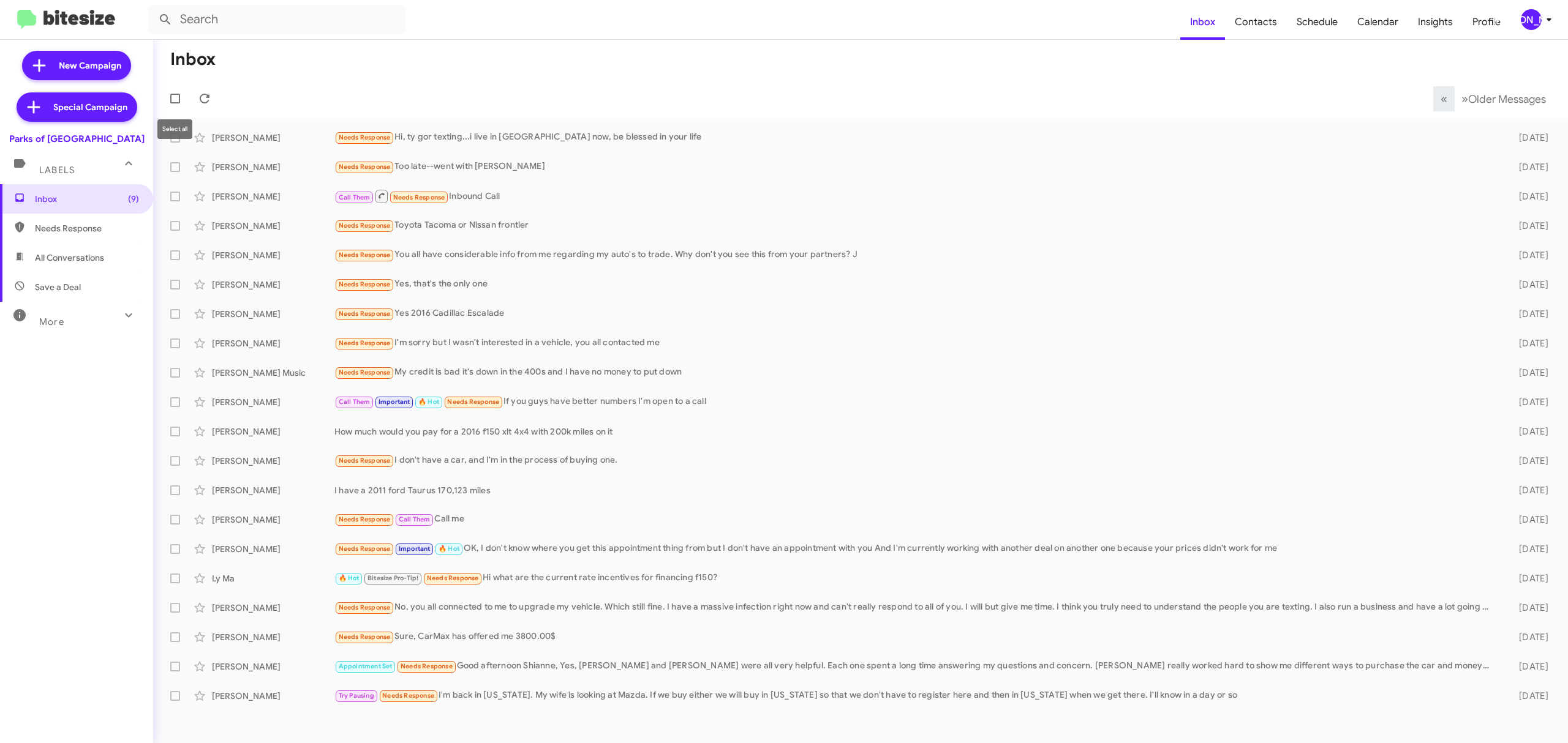
checkbox input "true"
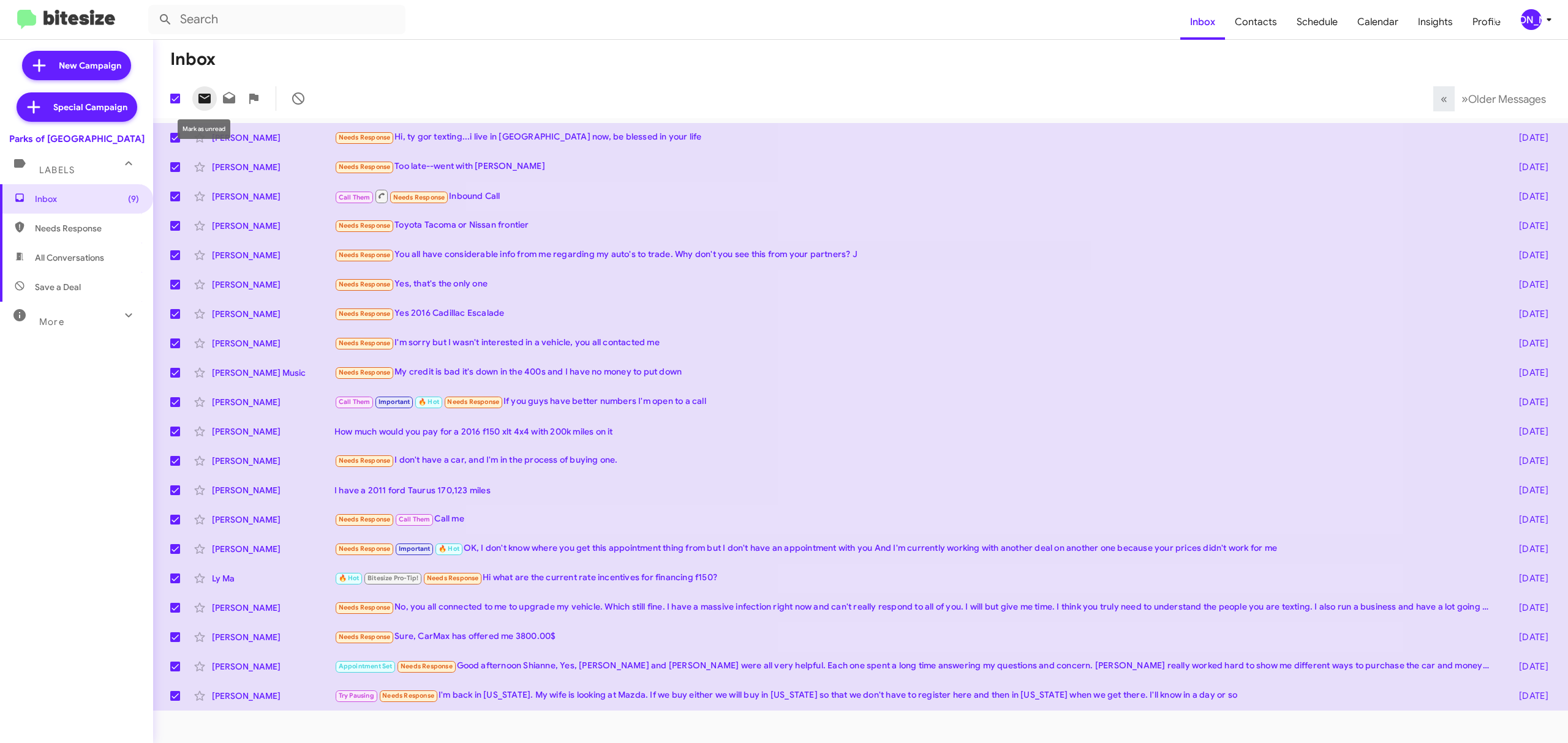
click at [211, 101] on icon at bounding box center [204, 98] width 14 height 14
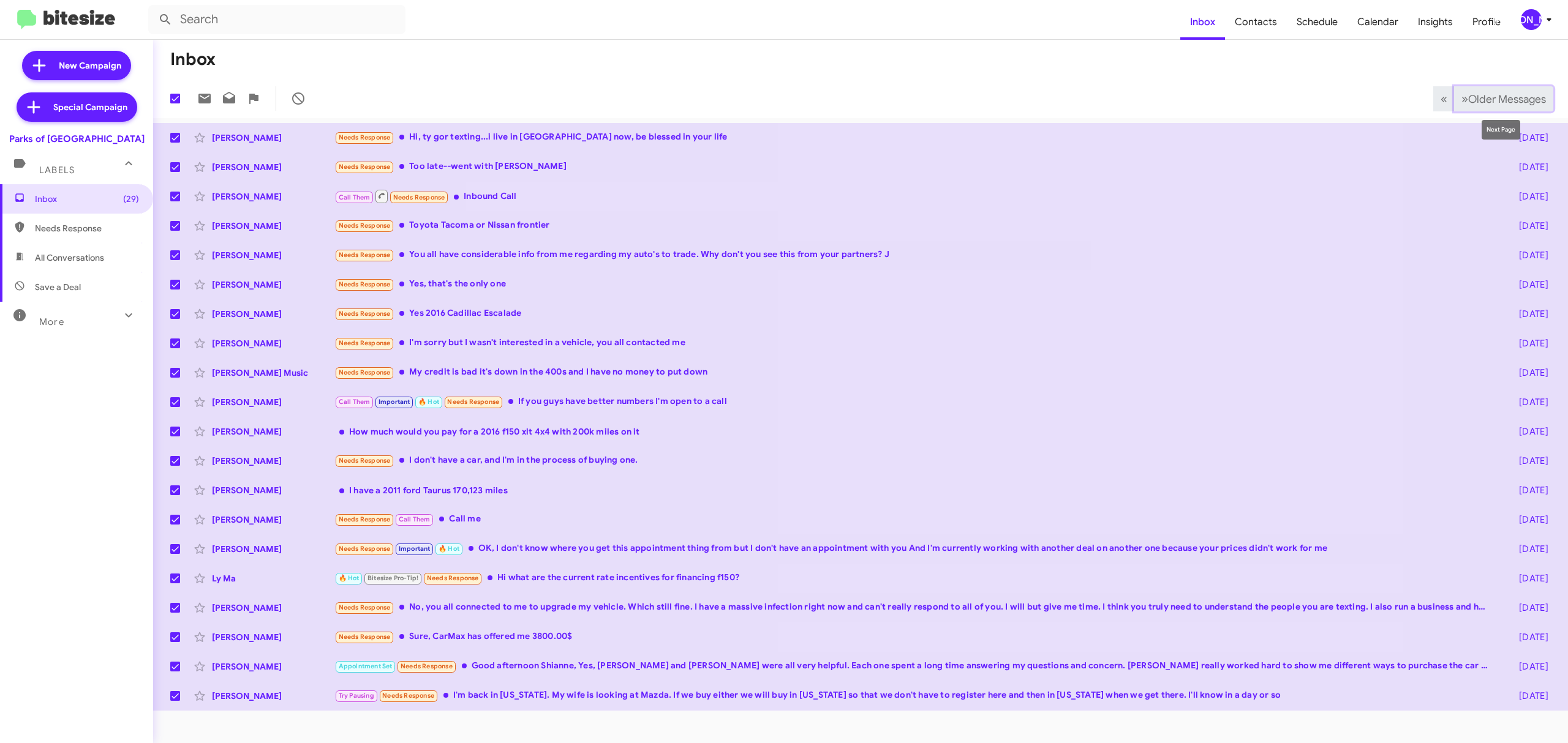
click at [1502, 98] on span "Older Messages" at bounding box center [1507, 99] width 78 height 14
checkbox input "false"
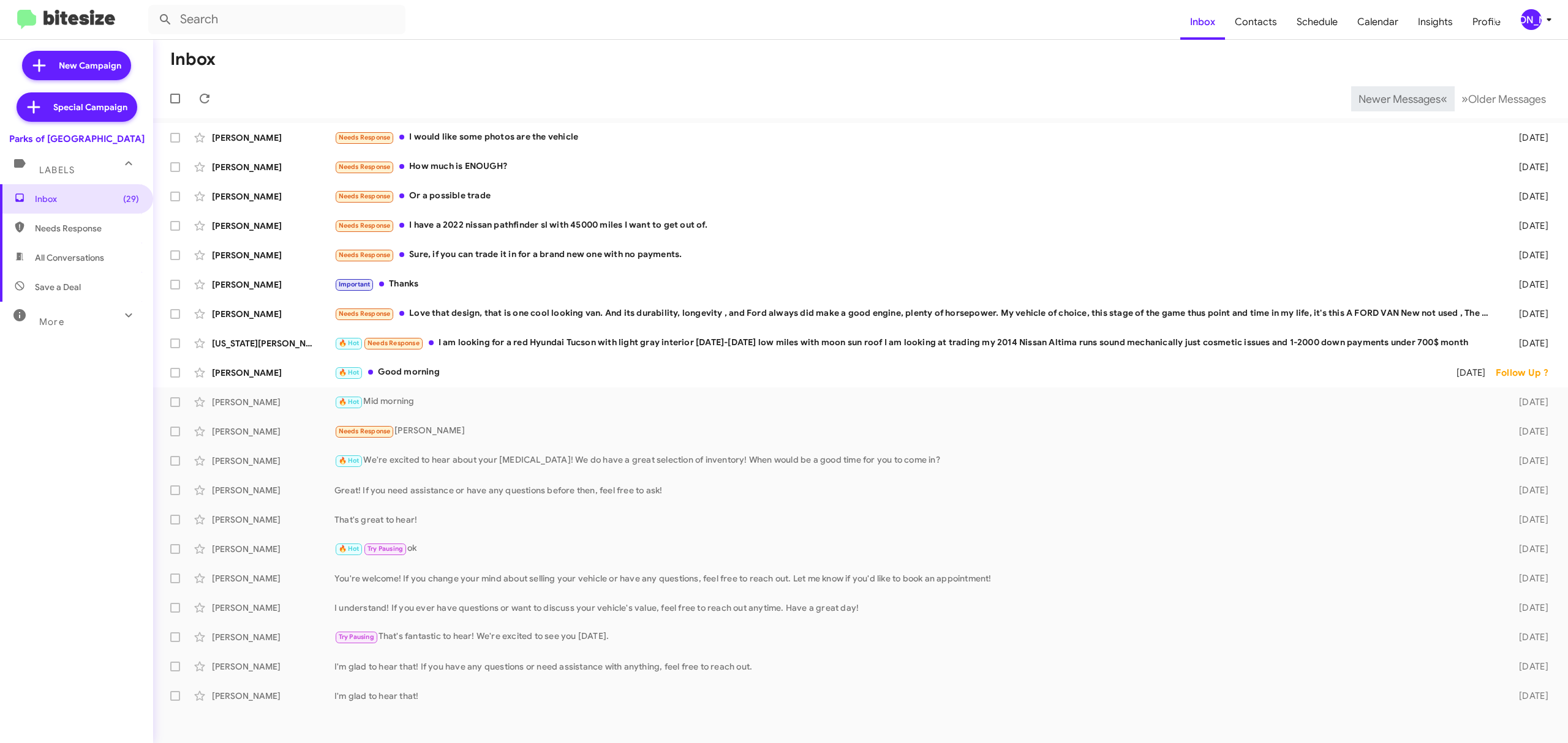
click at [1528, 19] on div "[PERSON_NAME]" at bounding box center [1531, 20] width 21 height 21
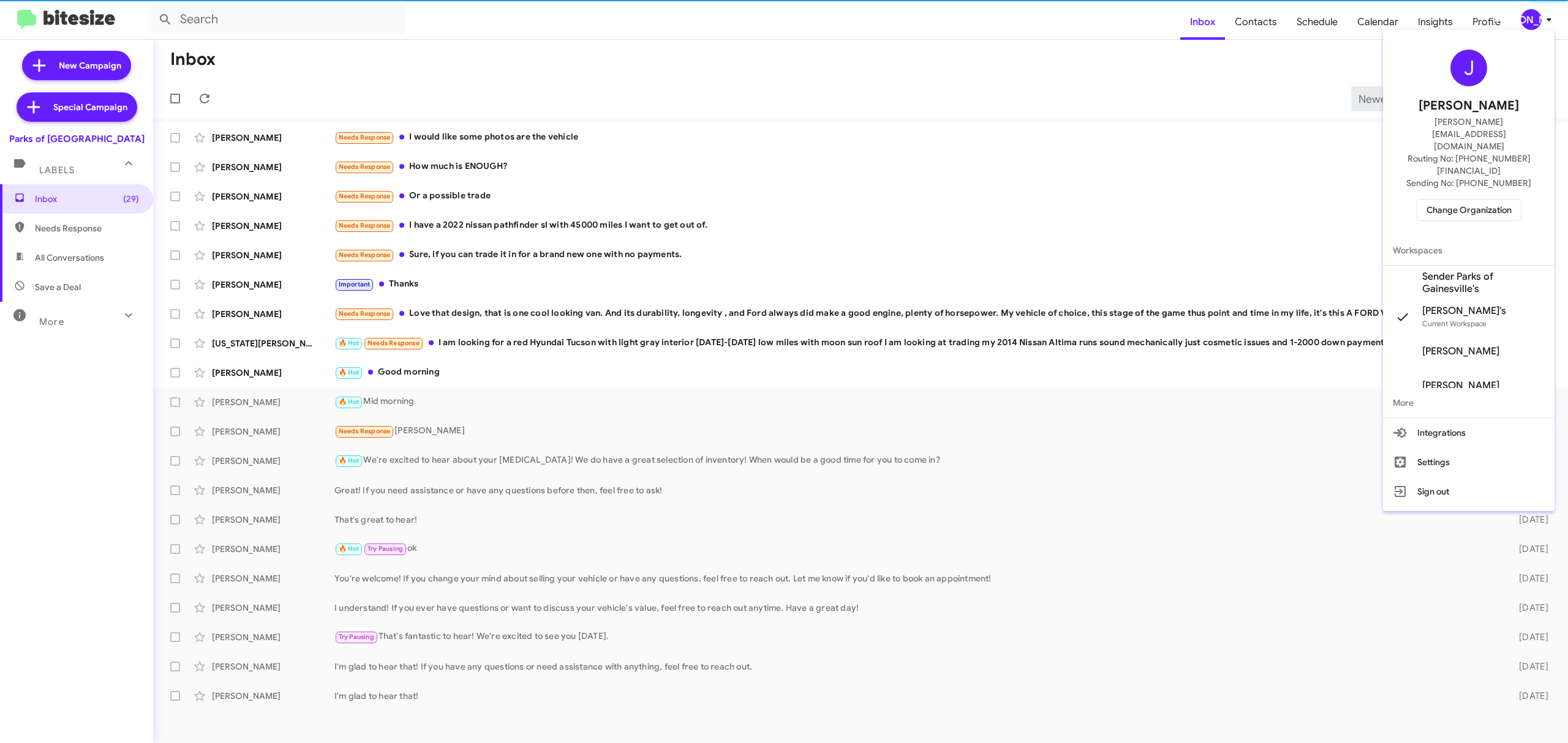
click at [1457, 200] on span "Change Organization" at bounding box center [1470, 210] width 85 height 21
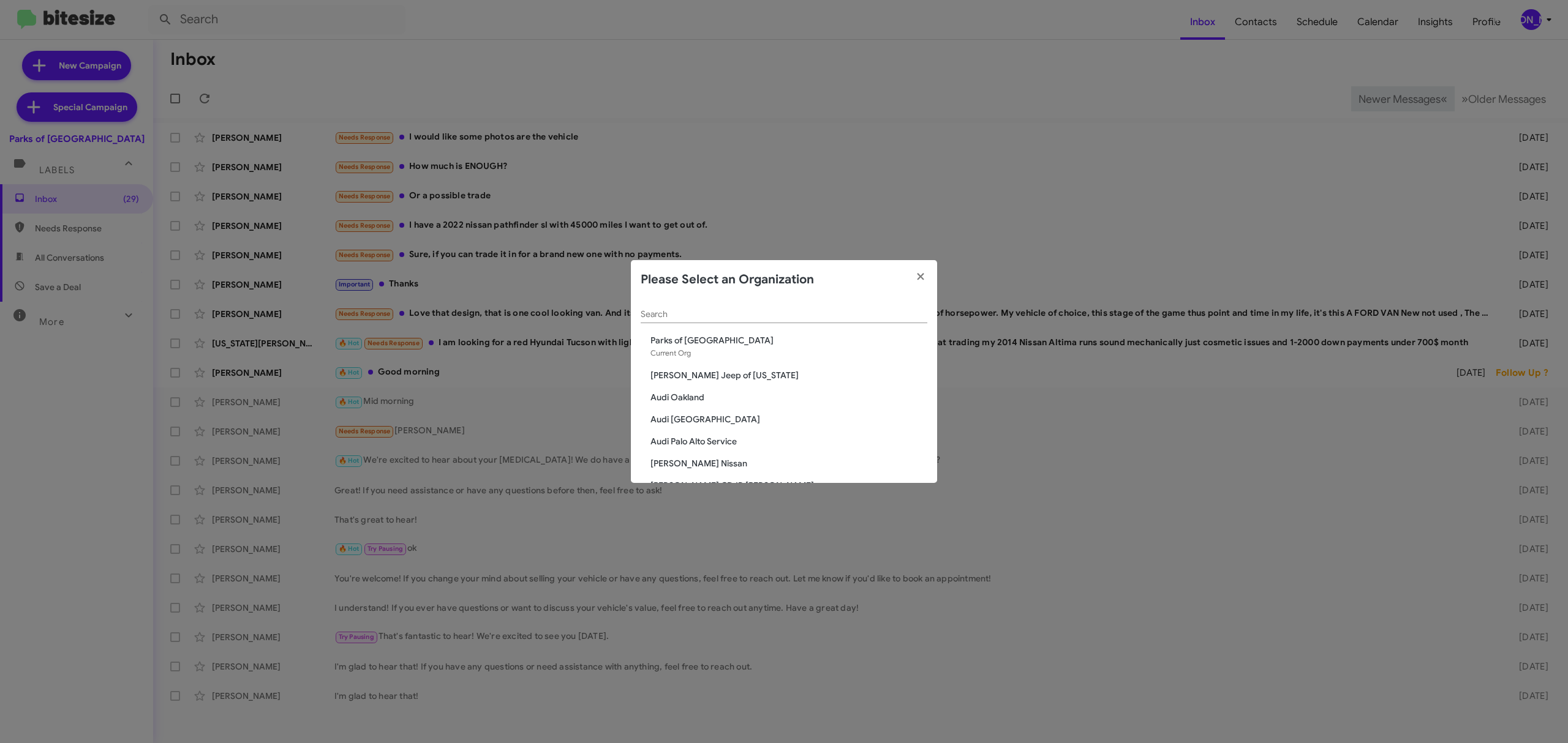
drag, startPoint x: 801, startPoint y: 321, endPoint x: 797, endPoint y: 317, distance: 5.7
click at [801, 321] on div "Search" at bounding box center [784, 311] width 287 height 24
click at [797, 314] on input "Search" at bounding box center [784, 315] width 287 height 10
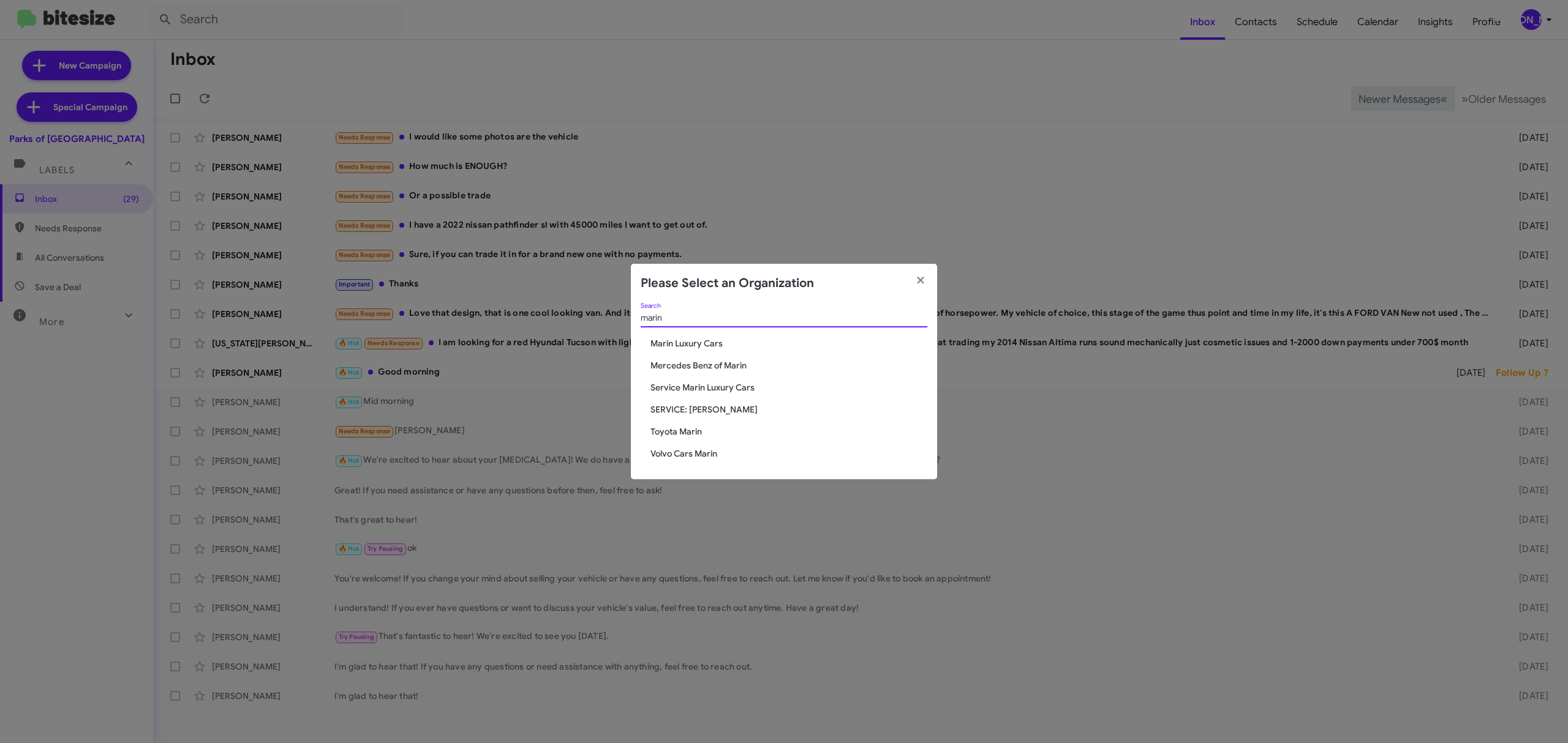
type input "marin"
click at [689, 343] on span "Marin Luxury Cars" at bounding box center [789, 344] width 277 height 13
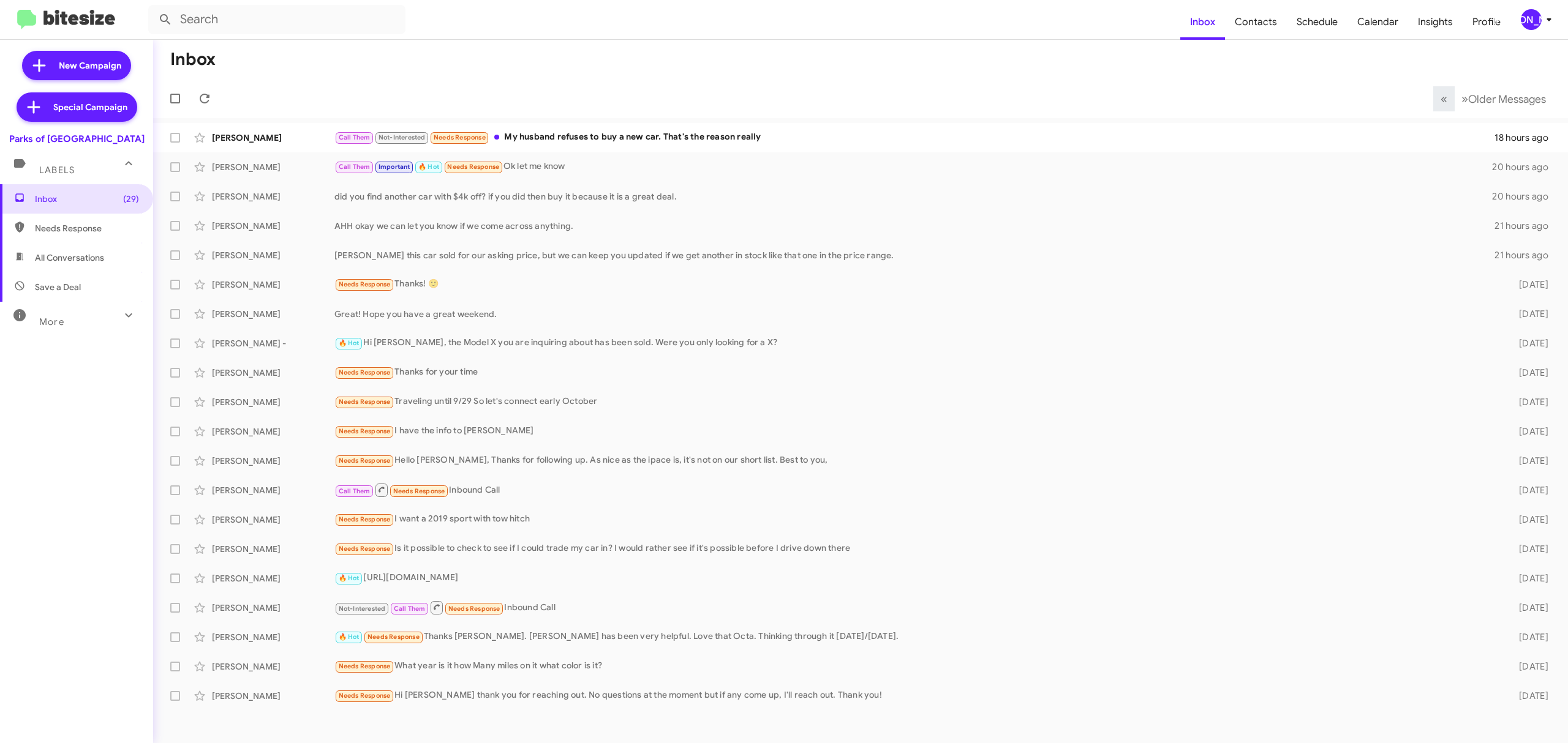
click at [1548, 13] on span "[PERSON_NAME]" at bounding box center [1539, 20] width 37 height 21
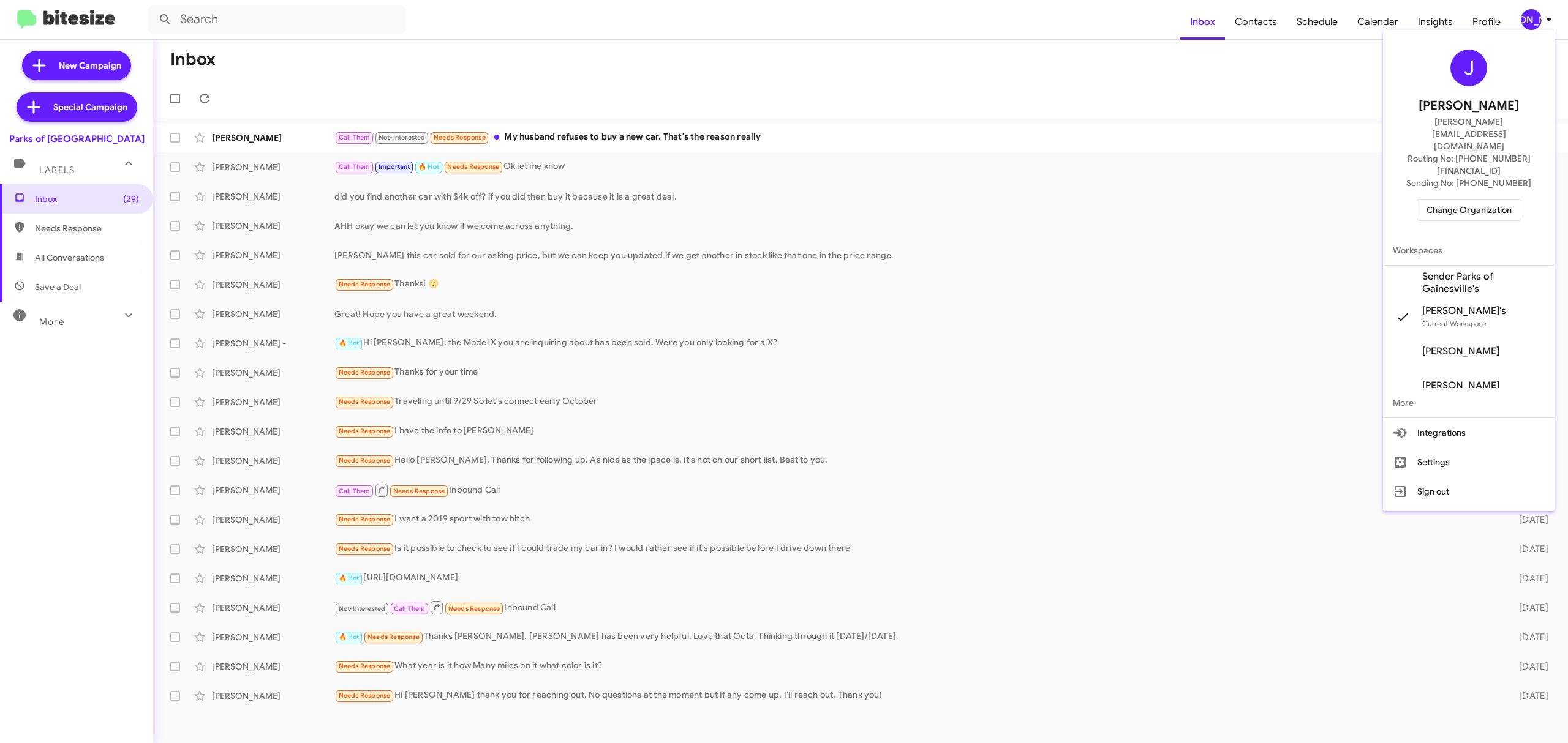
click at [1475, 200] on span "Change Organization" at bounding box center [1470, 210] width 85 height 21
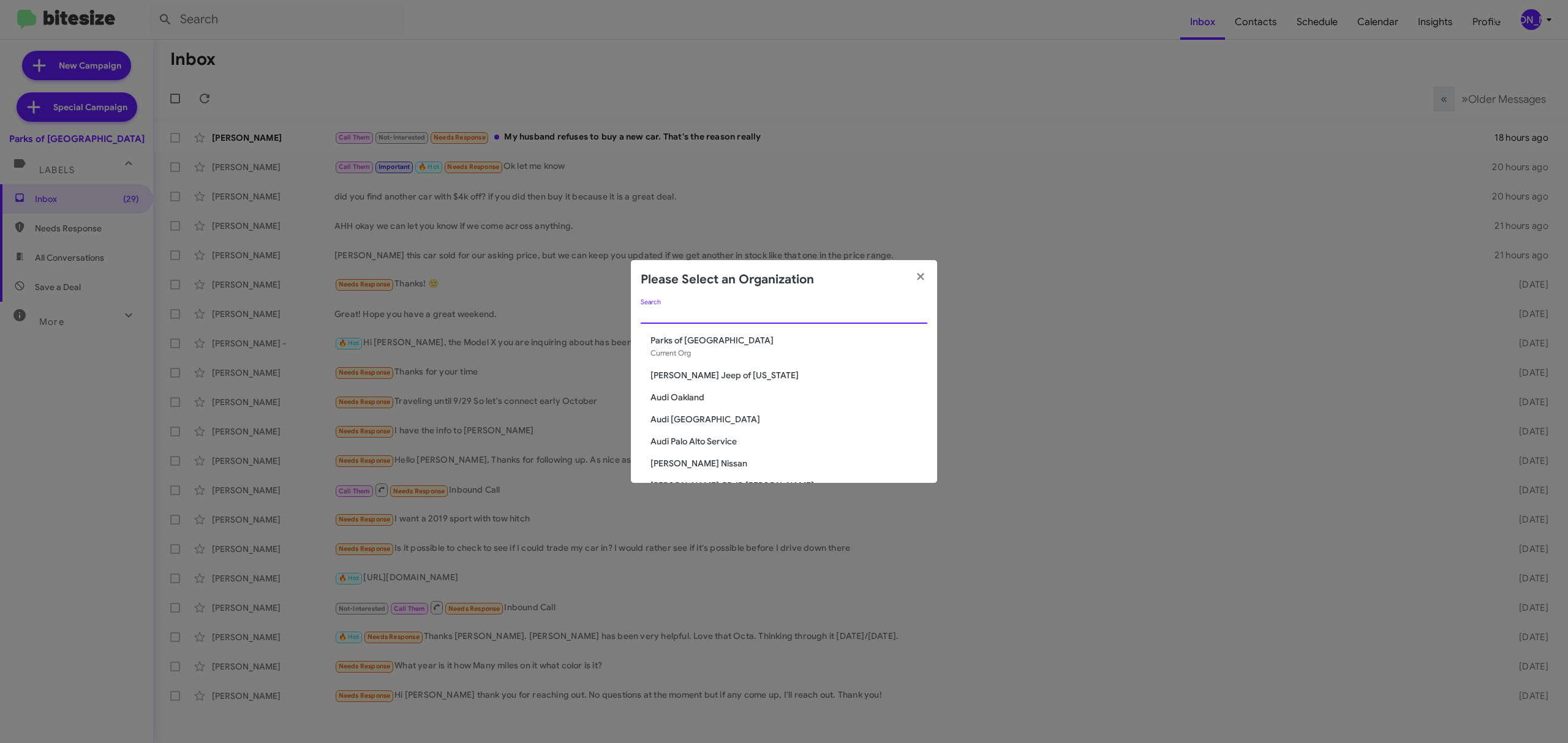
click at [809, 316] on input "Search" at bounding box center [784, 315] width 287 height 10
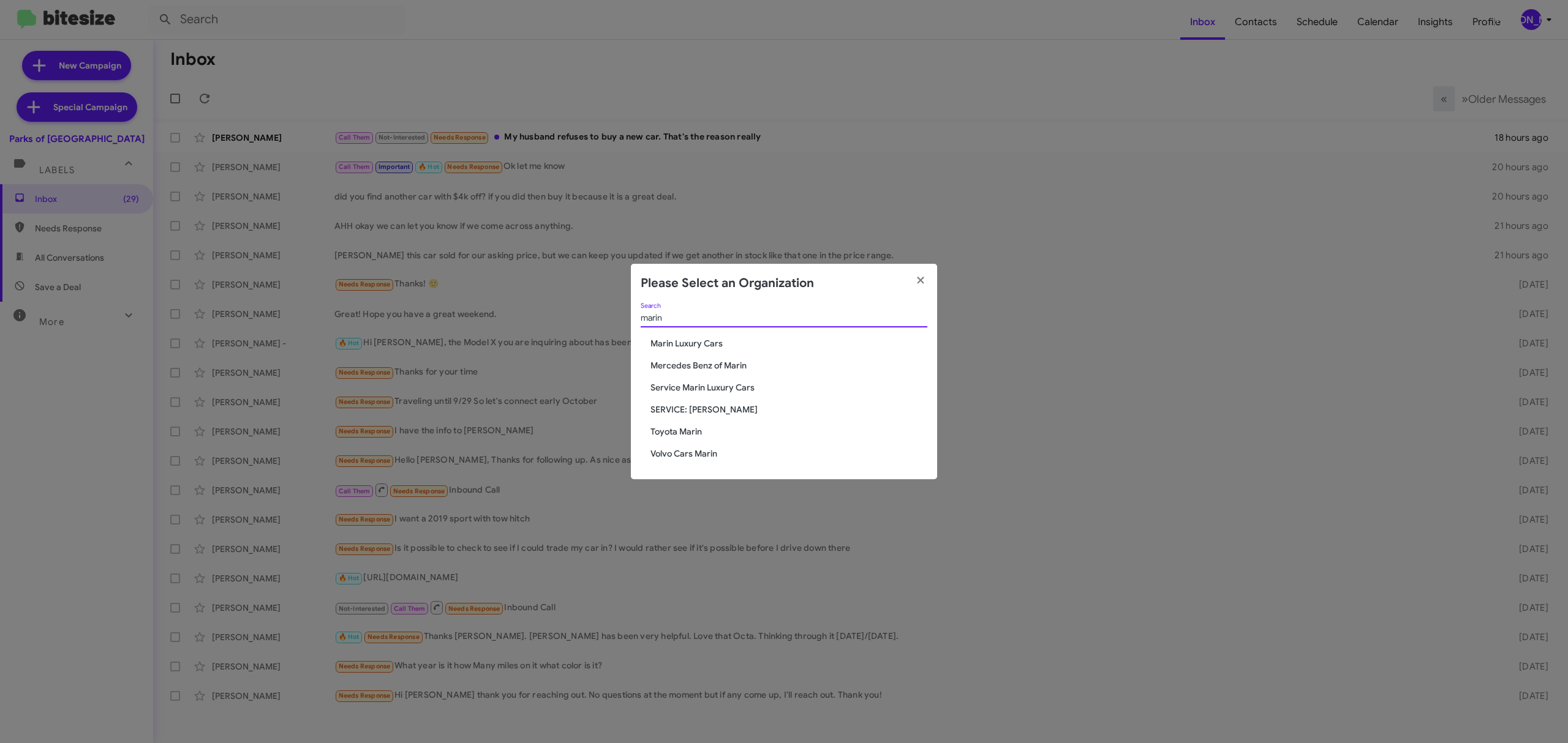
type input "marin"
click at [714, 341] on span "Marin Luxury Cars" at bounding box center [789, 344] width 277 height 13
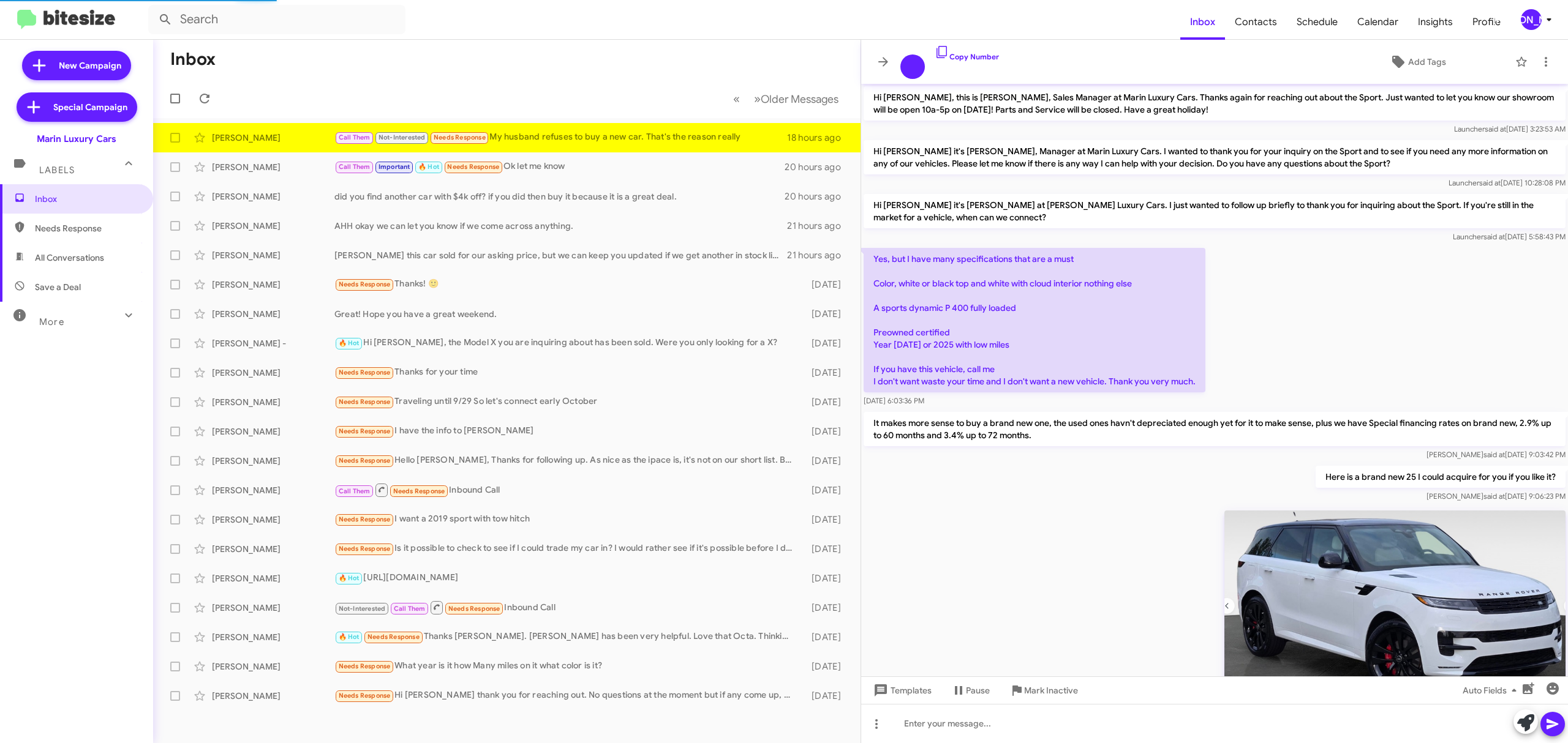
scroll to position [275, 0]
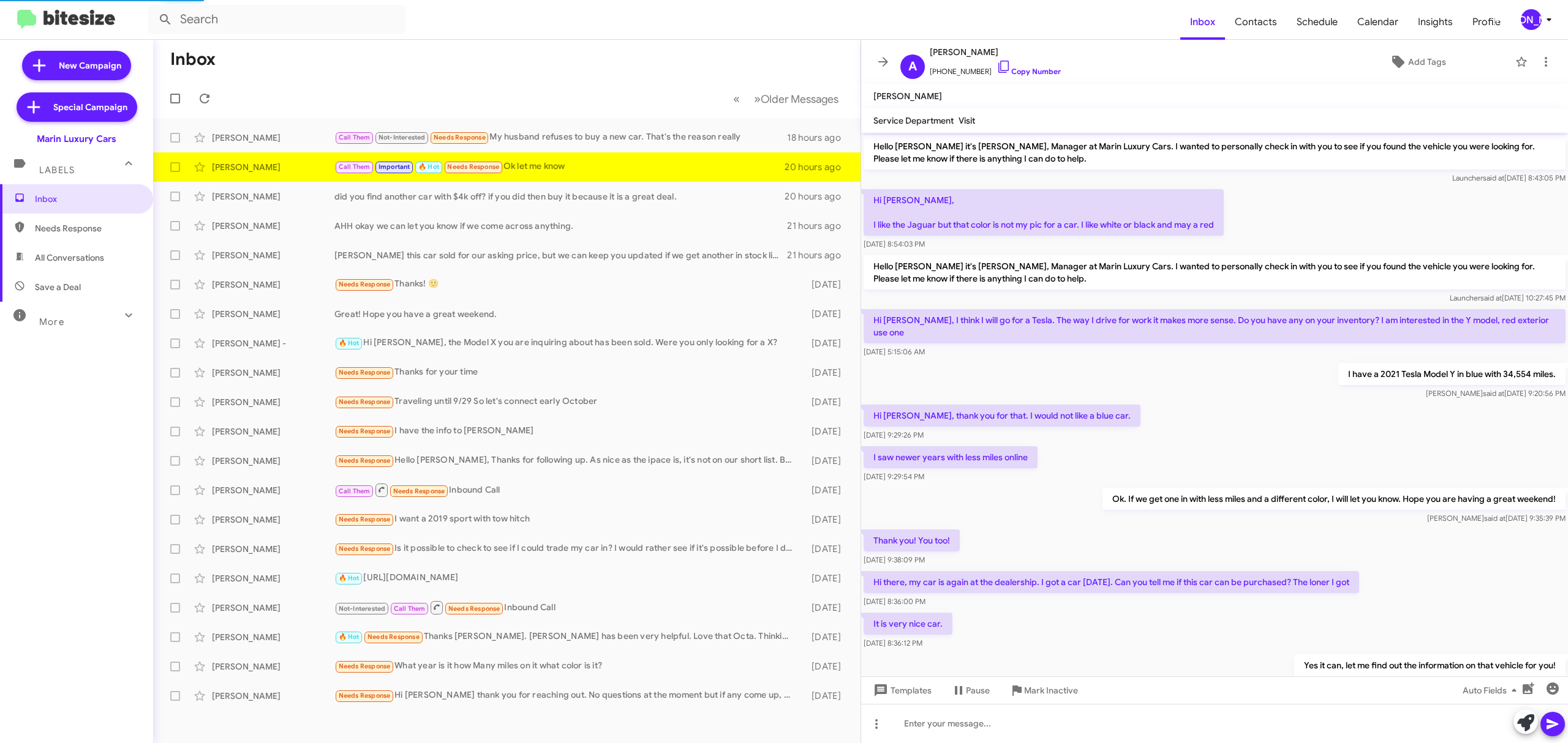
scroll to position [86, 0]
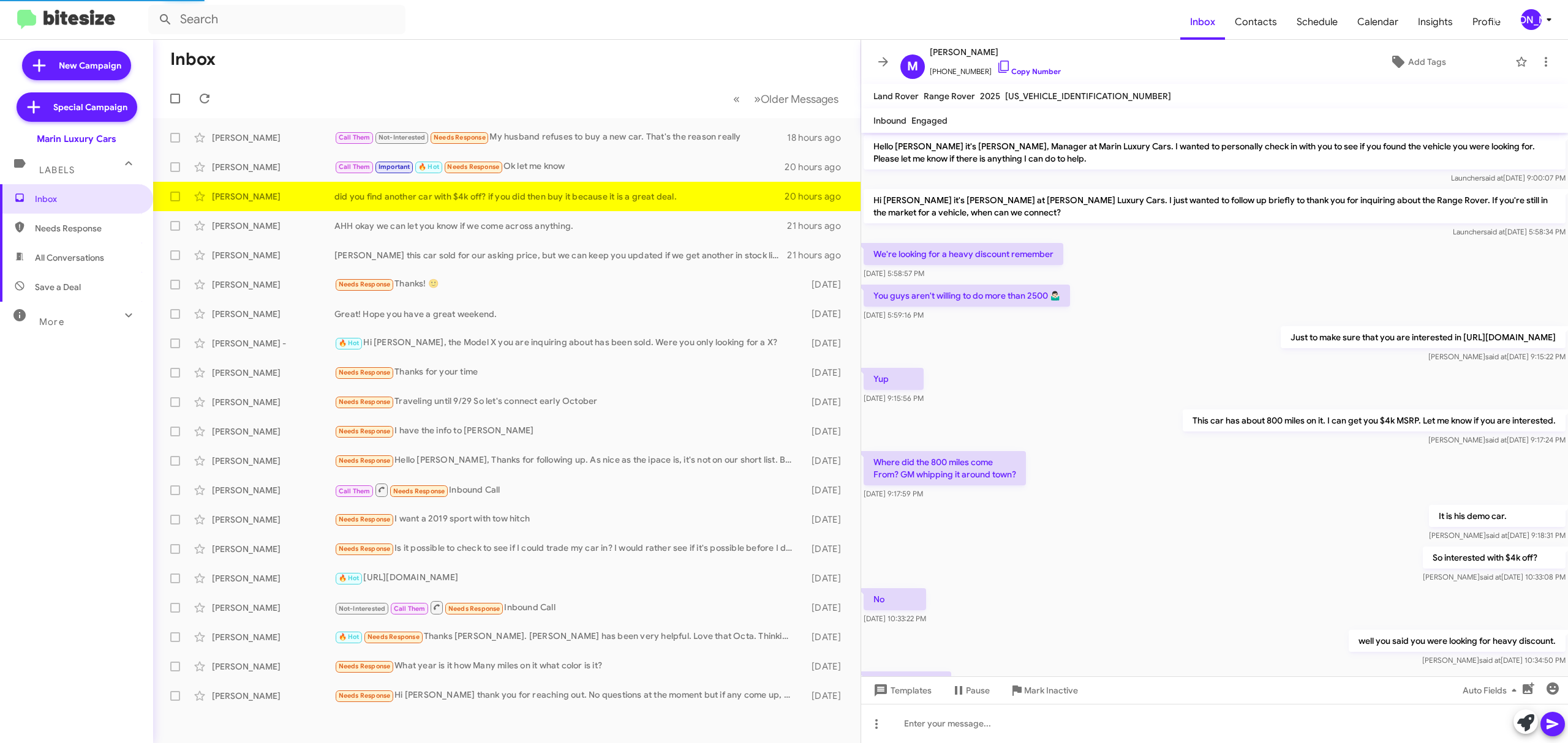
scroll to position [95, 0]
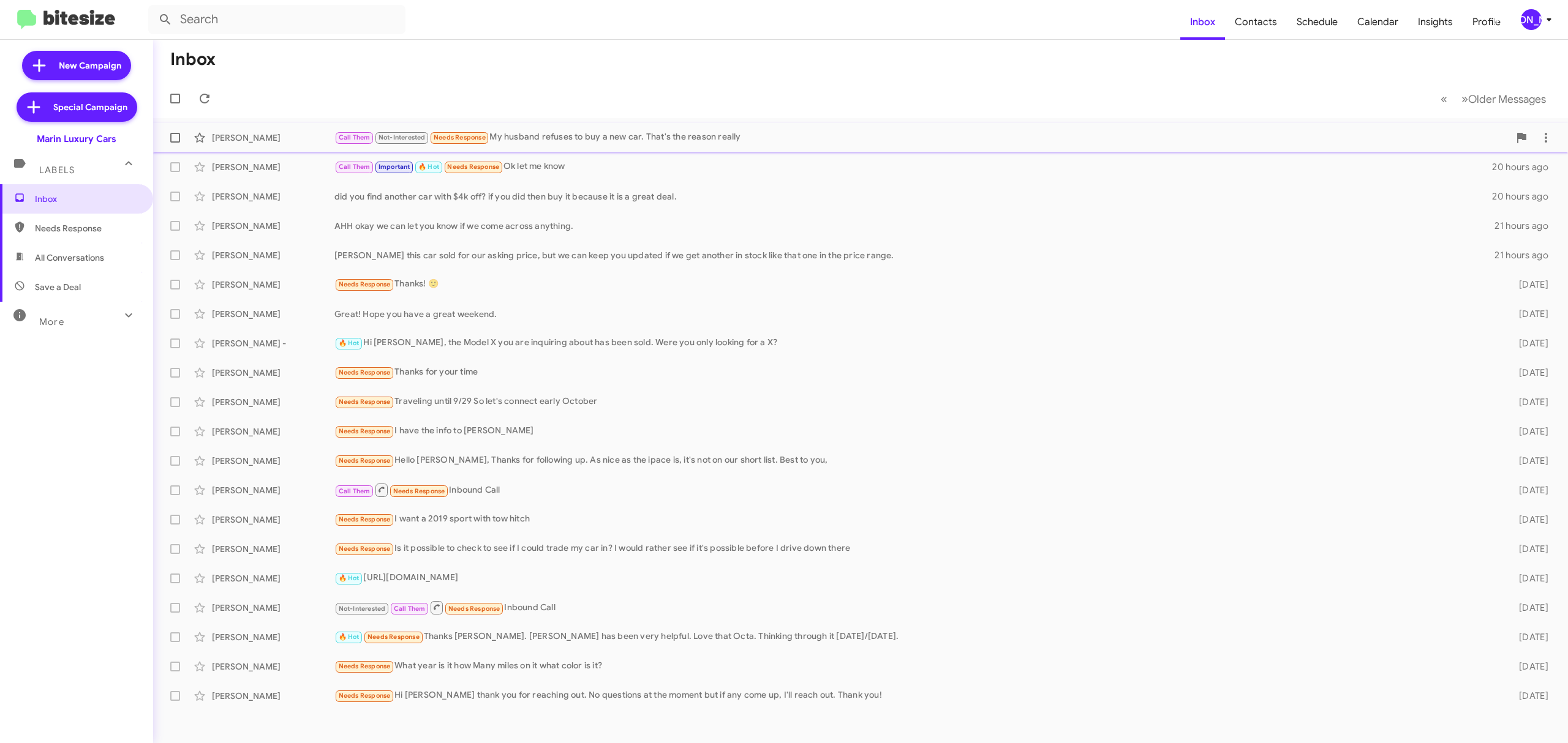
click at [178, 138] on span at bounding box center [175, 138] width 10 height 10
click at [175, 143] on input "checkbox" at bounding box center [175, 143] width 1 height 1
checkbox input "true"
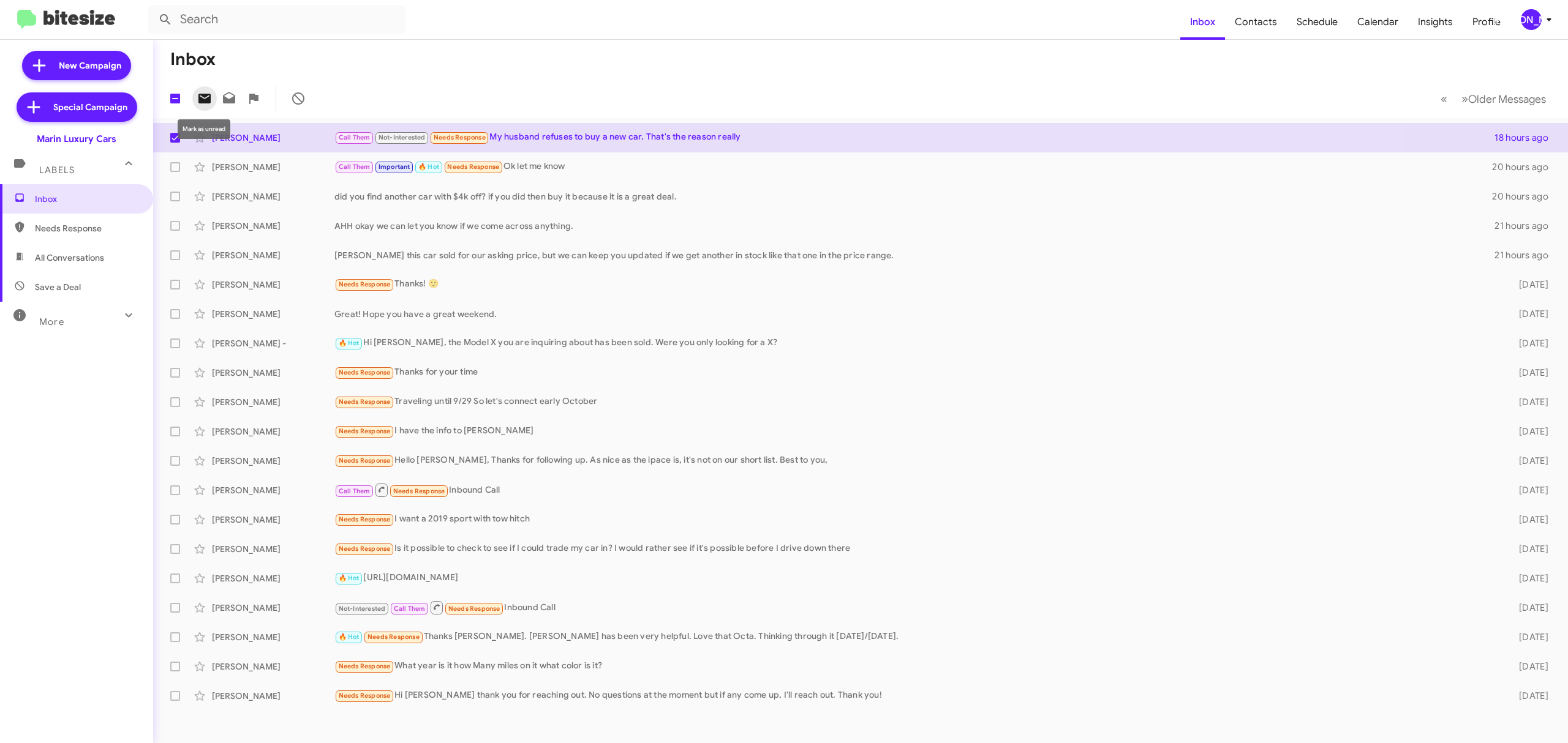
click at [209, 95] on icon at bounding box center [205, 98] width 13 height 10
click at [1530, 14] on div "[PERSON_NAME]" at bounding box center [1531, 20] width 21 height 21
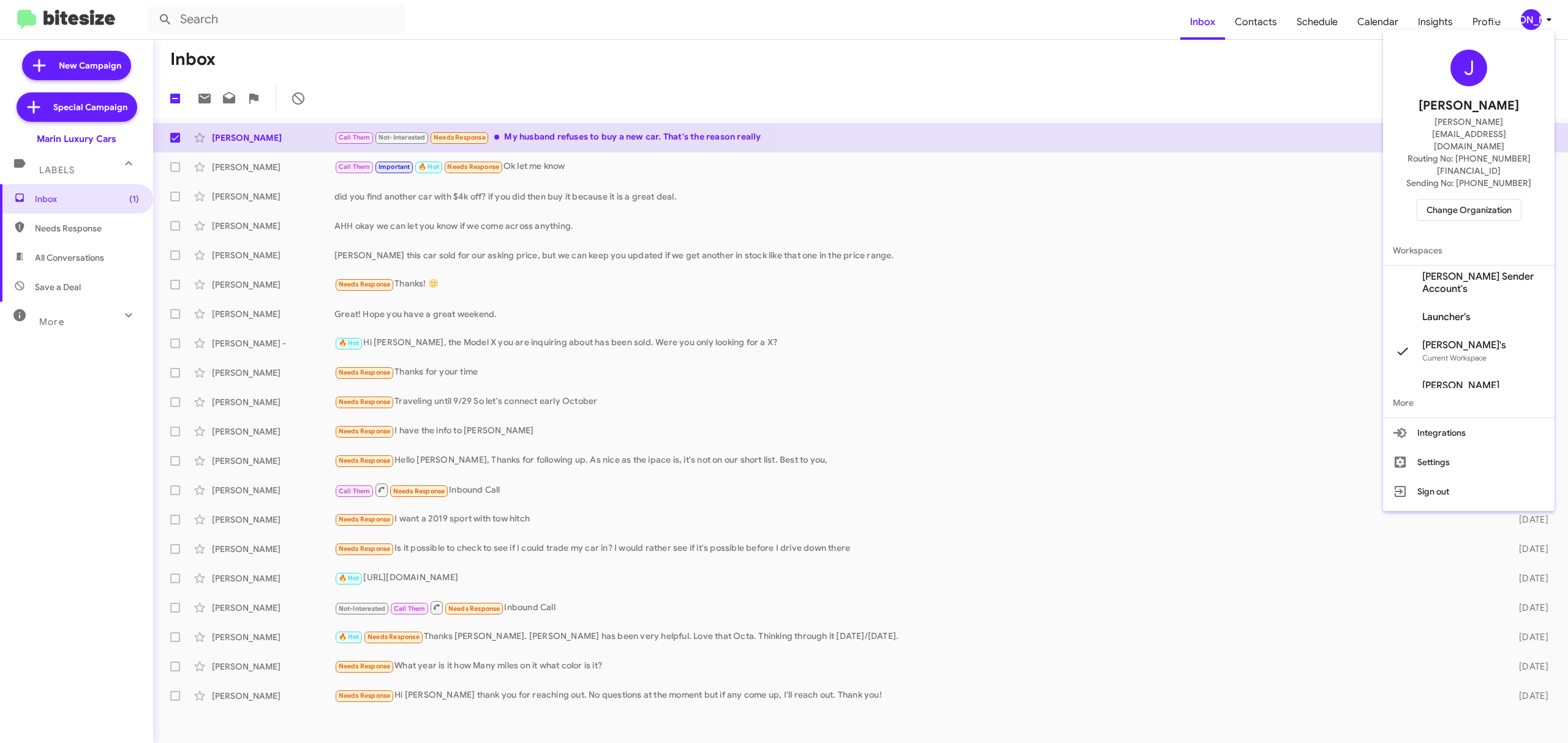
click at [1480, 200] on span "Change Organization" at bounding box center [1470, 210] width 85 height 21
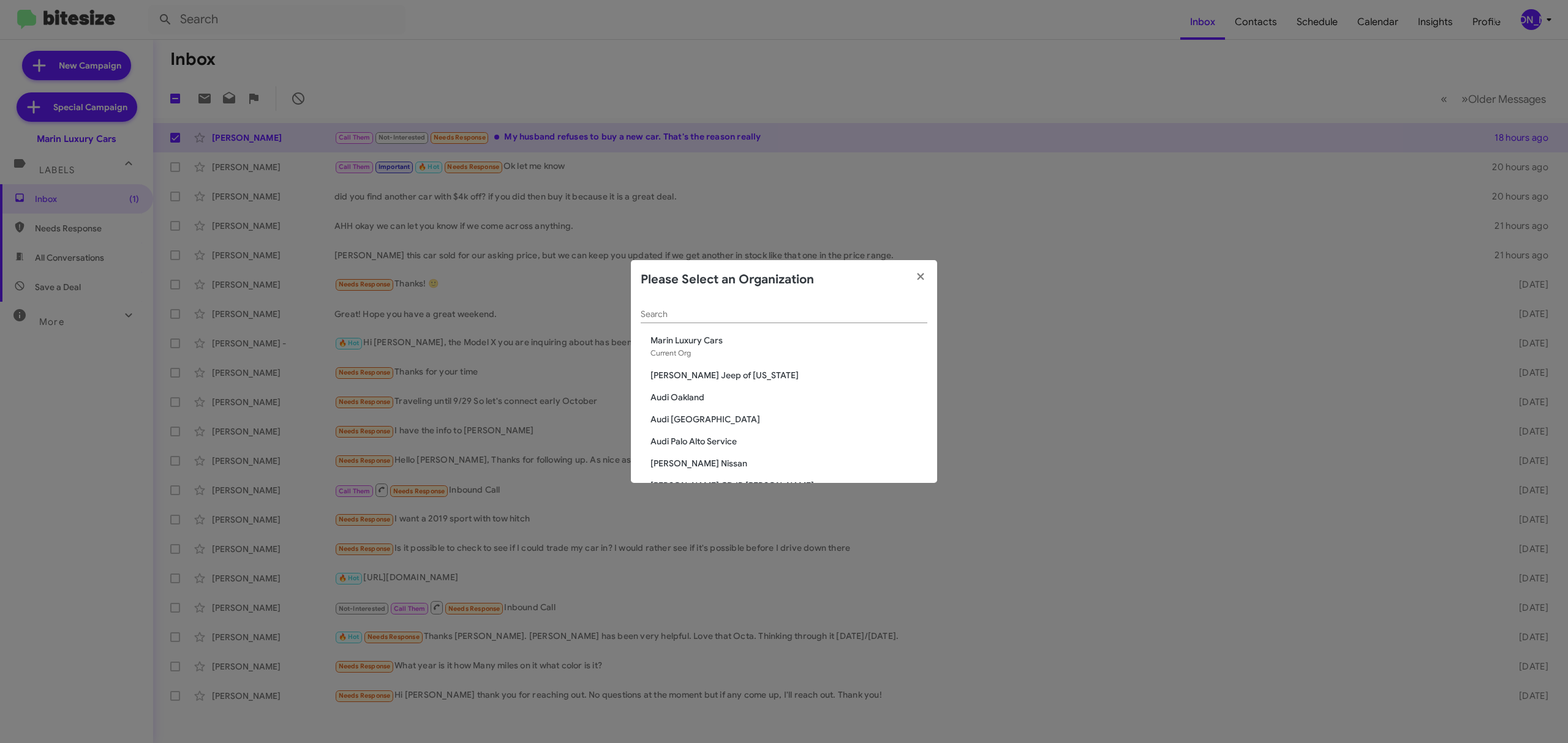
click at [814, 318] on input "Search" at bounding box center [784, 315] width 287 height 10
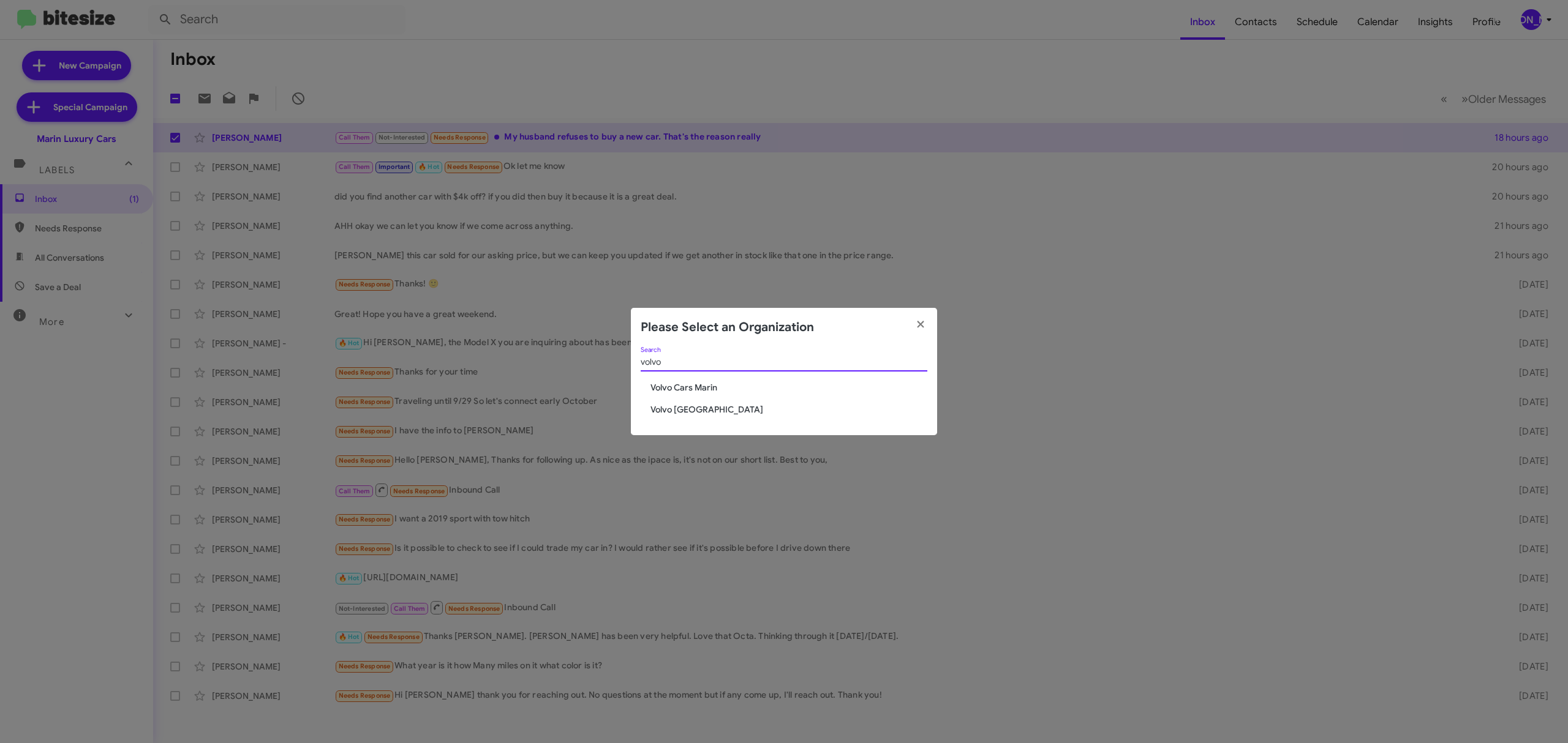
type input "volvo"
click at [665, 410] on span "Volvo [GEOGRAPHIC_DATA]" at bounding box center [789, 409] width 277 height 13
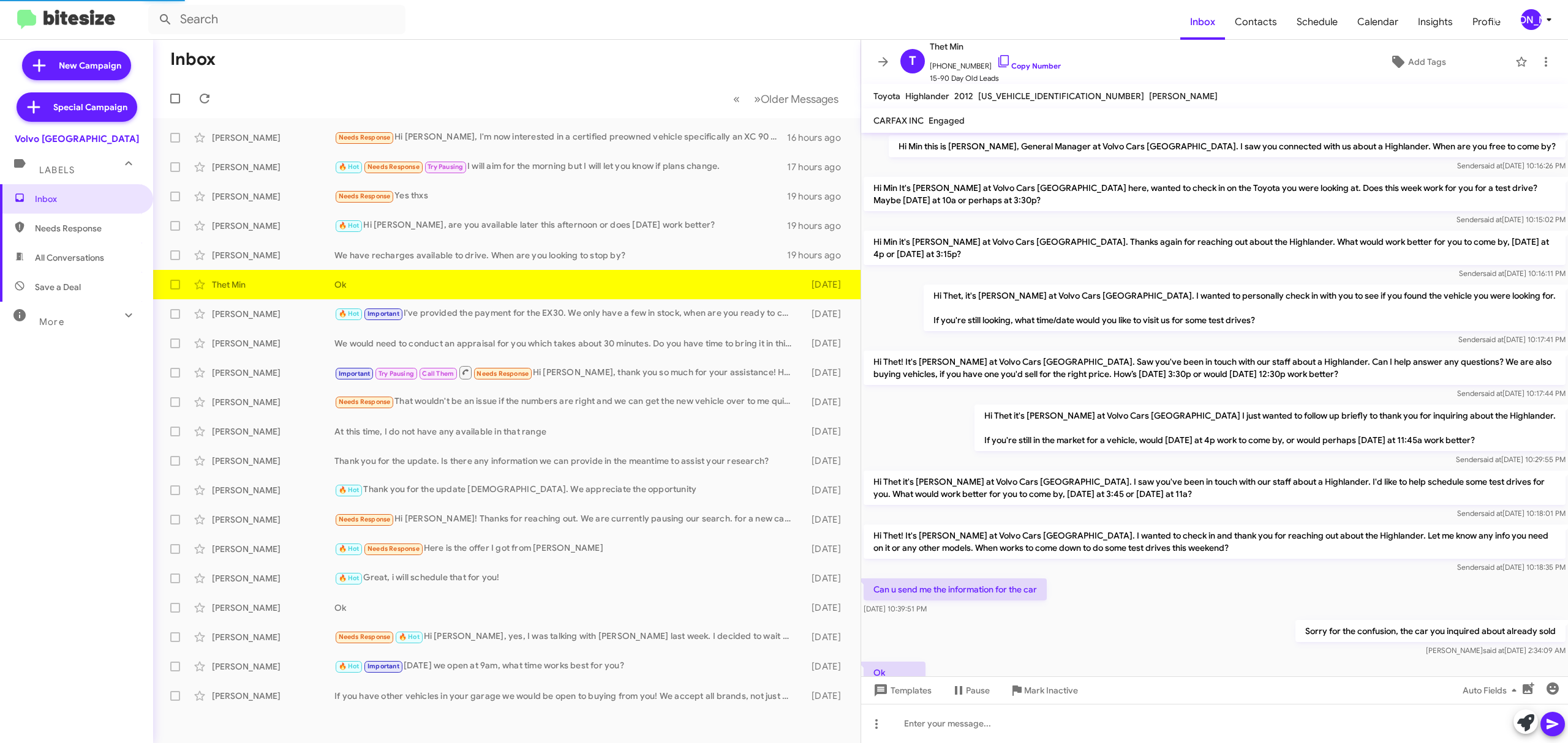
scroll to position [58, 0]
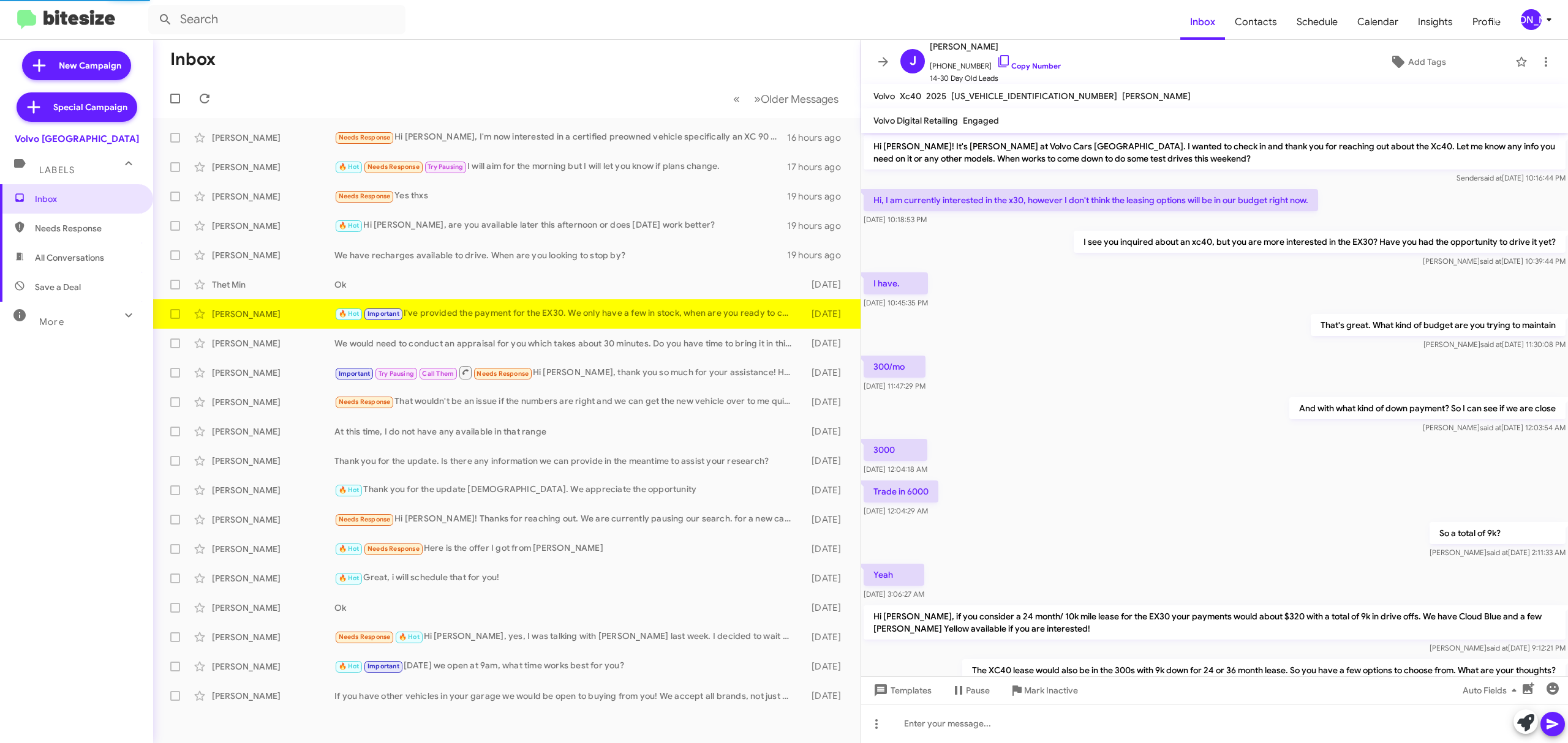
scroll to position [374, 0]
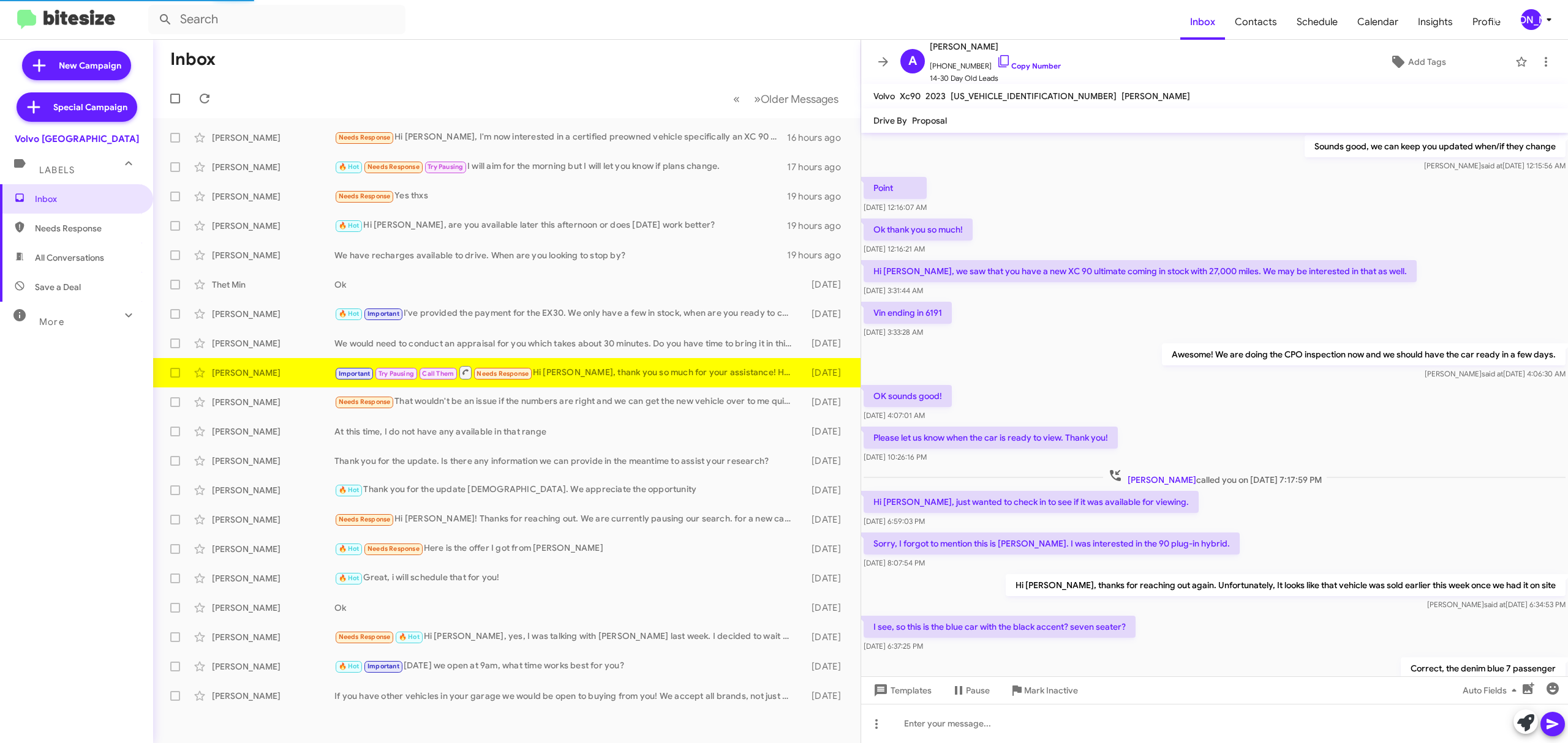
scroll to position [344, 0]
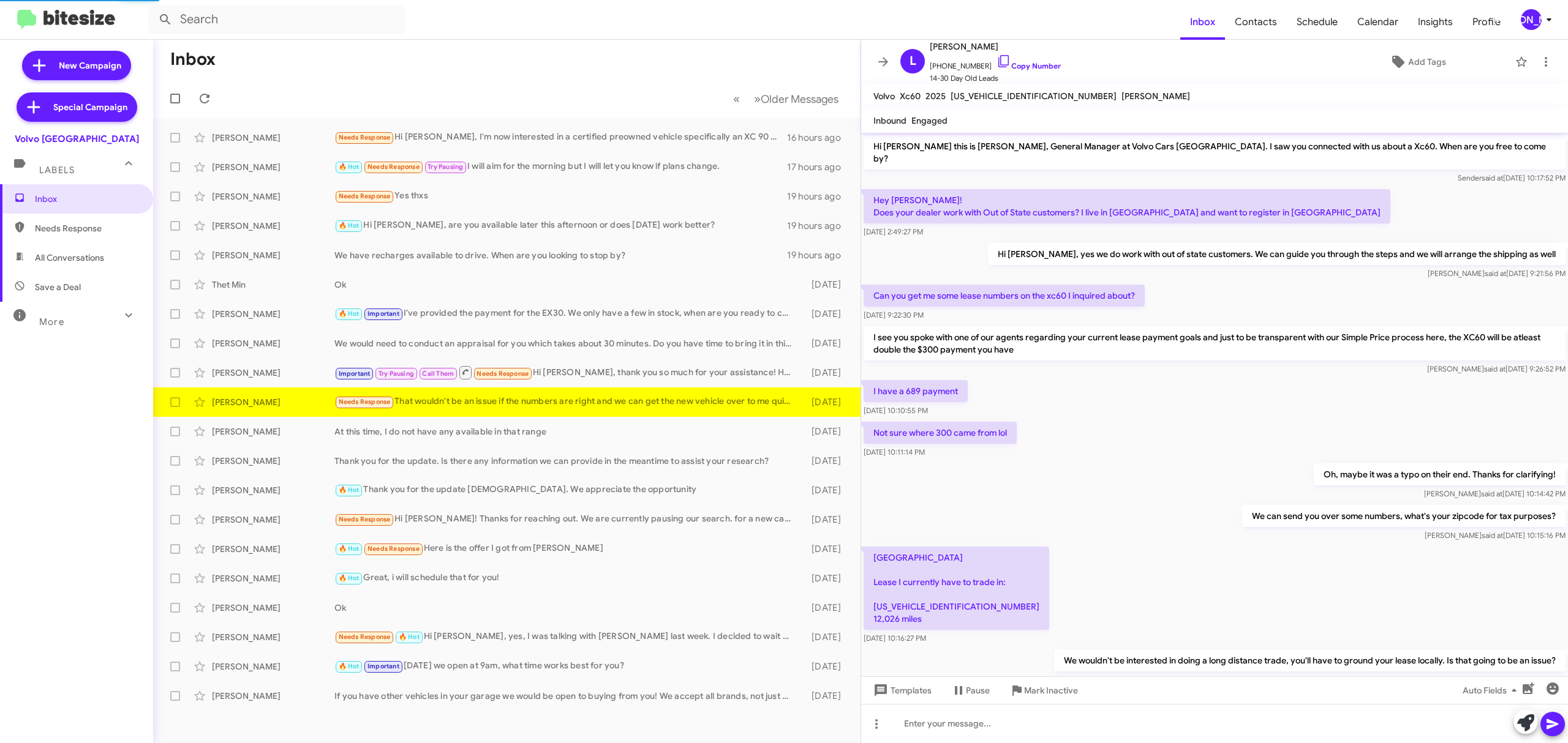
scroll to position [29, 0]
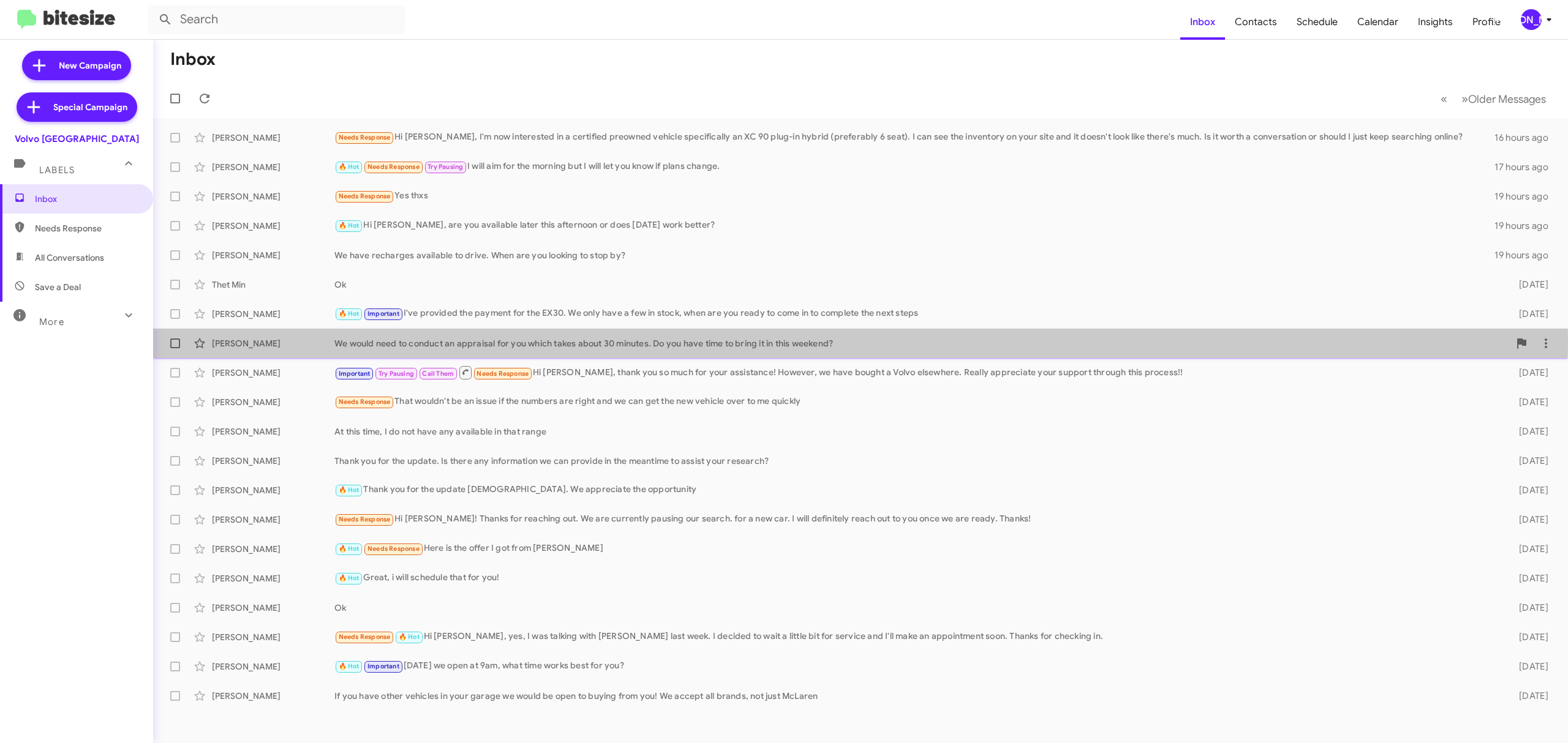
click at [785, 343] on div "We would need to conduct an appraisal for you which takes about 30 minutes. Do …" at bounding box center [921, 344] width 1175 height 13
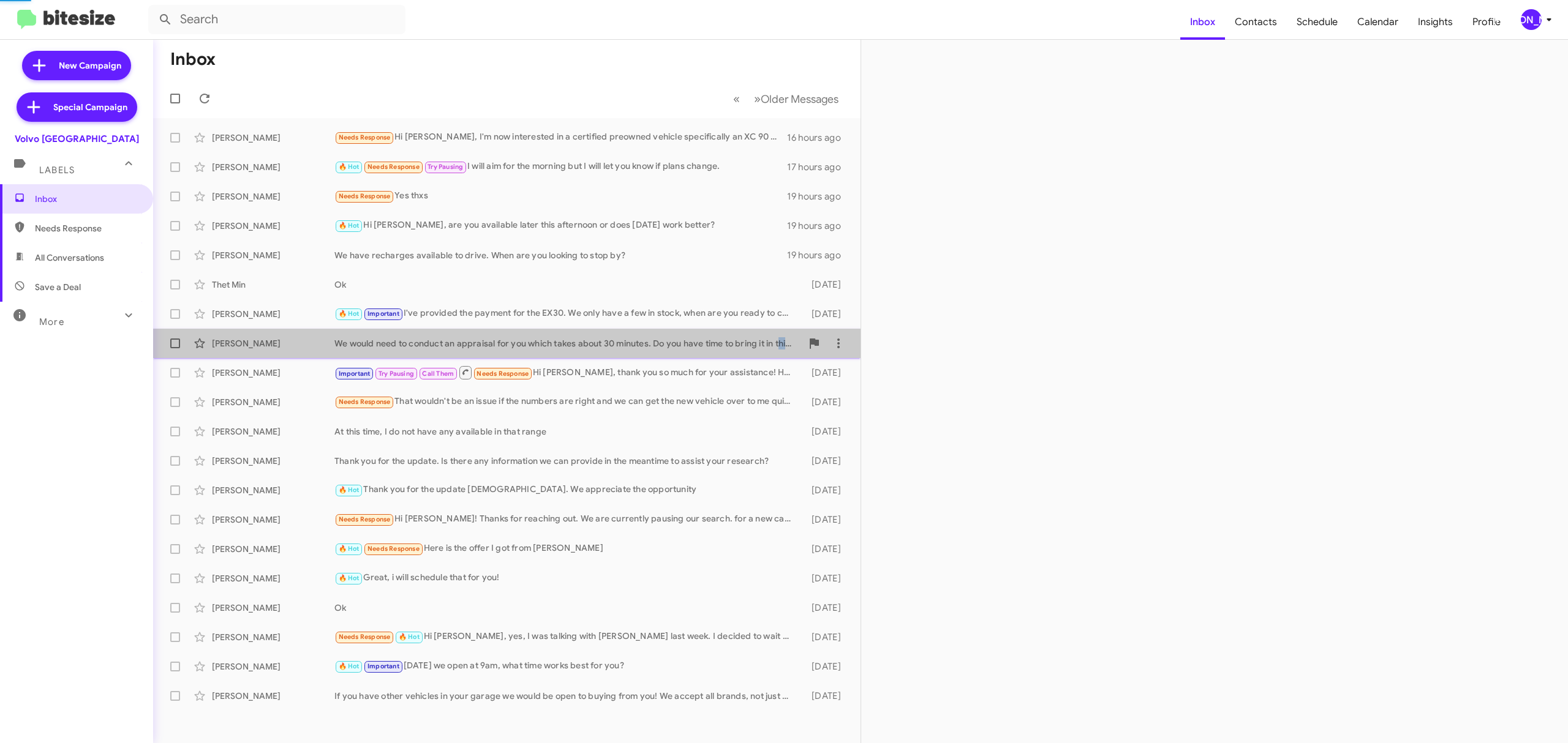
click at [785, 343] on div "We would need to conduct an appraisal for you which takes about 30 minutes. Do …" at bounding box center [568, 344] width 467 height 13
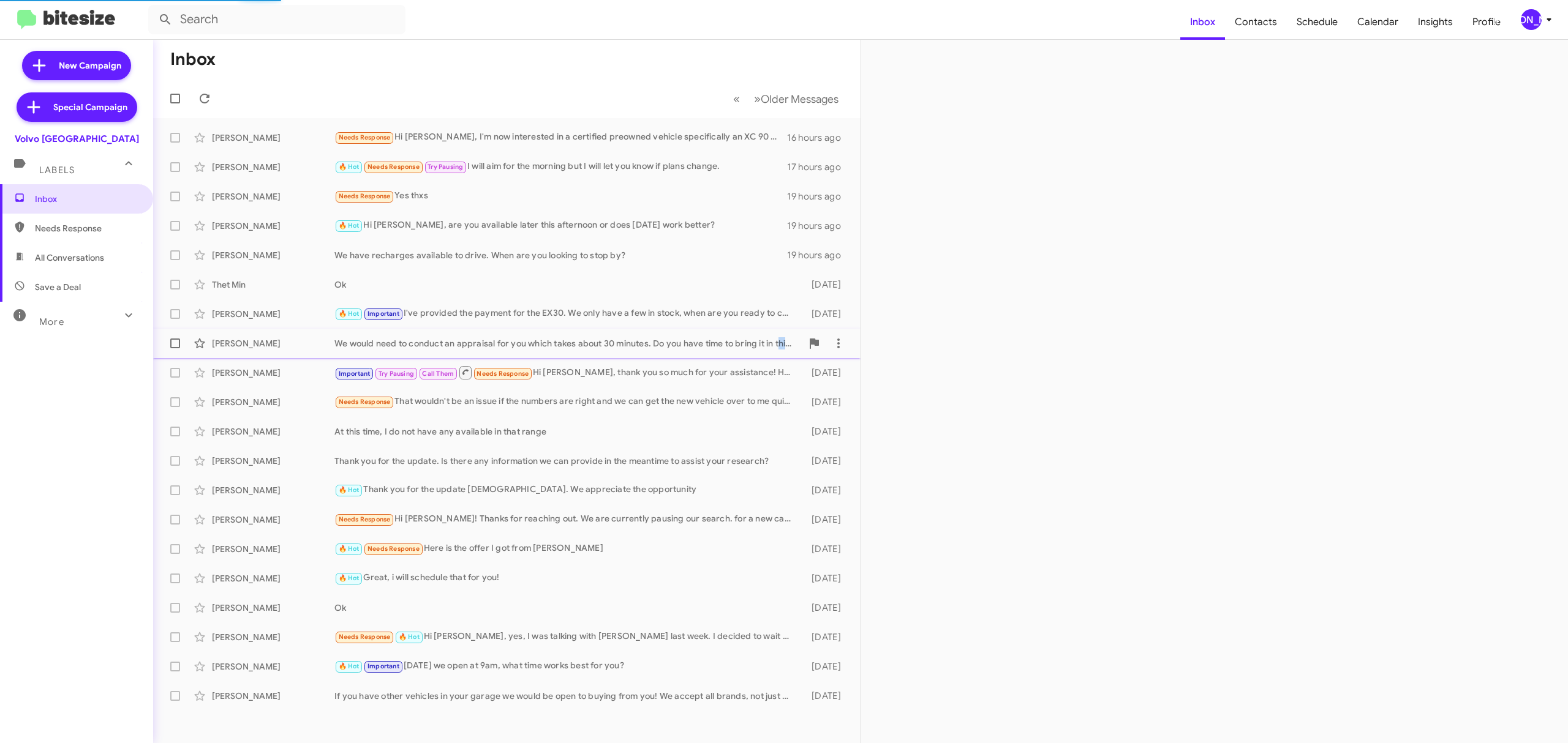
click at [785, 343] on div "We would need to conduct an appraisal for you which takes about 30 minutes. Do …" at bounding box center [568, 344] width 467 height 13
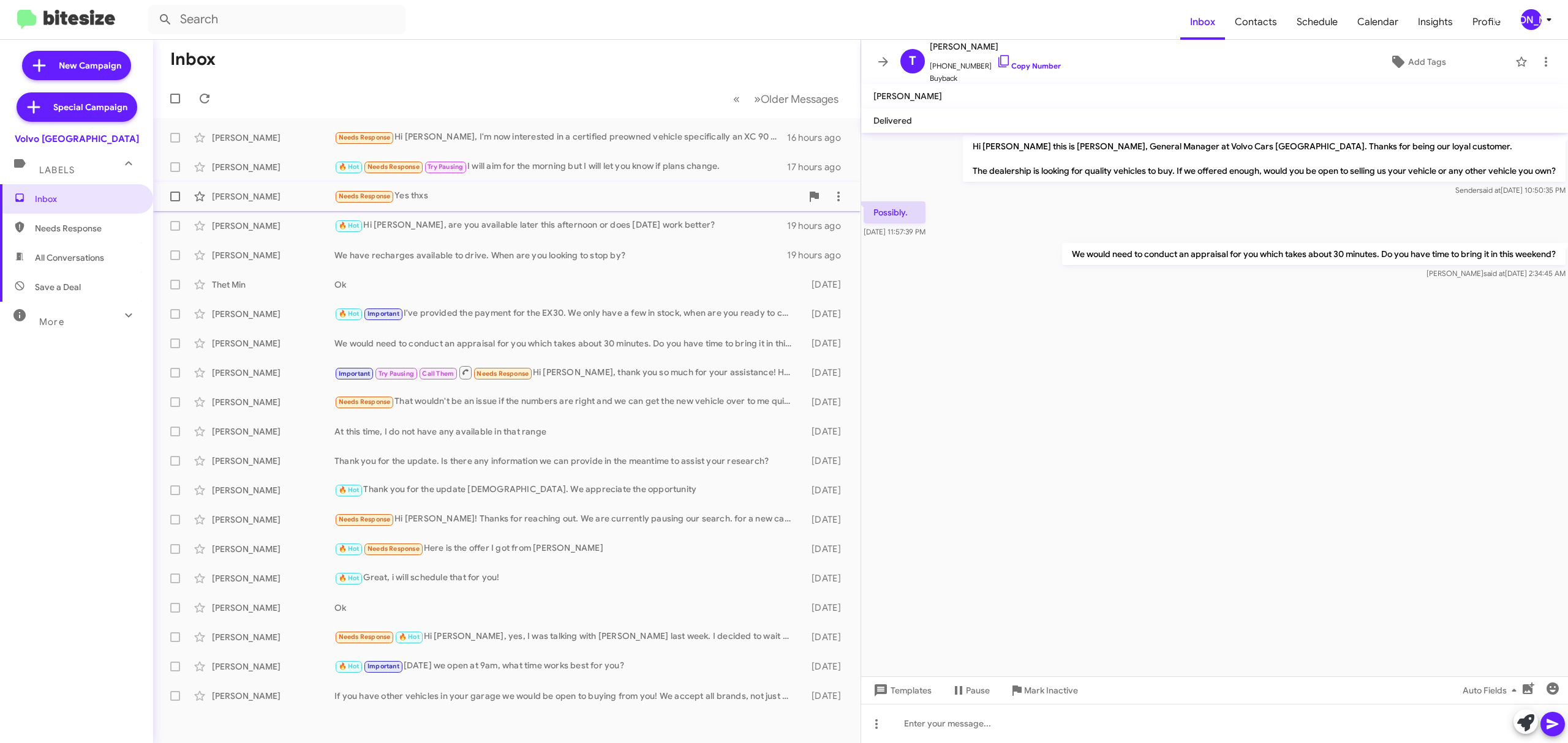
click at [175, 197] on span at bounding box center [175, 197] width 10 height 10
click at [175, 202] on input "checkbox" at bounding box center [175, 202] width 1 height 1
checkbox input "true"
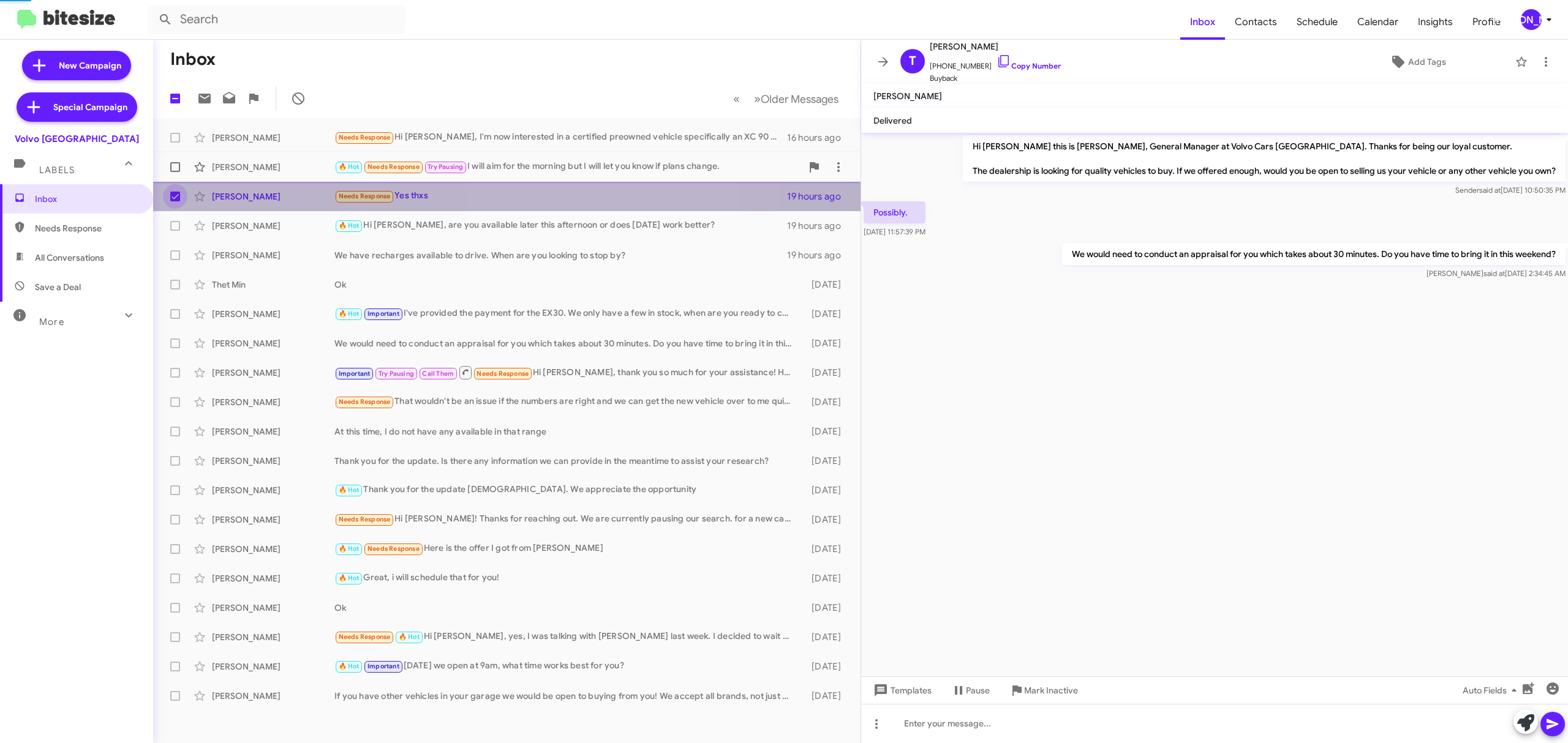
click at [175, 169] on span at bounding box center [175, 167] width 10 height 10
click at [175, 172] on input "checkbox" at bounding box center [175, 172] width 1 height 1
checkbox input "true"
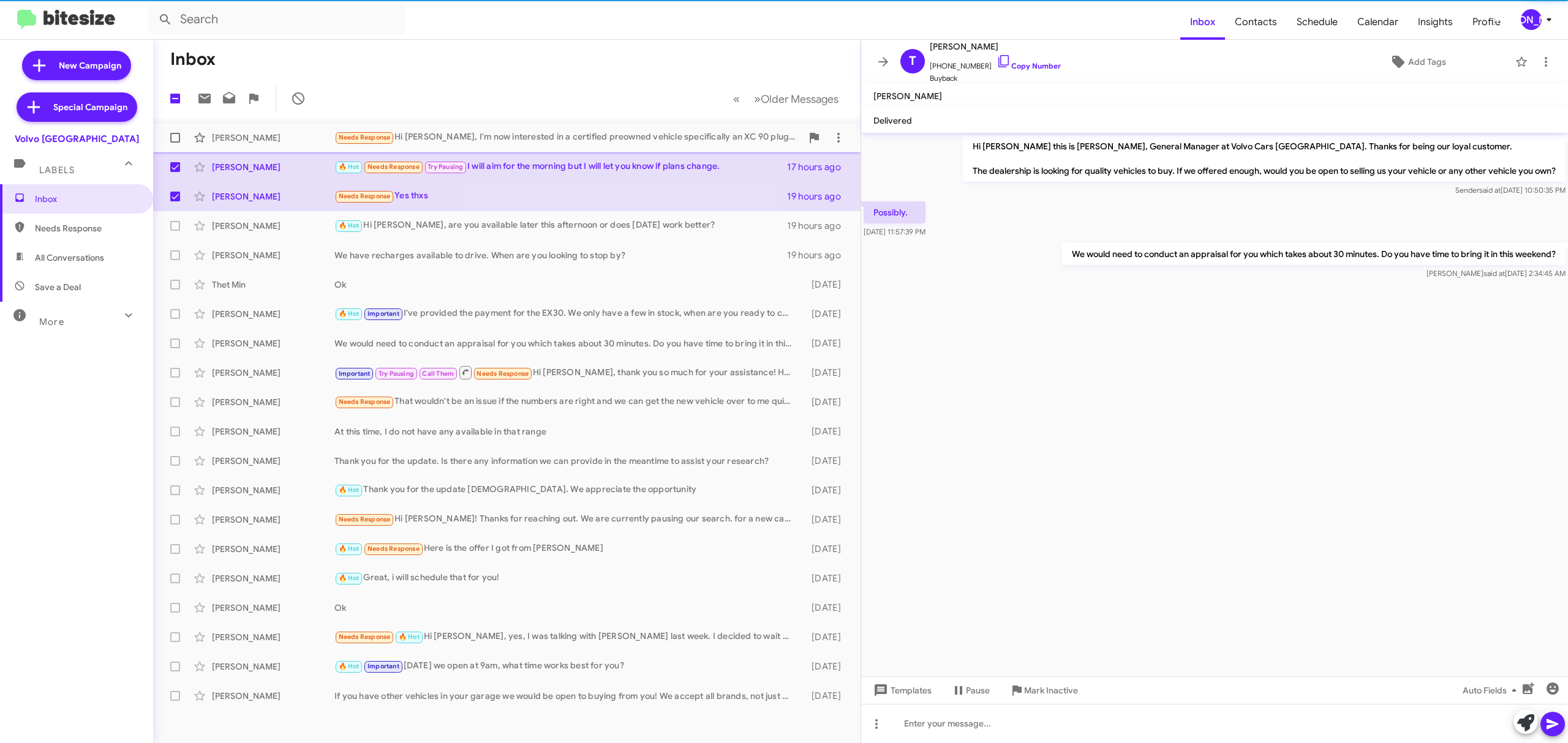
click at [175, 137] on span at bounding box center [175, 138] width 10 height 10
click at [175, 143] on input "checkbox" at bounding box center [175, 143] width 1 height 1
checkbox input "true"
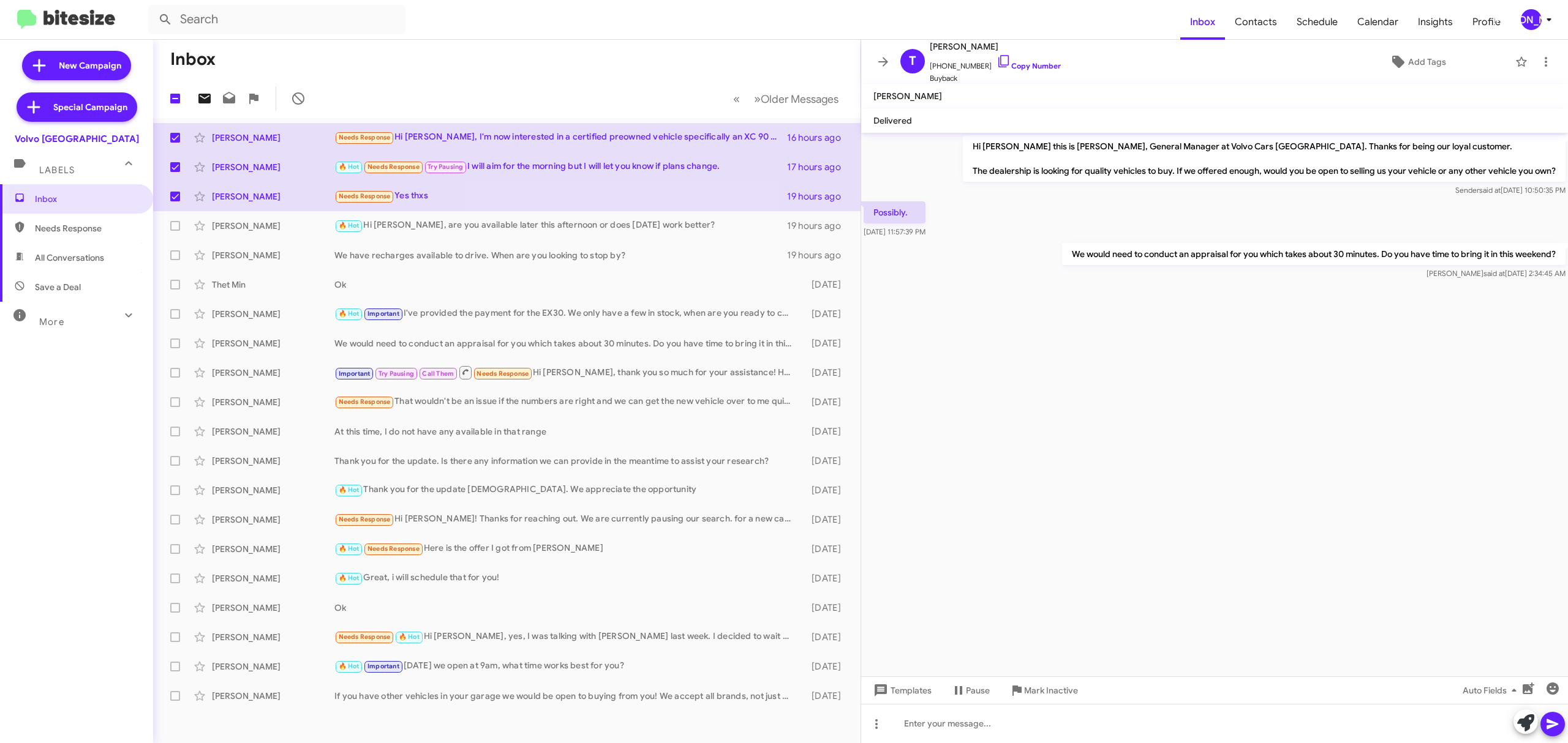
click at [202, 98] on icon at bounding box center [205, 98] width 13 height 10
click at [1526, 23] on div "[PERSON_NAME]" at bounding box center [1531, 20] width 21 height 21
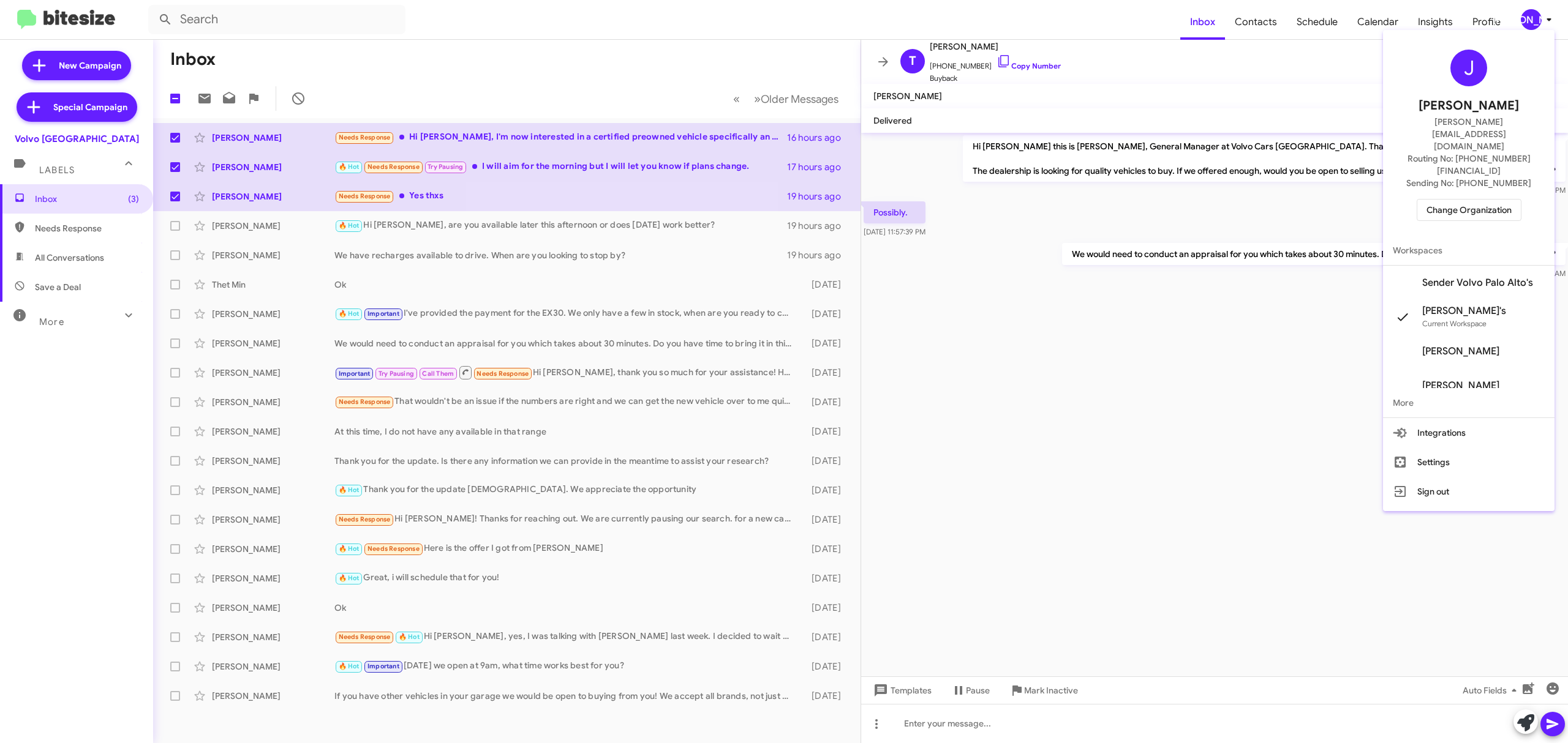
click at [1477, 200] on span "Change Organization" at bounding box center [1470, 210] width 85 height 21
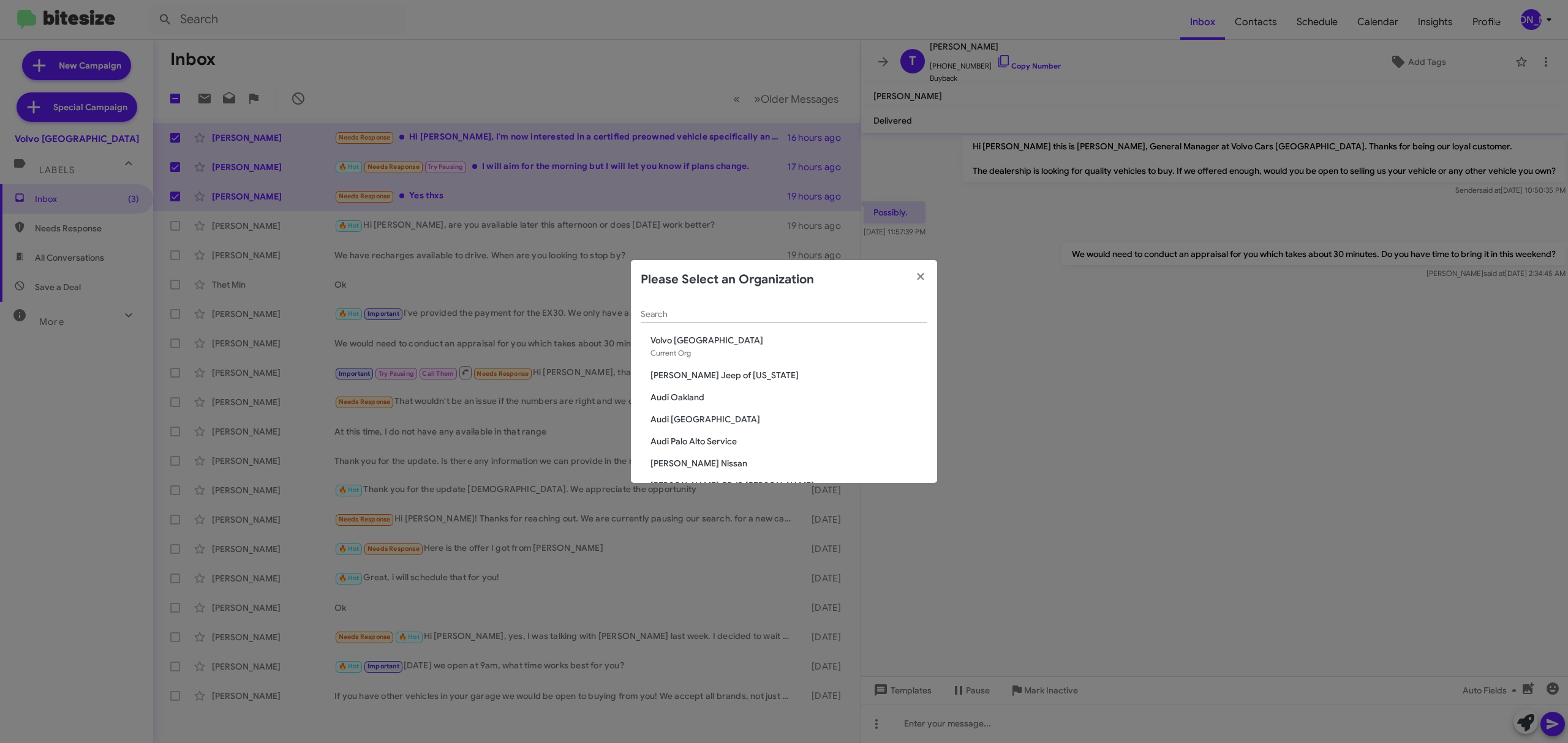
click at [773, 313] on input "Search" at bounding box center [784, 315] width 287 height 10
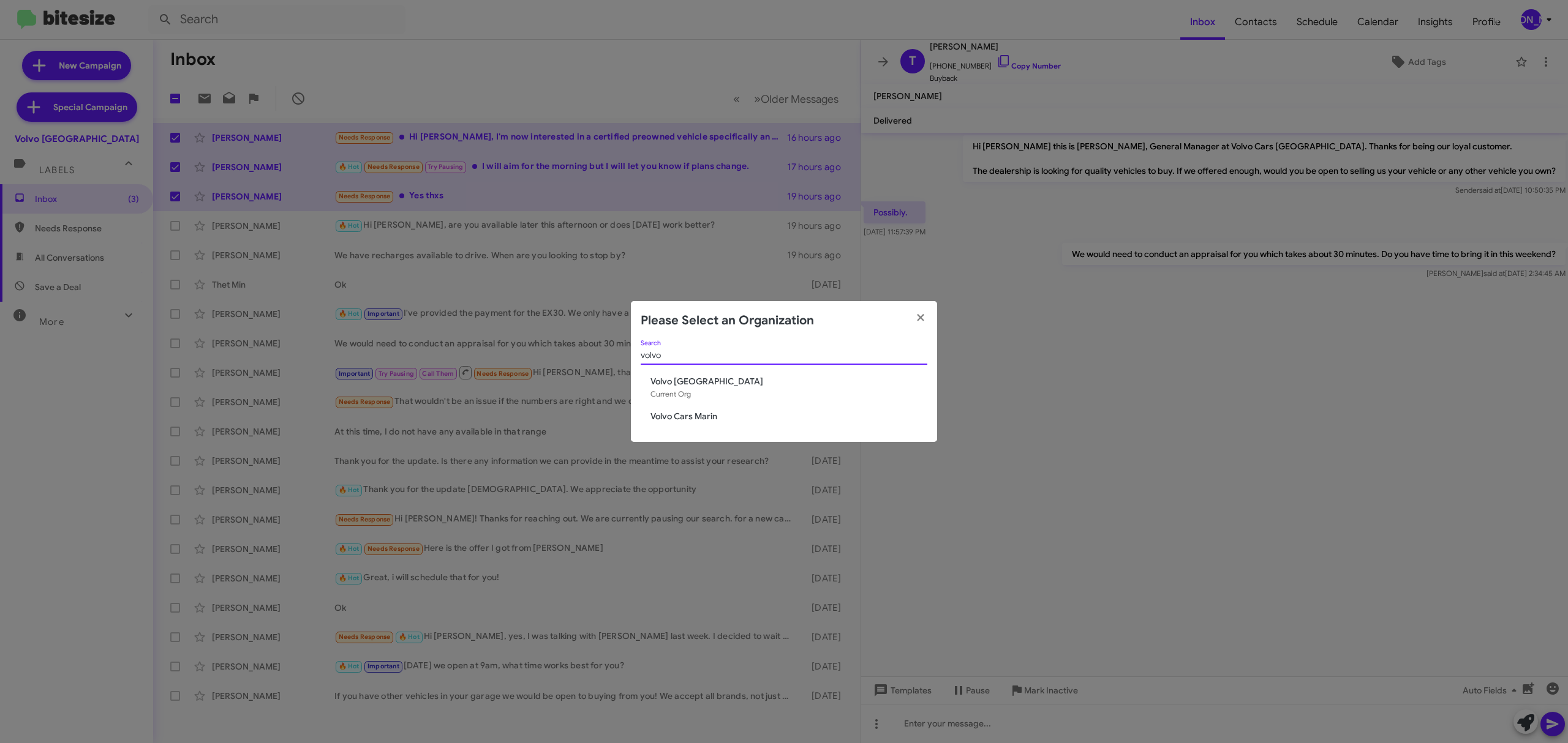
type input "volvo"
click at [715, 410] on span "Volvo Cars Marin" at bounding box center [789, 416] width 277 height 13
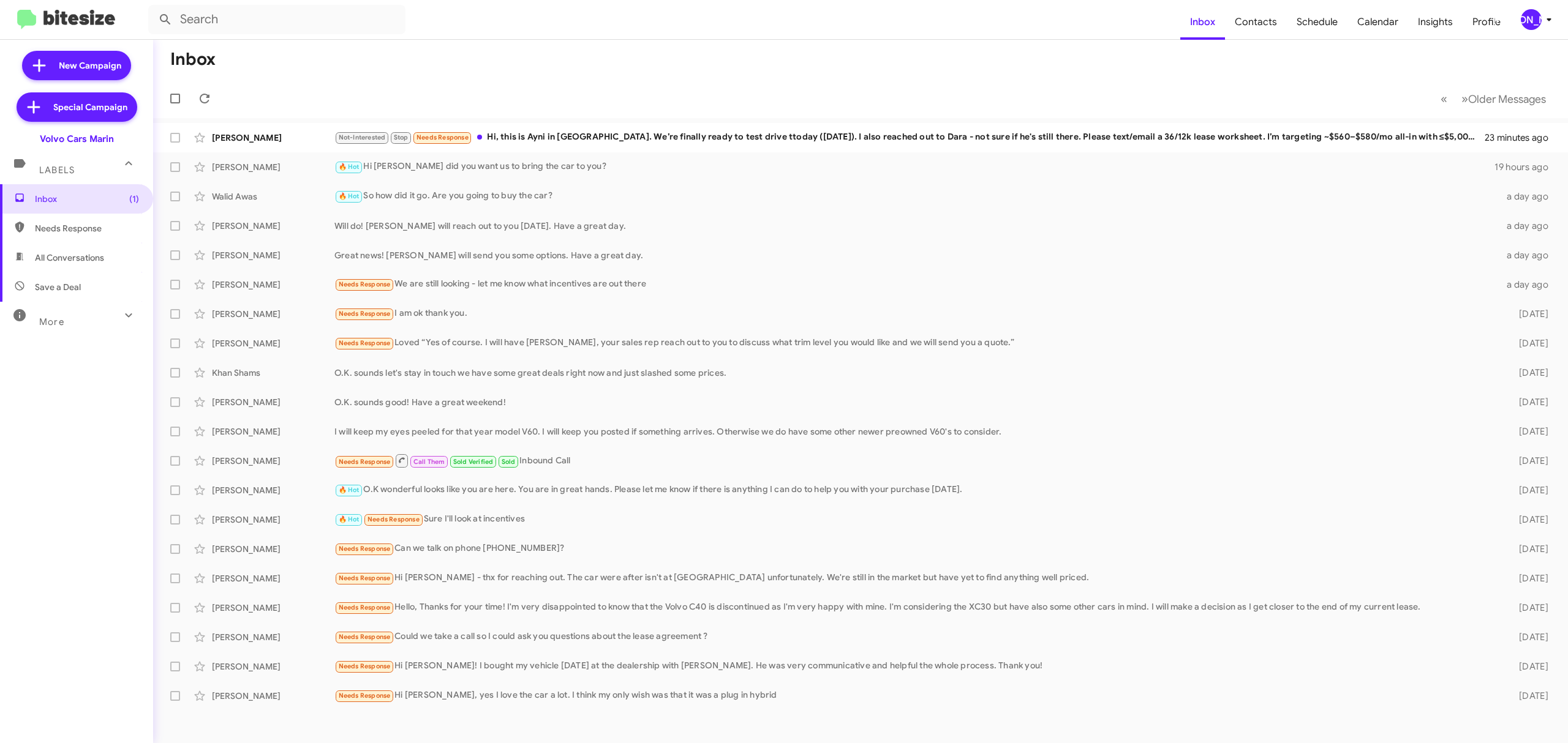
click at [1530, 22] on div "[PERSON_NAME]" at bounding box center [1531, 20] width 21 height 21
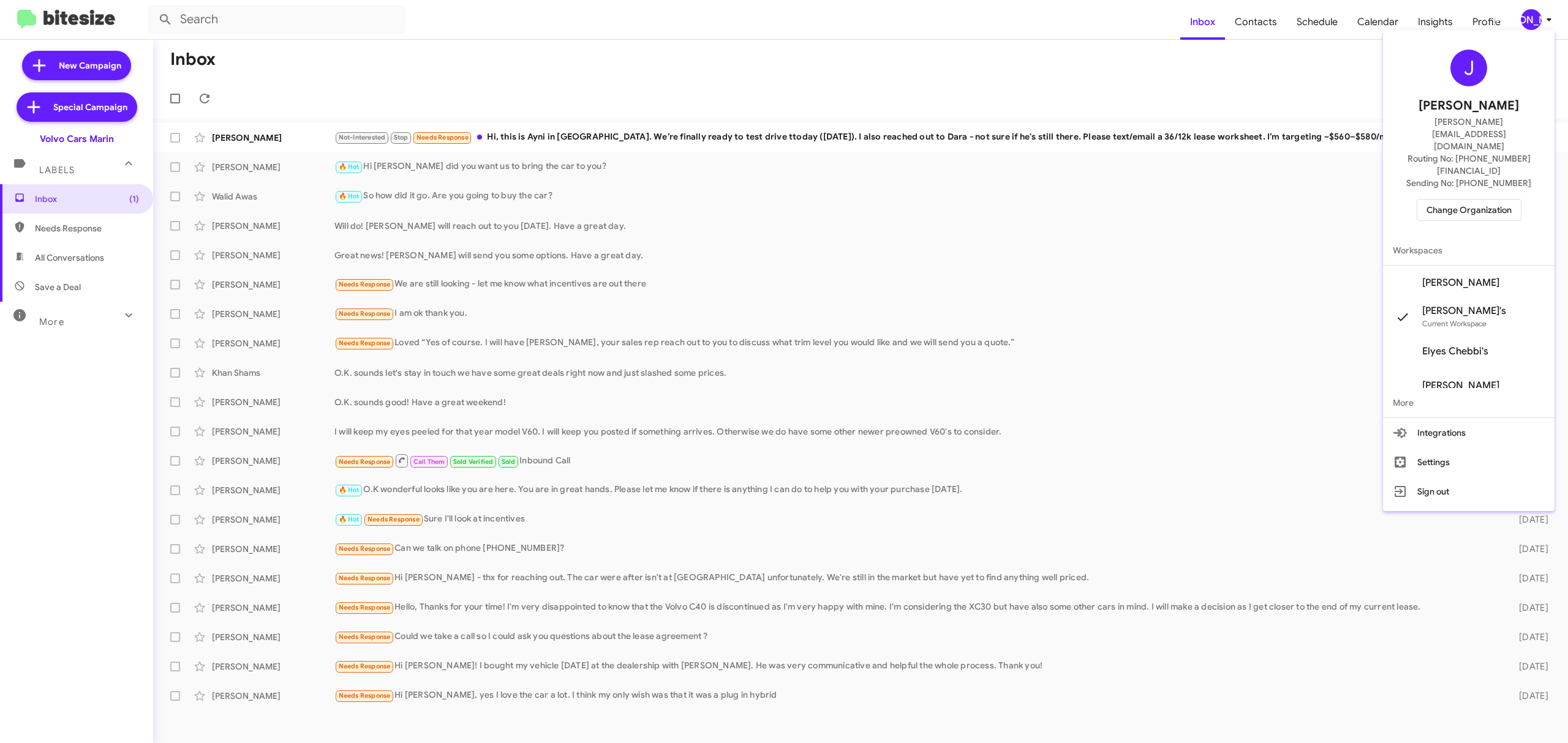
click at [1528, 18] on div at bounding box center [784, 372] width 1568 height 743
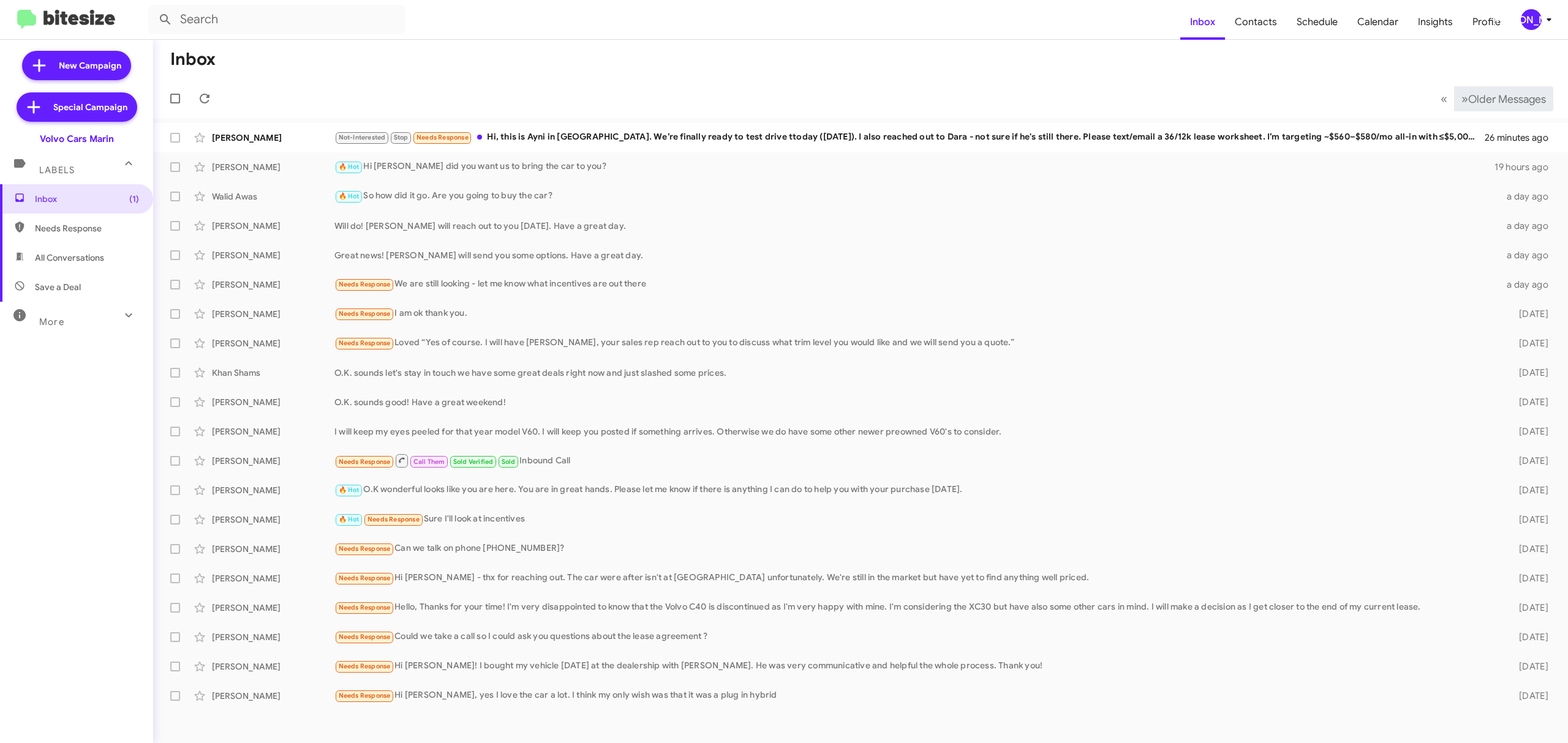
click at [1495, 99] on span "Older Messages" at bounding box center [1507, 99] width 78 height 14
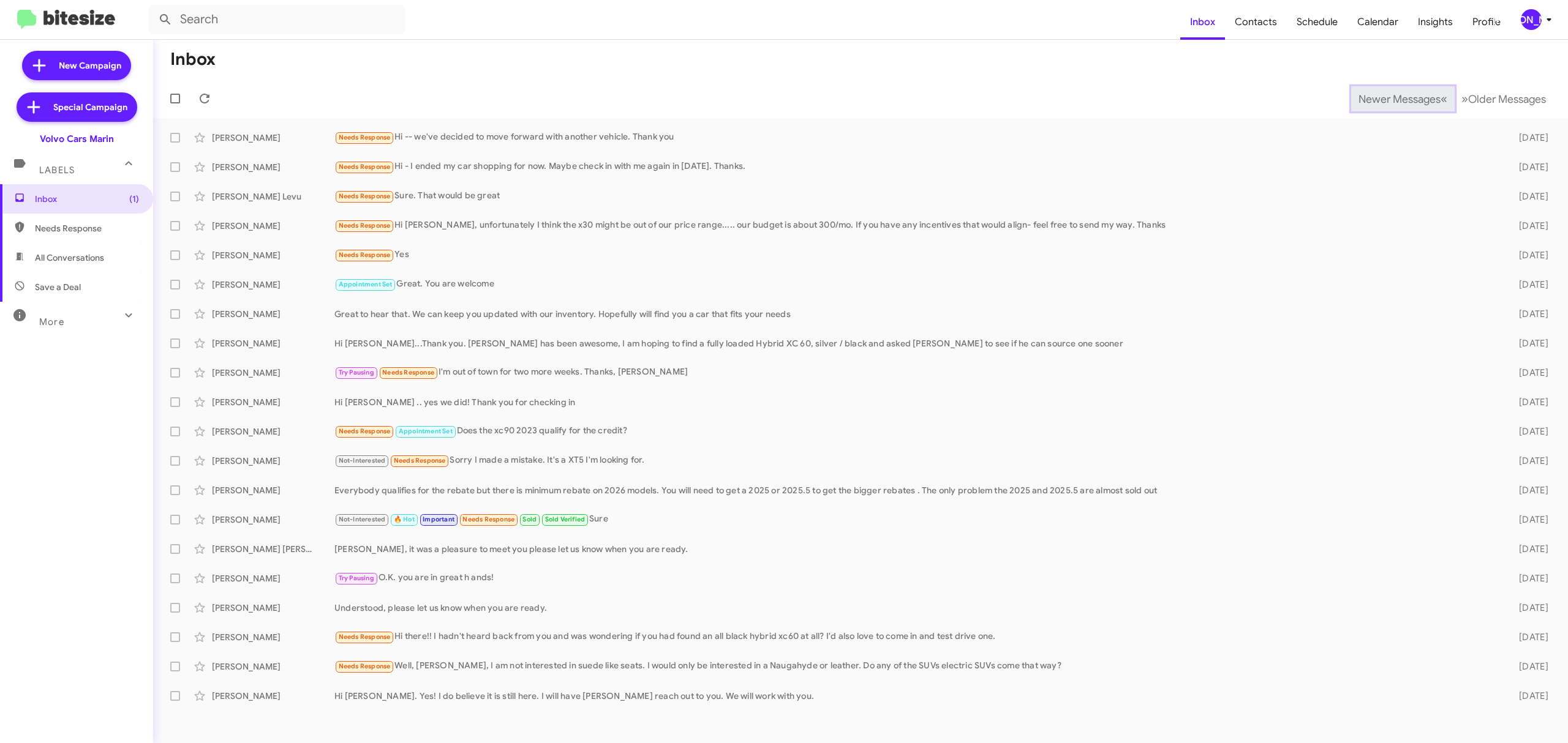
click at [1389, 98] on span "Newer Messages" at bounding box center [1399, 99] width 82 height 14
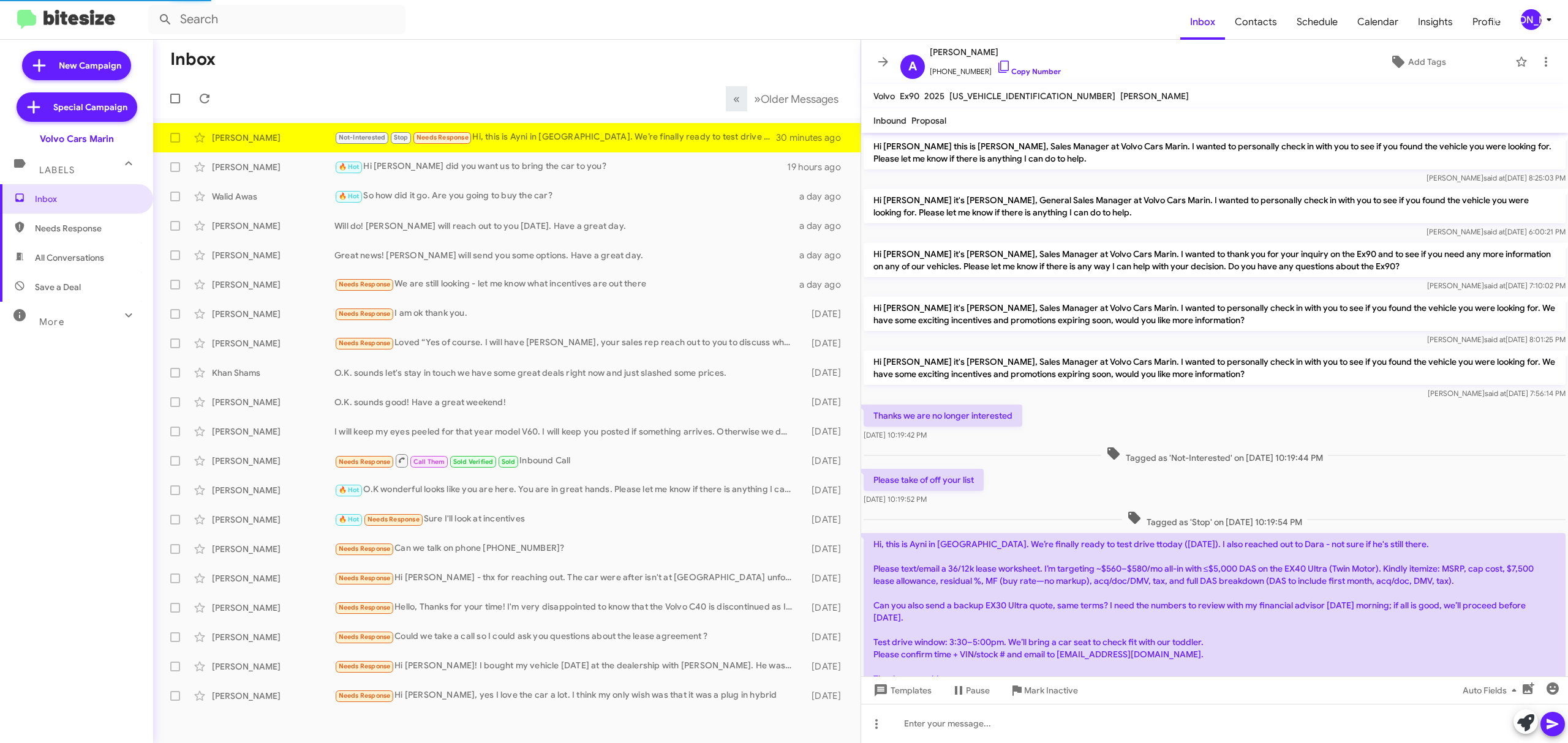
scroll to position [62, 0]
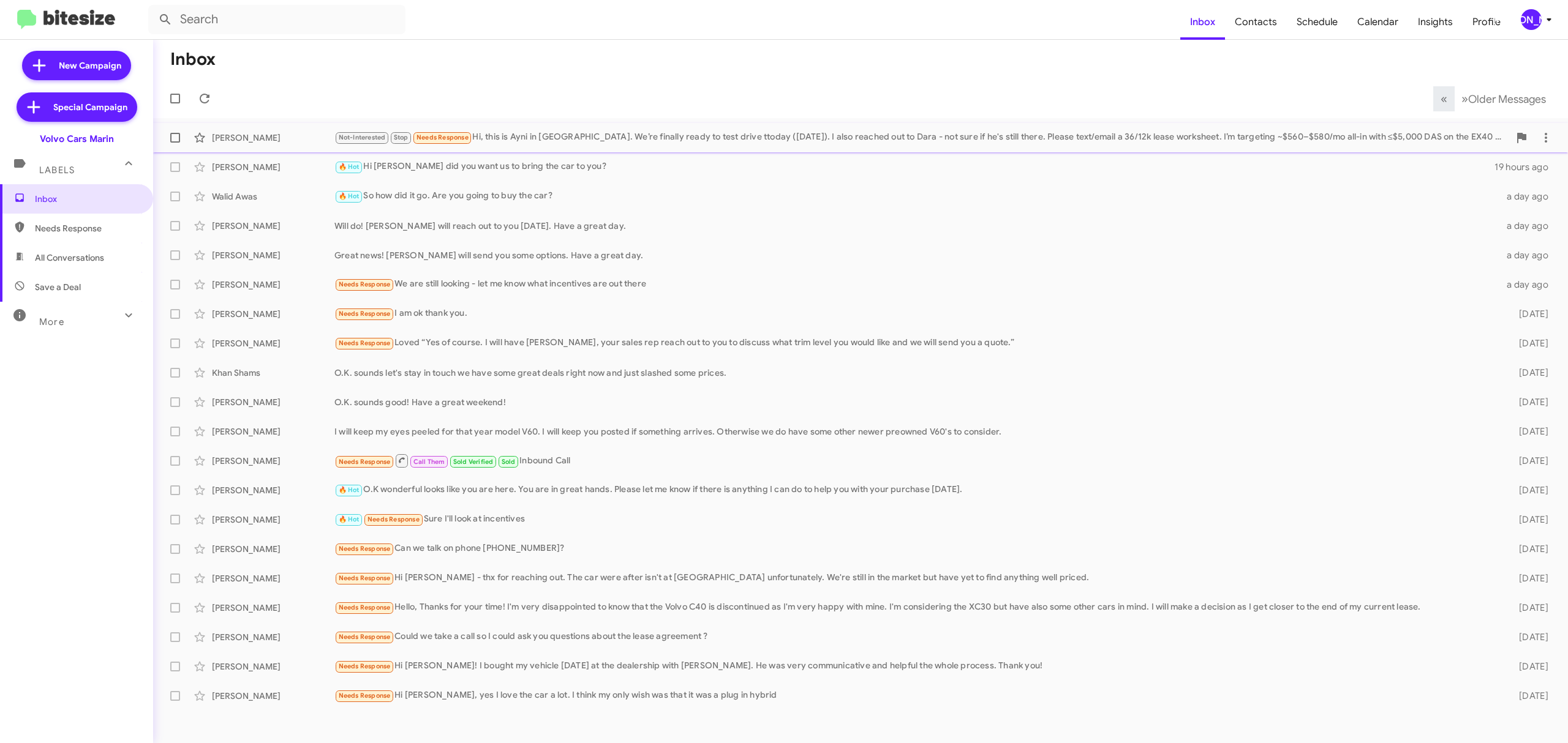
click at [175, 138] on span at bounding box center [175, 138] width 10 height 10
click at [175, 143] on input "checkbox" at bounding box center [175, 143] width 1 height 1
checkbox input "true"
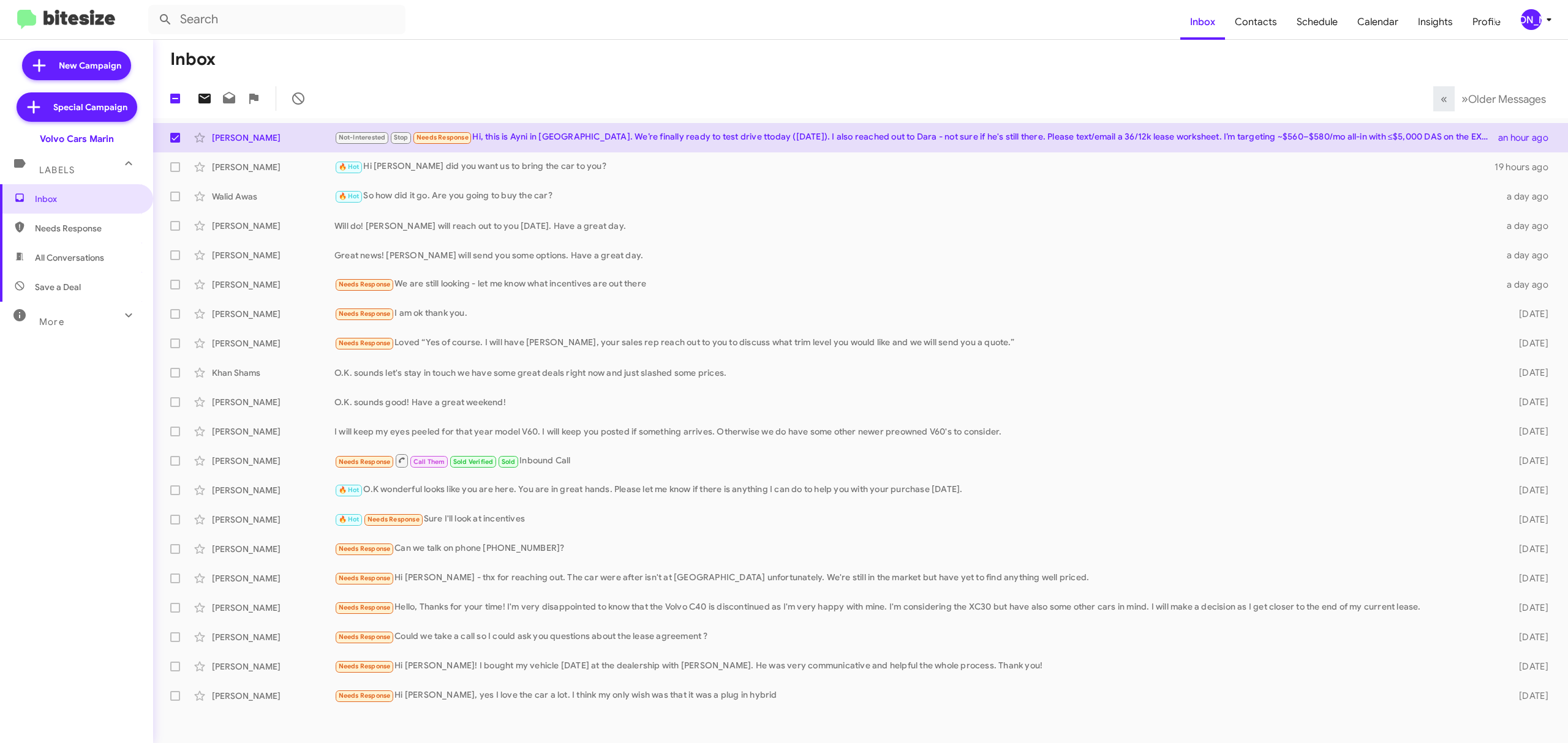
click at [204, 98] on icon at bounding box center [204, 98] width 14 height 14
click at [1532, 17] on div "[PERSON_NAME]" at bounding box center [1531, 20] width 21 height 21
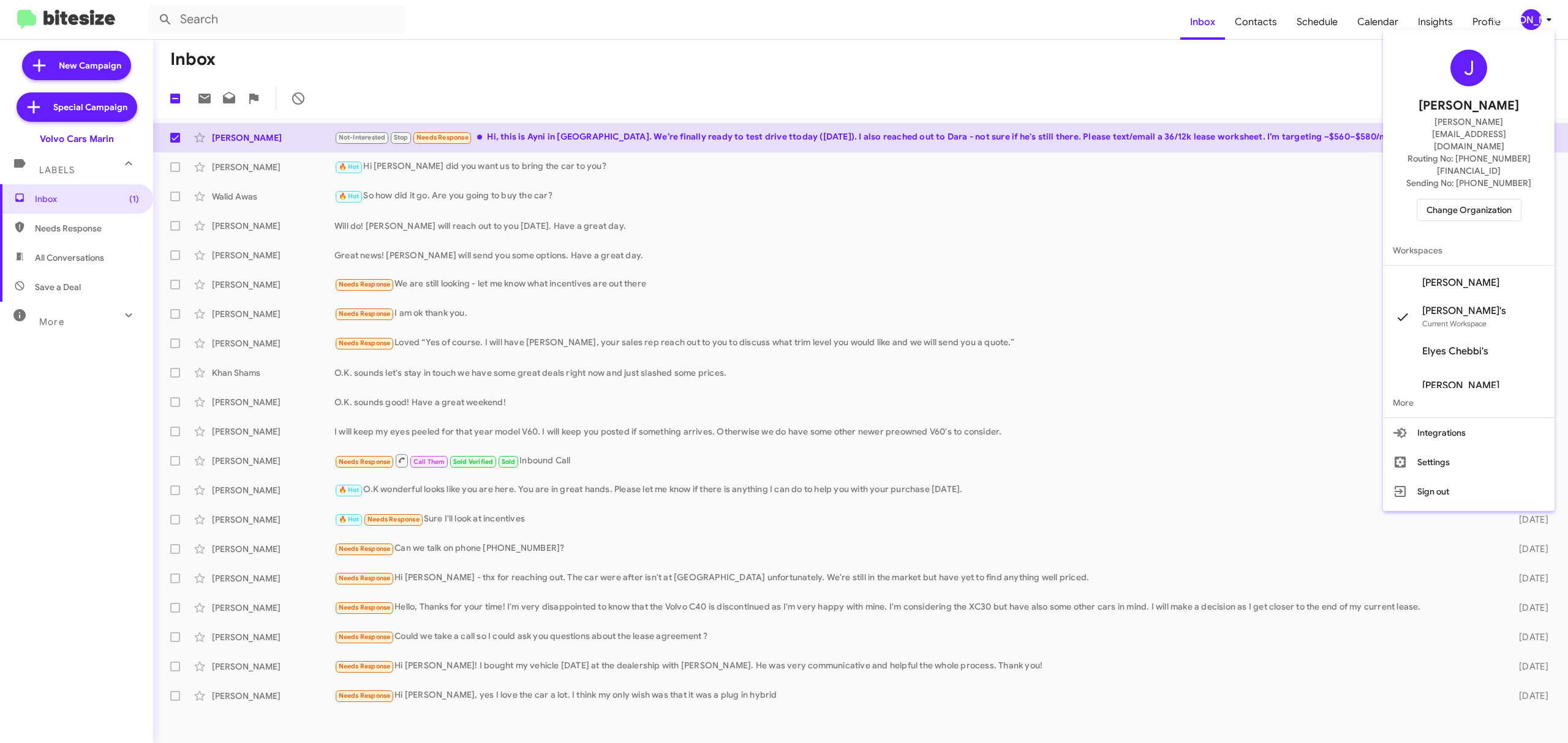
click at [1482, 200] on span "Change Organization" at bounding box center [1470, 210] width 85 height 21
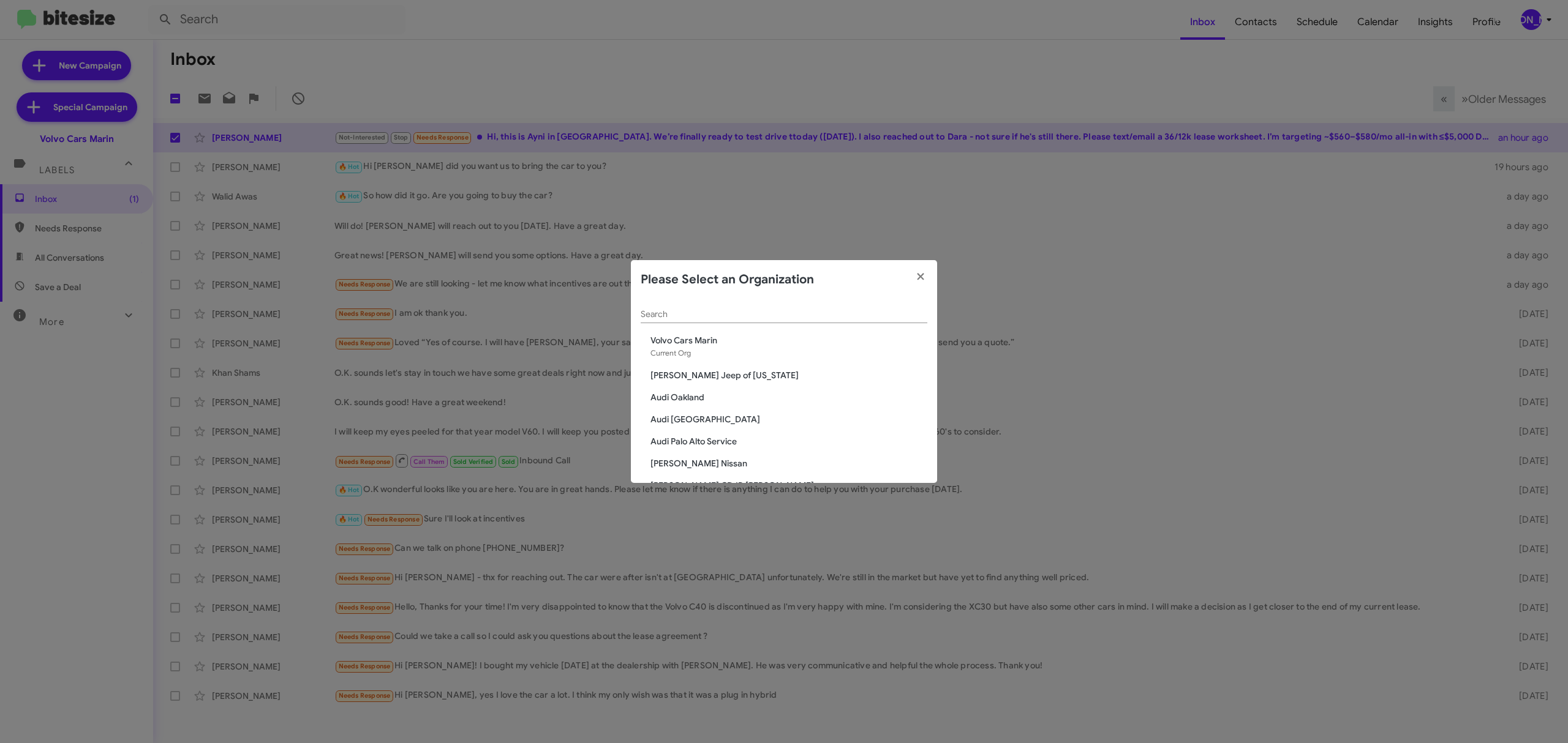
click at [835, 310] on input "Search" at bounding box center [784, 315] width 287 height 10
type input "de"
click at [698, 341] on span "[PERSON_NAME] Chevrolet" at bounding box center [789, 340] width 277 height 13
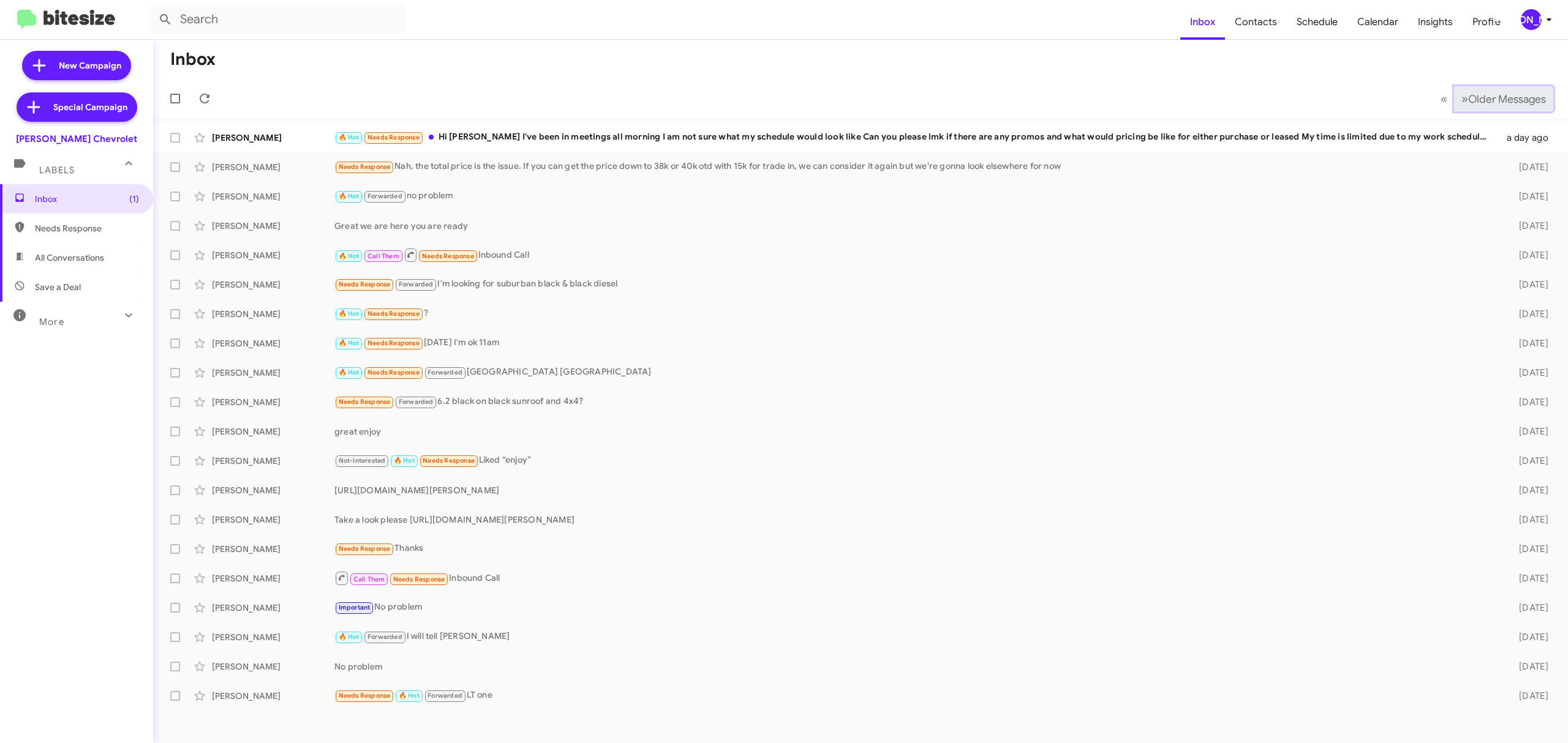
click at [1480, 101] on span "Older Messages" at bounding box center [1507, 99] width 78 height 14
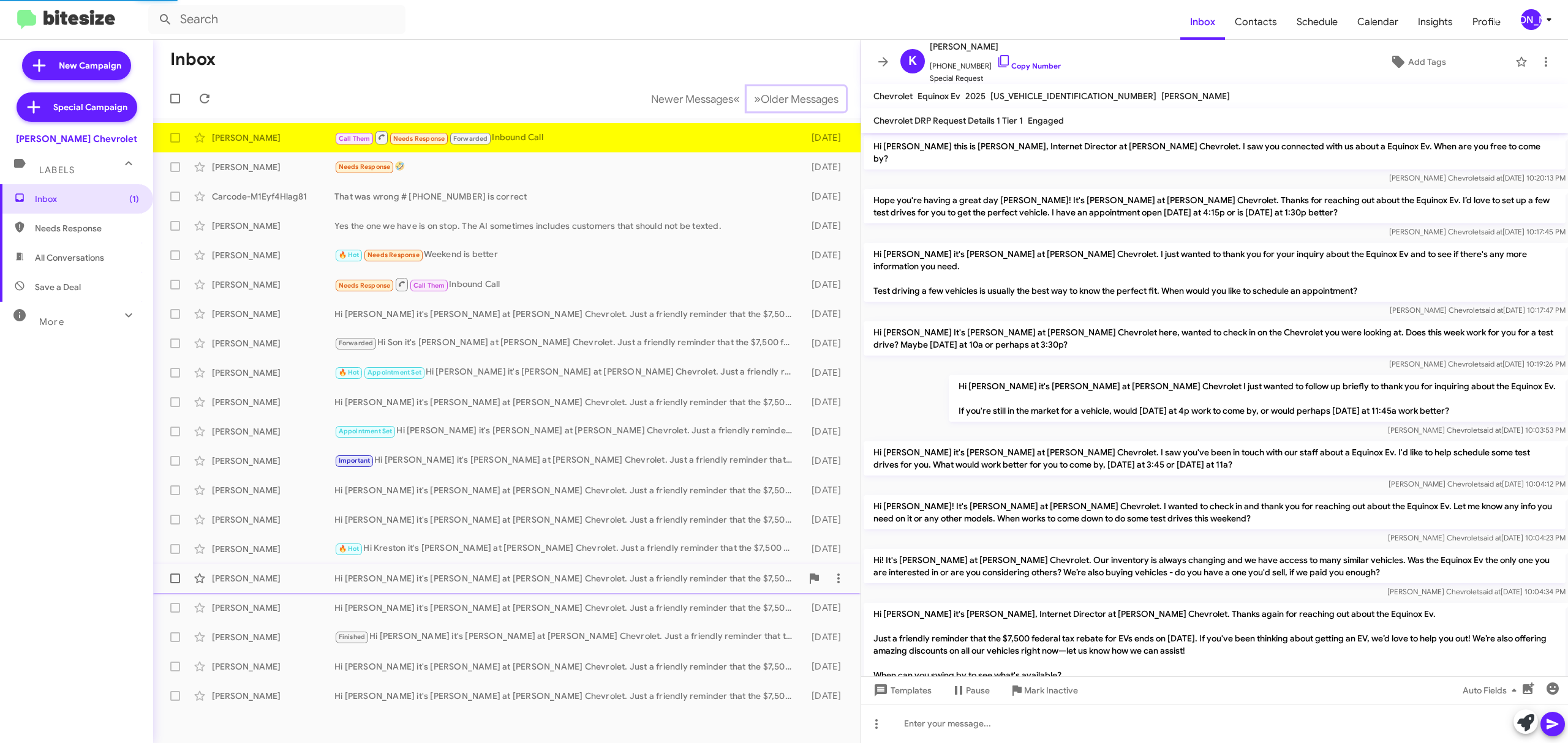
scroll to position [110, 0]
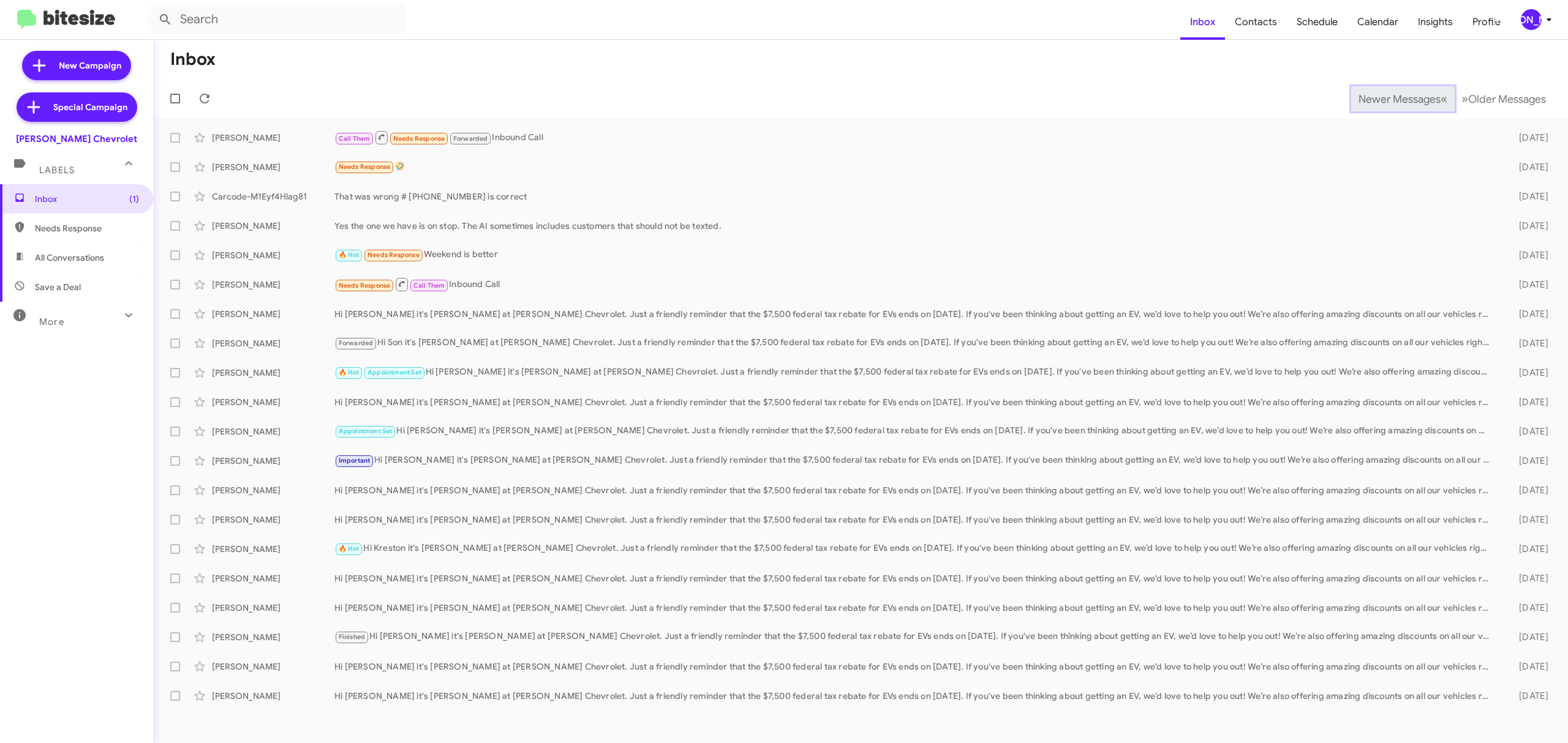
click at [1389, 98] on span "Newer Messages" at bounding box center [1399, 99] width 82 height 14
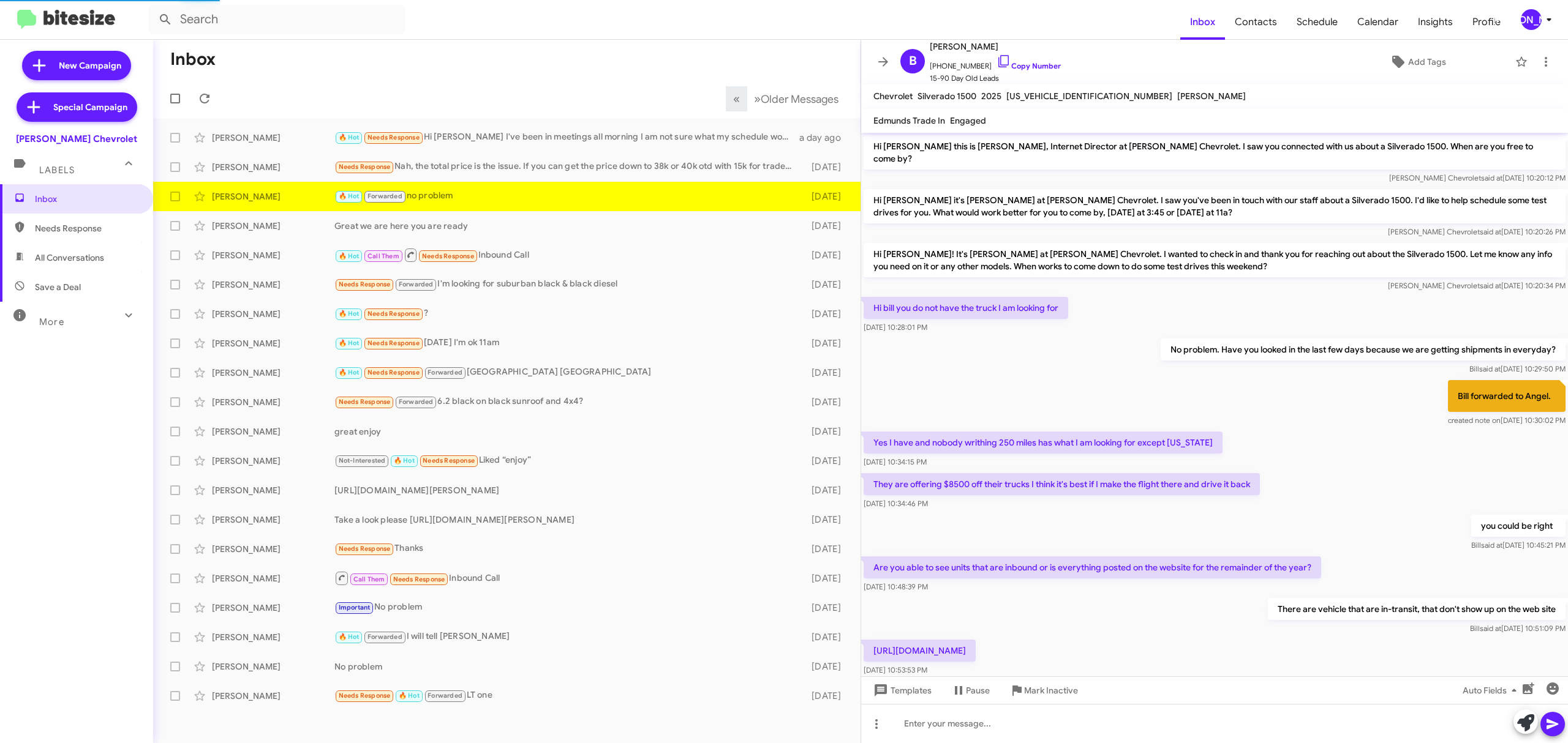
scroll to position [224, 0]
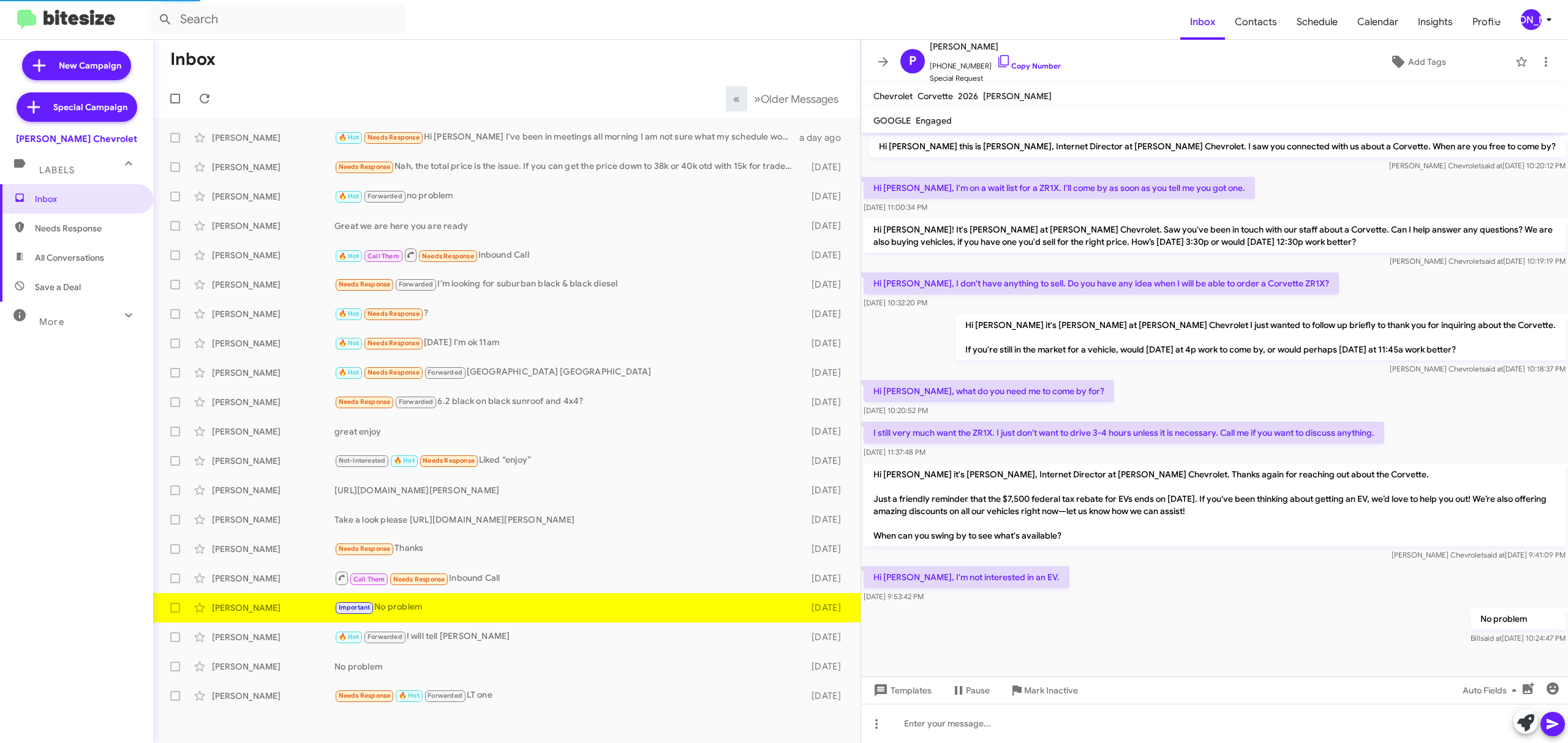
scroll to position [1, 0]
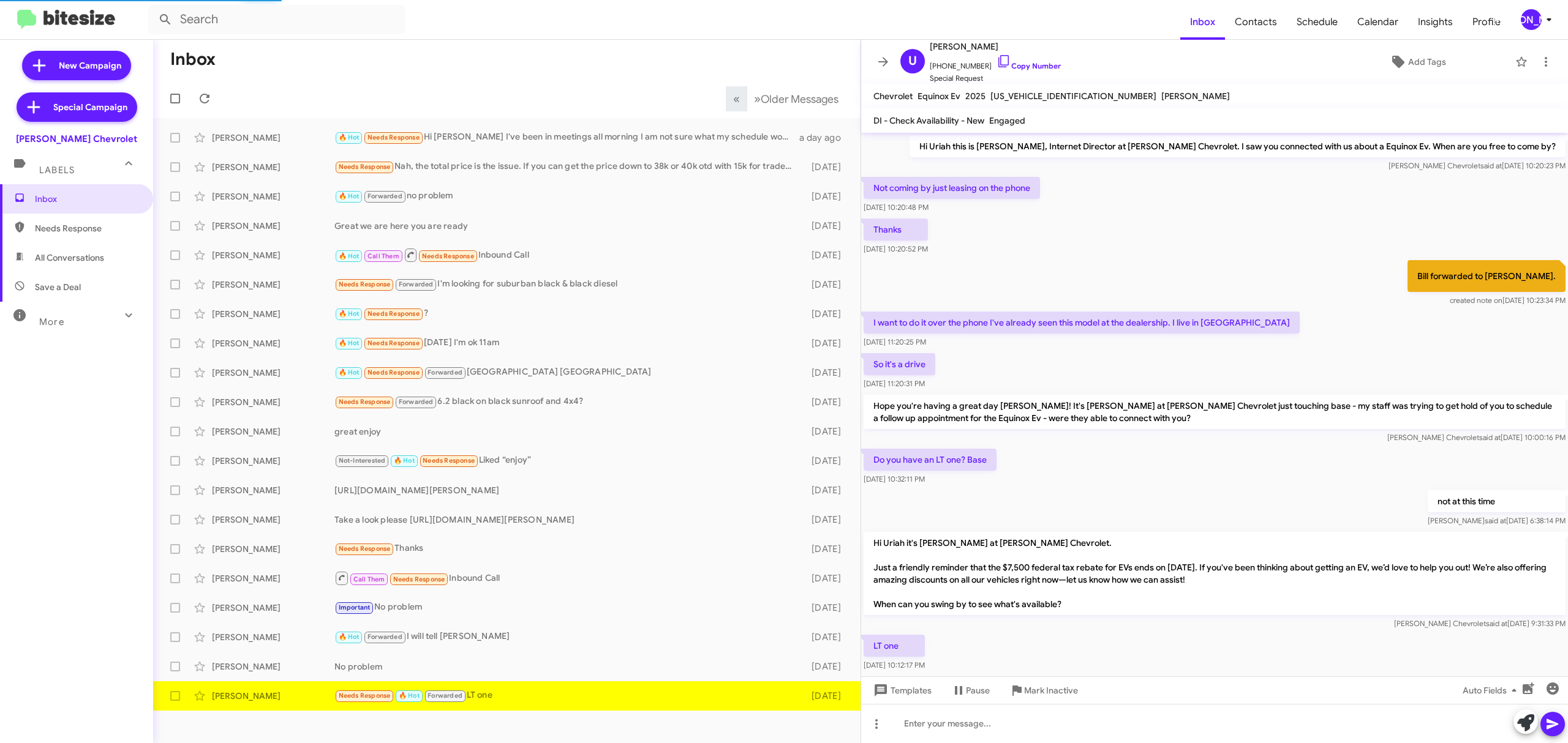
scroll to position [31, 0]
